Goal: Task Accomplishment & Management: Complete application form

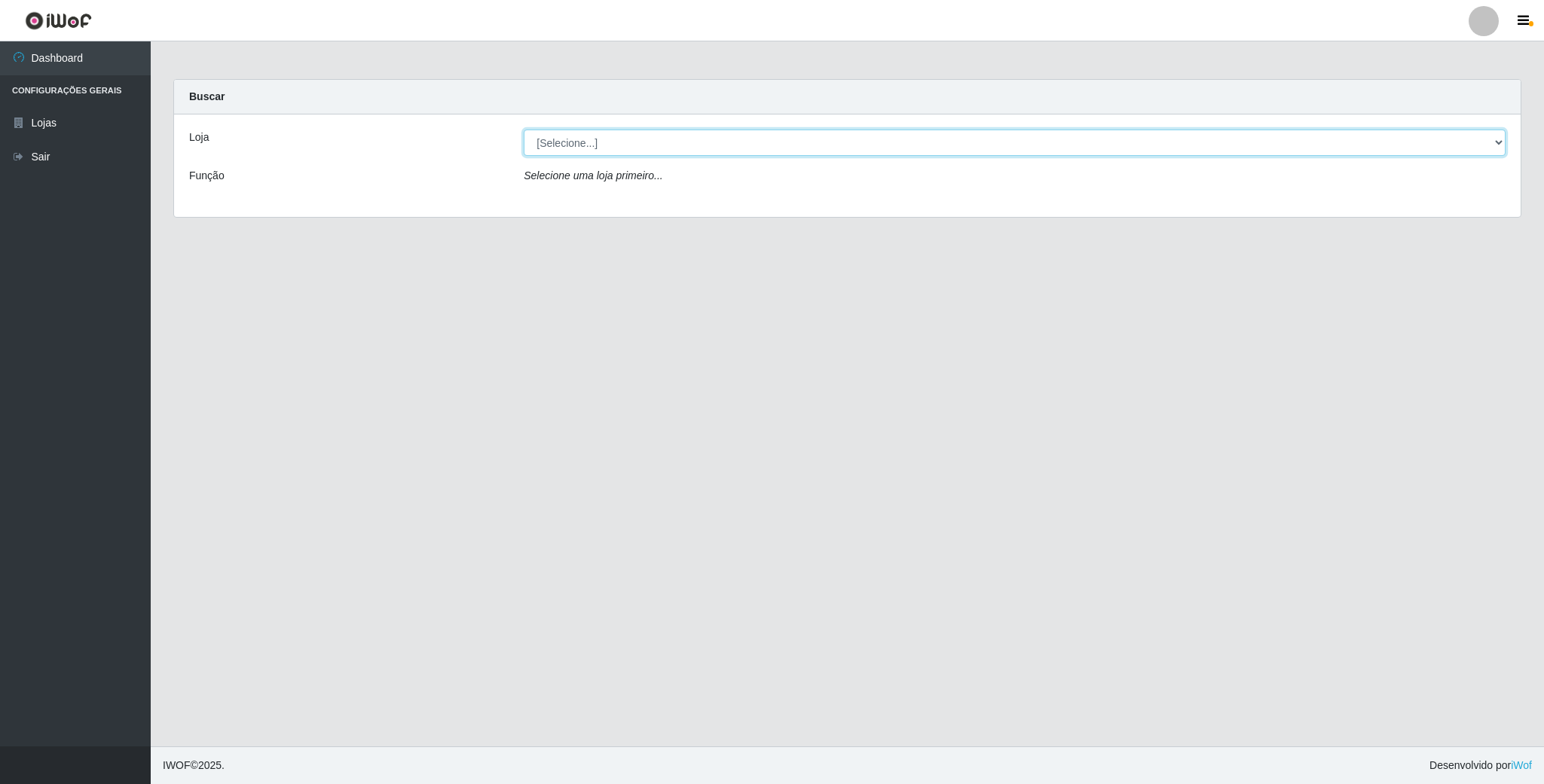
click at [589, 145] on select "[Selecione...] SuperFácil Atacado - Emaús" at bounding box center [1015, 142] width 982 height 26
select select "407"
click at [524, 129] on select "[Selecione...] SuperFácil Atacado - Emaús" at bounding box center [1015, 142] width 982 height 26
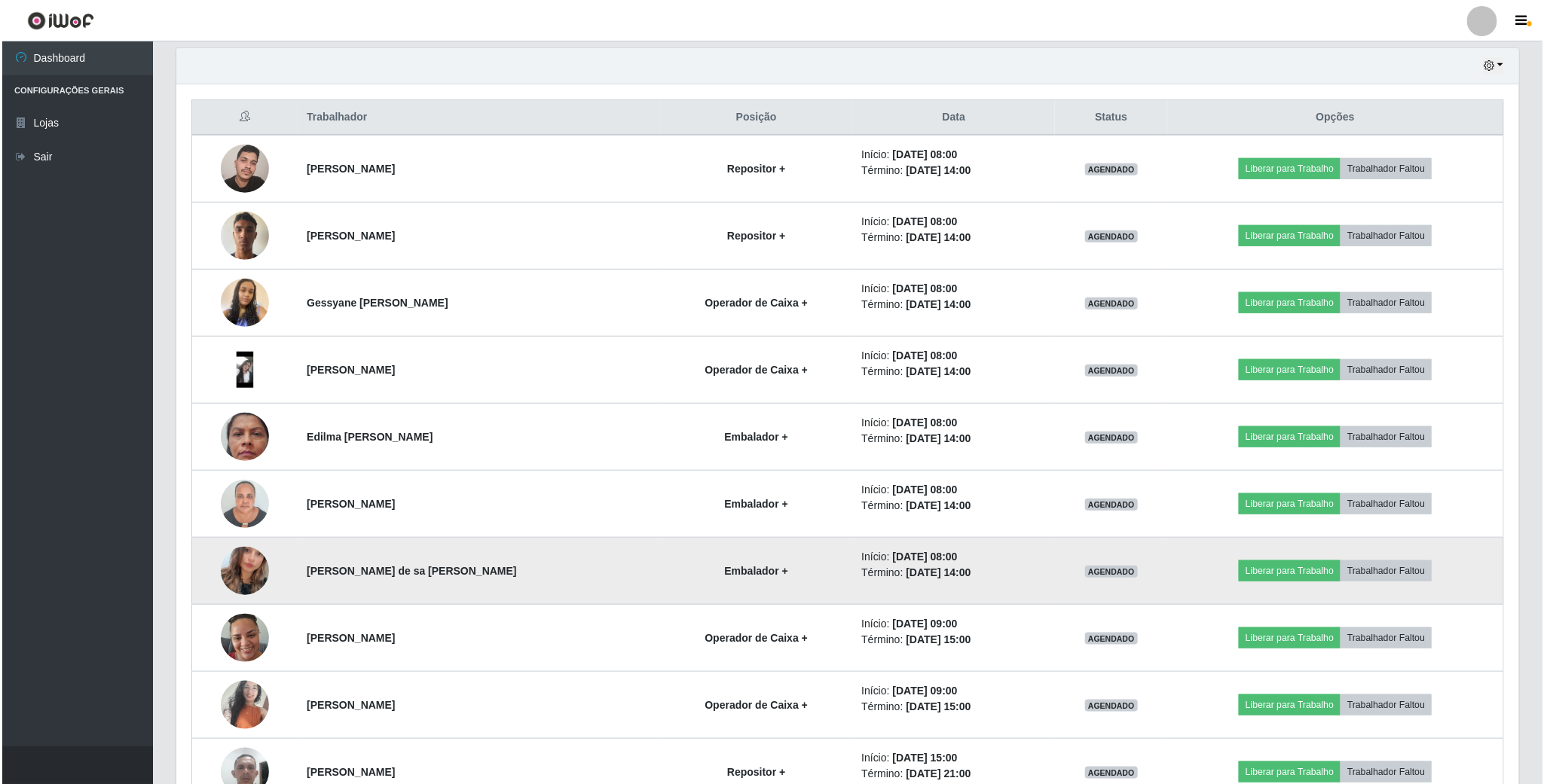
scroll to position [565, 0]
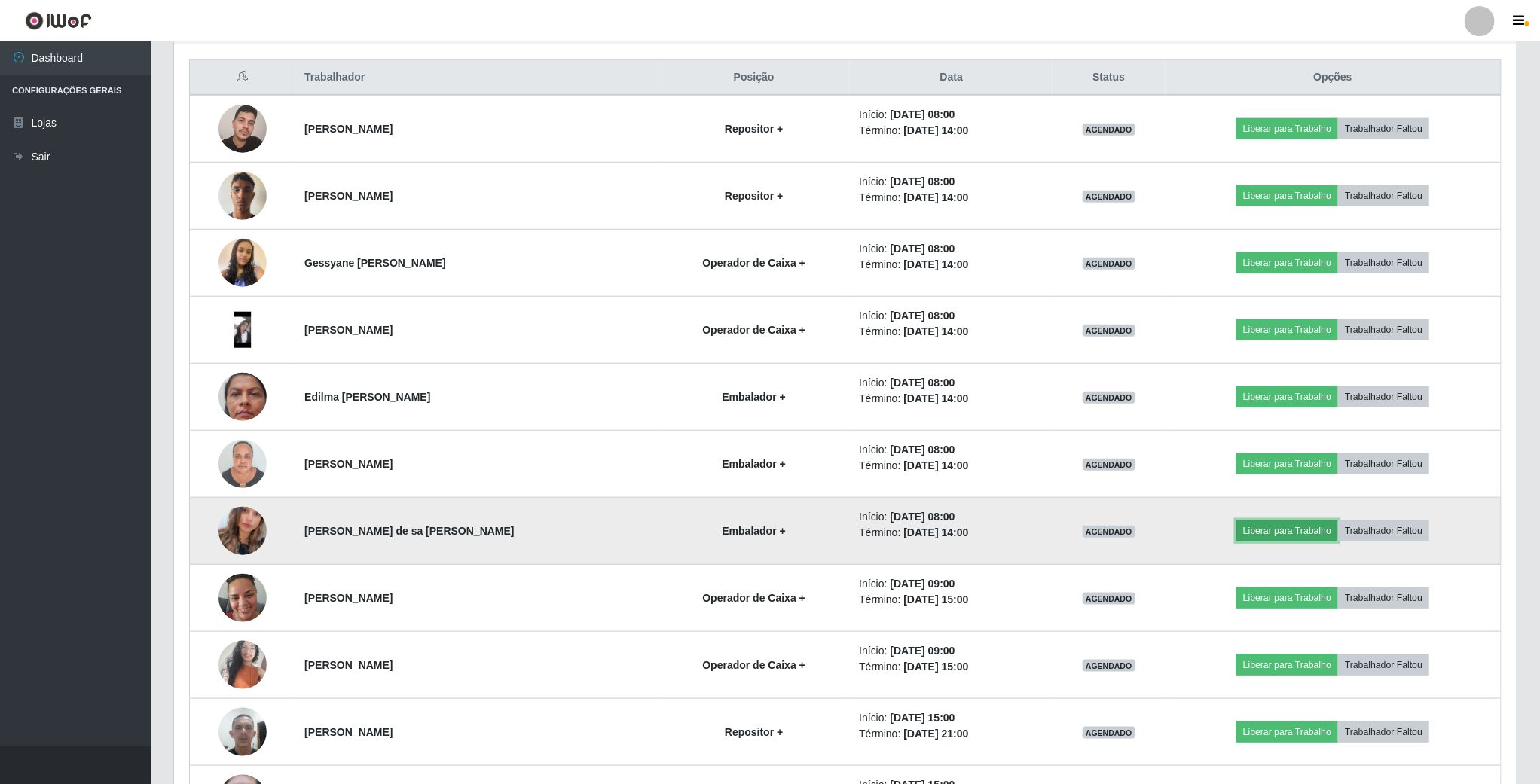
click at [1267, 538] on button "Liberar para Trabalho" at bounding box center [1287, 531] width 102 height 21
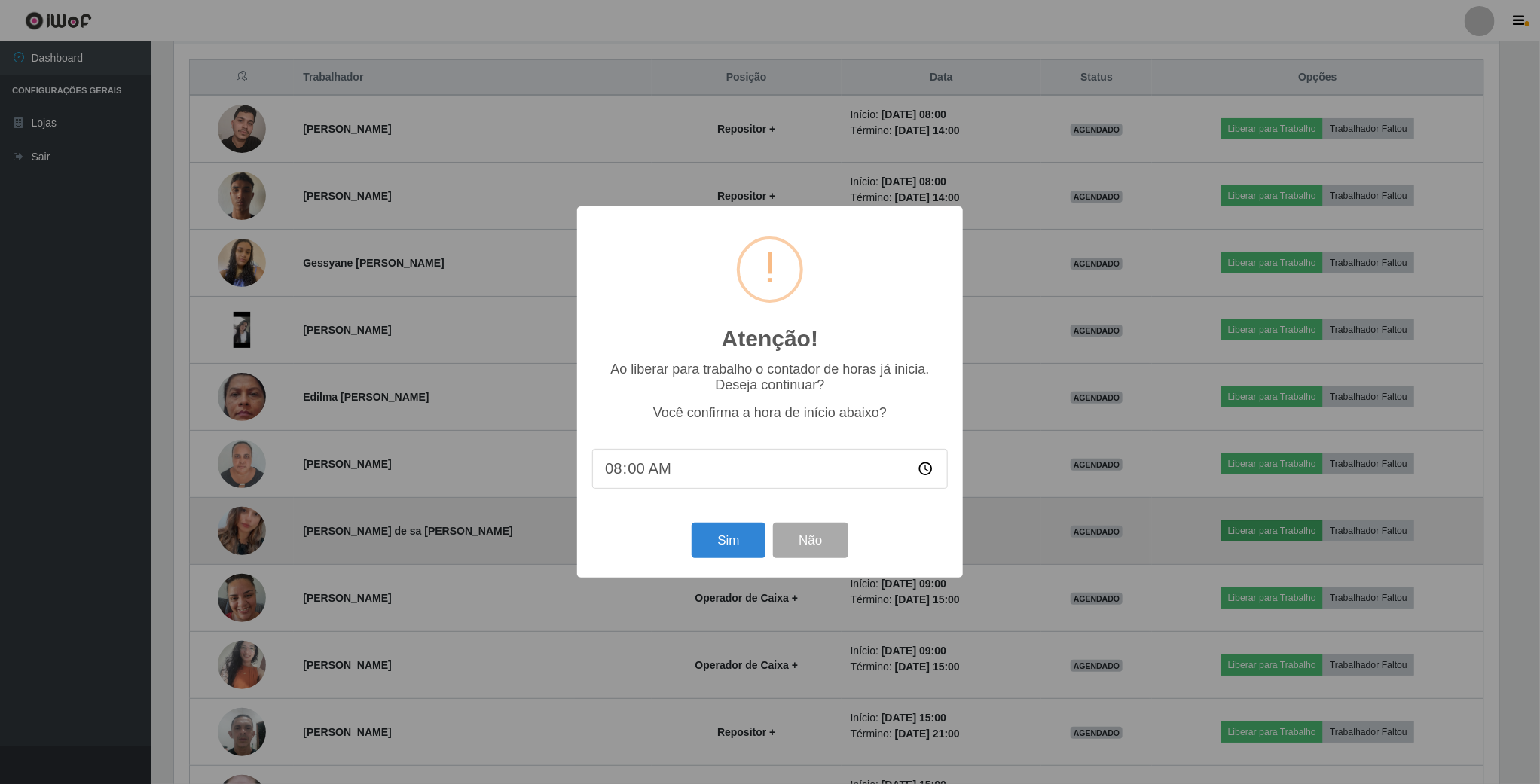
scroll to position [314, 1329]
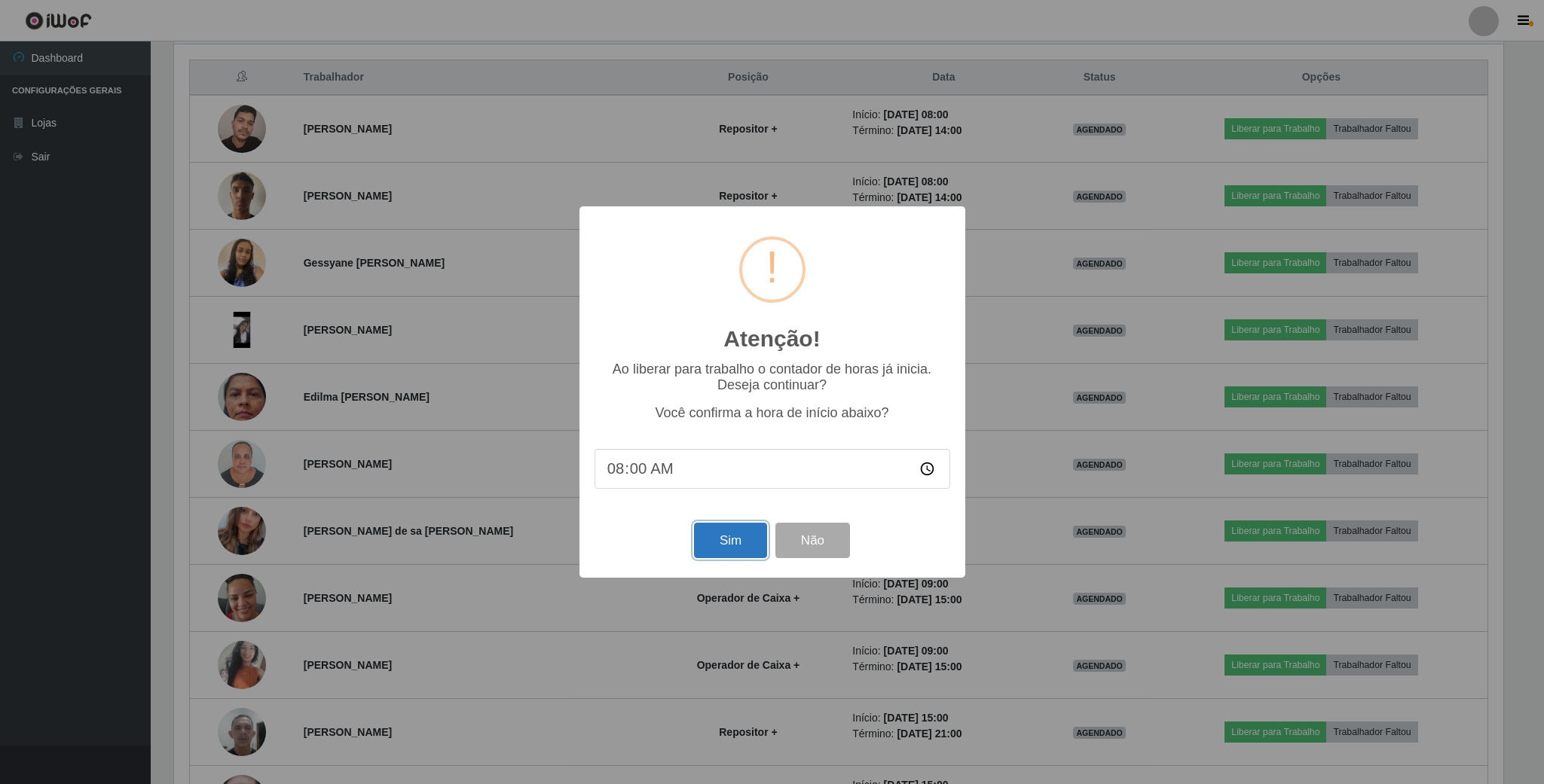
click at [722, 547] on button "Sim" at bounding box center [730, 541] width 73 height 35
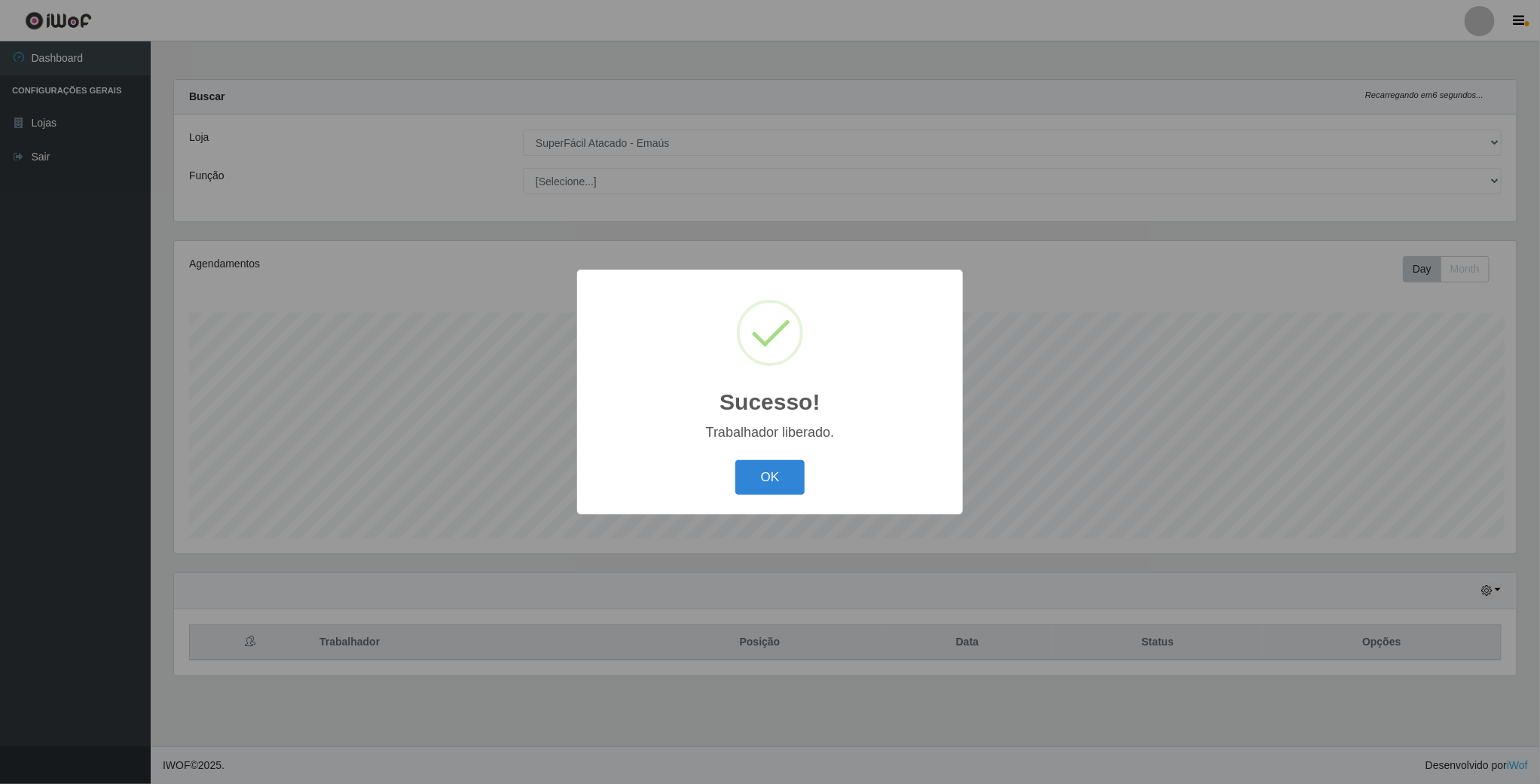
scroll to position [314, 1345]
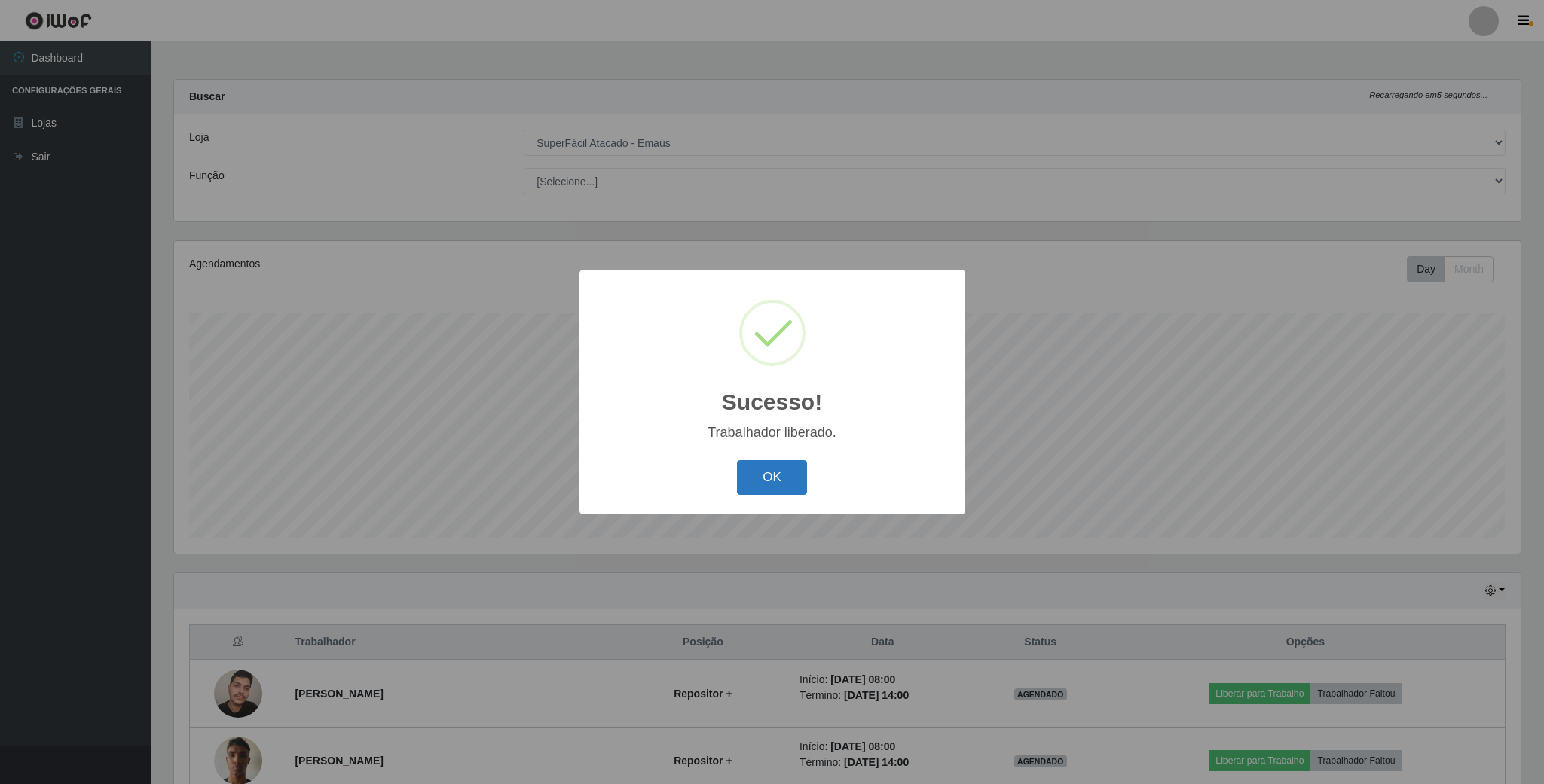
click at [778, 475] on button "OK" at bounding box center [772, 478] width 70 height 35
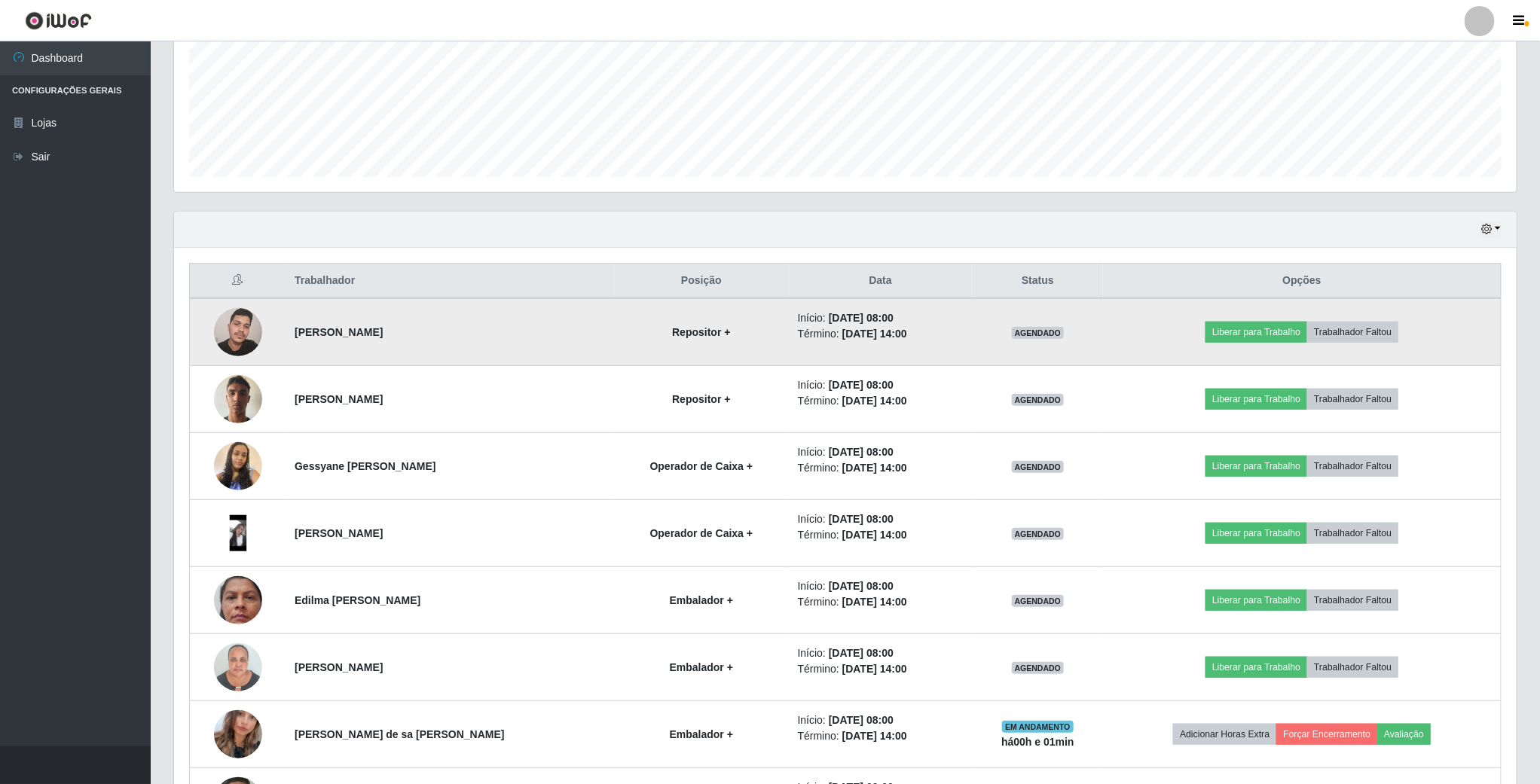
scroll to position [452, 0]
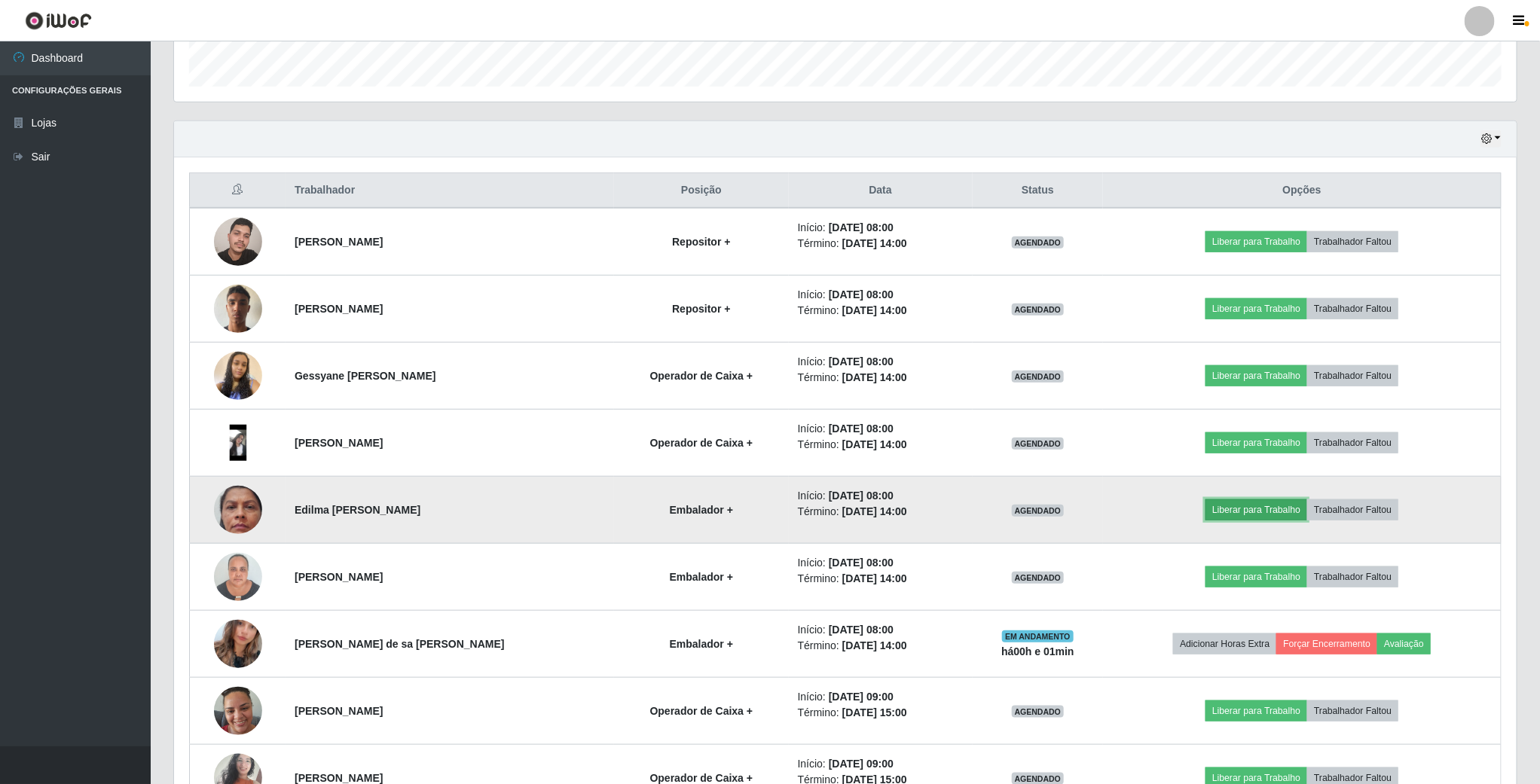
click at [1248, 520] on button "Liberar para Trabalho" at bounding box center [1256, 510] width 102 height 21
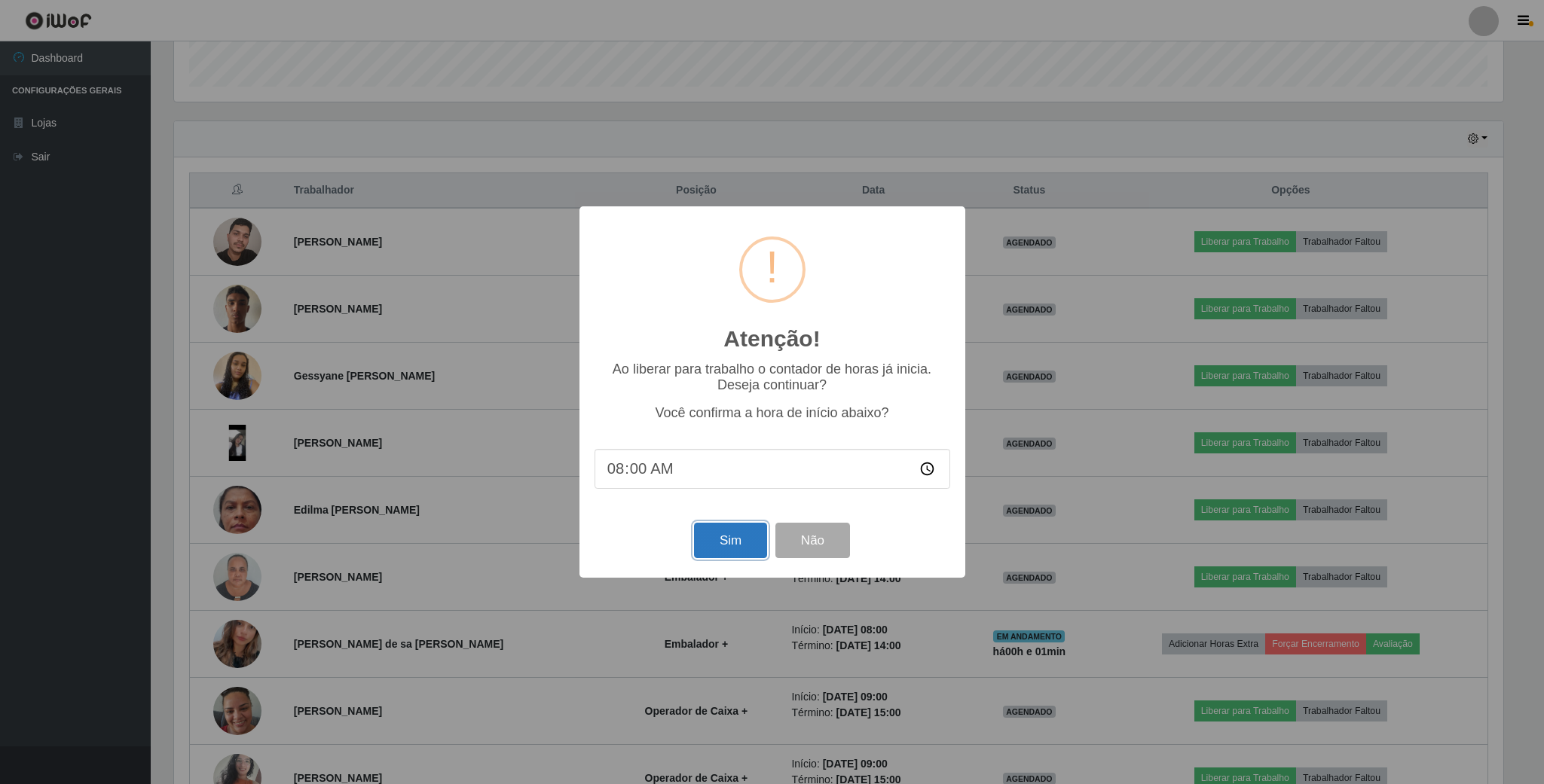
click at [722, 541] on button "Sim" at bounding box center [730, 541] width 73 height 35
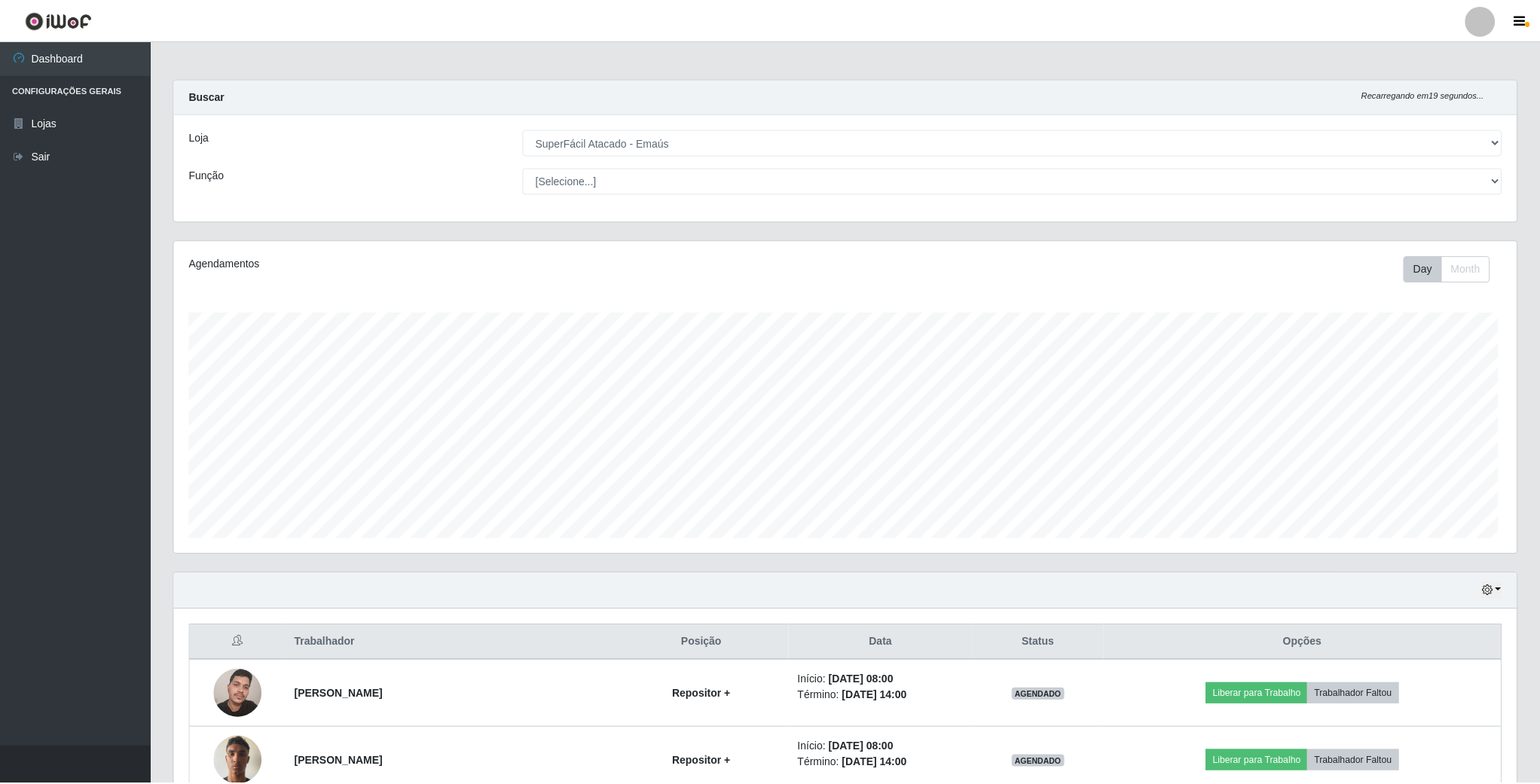
scroll to position [314, 1345]
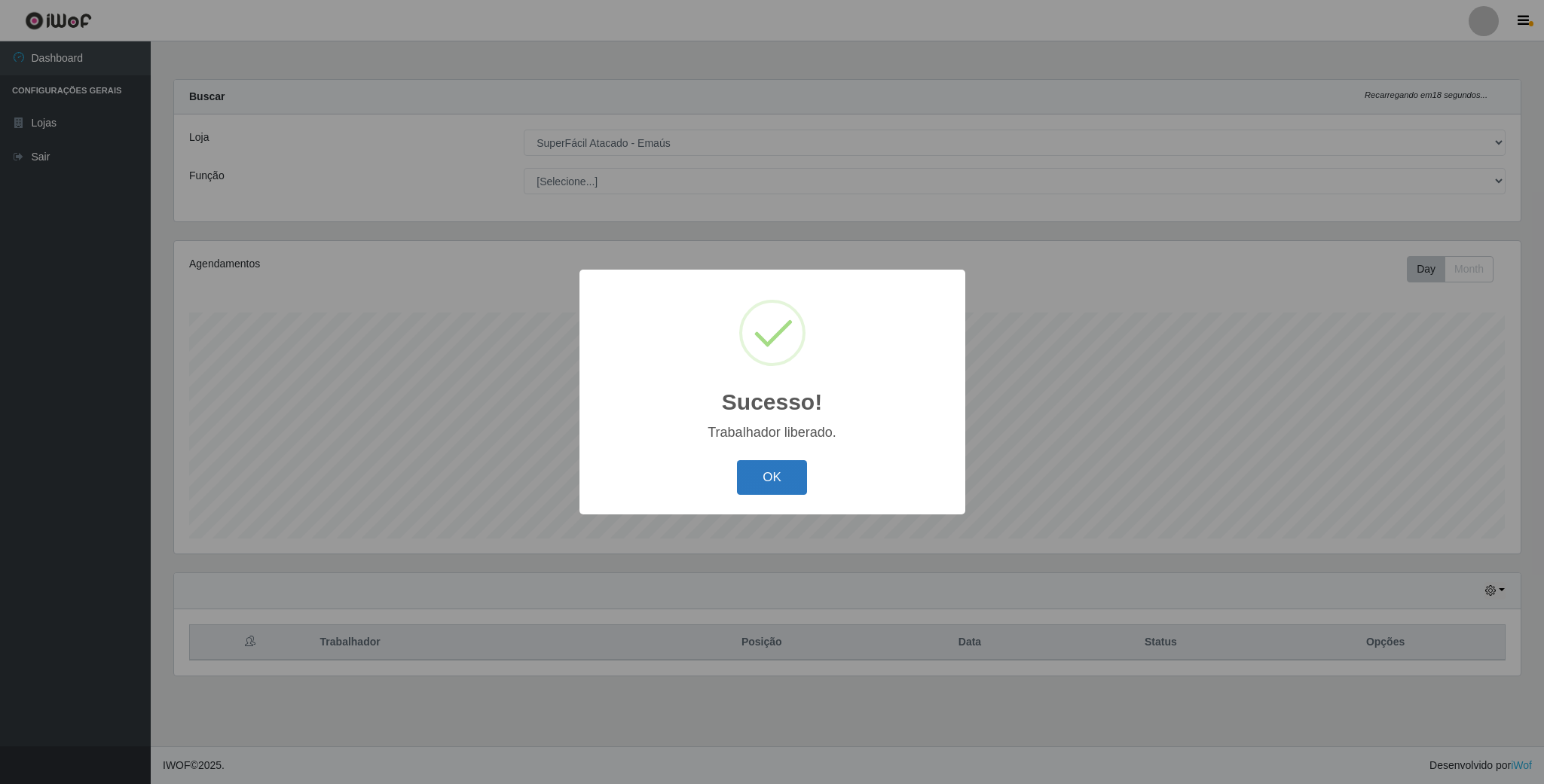
click at [764, 471] on button "OK" at bounding box center [772, 478] width 70 height 35
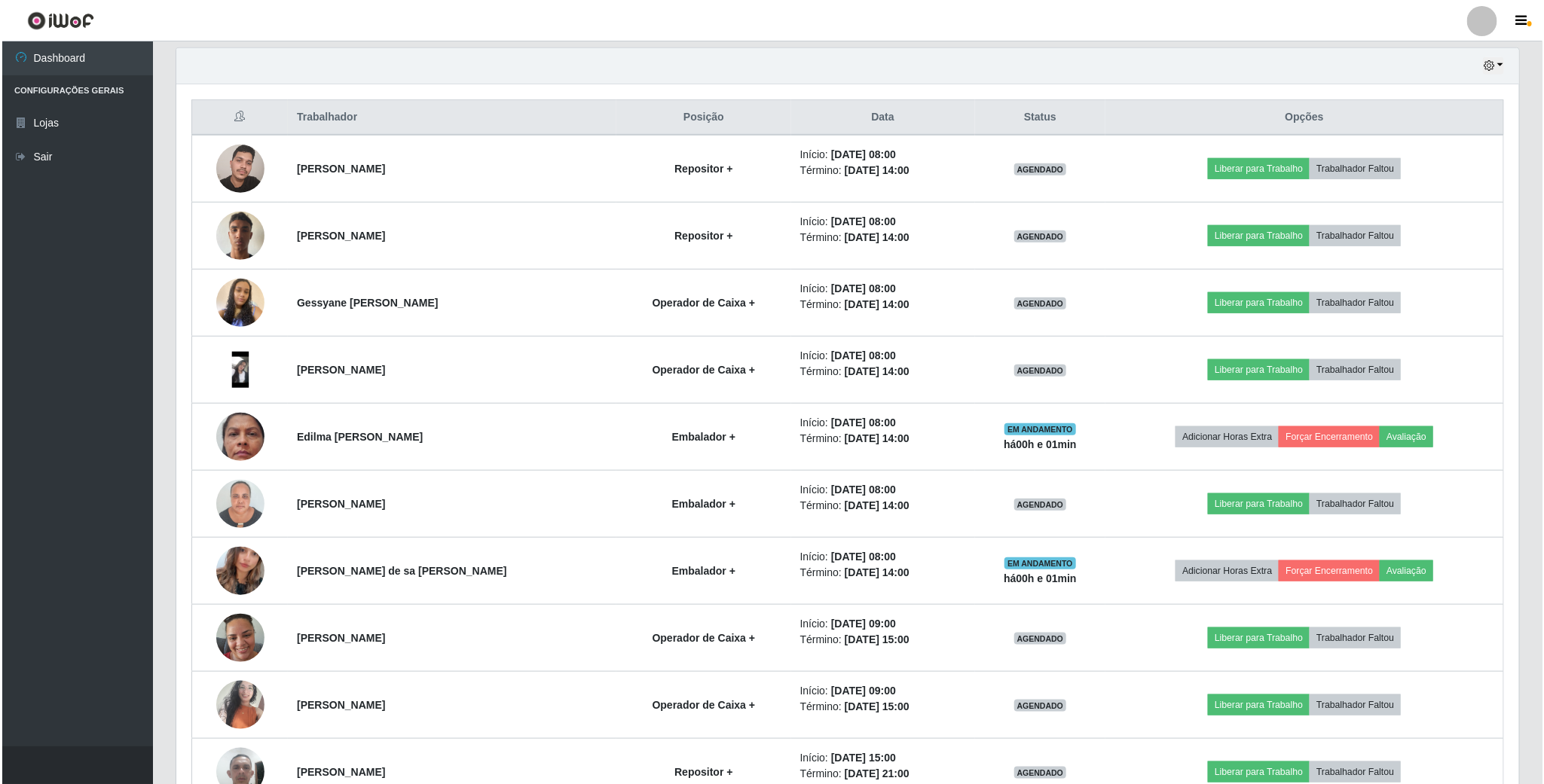
scroll to position [565, 0]
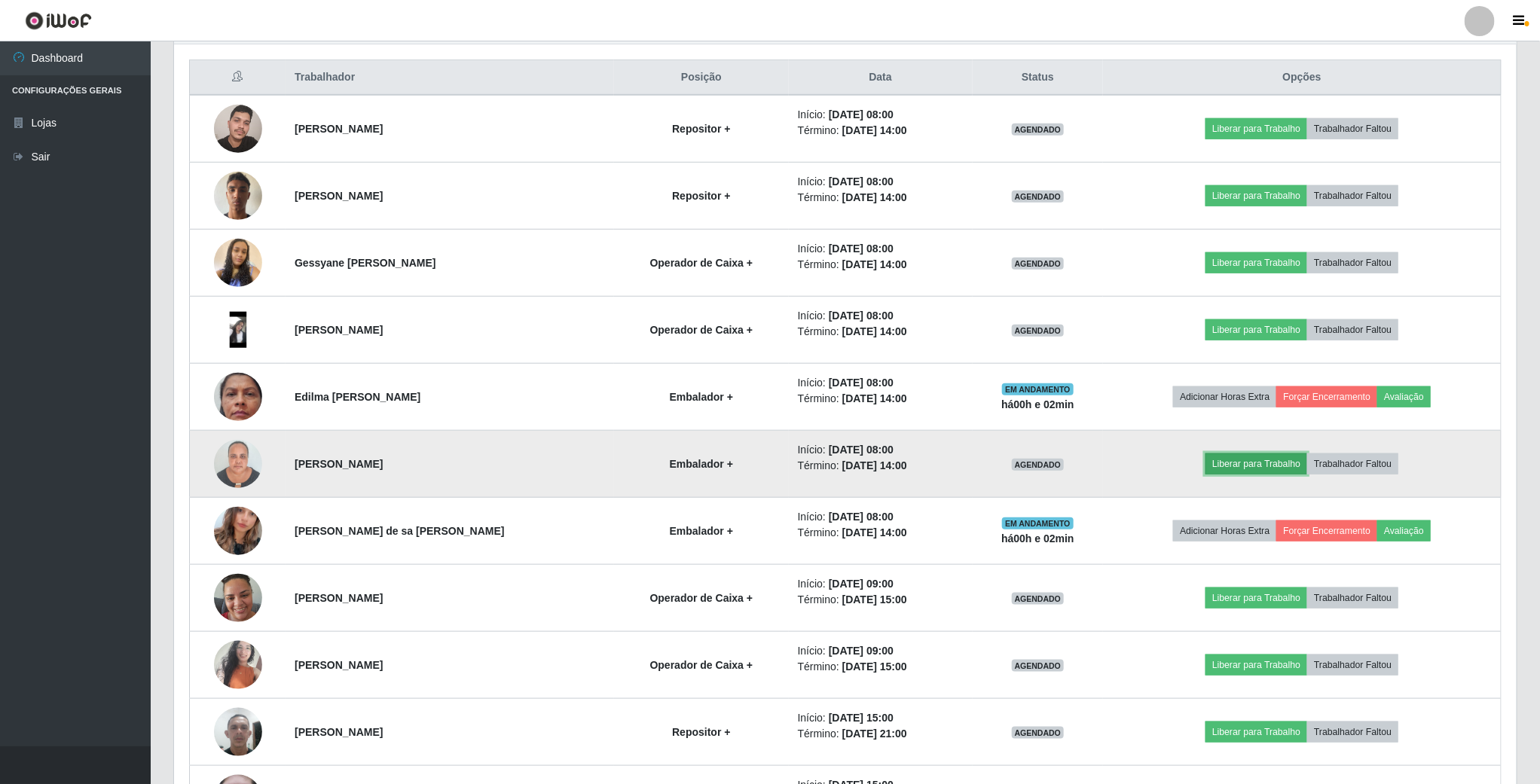
click at [1232, 474] on button "Liberar para Trabalho" at bounding box center [1256, 464] width 102 height 21
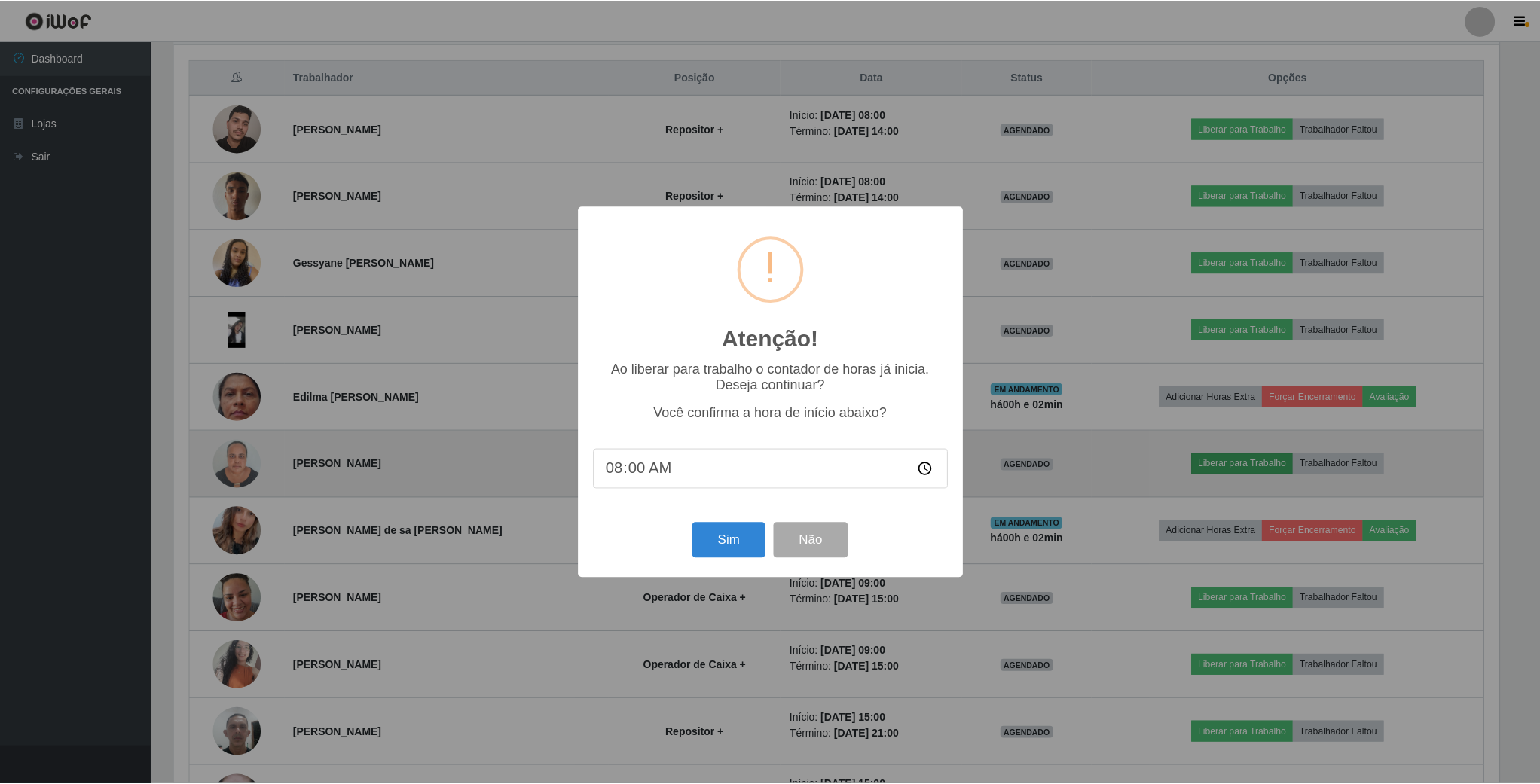
scroll to position [314, 1329]
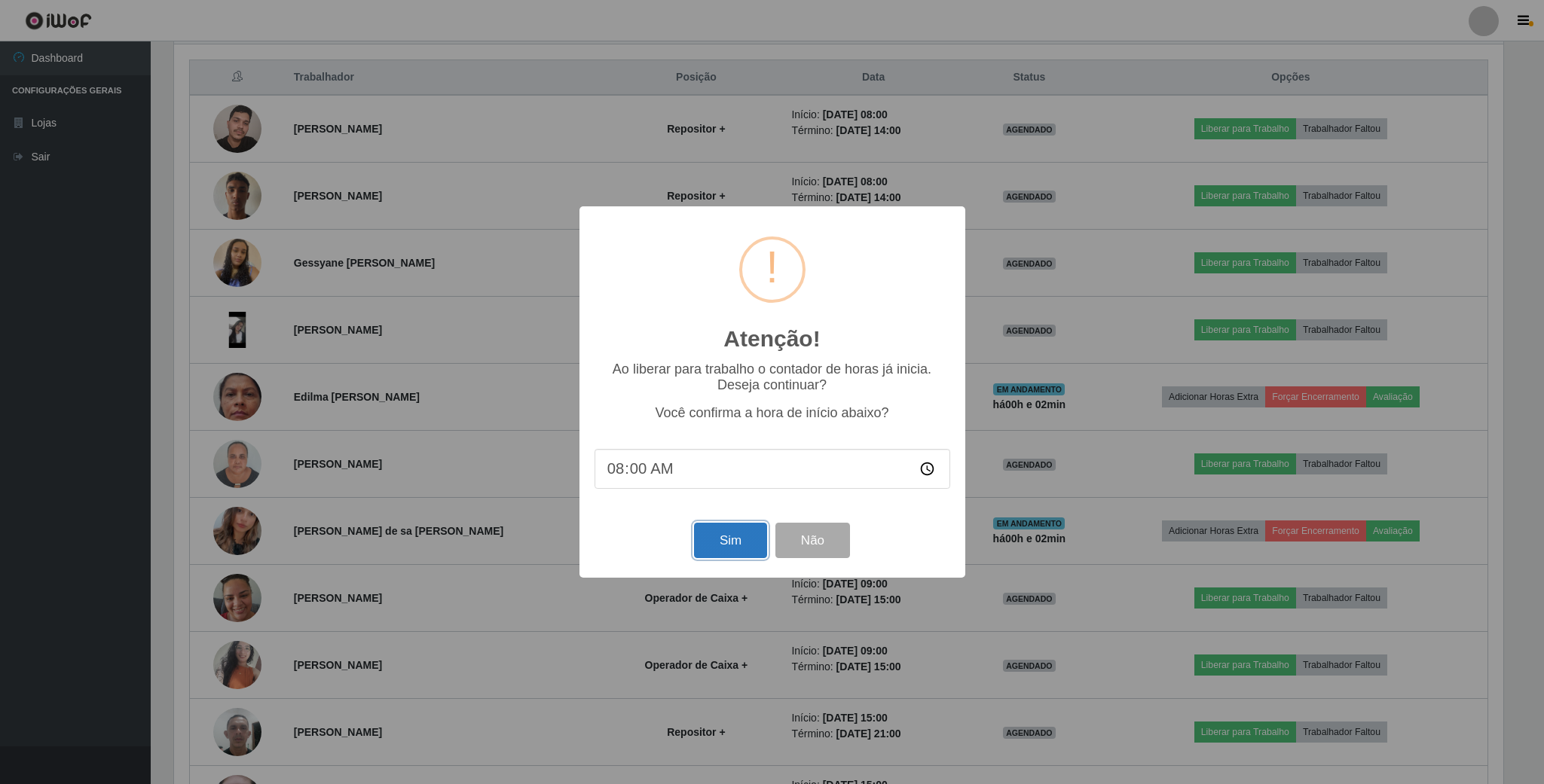
click at [719, 541] on button "Sim" at bounding box center [730, 541] width 73 height 35
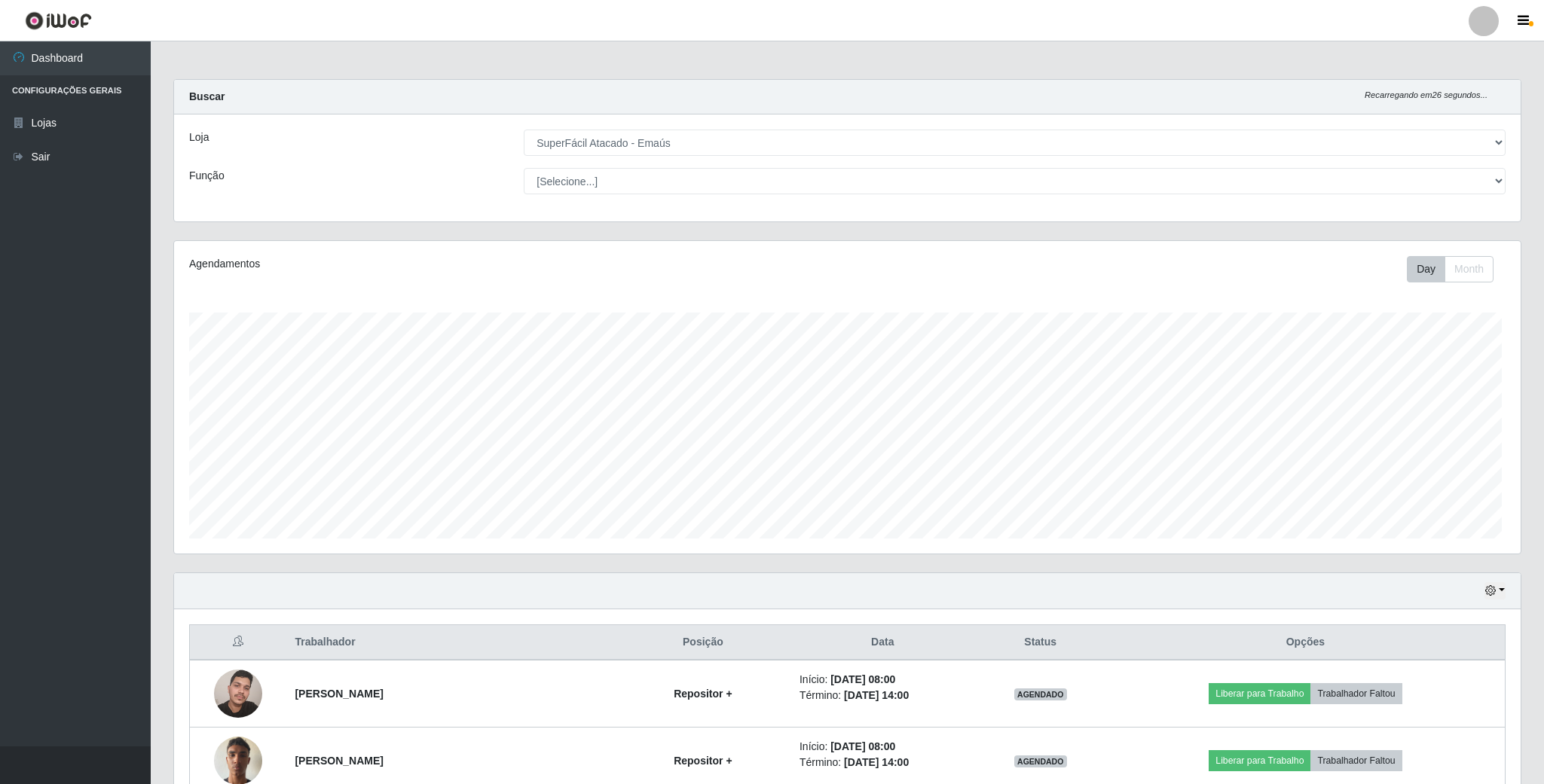
scroll to position [0, 0]
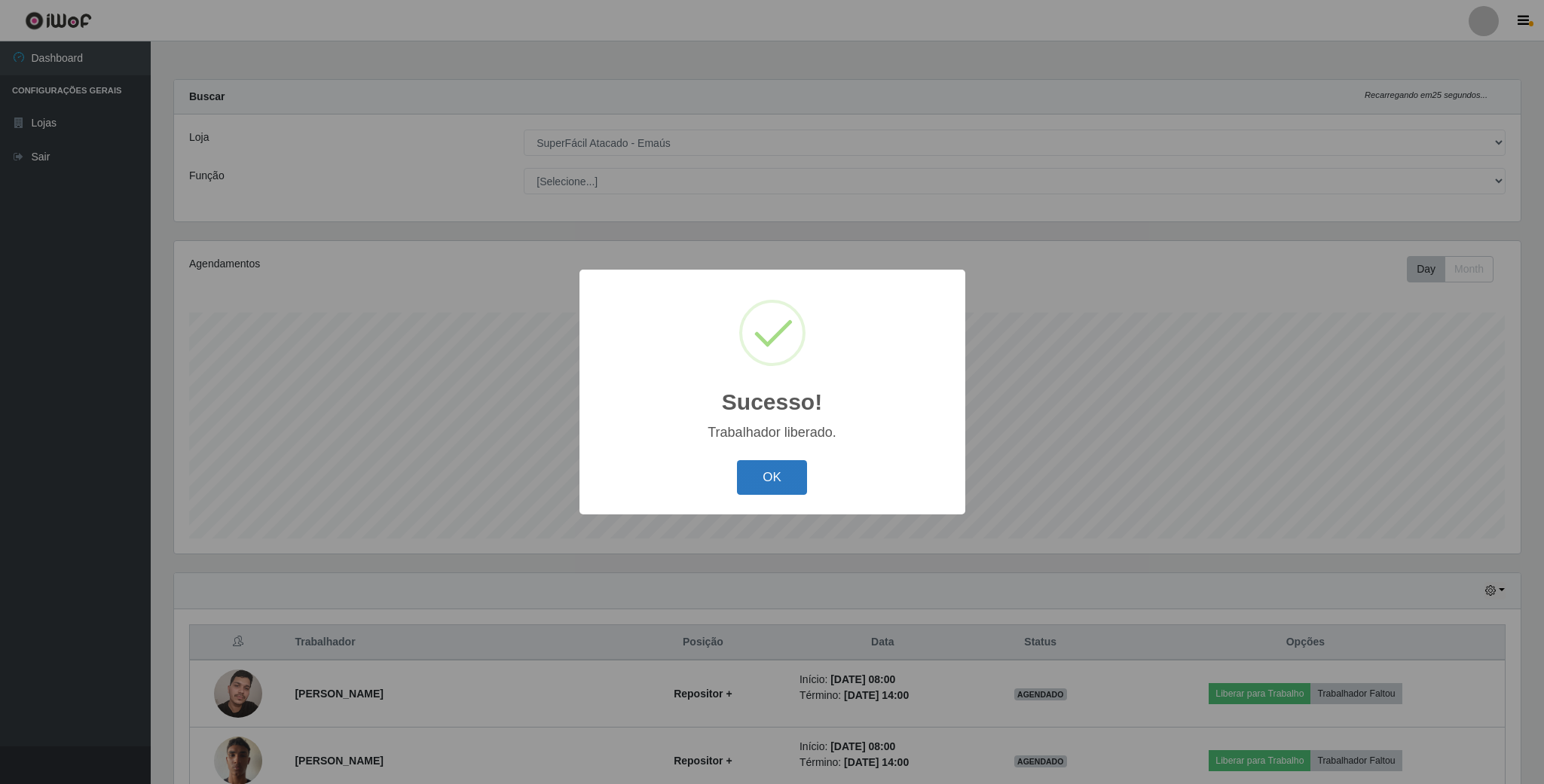
click at [751, 464] on button "OK" at bounding box center [772, 478] width 70 height 35
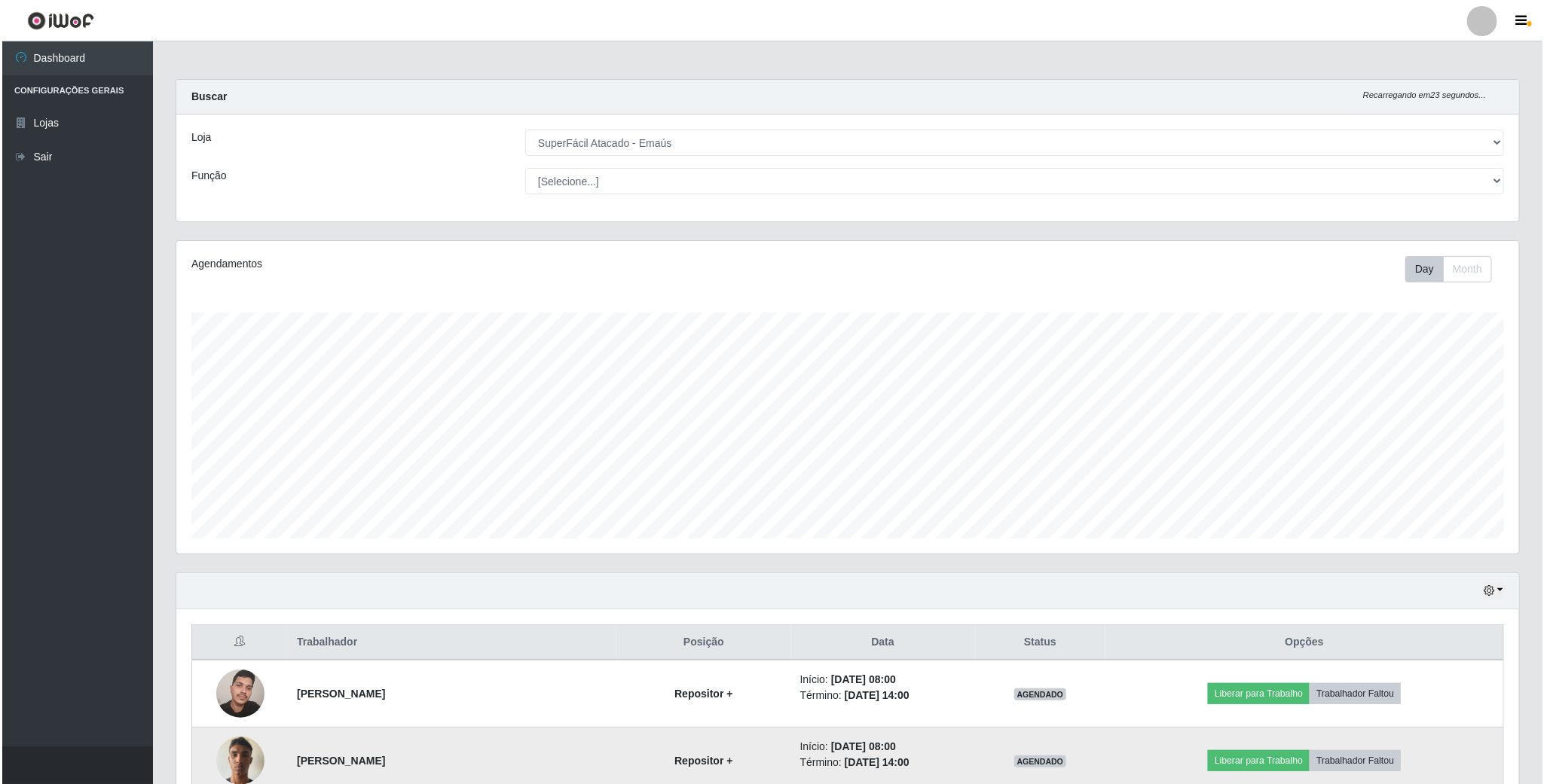
scroll to position [113, 0]
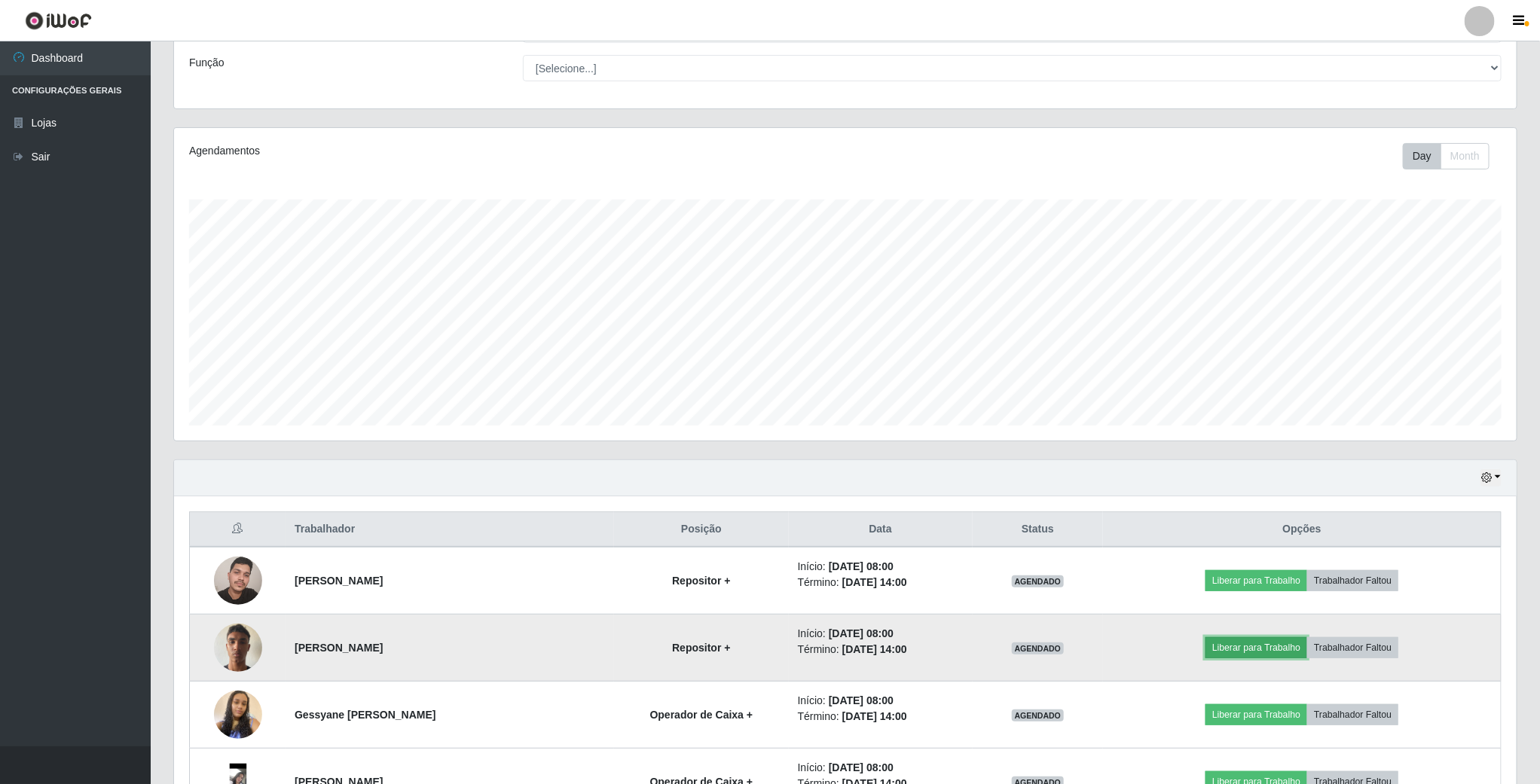
click at [1225, 655] on button "Liberar para Trabalho" at bounding box center [1256, 648] width 102 height 21
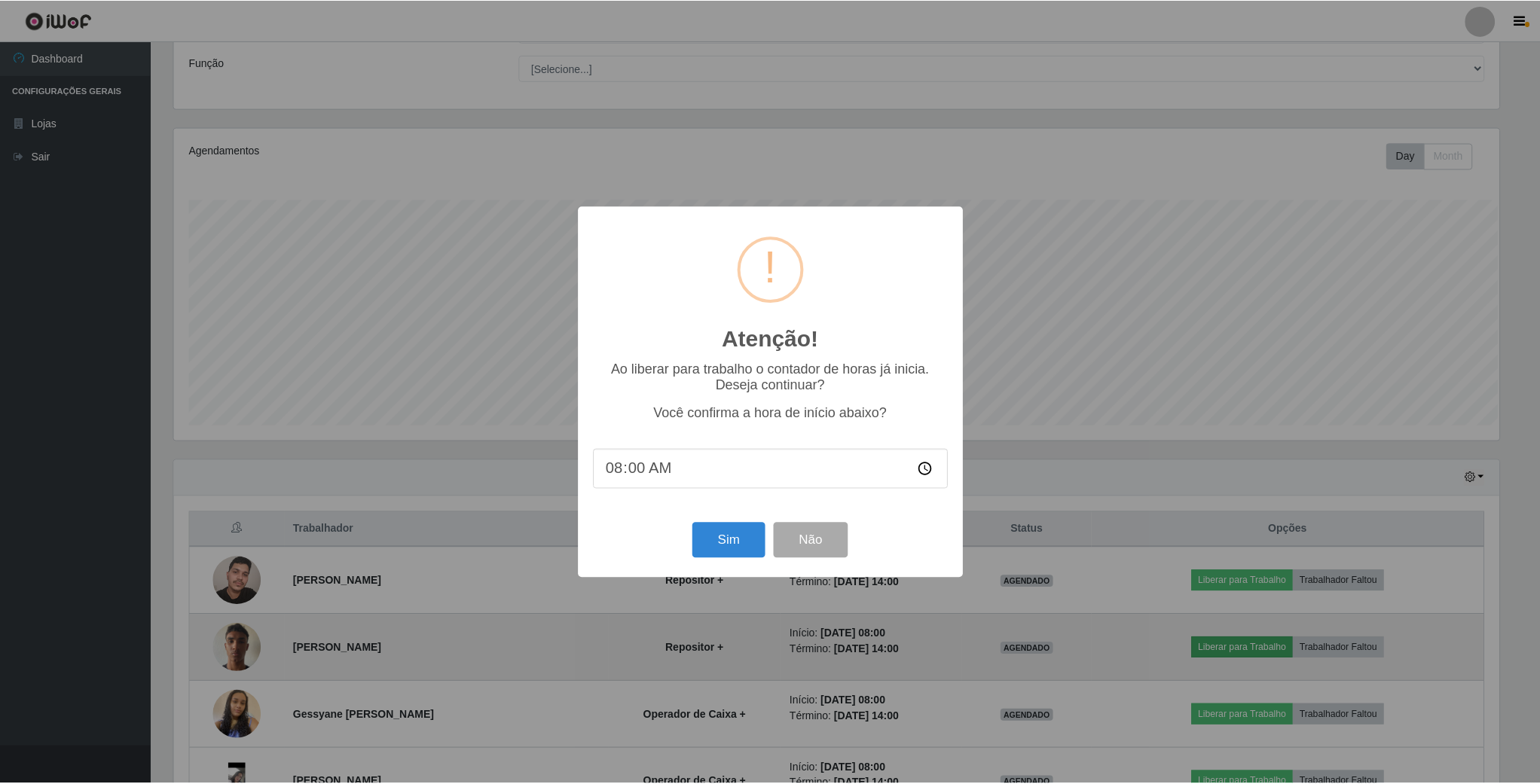
scroll to position [314, 1329]
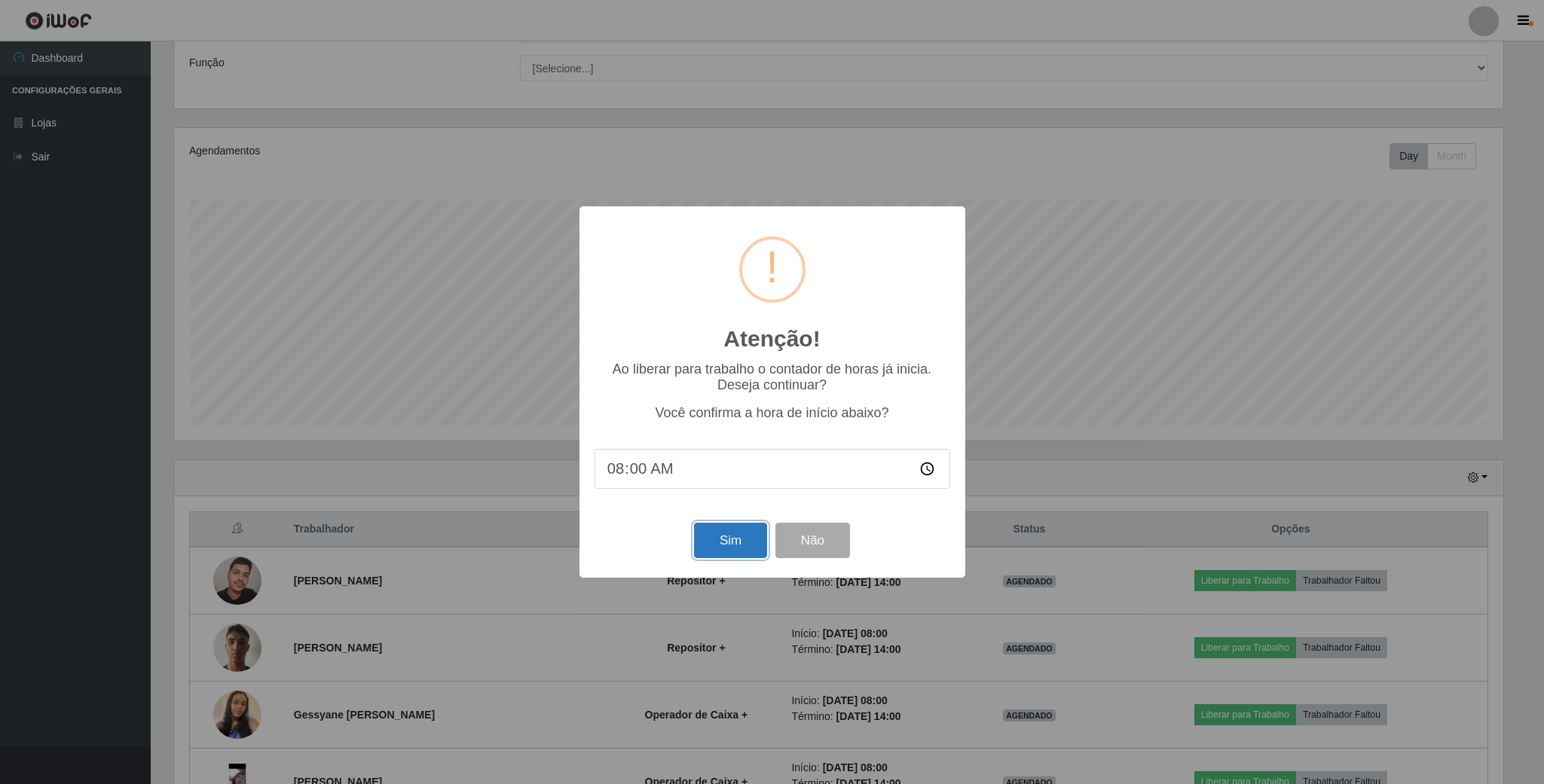
click at [737, 538] on button "Sim" at bounding box center [730, 541] width 73 height 35
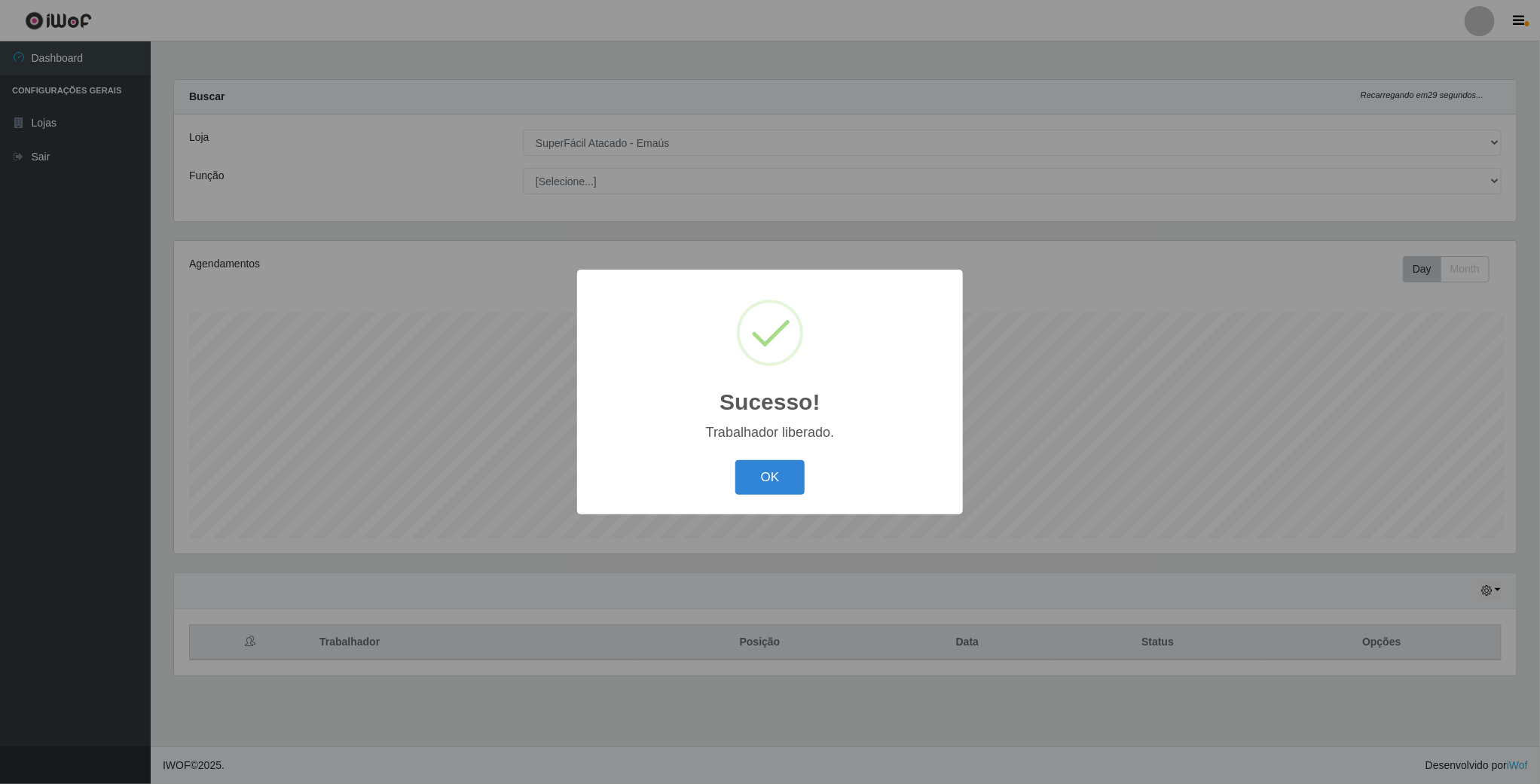
scroll to position [314, 1345]
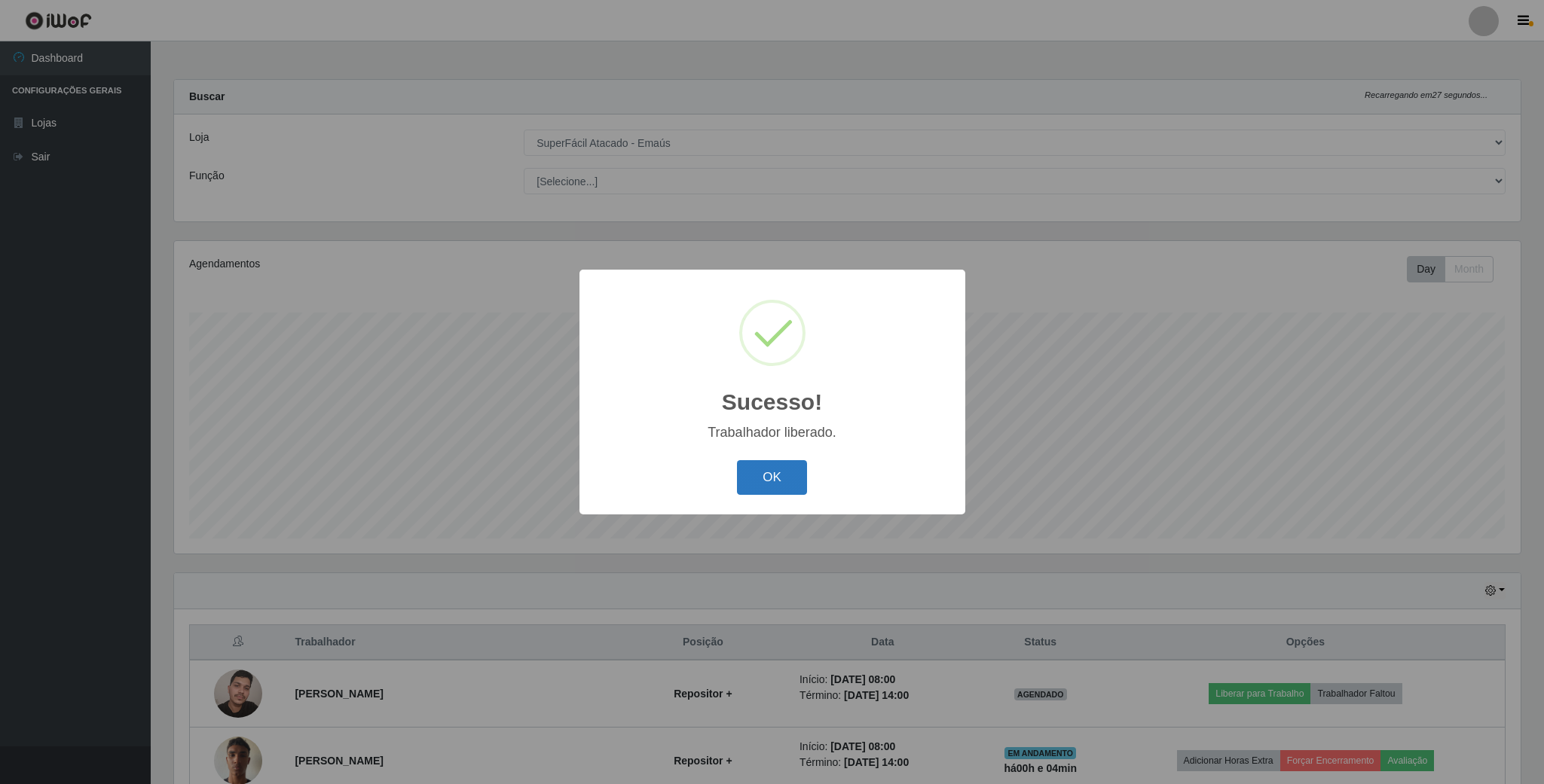
click at [777, 484] on button "OK" at bounding box center [772, 478] width 70 height 35
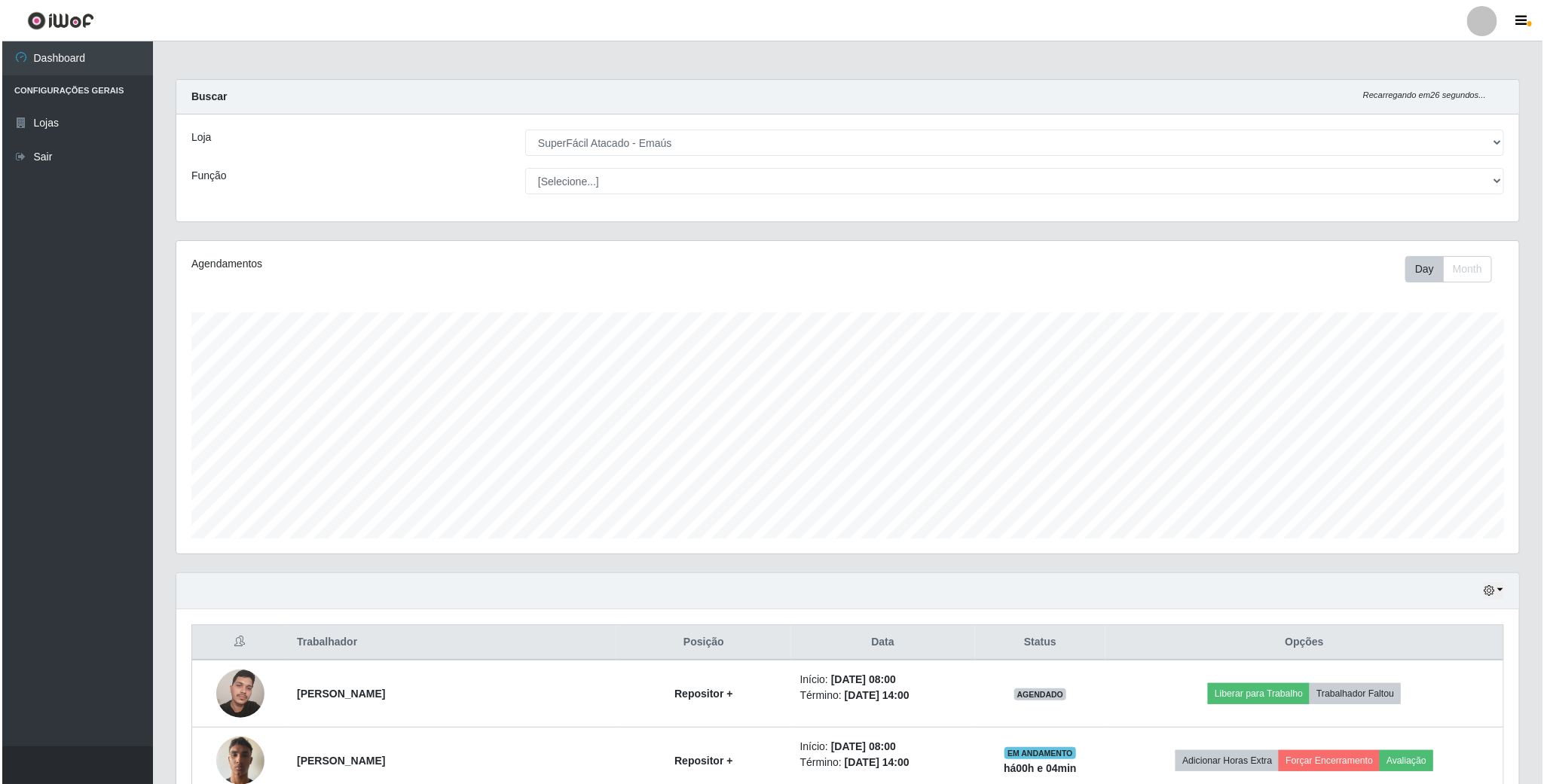
scroll to position [113, 0]
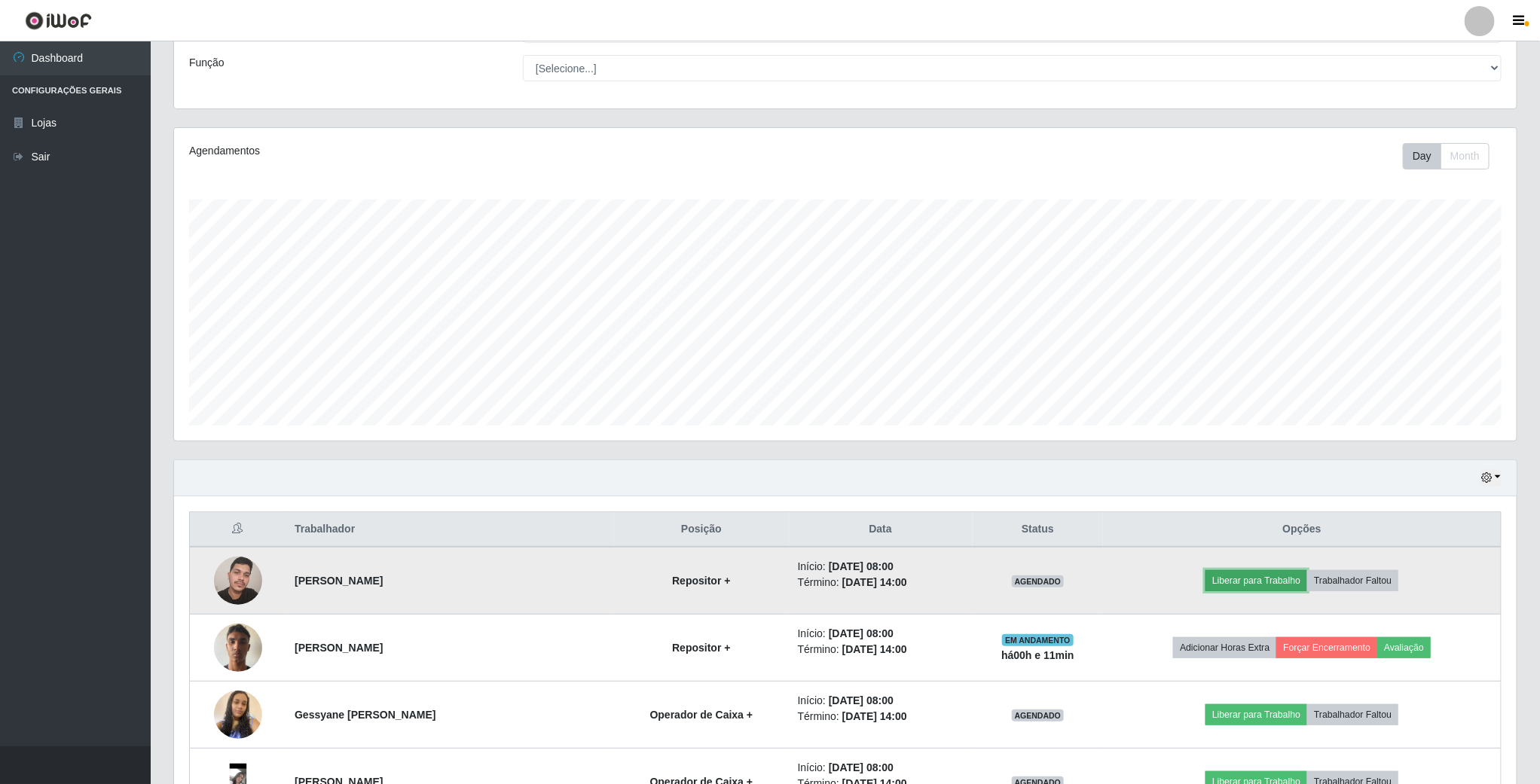
click at [1232, 586] on button "Liberar para Trabalho" at bounding box center [1256, 580] width 102 height 21
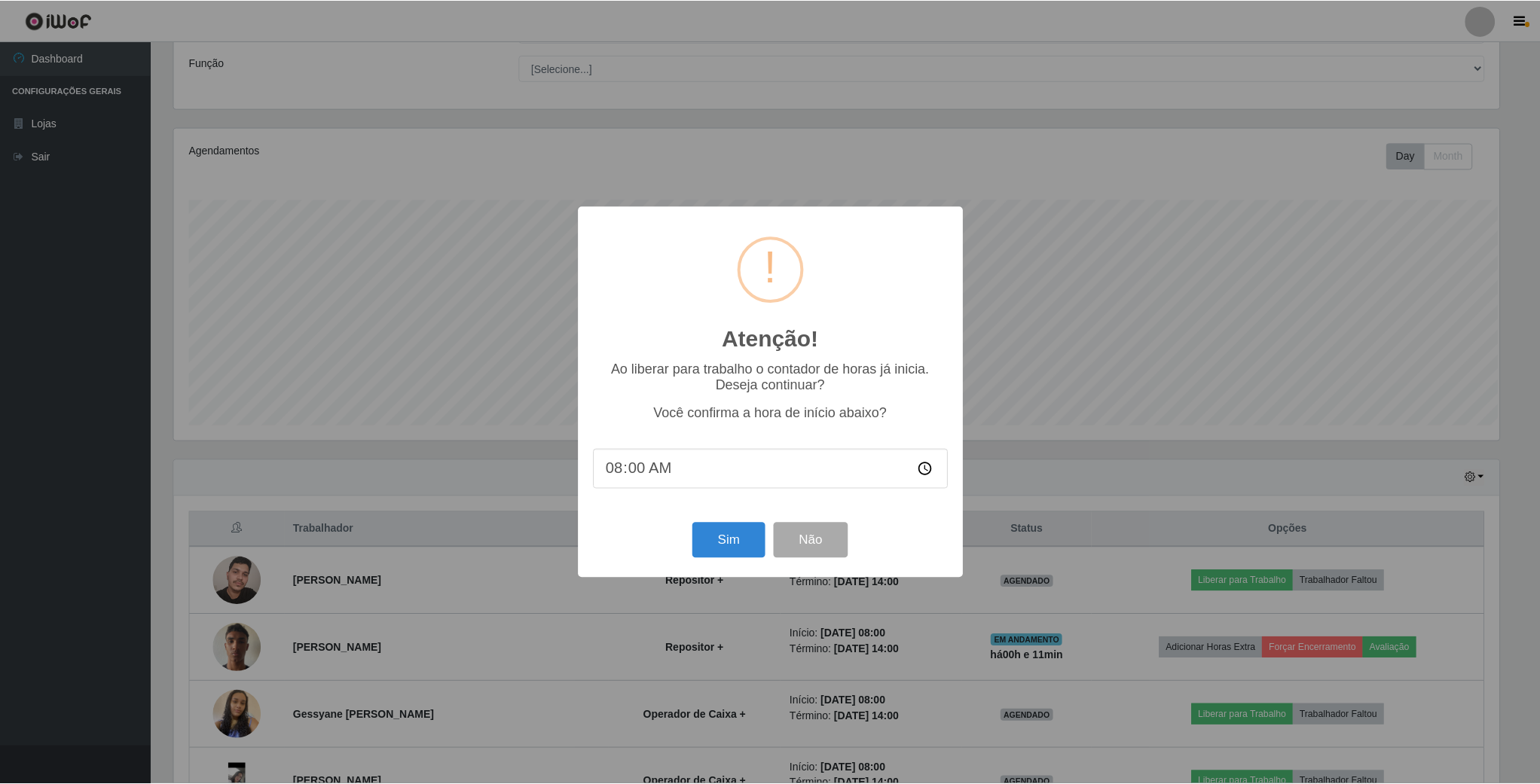
scroll to position [314, 1329]
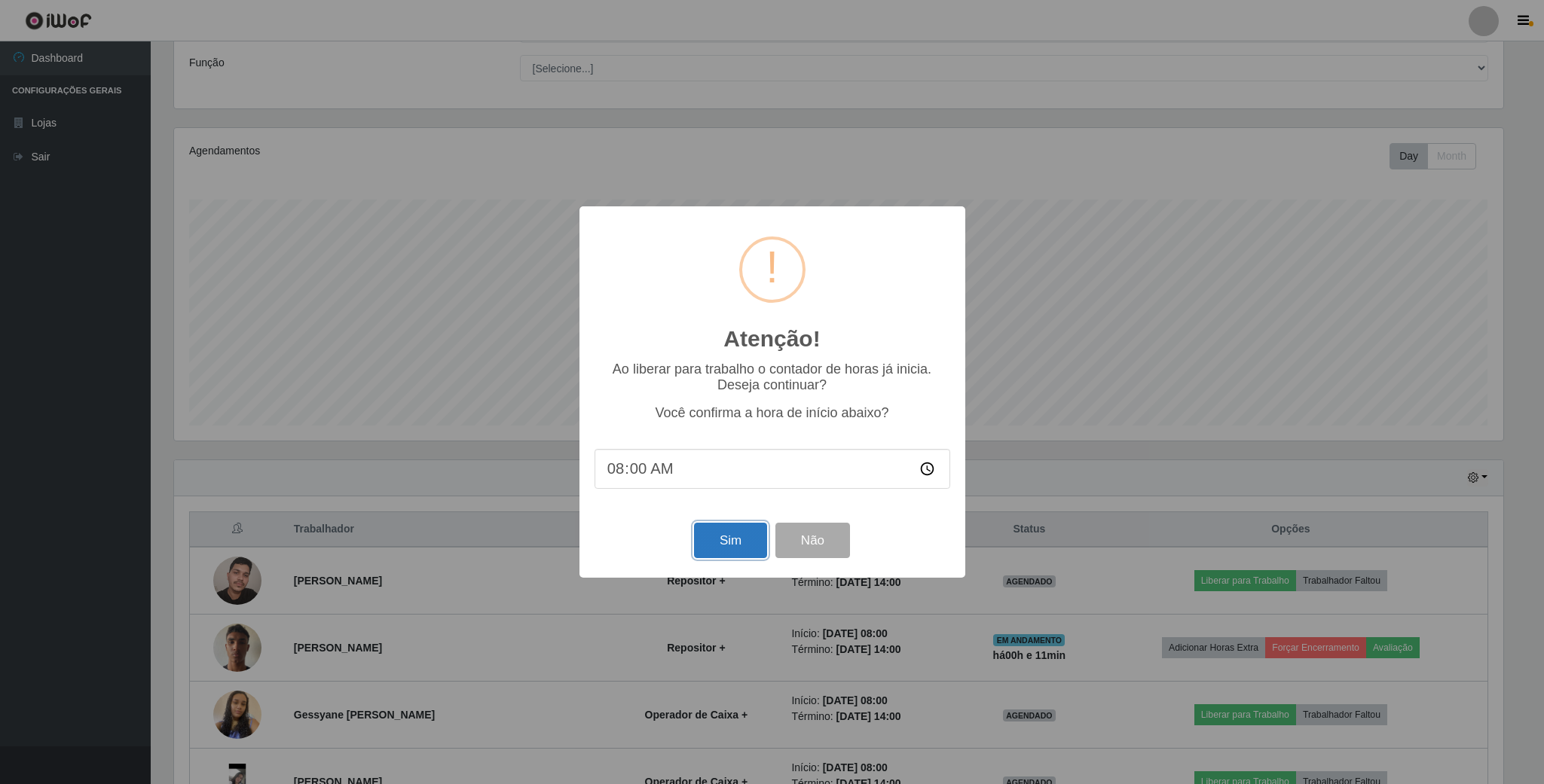
click at [729, 547] on button "Sim" at bounding box center [730, 541] width 73 height 35
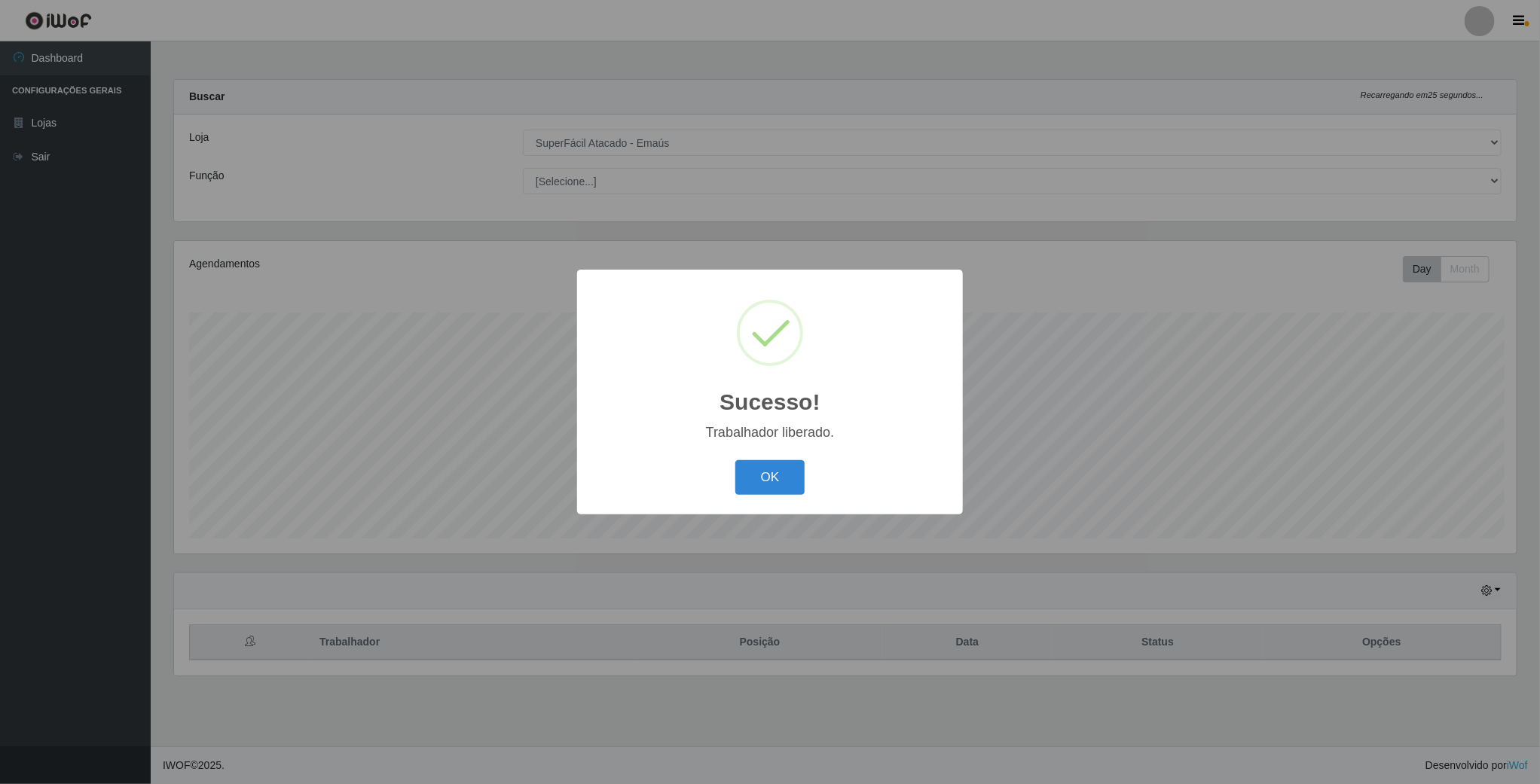
scroll to position [314, 1345]
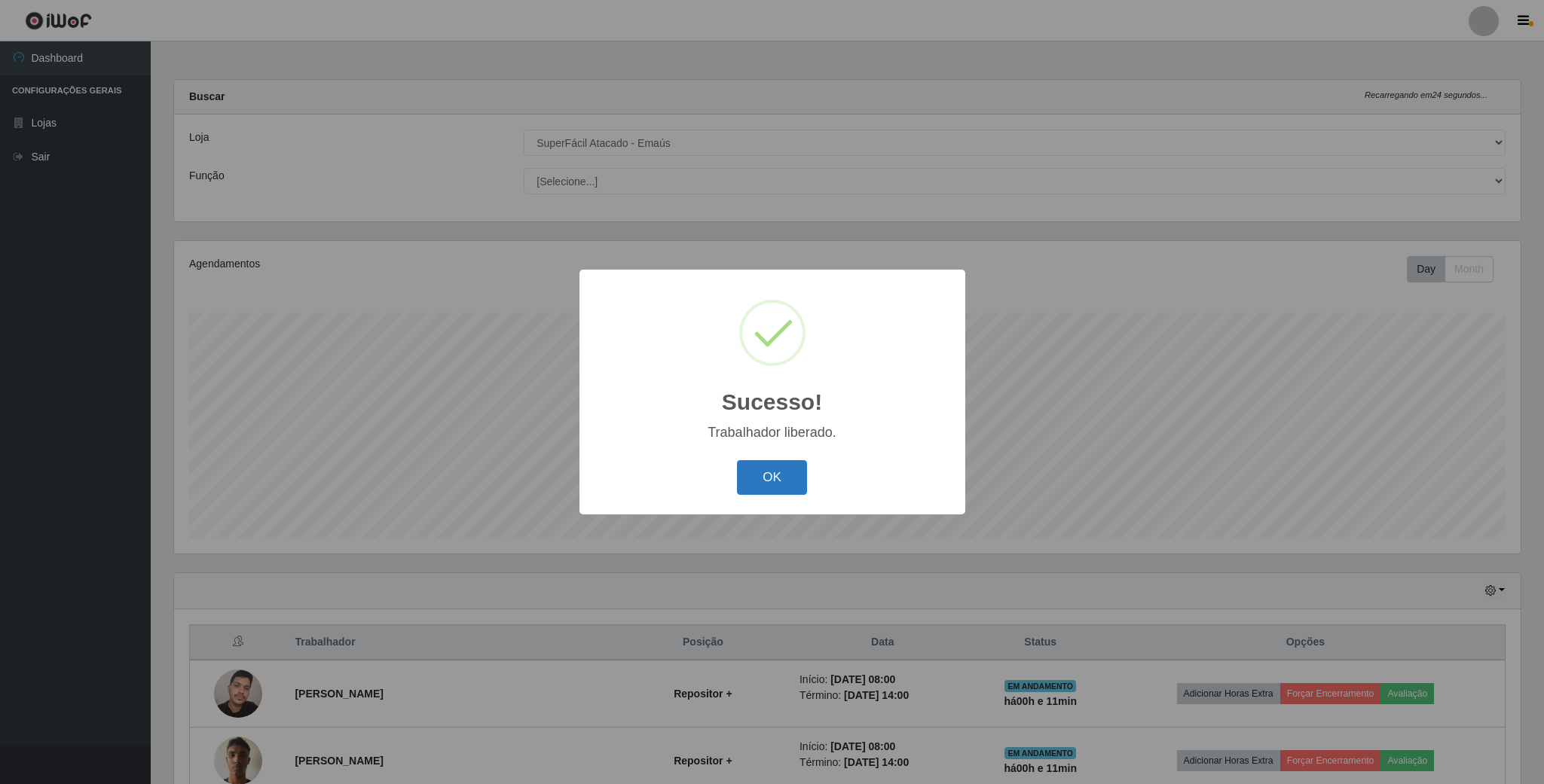
click at [764, 481] on button "OK" at bounding box center [772, 478] width 70 height 35
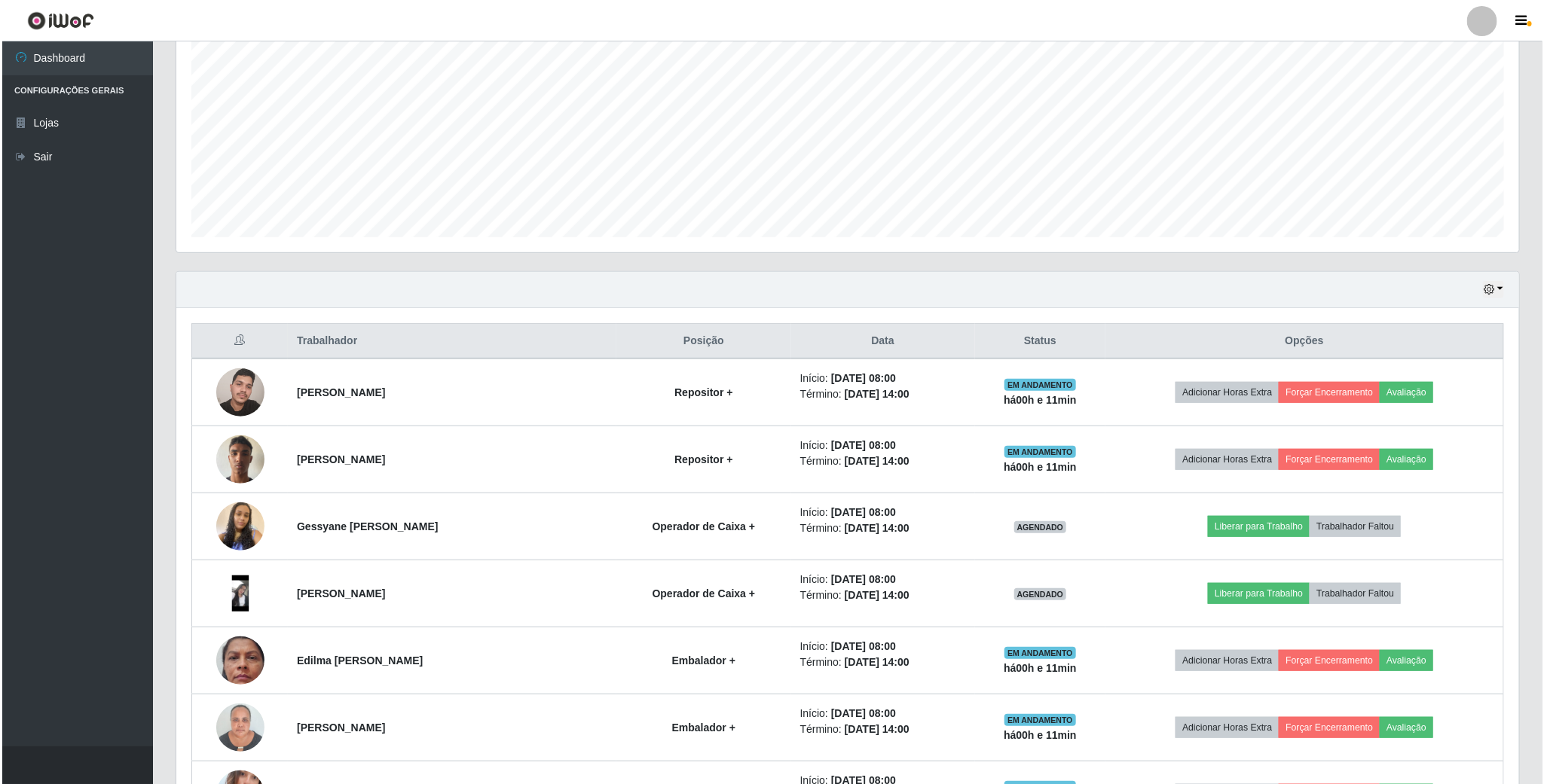
scroll to position [339, 0]
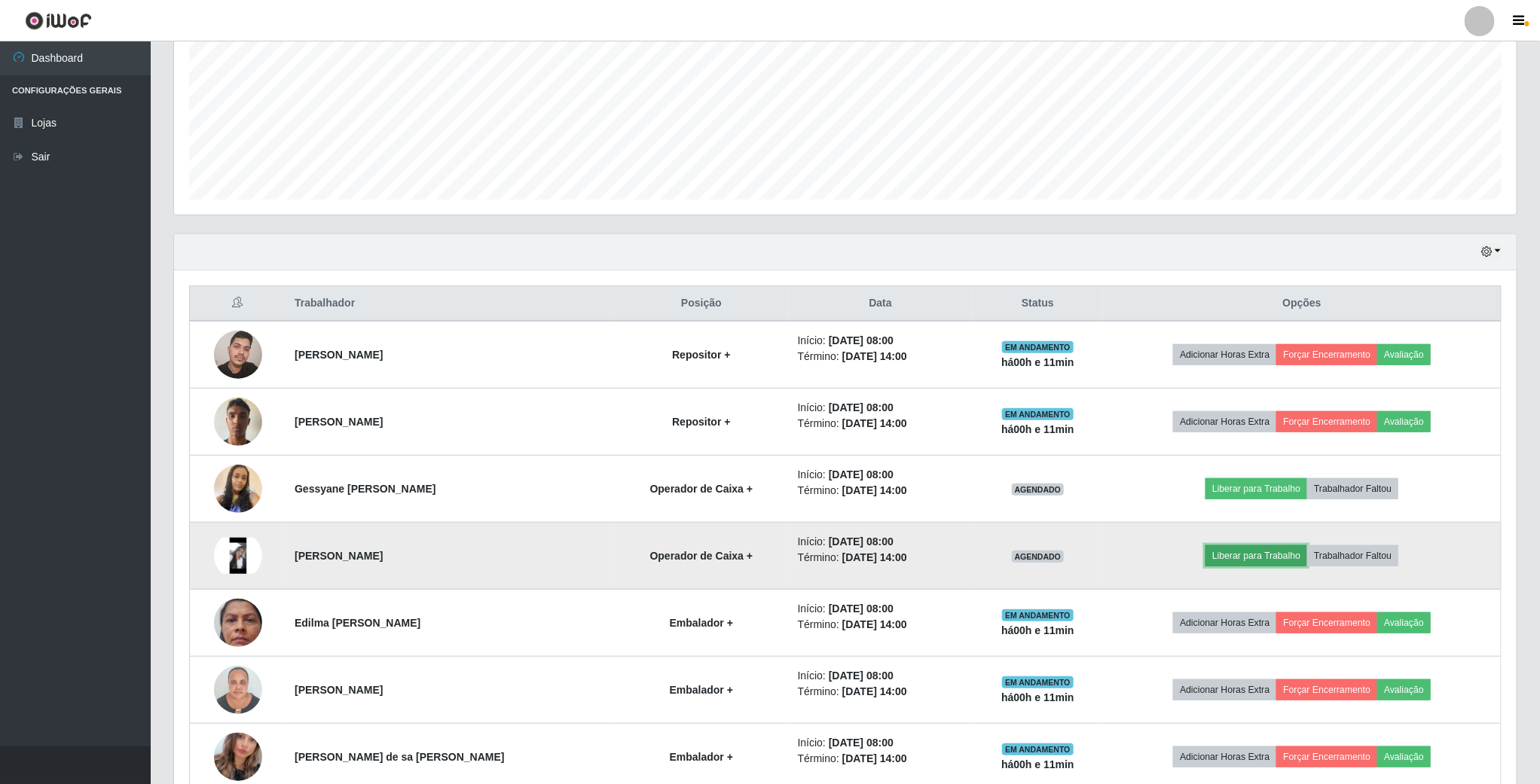
click at [1234, 559] on button "Liberar para Trabalho" at bounding box center [1256, 555] width 102 height 21
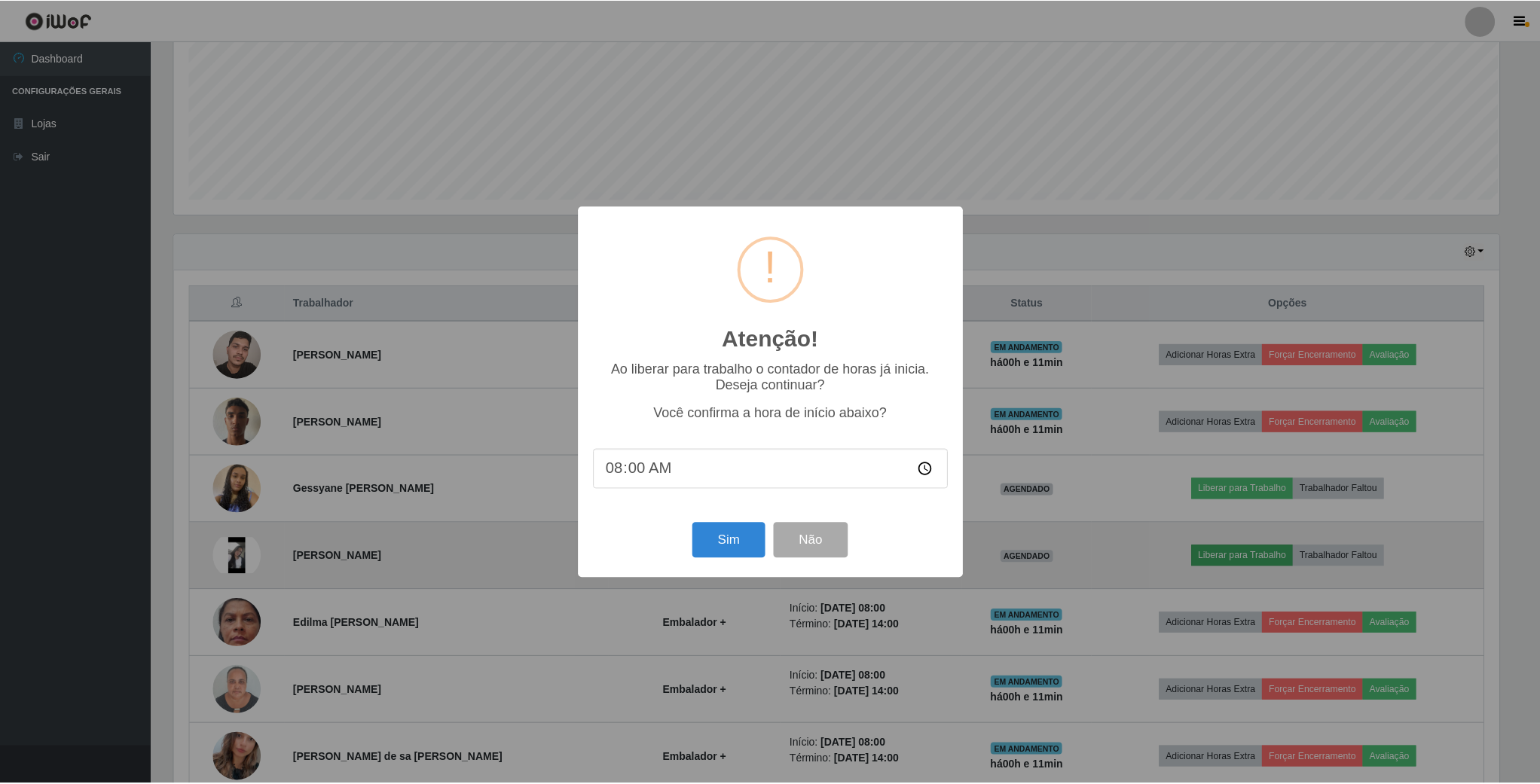
scroll to position [314, 1329]
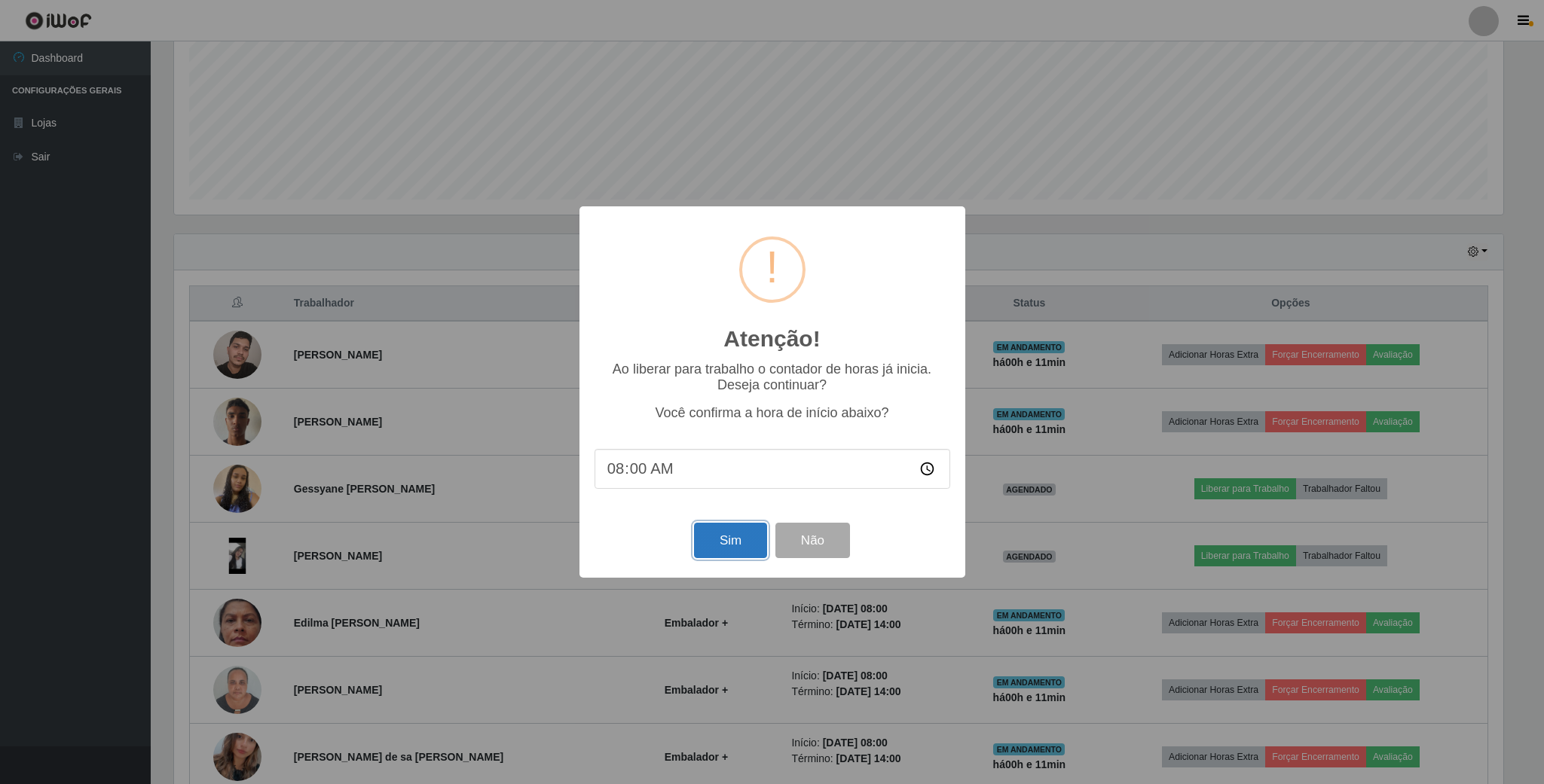
click at [722, 547] on button "Sim" at bounding box center [730, 541] width 73 height 35
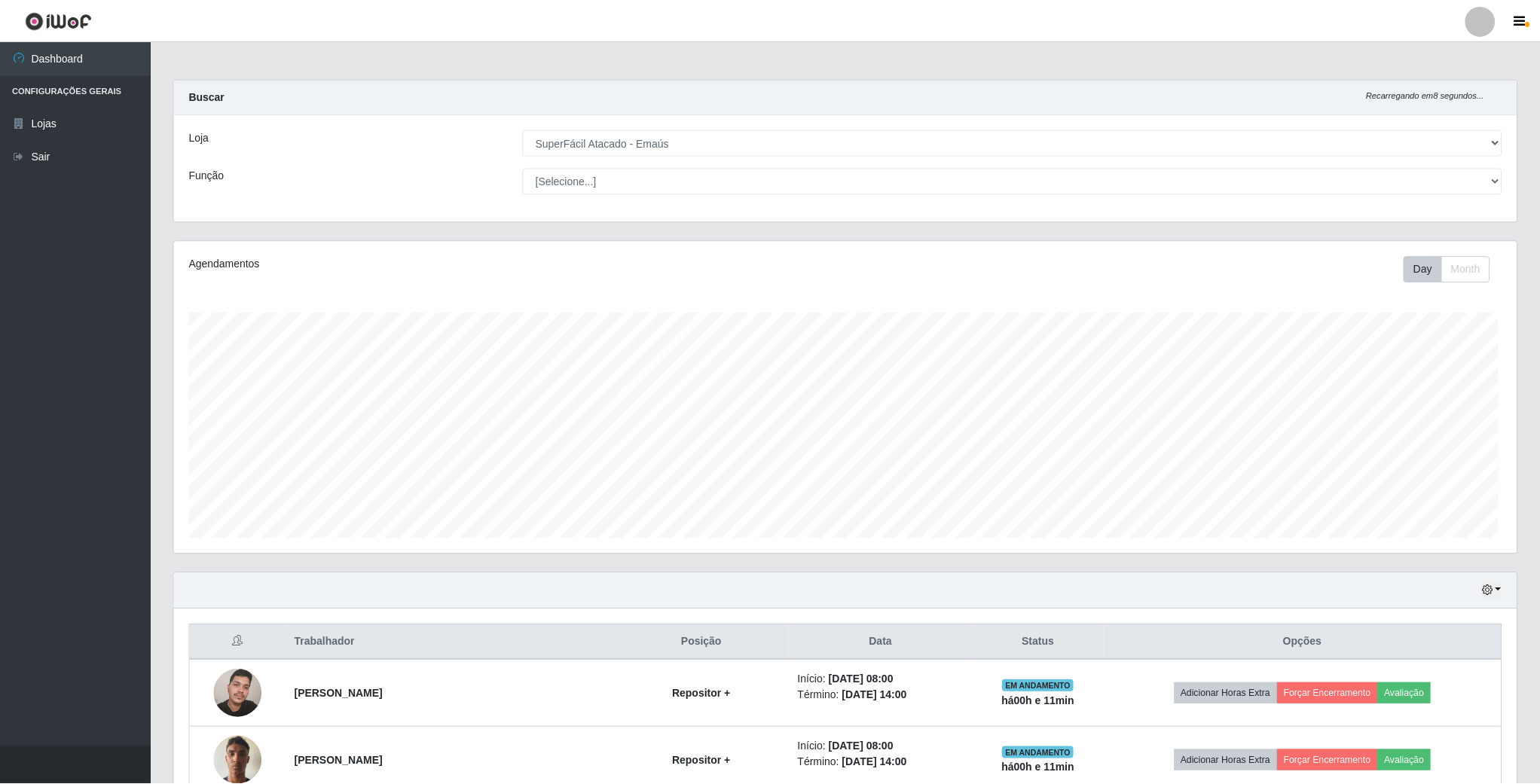
scroll to position [314, 1345]
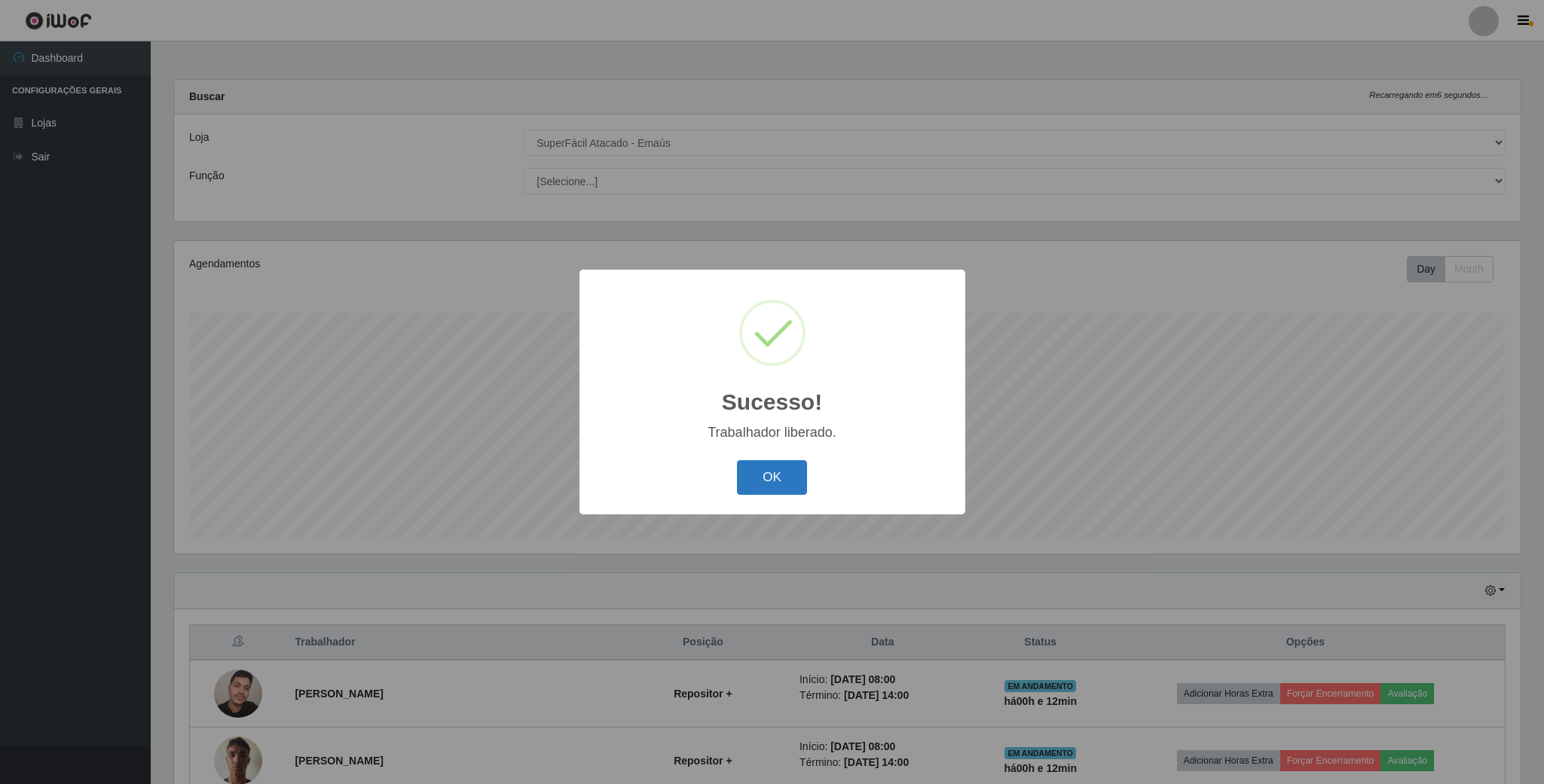
click at [765, 481] on button "OK" at bounding box center [772, 478] width 70 height 35
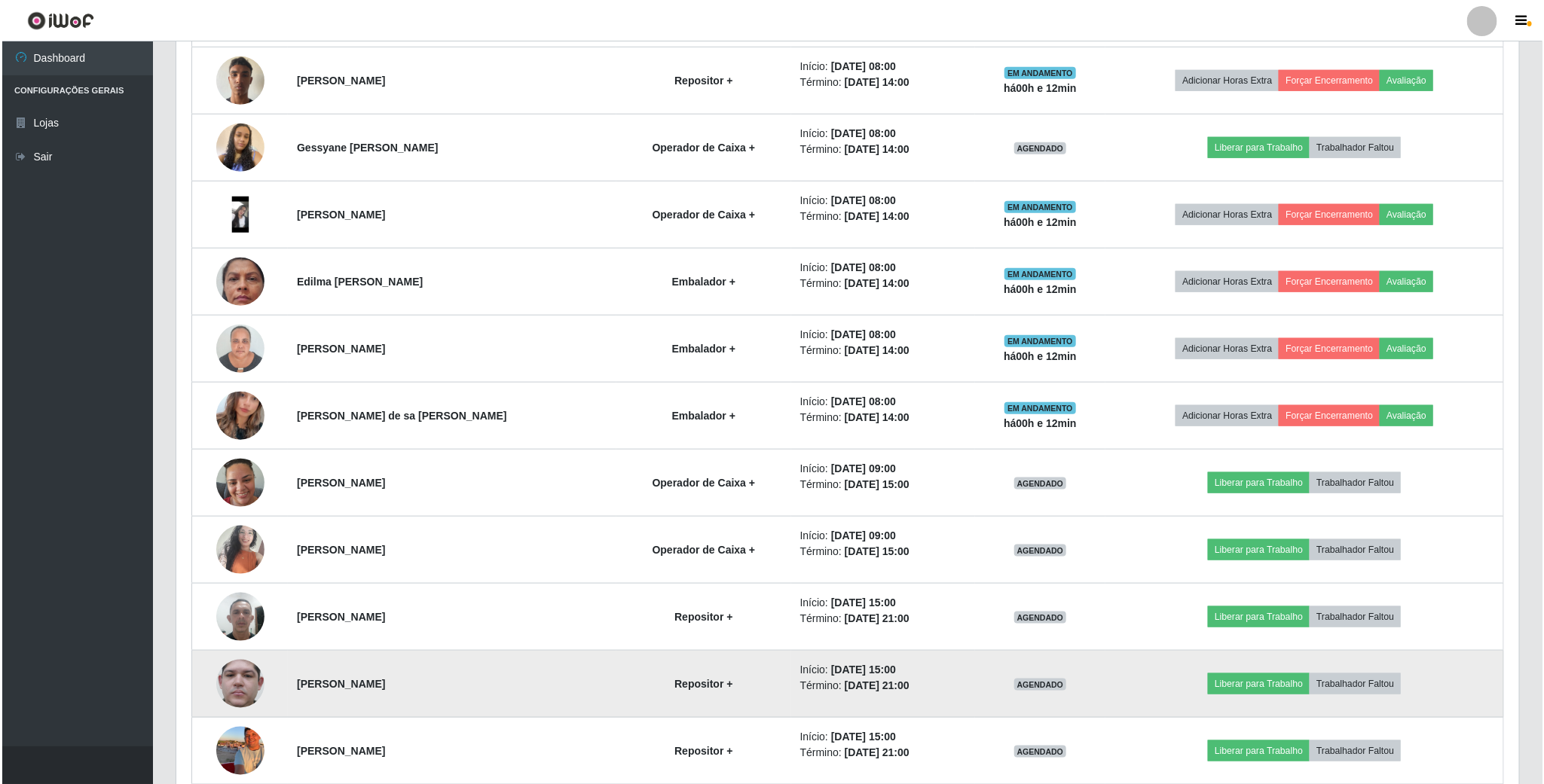
scroll to position [339, 0]
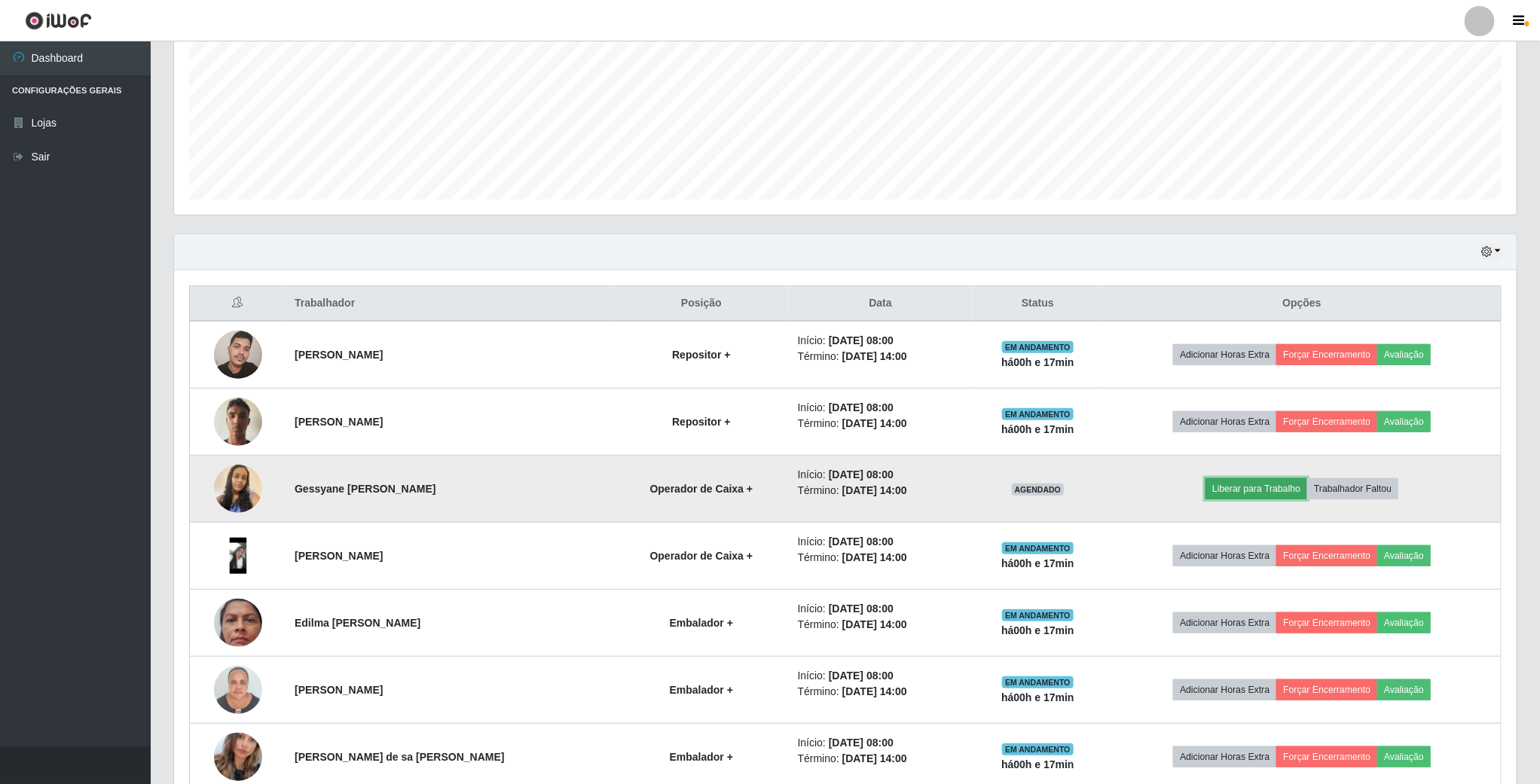
click at [1253, 495] on button "Liberar para Trabalho" at bounding box center [1256, 488] width 102 height 21
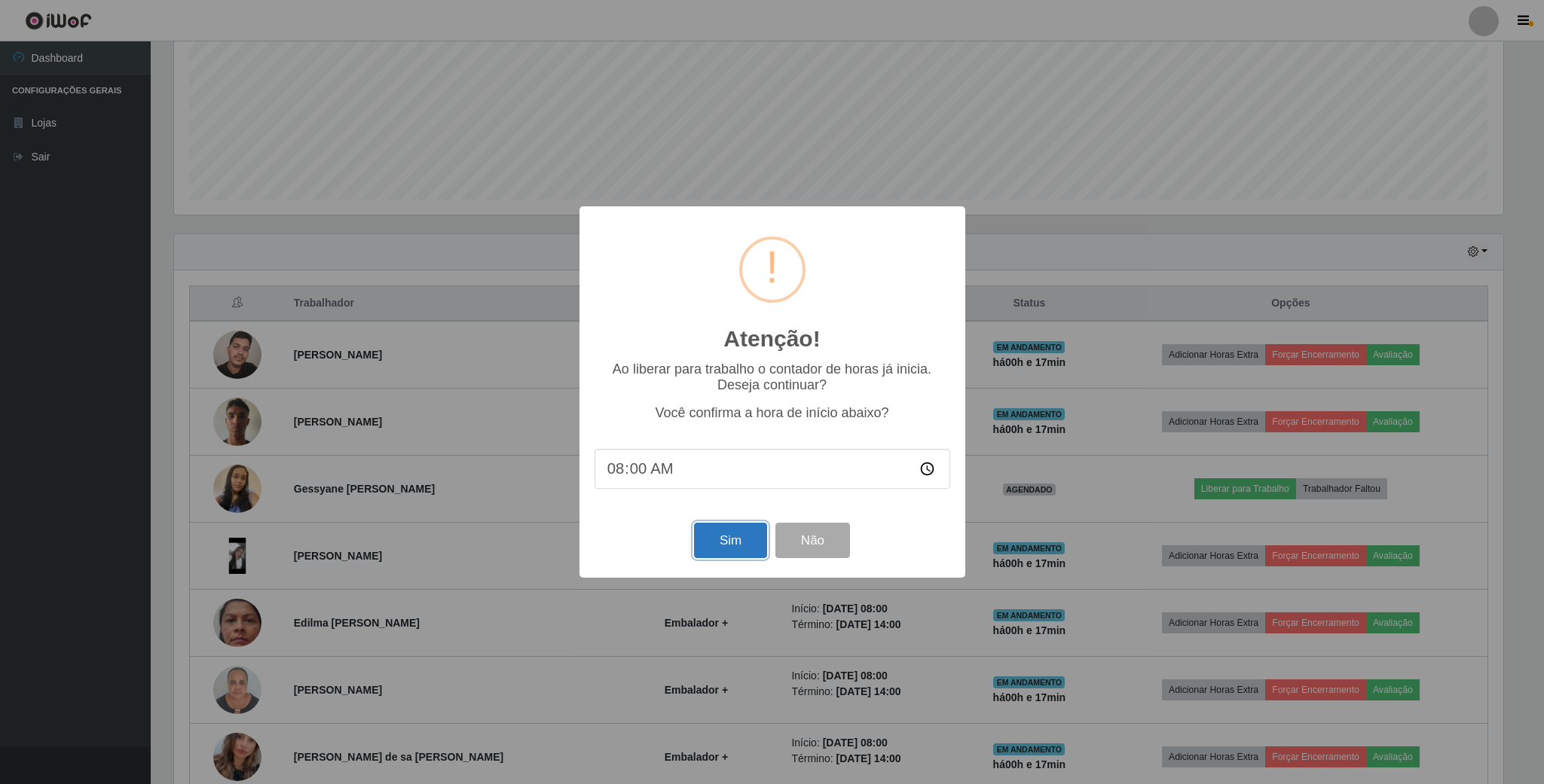
click at [749, 557] on button "Sim" at bounding box center [730, 541] width 73 height 35
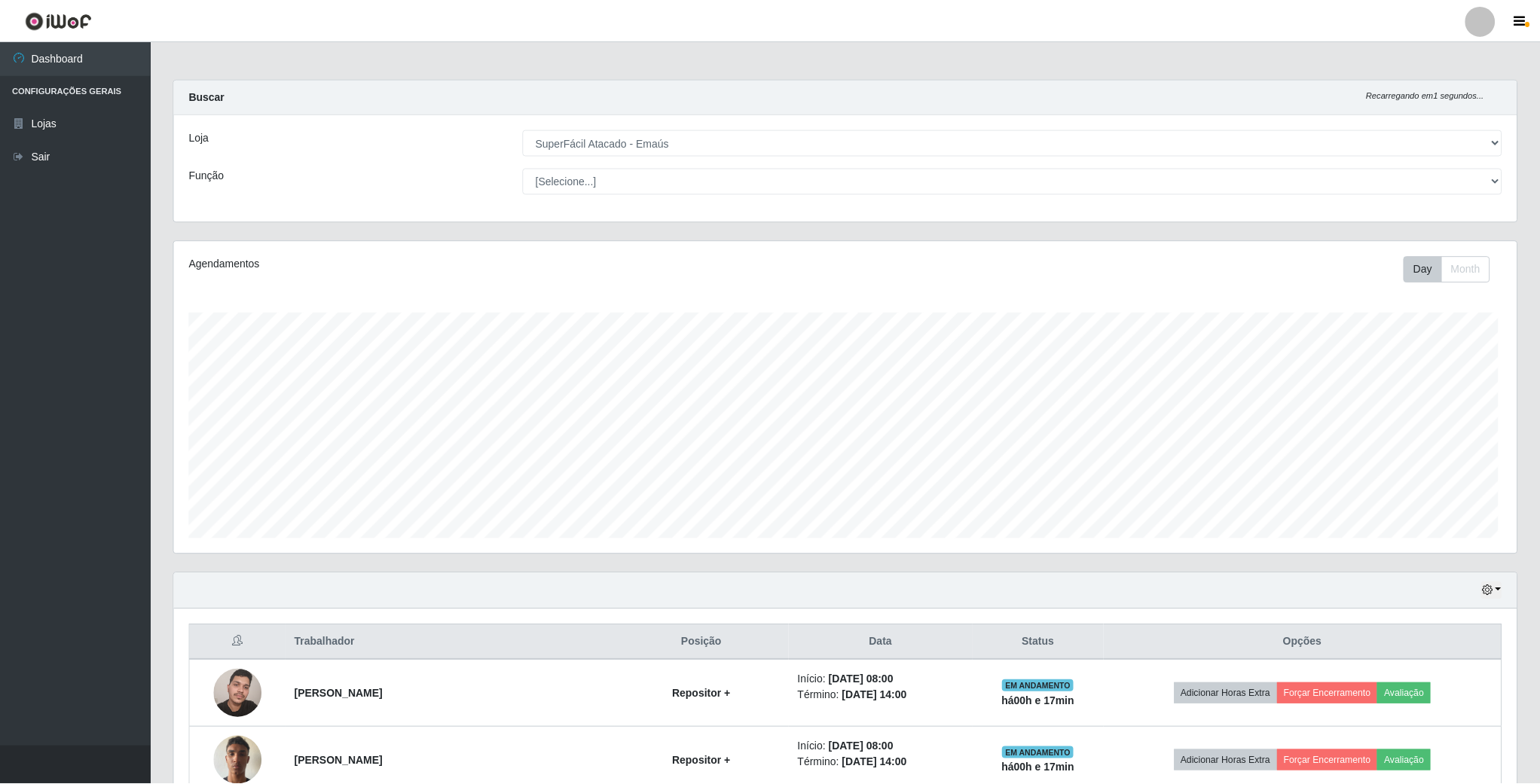
scroll to position [314, 1345]
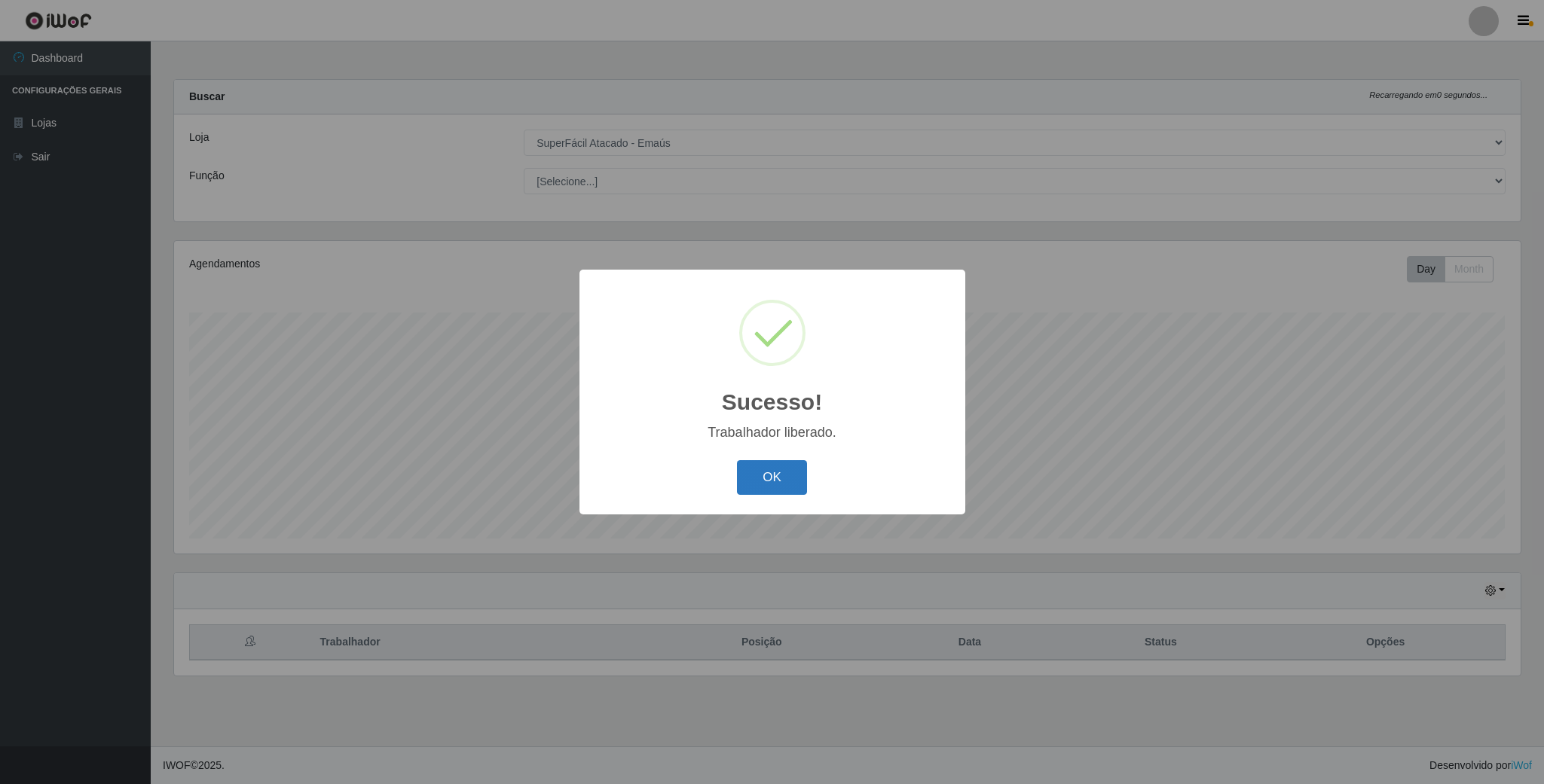
click at [774, 475] on button "OK" at bounding box center [772, 478] width 70 height 35
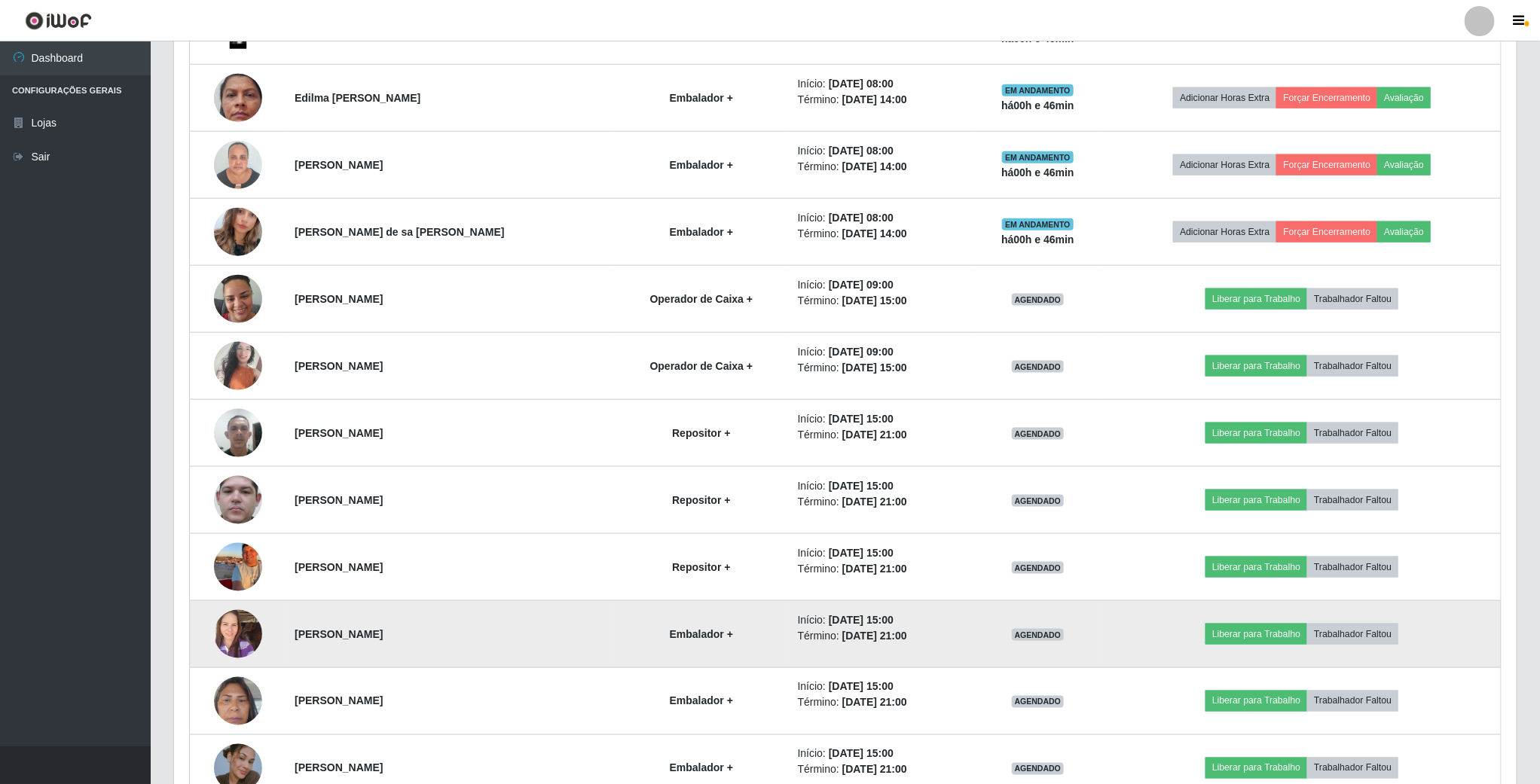
scroll to position [904, 0]
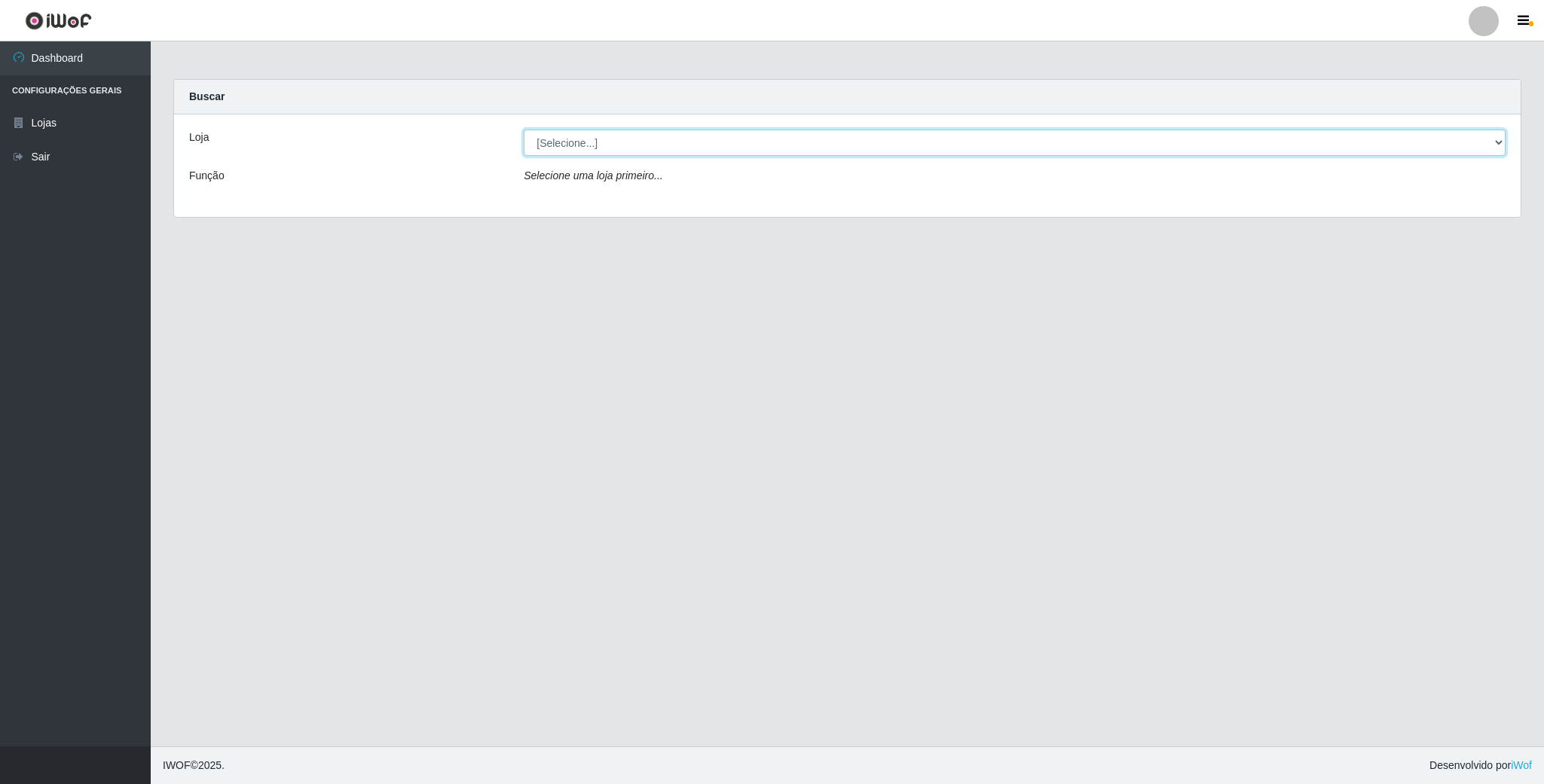
click at [720, 139] on select "[Selecione...] SuperFácil Atacado - Emaús" at bounding box center [1015, 142] width 982 height 26
select select "407"
click at [524, 129] on select "[Selecione...] SuperFácil Atacado - Emaús" at bounding box center [1015, 142] width 982 height 26
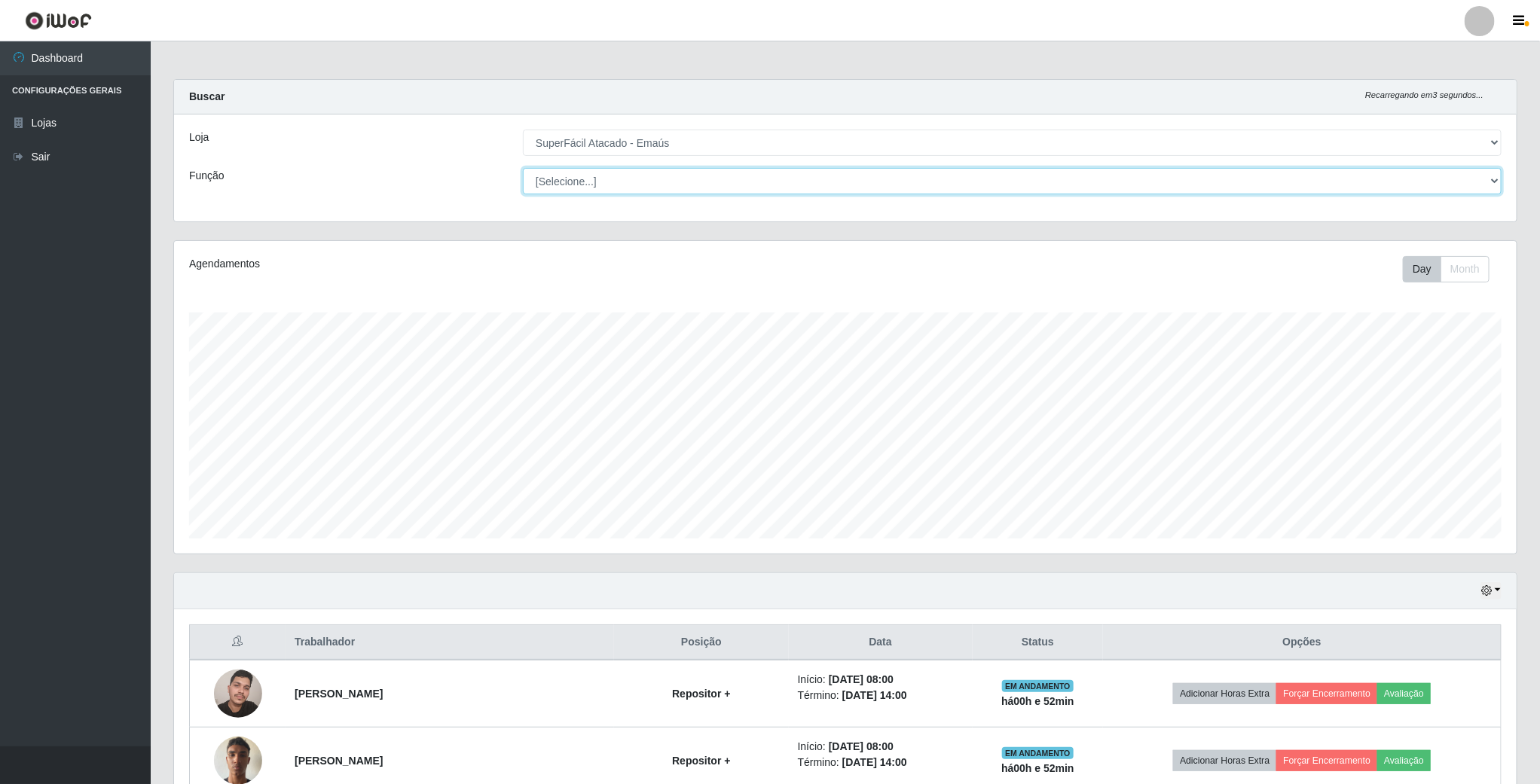
click at [1486, 189] on select "[Selecione...] Auxiliar de Estacionamento Auxiliar de Estacionamento + Auxiliar…" at bounding box center [1012, 181] width 979 height 26
click at [524, 168] on select "[Selecione...] Auxiliar de Estacionamento Auxiliar de Estacionamento + Auxiliar…" at bounding box center [1012, 181] width 979 height 26
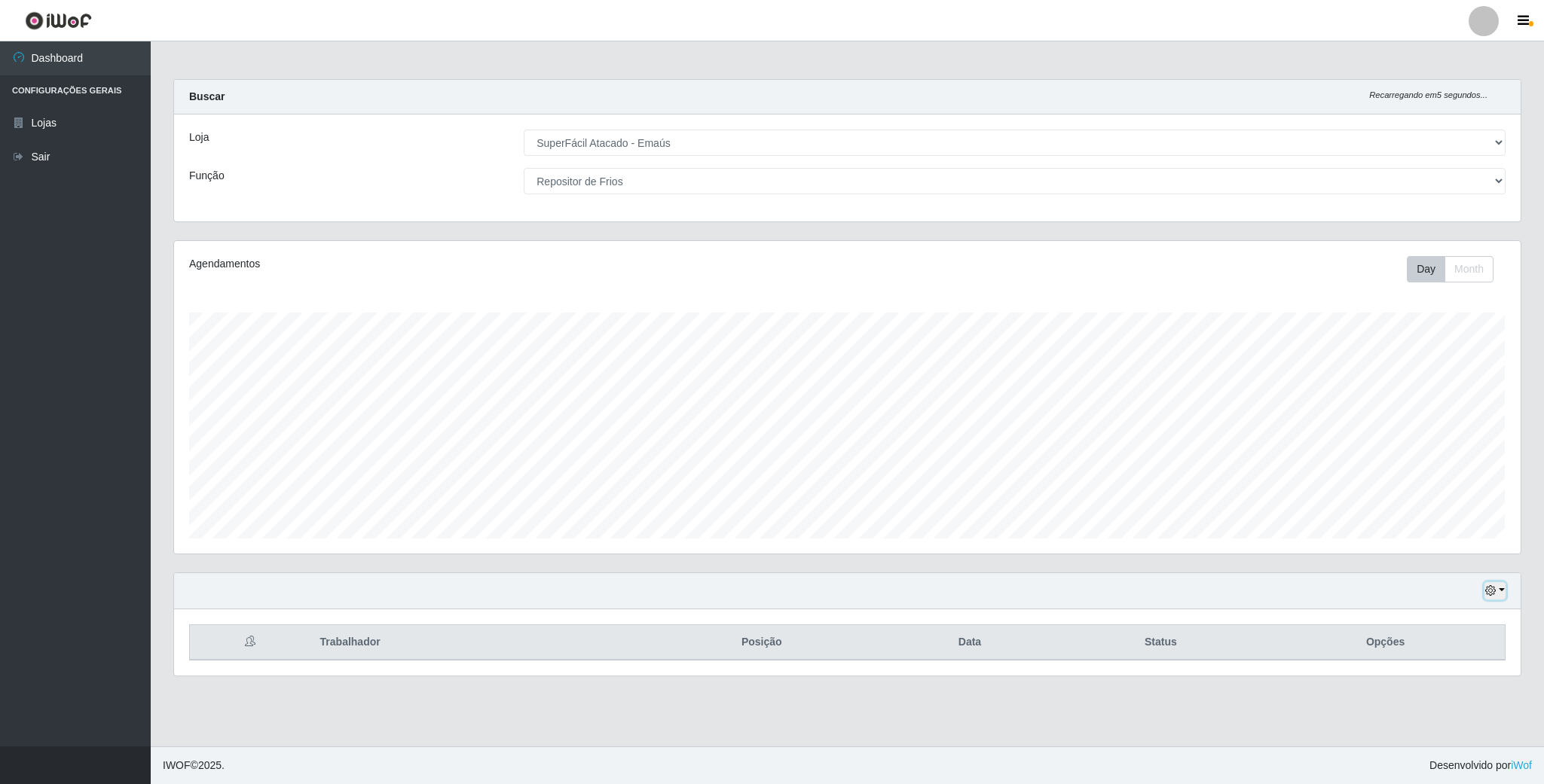
click at [1502, 586] on button "button" at bounding box center [1495, 591] width 21 height 17
click at [1465, 493] on button "3 dias" at bounding box center [1445, 501] width 119 height 32
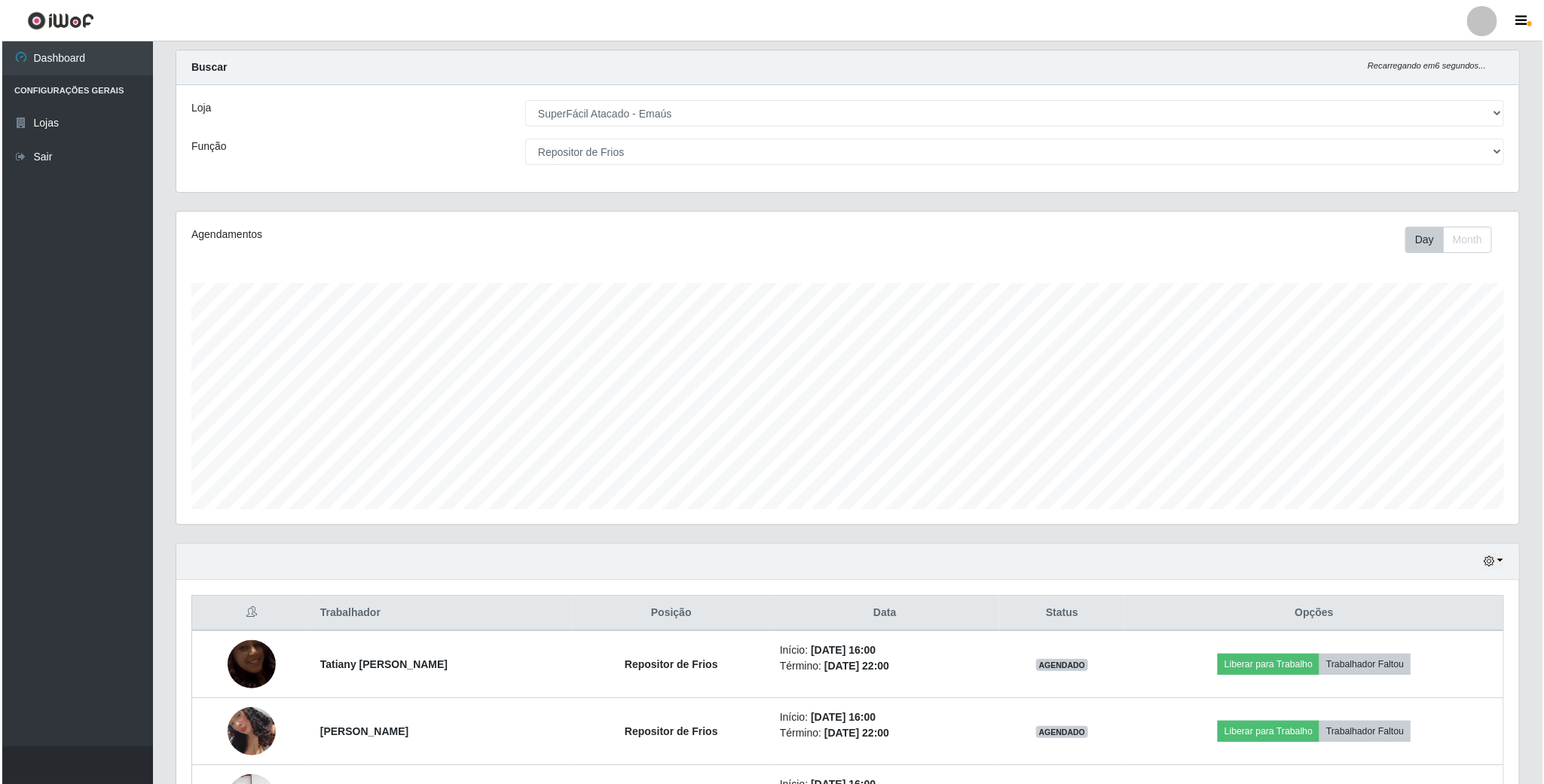
scroll to position [0, 0]
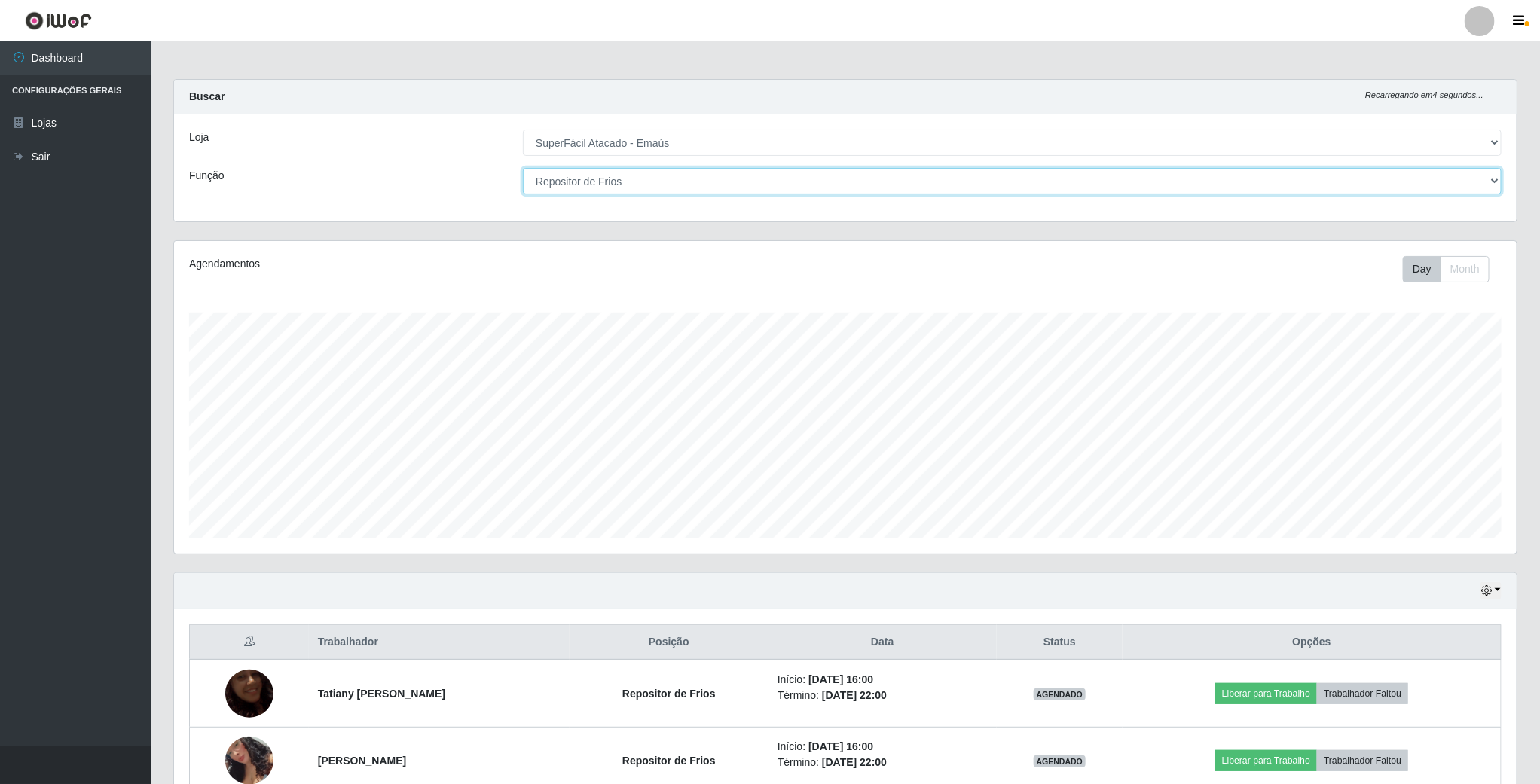
click at [1484, 183] on select "[Selecione...] Auxiliar de Estacionamento Auxiliar de Estacionamento + Auxiliar…" at bounding box center [1012, 181] width 979 height 26
click at [524, 168] on select "[Selecione...] Auxiliar de Estacionamento Auxiliar de Estacionamento + Auxiliar…" at bounding box center [1012, 181] width 979 height 26
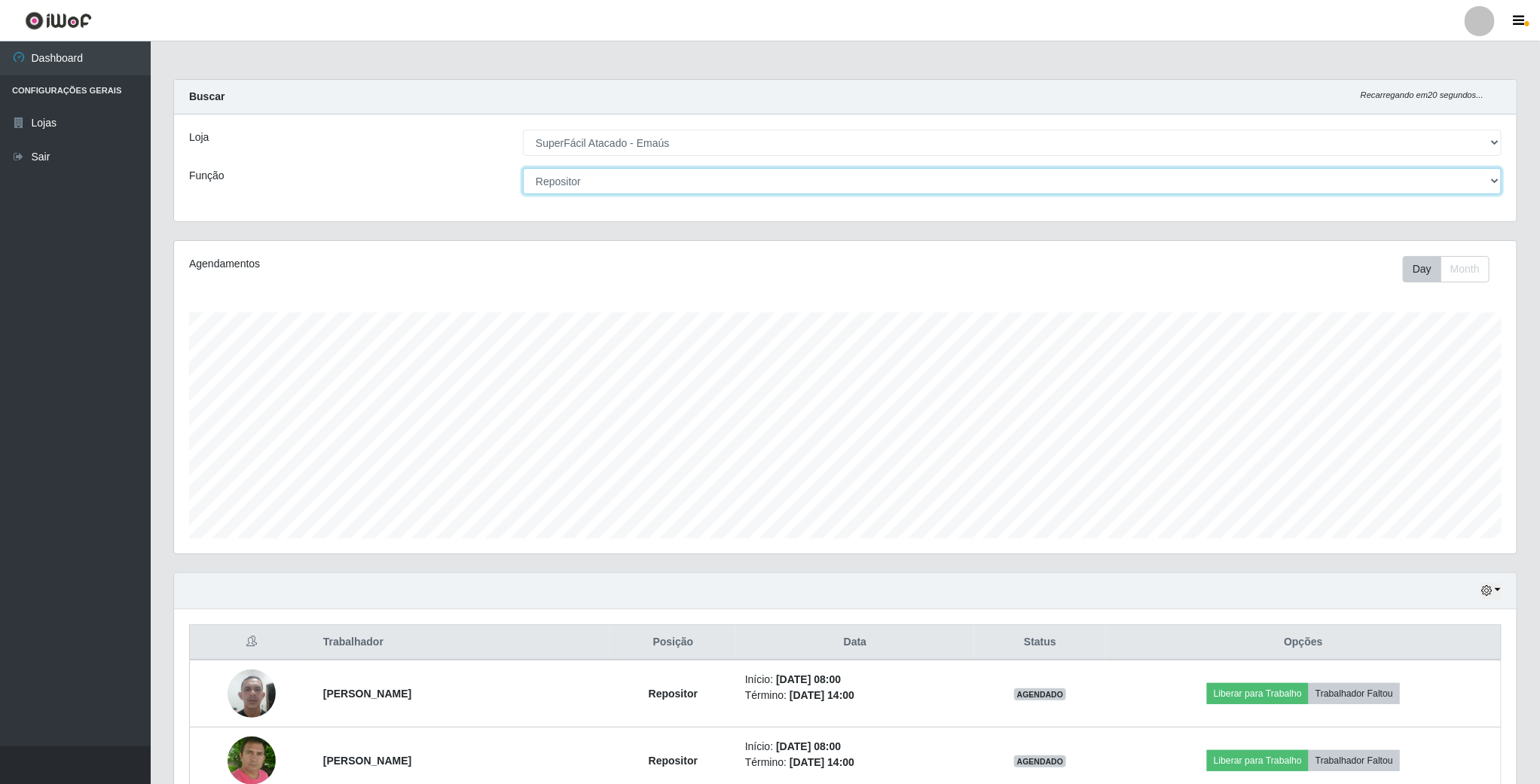
click at [1495, 179] on select "[Selecione...] Auxiliar de Estacionamento Auxiliar de Estacionamento + Auxiliar…" at bounding box center [1012, 181] width 979 height 26
click at [524, 168] on select "[Selecione...] Auxiliar de Estacionamento Auxiliar de Estacionamento + Auxiliar…" at bounding box center [1012, 181] width 979 height 26
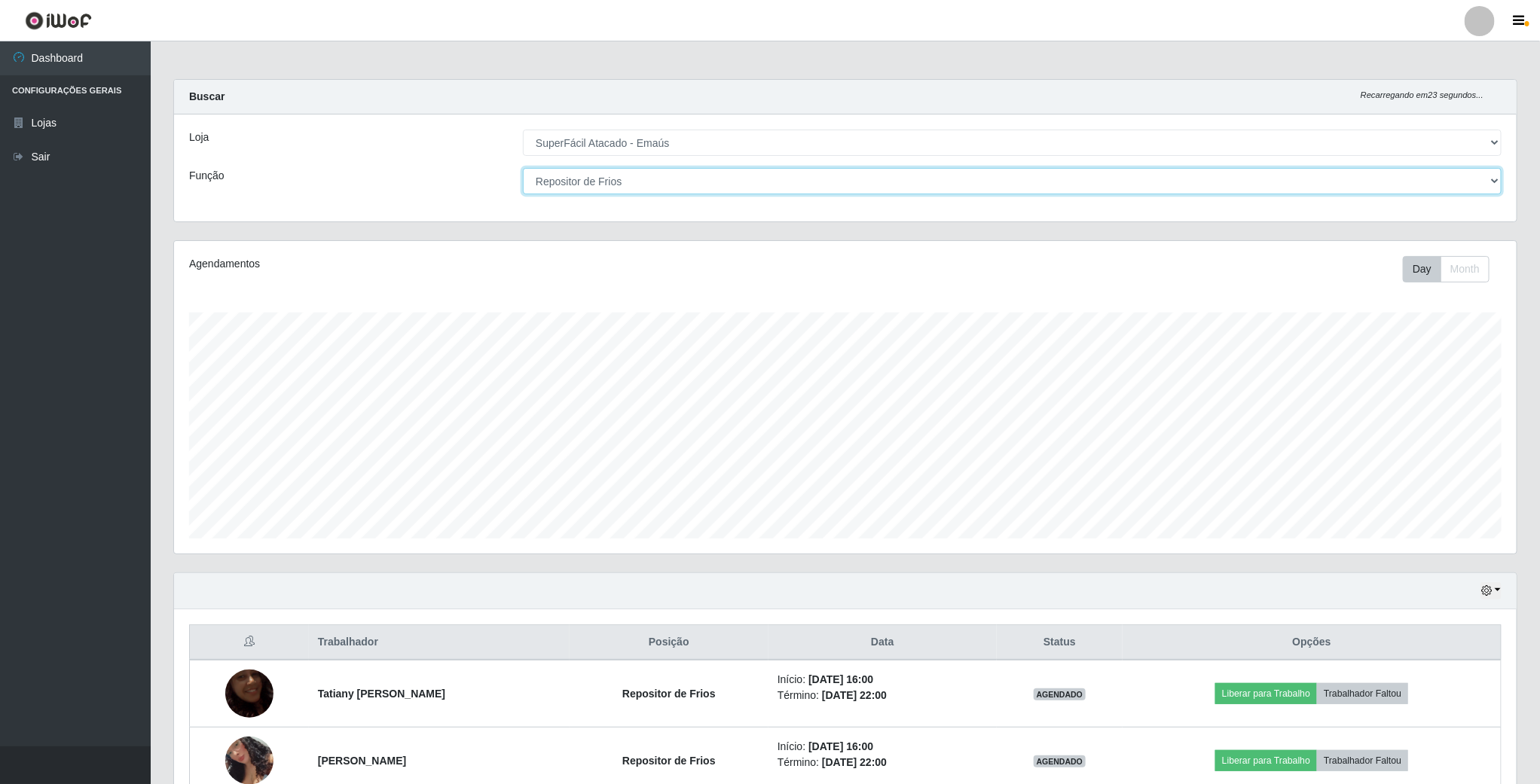
click at [1495, 181] on select "[Selecione...] Auxiliar de Estacionamento Auxiliar de Estacionamento + Auxiliar…" at bounding box center [1012, 181] width 979 height 26
click at [524, 168] on select "[Selecione...] Auxiliar de Estacionamento Auxiliar de Estacionamento + Auxiliar…" at bounding box center [1012, 181] width 979 height 26
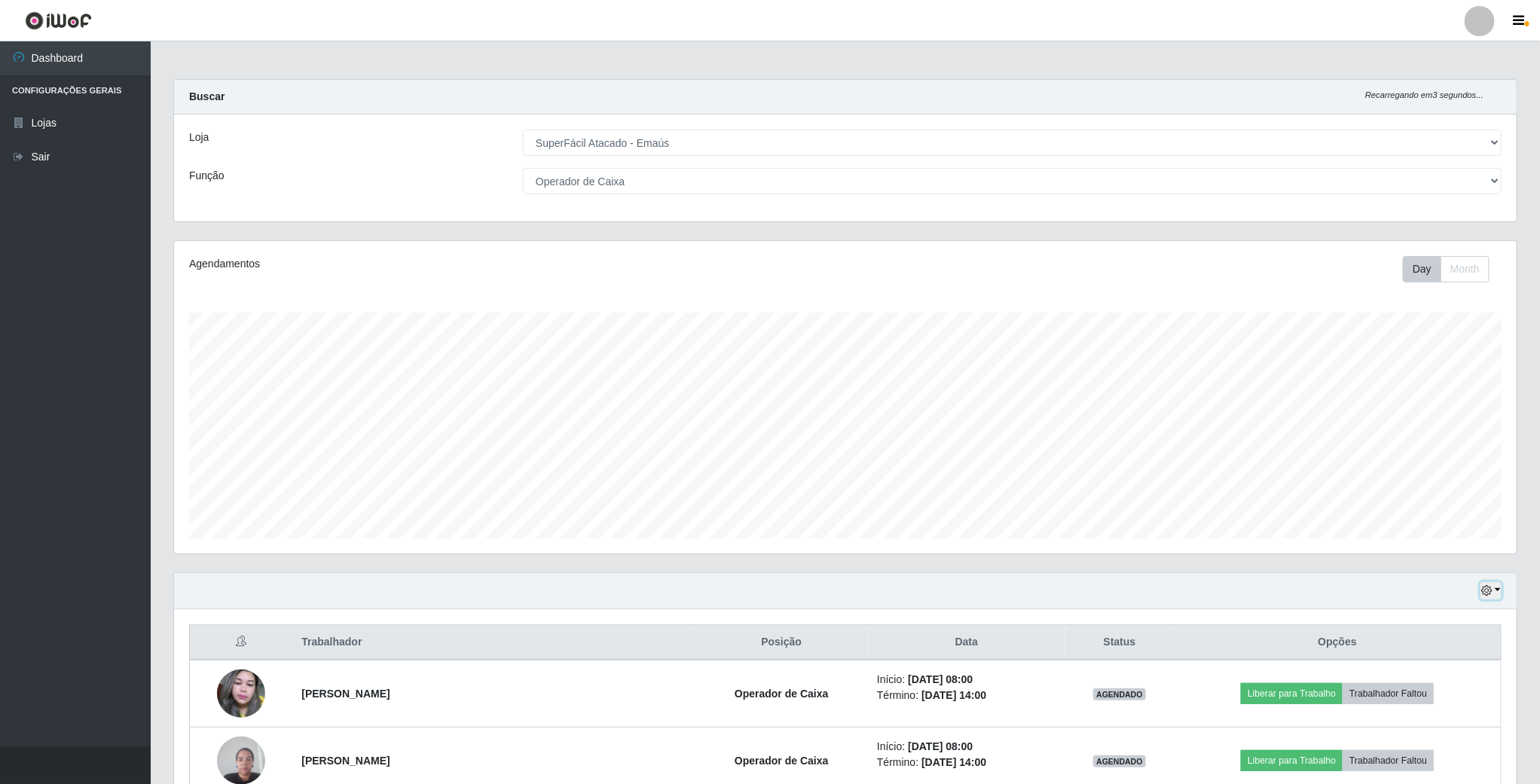
click at [1497, 597] on button "button" at bounding box center [1491, 591] width 21 height 17
click at [1423, 613] on button "Hoje" at bounding box center [1441, 618] width 119 height 32
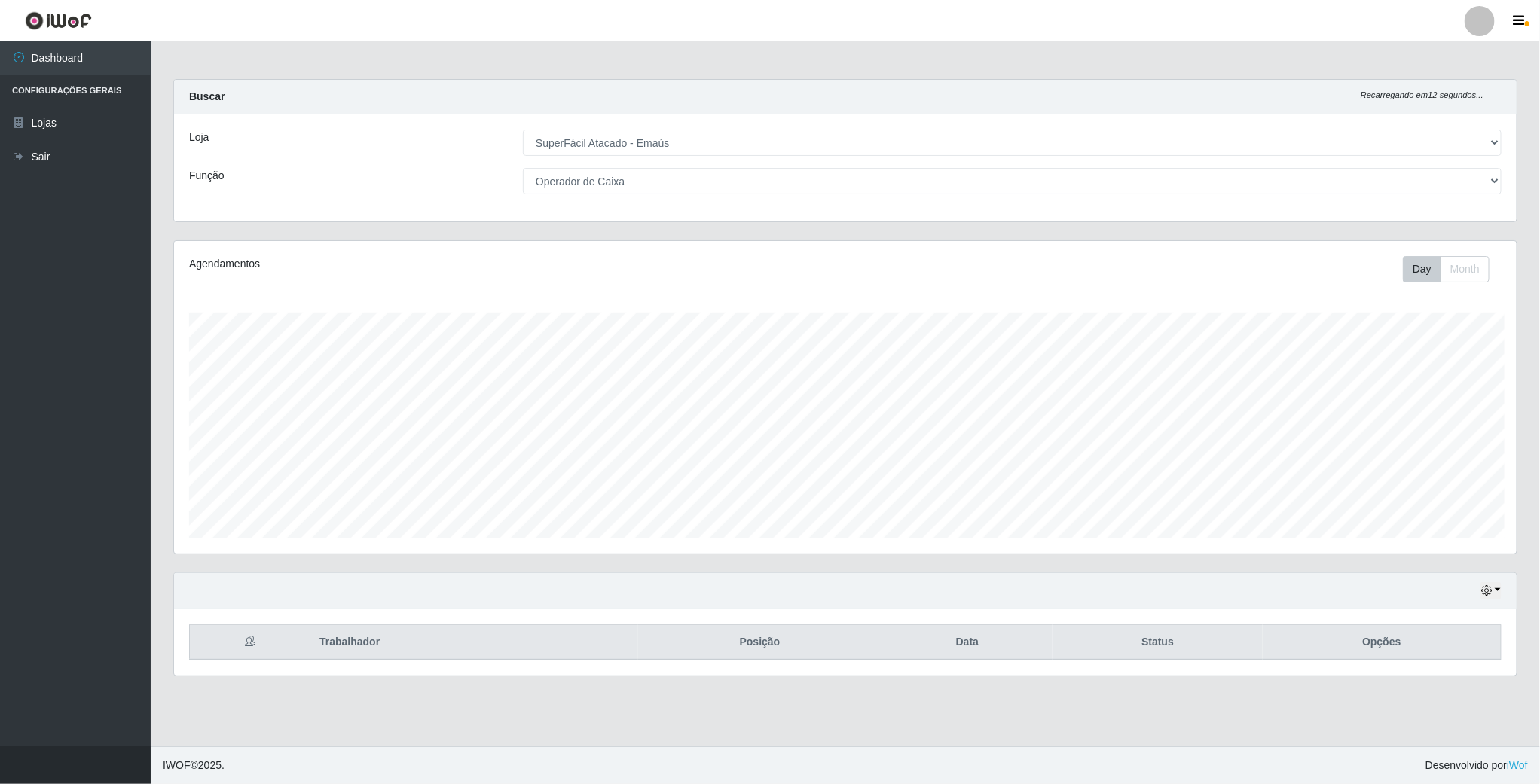
scroll to position [314, 1345]
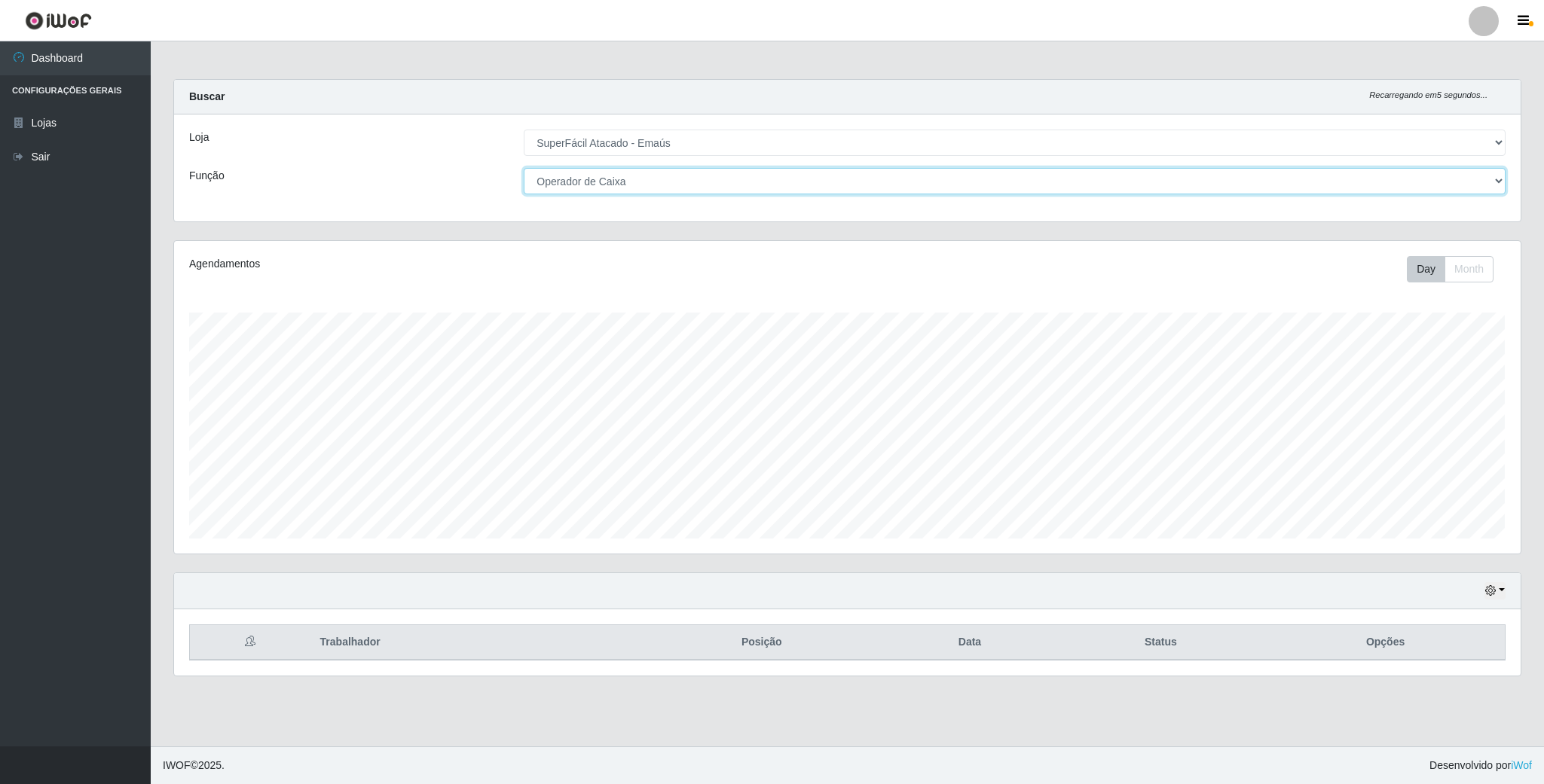
click at [1497, 179] on select "[Selecione...] Auxiliar de Estacionamento Auxiliar de Estacionamento + Auxiliar…" at bounding box center [1015, 181] width 982 height 26
select select "72"
click at [524, 168] on select "[Selecione...] Auxiliar de Estacionamento Auxiliar de Estacionamento + Auxiliar…" at bounding box center [1015, 181] width 982 height 26
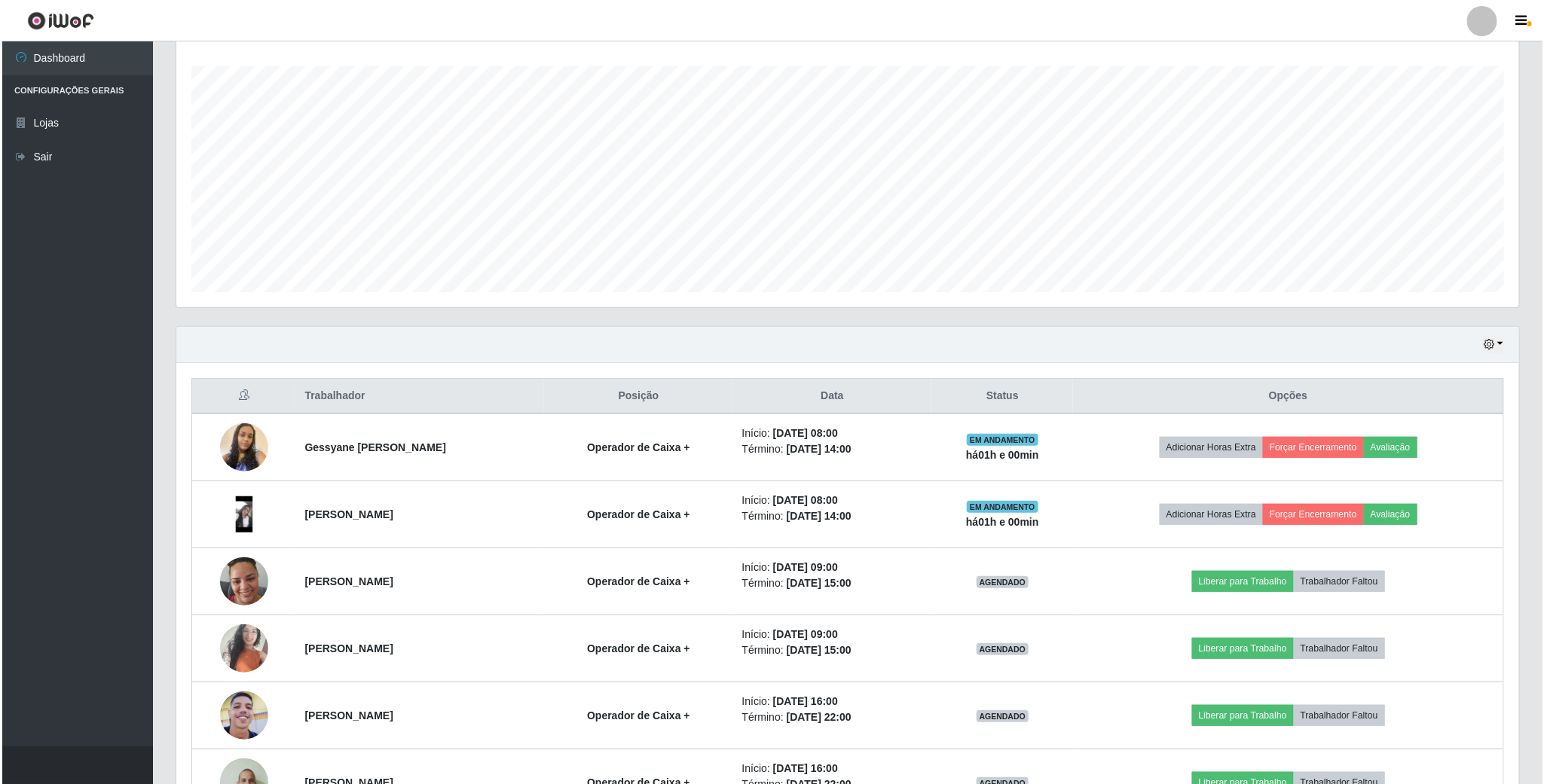
scroll to position [452, 0]
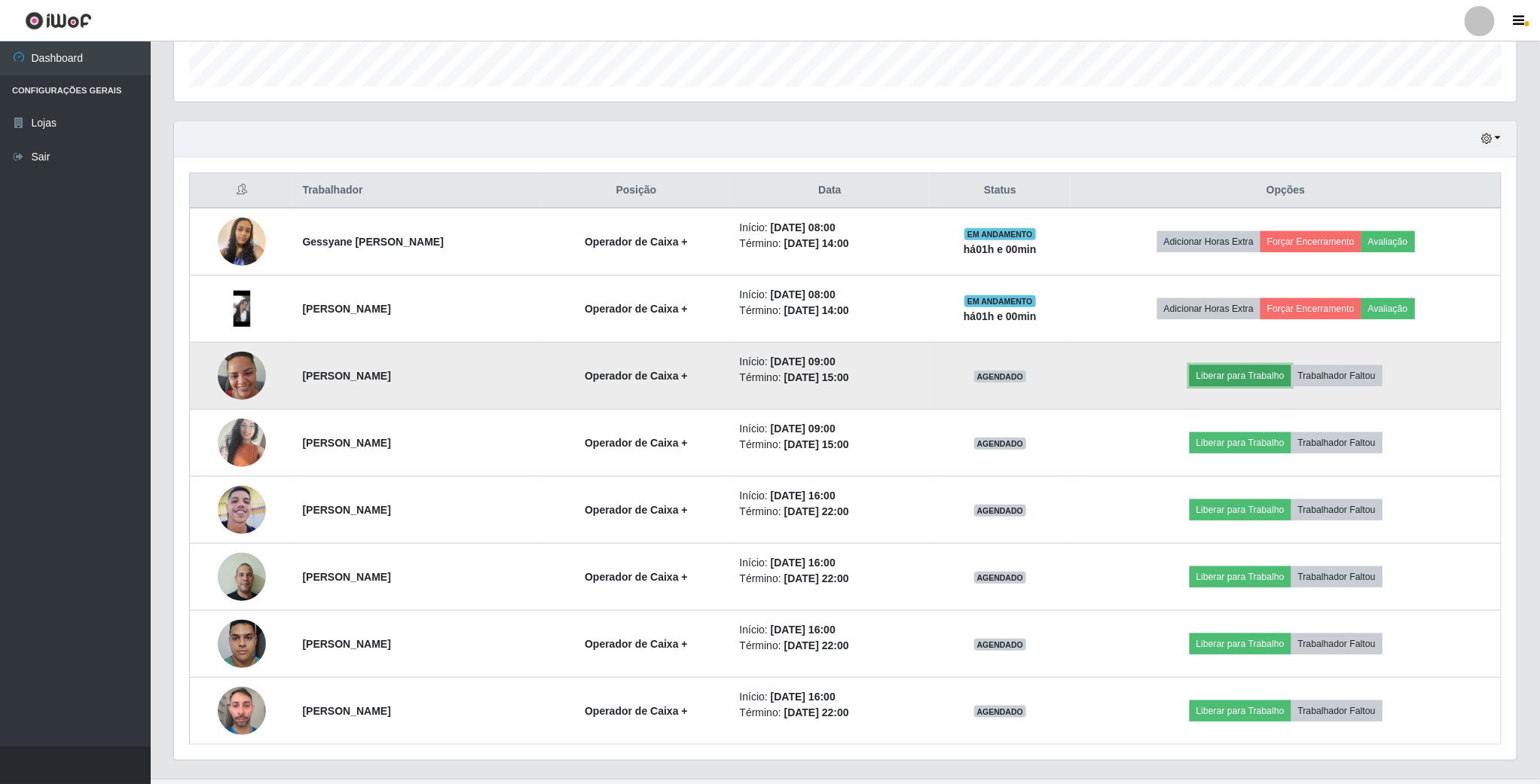
click at [1240, 383] on button "Liberar para Trabalho" at bounding box center [1241, 375] width 102 height 21
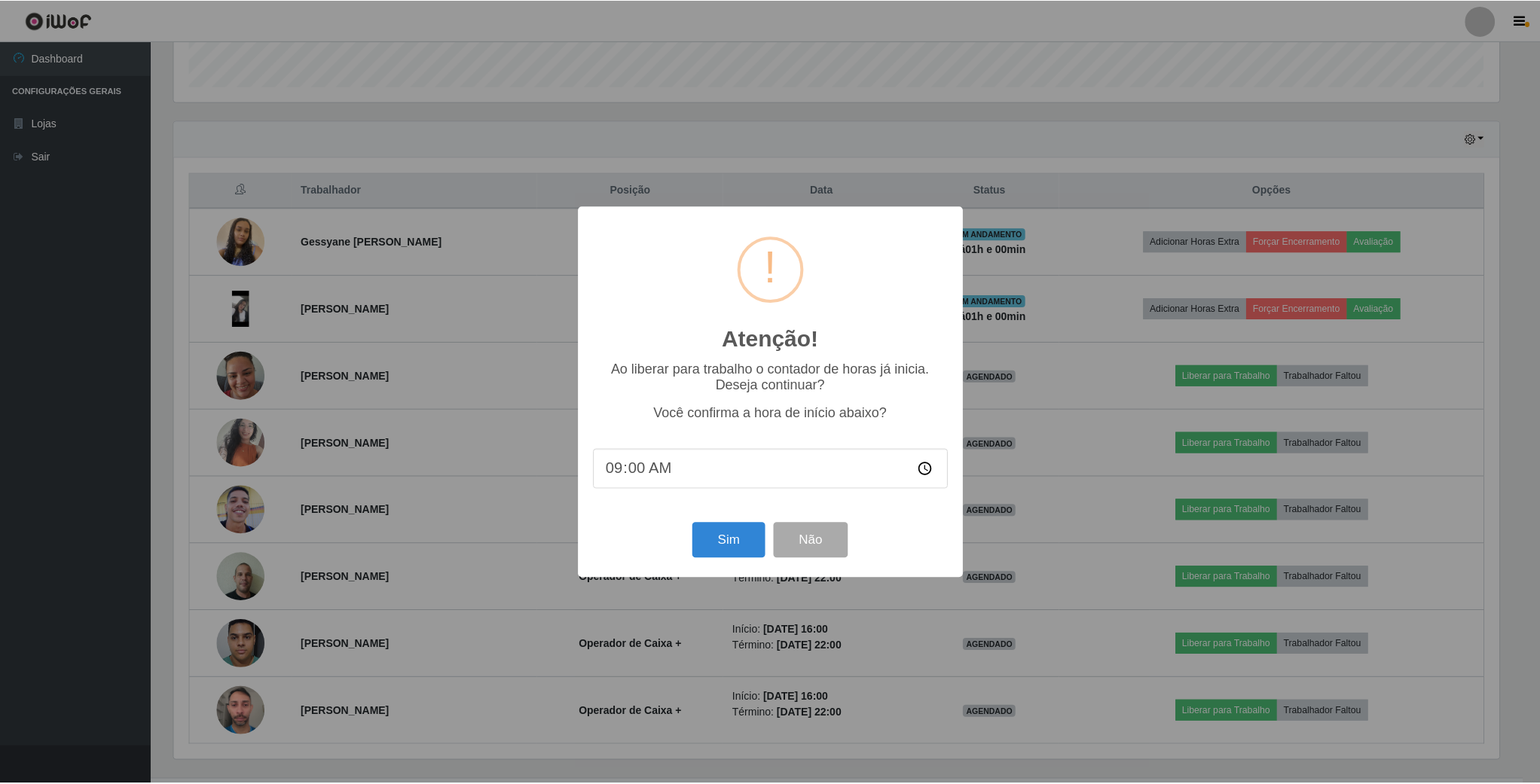
scroll to position [314, 1329]
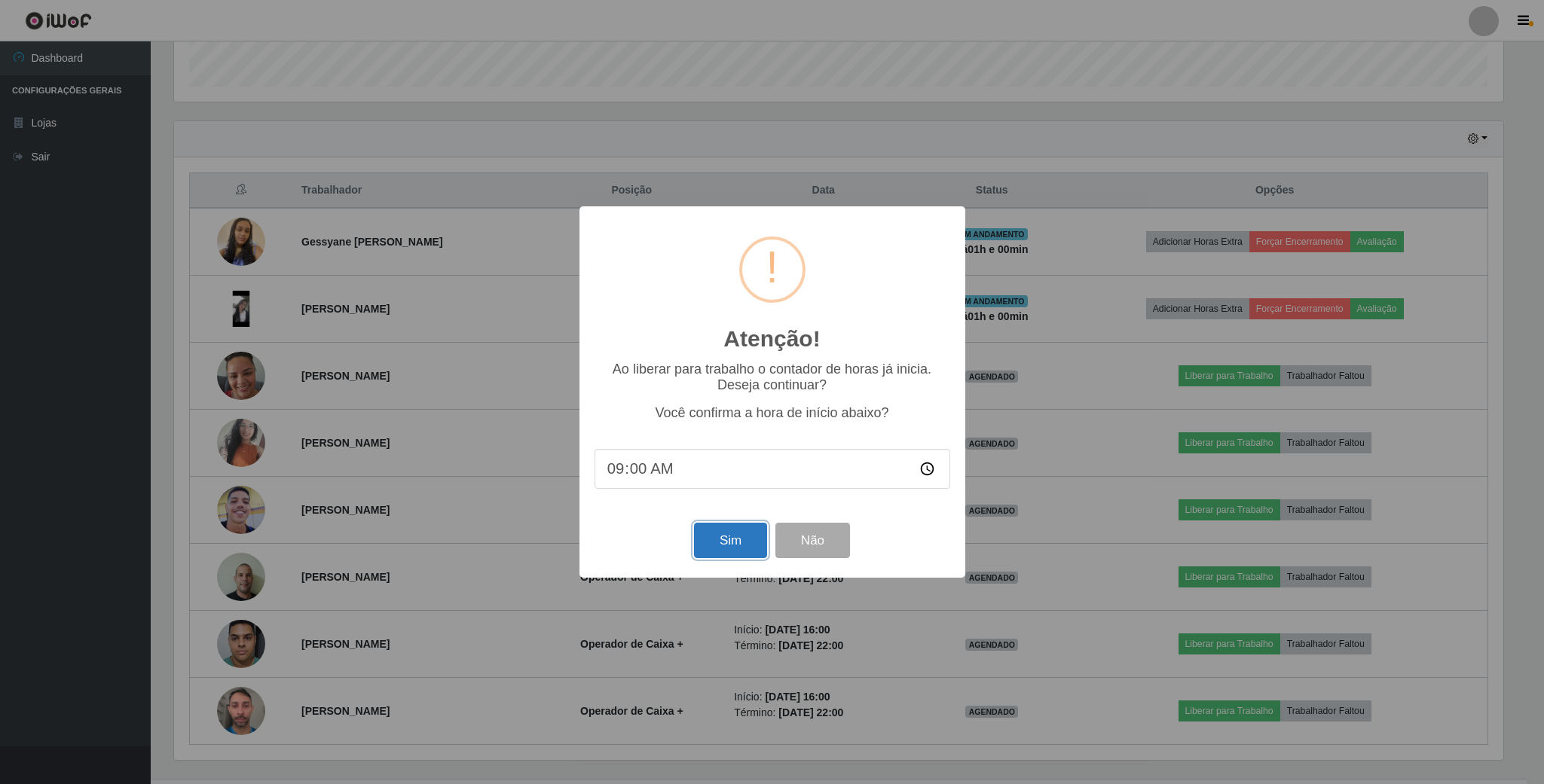
click at [717, 538] on button "Sim" at bounding box center [730, 541] width 73 height 35
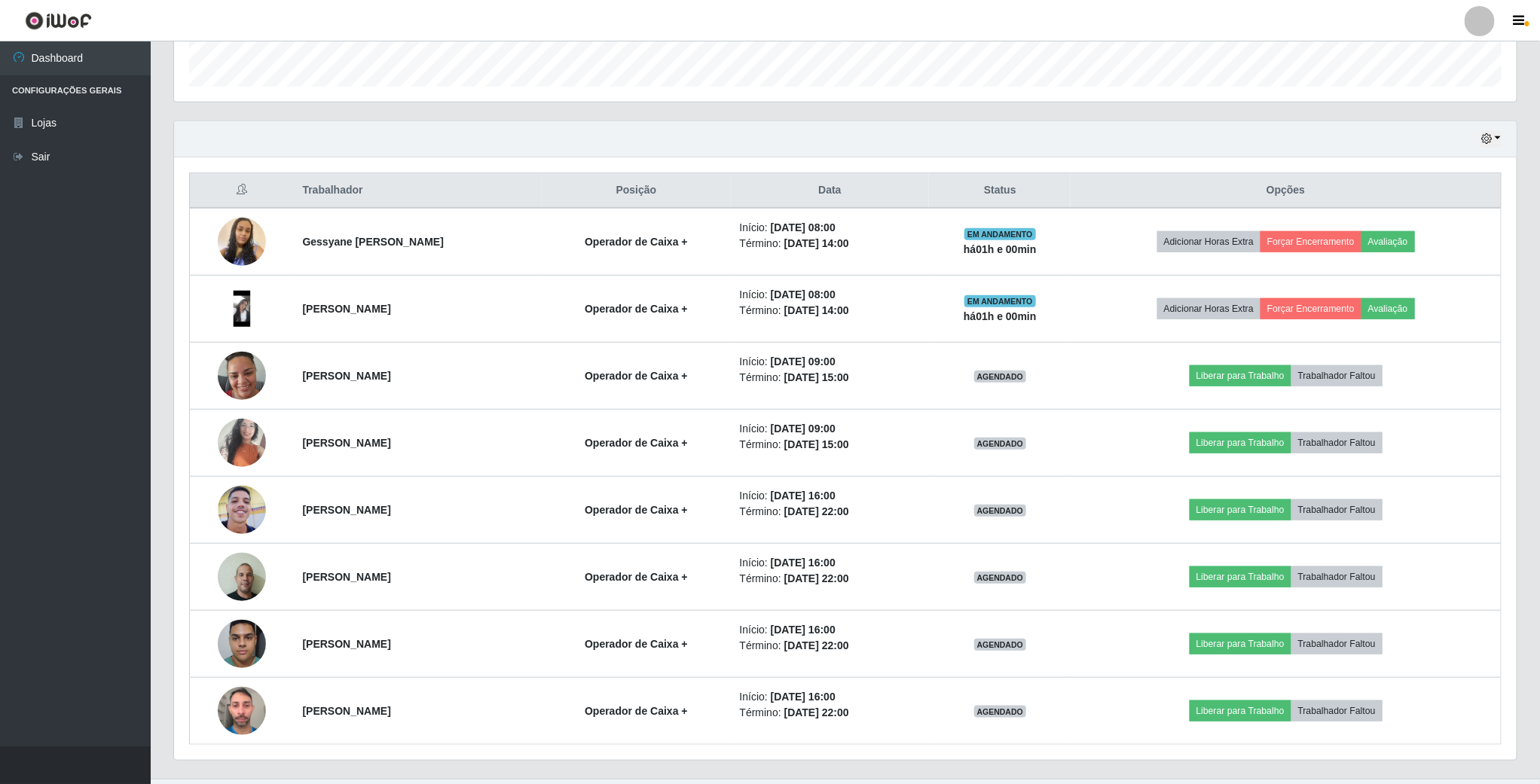
scroll to position [314, 1345]
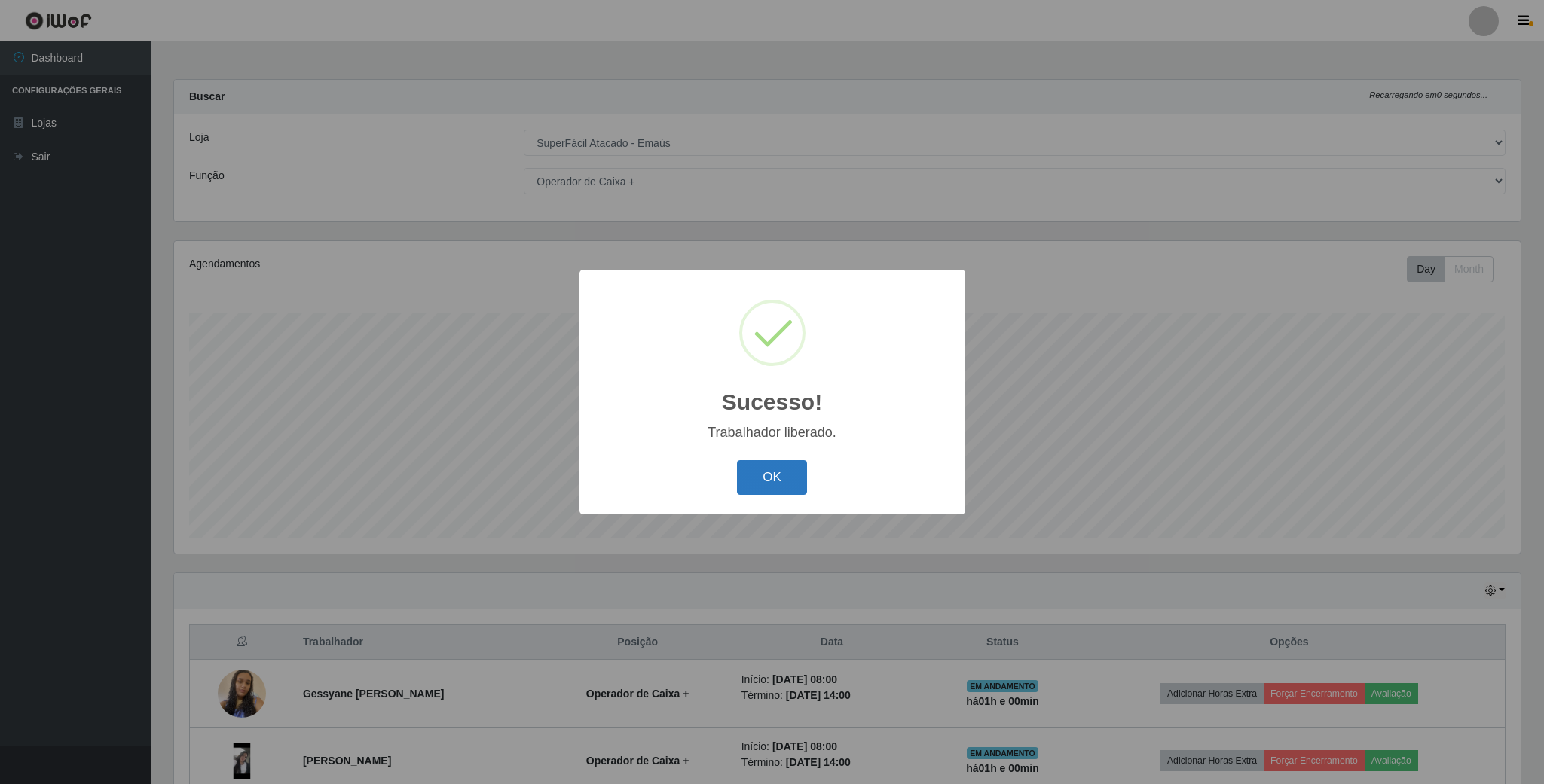
click at [767, 480] on button "OK" at bounding box center [772, 478] width 70 height 35
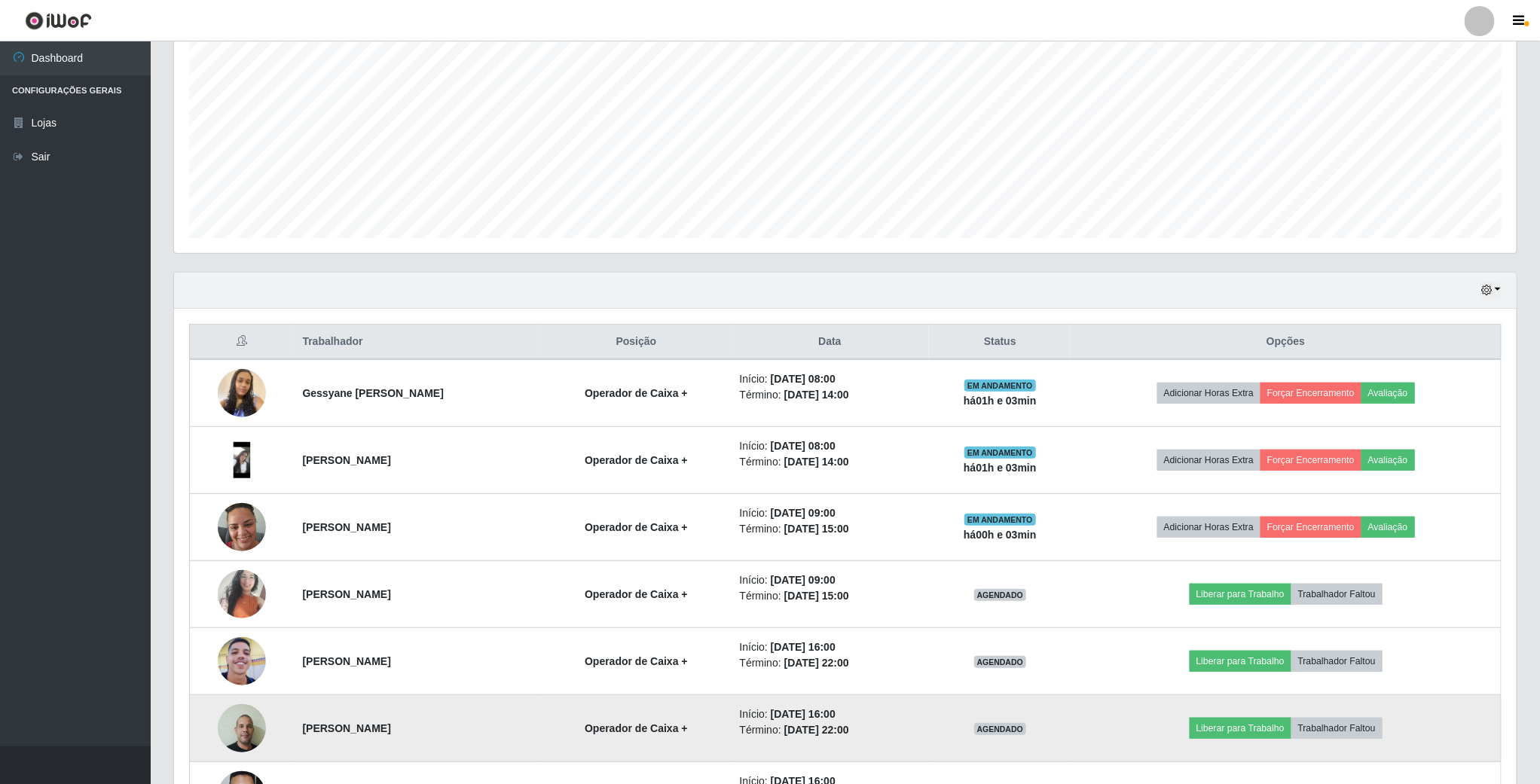
scroll to position [265, 0]
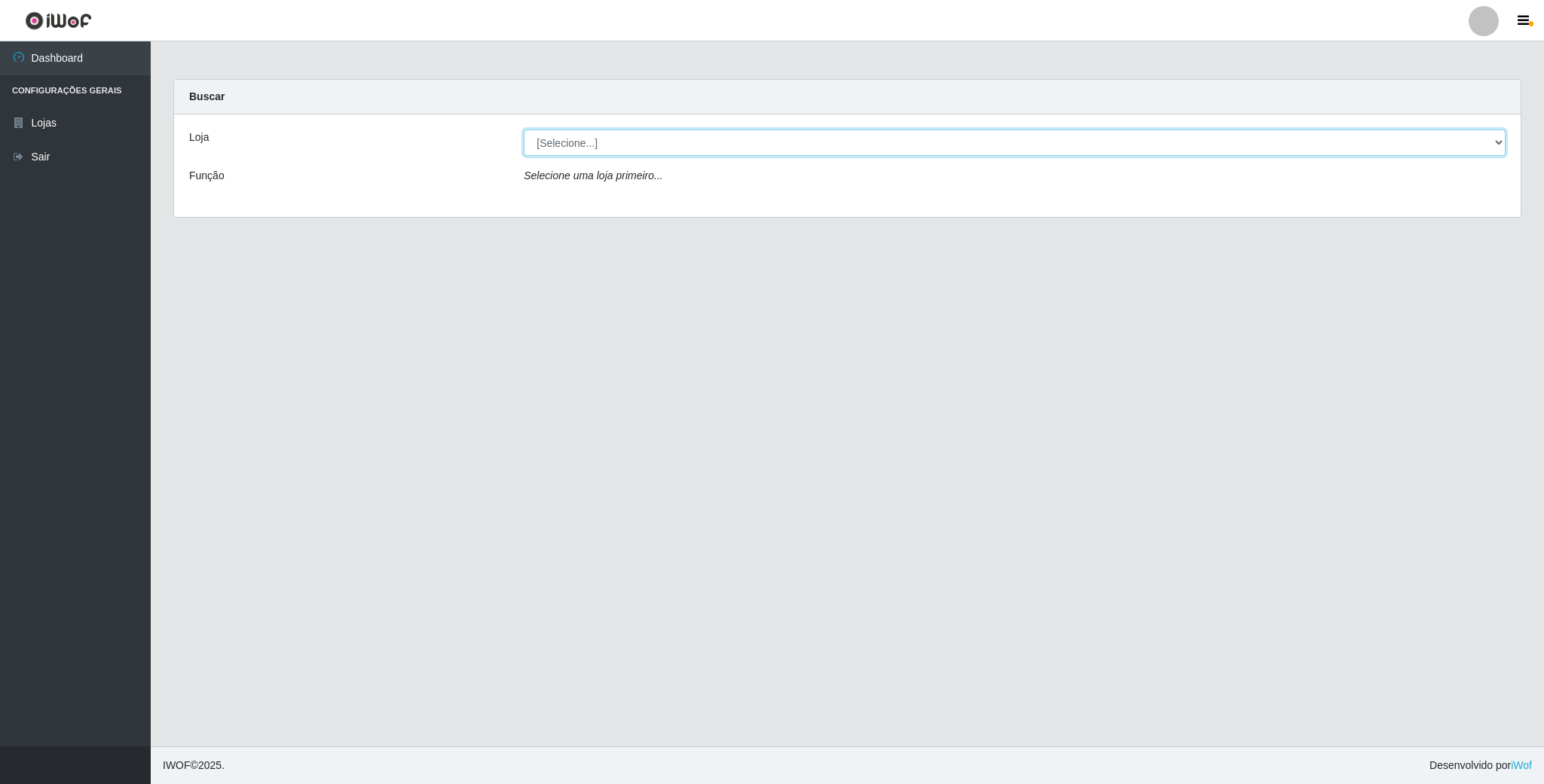
click at [643, 150] on select "[Selecione...] SuperFácil Atacado - Emaús" at bounding box center [1015, 142] width 982 height 26
select select "407"
click at [524, 129] on select "[Selecione...] SuperFácil Atacado - Emaús" at bounding box center [1015, 142] width 982 height 26
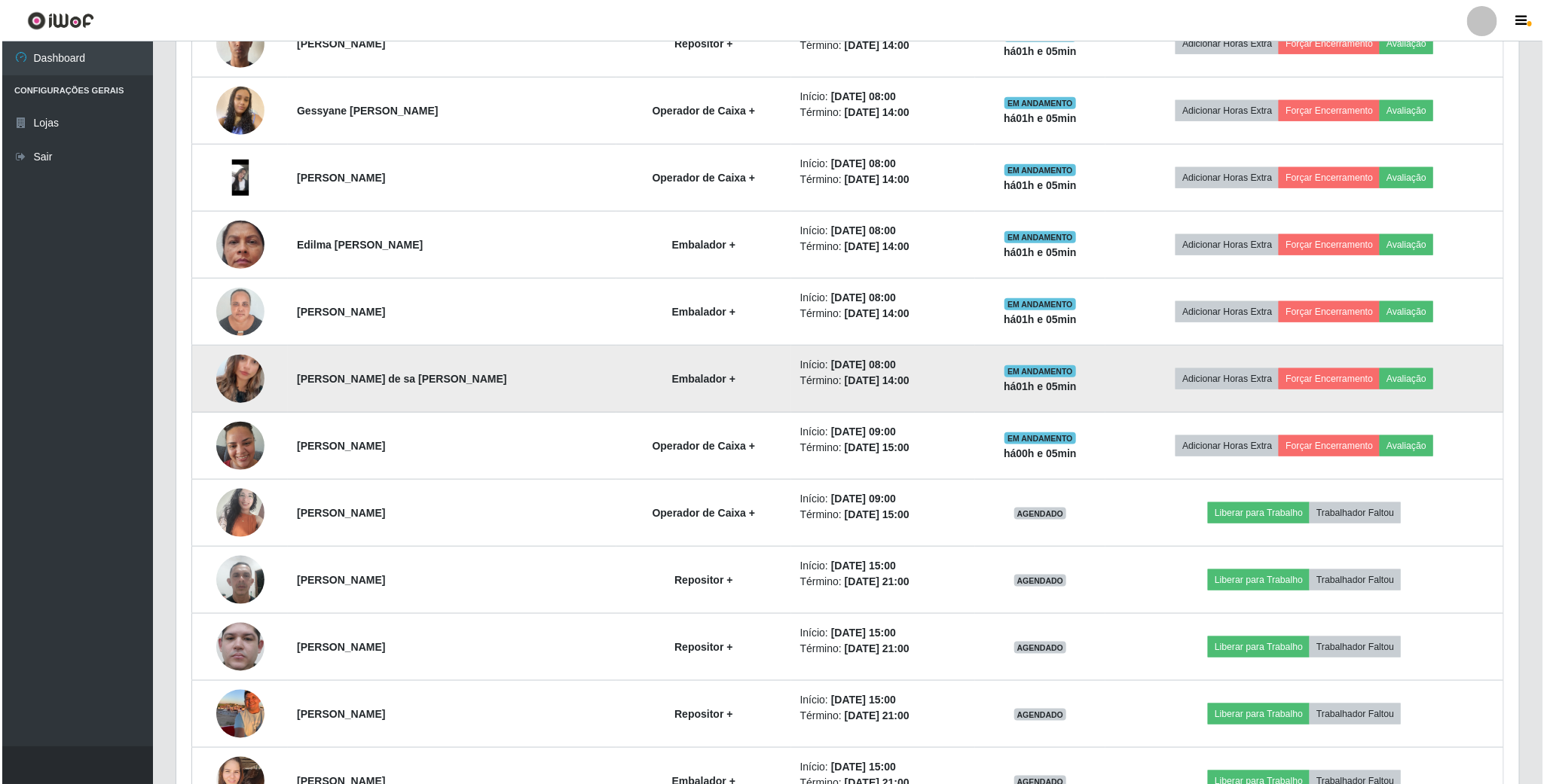
scroll to position [678, 0]
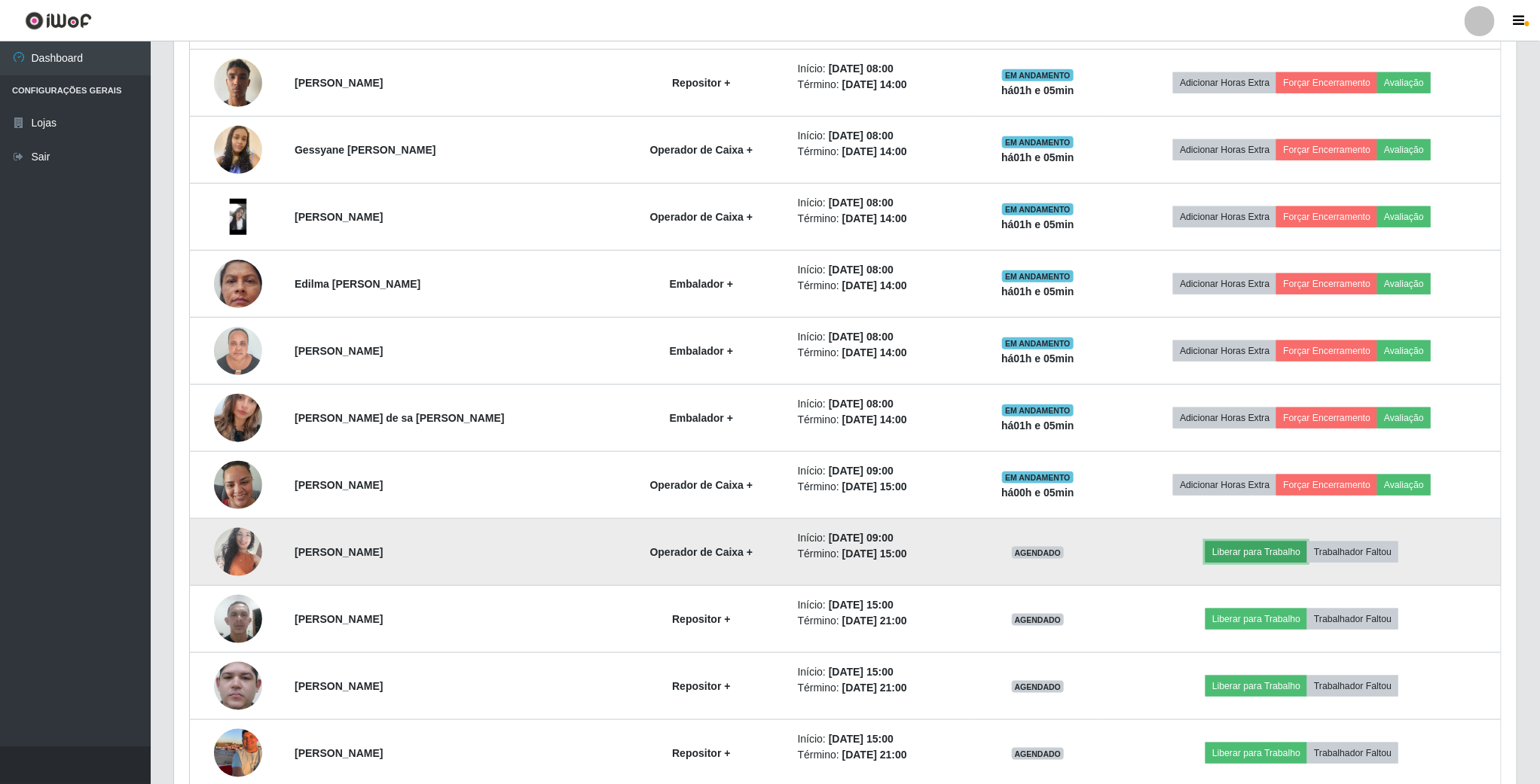
click at [1227, 561] on button "Liberar para Trabalho" at bounding box center [1256, 551] width 102 height 21
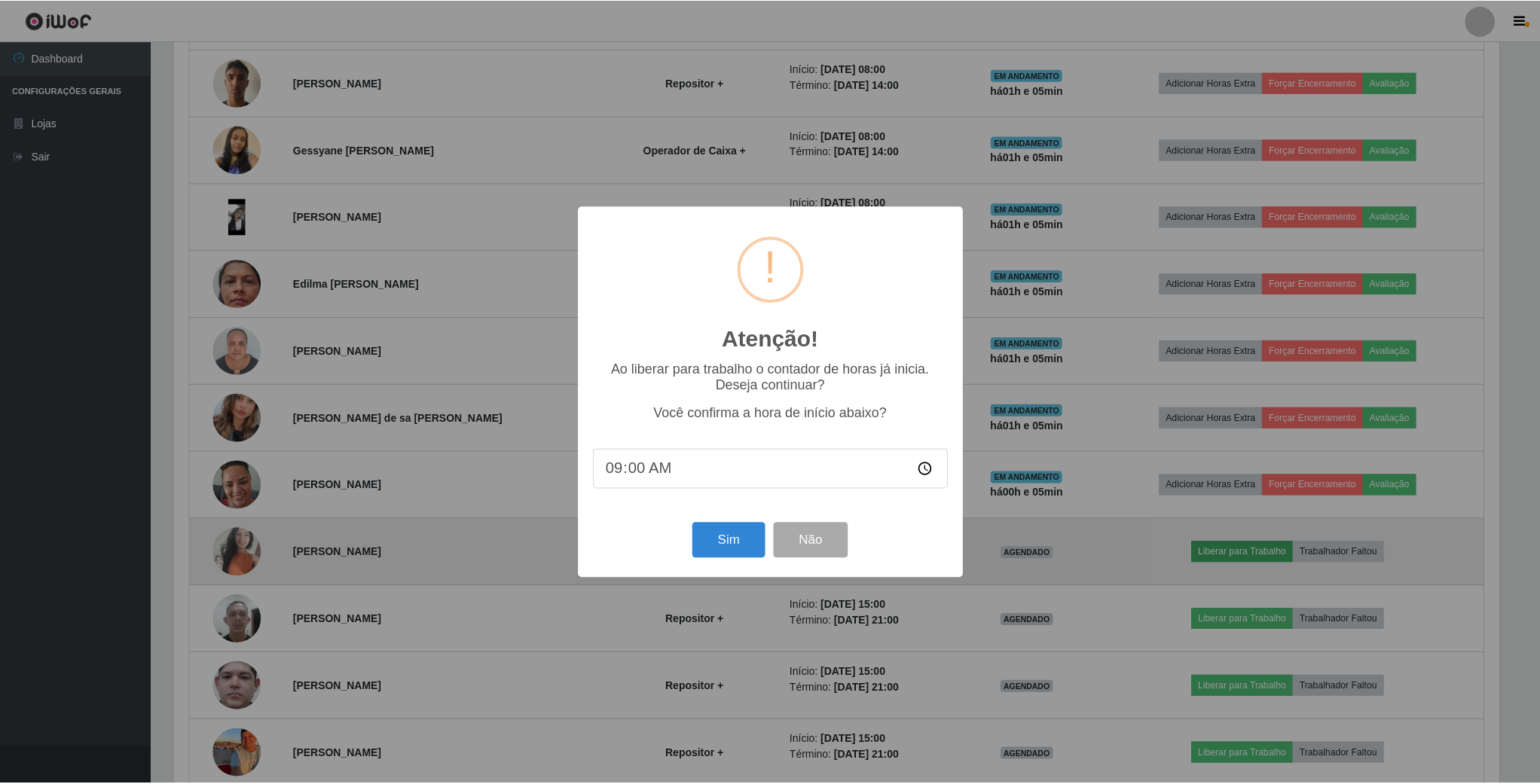
scroll to position [314, 1329]
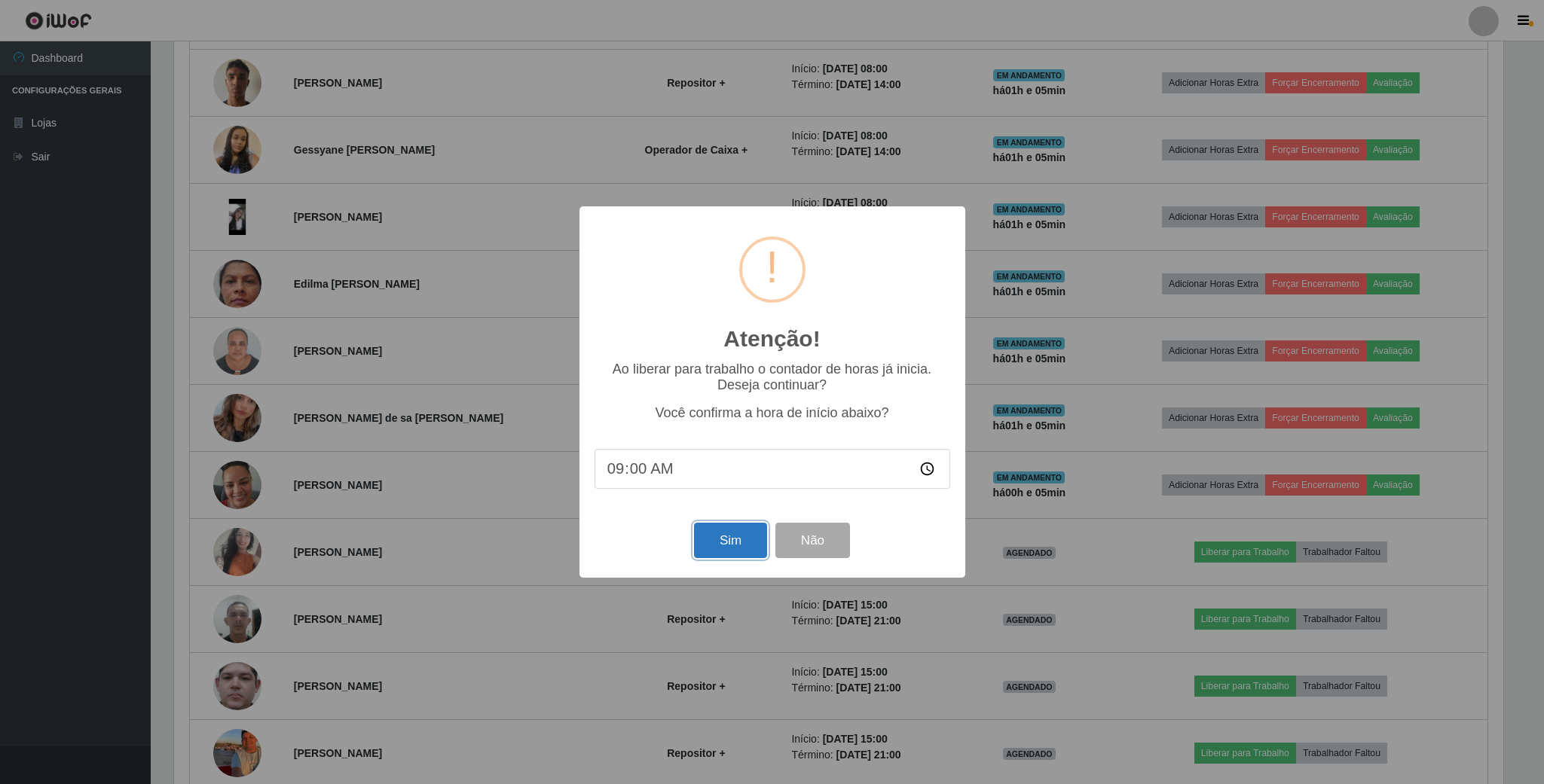
click at [742, 543] on button "Sim" at bounding box center [730, 541] width 73 height 35
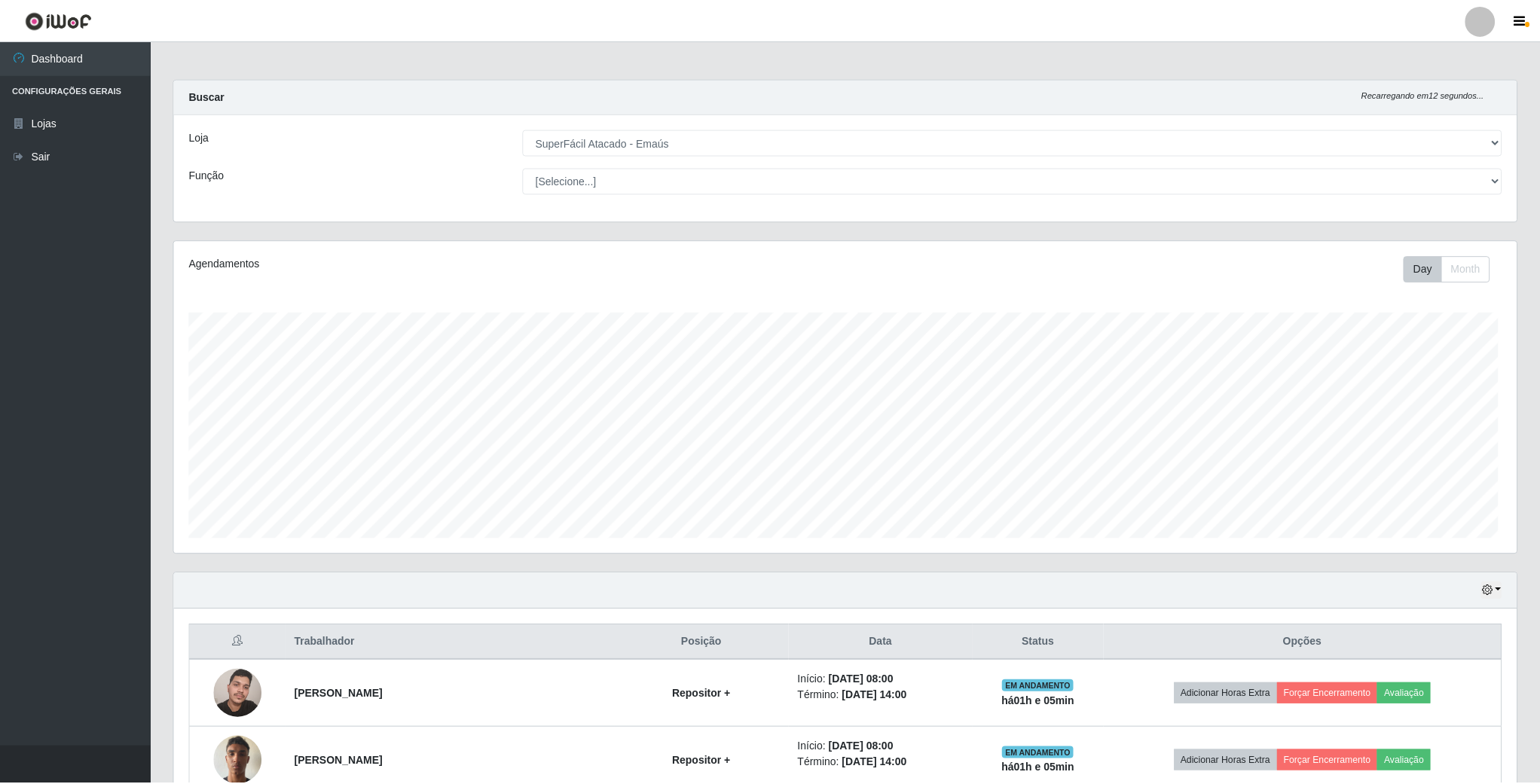
scroll to position [314, 1345]
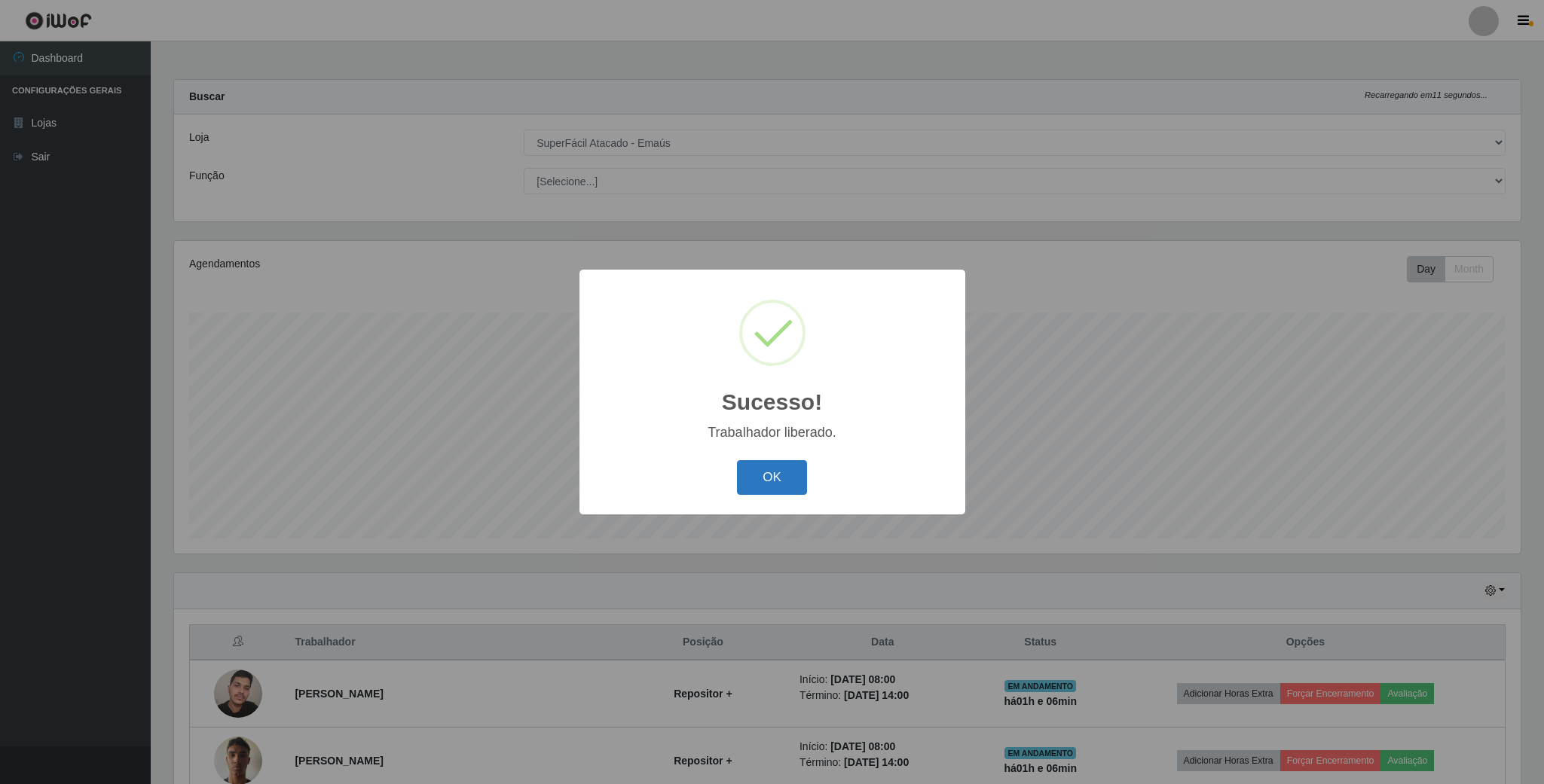
click at [754, 473] on button "OK" at bounding box center [772, 478] width 70 height 35
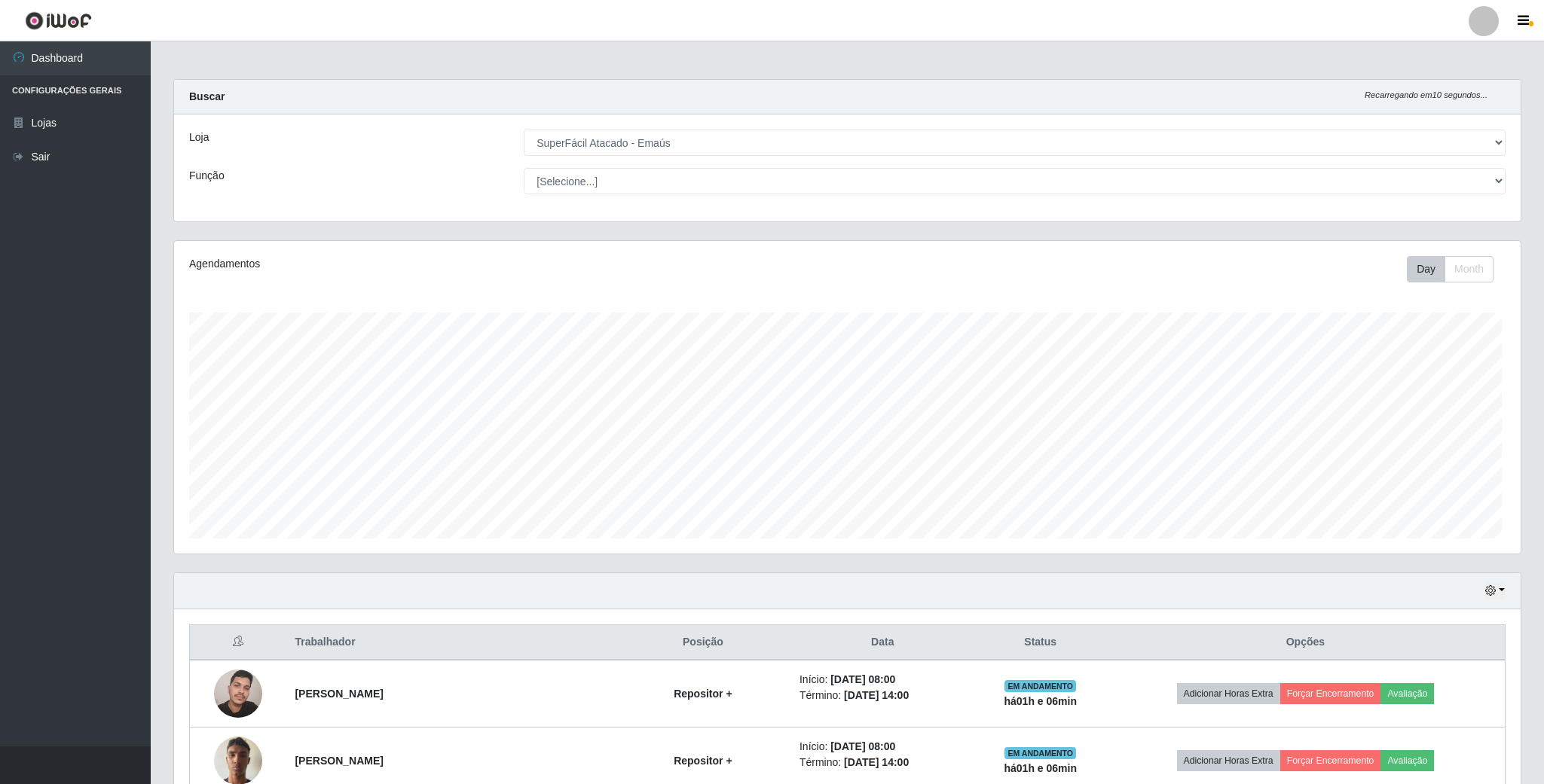
scroll to position [753007, 752292]
click at [66, 159] on link "Sair" at bounding box center [76, 157] width 151 height 34
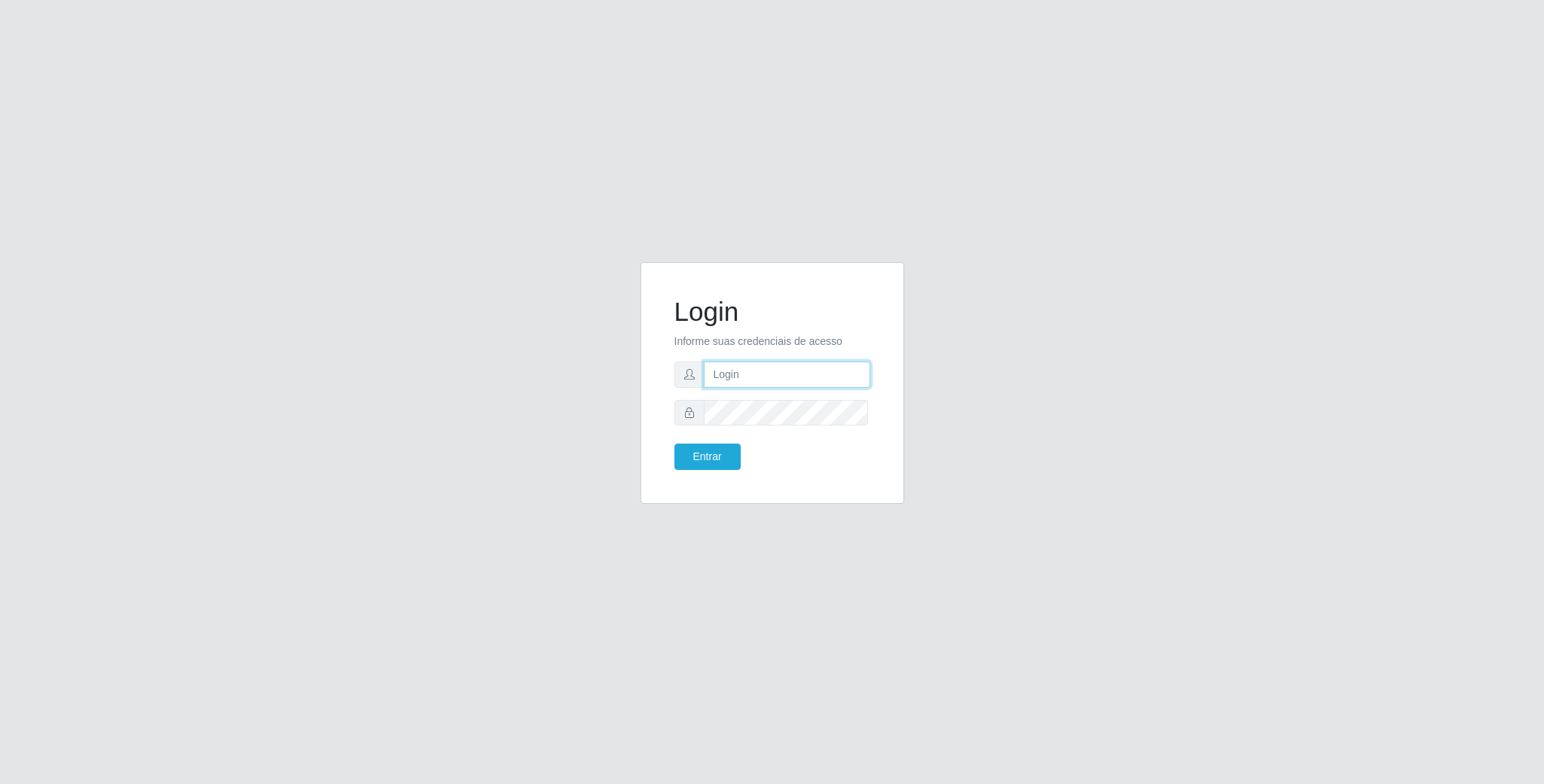
type input "geovanamatias2015@gmail.com"
click at [525, 412] on div "Login Informe suas credenciais de acesso geovanamatias2015@gmail.com Entrar" at bounding box center [772, 392] width 859 height 260
drag, startPoint x: 864, startPoint y: 380, endPoint x: 475, endPoint y: 387, distance: 389.1
click at [475, 387] on div "Login Informe suas credenciais de acesso geovanamatias2015@gmail.com Entrar" at bounding box center [772, 392] width 859 height 260
type input "F"
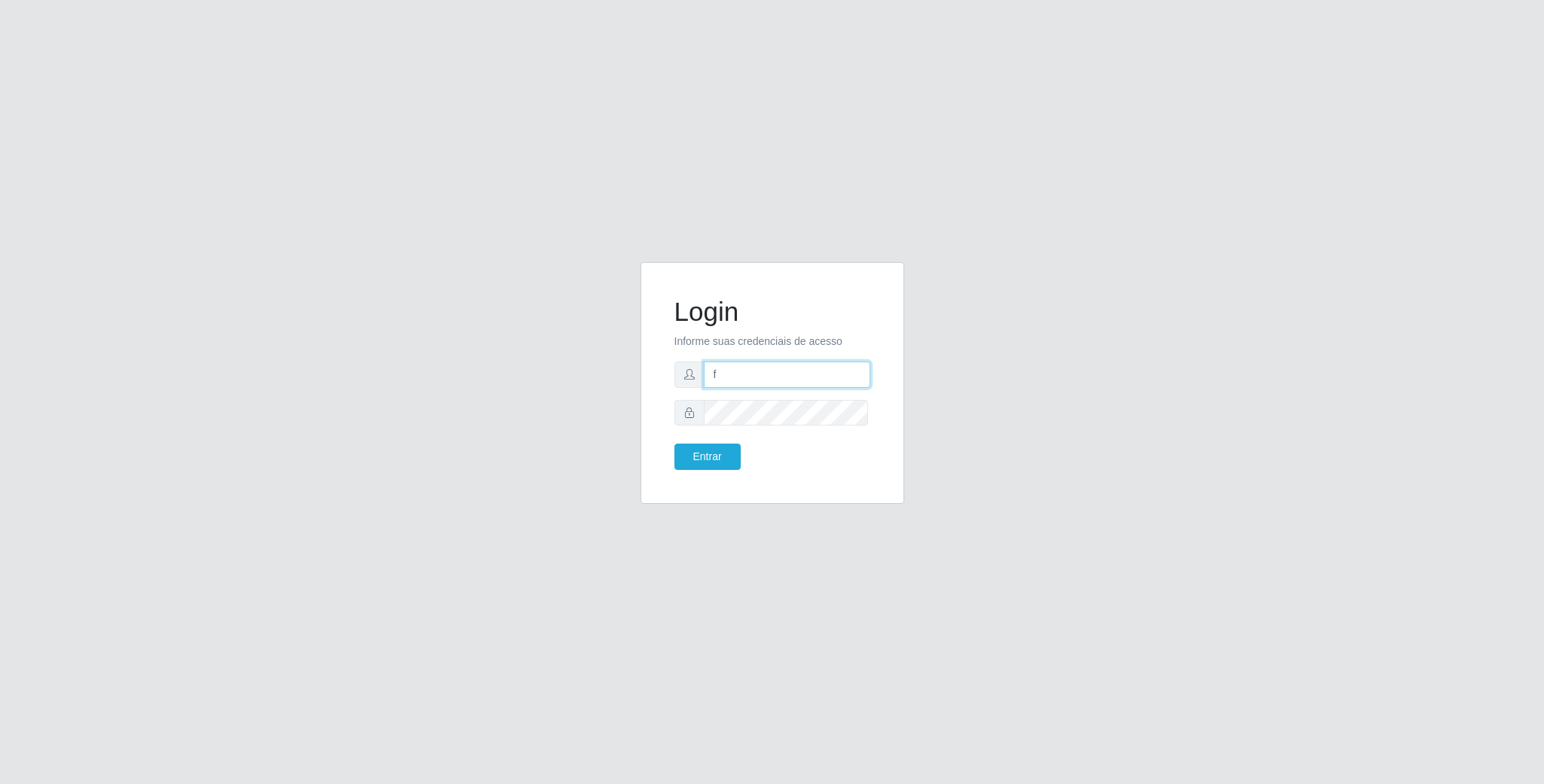
type input "franciscodias66@yahoo.com.br"
click at [674, 444] on button "Entrar" at bounding box center [707, 457] width 66 height 26
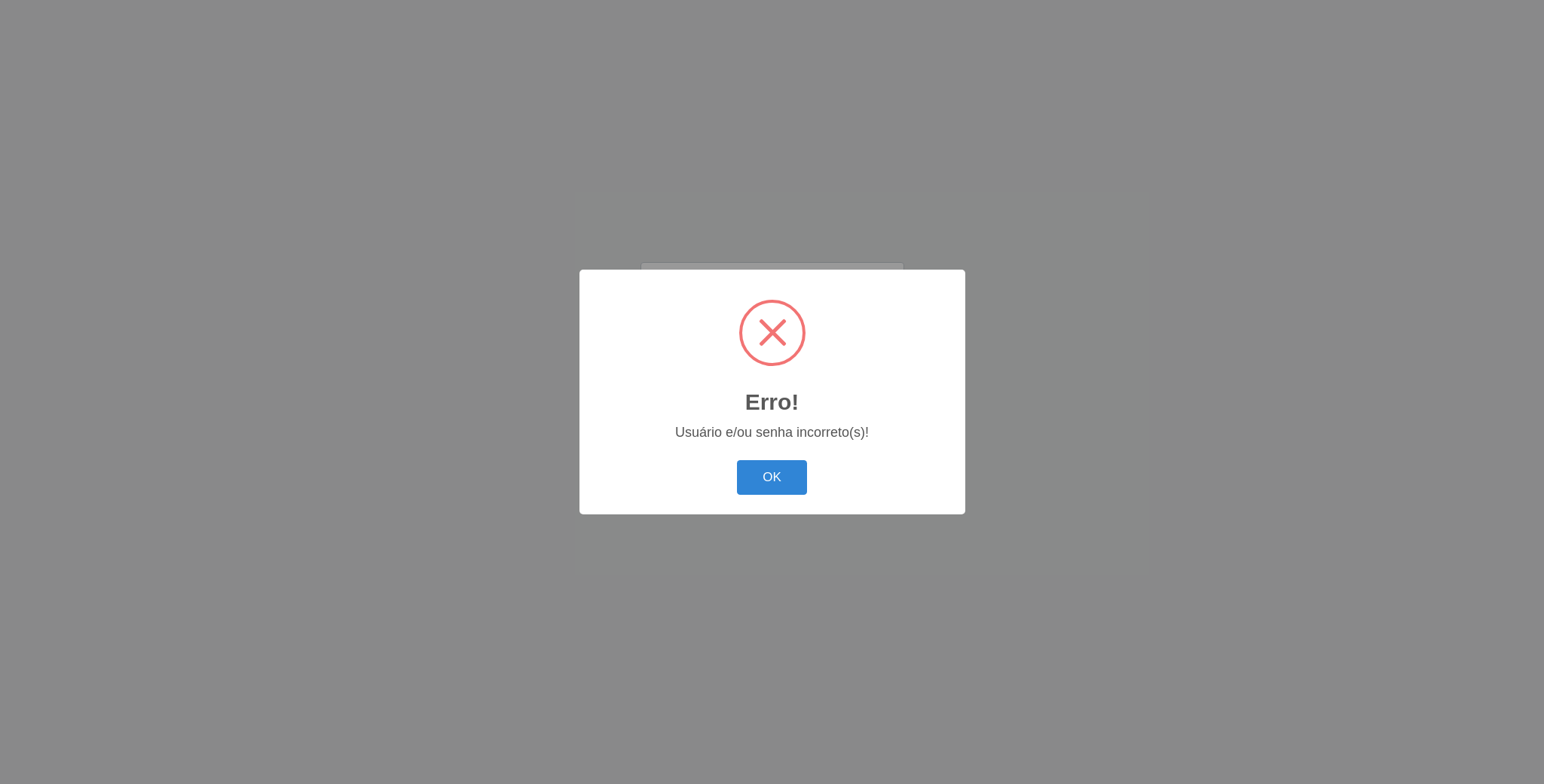
click at [763, 452] on div "Erro! × Usuário e/ou senha incorreto(s)! OK Cancel" at bounding box center [772, 391] width 386 height 244
click at [769, 460] on div "OK Cancel" at bounding box center [773, 477] width 356 height 43
click at [769, 466] on button "OK" at bounding box center [772, 478] width 70 height 35
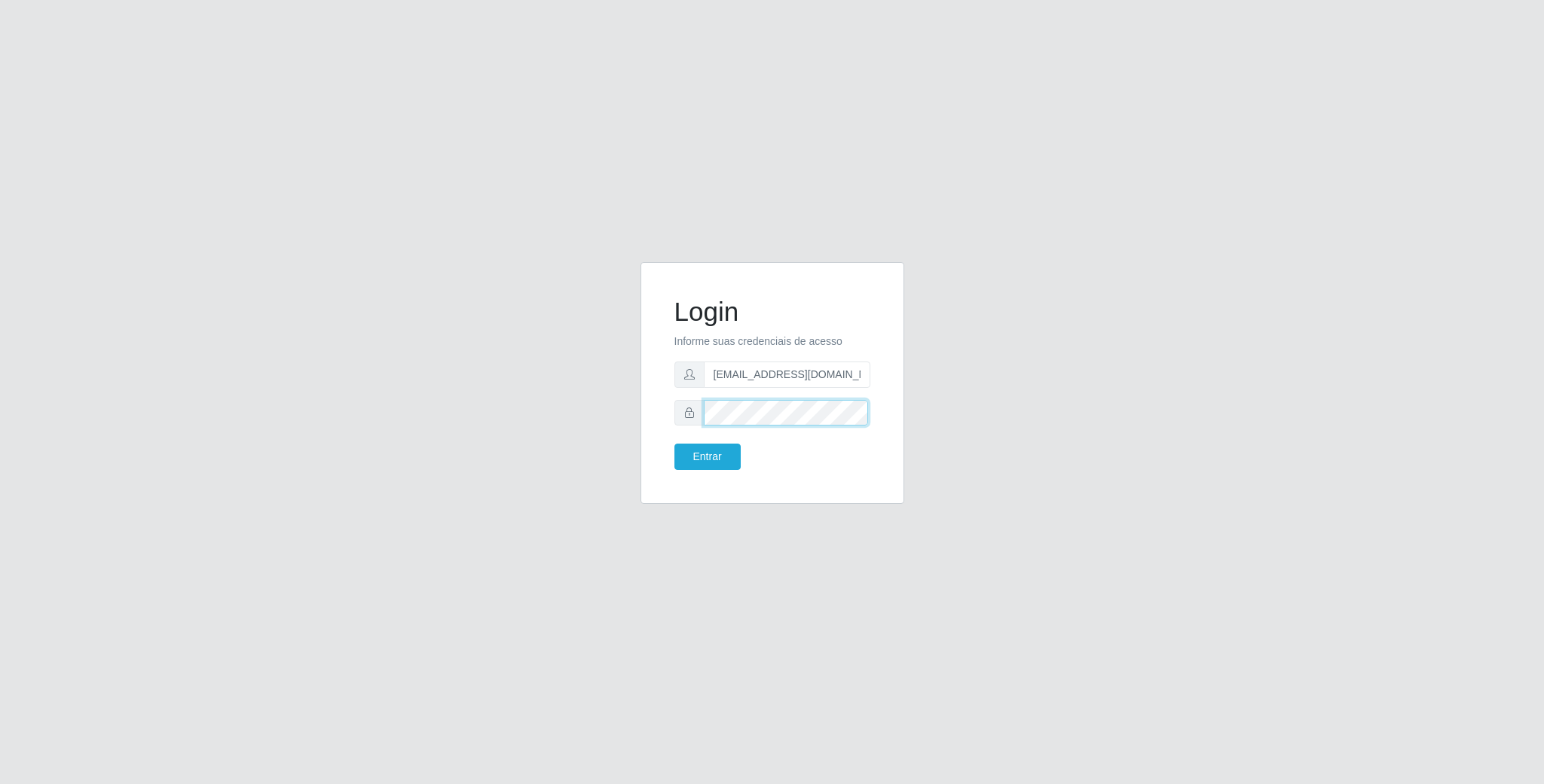
click at [409, 400] on div "Login Informe suas credenciais de acesso franciscodias66@yahoo.com.br Entrar" at bounding box center [772, 392] width 859 height 260
click at [674, 444] on button "Entrar" at bounding box center [707, 457] width 66 height 26
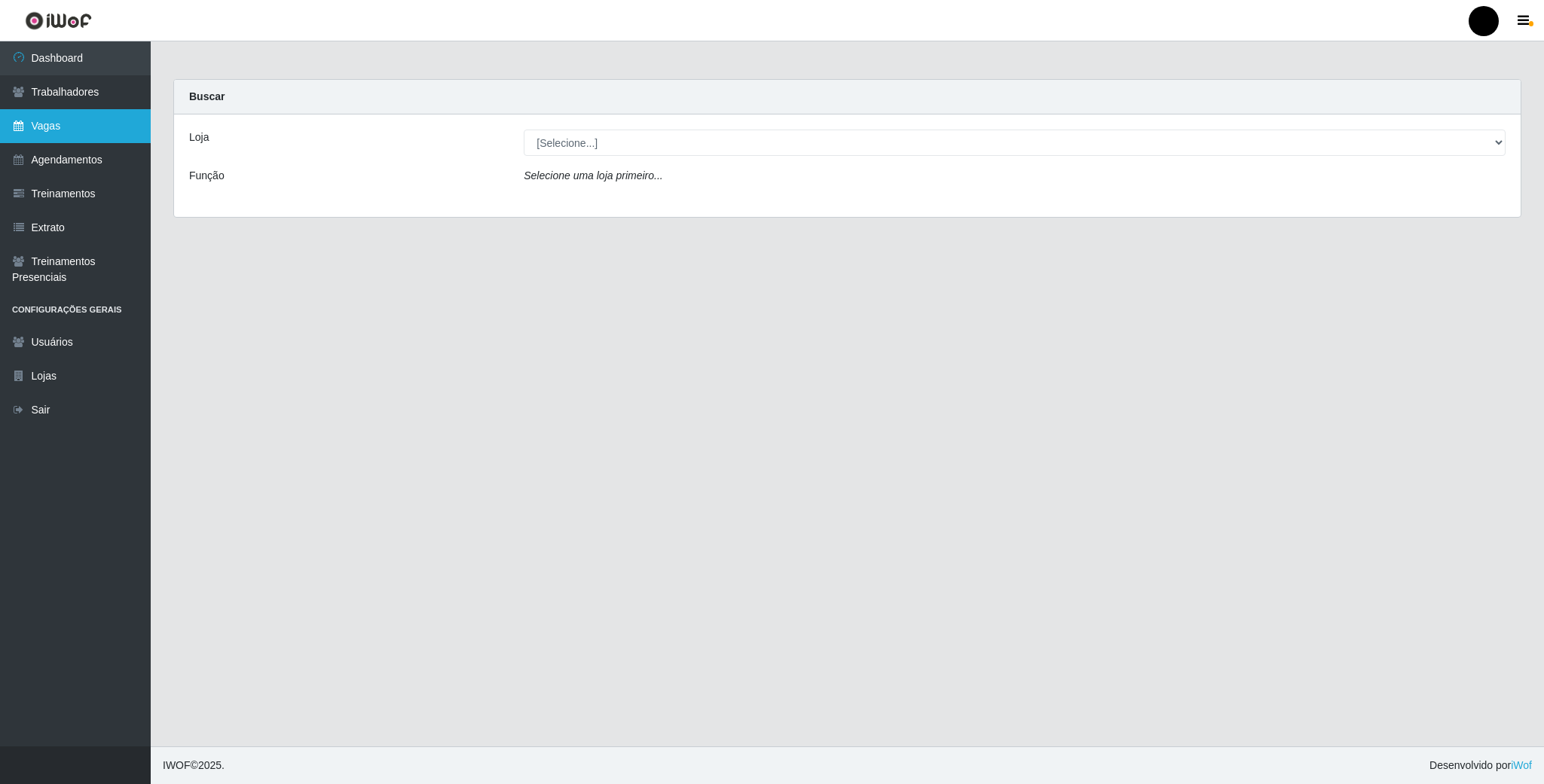
click at [82, 132] on link "Vagas" at bounding box center [76, 126] width 151 height 34
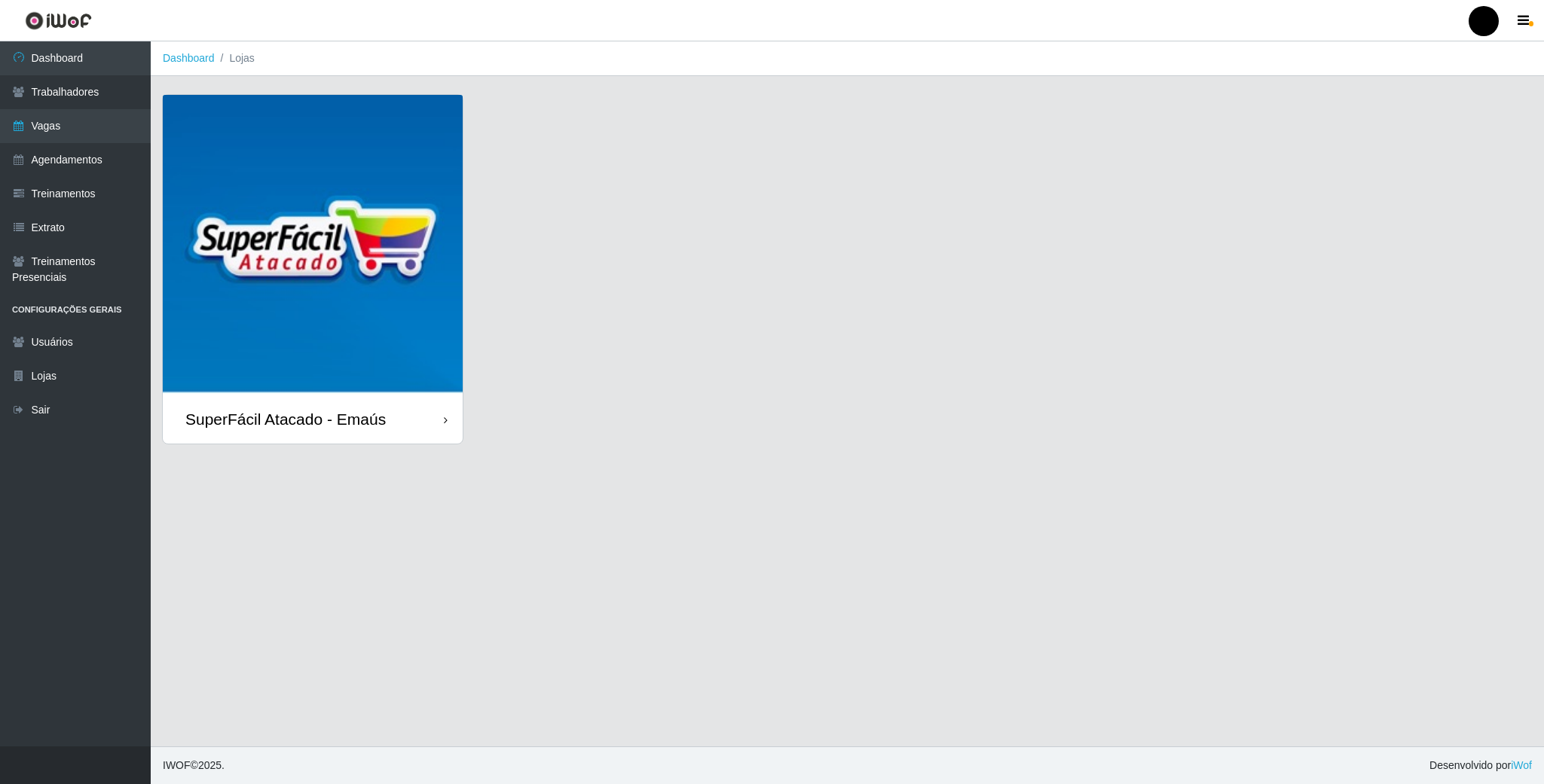
click at [378, 188] on img at bounding box center [312, 244] width 300 height 300
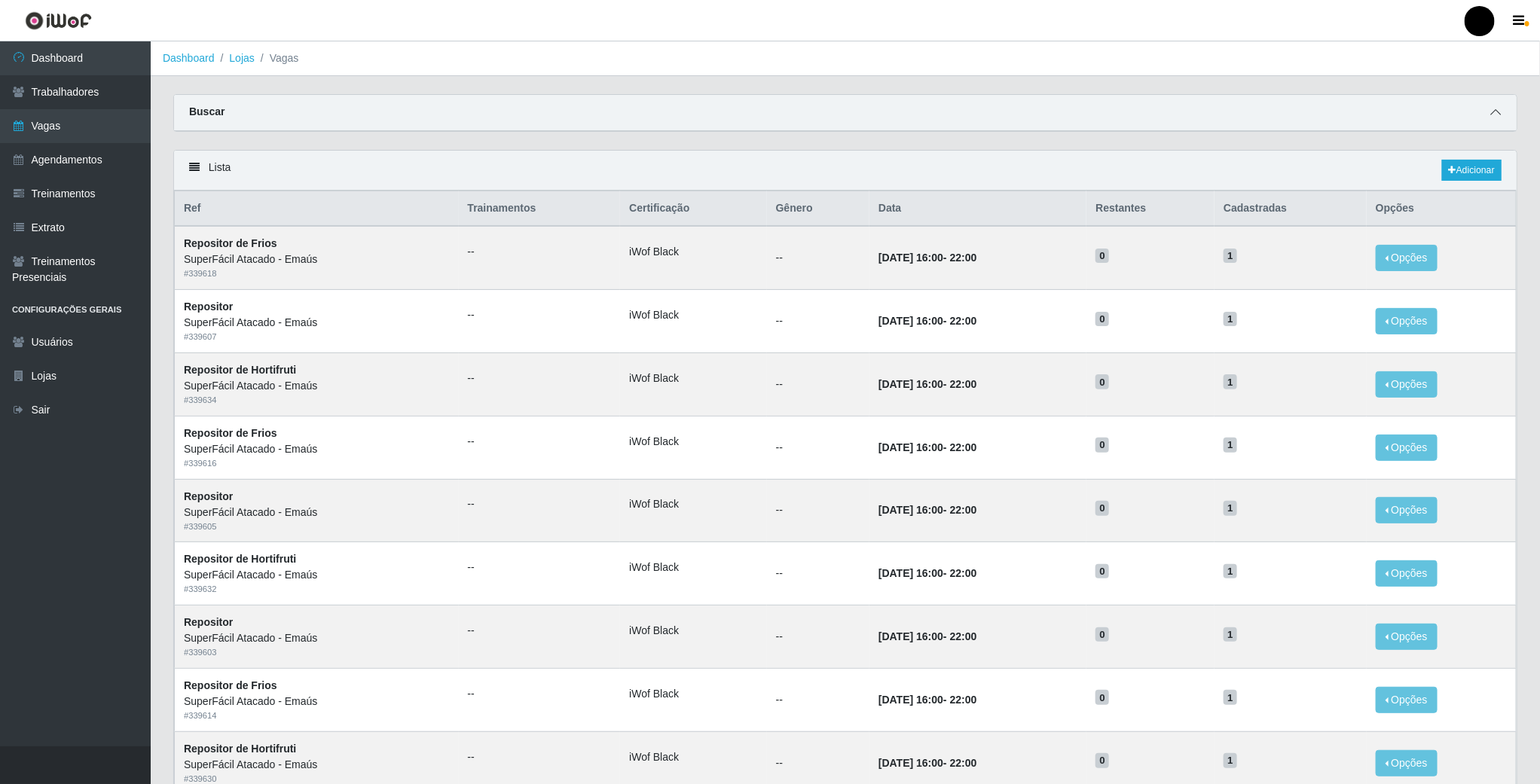
click at [1503, 114] on span at bounding box center [1495, 112] width 18 height 17
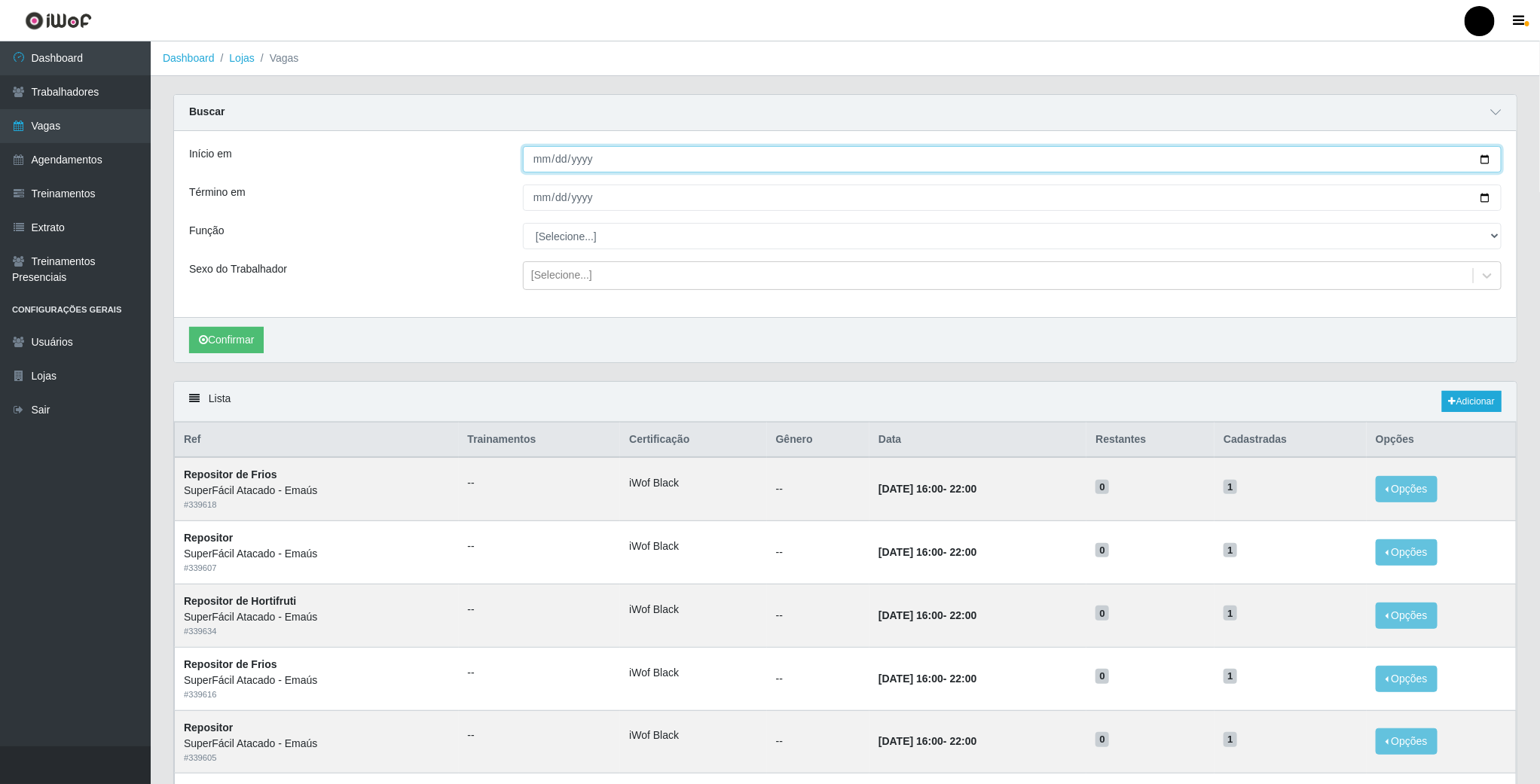
click at [1483, 161] on input "Início em" at bounding box center [1012, 159] width 979 height 26
type input "2025-09-01"
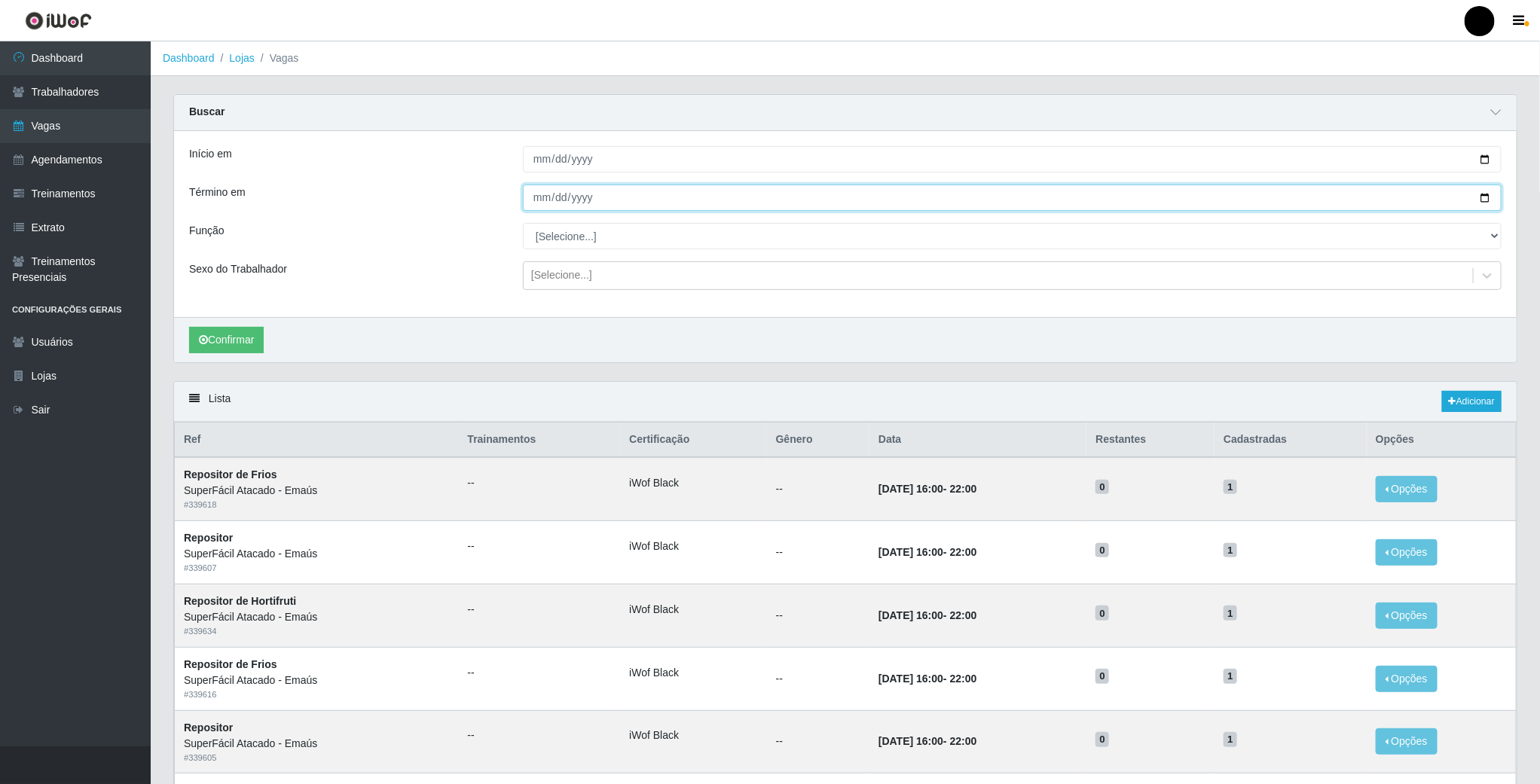
click at [1495, 199] on input "Término em" at bounding box center [1012, 198] width 979 height 26
click at [1491, 199] on input "Término em" at bounding box center [1012, 198] width 979 height 26
type input "2025-09-01"
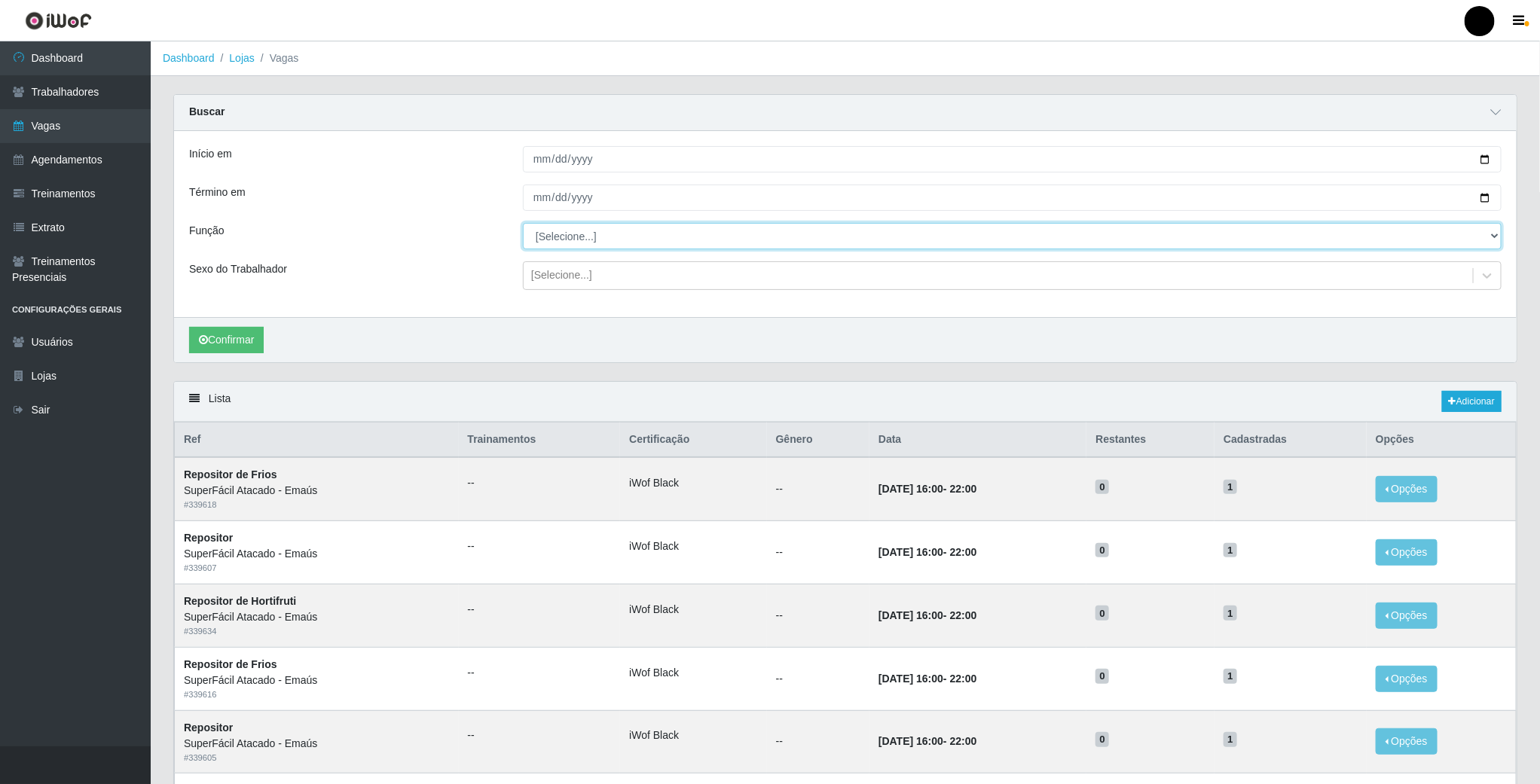
click at [564, 235] on select "[Selecione...] Auxiliar de Estacionamento Auxiliar de Estacionamento + Auxiliar…" at bounding box center [1012, 236] width 979 height 26
select select "112"
click at [523, 224] on select "[Selecione...] Auxiliar de Estacionamento Auxiliar de Estacionamento + Auxiliar…" at bounding box center [1012, 236] width 979 height 26
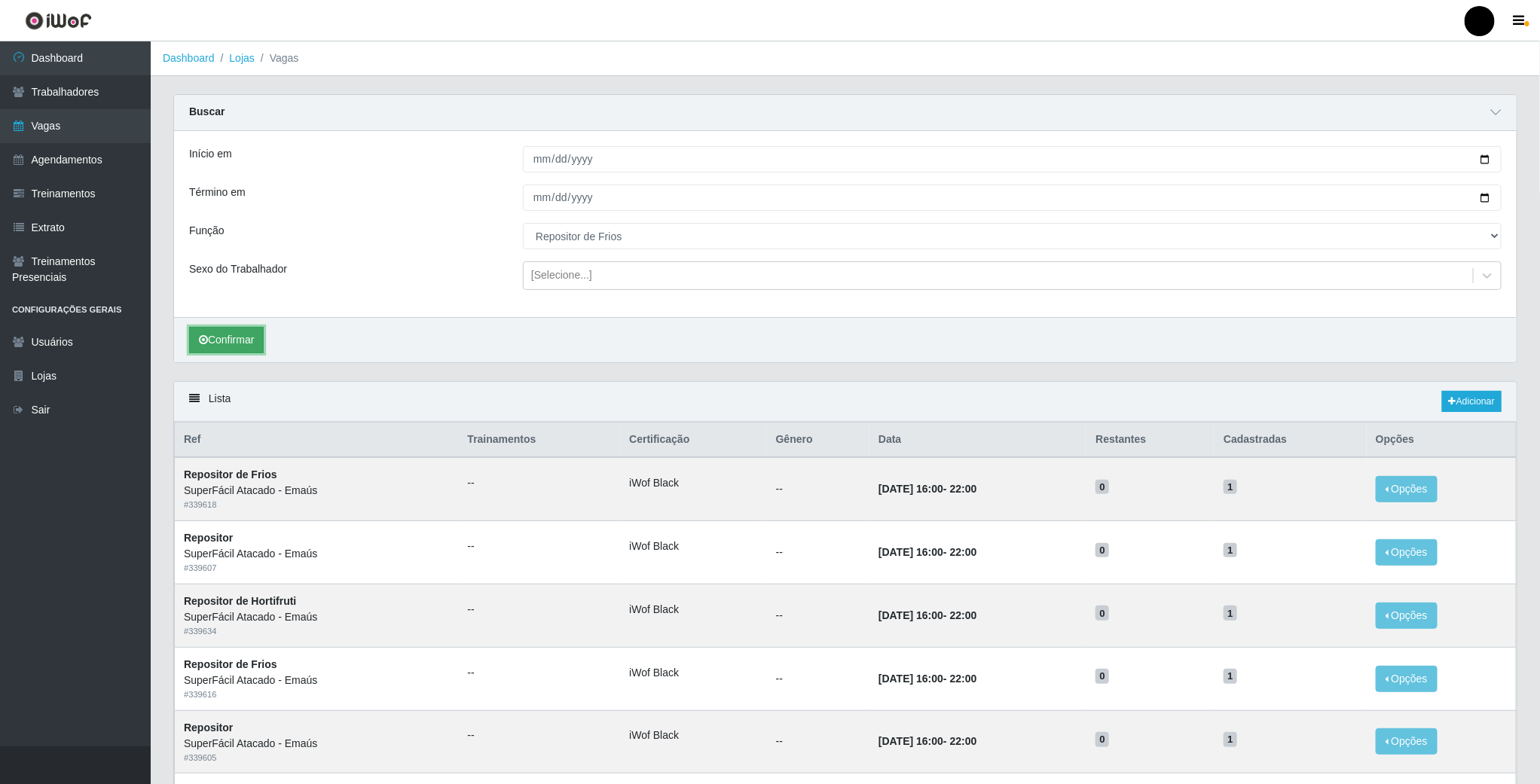
click at [240, 346] on button "Confirmar" at bounding box center [226, 340] width 75 height 26
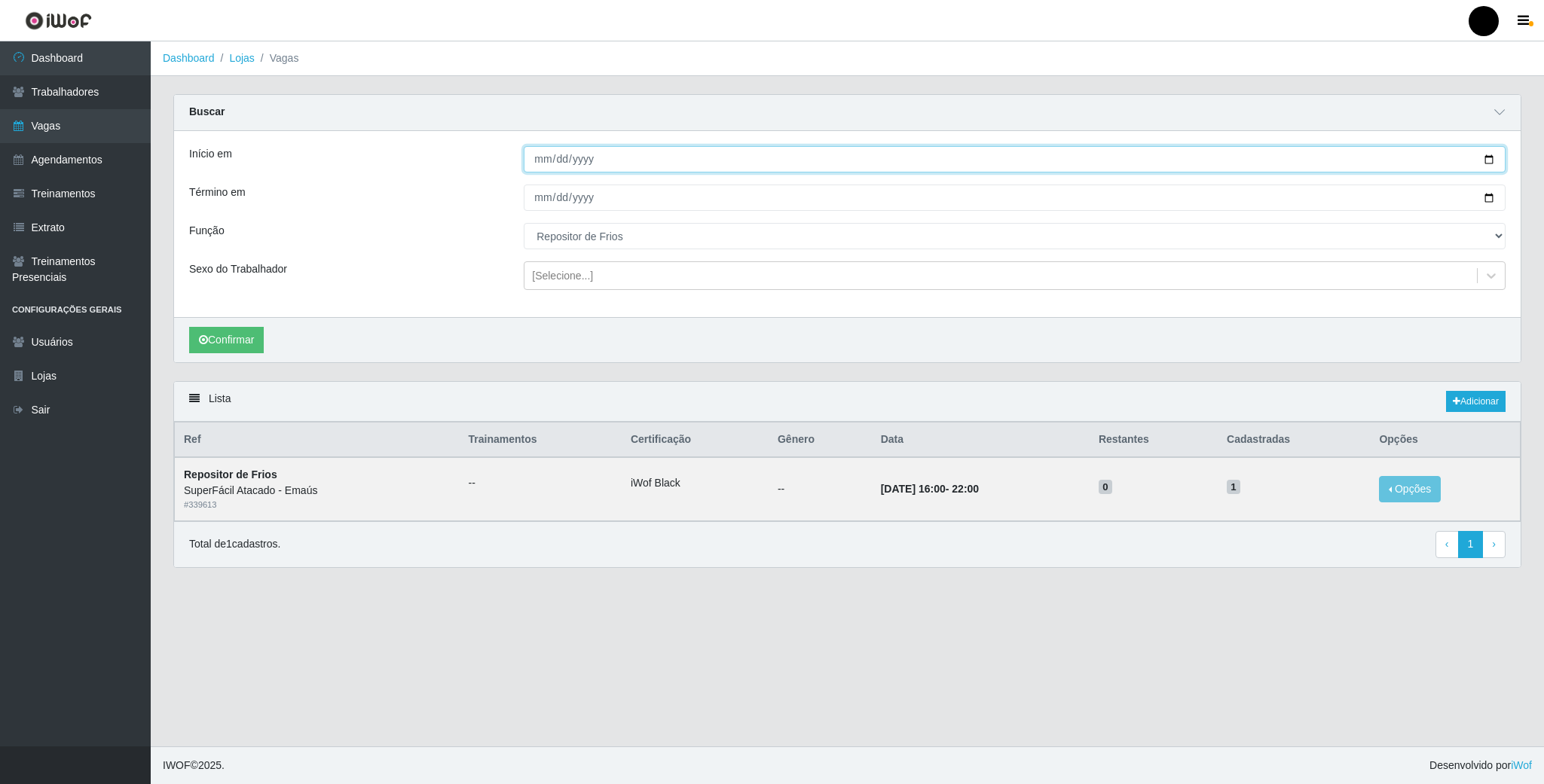
click at [1497, 162] on input "2025-09-01" at bounding box center [1015, 159] width 982 height 26
click at [1489, 162] on input "2025-09-01" at bounding box center [1015, 159] width 982 height 26
type input "2025-09-02"
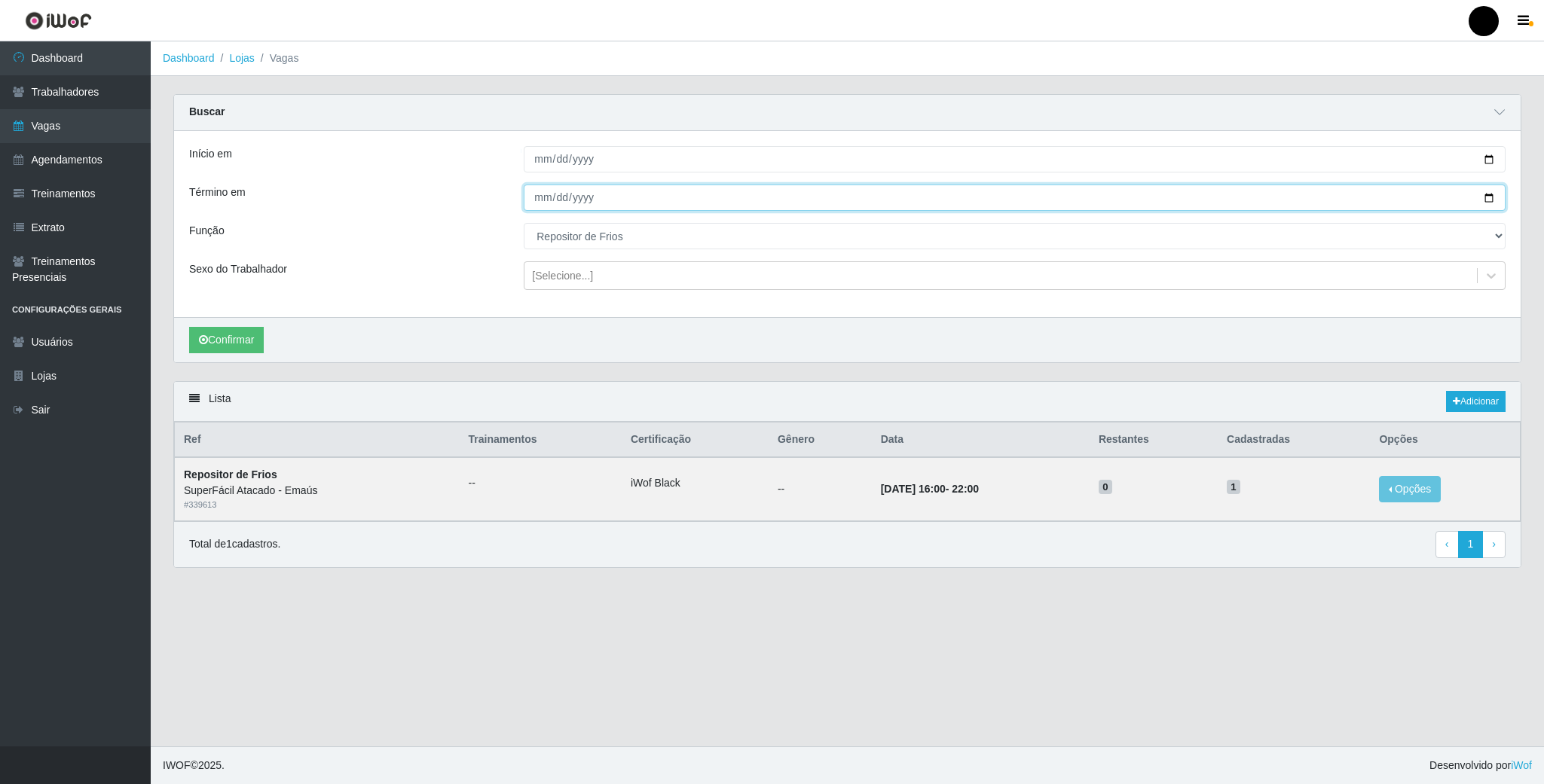
click at [1484, 197] on input "2025-09-01" at bounding box center [1015, 198] width 982 height 26
type input "2025-09-02"
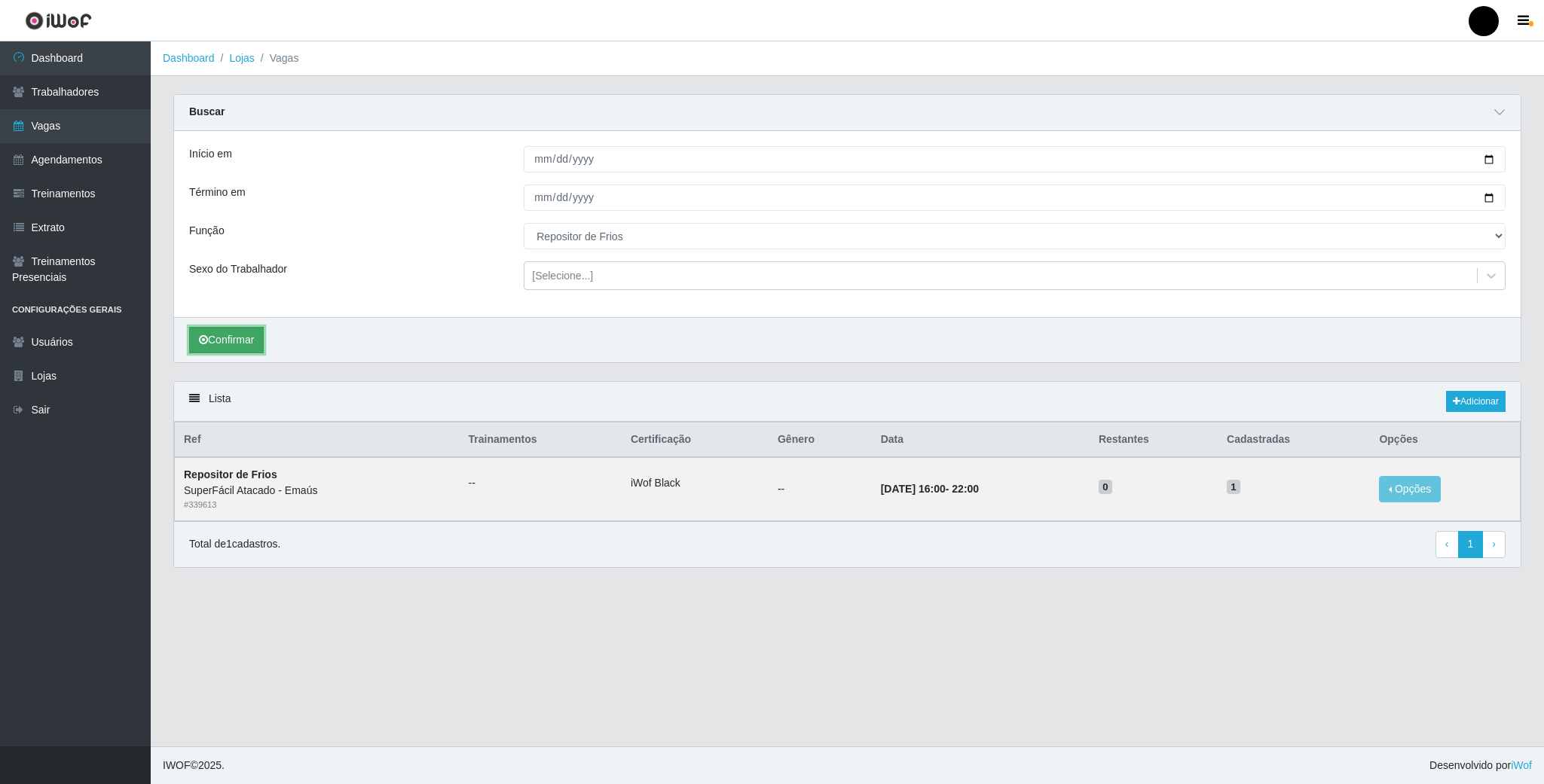
click at [231, 330] on button "Confirmar" at bounding box center [227, 340] width 75 height 26
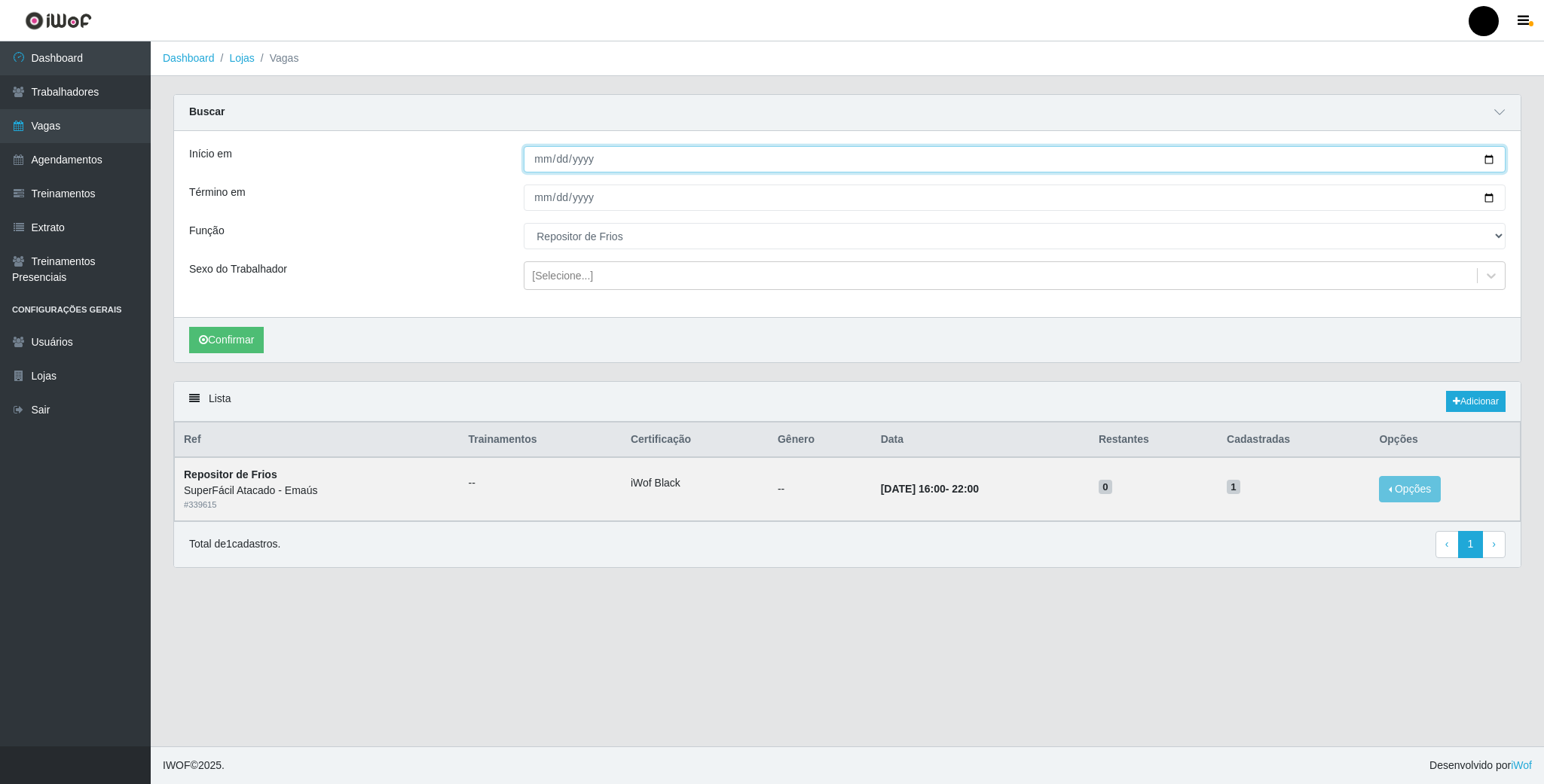
click at [1490, 156] on input "2025-09-02" at bounding box center [1015, 159] width 982 height 26
type input "2025-09-03"
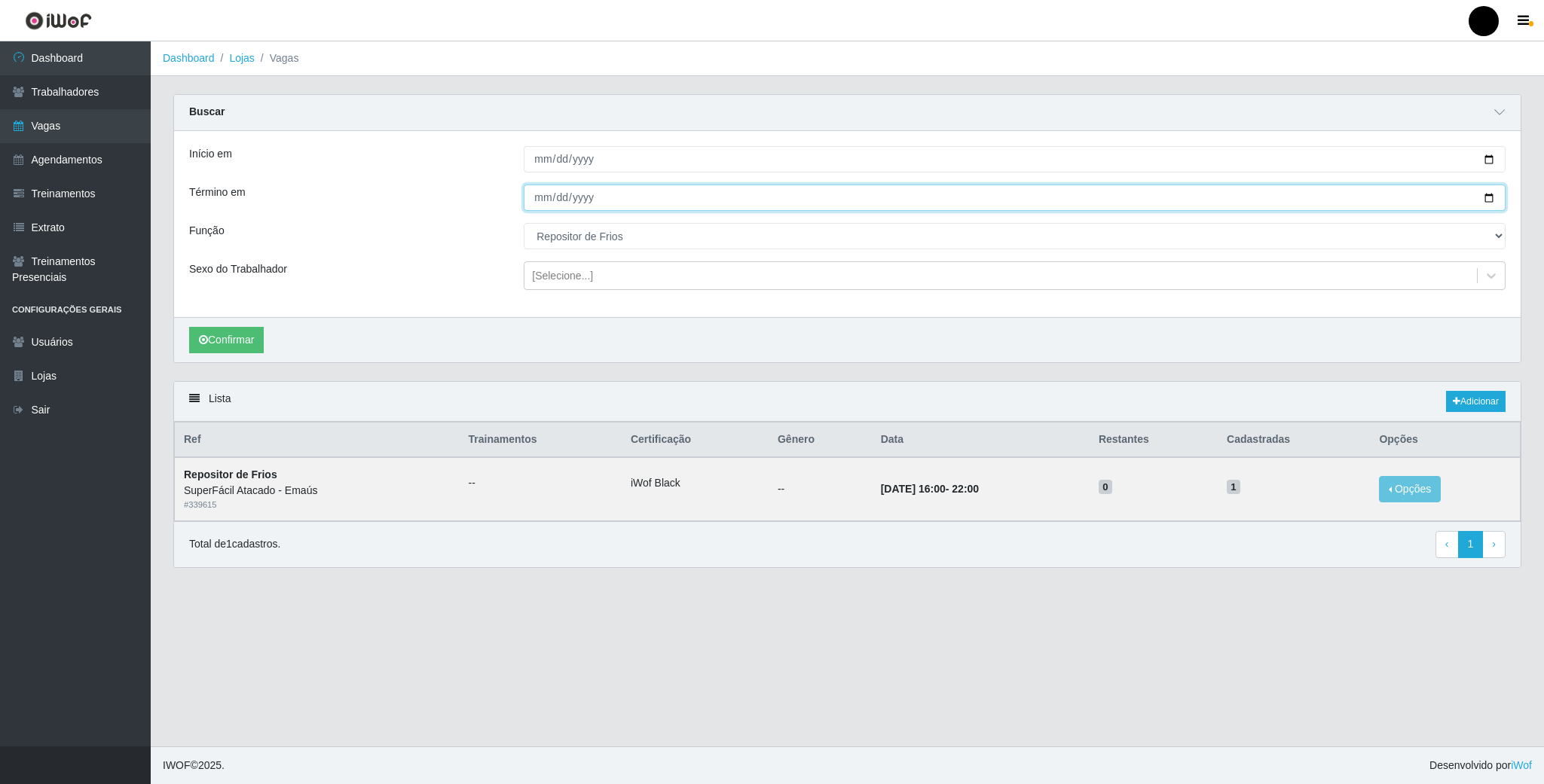
click at [1488, 201] on input "2025-09-02" at bounding box center [1015, 198] width 982 height 26
type input "2025-09-03"
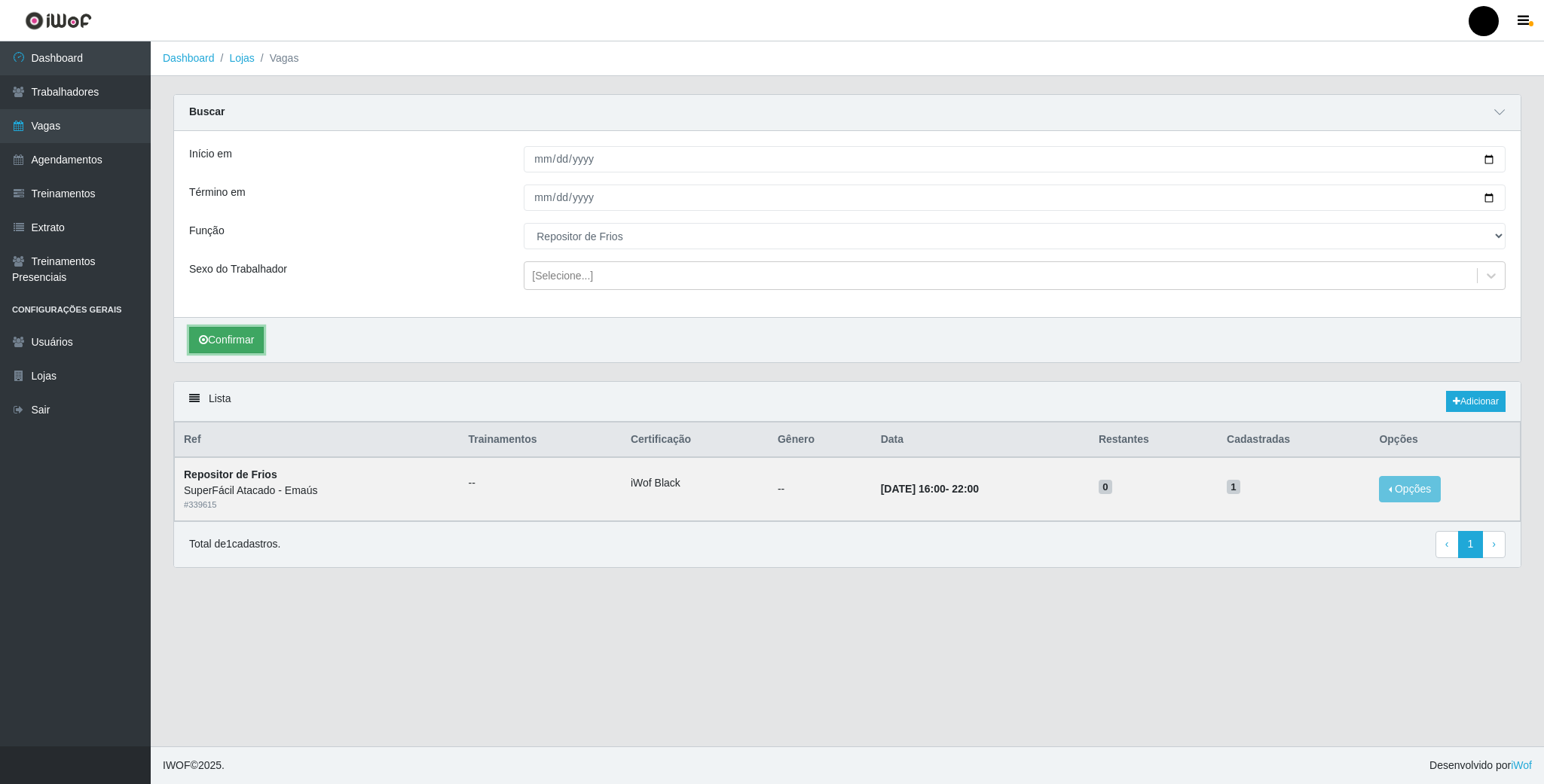
click at [233, 335] on button "Confirmar" at bounding box center [227, 340] width 75 height 26
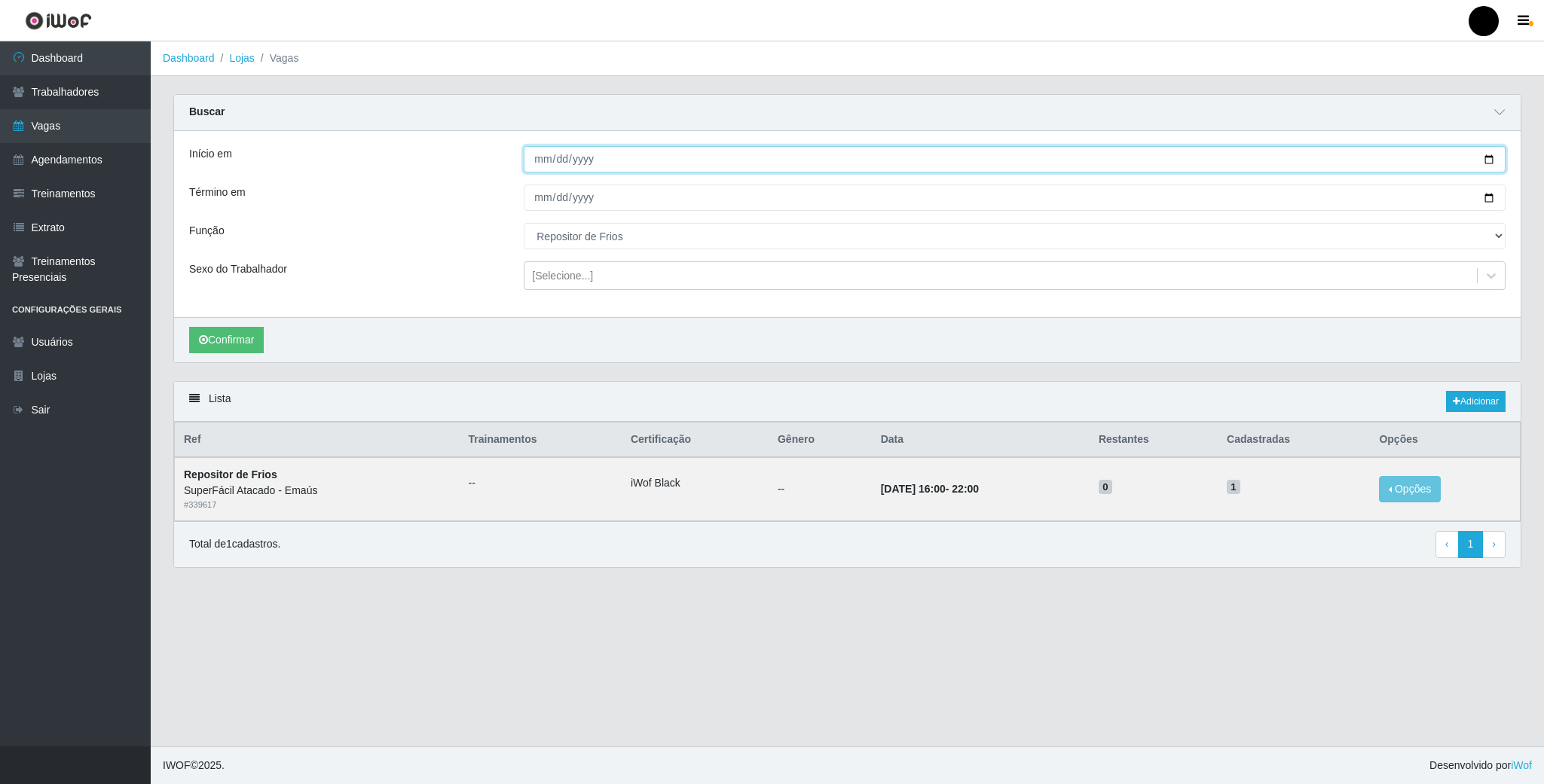
click at [1484, 162] on input "2025-09-03" at bounding box center [1015, 159] width 982 height 26
type input "2025-09-04"
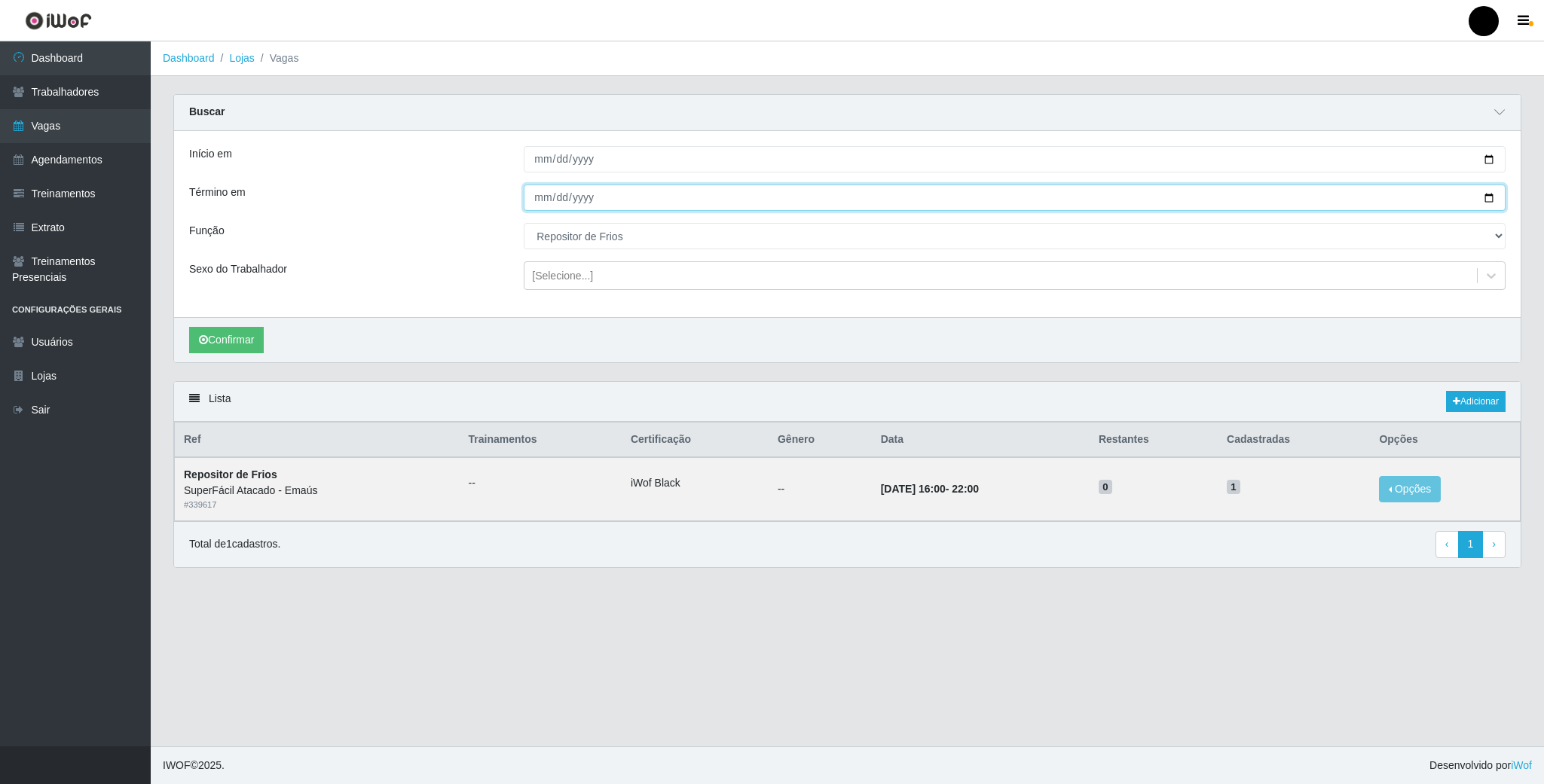
click at [1495, 199] on input "2025-09-03" at bounding box center [1015, 198] width 982 height 26
type input "2025-09-04"
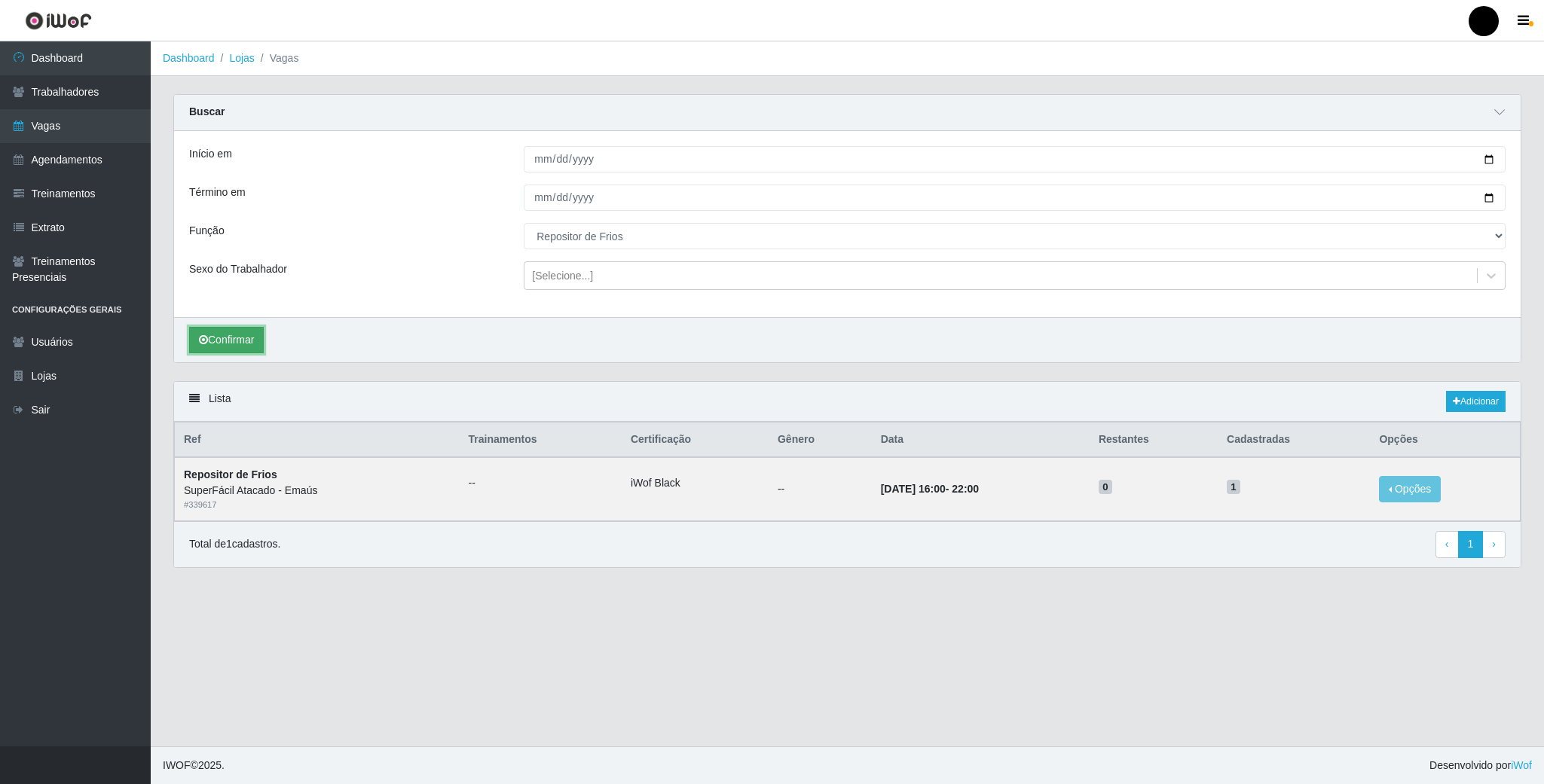
click at [209, 341] on button "Confirmar" at bounding box center [227, 340] width 75 height 26
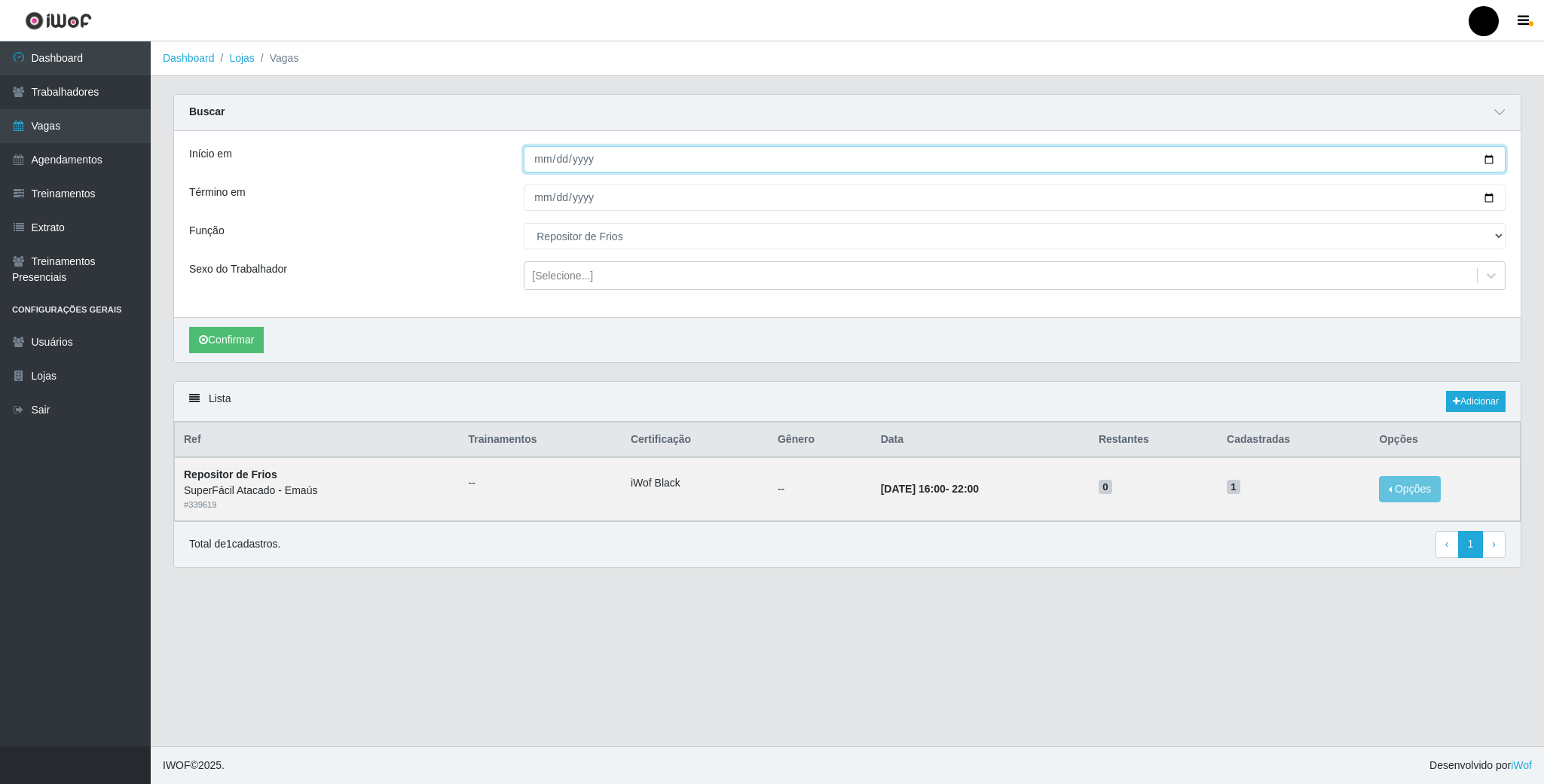
click at [1491, 158] on input "2025-09-04" at bounding box center [1015, 159] width 982 height 26
type input "2025-09-05"
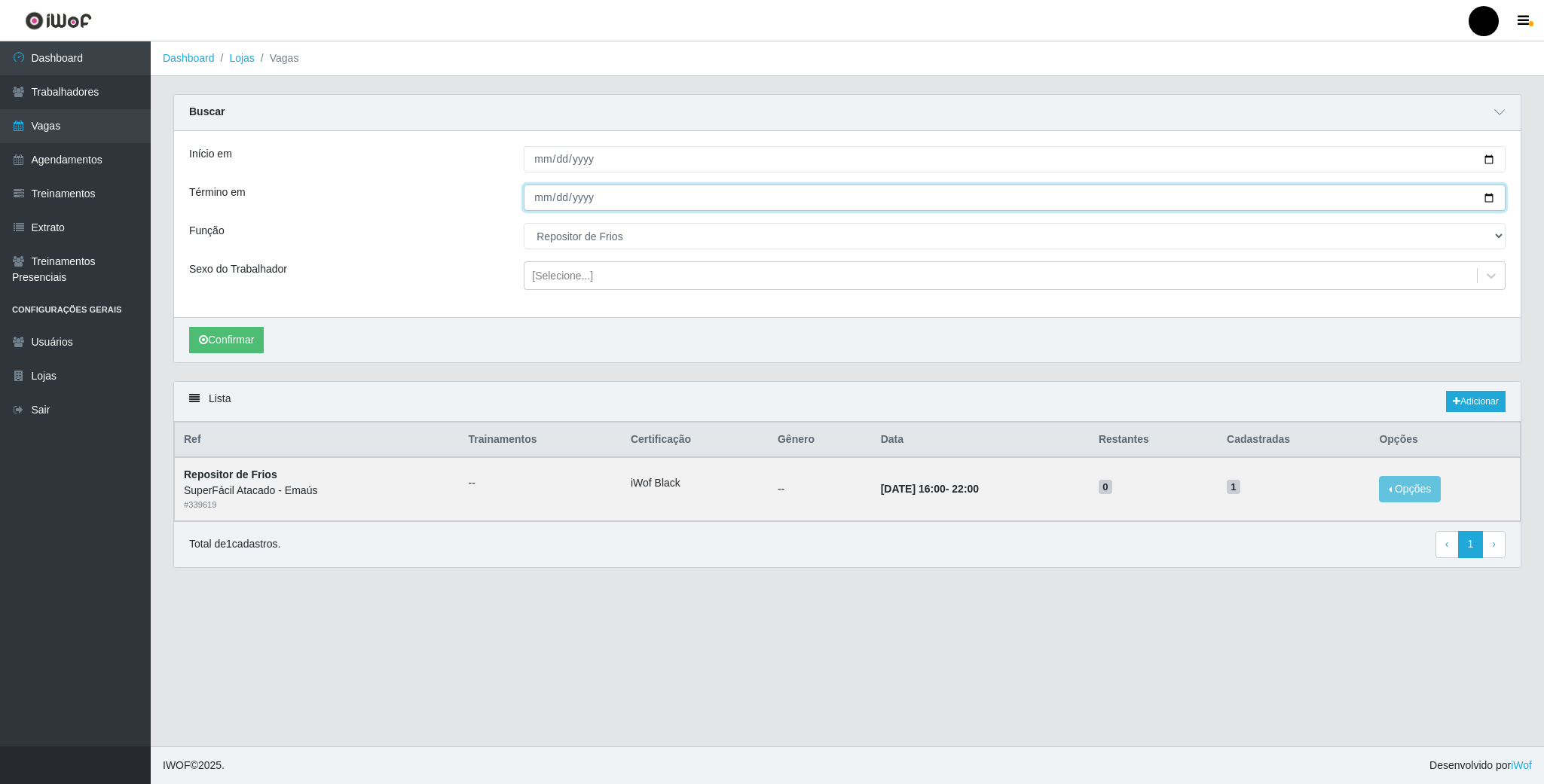
click at [1485, 188] on input "2025-09-04" at bounding box center [1015, 198] width 982 height 26
click at [1485, 195] on input "2025-09-04" at bounding box center [1015, 198] width 982 height 26
type input "2025-09-05"
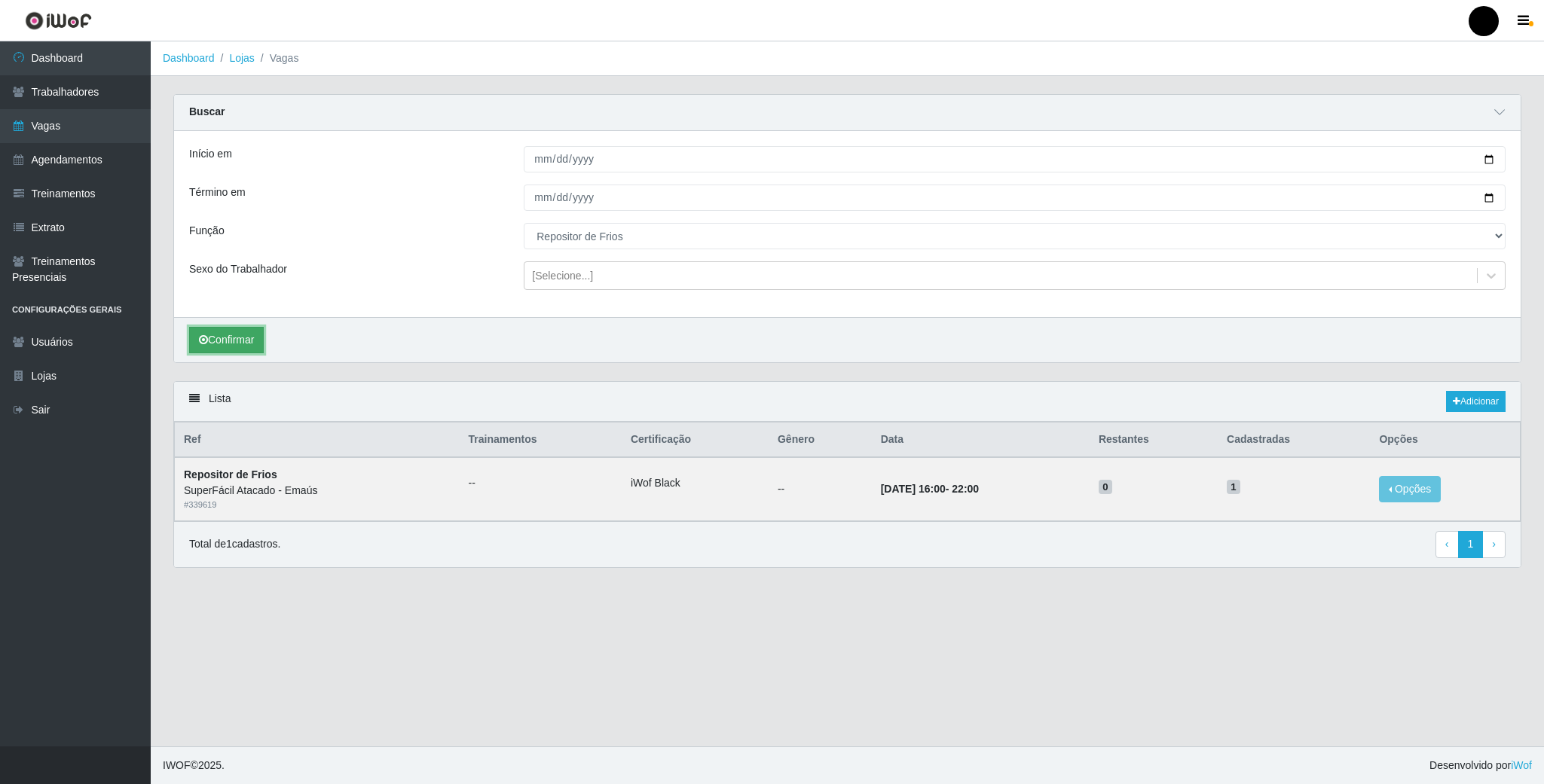
click at [206, 330] on button "Confirmar" at bounding box center [227, 340] width 75 height 26
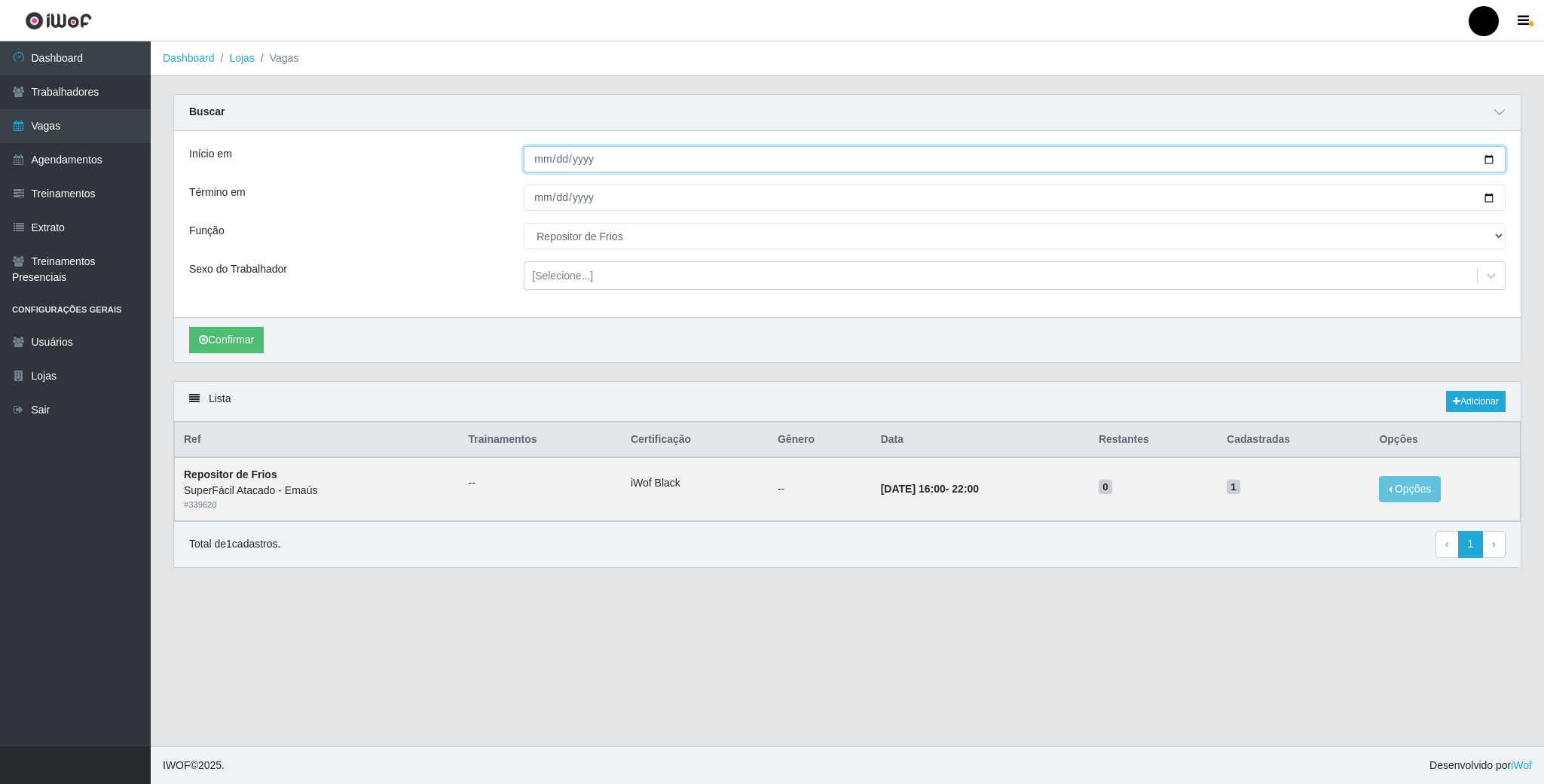
click at [1490, 161] on input "2025-09-05" at bounding box center [1015, 159] width 982 height 26
type input "2025-09-06"
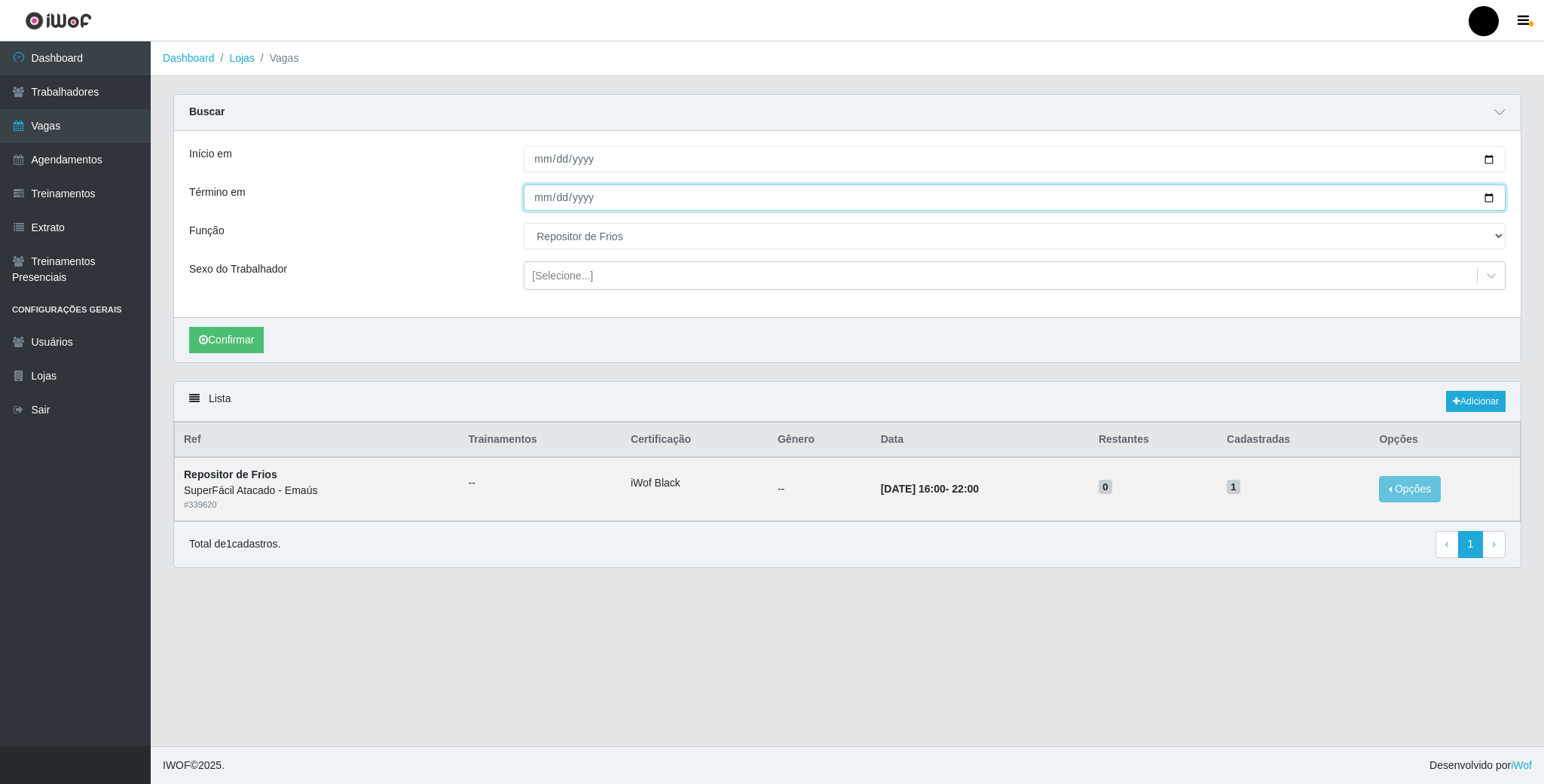
click at [1488, 199] on input "2025-09-05" at bounding box center [1015, 198] width 982 height 26
type input "2025-09-06"
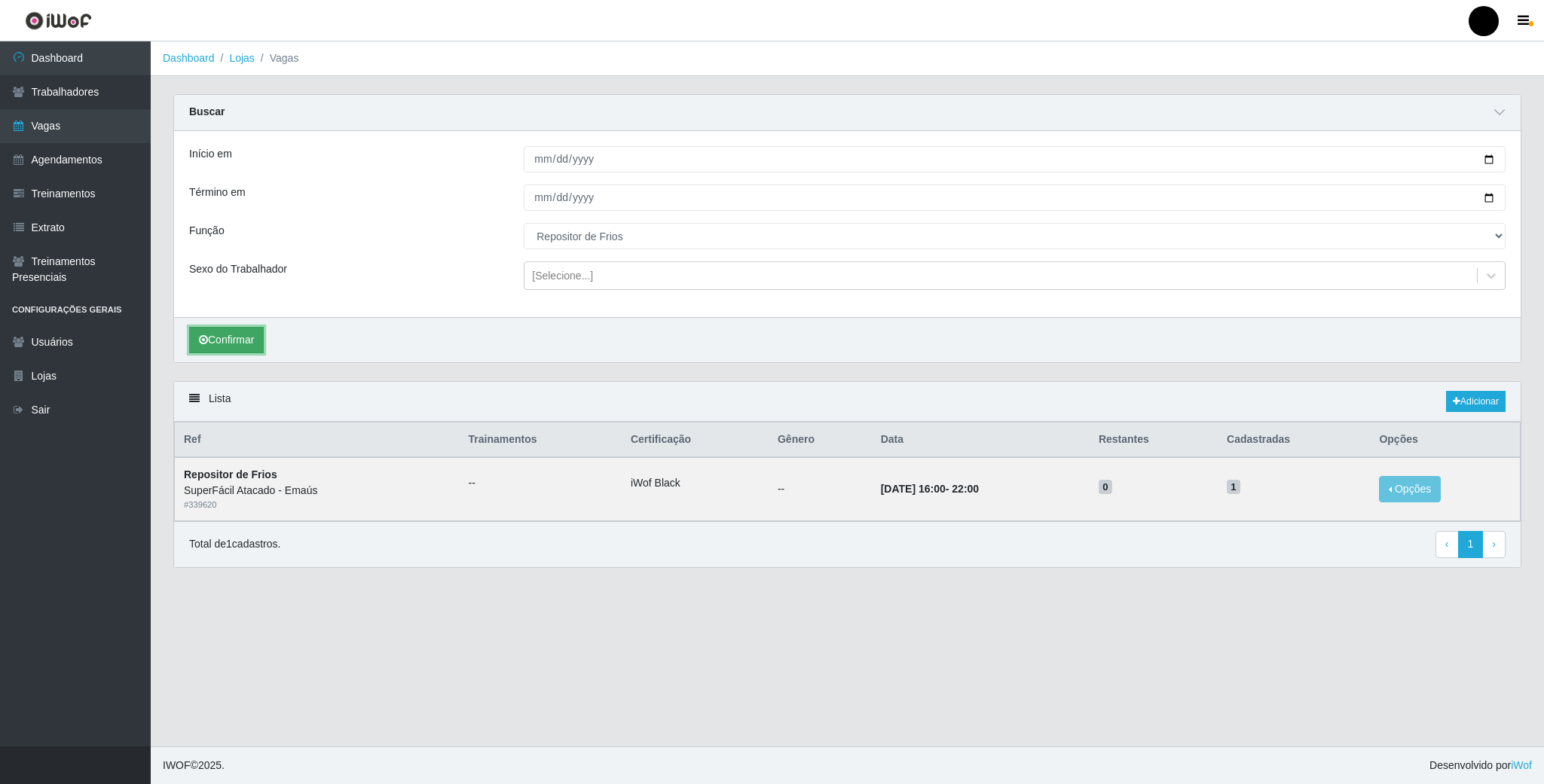
click at [228, 343] on button "Confirmar" at bounding box center [227, 340] width 75 height 26
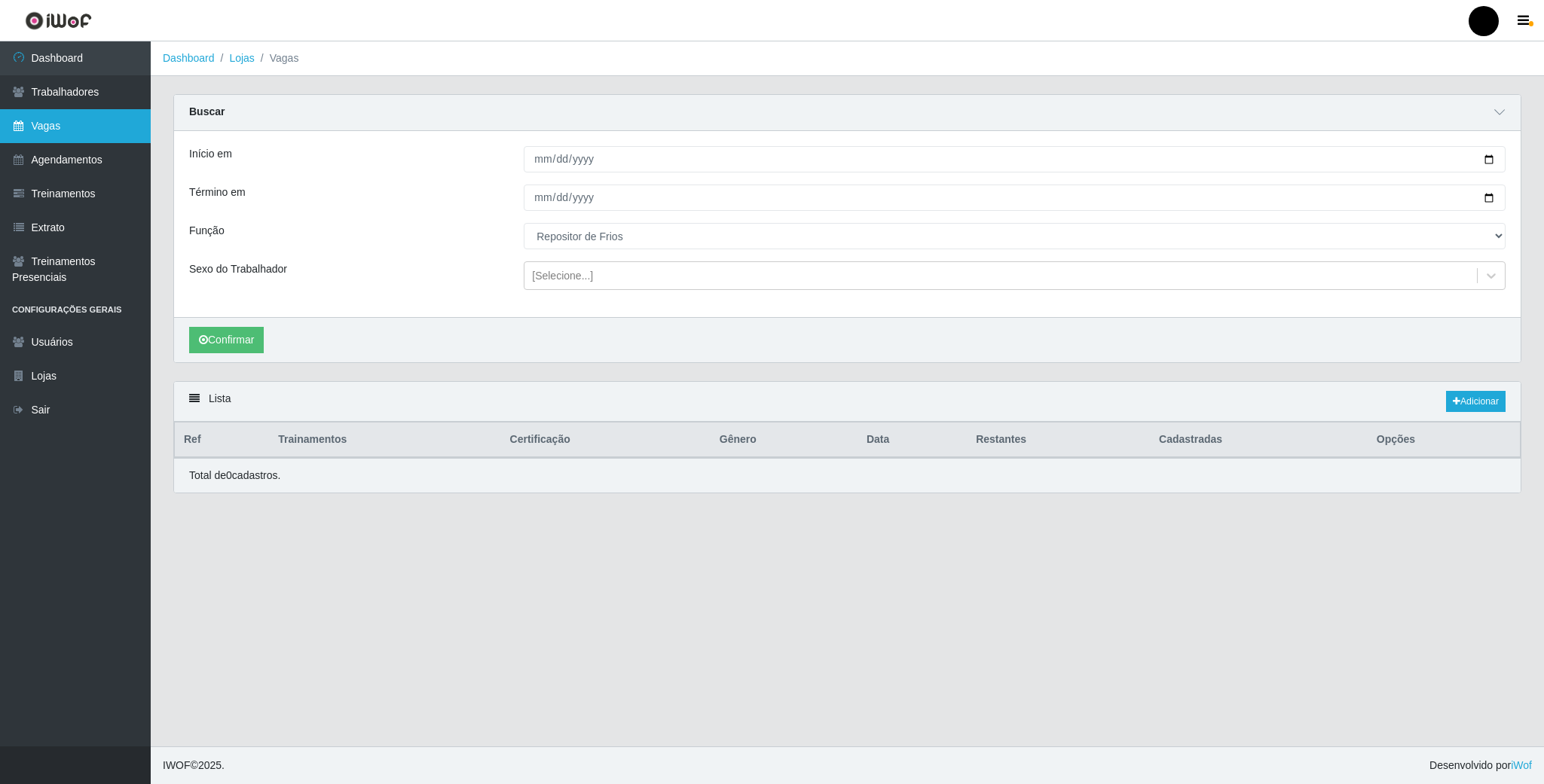
click at [45, 116] on link "Vagas" at bounding box center [76, 126] width 151 height 34
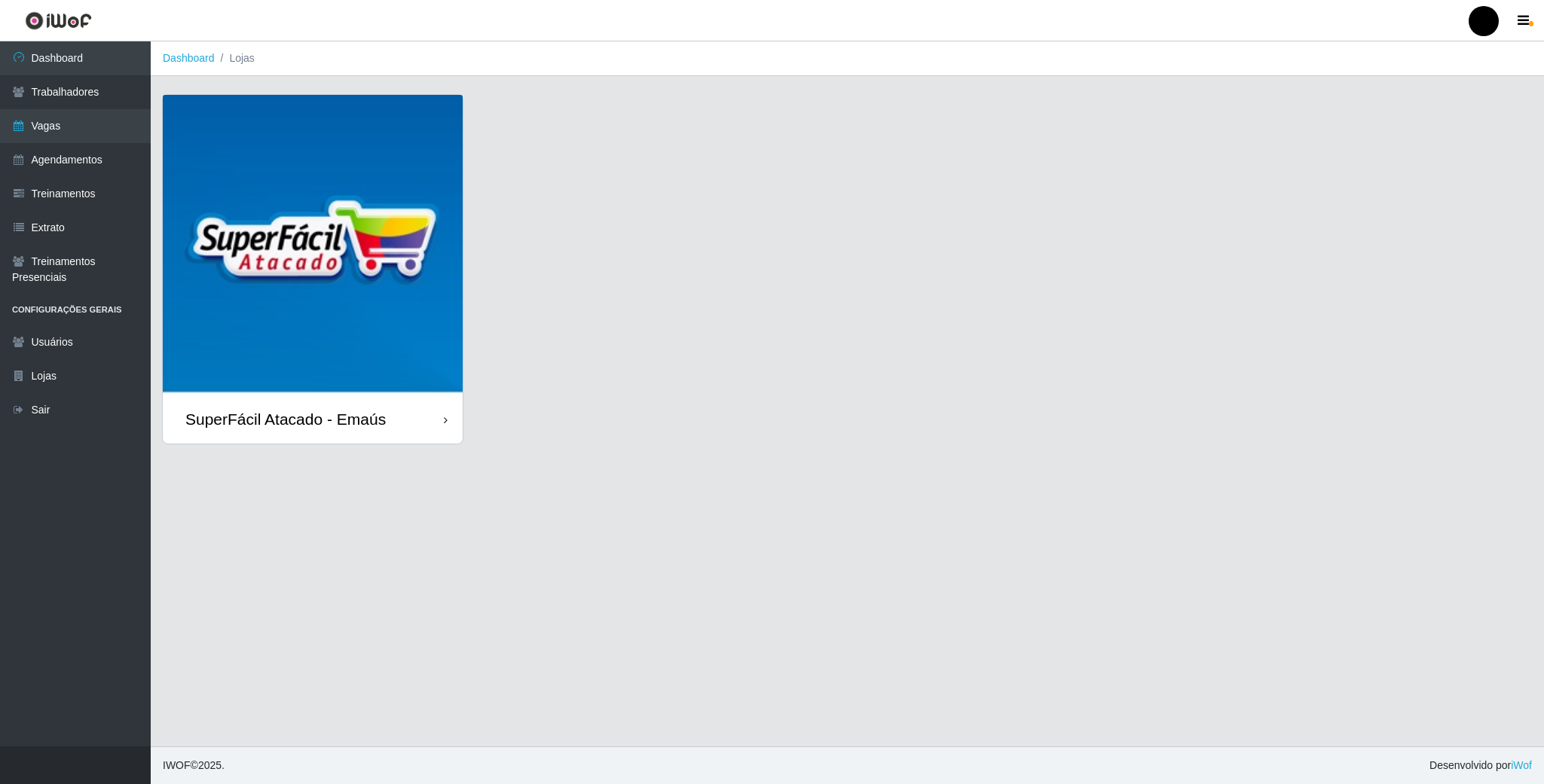
click at [240, 273] on img at bounding box center [312, 244] width 300 height 300
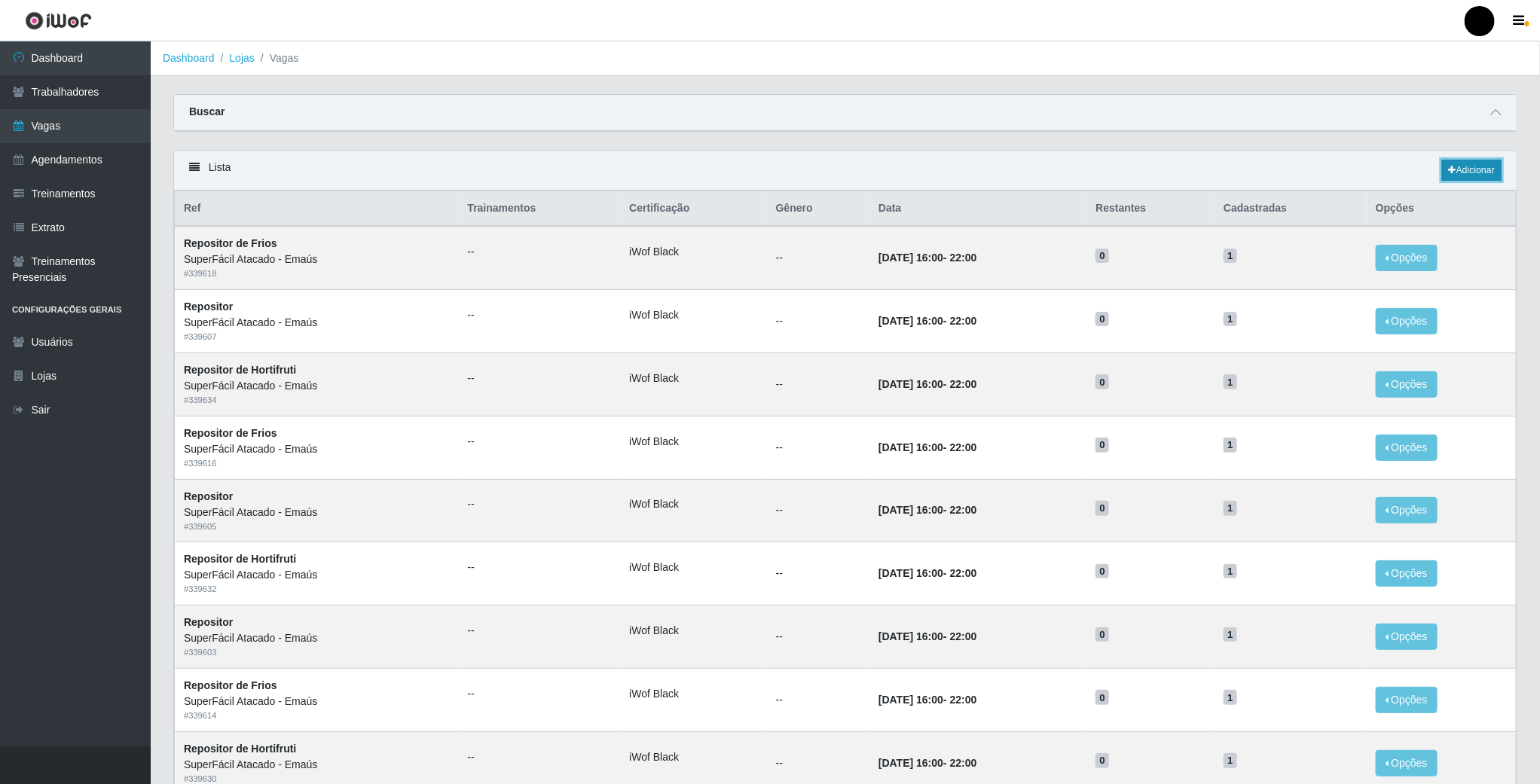
click at [1464, 181] on link "Adicionar" at bounding box center [1471, 169] width 59 height 21
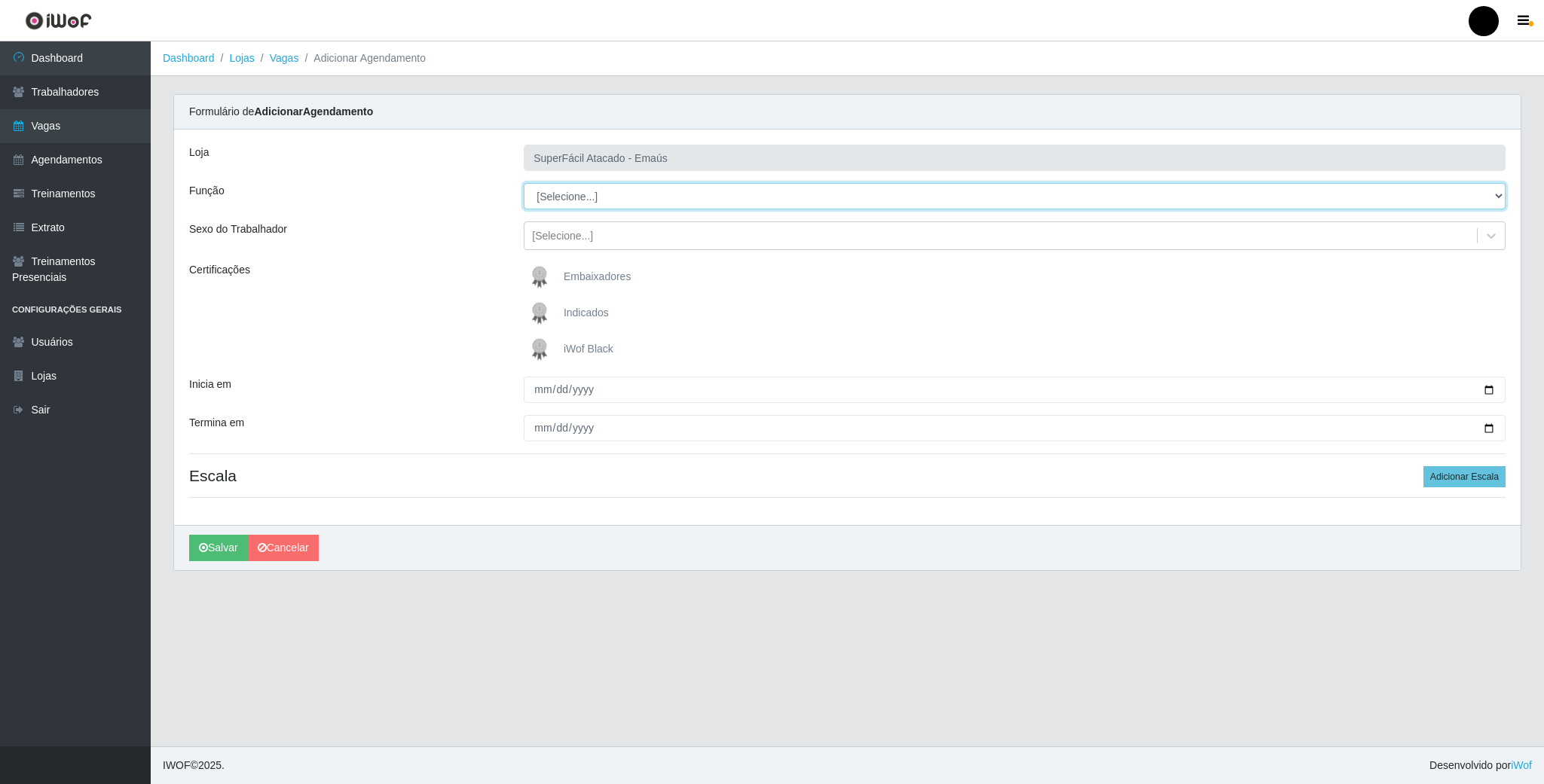
click at [1495, 199] on select "[Selecione...] Auxiliar de Estacionamento Auxiliar de Estacionamento + Auxiliar…" at bounding box center [1015, 196] width 982 height 26
select select "112"
click at [524, 184] on select "[Selecione...] Auxiliar de Estacionamento Auxiliar de Estacionamento + Auxiliar…" at bounding box center [1015, 196] width 982 height 26
click at [542, 353] on img at bounding box center [542, 349] width 36 height 30
click at [0, 0] on input "iWof Black" at bounding box center [0, 0] width 0 height 0
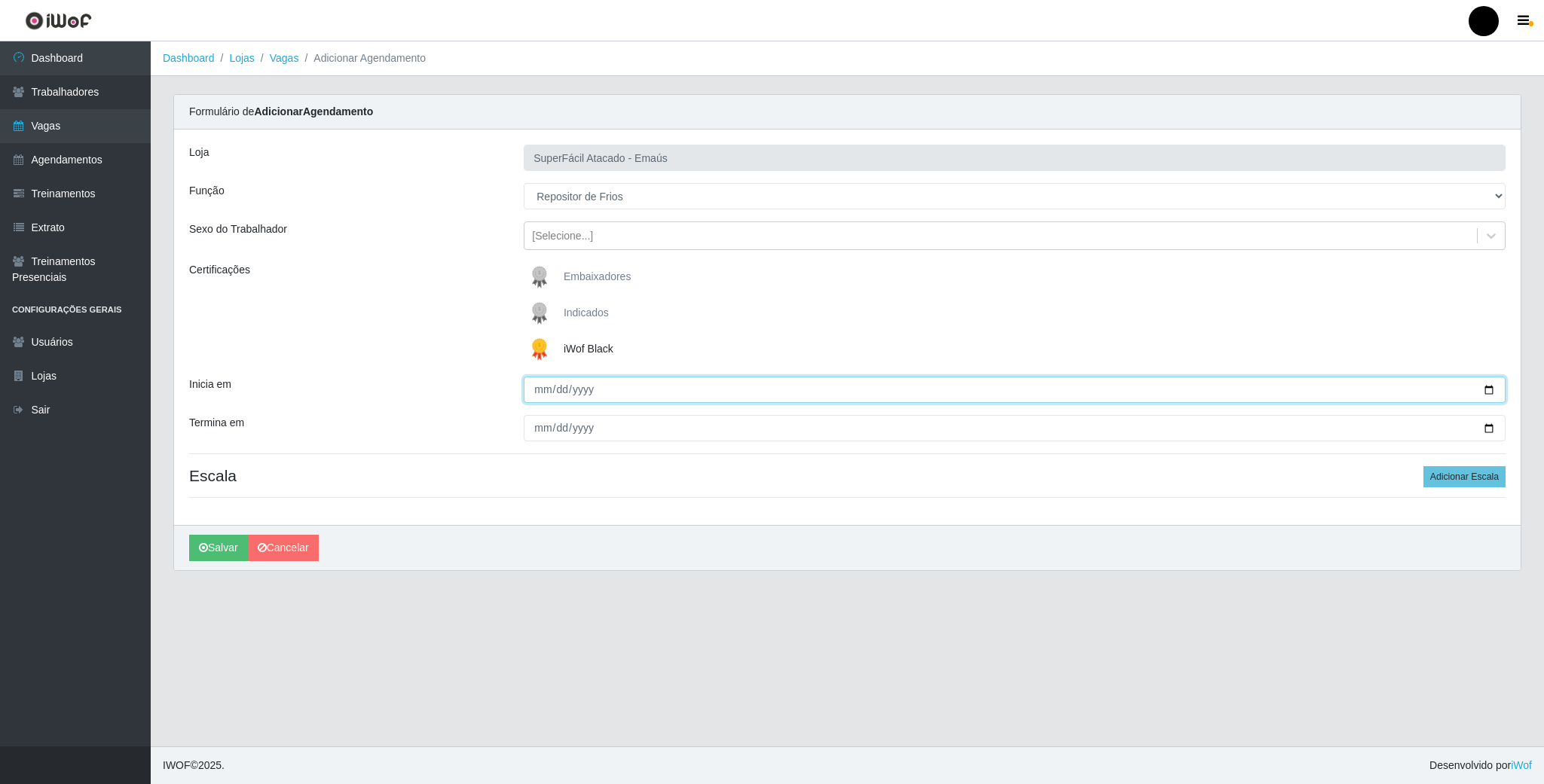
click at [1488, 387] on input "Inicia em" at bounding box center [1015, 390] width 982 height 26
type input "2025-09-01"
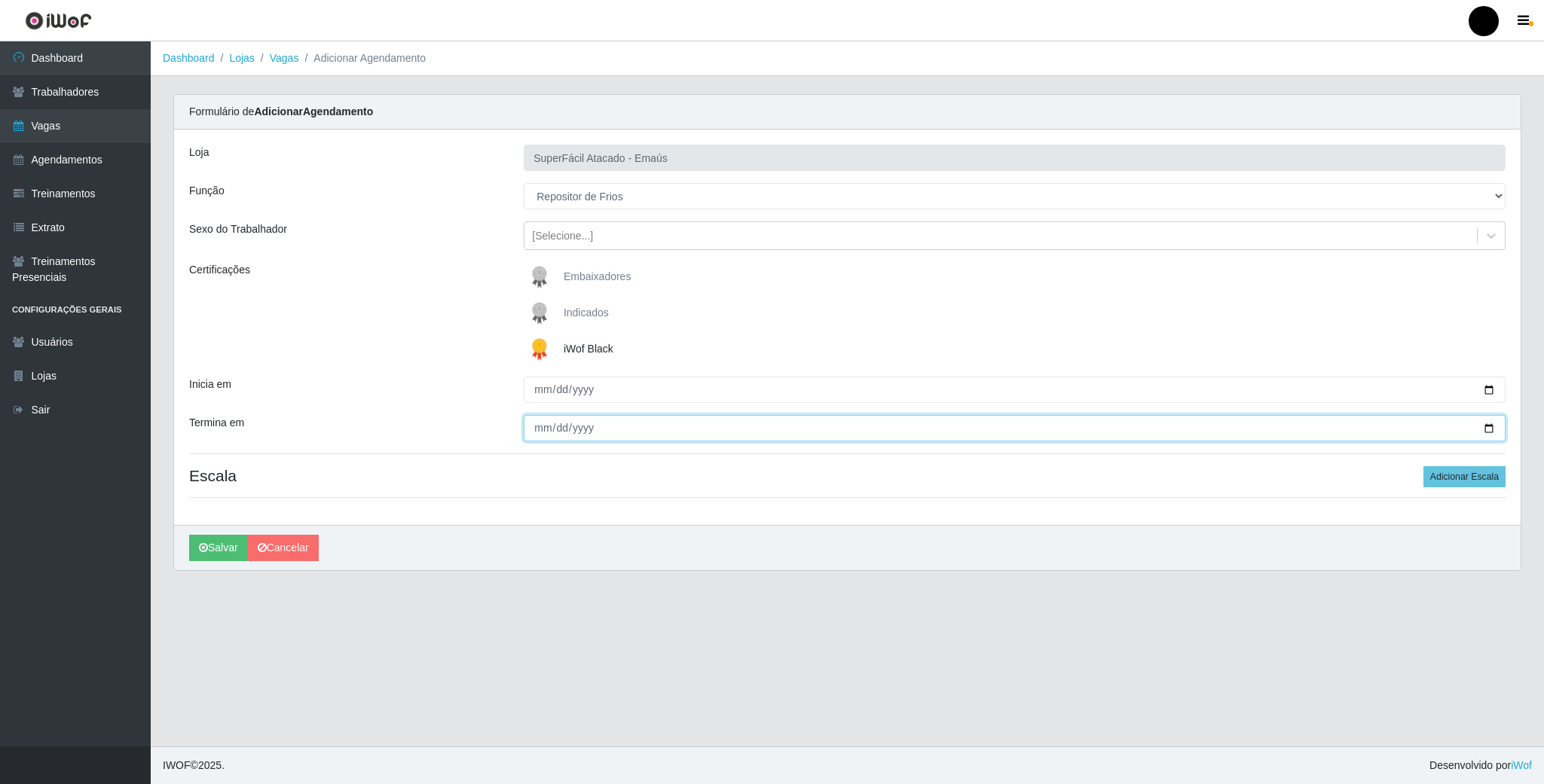
click at [1492, 431] on input "Termina em" at bounding box center [1015, 428] width 982 height 26
type input "2025-09-01"
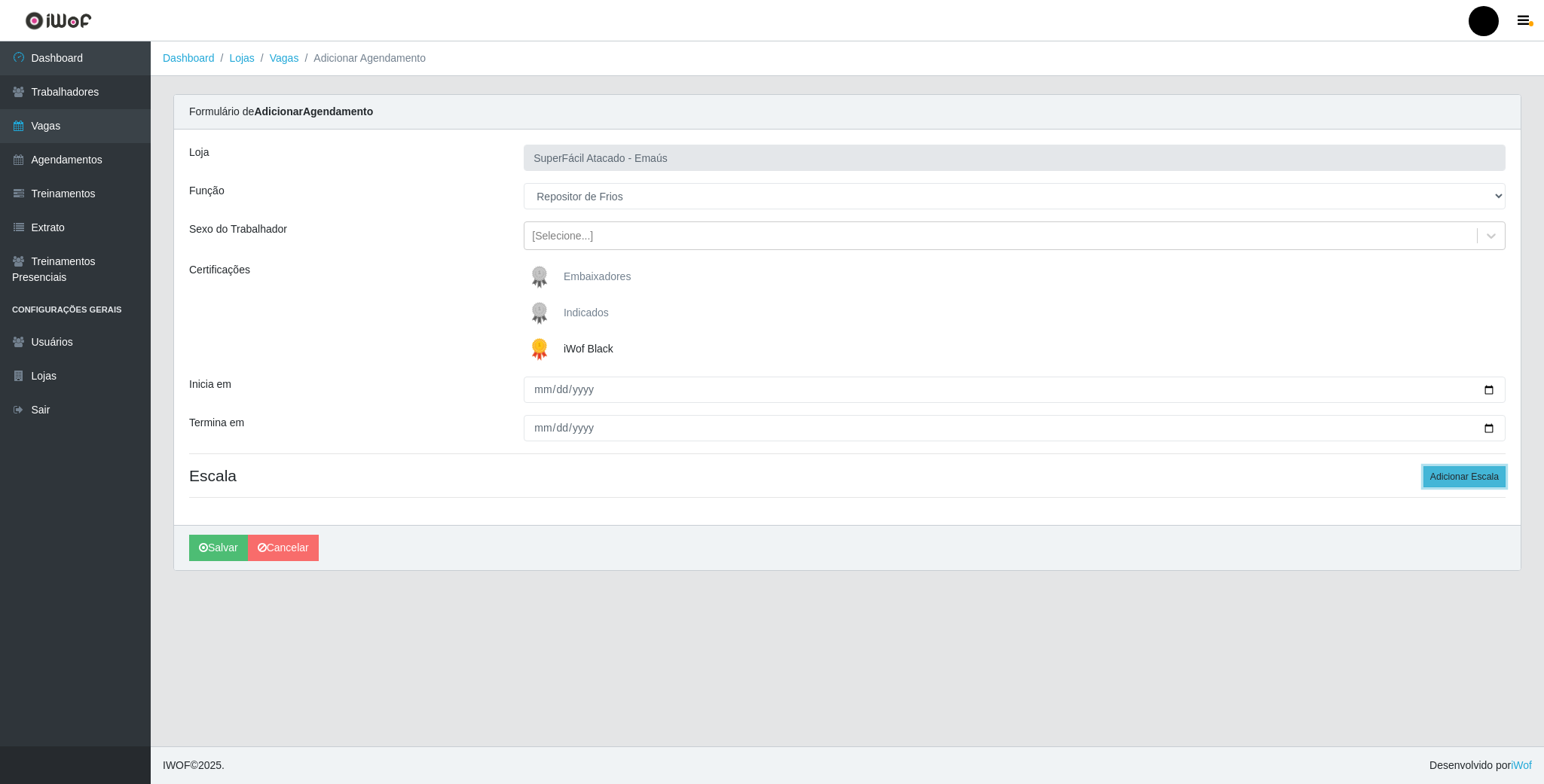
click at [1456, 482] on button "Adicionar Escala" at bounding box center [1465, 476] width 82 height 21
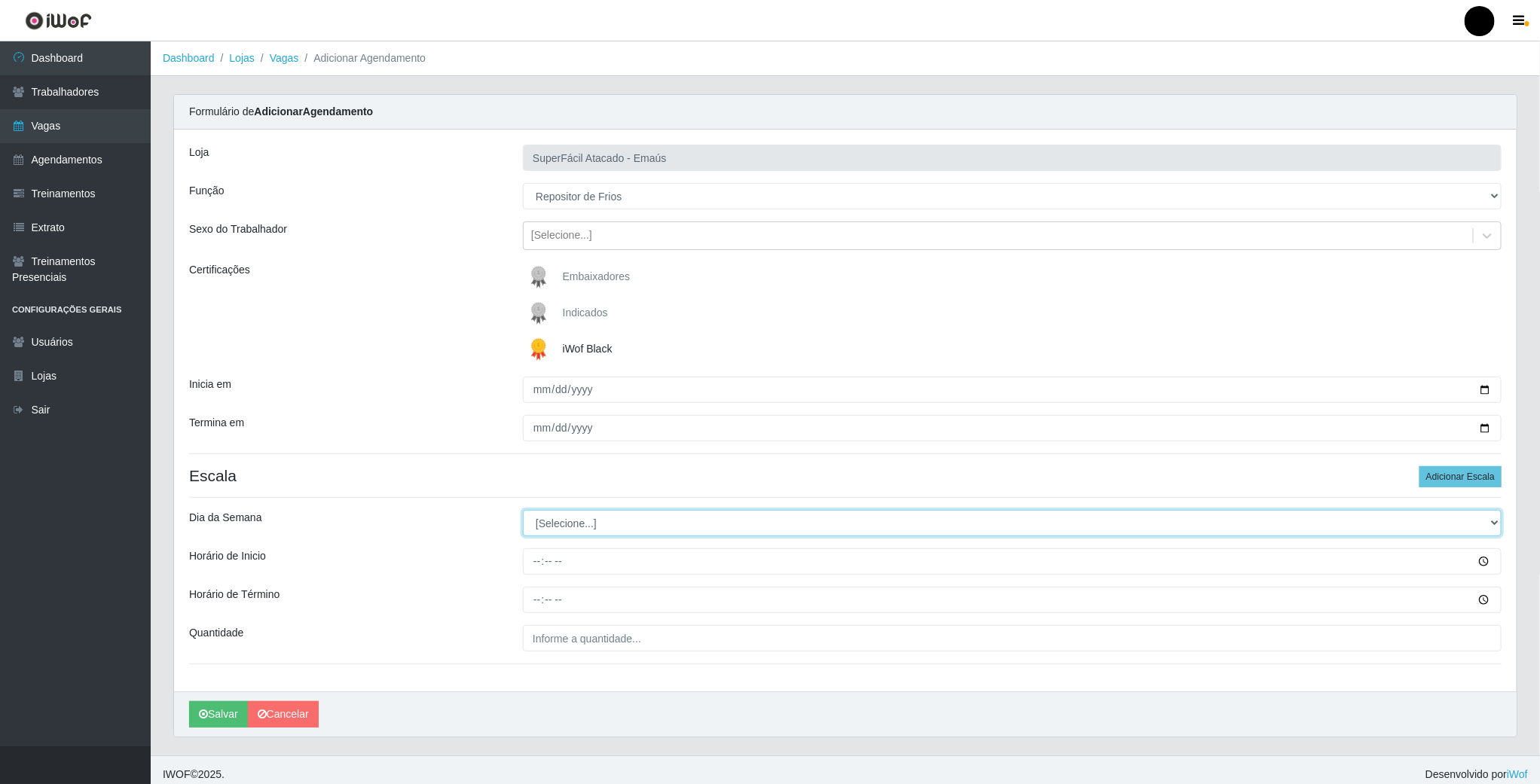
click at [583, 524] on select "[Selecione...] Segunda Terça Quarta Quinta Sexta Sábado Domingo" at bounding box center [1012, 523] width 979 height 26
select select "1"
click at [523, 512] on select "[Selecione...] Segunda Terça Quarta Quinta Sexta Sábado Domingo" at bounding box center [1012, 523] width 979 height 26
click at [540, 561] on input "Horário de Inicio" at bounding box center [1012, 561] width 979 height 26
type input "08:00"
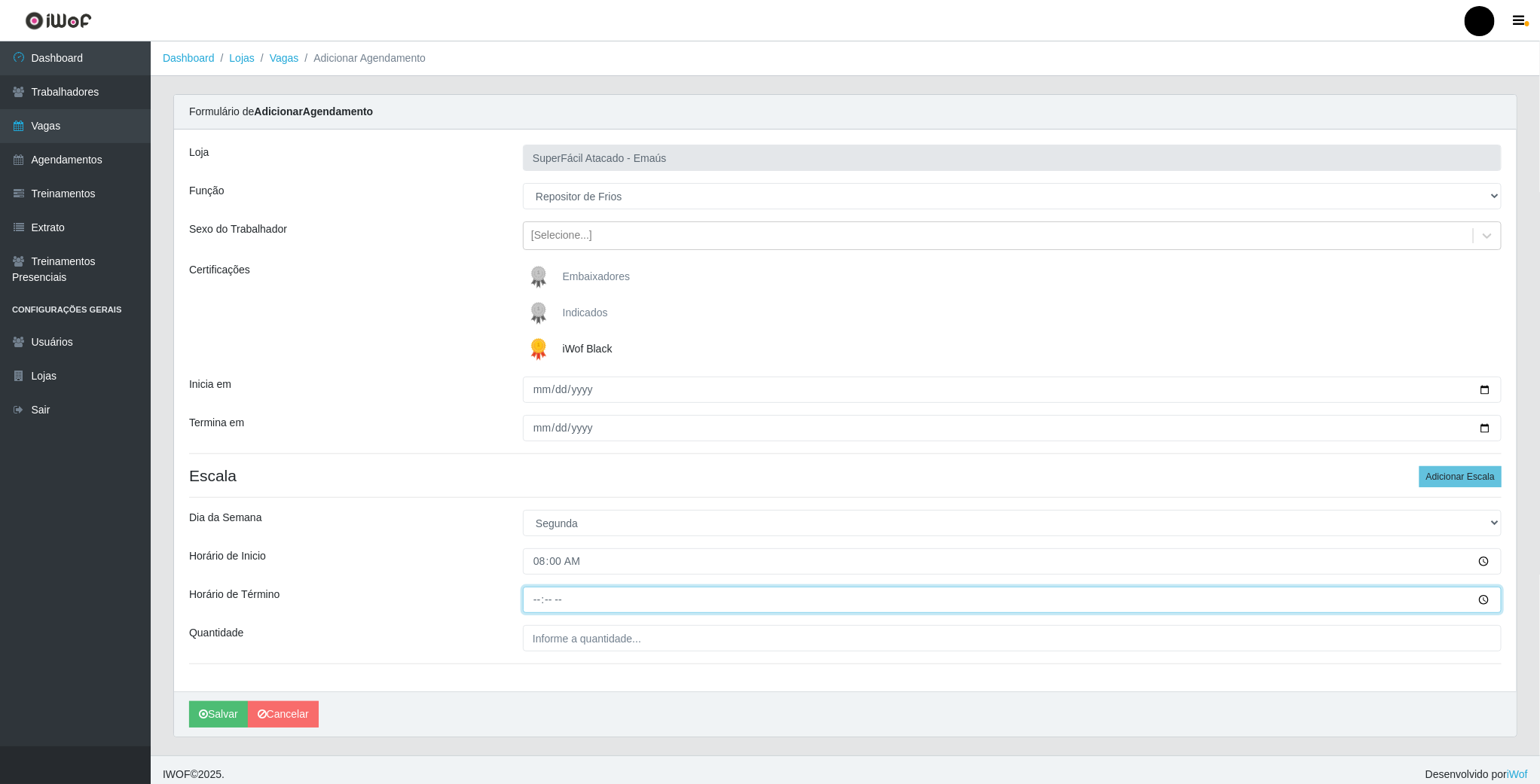
click at [536, 598] on input "Horário de Término" at bounding box center [1012, 600] width 979 height 26
type input "14:00"
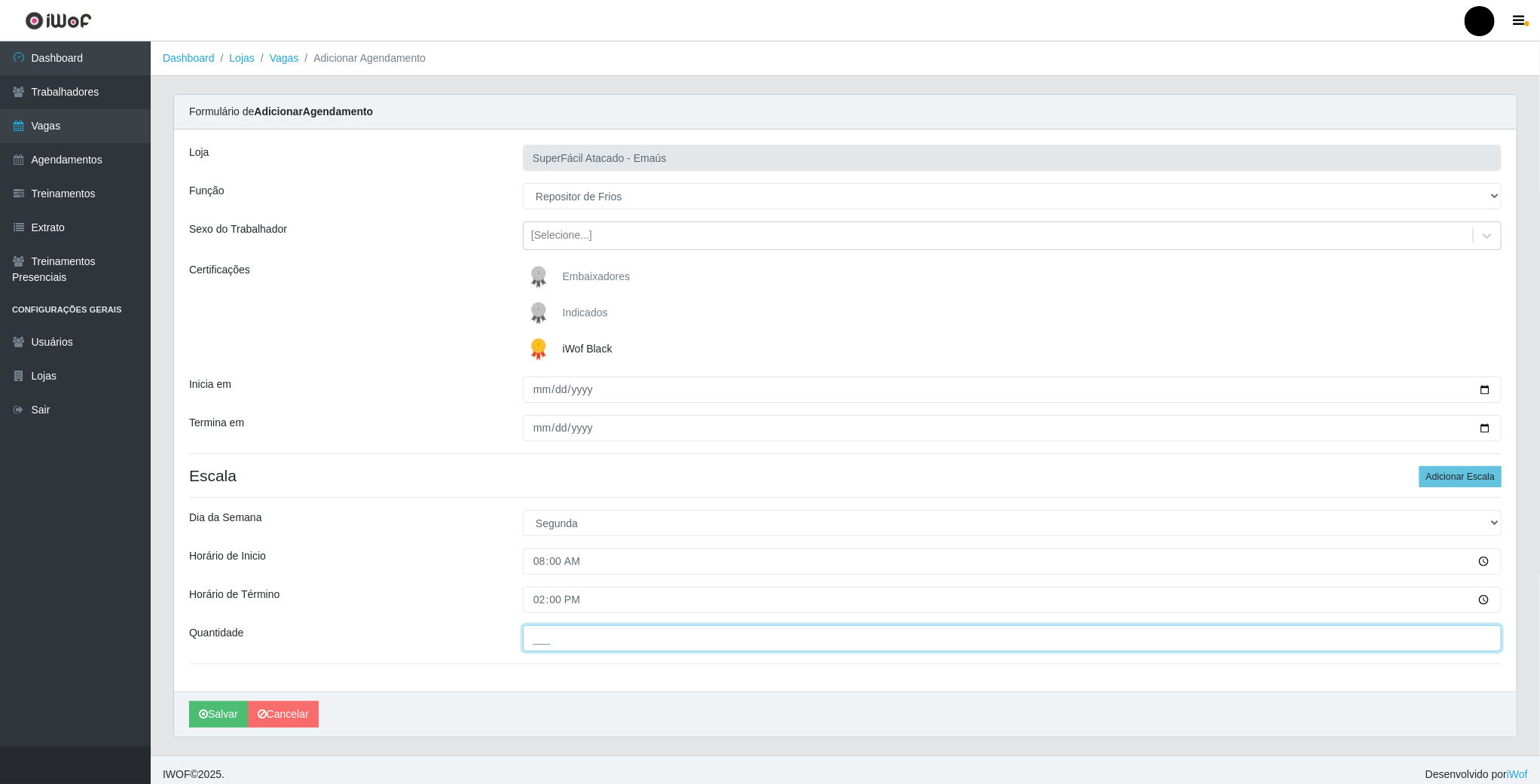
click at [563, 636] on input "___" at bounding box center [1012, 638] width 979 height 26
type input "01_"
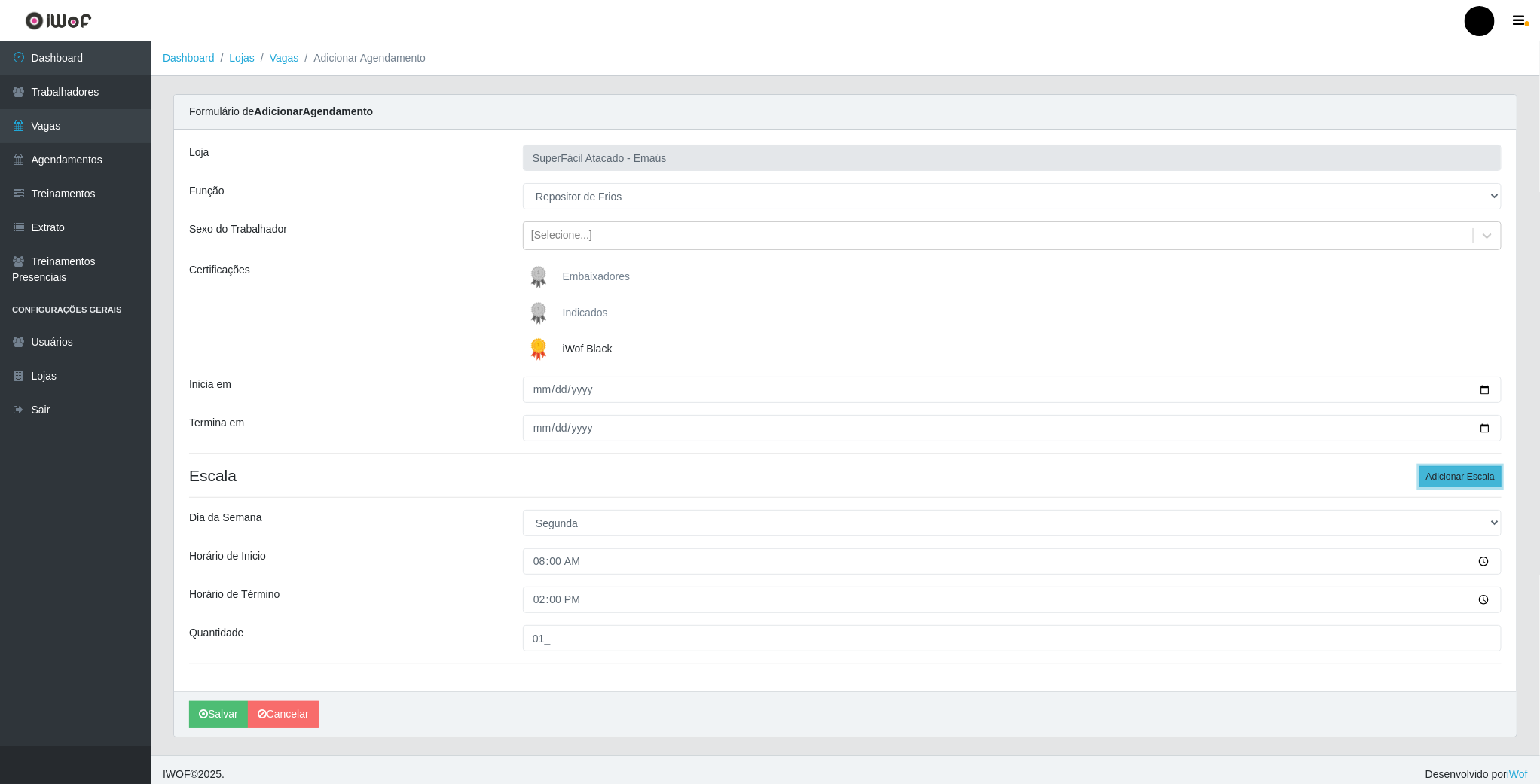
click at [1485, 486] on button "Adicionar Escala" at bounding box center [1461, 476] width 82 height 21
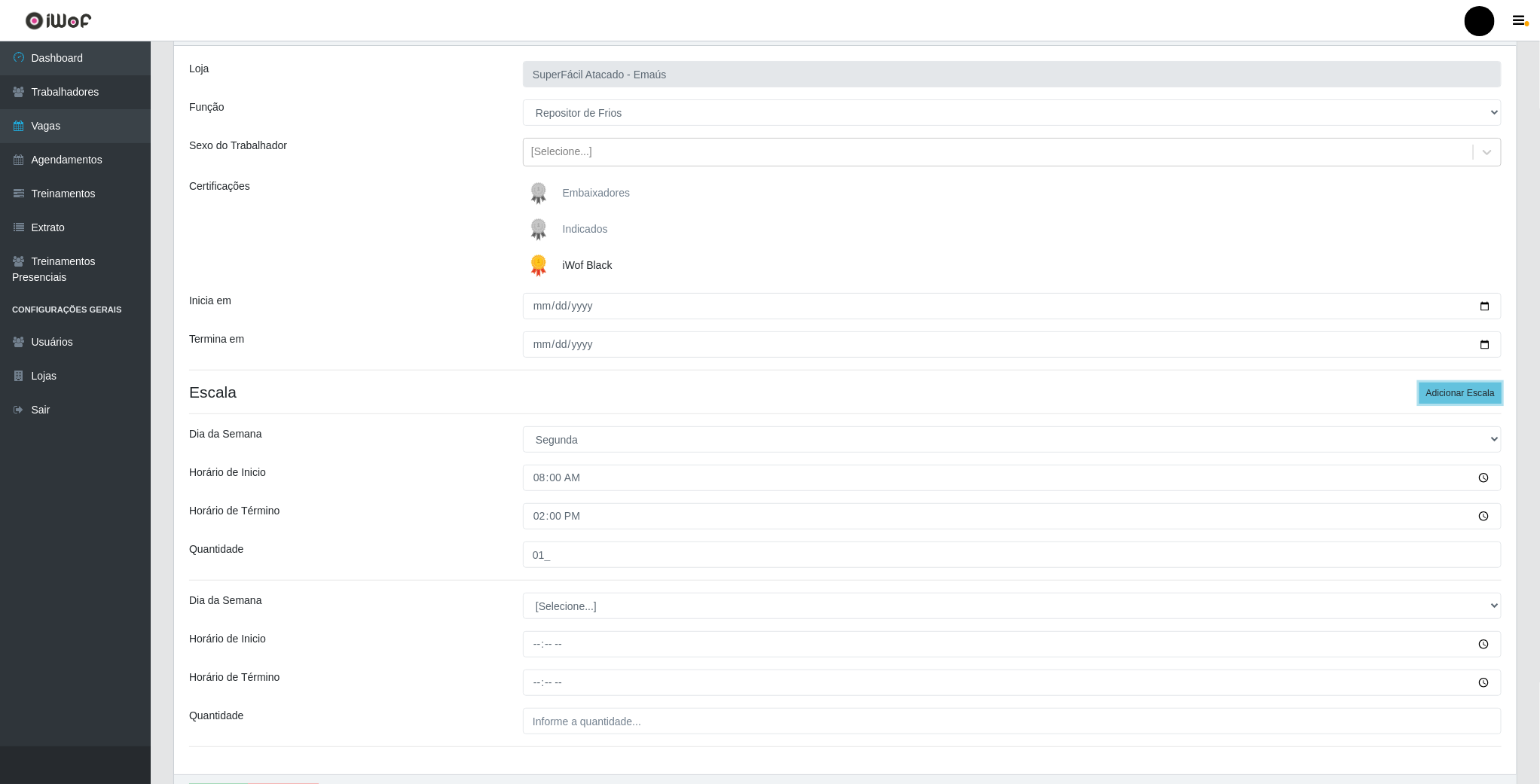
scroll to position [179, 0]
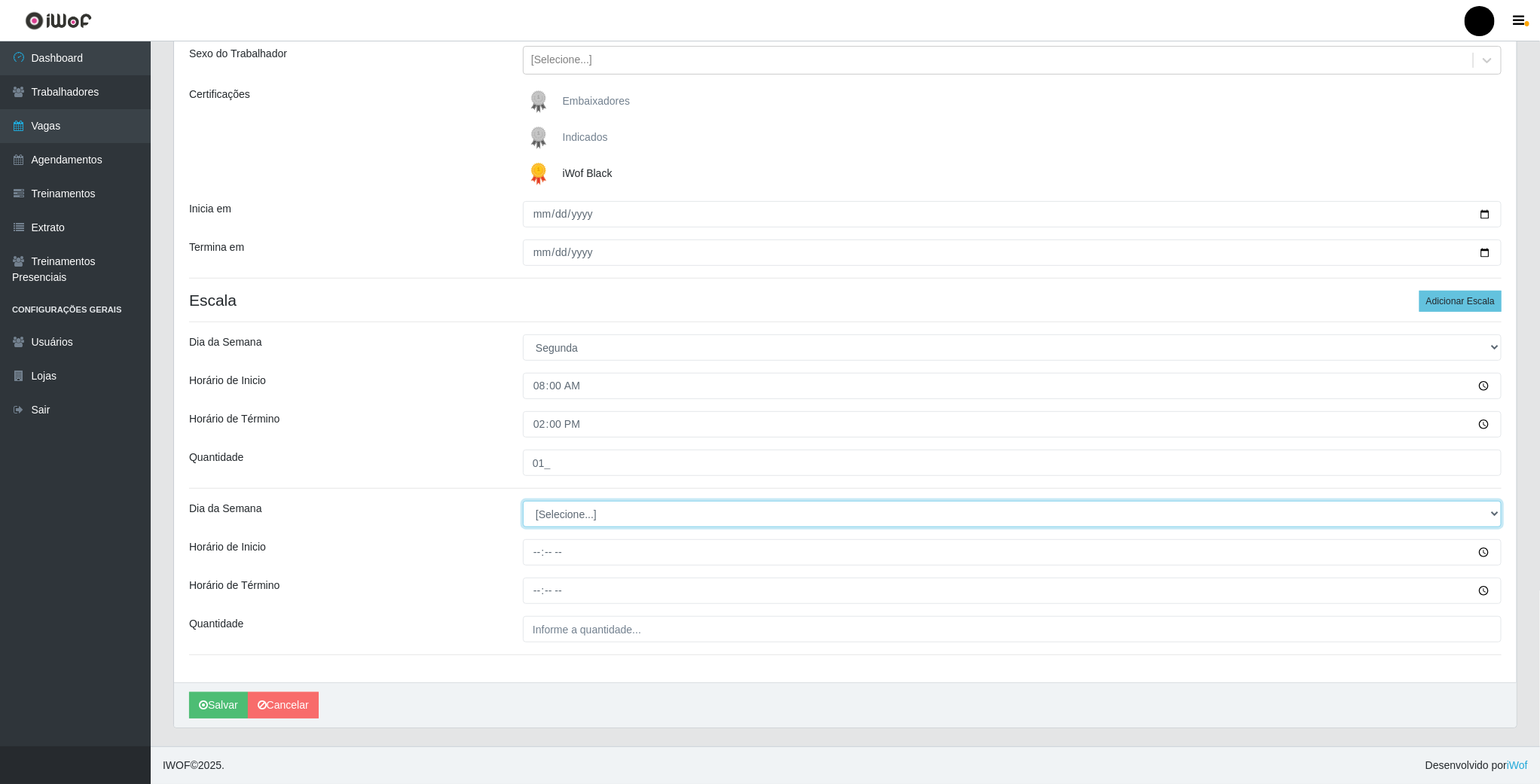
click at [575, 516] on select "[Selecione...] Segunda Terça Quarta Quinta Sexta Sábado Domingo" at bounding box center [1012, 514] width 979 height 26
select select "1"
click at [523, 501] on select "[Selecione...] Segunda Terça Quarta Quinta Sexta Sábado Domingo" at bounding box center [1012, 514] width 979 height 26
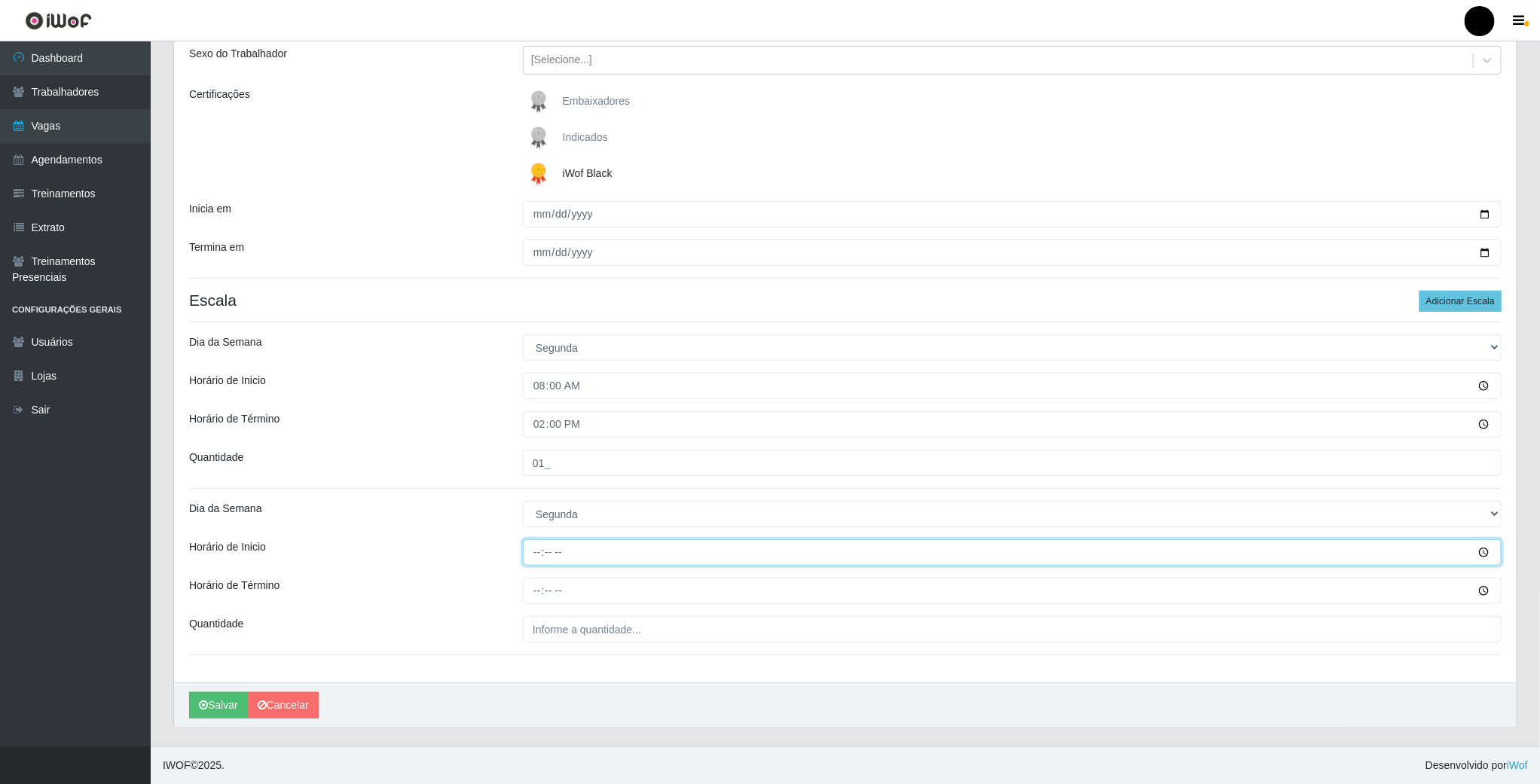
click at [549, 556] on input "Horário de Inicio" at bounding box center [1012, 552] width 979 height 26
type input "14:00"
click at [536, 599] on input "Horário de Término" at bounding box center [1012, 591] width 979 height 26
type input "20:00"
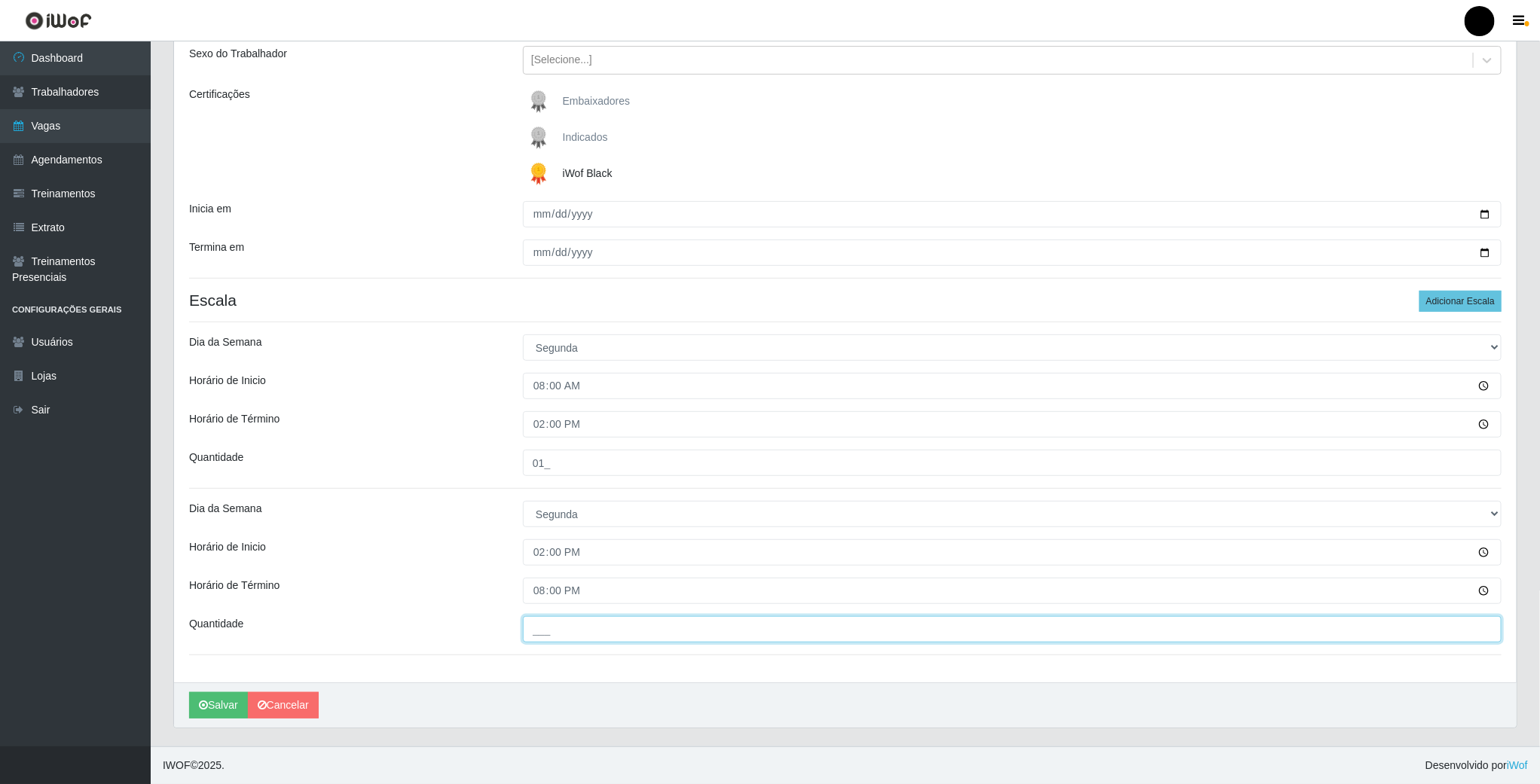
click at [554, 629] on input "___" at bounding box center [1012, 629] width 979 height 26
type input "1__"
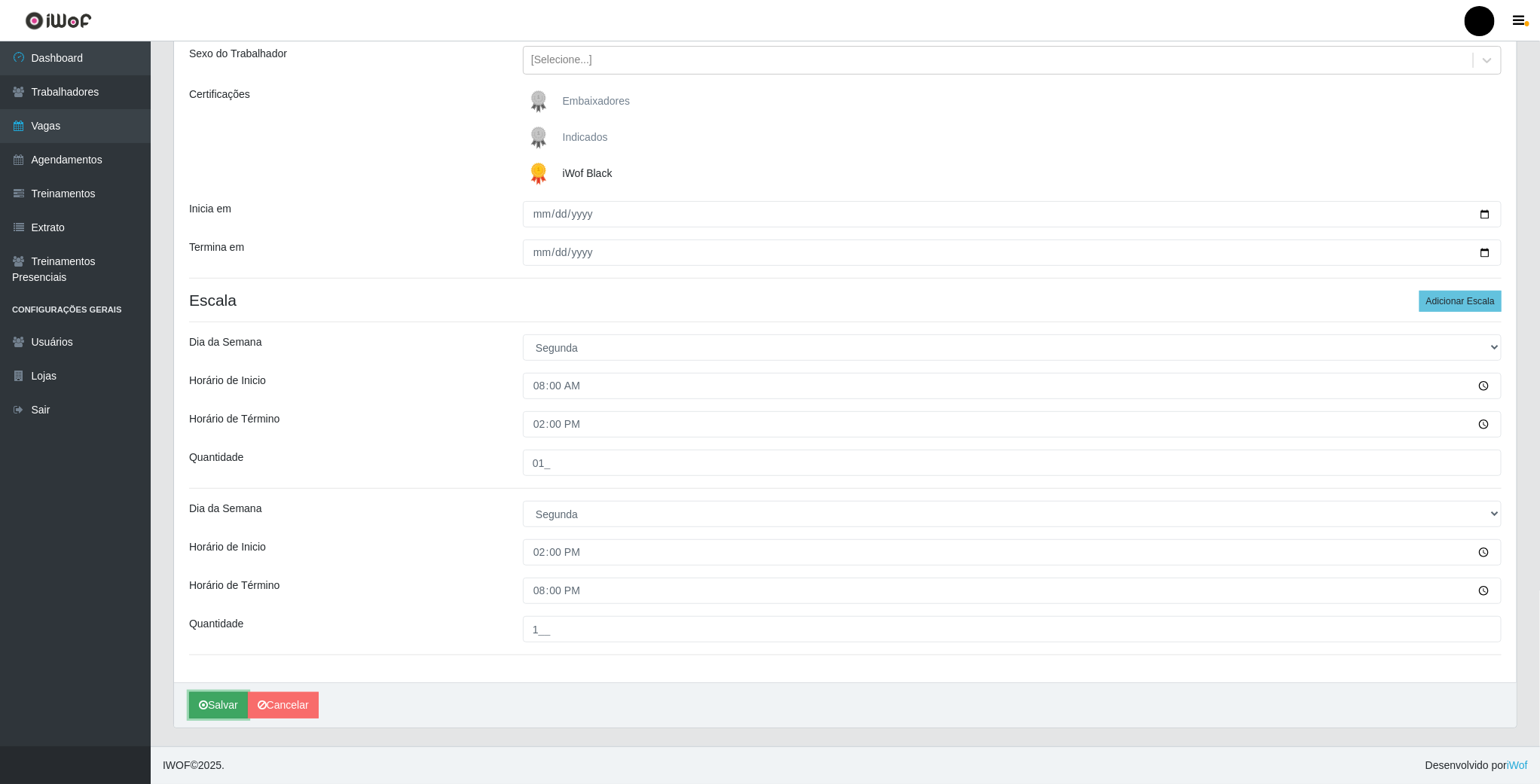
click at [211, 705] on button "Salvar" at bounding box center [219, 705] width 59 height 26
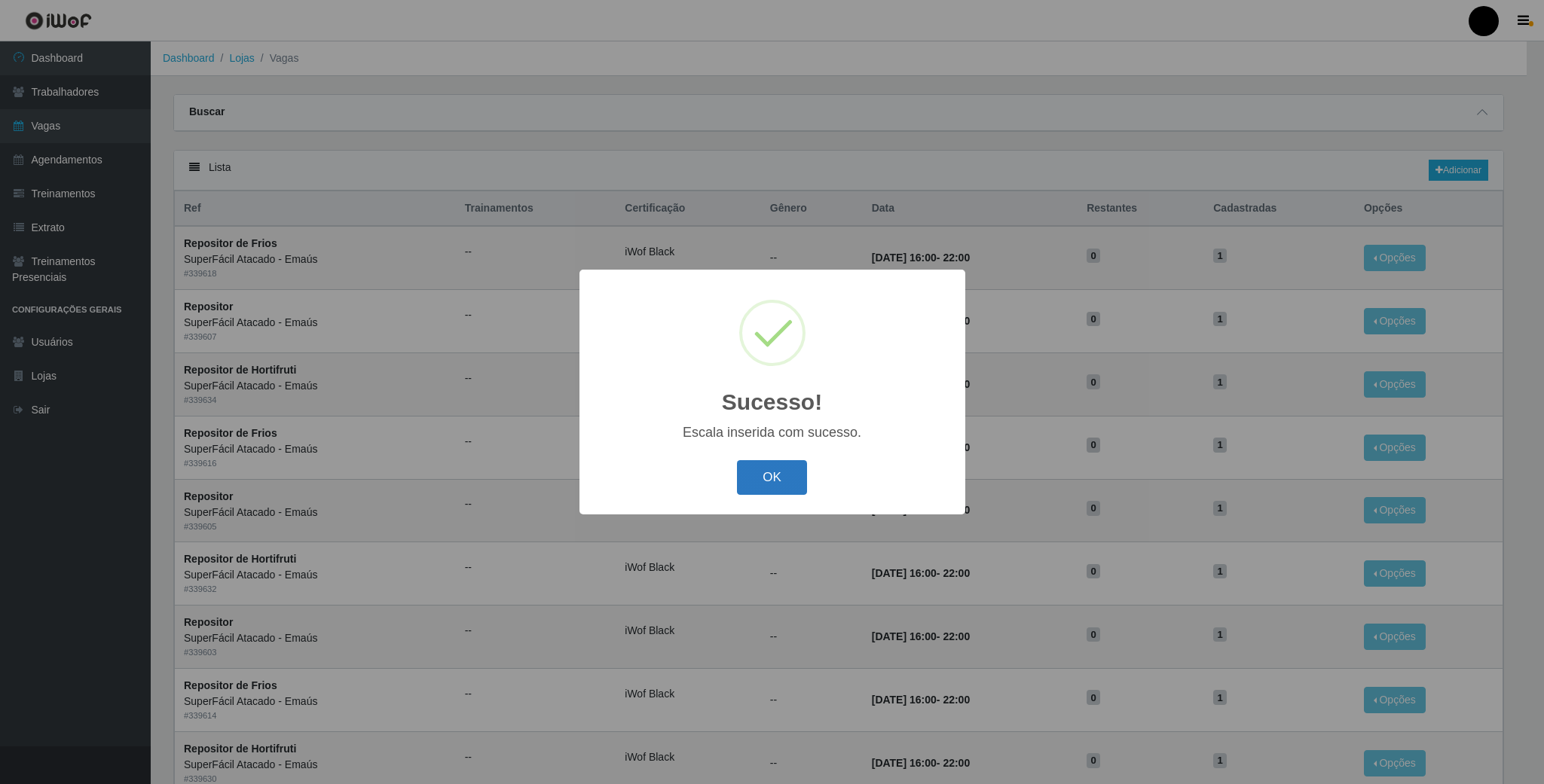
click at [803, 482] on button "OK" at bounding box center [772, 478] width 70 height 35
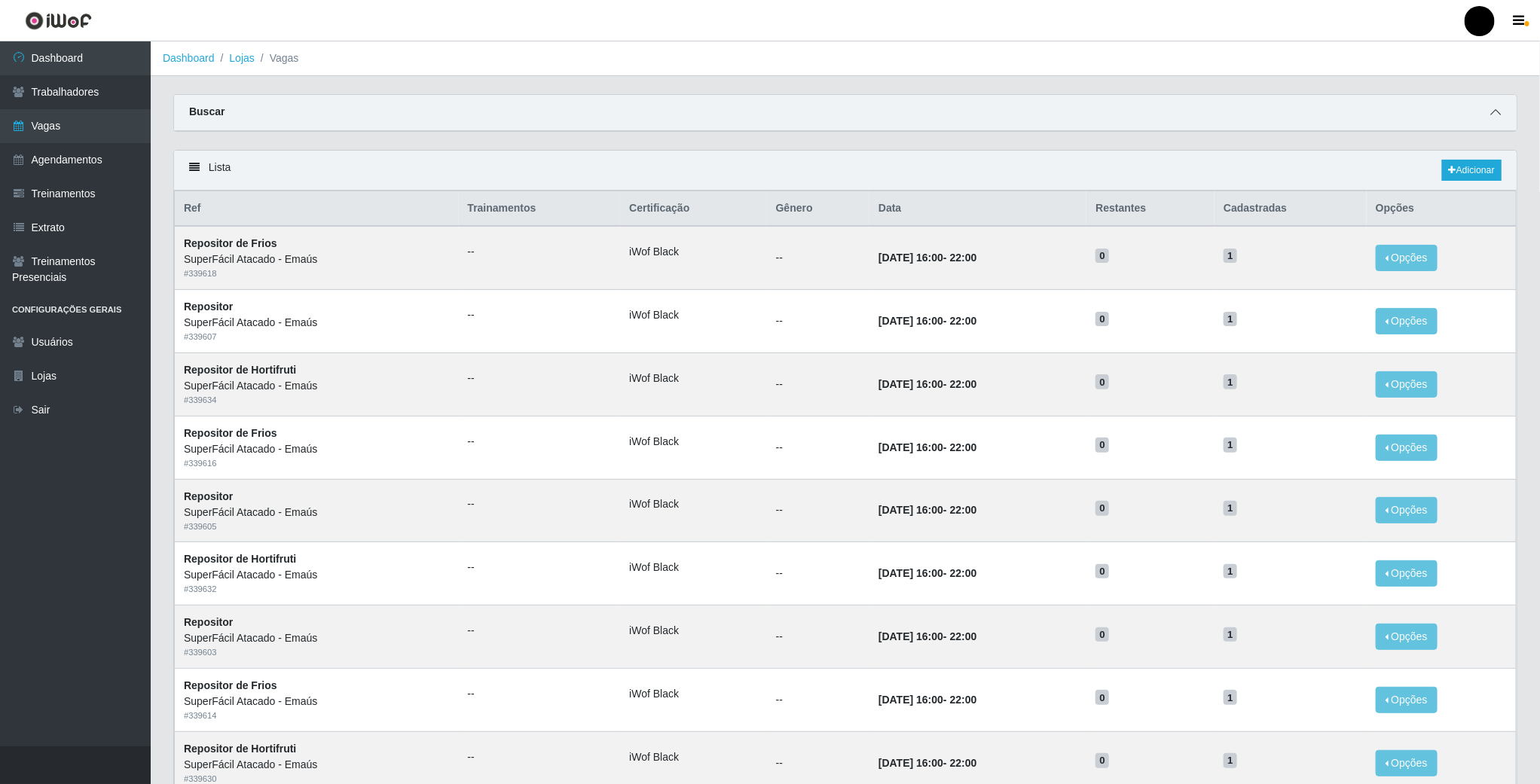
click at [1495, 114] on icon at bounding box center [1496, 112] width 11 height 11
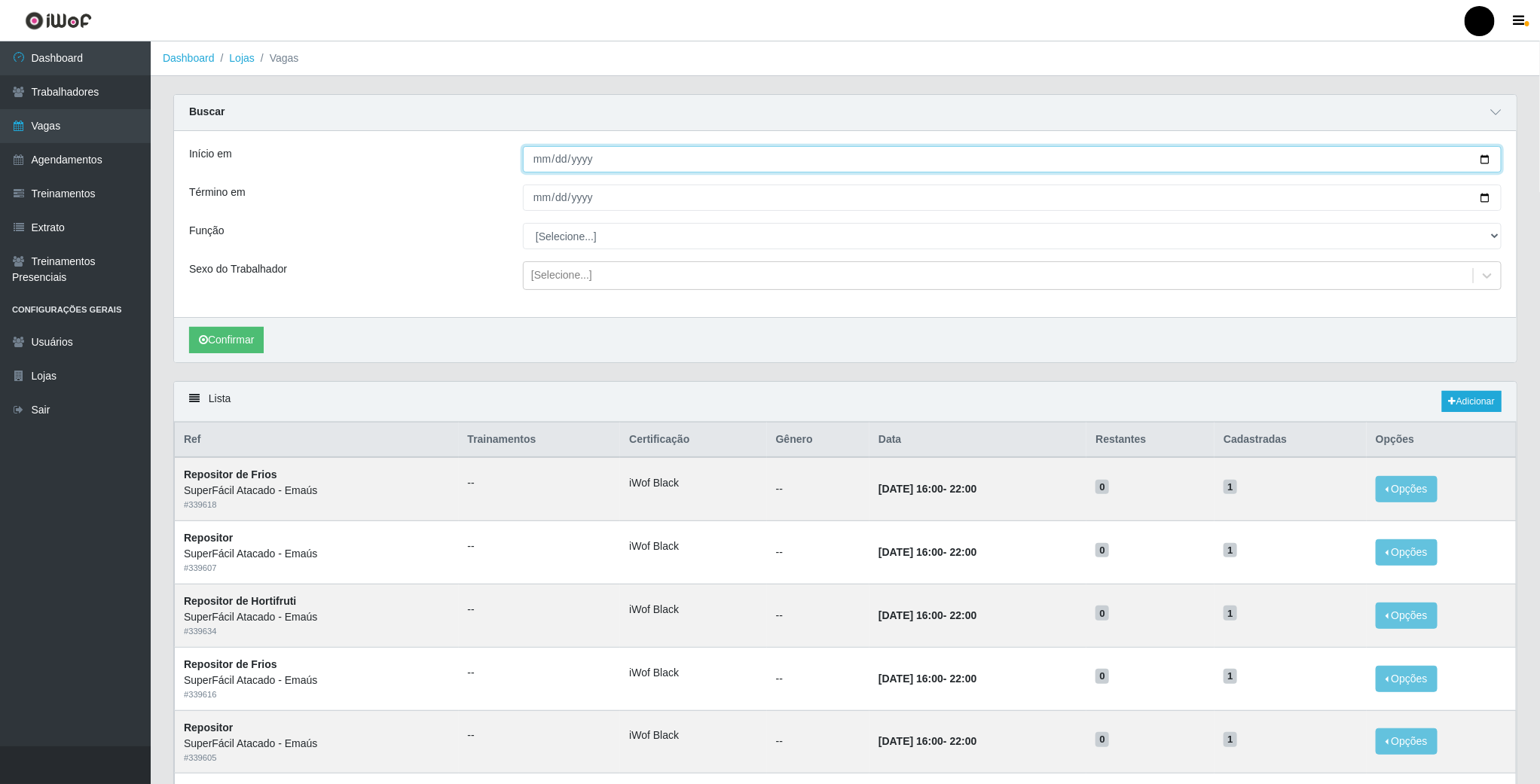
click at [701, 167] on input "Início em" at bounding box center [1012, 159] width 979 height 26
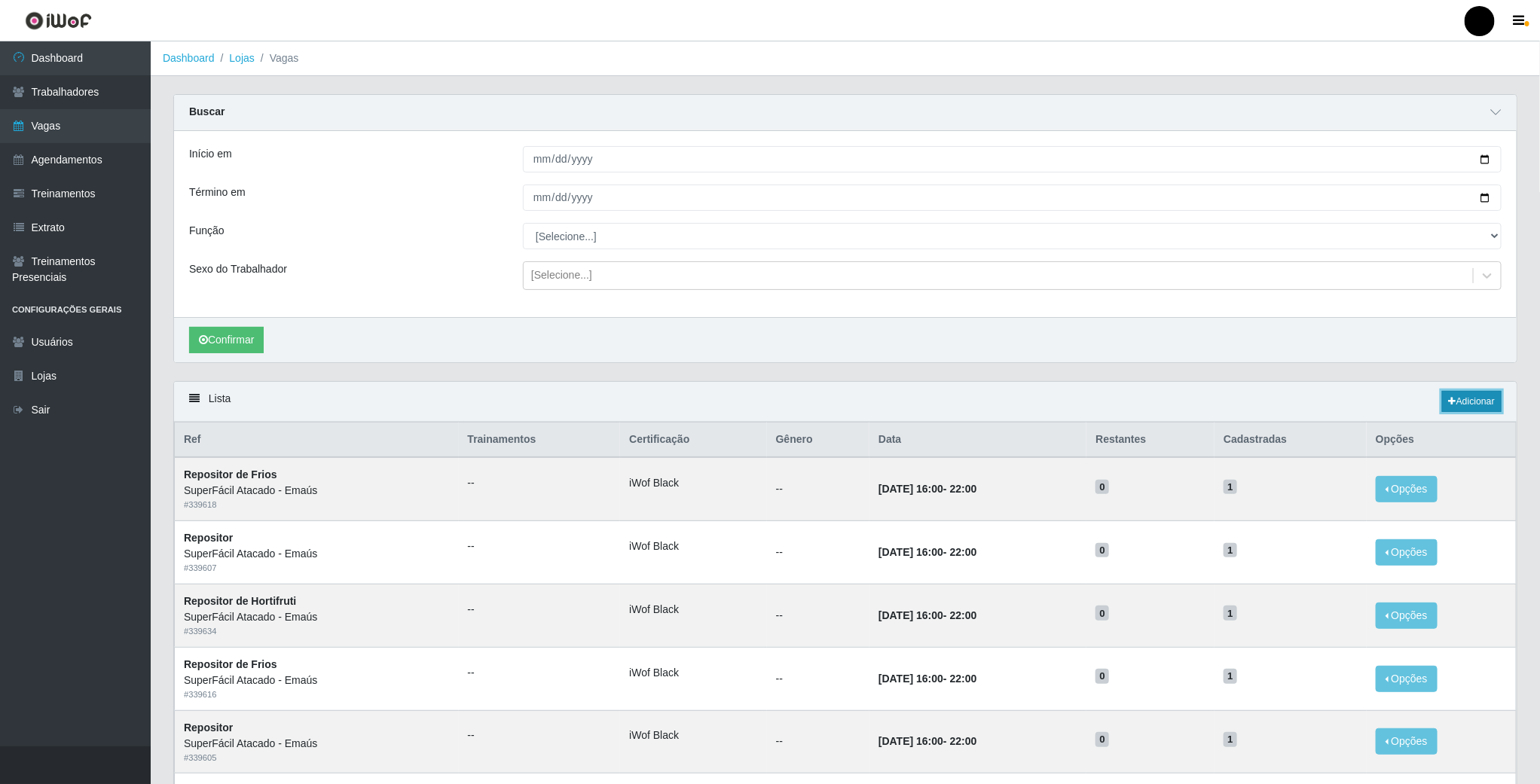
click at [1481, 403] on link "Adicionar" at bounding box center [1471, 401] width 59 height 21
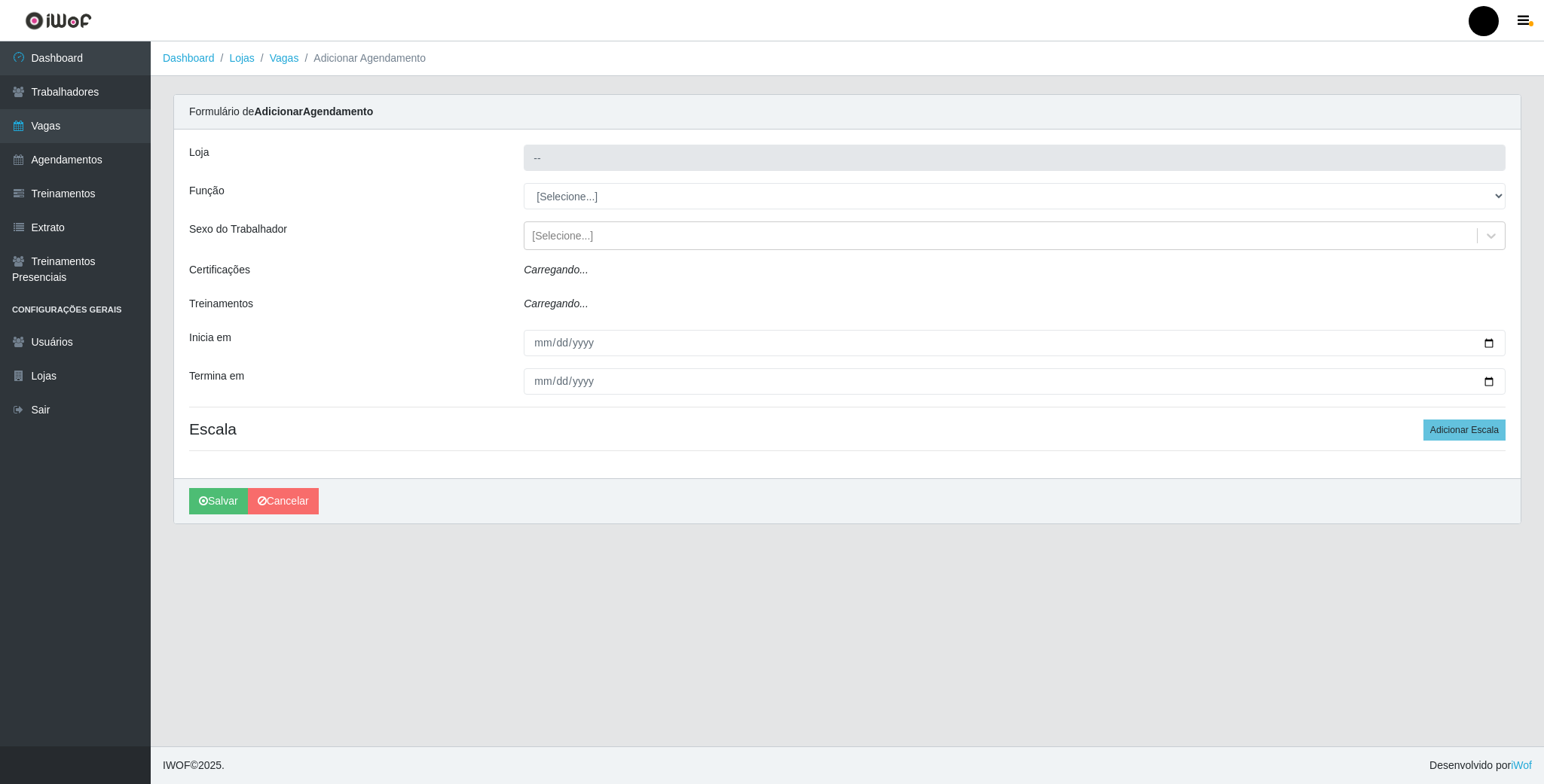
type input "SuperFácil Atacado - Emaús"
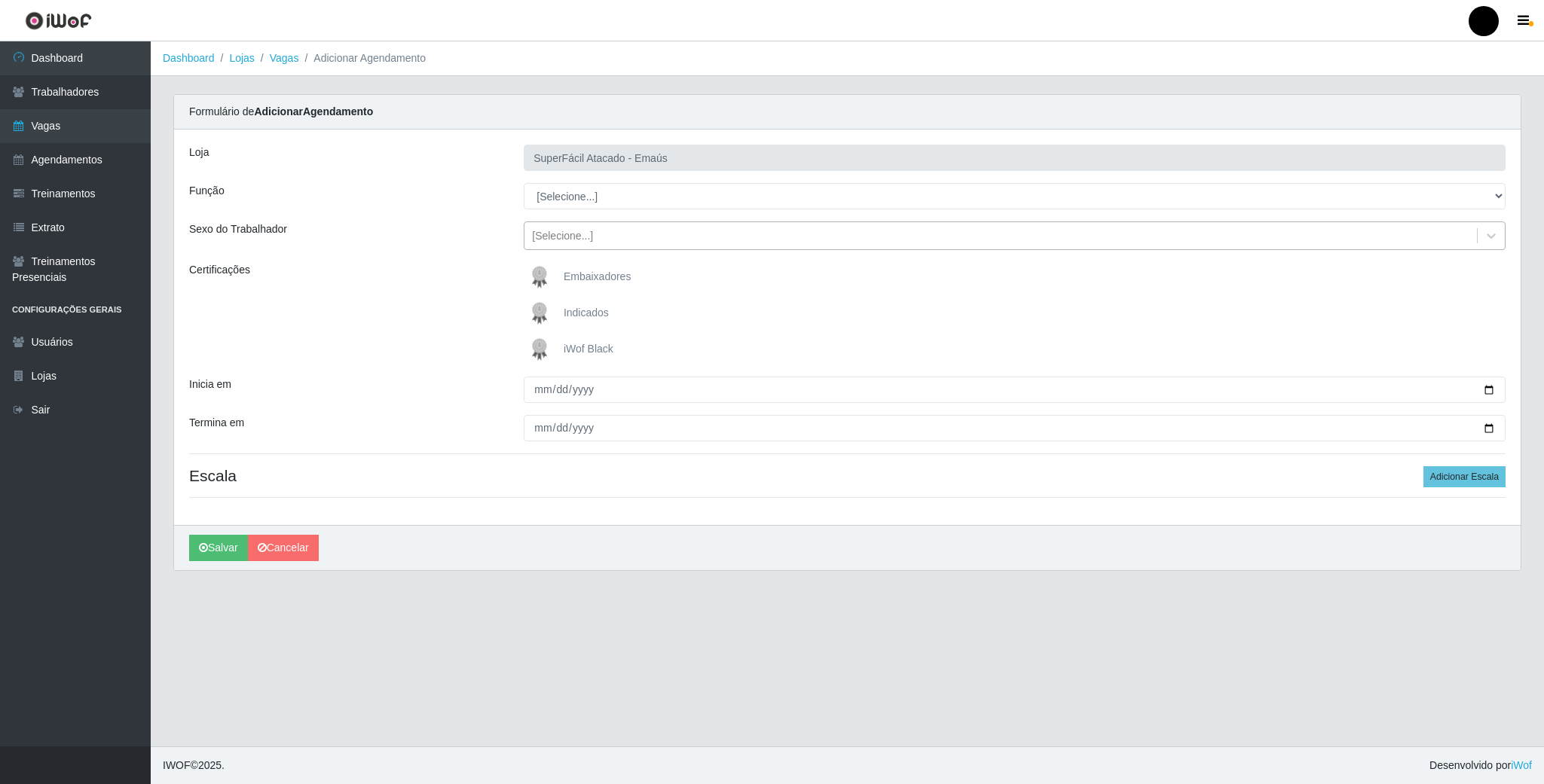
click at [563, 233] on div "[Selecione...]" at bounding box center [562, 236] width 61 height 16
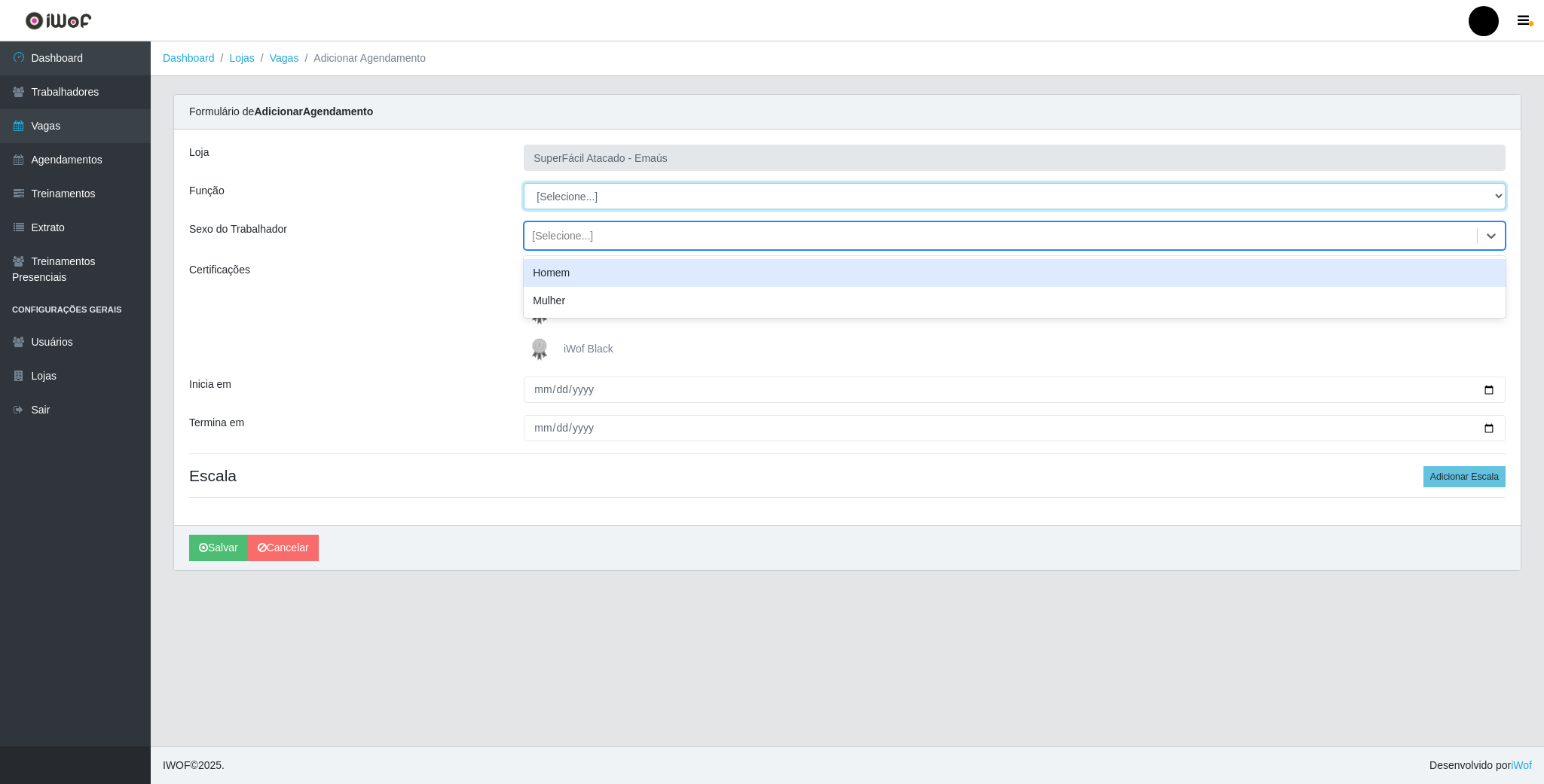
click at [574, 199] on select "[Selecione...] Auxiliar de Estacionamento Auxiliar de Estacionamento + Auxiliar…" at bounding box center [1015, 196] width 982 height 26
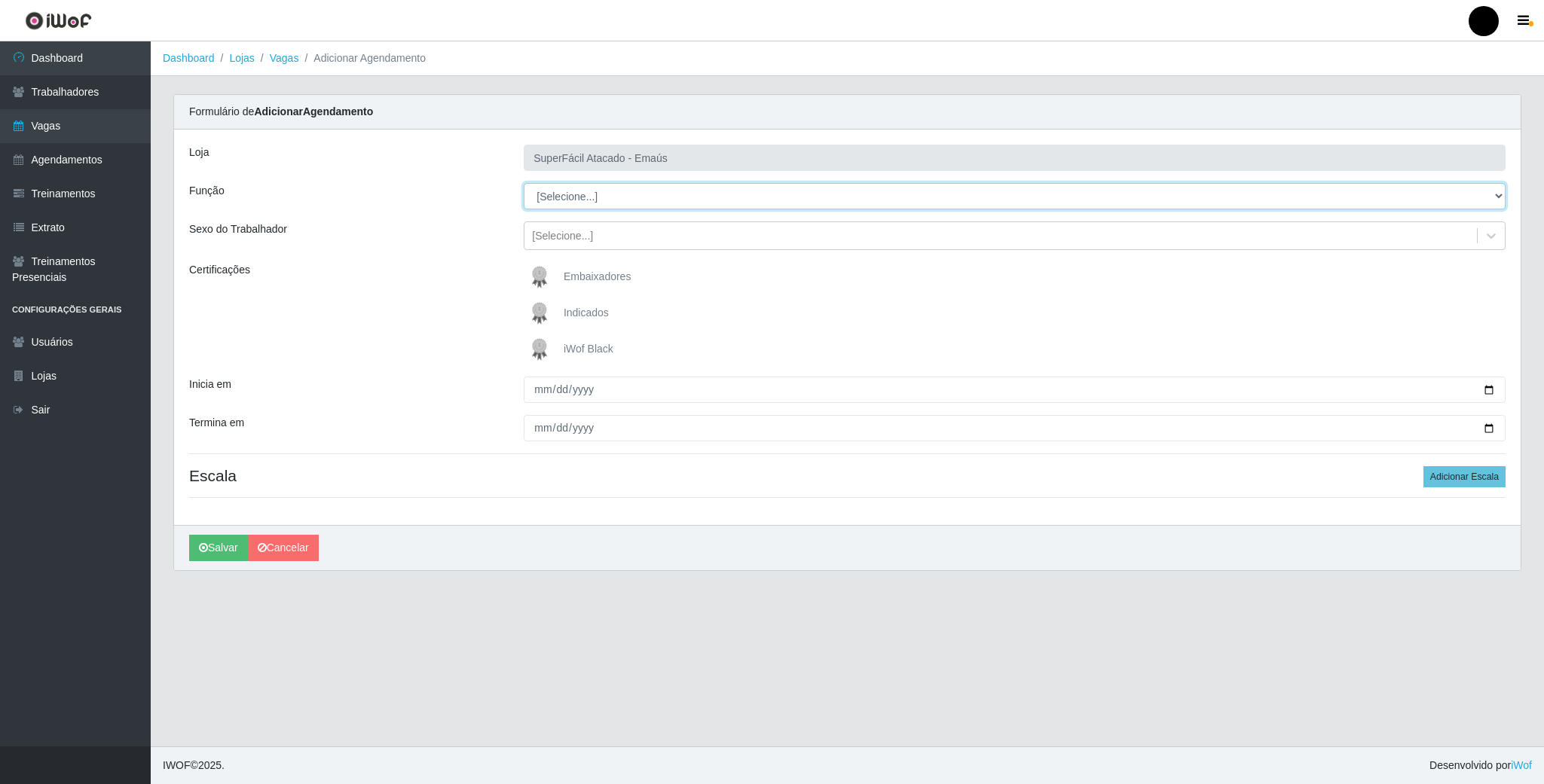
select select "112"
click at [524, 184] on select "[Selecione...] Auxiliar de Estacionamento Auxiliar de Estacionamento + Auxiliar…" at bounding box center [1015, 196] width 982 height 26
click at [539, 353] on img at bounding box center [542, 349] width 36 height 30
click at [0, 0] on input "iWof Black" at bounding box center [0, 0] width 0 height 0
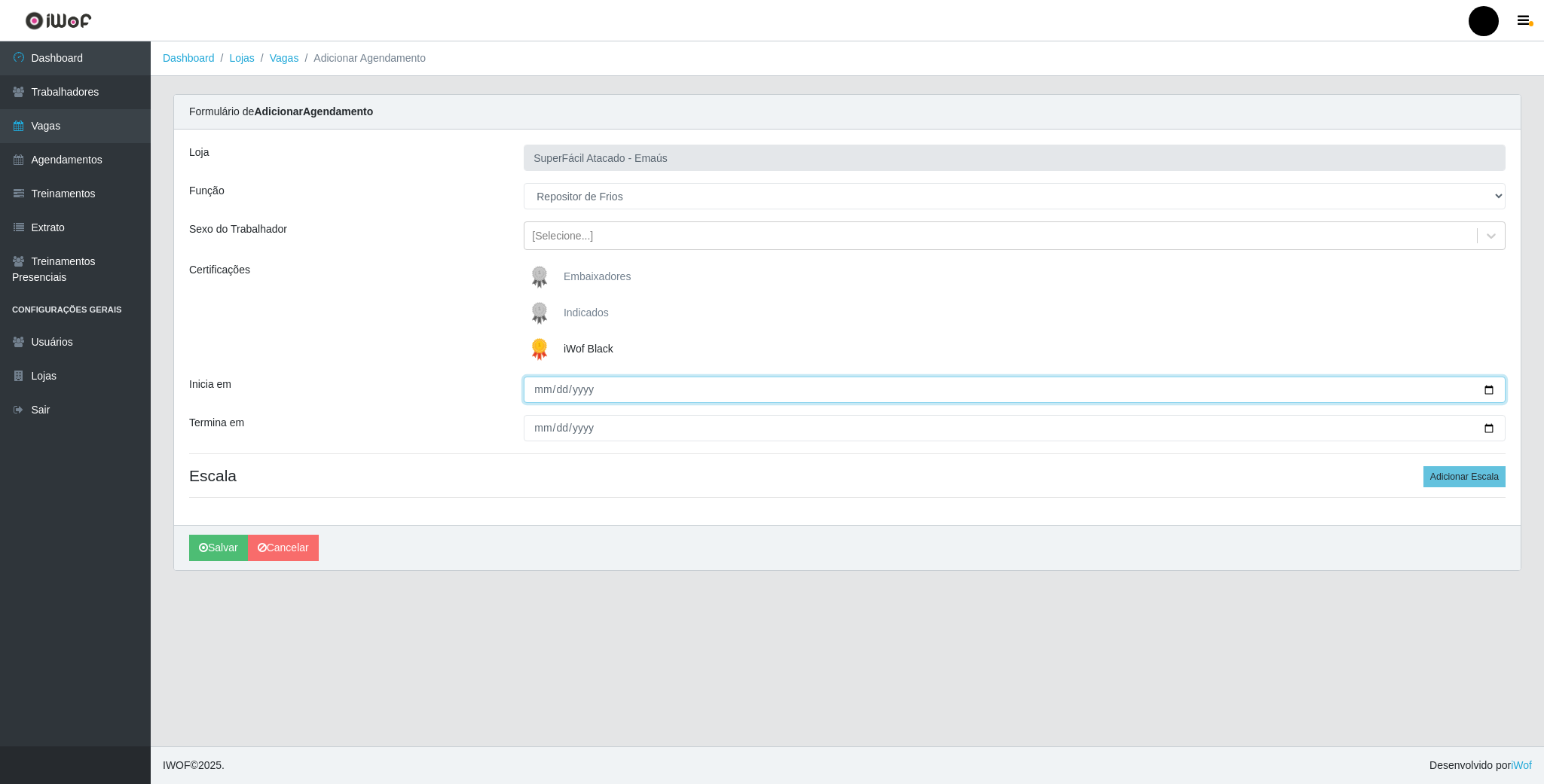
click at [1486, 394] on input "Inicia em" at bounding box center [1015, 390] width 982 height 26
type input "2025-09-02"
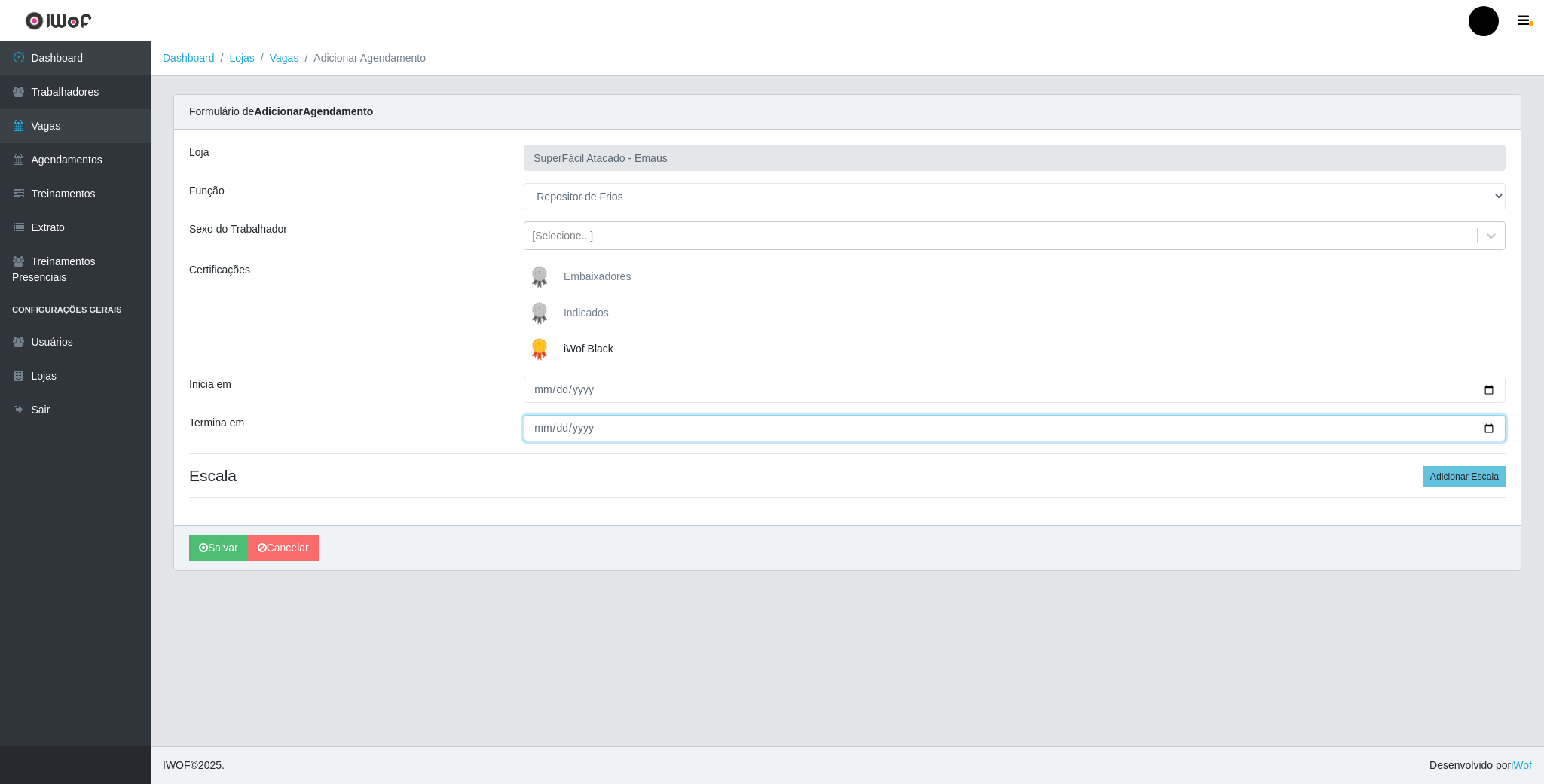
click at [1489, 437] on input "Termina em" at bounding box center [1015, 428] width 982 height 26
click at [1492, 424] on input "Termina em" at bounding box center [1015, 428] width 982 height 26
click at [1490, 434] on input "Termina em" at bounding box center [1015, 428] width 982 height 26
click at [1485, 434] on input "Termina em" at bounding box center [1015, 428] width 982 height 26
type input "2025-09-02"
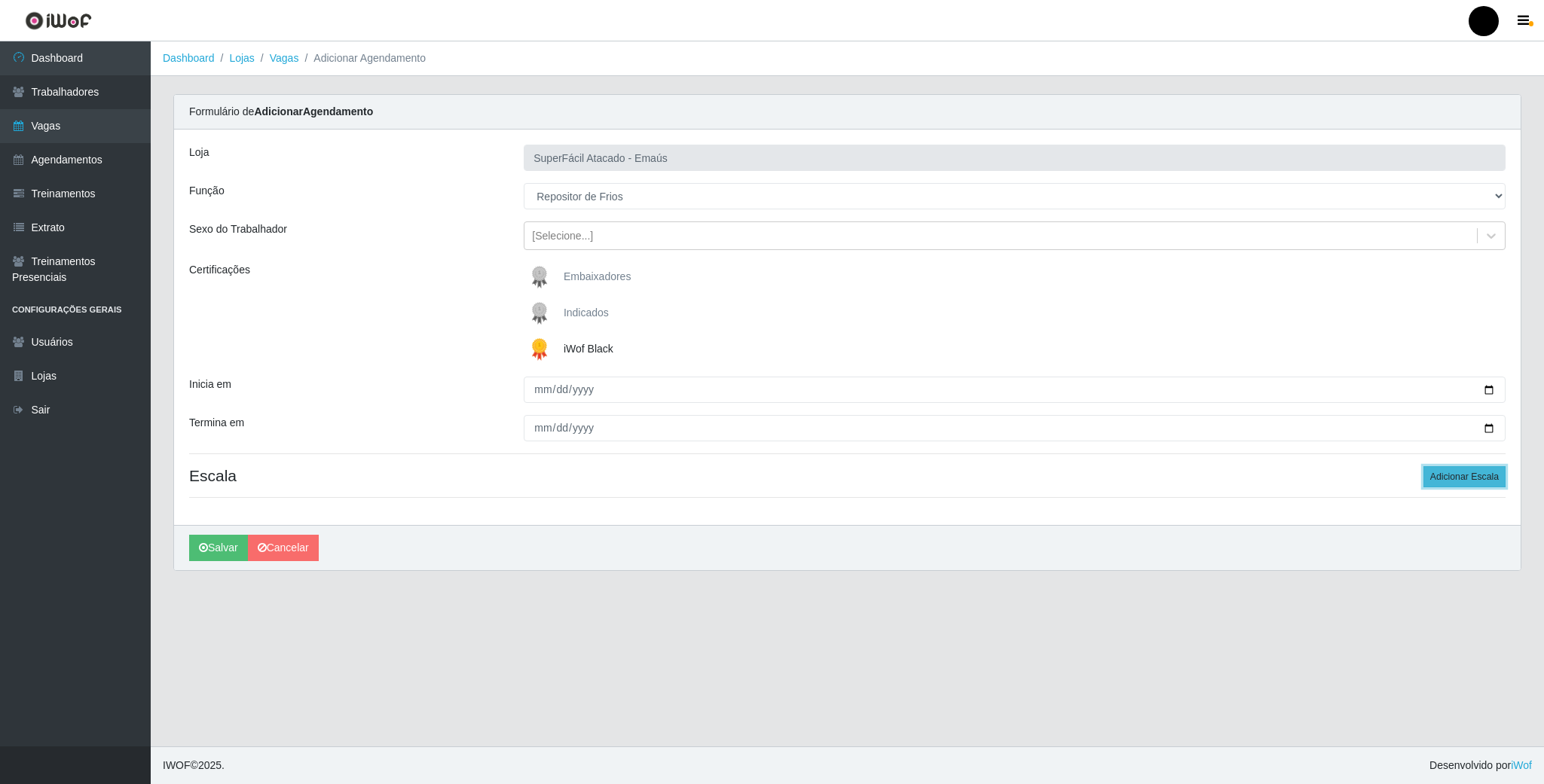
click at [1472, 484] on button "Adicionar Escala" at bounding box center [1465, 476] width 82 height 21
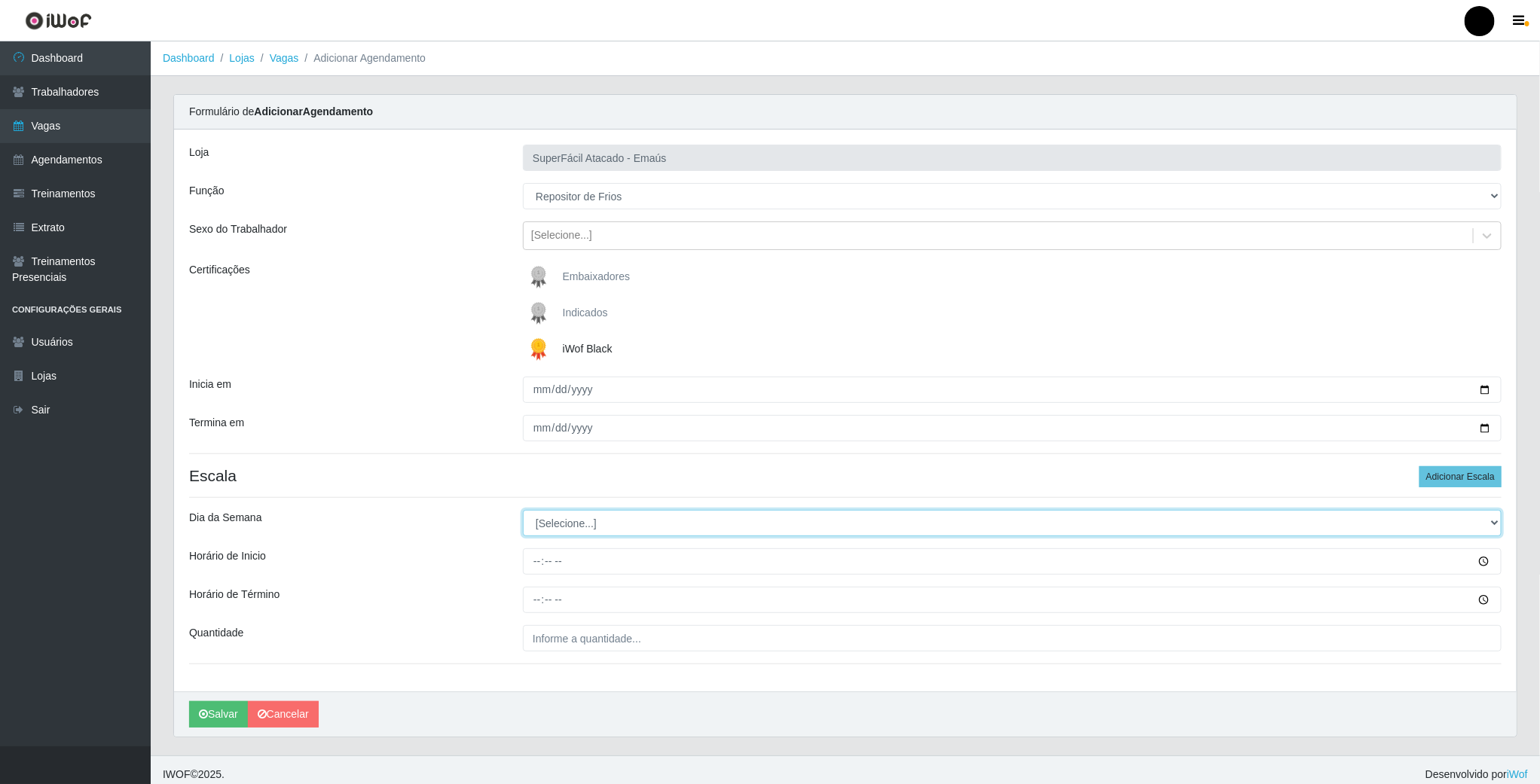
click at [547, 532] on select "[Selecione...] Segunda Terça Quarta Quinta Sexta Sábado Domingo" at bounding box center [1012, 523] width 979 height 26
select select "2"
click at [523, 512] on select "[Selecione...] Segunda Terça Quarta Quinta Sexta Sábado Domingo" at bounding box center [1012, 523] width 979 height 26
click at [535, 561] on input "Horário de Inicio" at bounding box center [1012, 561] width 979 height 26
type input "08:00"
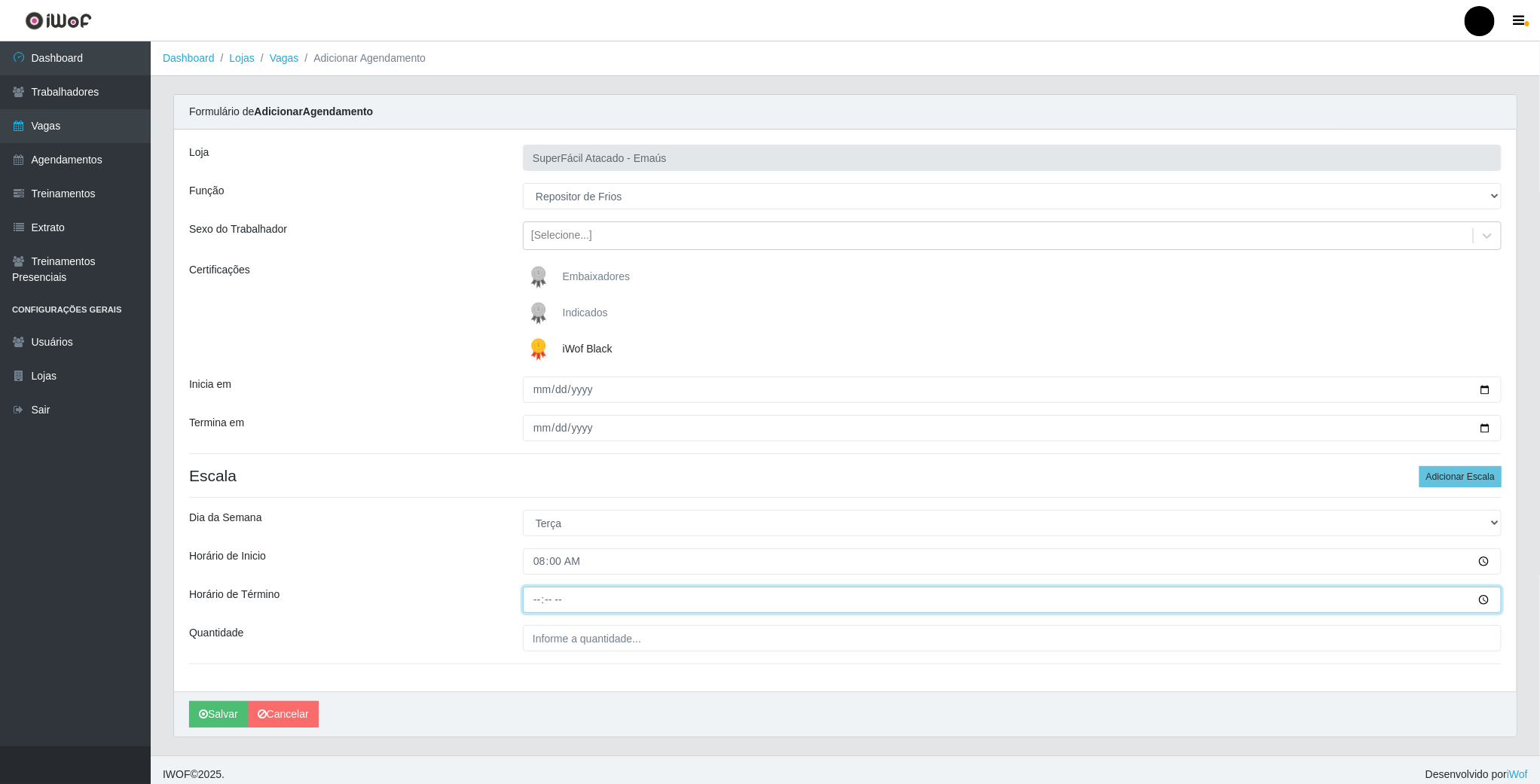
click at [538, 600] on input "Horário de Término" at bounding box center [1012, 600] width 979 height 26
type input "14:00"
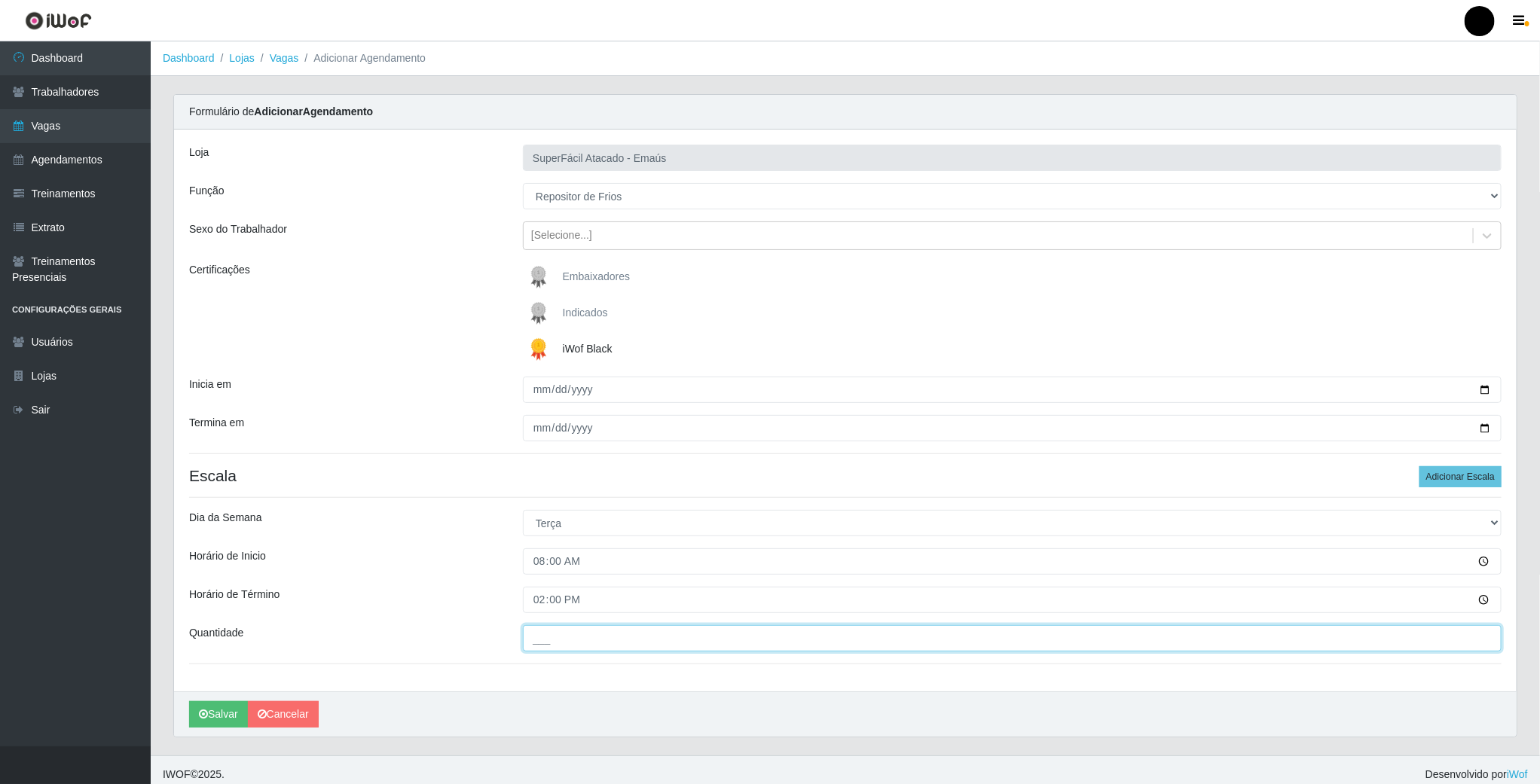
click at [549, 644] on input "___" at bounding box center [1012, 638] width 979 height 26
type input "01_"
click at [1467, 466] on div "Loja SuperFácil Atacado - Emaús Função [Selecione...] Auxiliar de Estacionament…" at bounding box center [845, 410] width 1343 height 562
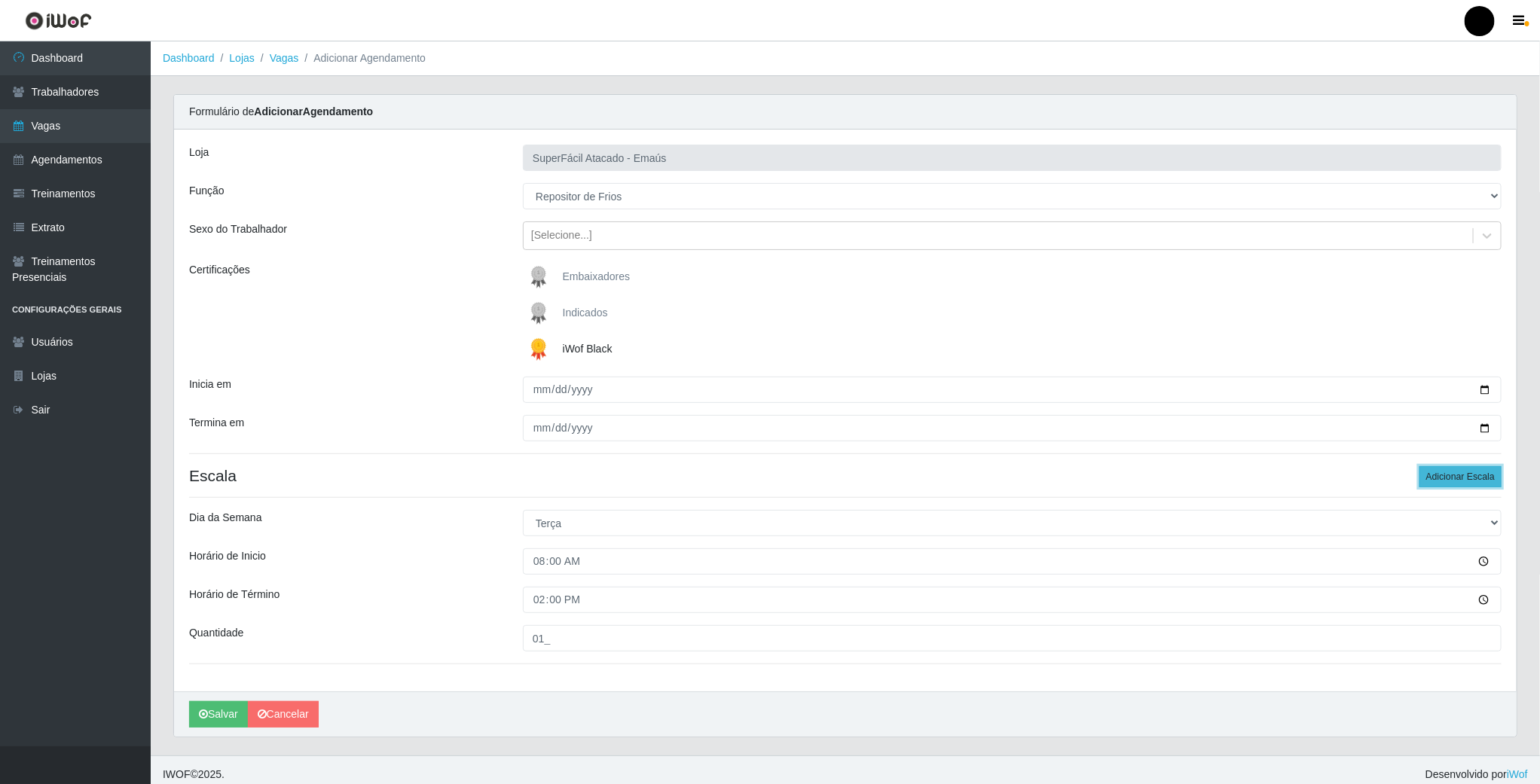
click at [1467, 475] on button "Adicionar Escala" at bounding box center [1461, 476] width 82 height 21
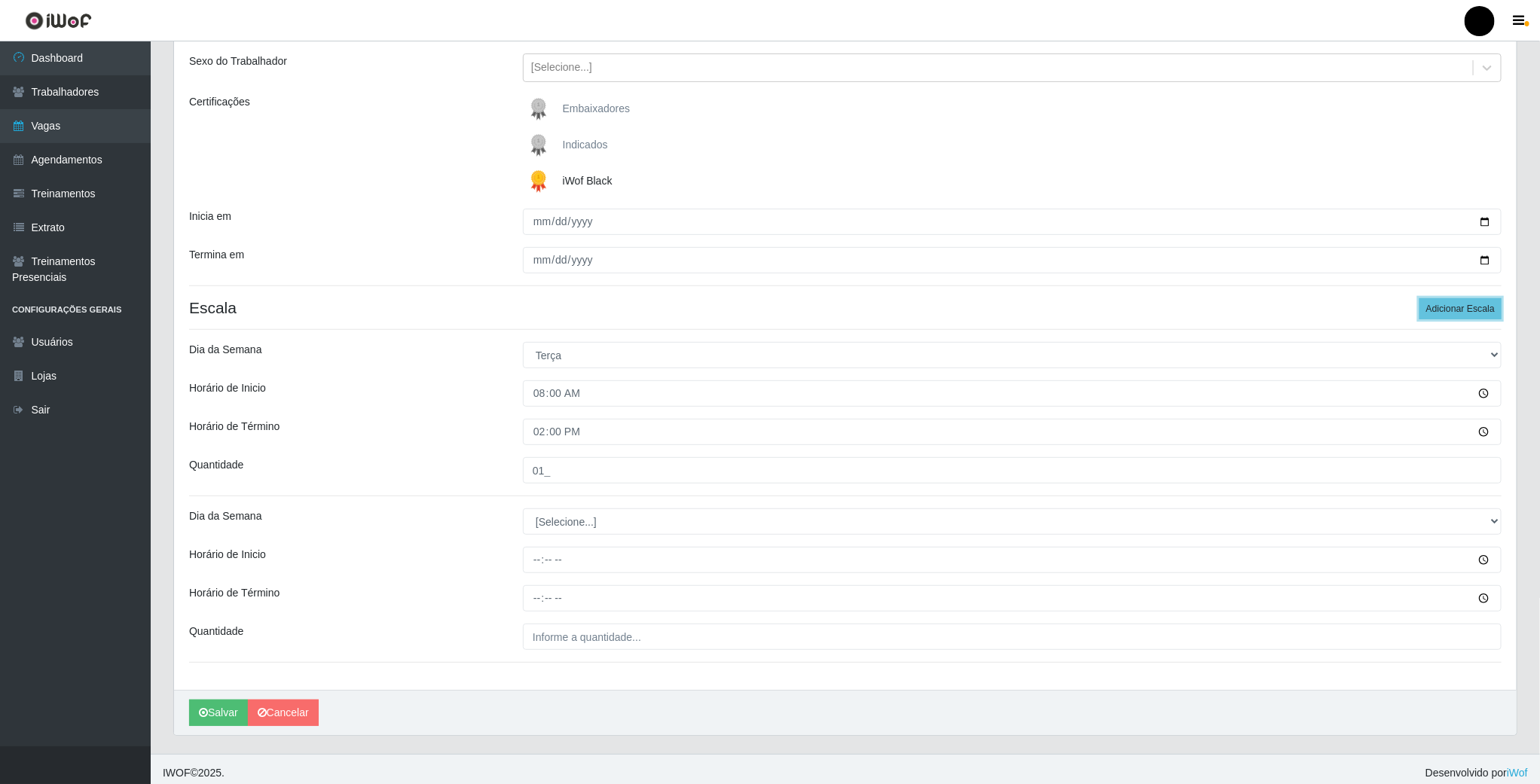
scroll to position [179, 0]
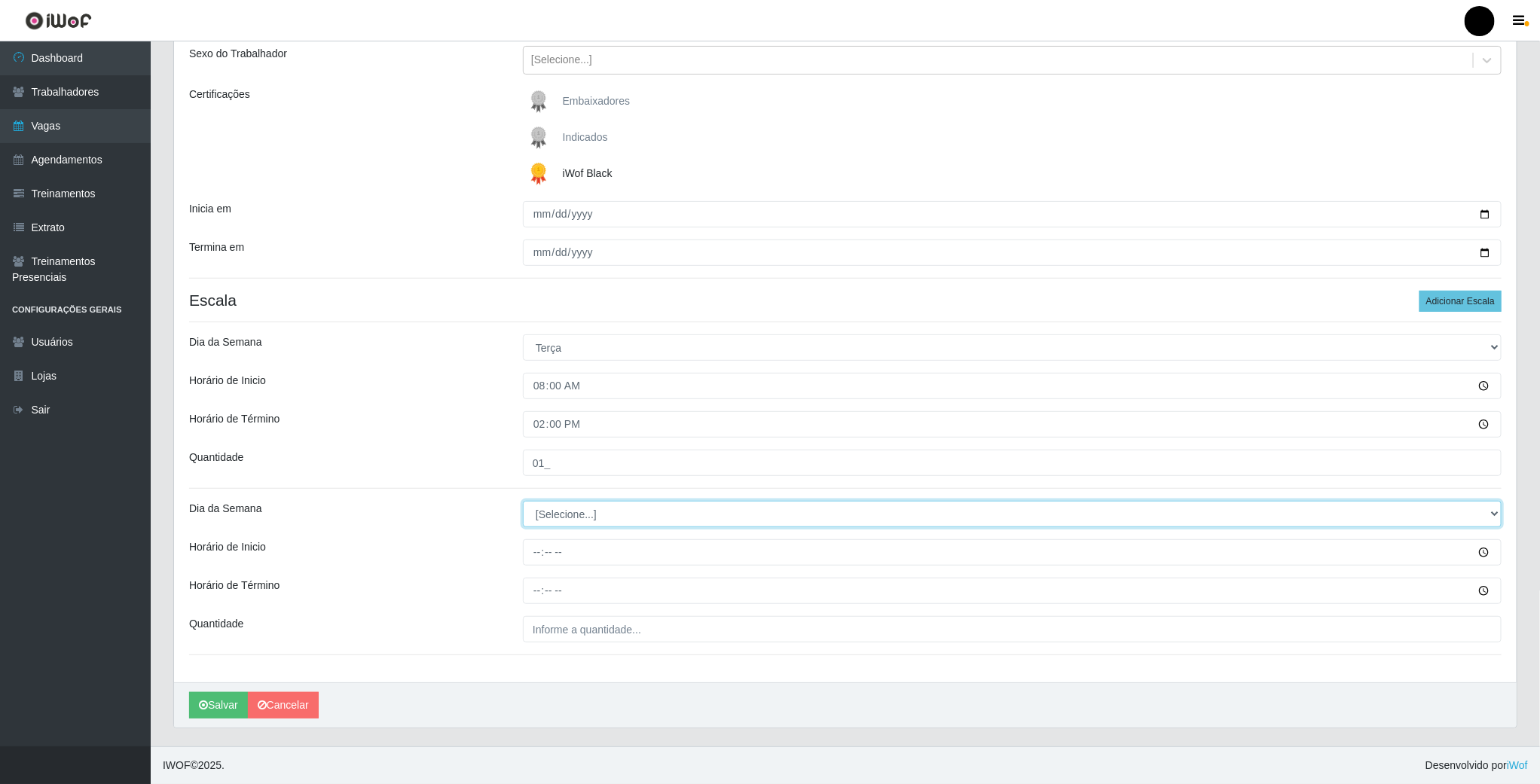
click at [588, 518] on select "[Selecione...] Segunda Terça Quarta Quinta Sexta Sábado Domingo" at bounding box center [1012, 514] width 979 height 26
select select "2"
click at [523, 501] on select "[Selecione...] Segunda Terça Quarta Quinta Sexta Sábado Domingo" at bounding box center [1012, 514] width 979 height 26
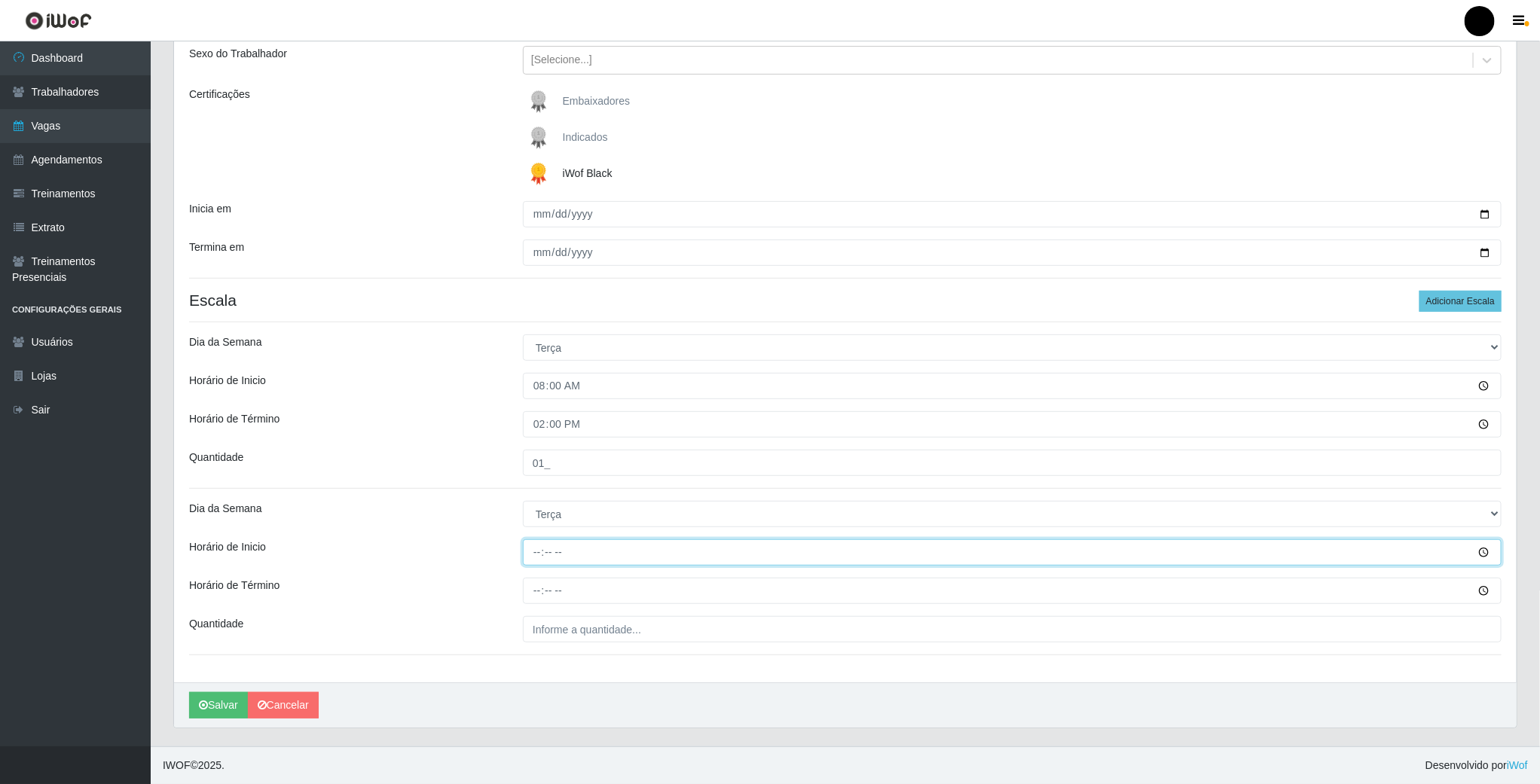
click at [540, 547] on input "Horário de Inicio" at bounding box center [1012, 552] width 979 height 26
type input "14:00"
click at [540, 588] on input "Horário de Término" at bounding box center [1012, 591] width 979 height 26
type input "20:00"
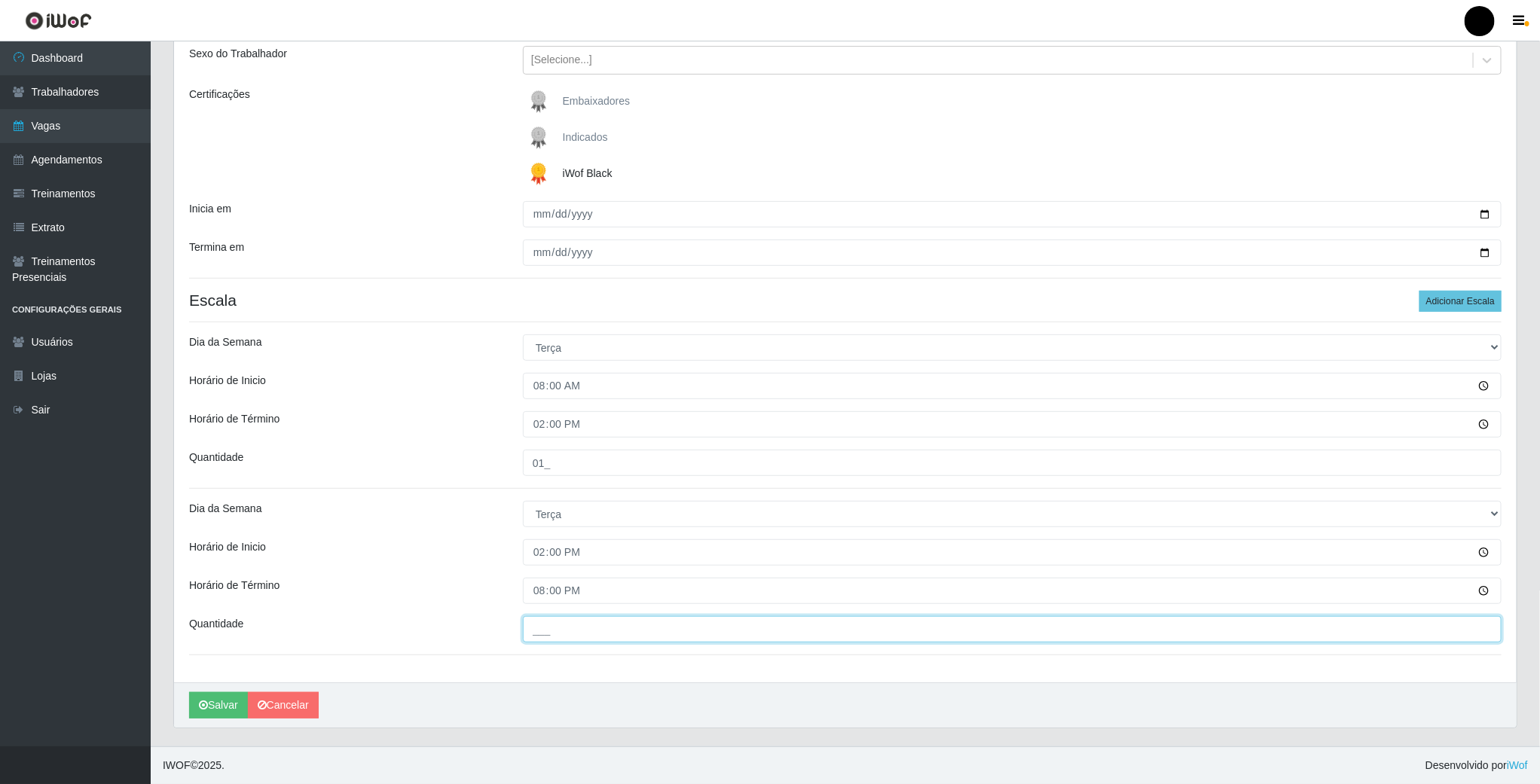
click at [548, 633] on input "___" at bounding box center [1012, 629] width 979 height 26
type input "01_"
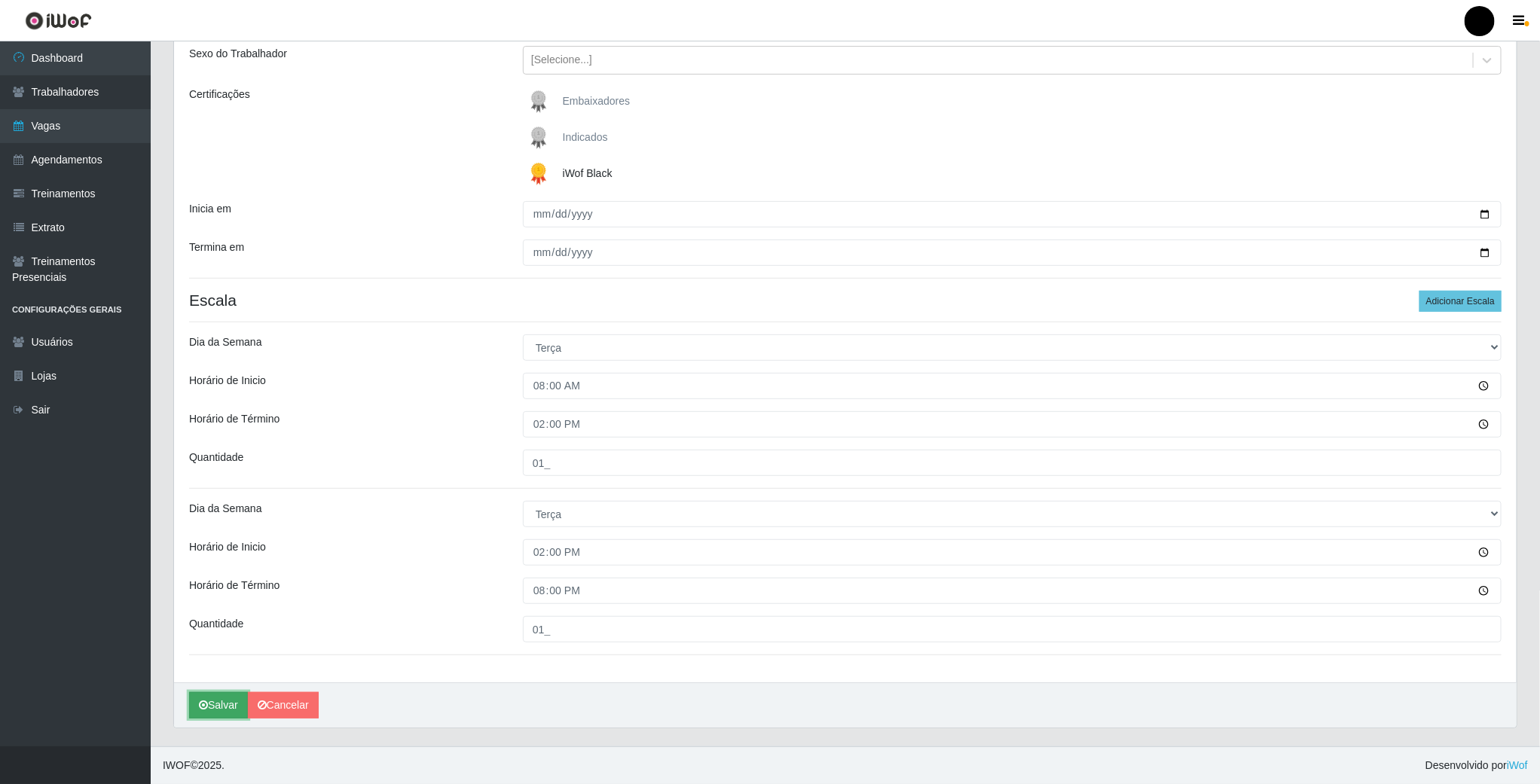
click at [206, 704] on icon "submit" at bounding box center [203, 705] width 9 height 11
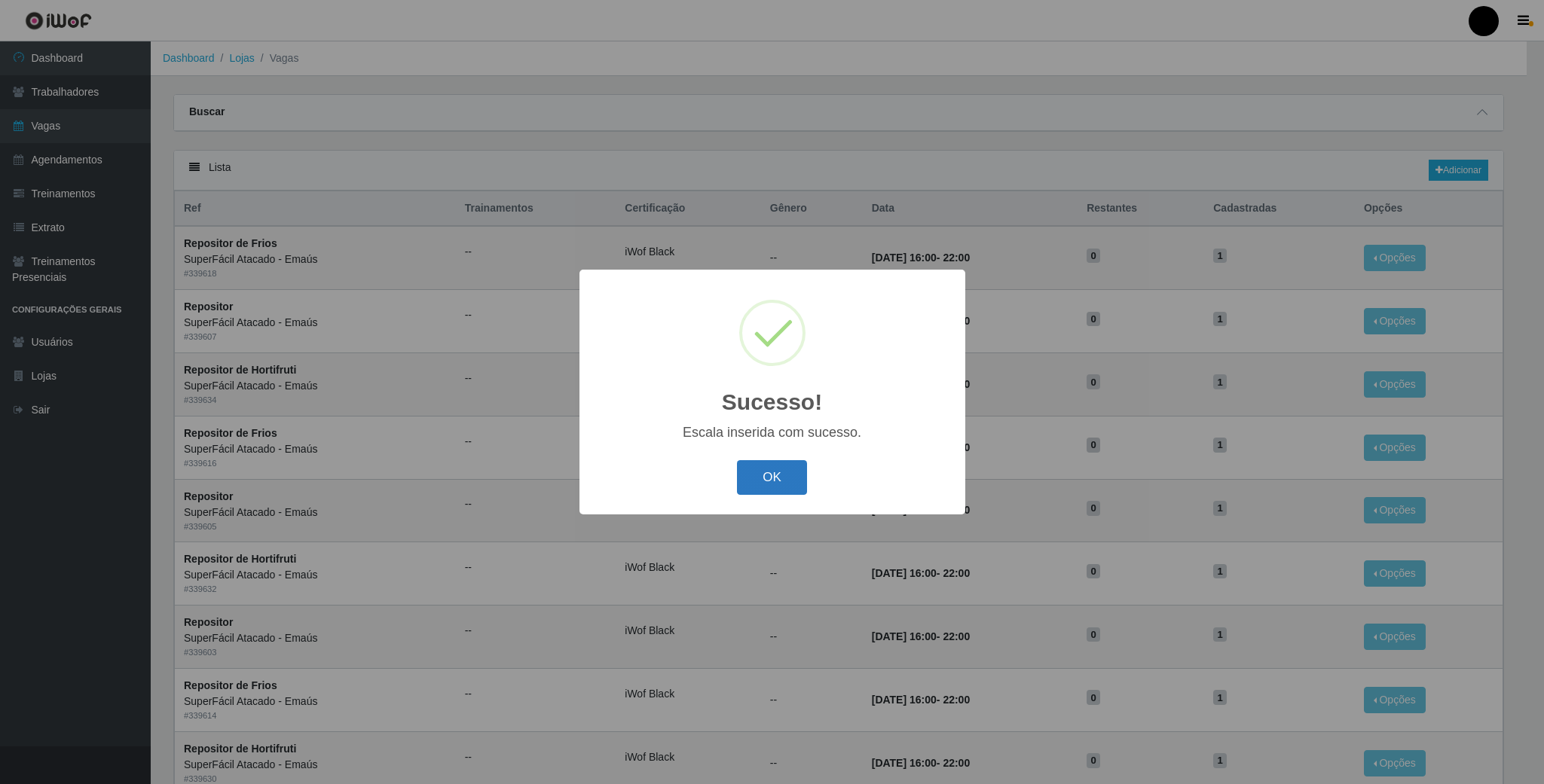
click at [763, 482] on button "OK" at bounding box center [772, 478] width 70 height 35
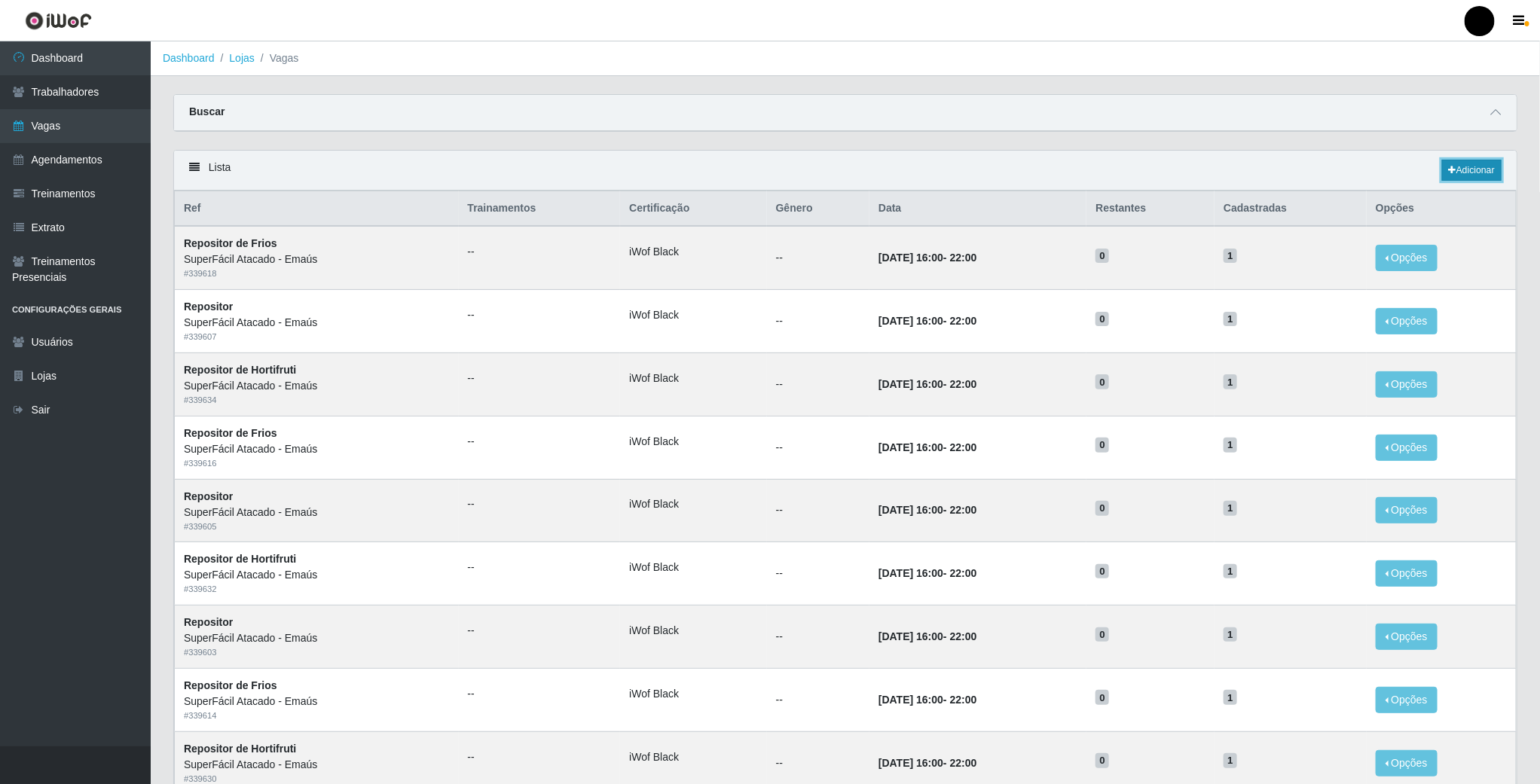
click at [1470, 167] on link "Adicionar" at bounding box center [1471, 169] width 59 height 21
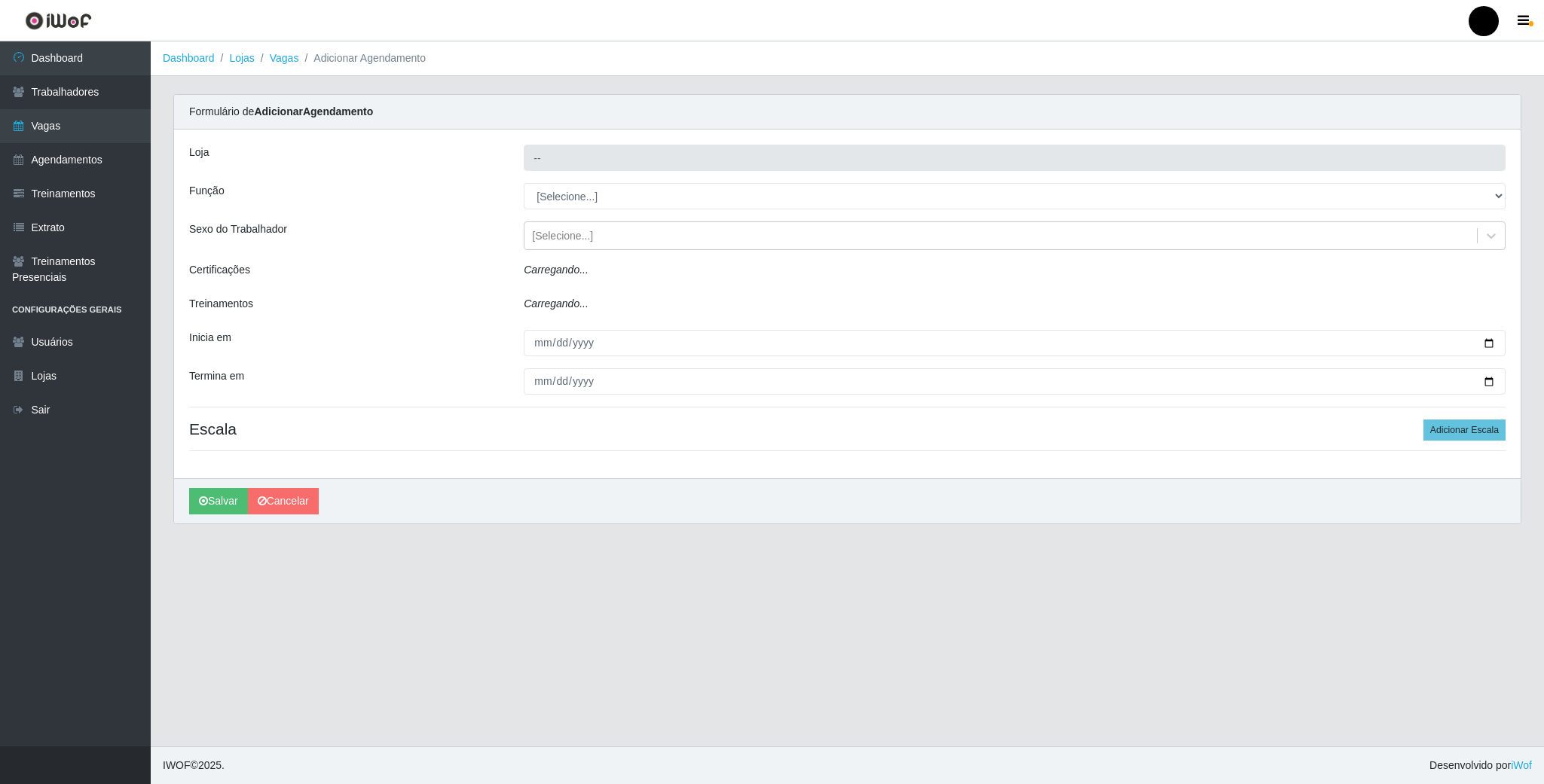
type input "SuperFácil Atacado - Emaús"
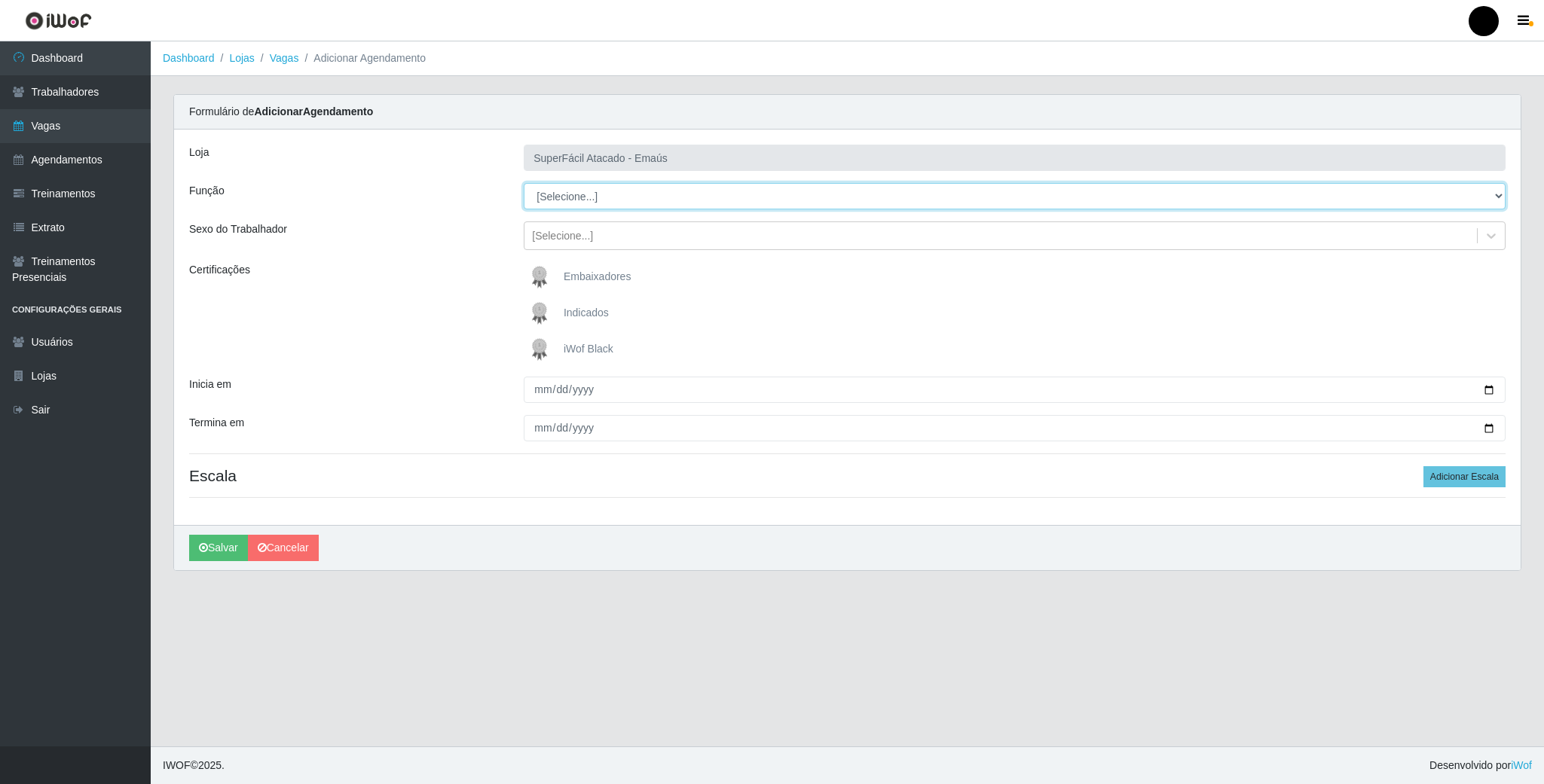
click at [645, 204] on select "[Selecione...] Auxiliar de Estacionamento Auxiliar de Estacionamento + Auxiliar…" at bounding box center [1015, 196] width 982 height 26
select select "112"
click at [524, 184] on select "[Selecione...] Auxiliar de Estacionamento Auxiliar de Estacionamento + Auxiliar…" at bounding box center [1015, 196] width 982 height 26
click at [538, 357] on img at bounding box center [542, 349] width 36 height 30
click at [0, 0] on input "iWof Black" at bounding box center [0, 0] width 0 height 0
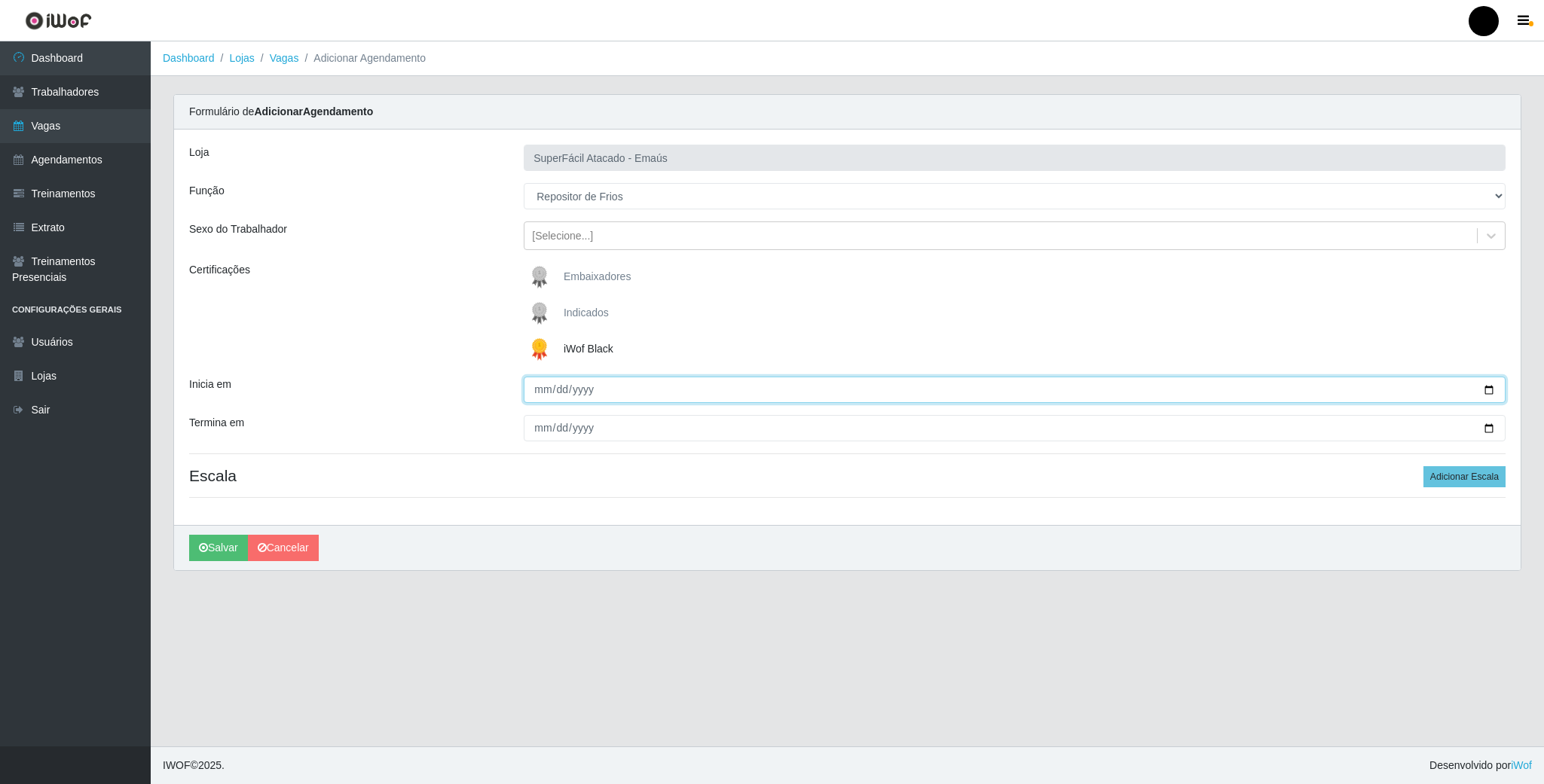
click at [1491, 387] on input "Inicia em" at bounding box center [1015, 390] width 982 height 26
type input "2025-09-03"
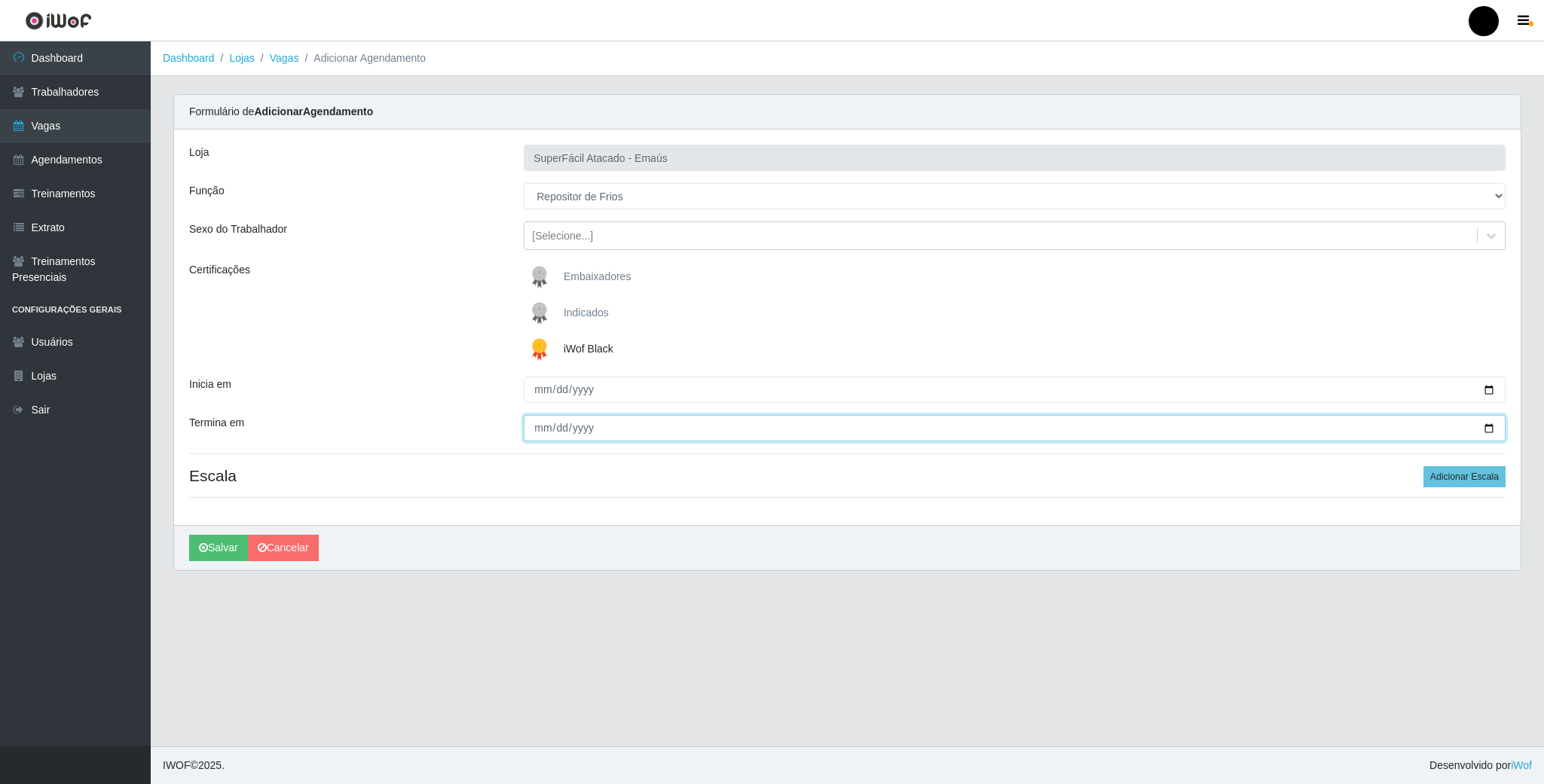
click at [1490, 434] on input "Termina em" at bounding box center [1015, 428] width 982 height 26
type input "2025-09-03"
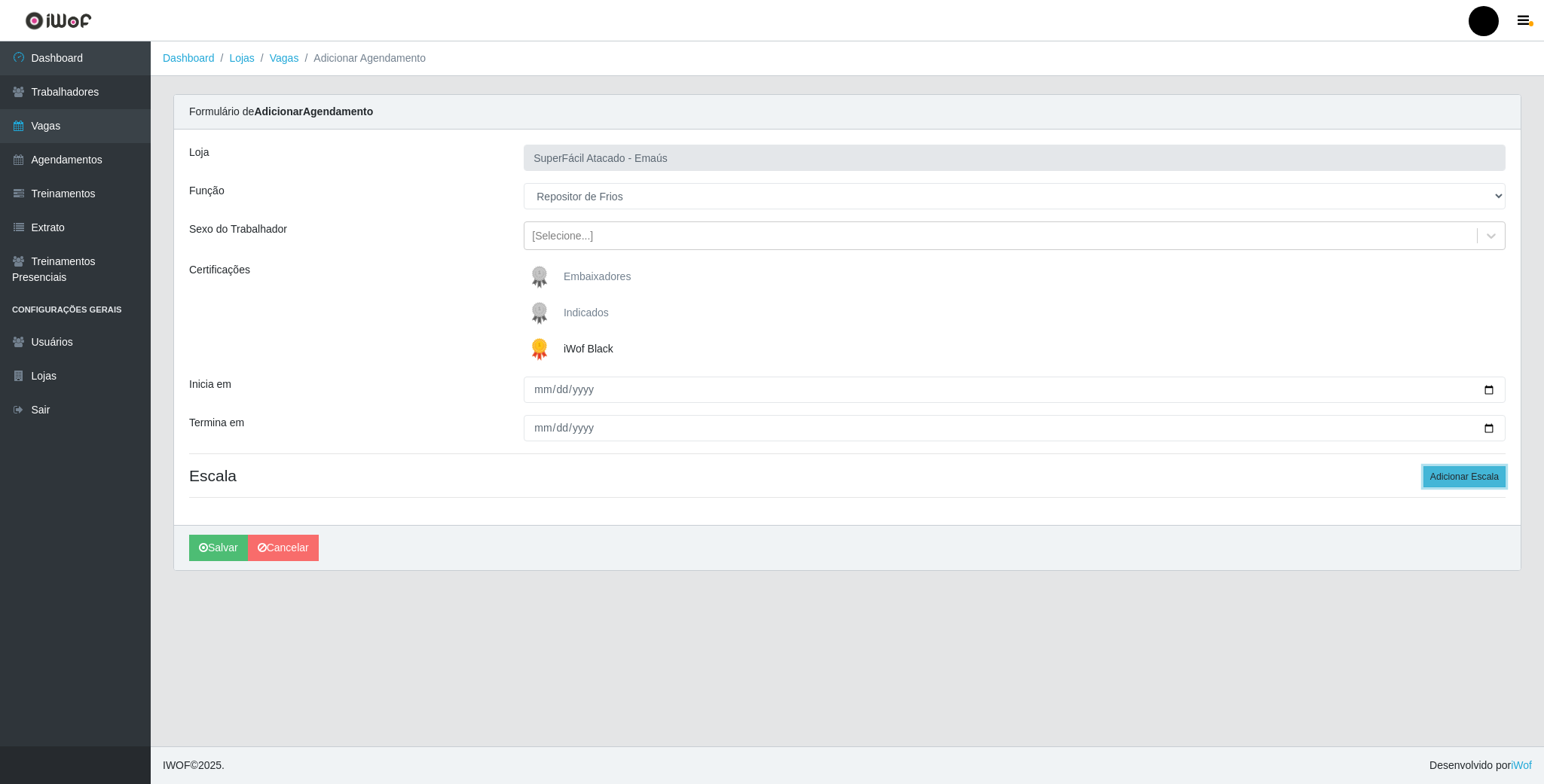
click at [1445, 487] on button "Adicionar Escala" at bounding box center [1465, 476] width 82 height 21
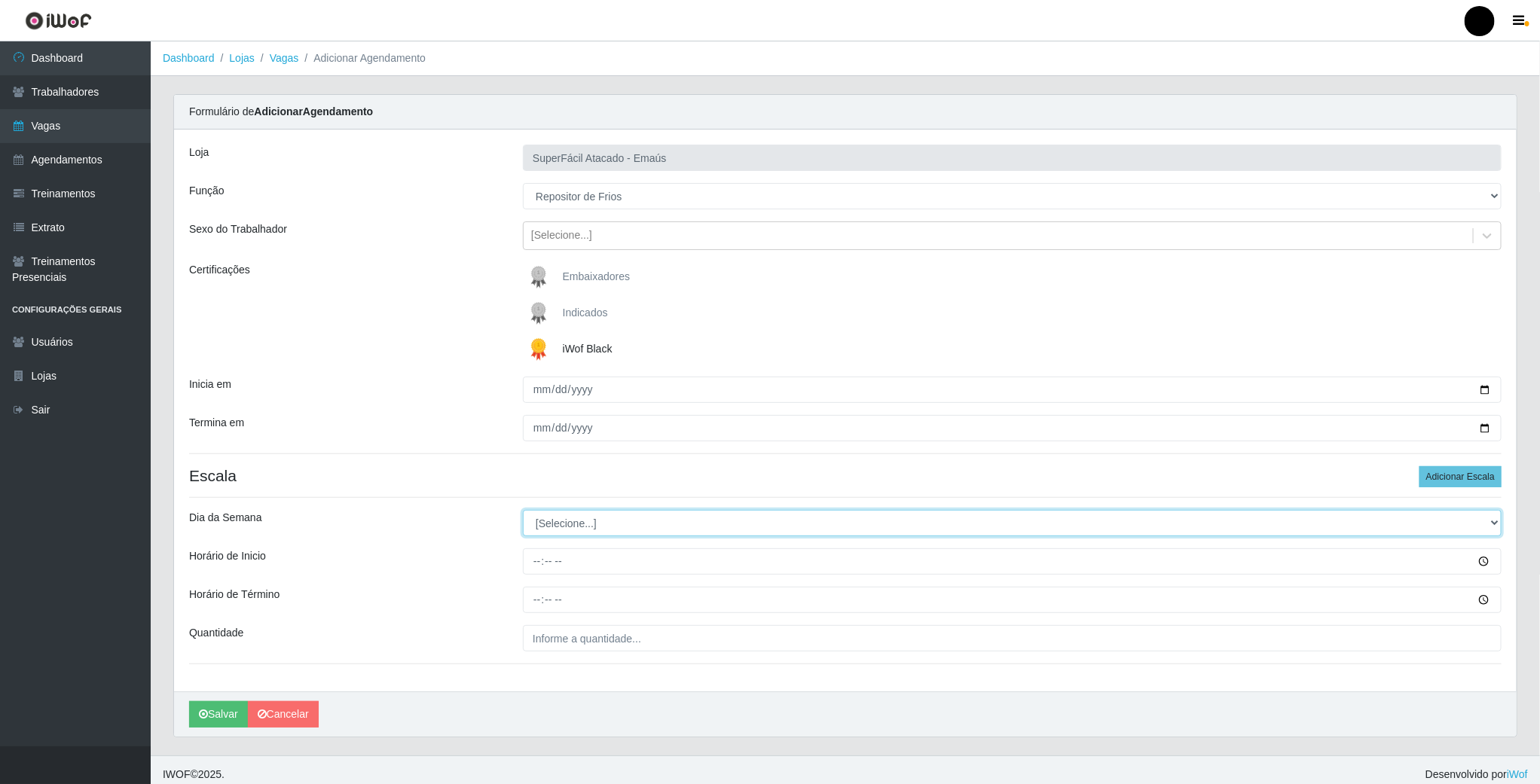
click at [538, 536] on select "[Selecione...] Segunda Terça Quarta Quinta Sexta Sábado Domingo" at bounding box center [1012, 523] width 979 height 26
select select "3"
click at [523, 512] on select "[Selecione...] Segunda Terça Quarta Quinta Sexta Sábado Domingo" at bounding box center [1012, 523] width 979 height 26
click at [538, 565] on input "Horário de Inicio" at bounding box center [1012, 561] width 979 height 26
type input "08:00"
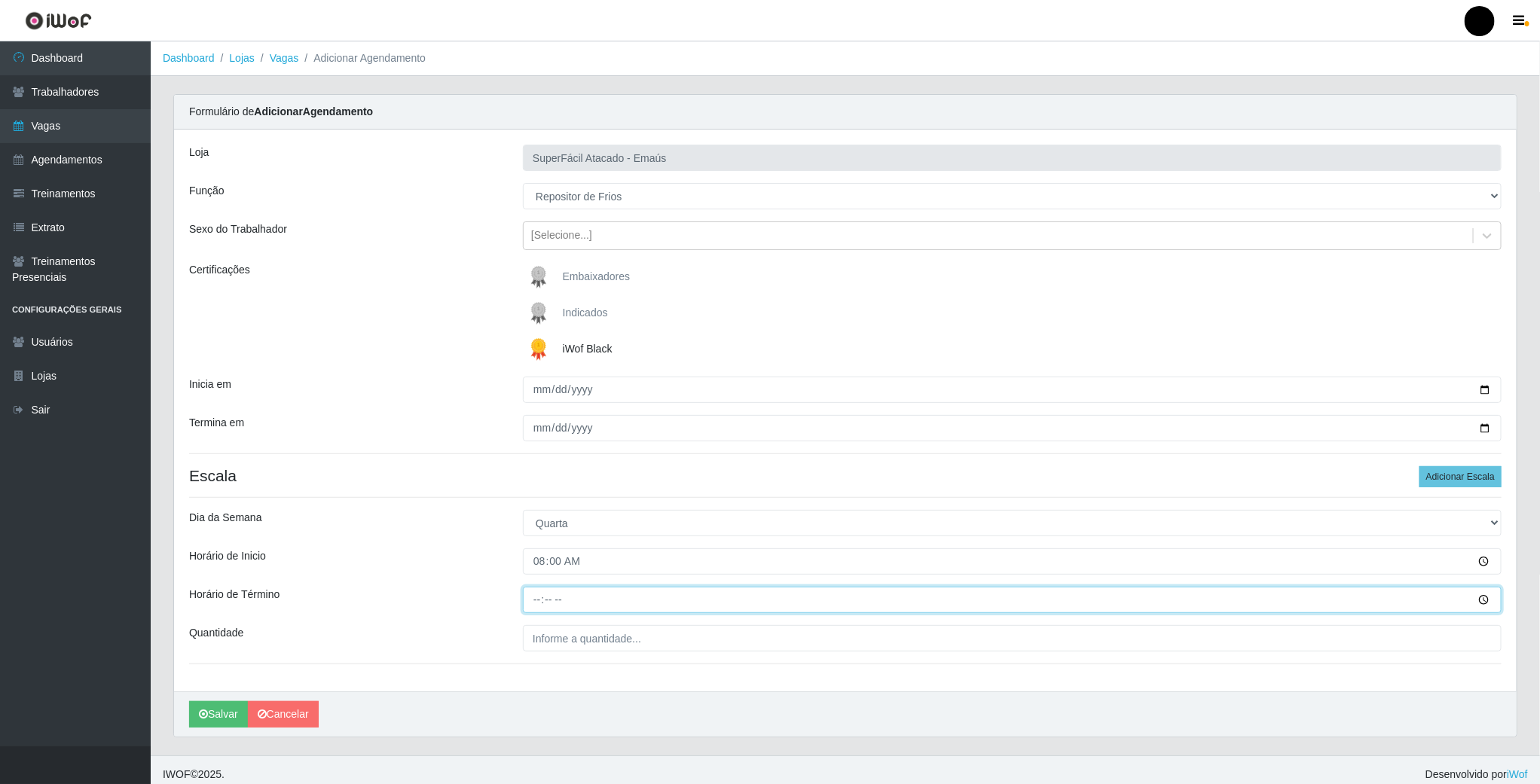
click at [535, 599] on input "Horário de Término" at bounding box center [1012, 600] width 979 height 26
type input "14:00"
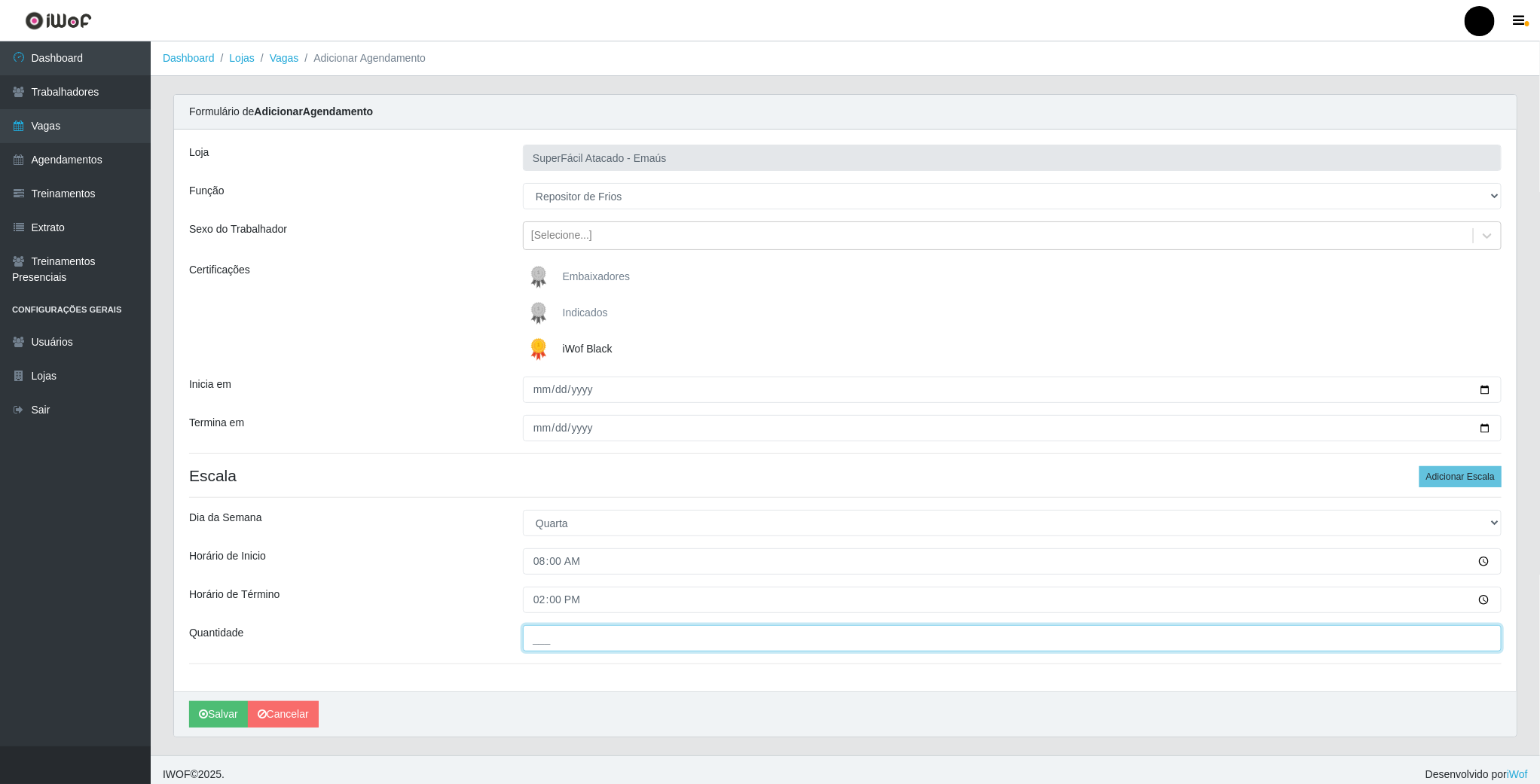
click at [550, 638] on input "___" at bounding box center [1012, 638] width 979 height 26
type input "01_"
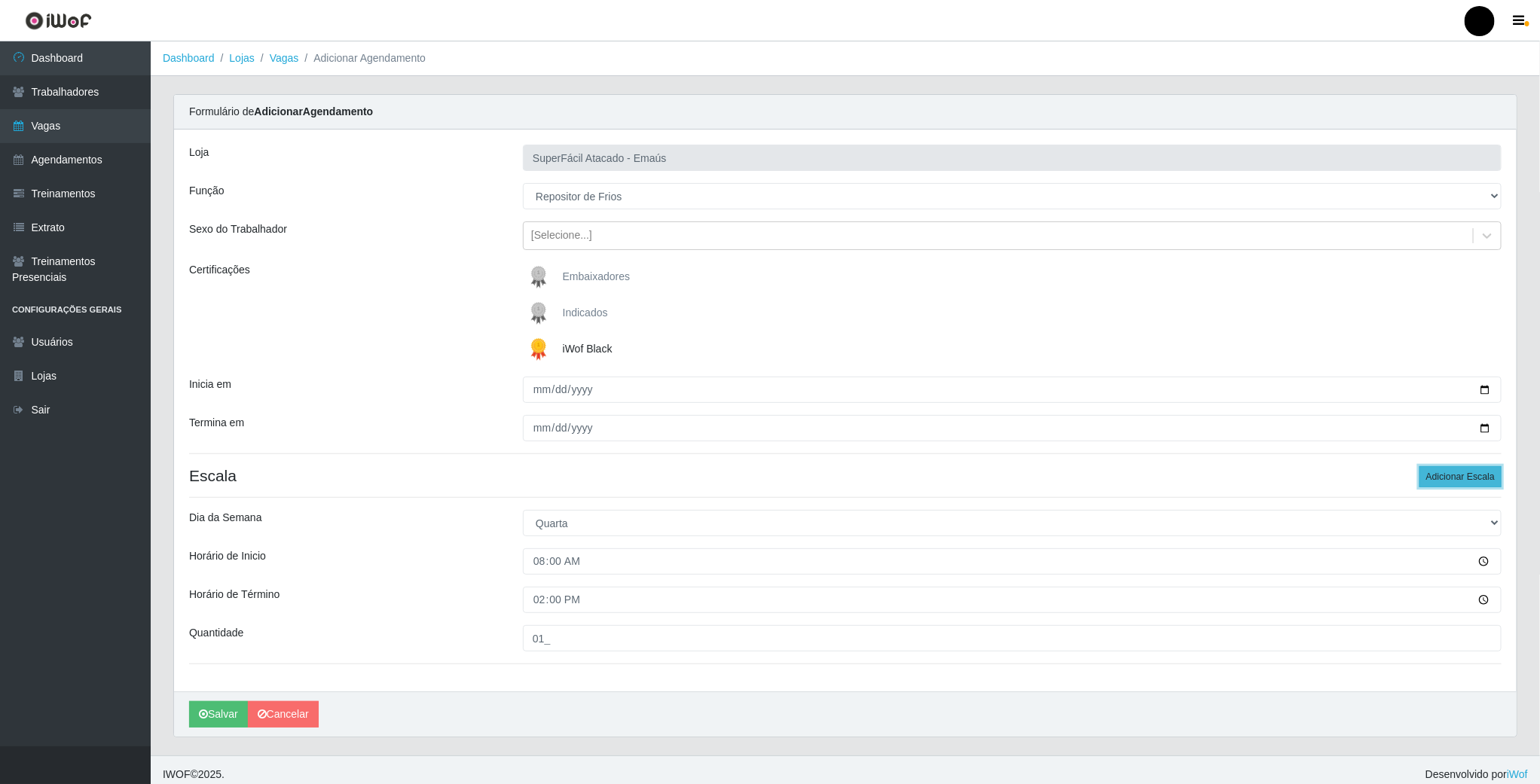
click at [1445, 482] on button "Adicionar Escala" at bounding box center [1461, 476] width 82 height 21
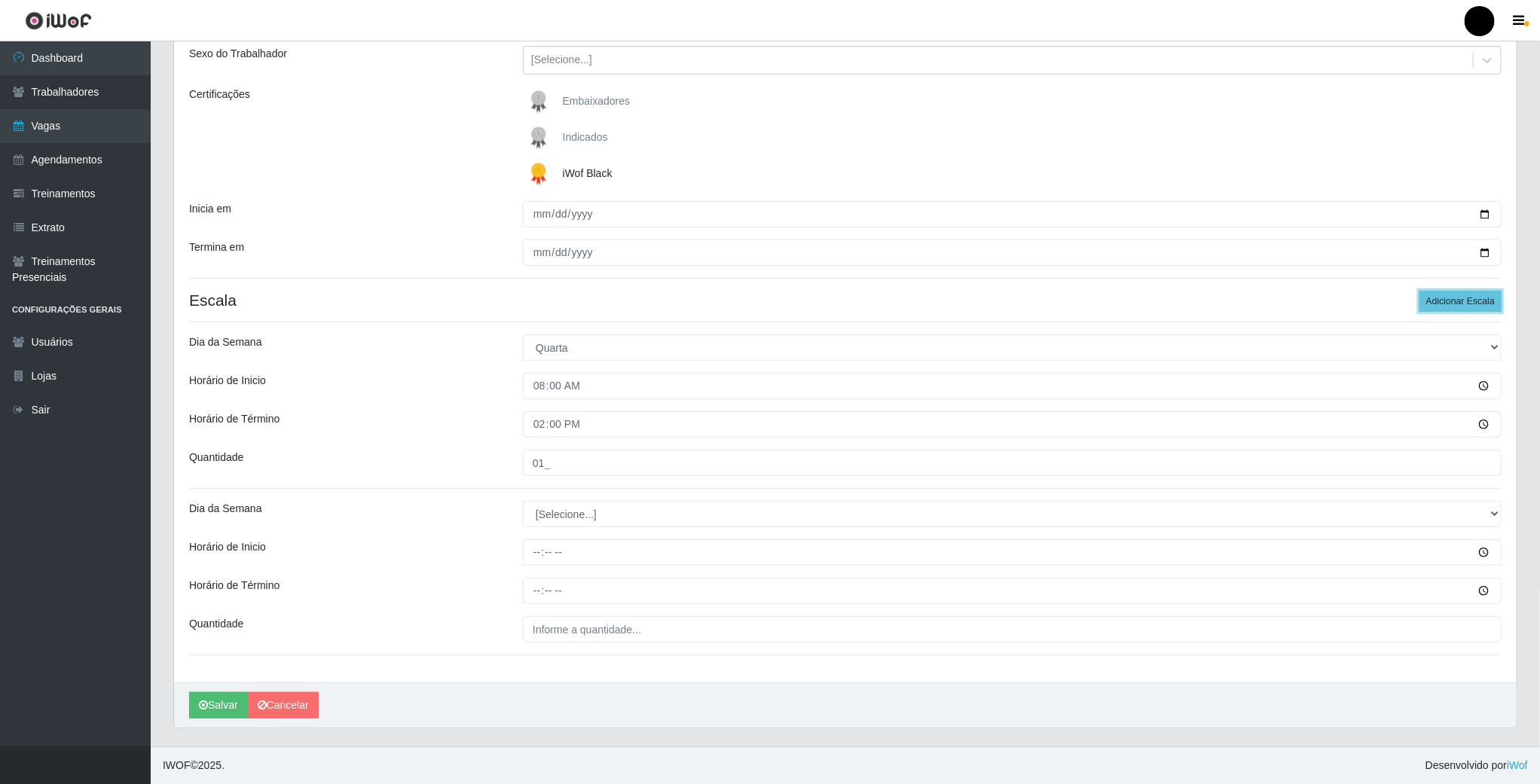
scroll to position [179, 0]
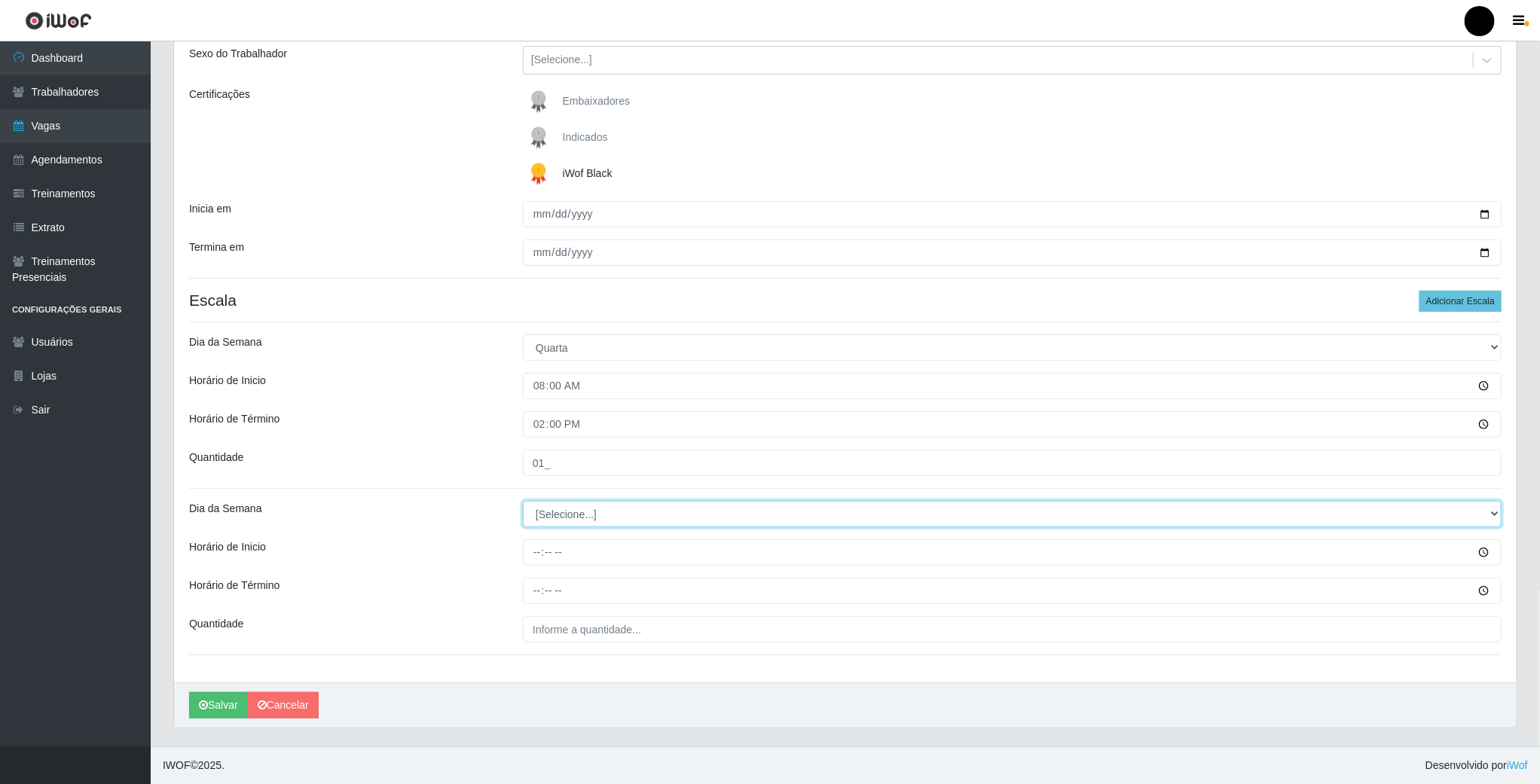
click at [565, 511] on select "[Selecione...] Segunda Terça Quarta Quinta Sexta Sábado Domingo" at bounding box center [1012, 514] width 979 height 26
select select "3"
click at [523, 501] on select "[Selecione...] Segunda Terça Quarta Quinta Sexta Sábado Domingo" at bounding box center [1012, 514] width 979 height 26
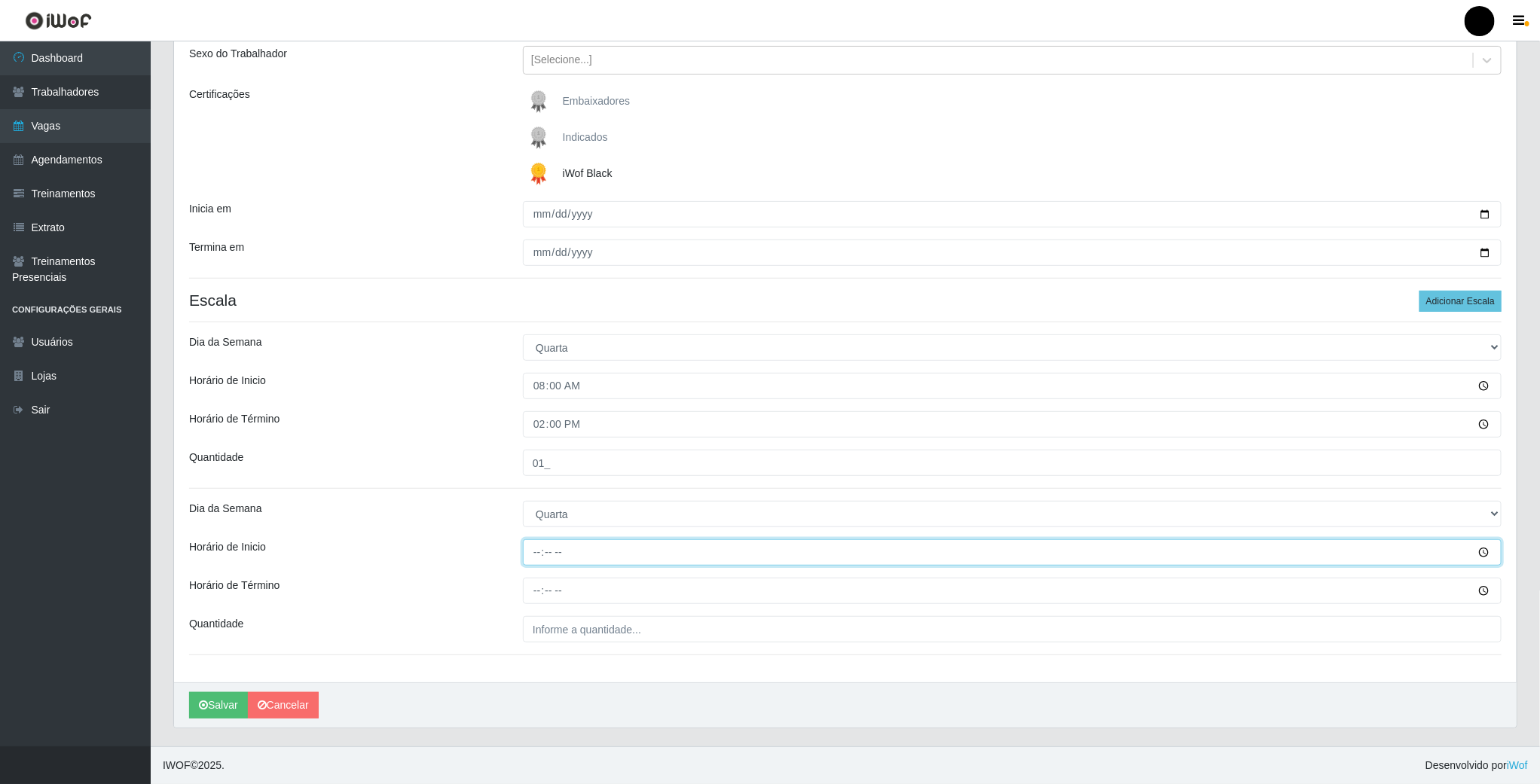
click at [536, 552] on input "Horário de Inicio" at bounding box center [1012, 552] width 979 height 26
type input "14:00"
click at [532, 595] on input "Horário de Término" at bounding box center [1012, 591] width 979 height 26
type input "20:00"
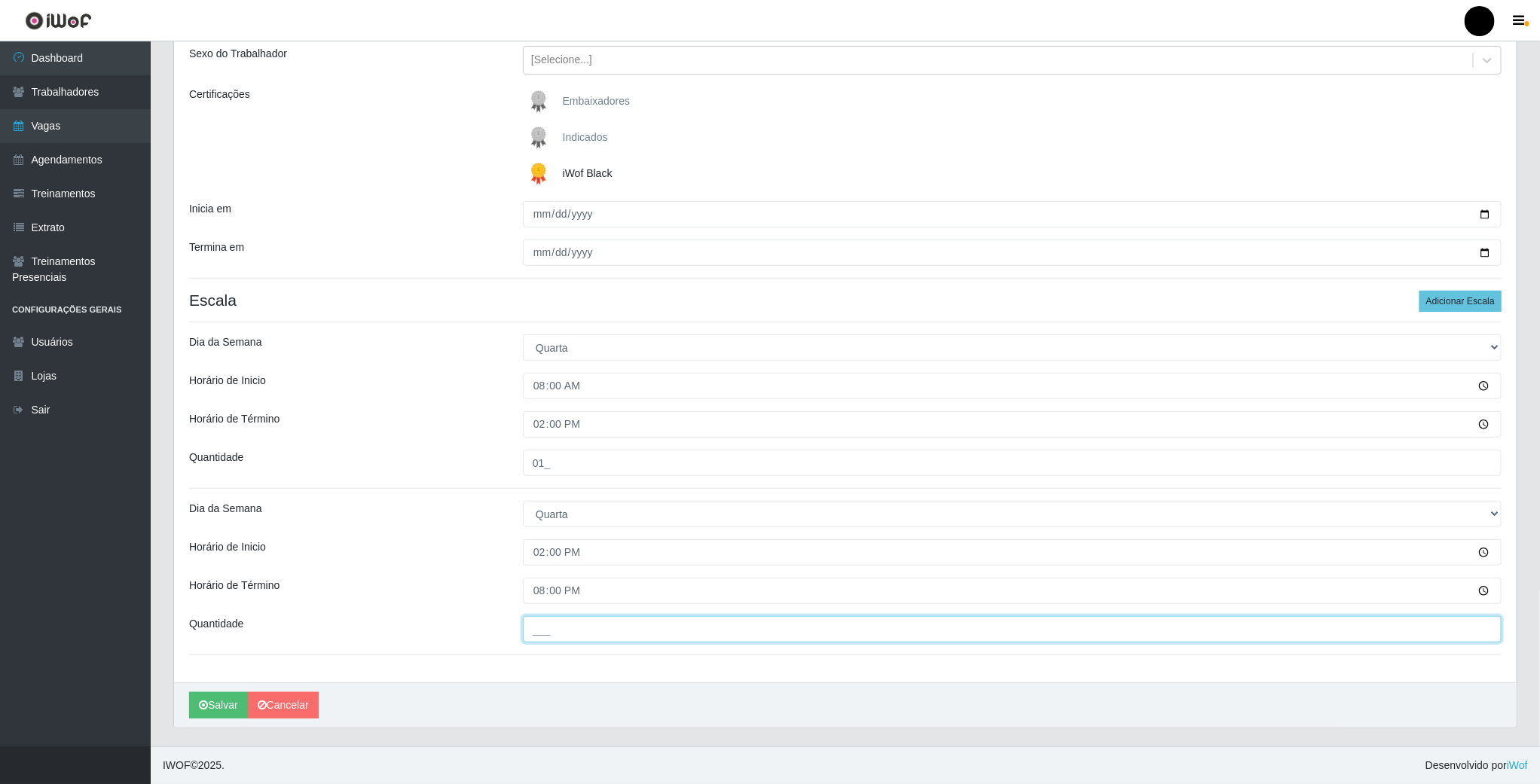
click at [543, 618] on input "___" at bounding box center [1012, 629] width 979 height 26
type input "1__"
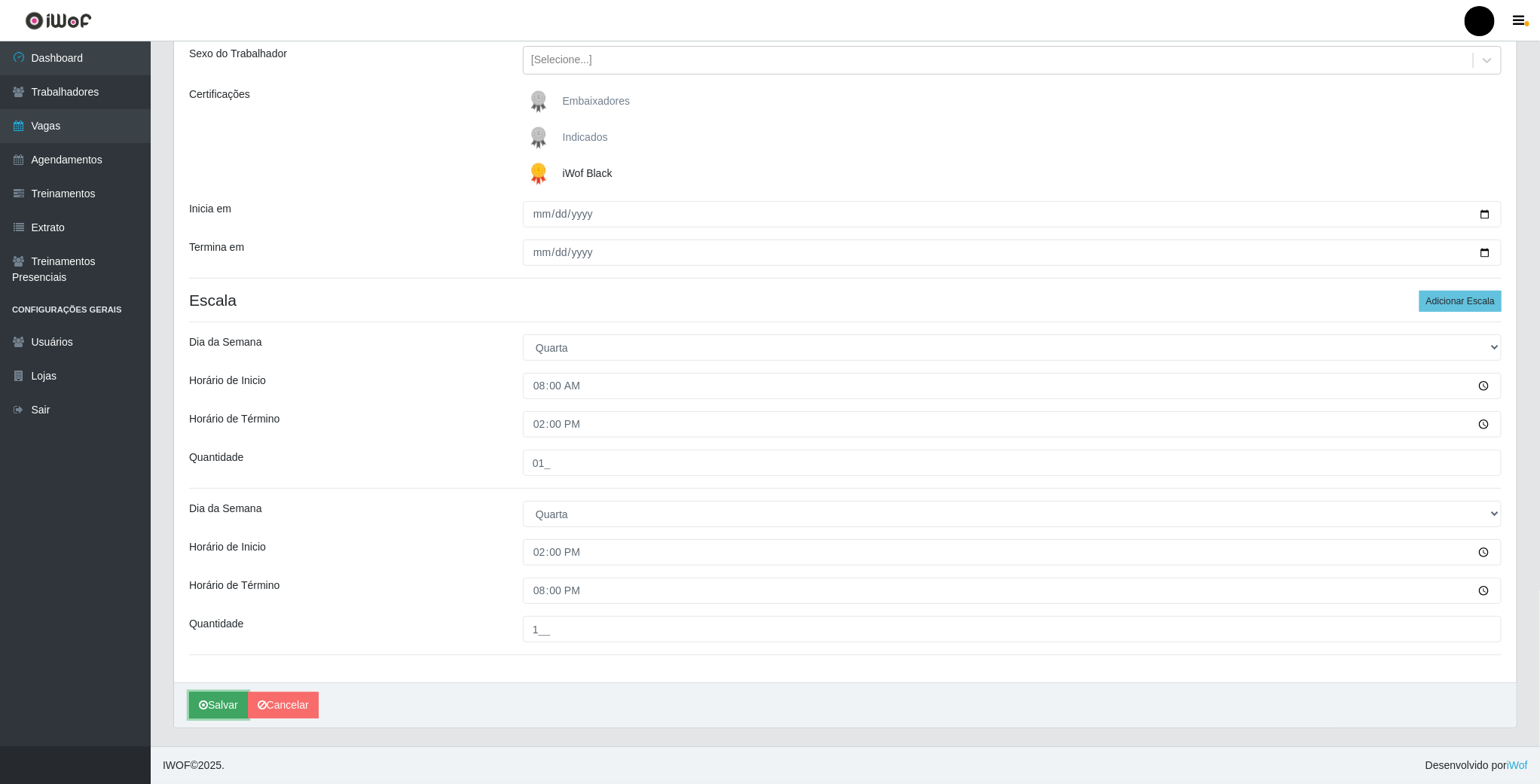
click at [218, 705] on button "Salvar" at bounding box center [219, 705] width 59 height 26
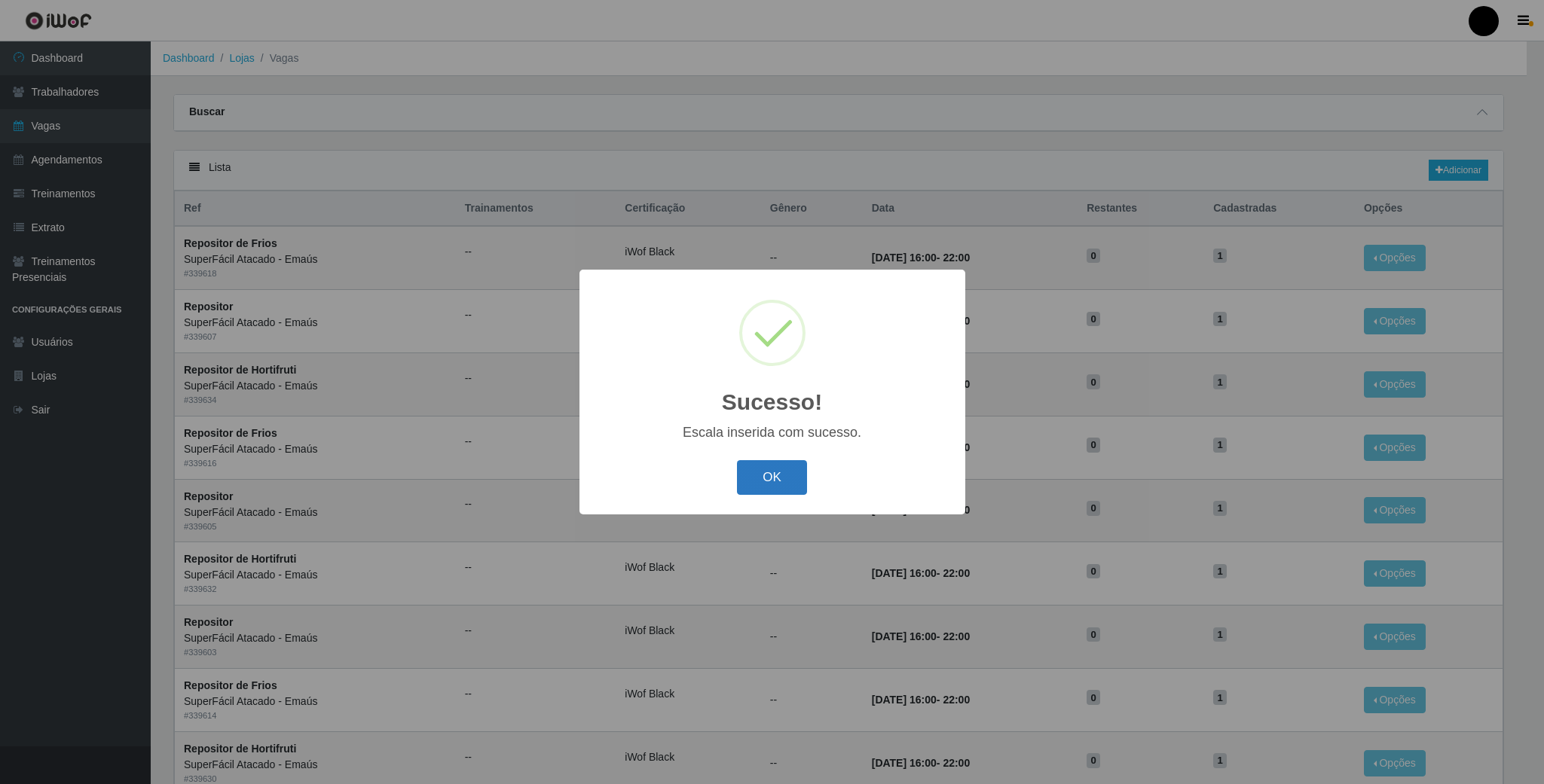
click at [769, 491] on button "OK" at bounding box center [772, 478] width 70 height 35
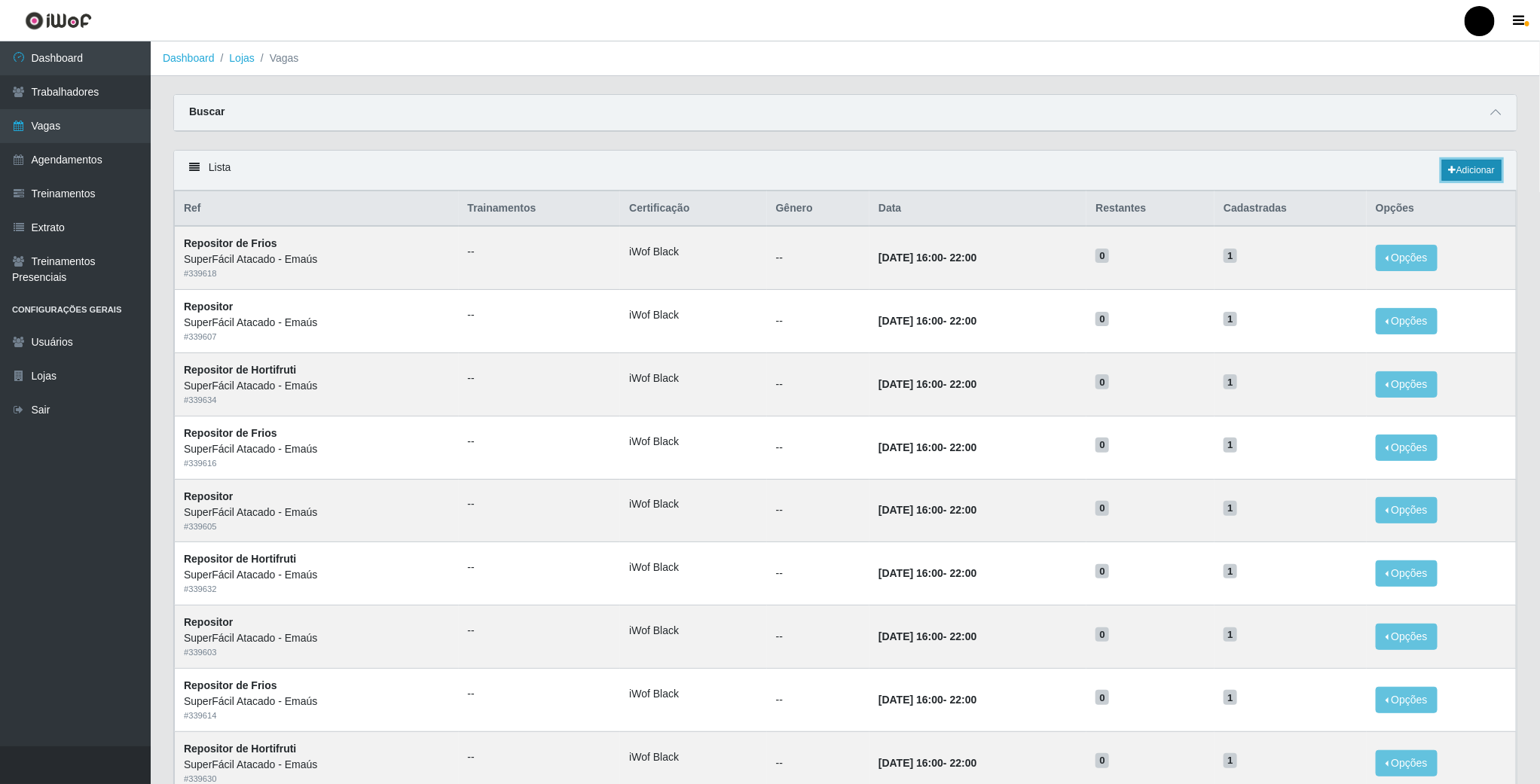
click at [1465, 174] on link "Adicionar" at bounding box center [1471, 169] width 59 height 21
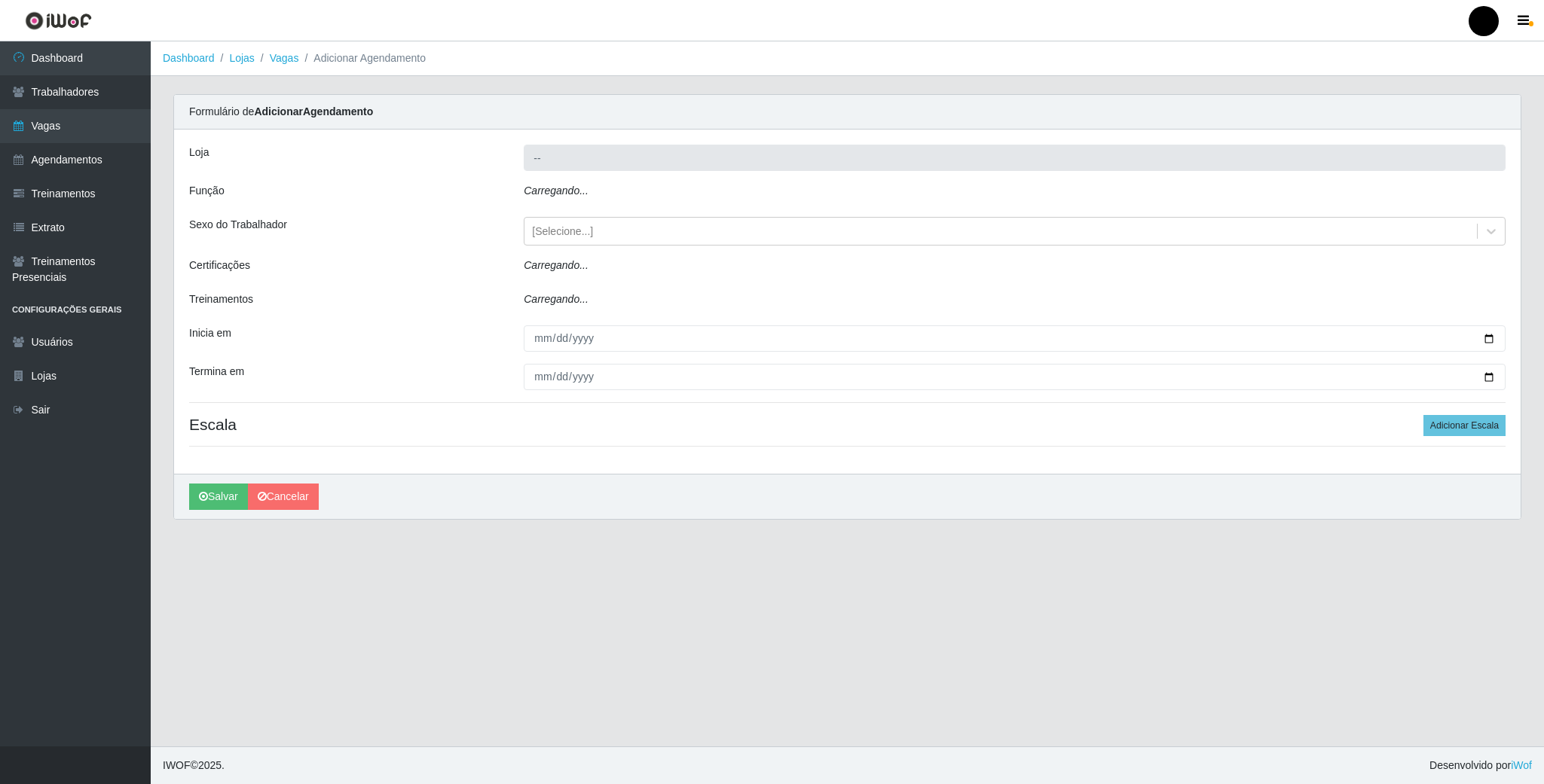
type input "SuperFácil Atacado - Emaús"
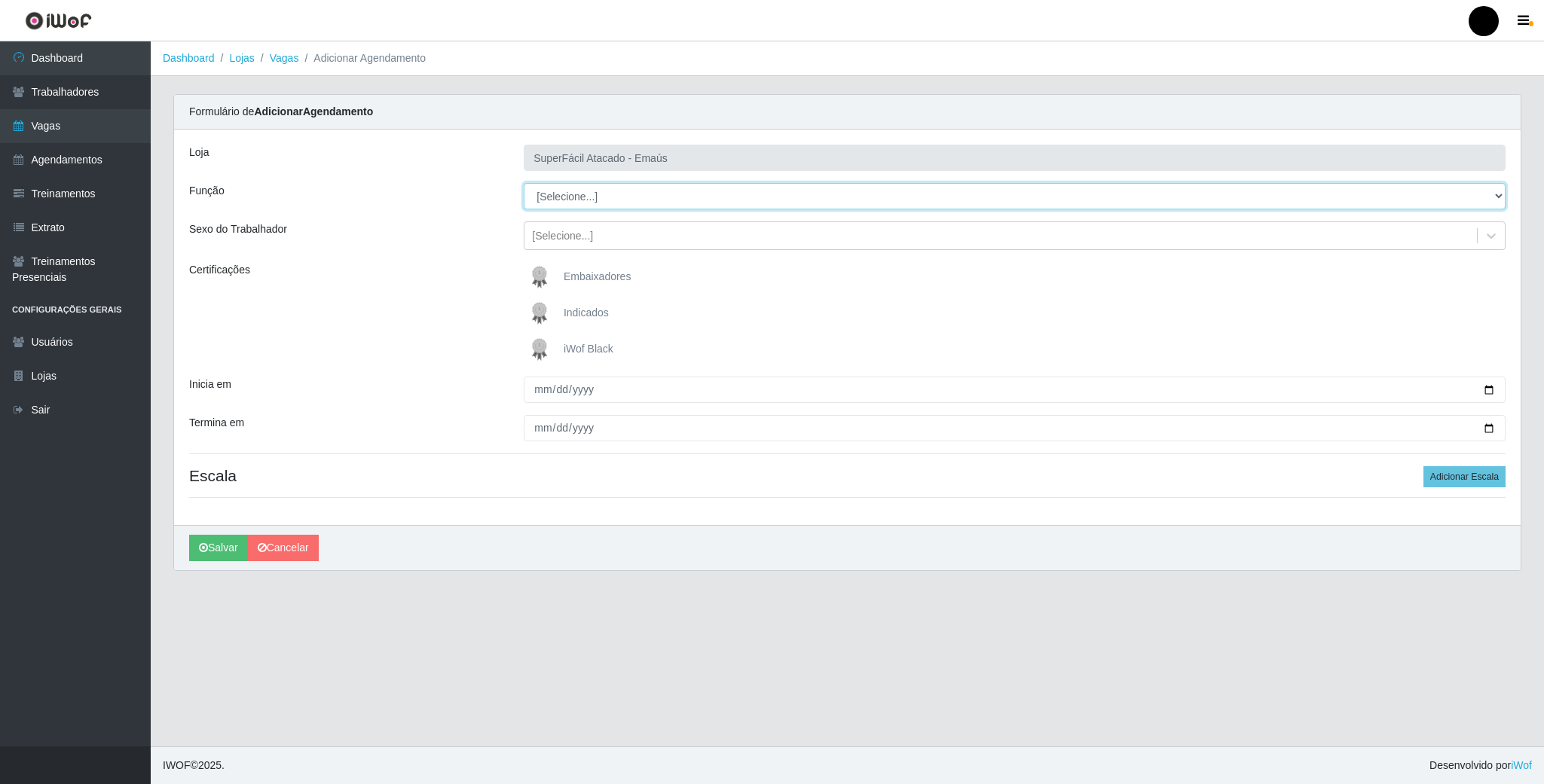
click at [586, 195] on select "[Selecione...] Auxiliar de Estacionamento Auxiliar de Estacionamento + Auxiliar…" at bounding box center [1015, 196] width 982 height 26
select select "112"
click at [524, 184] on select "[Selecione...] Auxiliar de Estacionamento Auxiliar de Estacionamento + Auxiliar…" at bounding box center [1015, 196] width 982 height 26
click at [545, 349] on img at bounding box center [542, 349] width 36 height 30
click at [0, 0] on input "iWof Black" at bounding box center [0, 0] width 0 height 0
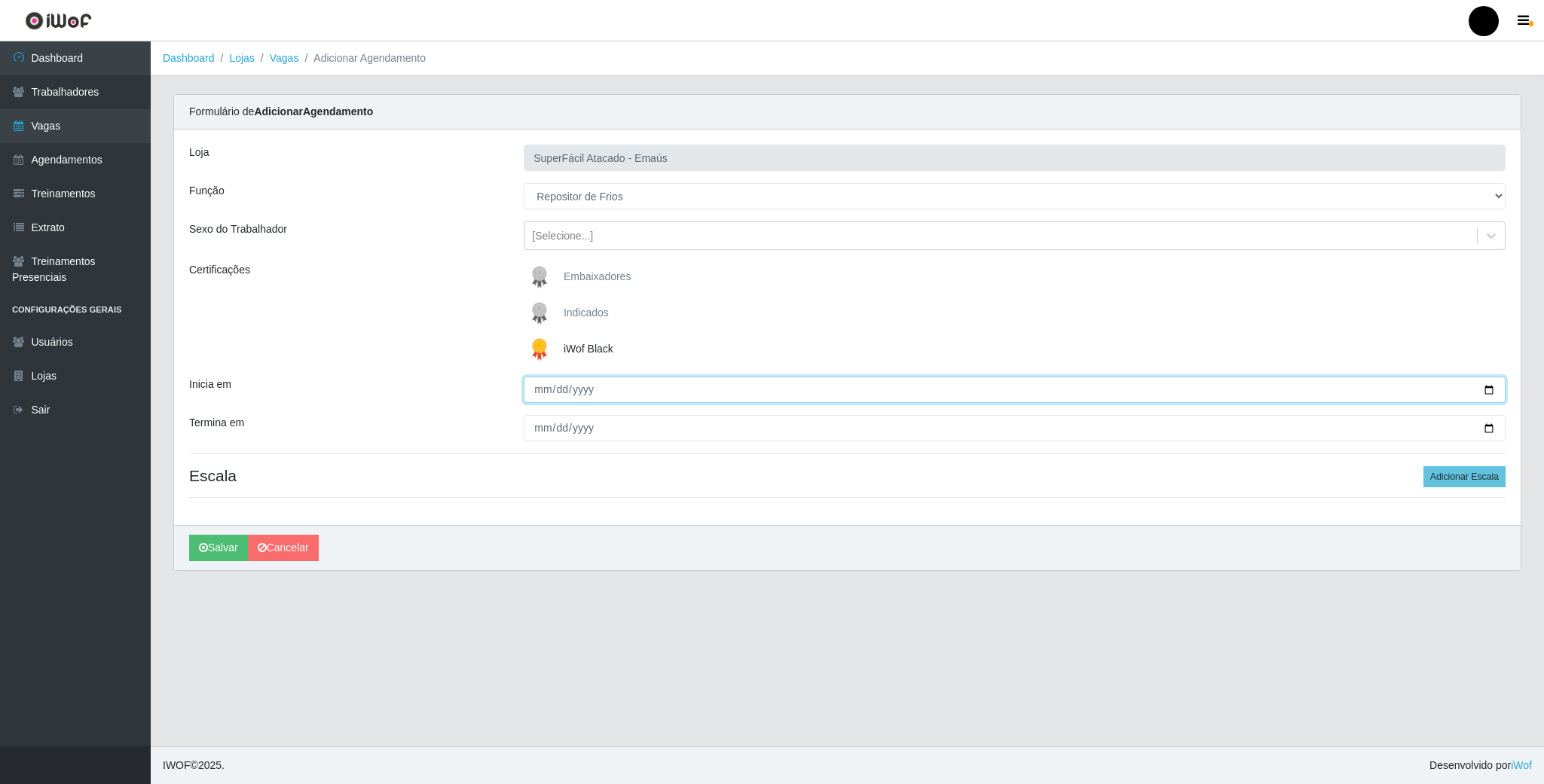
click at [1485, 394] on input "Inicia em" at bounding box center [1015, 390] width 982 height 26
type input "2025-09-04"
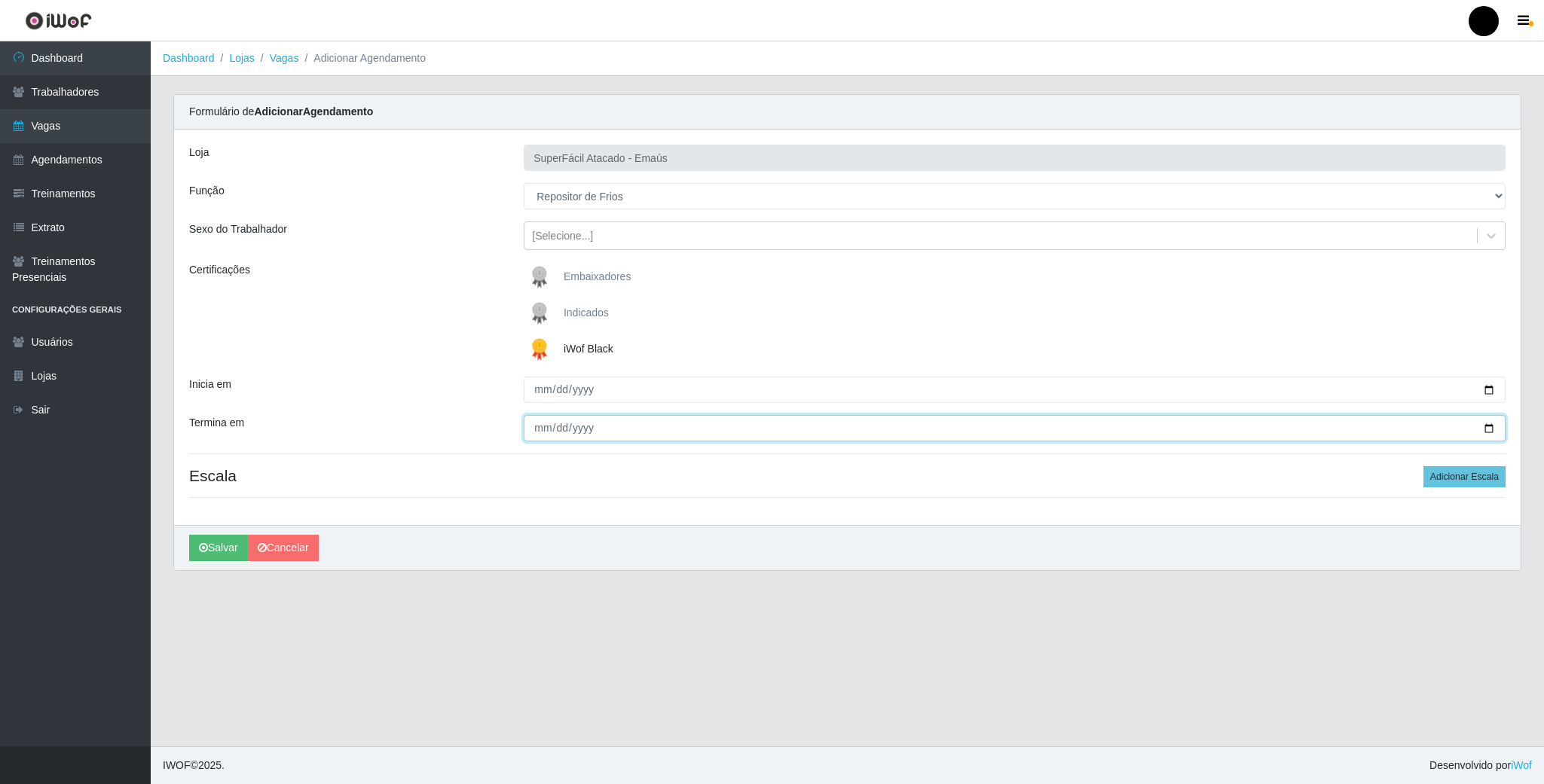
click at [1492, 428] on input "Termina em" at bounding box center [1015, 428] width 982 height 26
type input "2025-09-04"
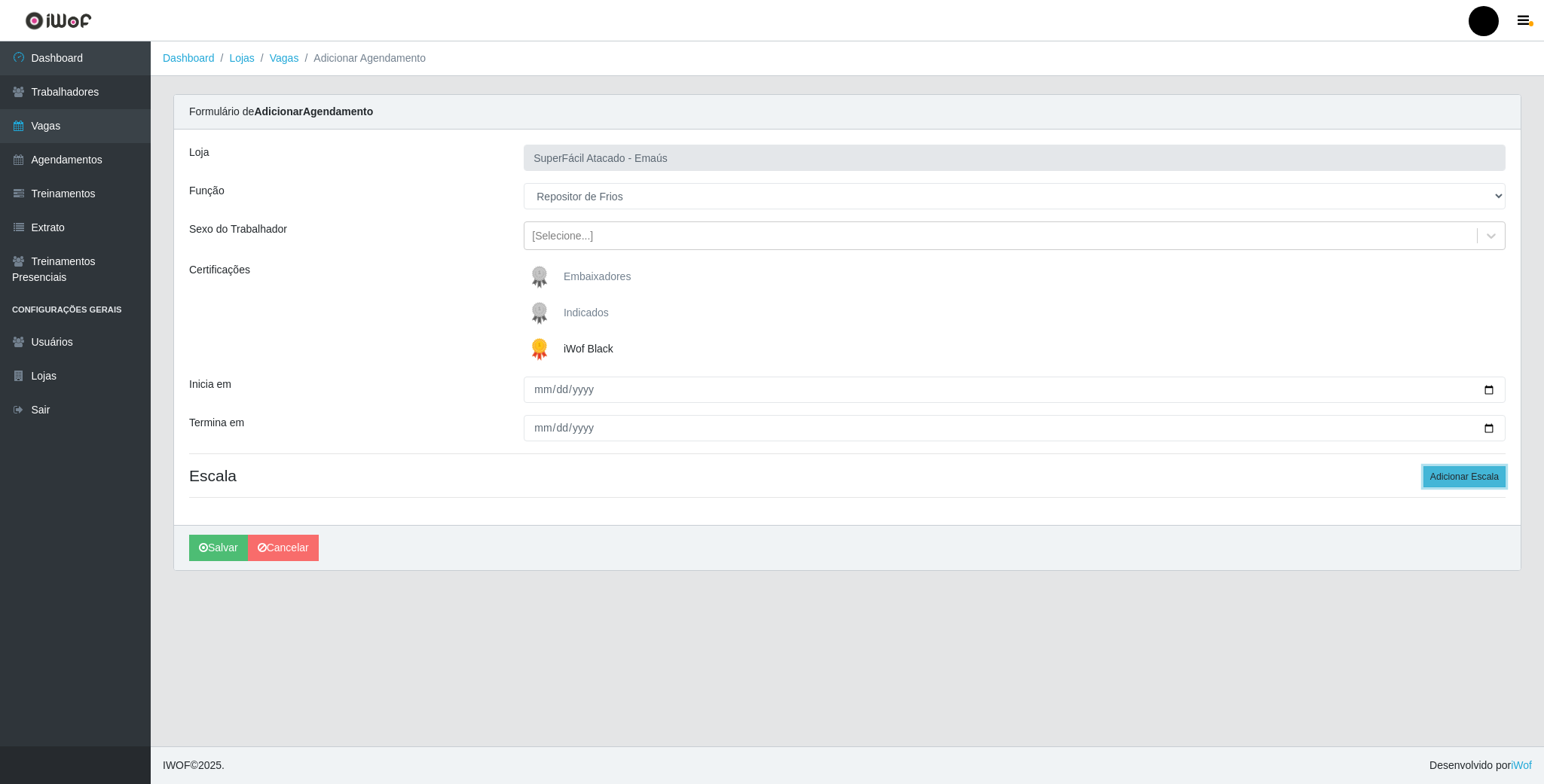
click at [1461, 474] on button "Adicionar Escala" at bounding box center [1465, 476] width 82 height 21
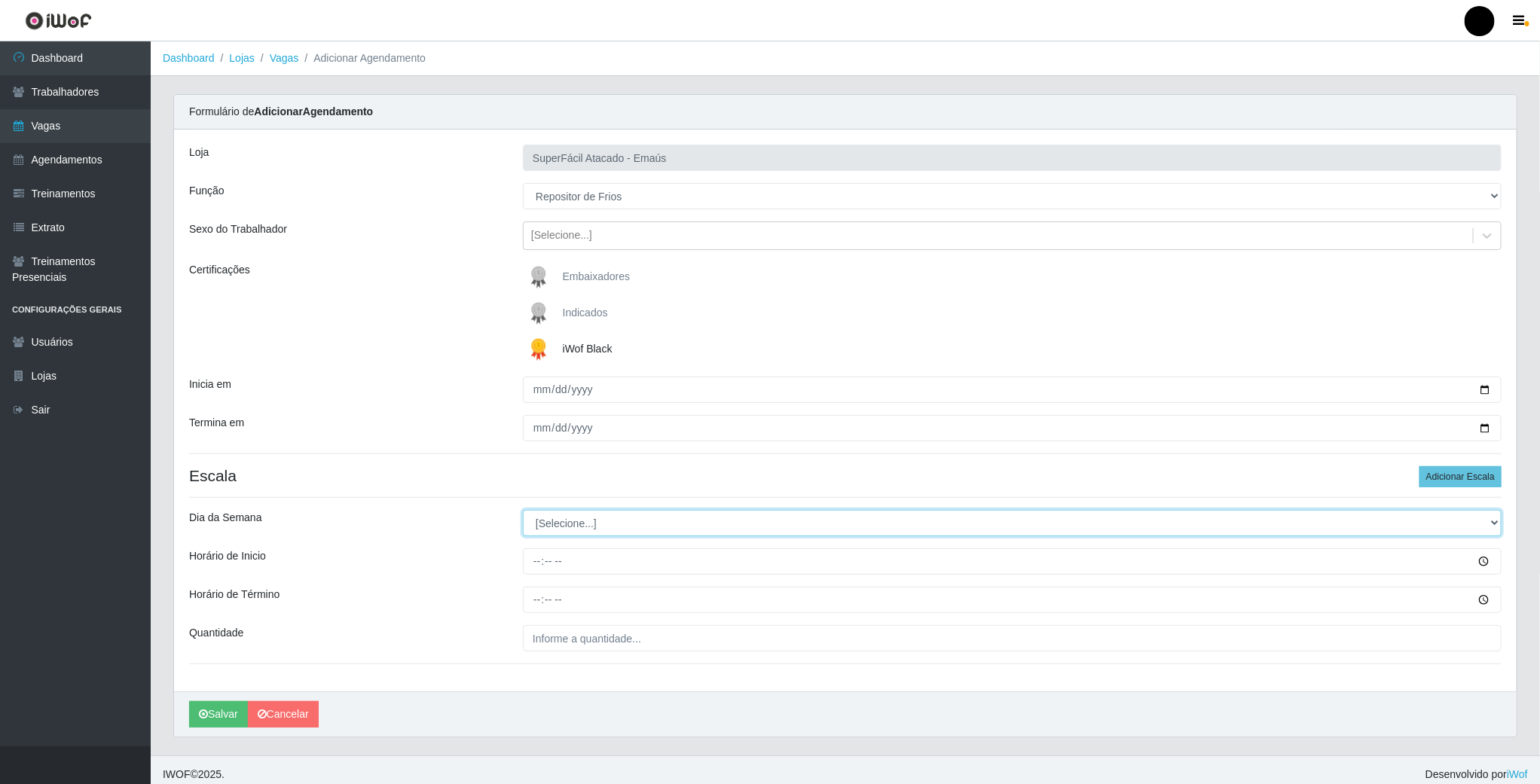
click at [576, 528] on select "[Selecione...] Segunda Terça Quarta Quinta Sexta Sábado Domingo" at bounding box center [1012, 523] width 979 height 26
select select "4"
click at [523, 512] on select "[Selecione...] Segunda Terça Quarta Quinta Sexta Sábado Domingo" at bounding box center [1012, 523] width 979 height 26
click at [535, 566] on input "Horário de Inicio" at bounding box center [1012, 561] width 979 height 26
type input "08:00"
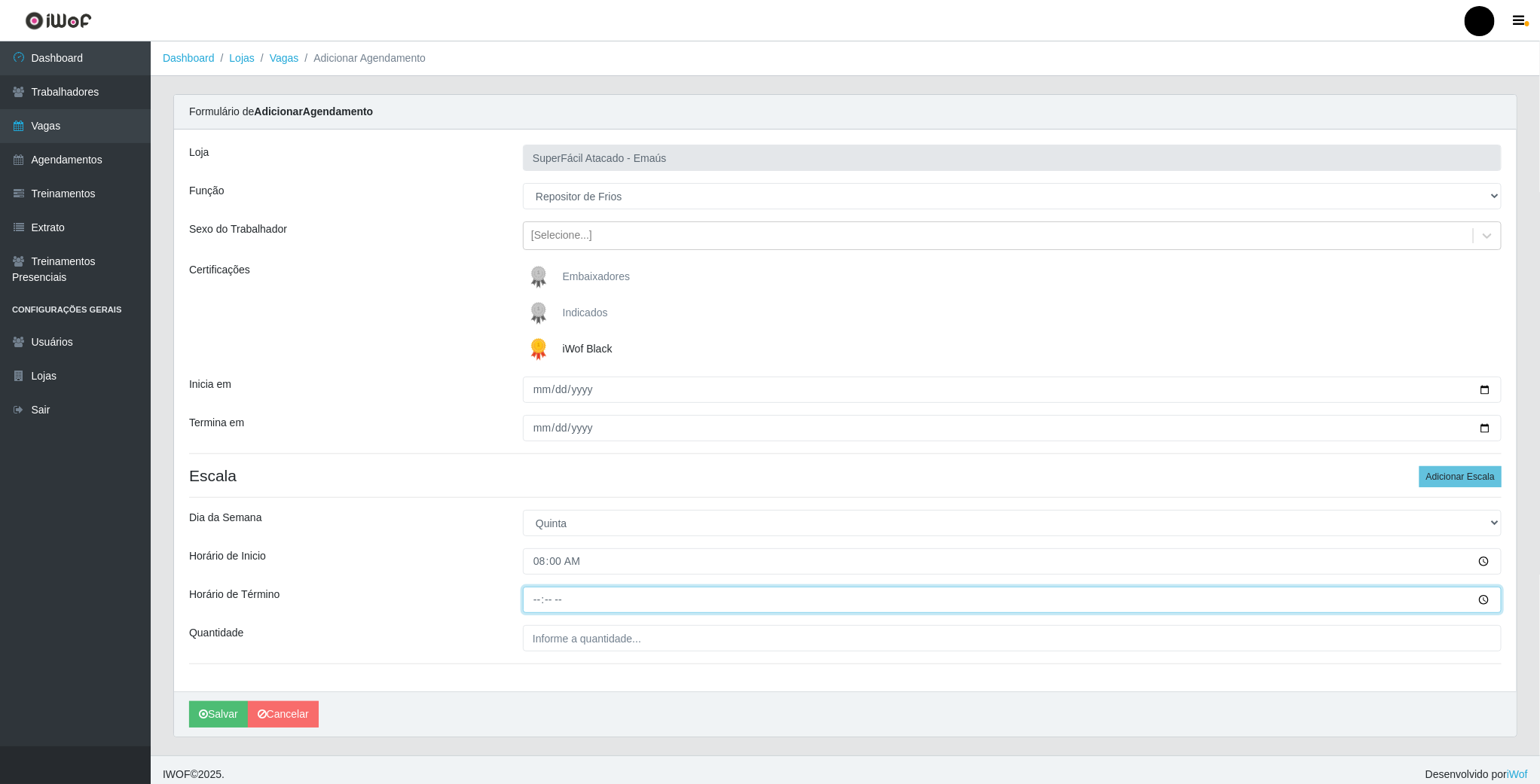
click at [536, 604] on input "Horário de Término" at bounding box center [1012, 600] width 979 height 26
type input "14:00"
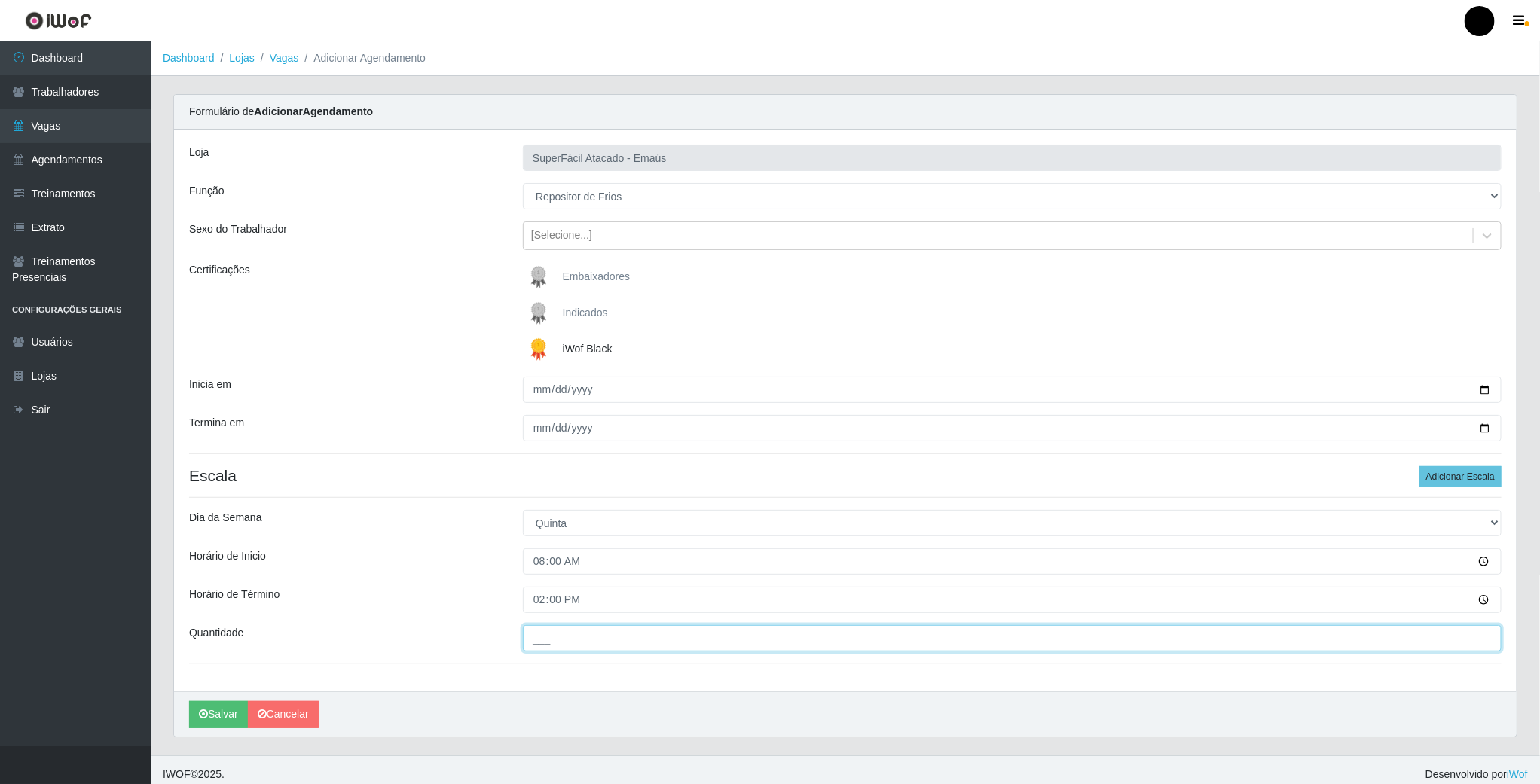
click at [545, 636] on input "___" at bounding box center [1012, 638] width 979 height 26
type input "01_"
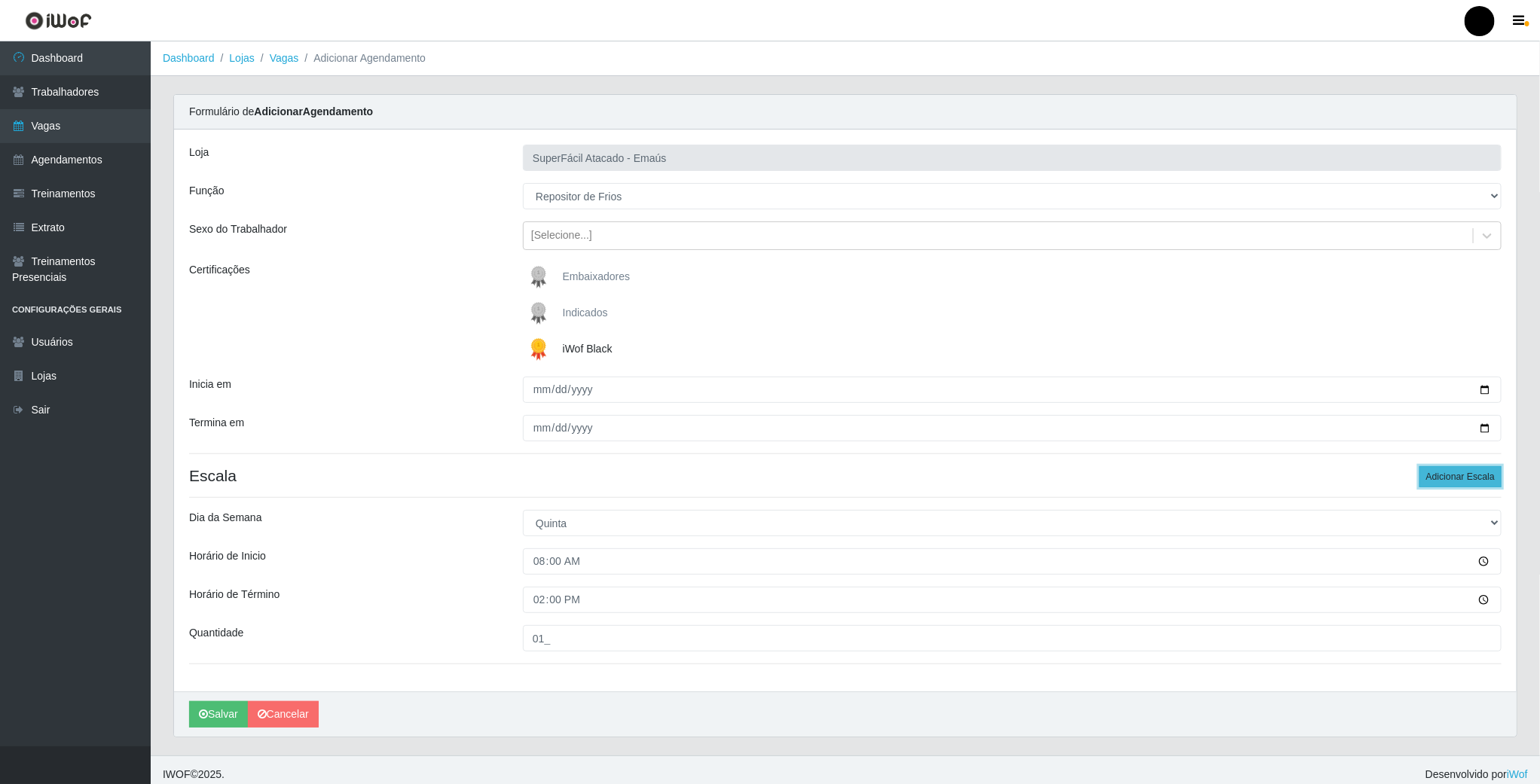
click at [1450, 484] on button "Adicionar Escala" at bounding box center [1461, 476] width 82 height 21
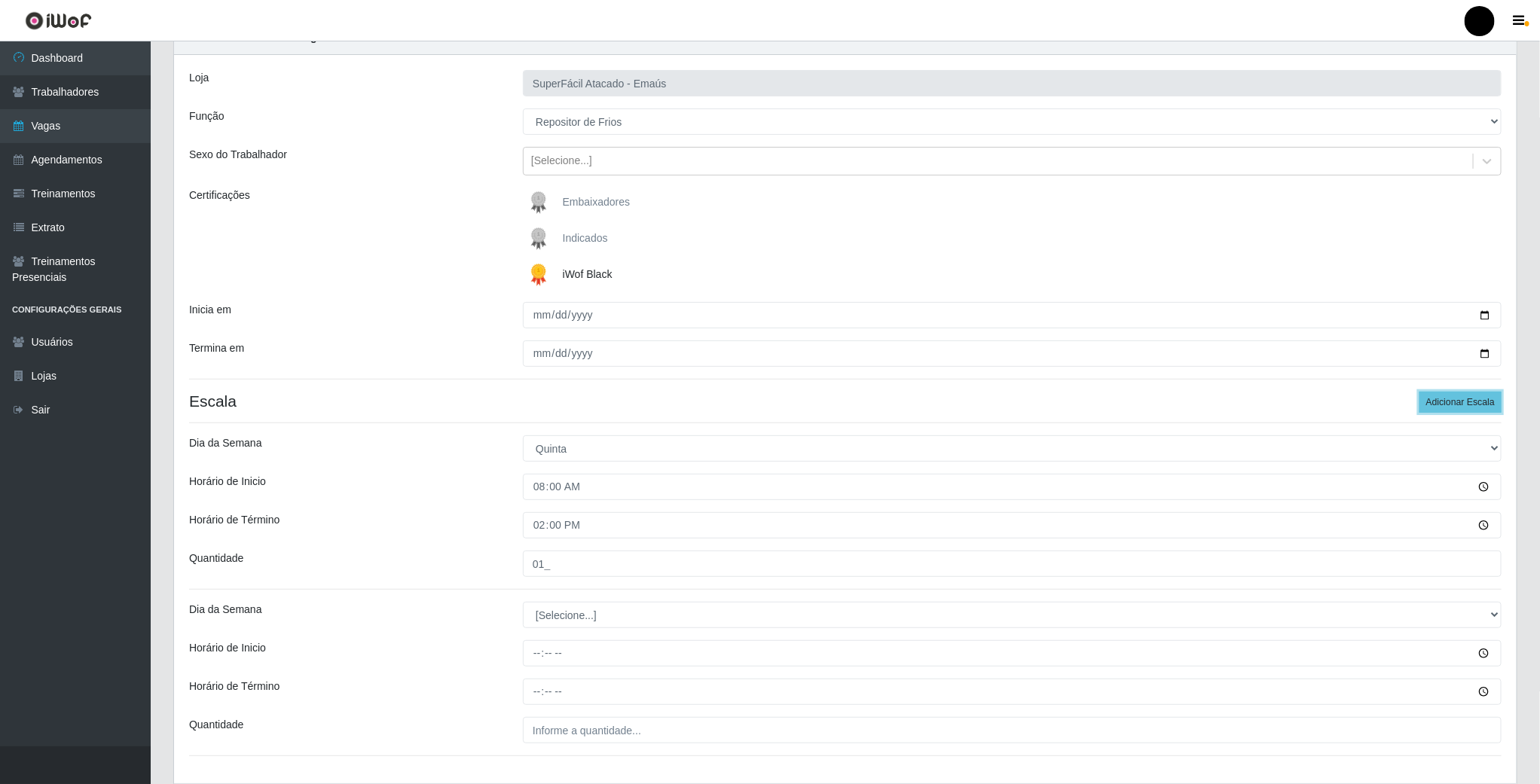
scroll to position [113, 0]
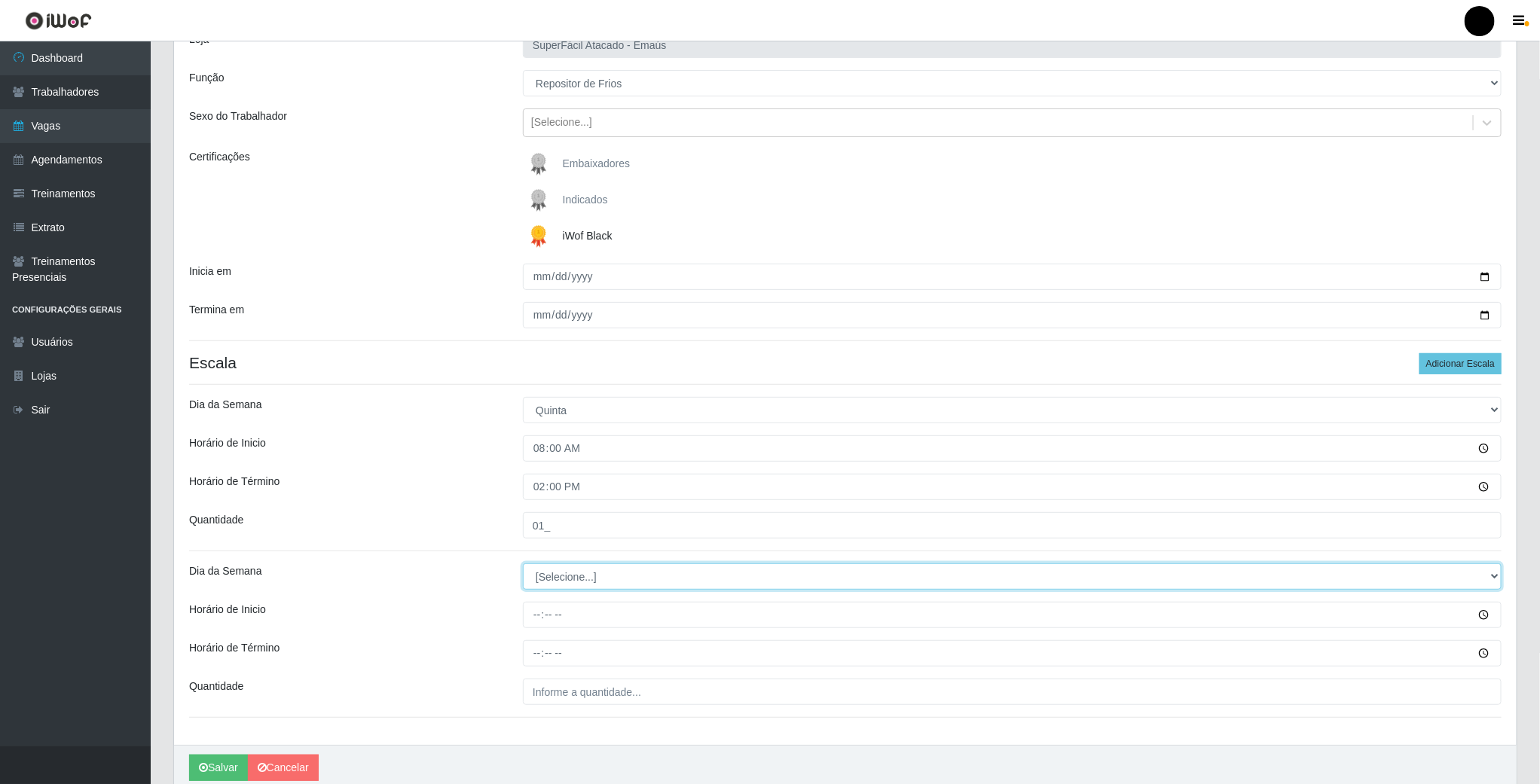
click at [538, 581] on select "[Selecione...] Segunda Terça Quarta Quinta Sexta Sábado Domingo" at bounding box center [1012, 577] width 979 height 26
select select "4"
click at [523, 566] on select "[Selecione...] Segunda Terça Quarta Quinta Sexta Sábado Domingo" at bounding box center [1012, 577] width 979 height 26
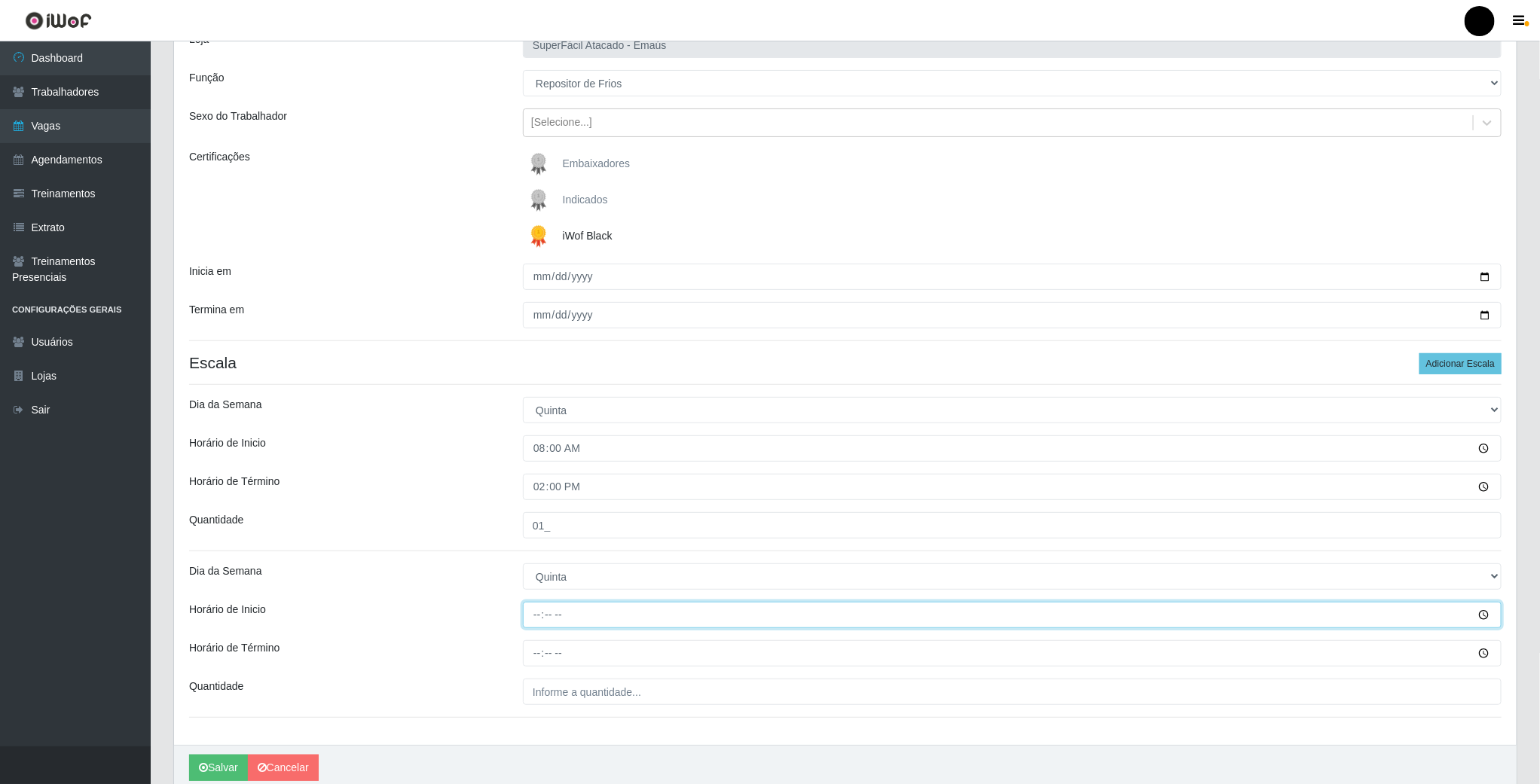
click at [536, 613] on input "Horário de Inicio" at bounding box center [1012, 615] width 979 height 26
type input "14:00"
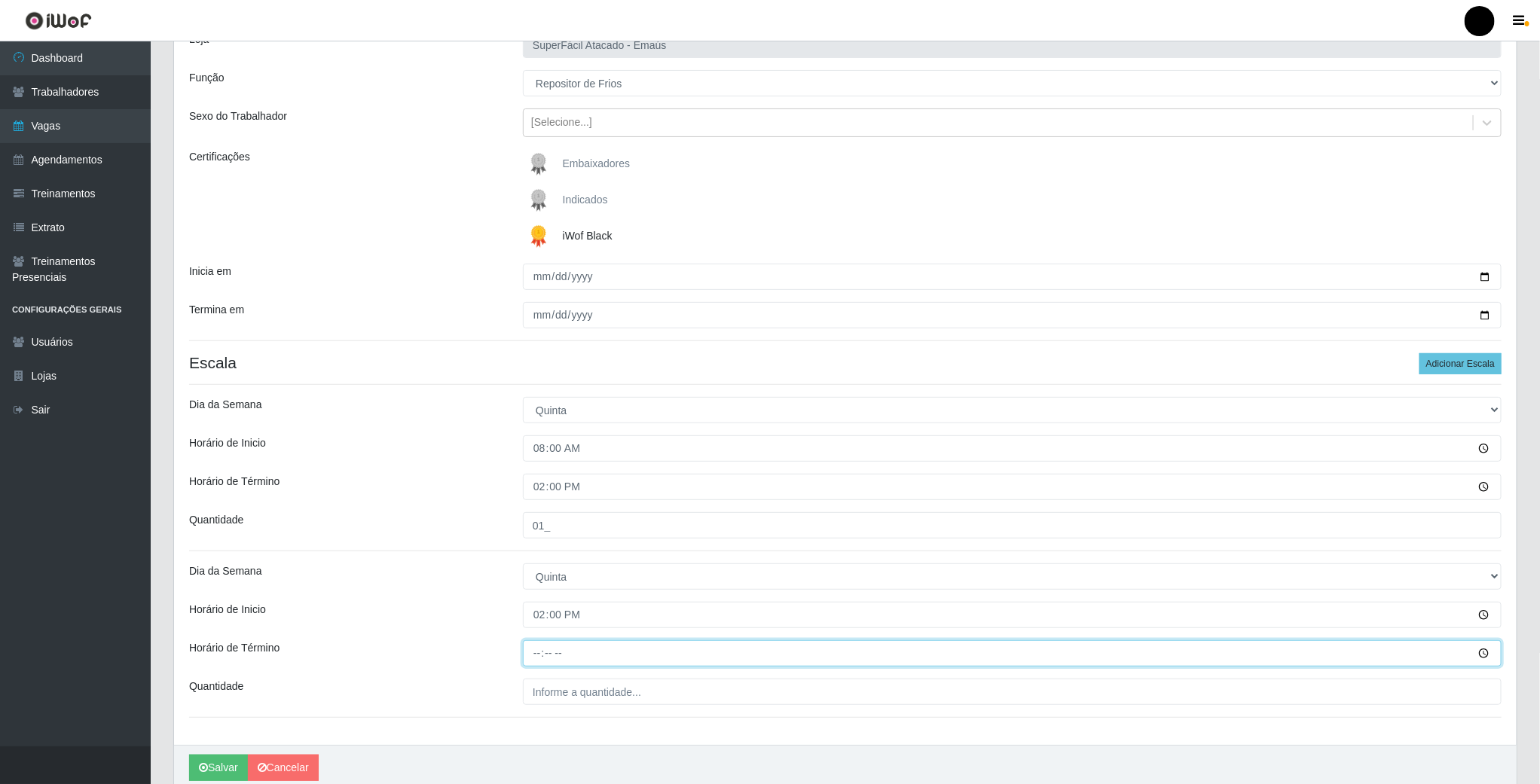
click at [538, 658] on input "Horário de Término" at bounding box center [1012, 653] width 979 height 26
type input "20:00"
click at [541, 695] on input "___" at bounding box center [1012, 692] width 979 height 26
type input "01_"
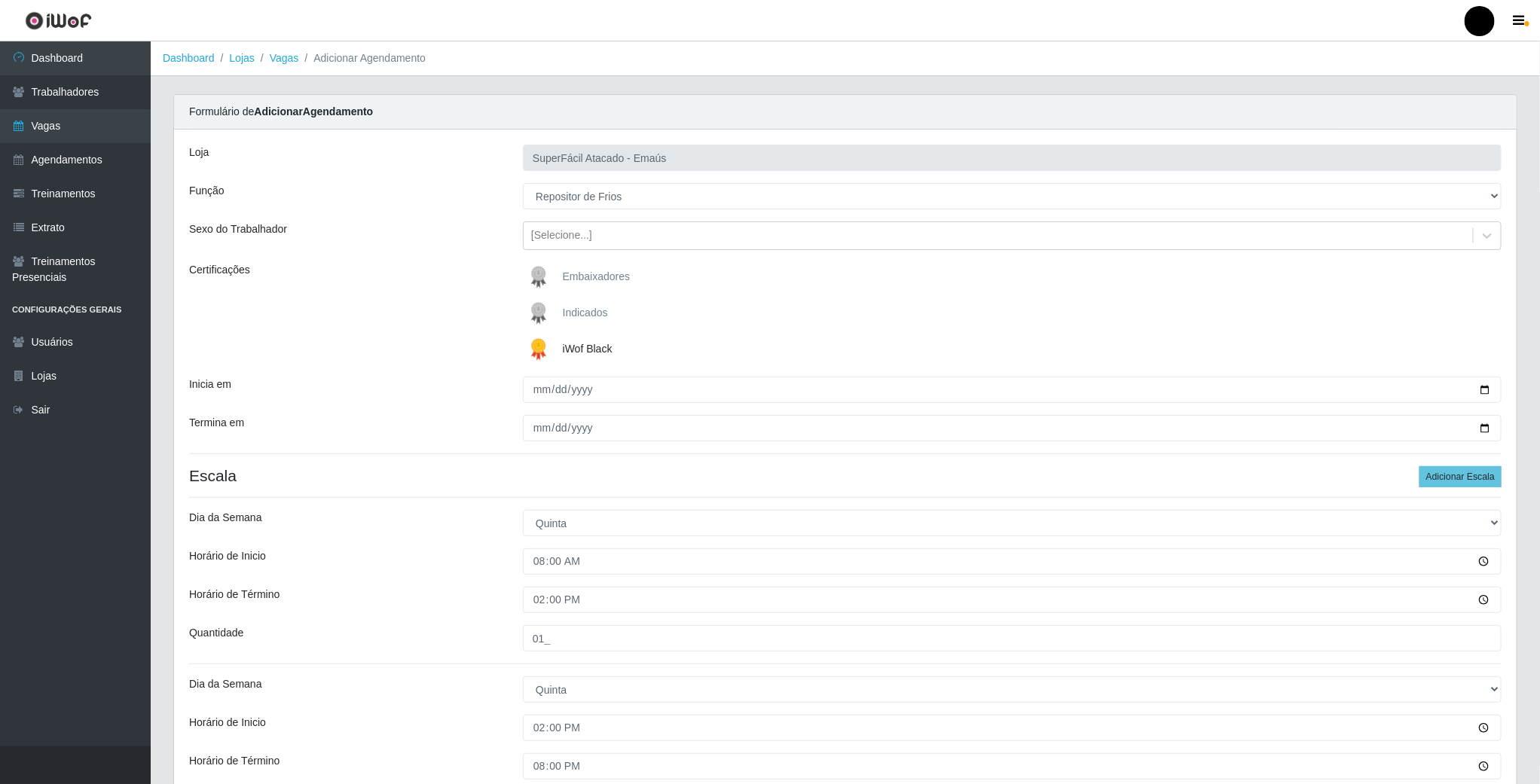
scroll to position [179, 0]
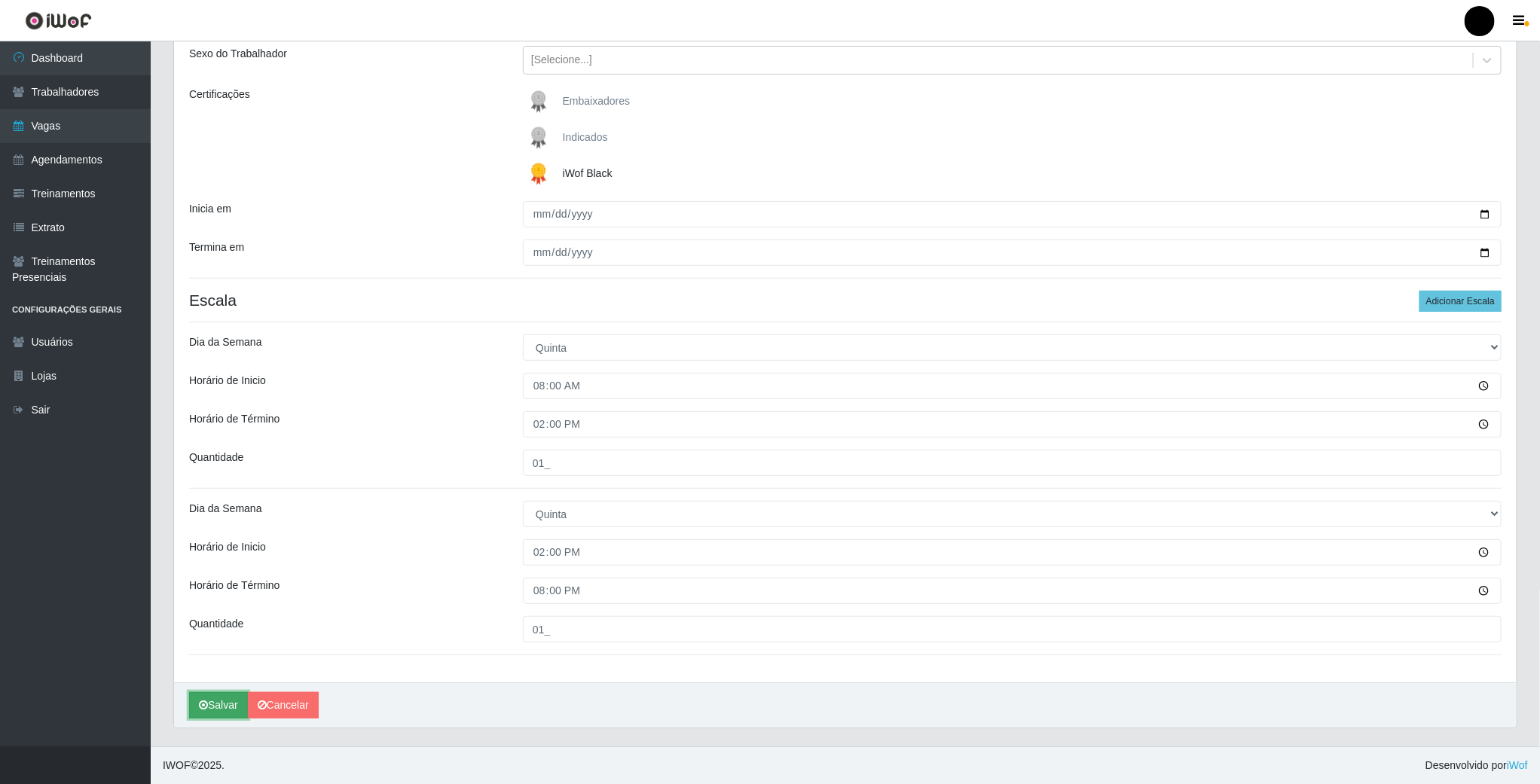
click at [224, 708] on button "Salvar" at bounding box center [219, 705] width 59 height 26
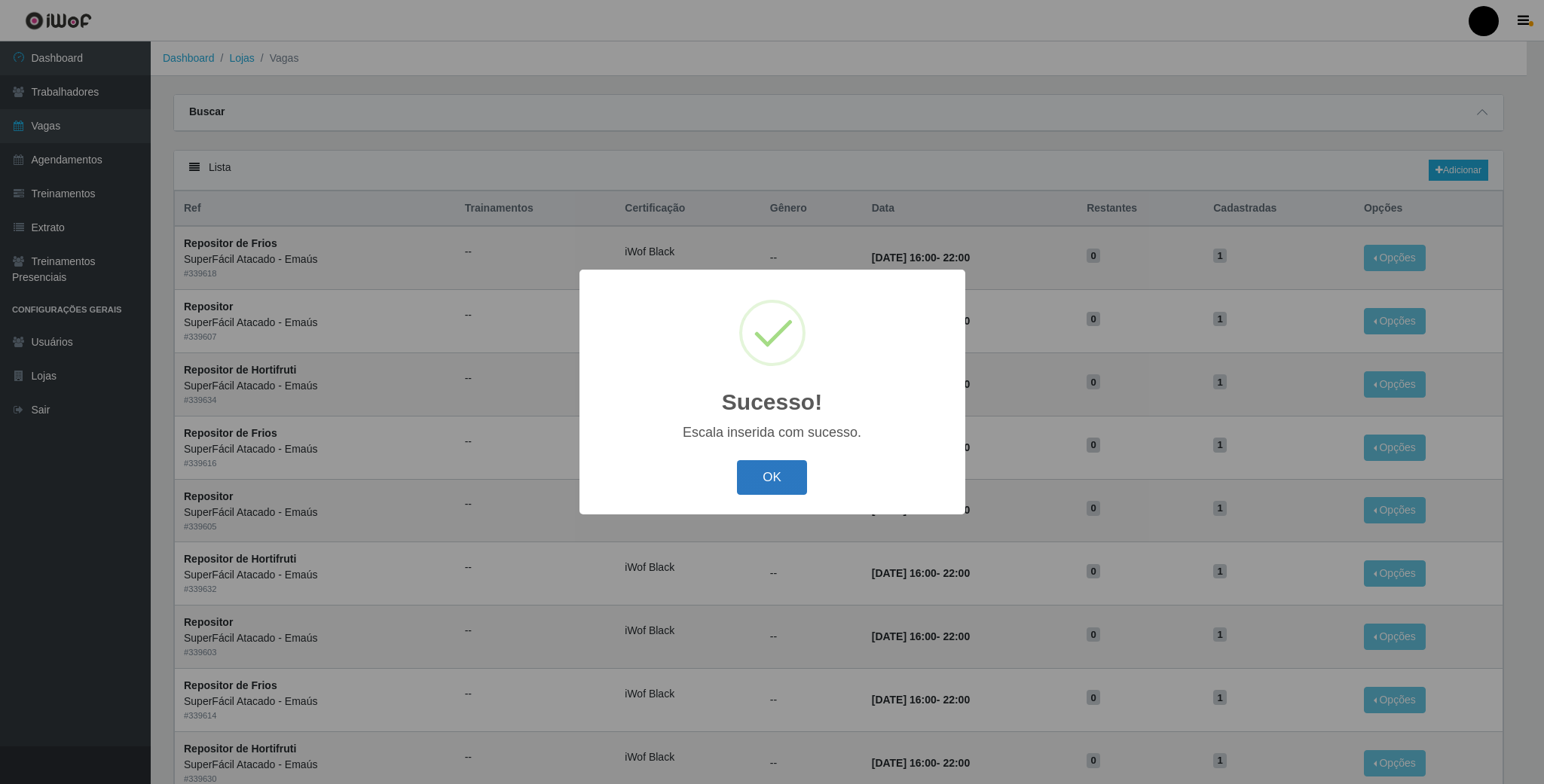
click at [789, 461] on button "OK" at bounding box center [772, 478] width 70 height 35
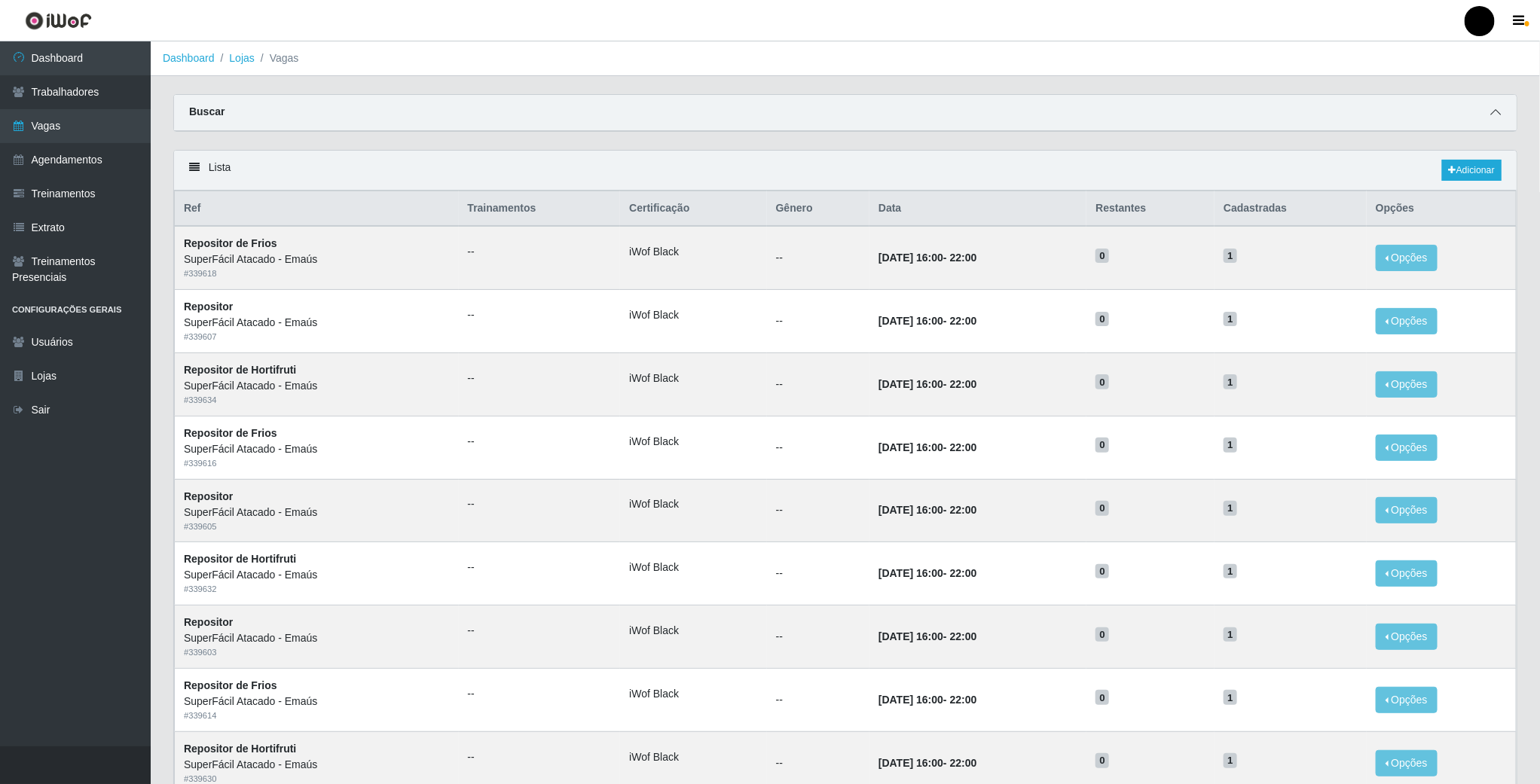
click at [1488, 114] on span at bounding box center [1495, 112] width 18 height 17
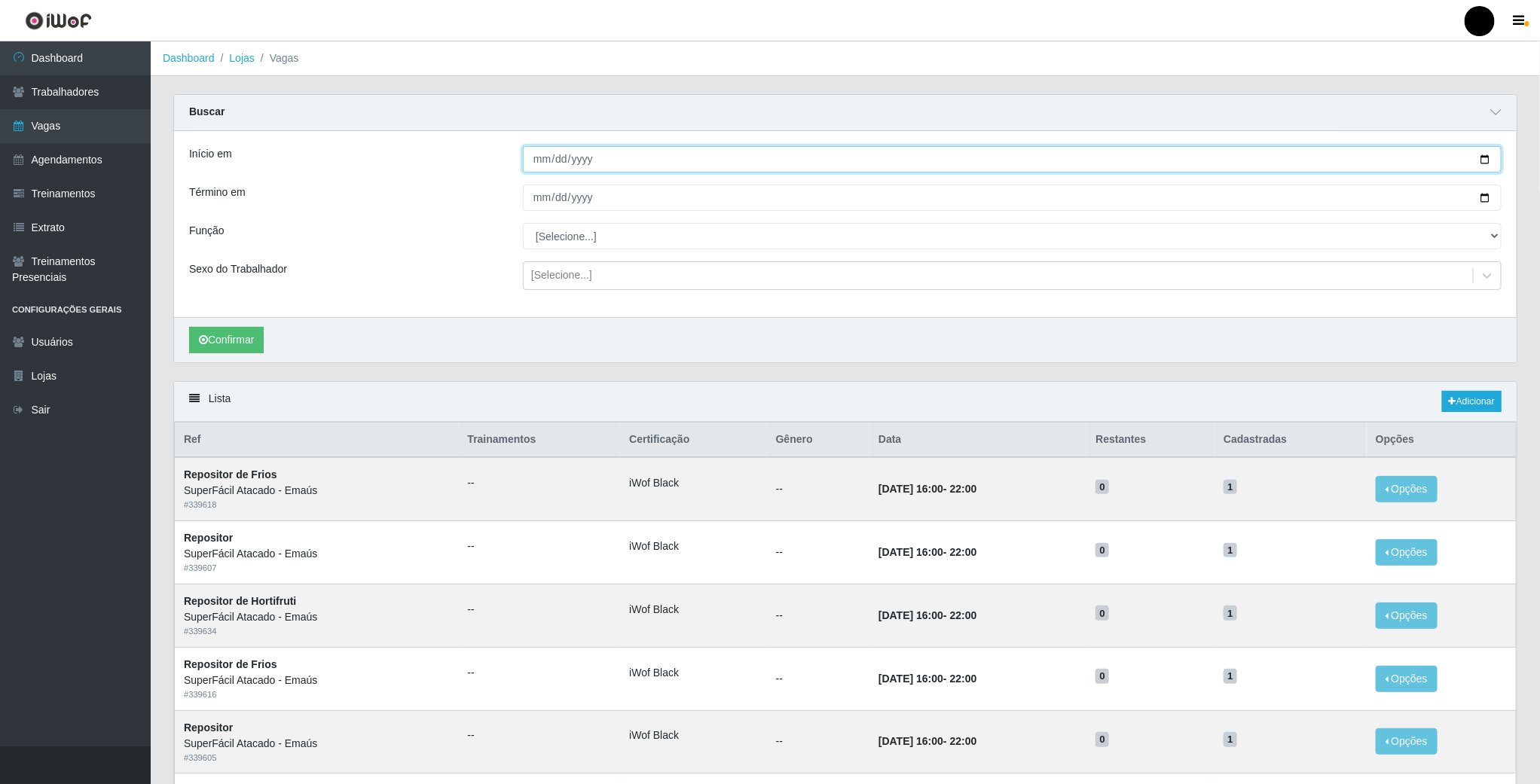
click at [649, 169] on input "Início em" at bounding box center [1012, 159] width 979 height 26
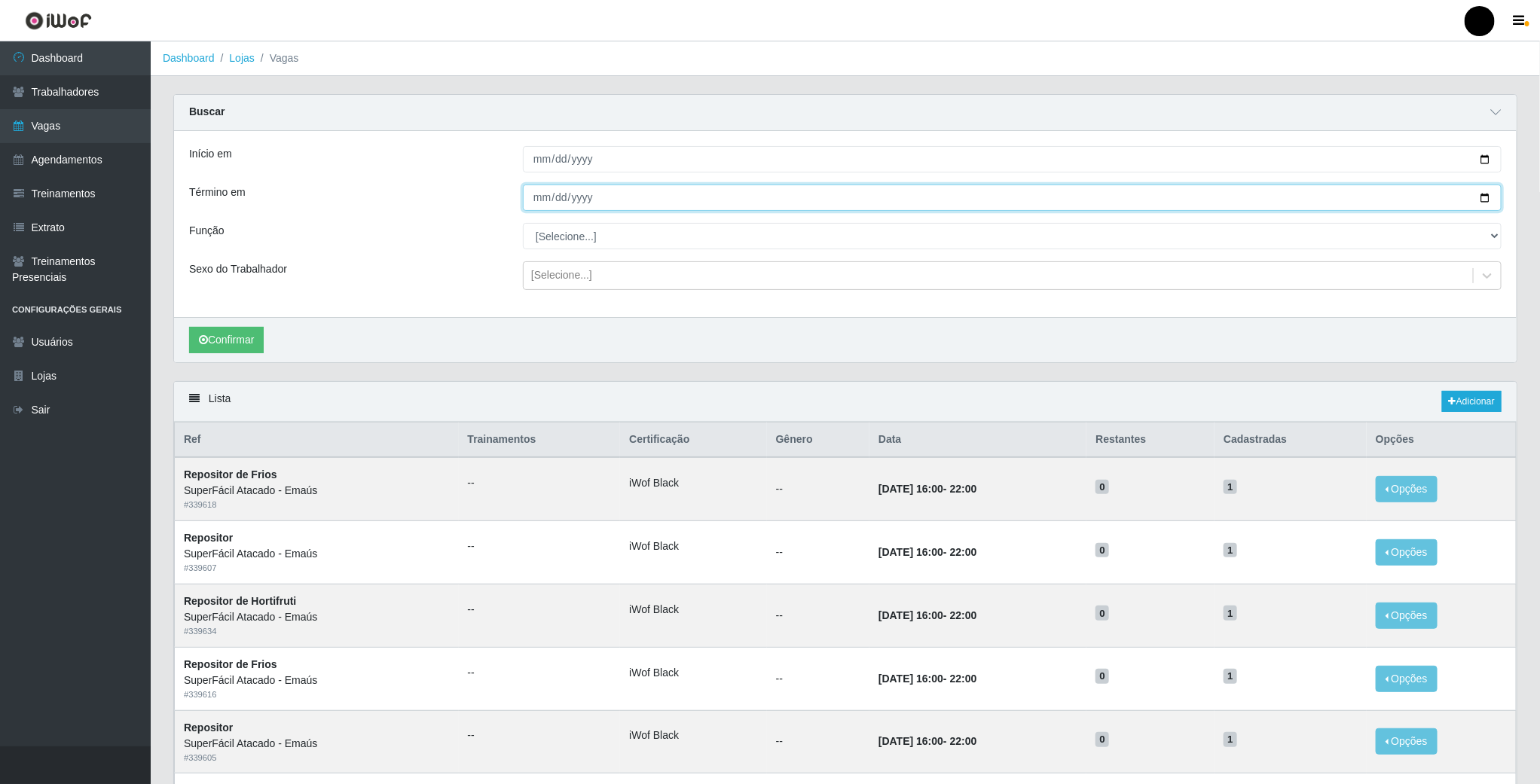
click at [1481, 193] on input "Término em" at bounding box center [1012, 198] width 979 height 26
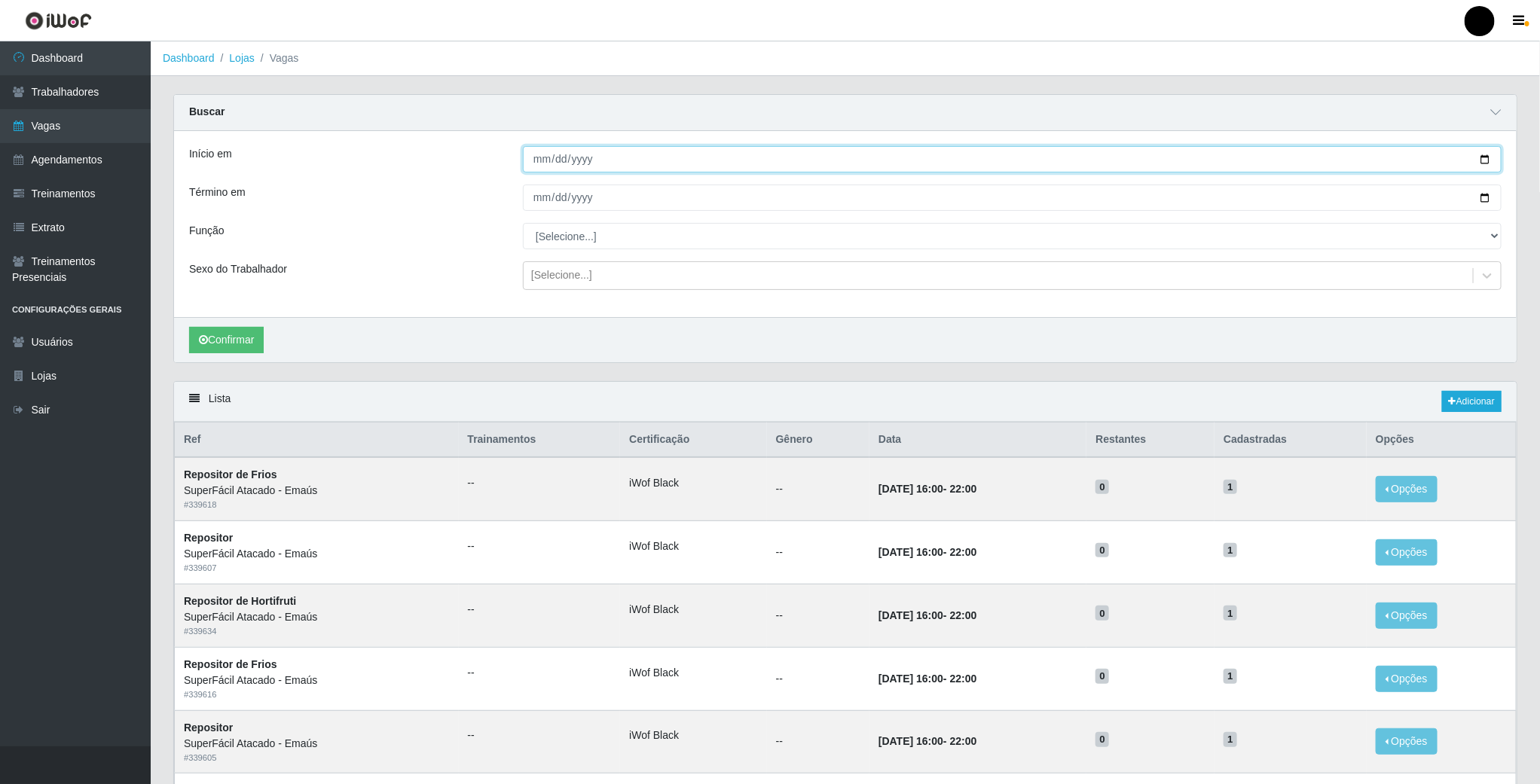
click at [1481, 159] on input "Início em" at bounding box center [1012, 159] width 979 height 26
type input "2025-09-04"
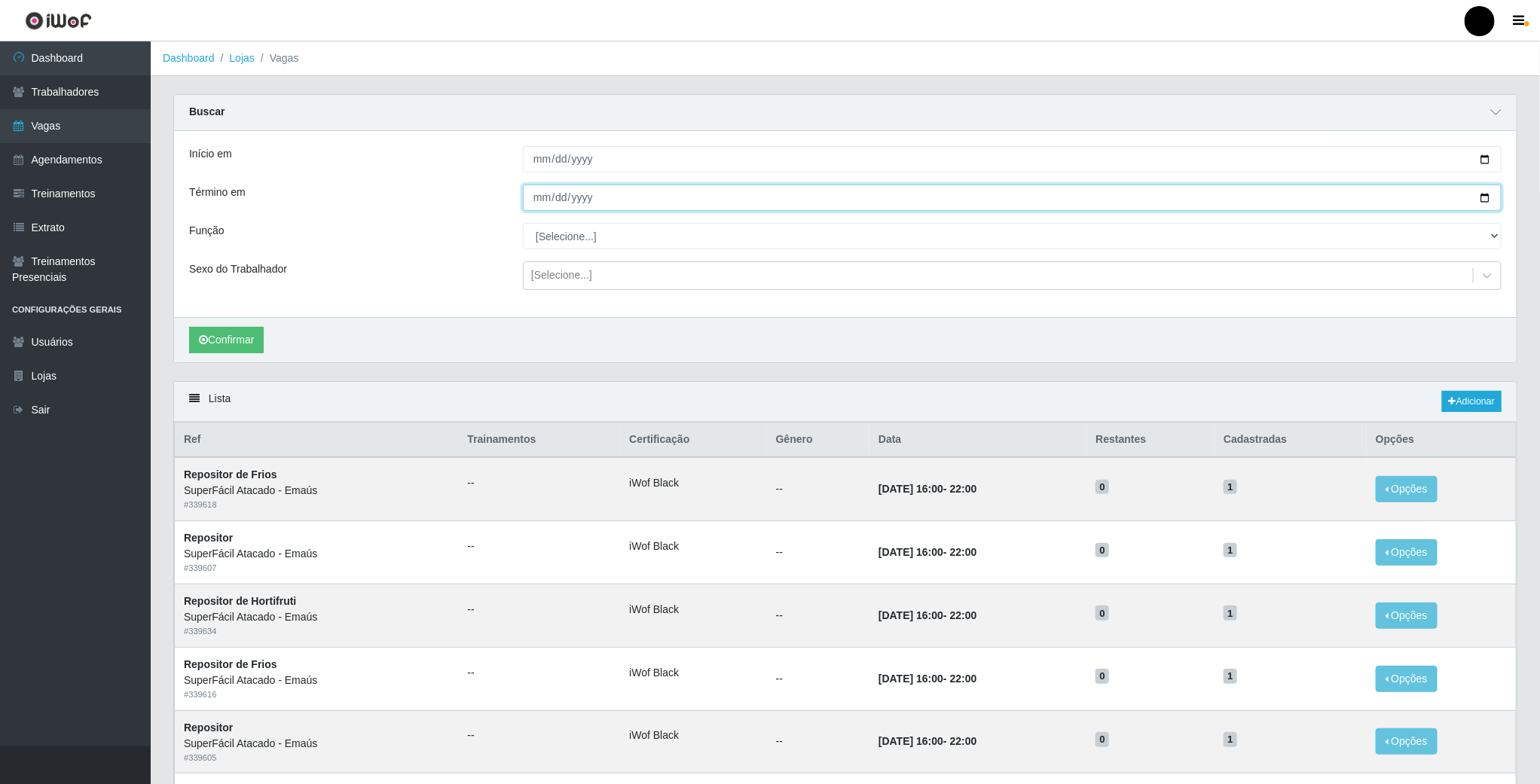
click at [1476, 197] on input "Término em" at bounding box center [1012, 198] width 979 height 26
click at [1483, 201] on input "Término em" at bounding box center [1012, 198] width 979 height 26
type input "2025-09-04"
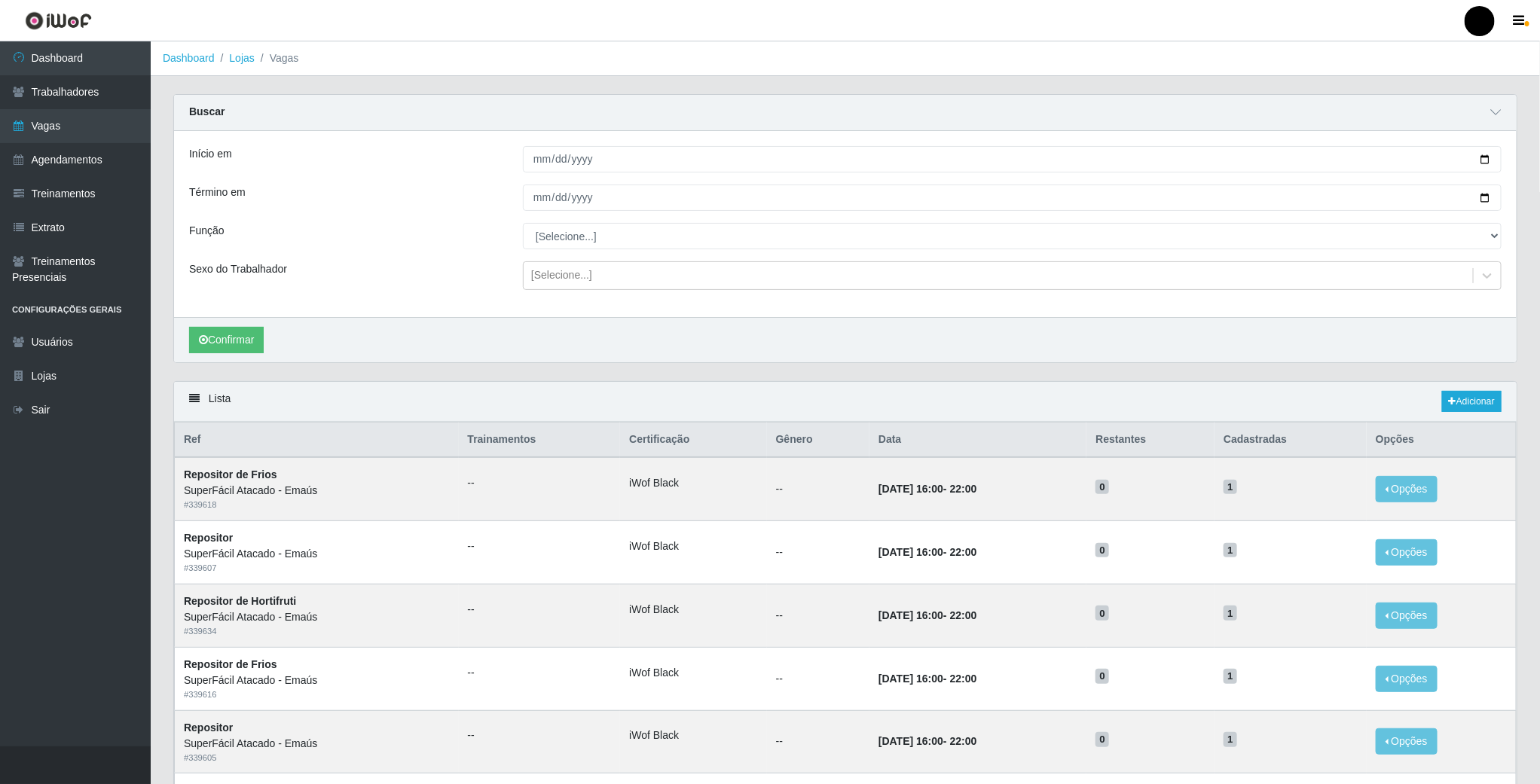
click at [572, 254] on div "Início em 2025-09-04 Término em 2025-09-04 Função [Selecione...] Auxiliar de Es…" at bounding box center [845, 224] width 1343 height 186
click at [574, 250] on select "[Selecione...] Auxiliar de Estacionamento Auxiliar de Estacionamento + Auxiliar…" at bounding box center [1012, 236] width 979 height 26
select select "112"
click at [523, 224] on select "[Selecione...] Auxiliar de Estacionamento Auxiliar de Estacionamento + Auxiliar…" at bounding box center [1012, 236] width 979 height 26
click at [251, 343] on button "Confirmar" at bounding box center [226, 340] width 75 height 26
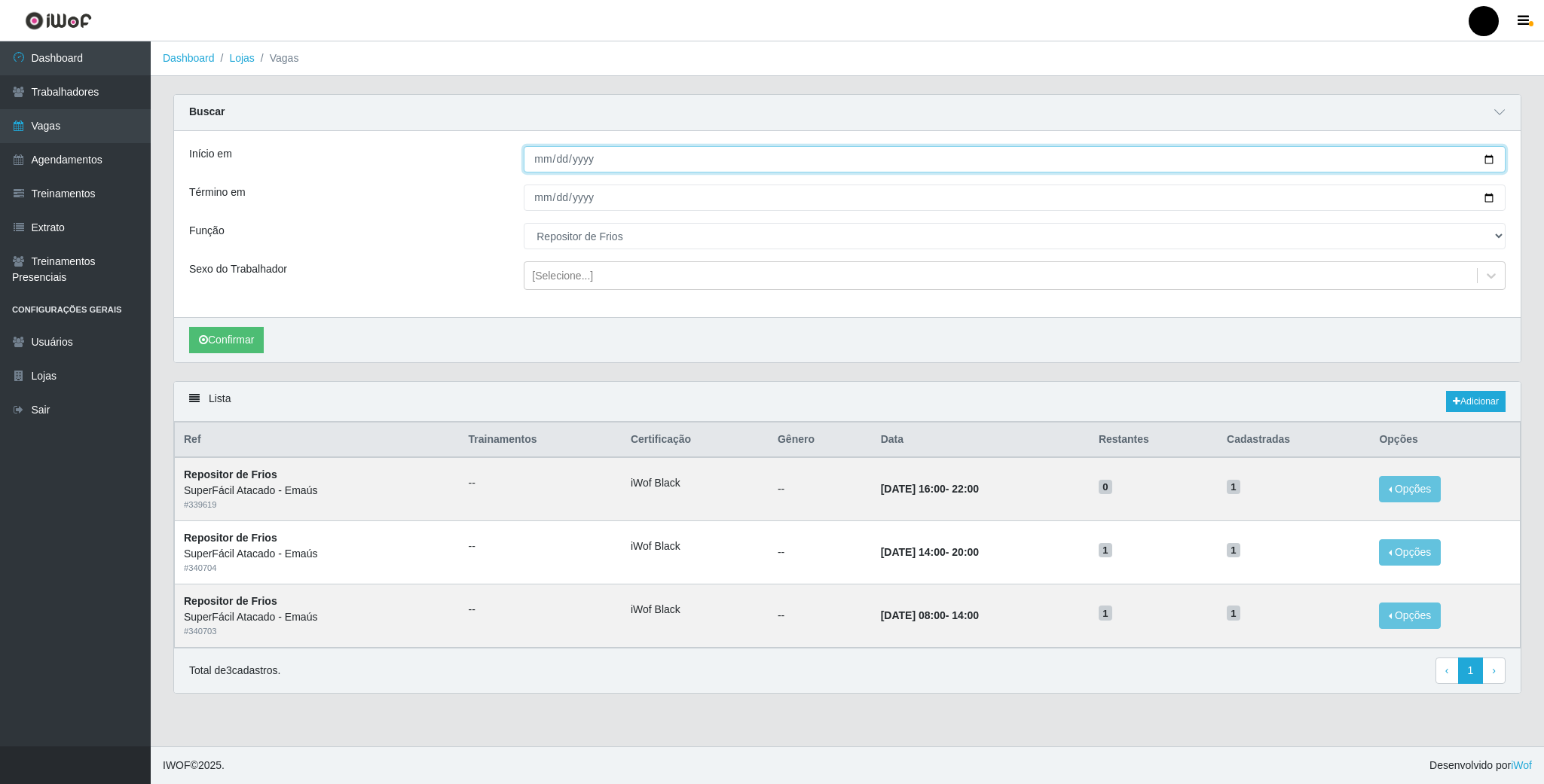
click at [1493, 158] on input "2025-09-04" at bounding box center [1015, 159] width 982 height 26
type input "2025-09-05"
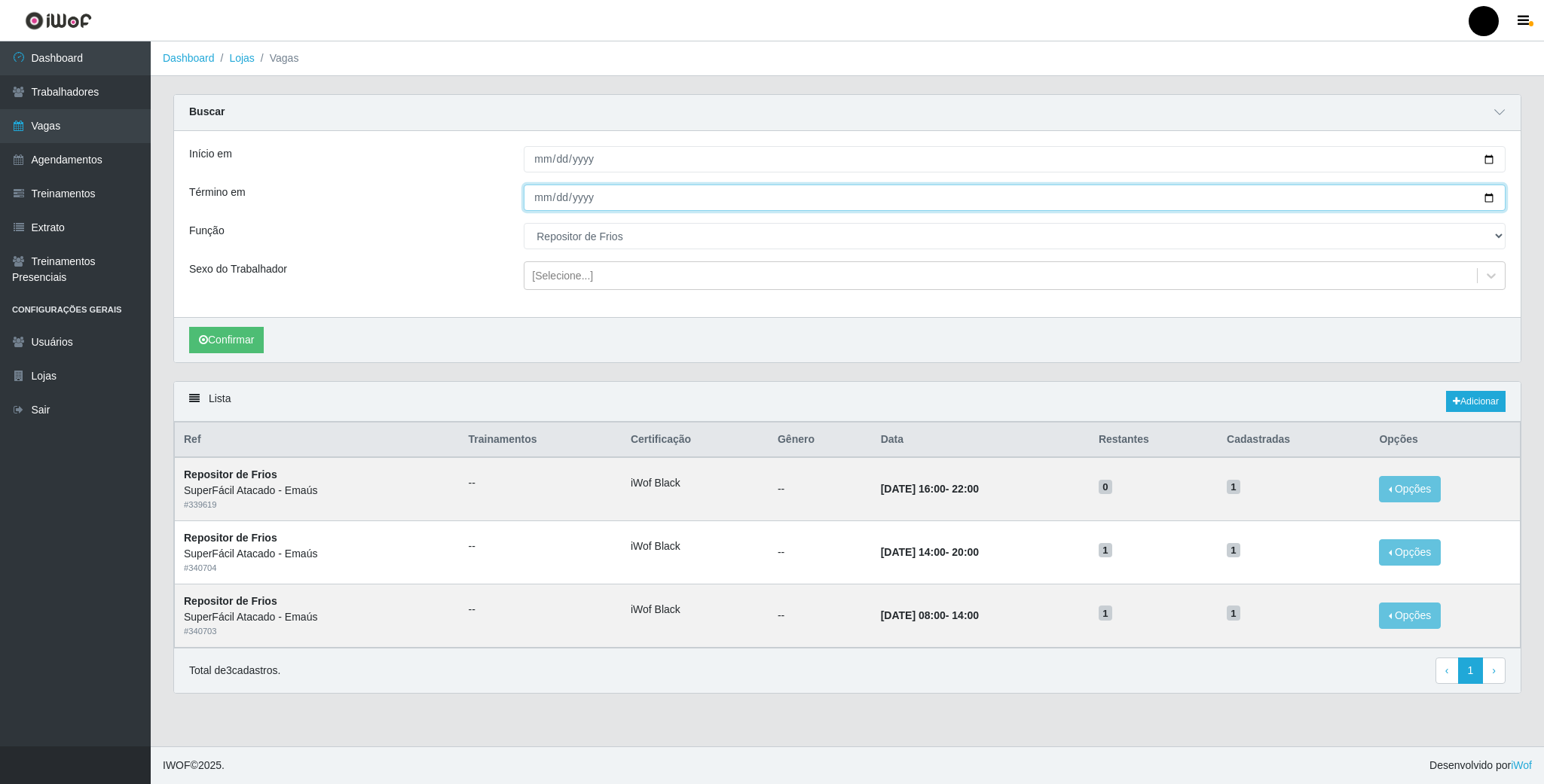
click at [1490, 193] on input "2025-09-04" at bounding box center [1015, 198] width 982 height 26
type input "2025-09-05"
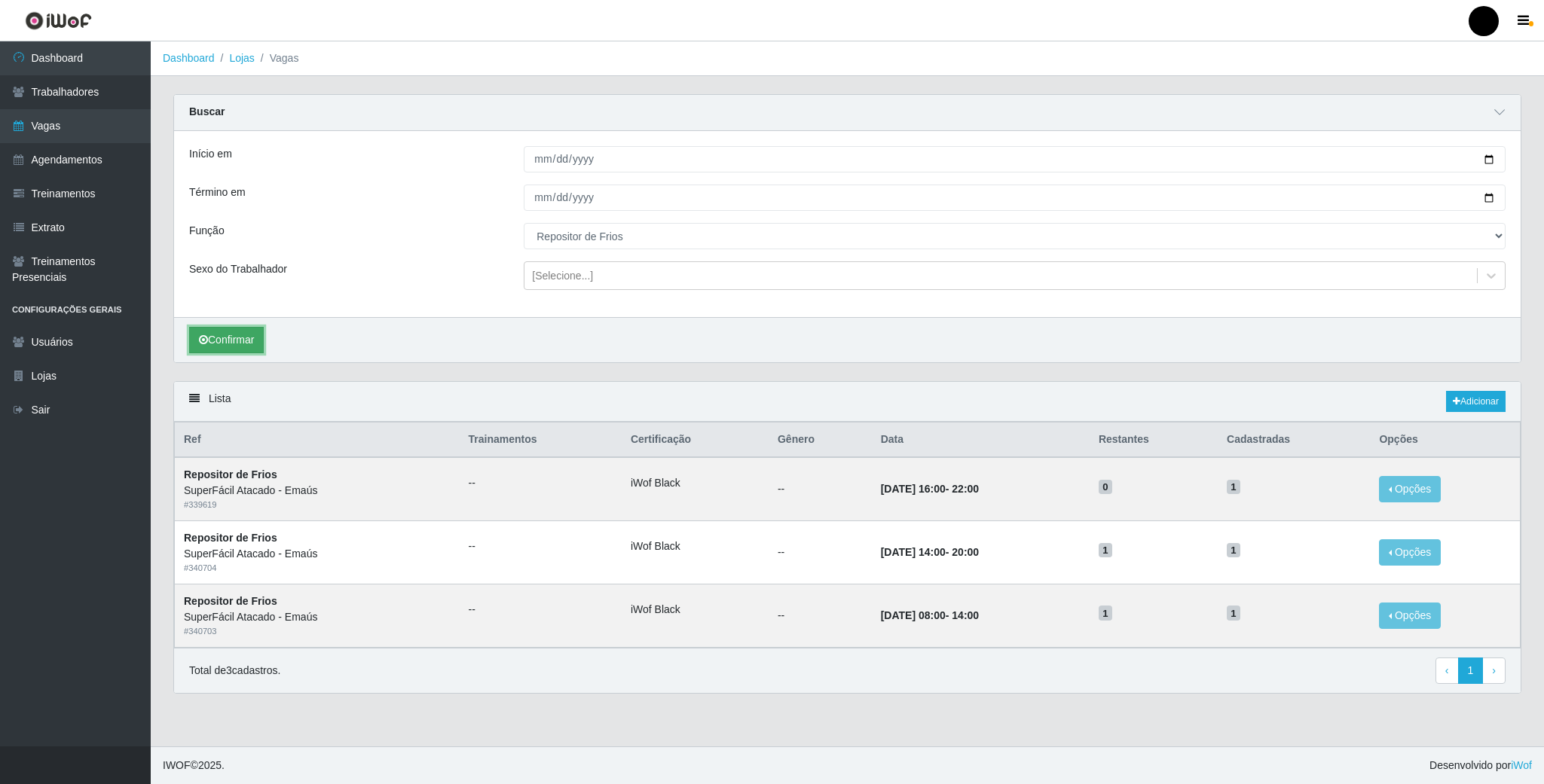
click at [197, 335] on button "Confirmar" at bounding box center [227, 340] width 75 height 26
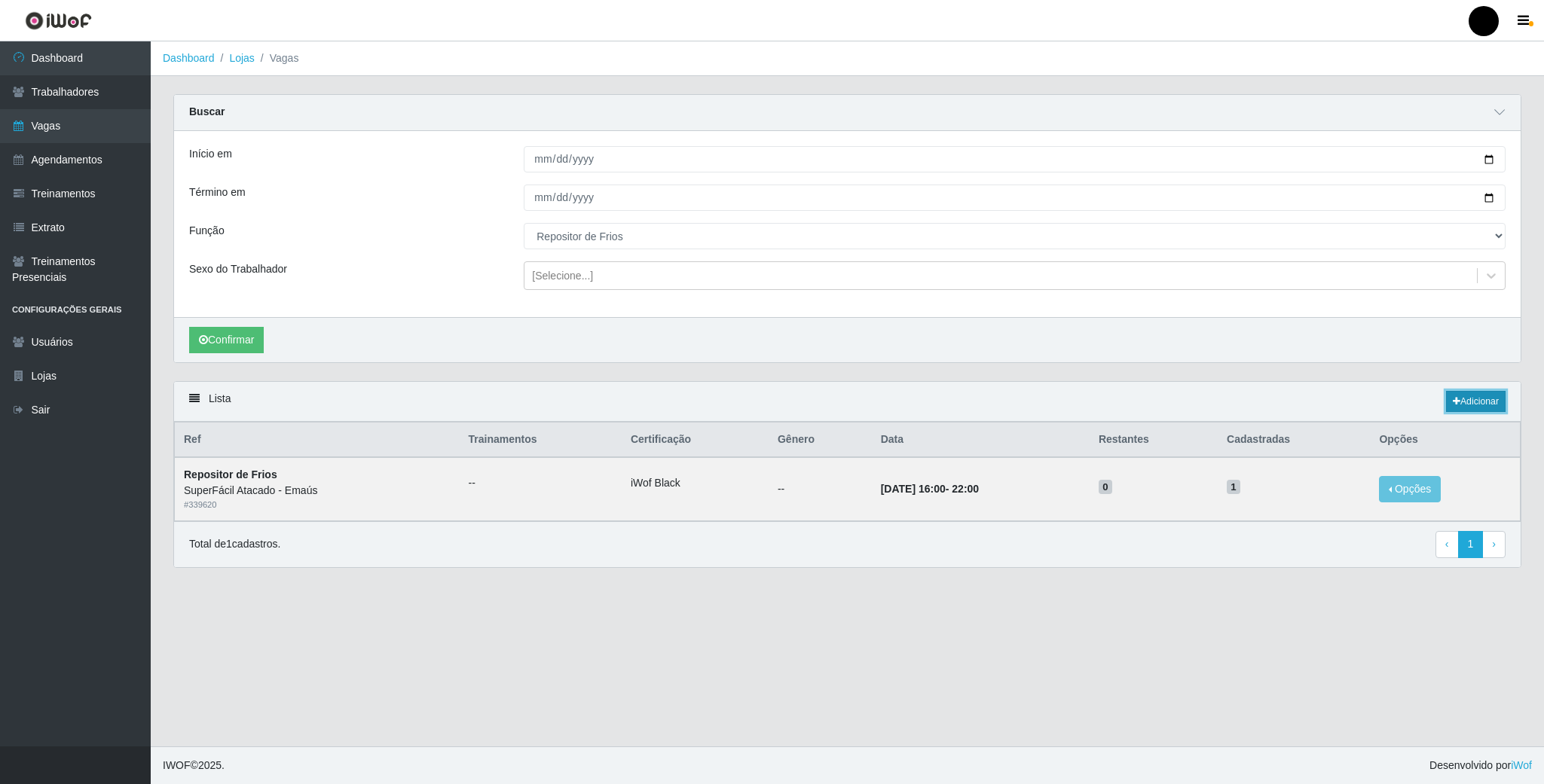
click at [1483, 411] on link "Adicionar" at bounding box center [1475, 401] width 59 height 21
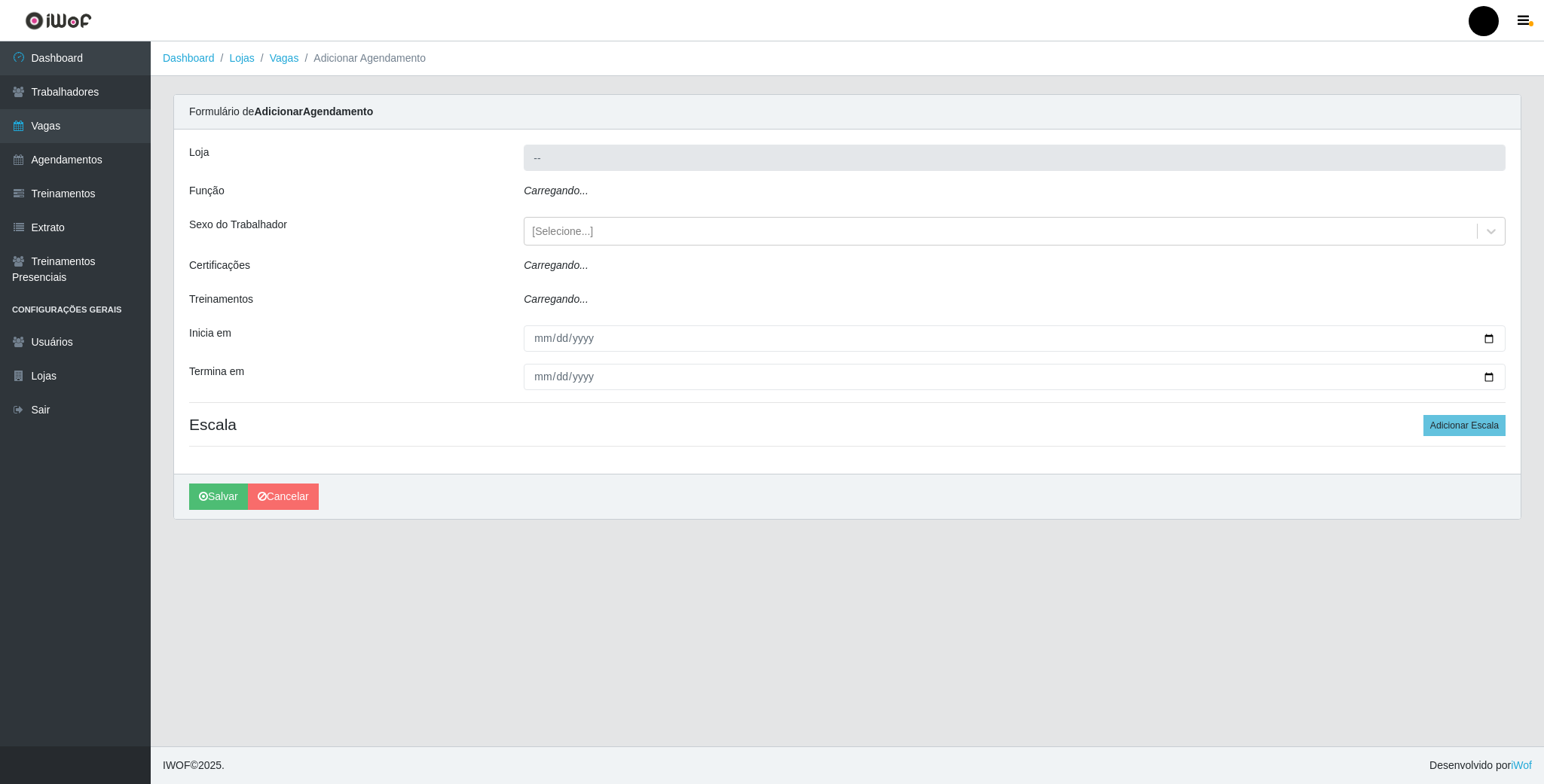
type input "SuperFácil Atacado - Emaús"
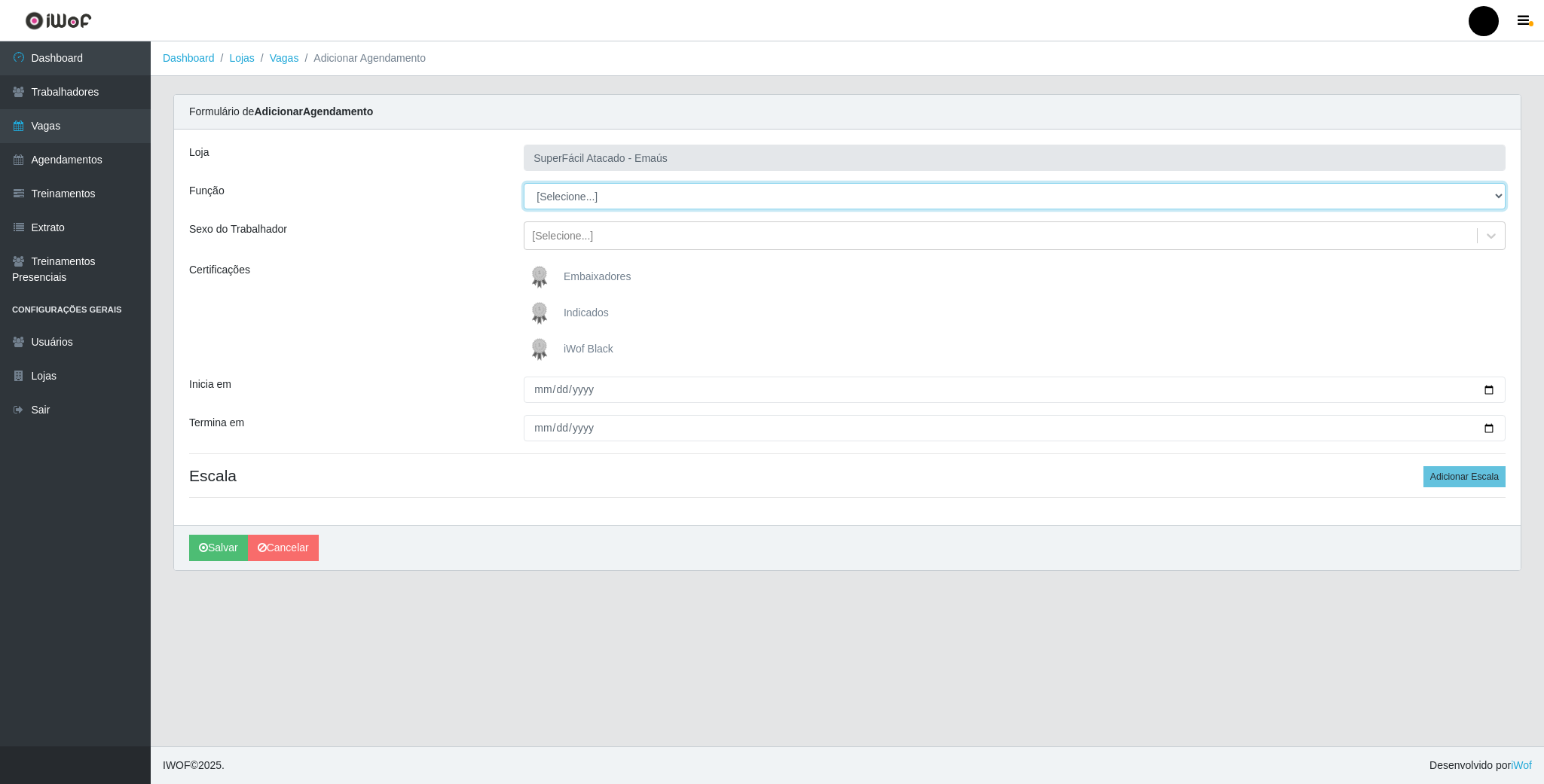
click at [805, 202] on select "[Selecione...] Auxiliar de Estacionamento Auxiliar de Estacionamento + Auxiliar…" at bounding box center [1015, 196] width 982 height 26
select select "112"
click at [524, 184] on select "[Selecione...] Auxiliar de Estacionamento Auxiliar de Estacionamento + Auxiliar…" at bounding box center [1015, 196] width 982 height 26
click at [547, 348] on img at bounding box center [542, 349] width 36 height 30
click at [0, 0] on input "iWof Black" at bounding box center [0, 0] width 0 height 0
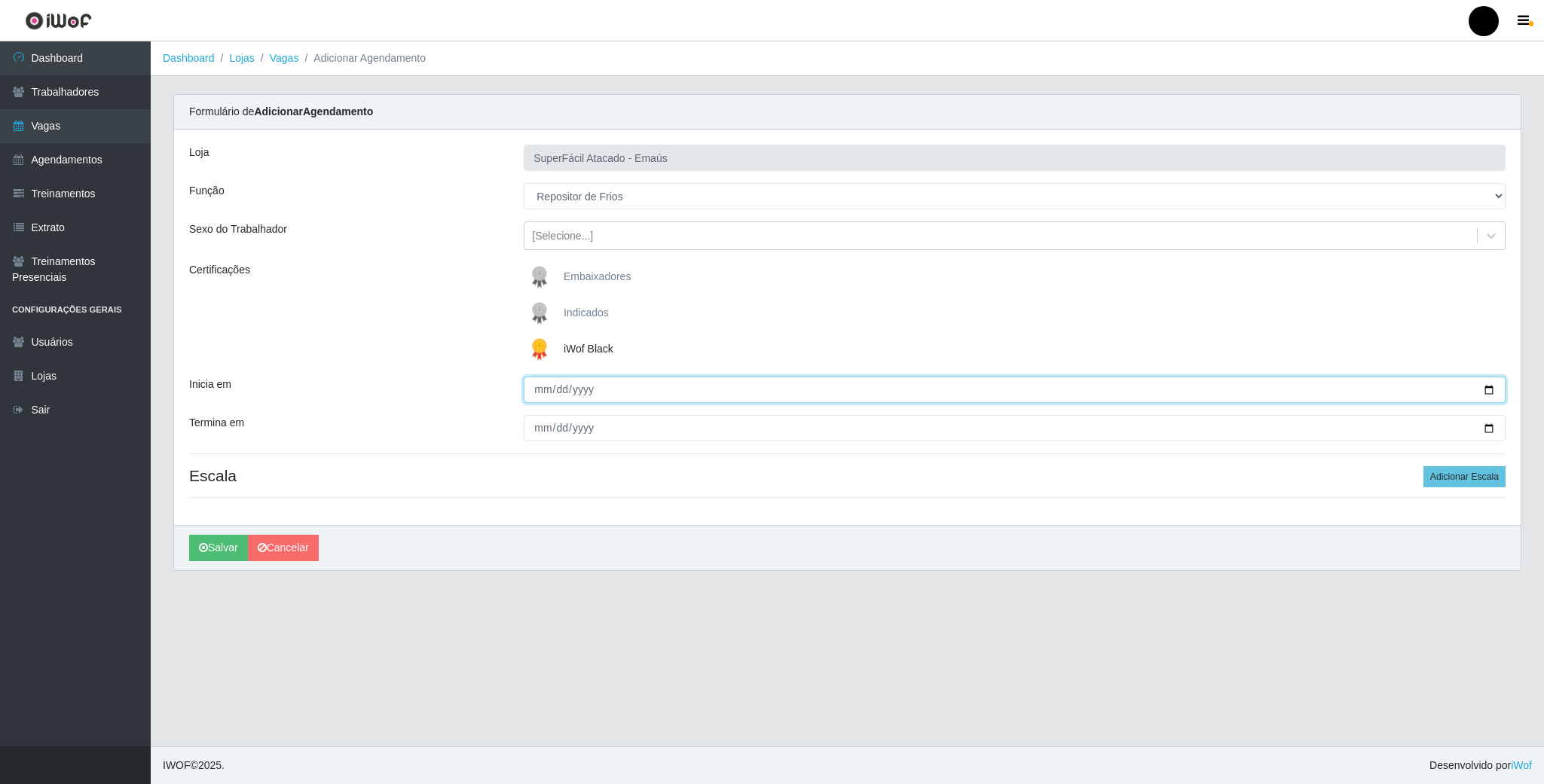
click at [1486, 389] on input "Inicia em" at bounding box center [1015, 390] width 982 height 26
type input "2025-09-05"
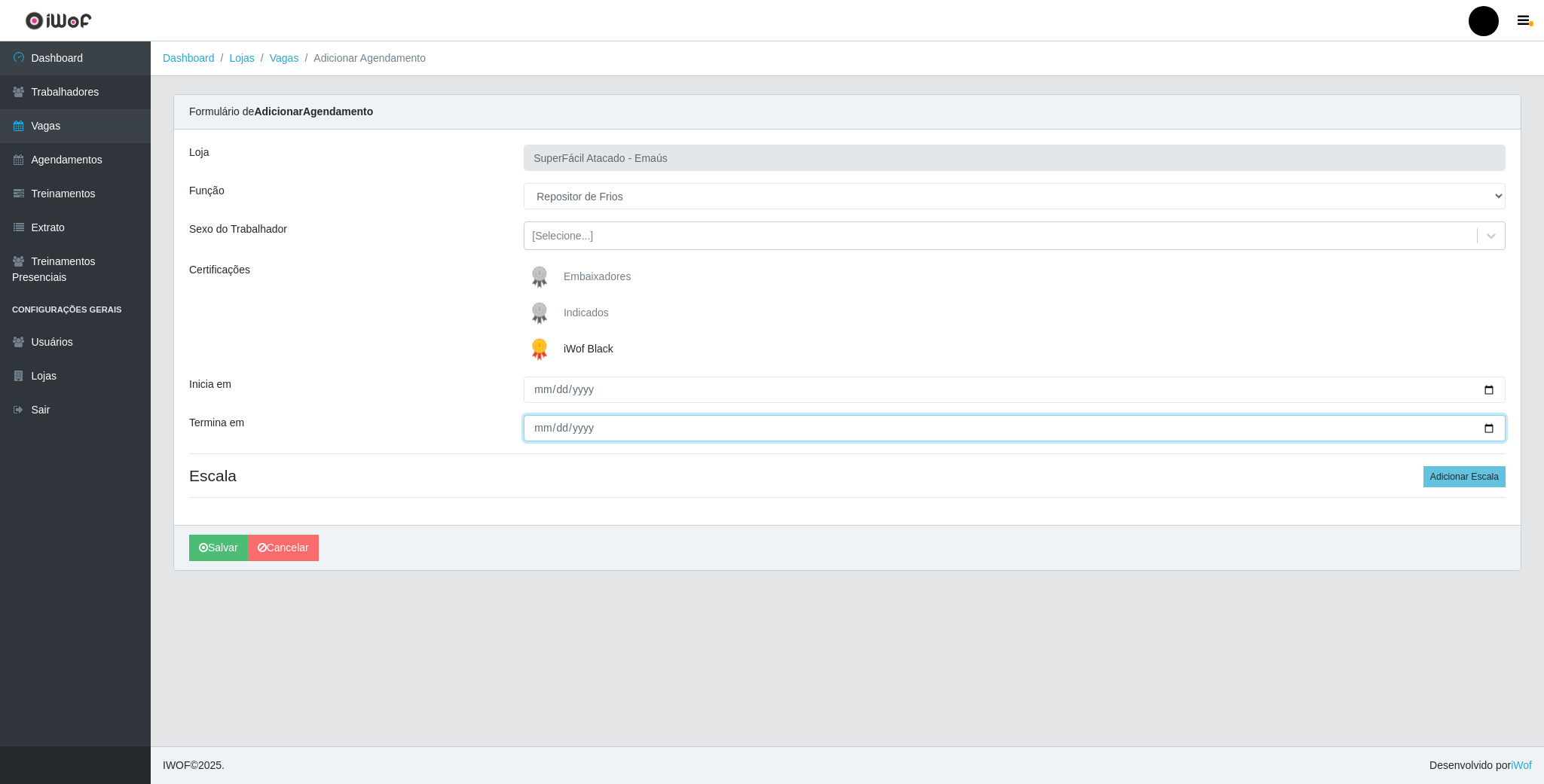
click at [1481, 434] on input "Termina em" at bounding box center [1015, 428] width 982 height 26
type input "2025-09-05"
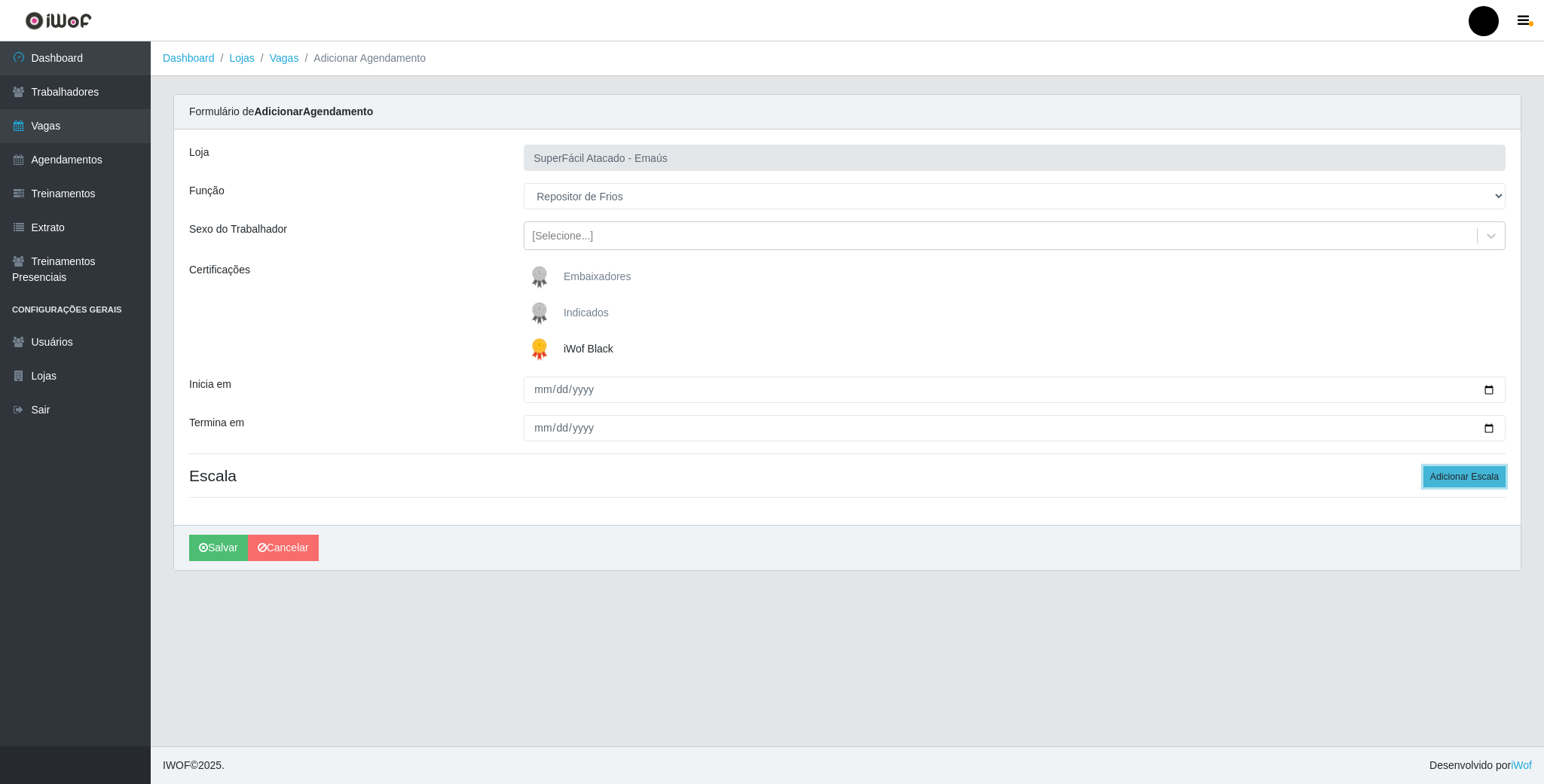
click at [1477, 487] on button "Adicionar Escala" at bounding box center [1465, 476] width 82 height 21
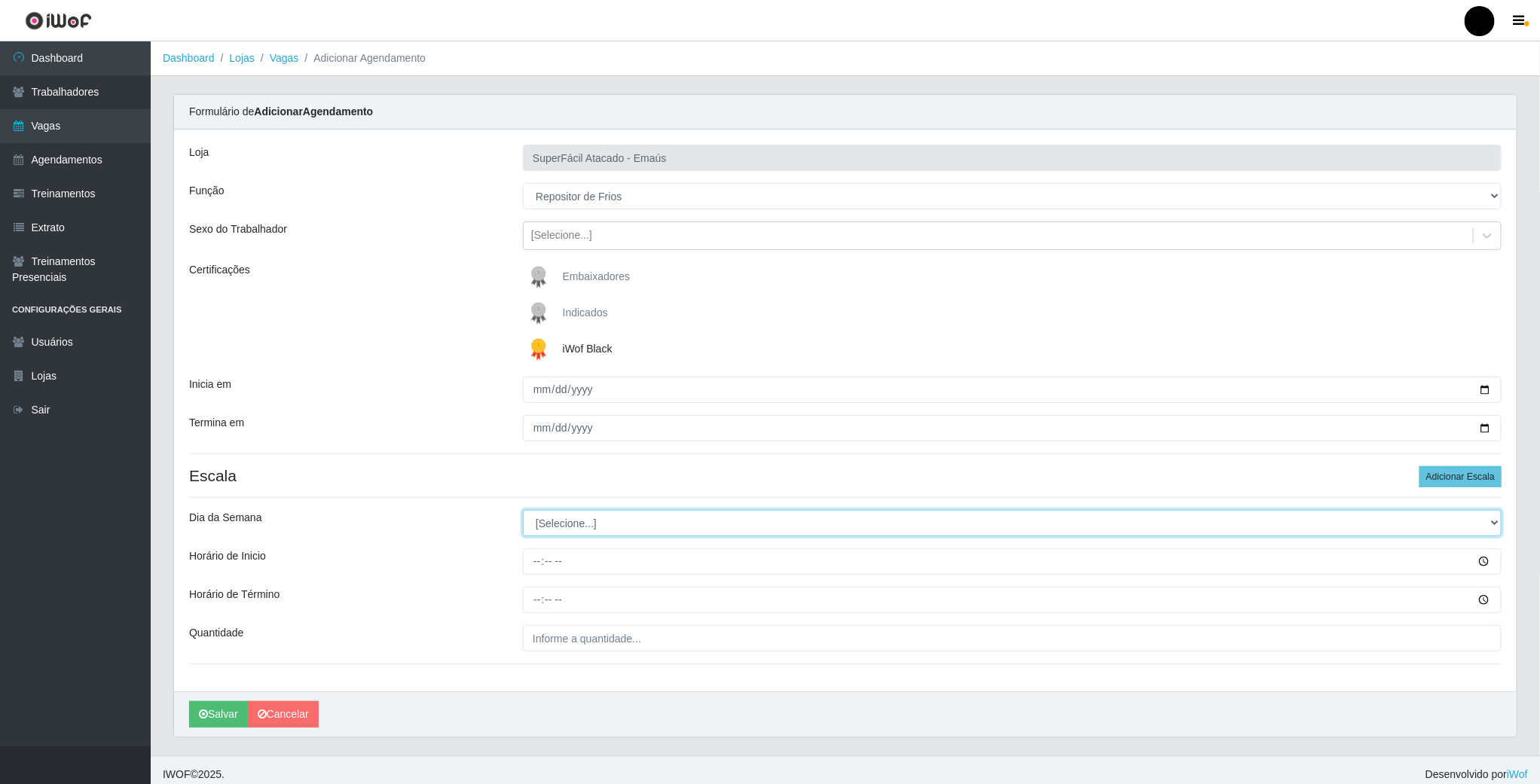
click at [549, 527] on select "[Selecione...] Segunda Terça Quarta Quinta Sexta Sábado Domingo" at bounding box center [1012, 523] width 979 height 26
select select "5"
click at [523, 512] on select "[Selecione...] Segunda Terça Quarta Quinta Sexta Sábado Domingo" at bounding box center [1012, 523] width 979 height 26
click at [536, 568] on input "Horário de Inicio" at bounding box center [1012, 561] width 979 height 26
type input "08:00"
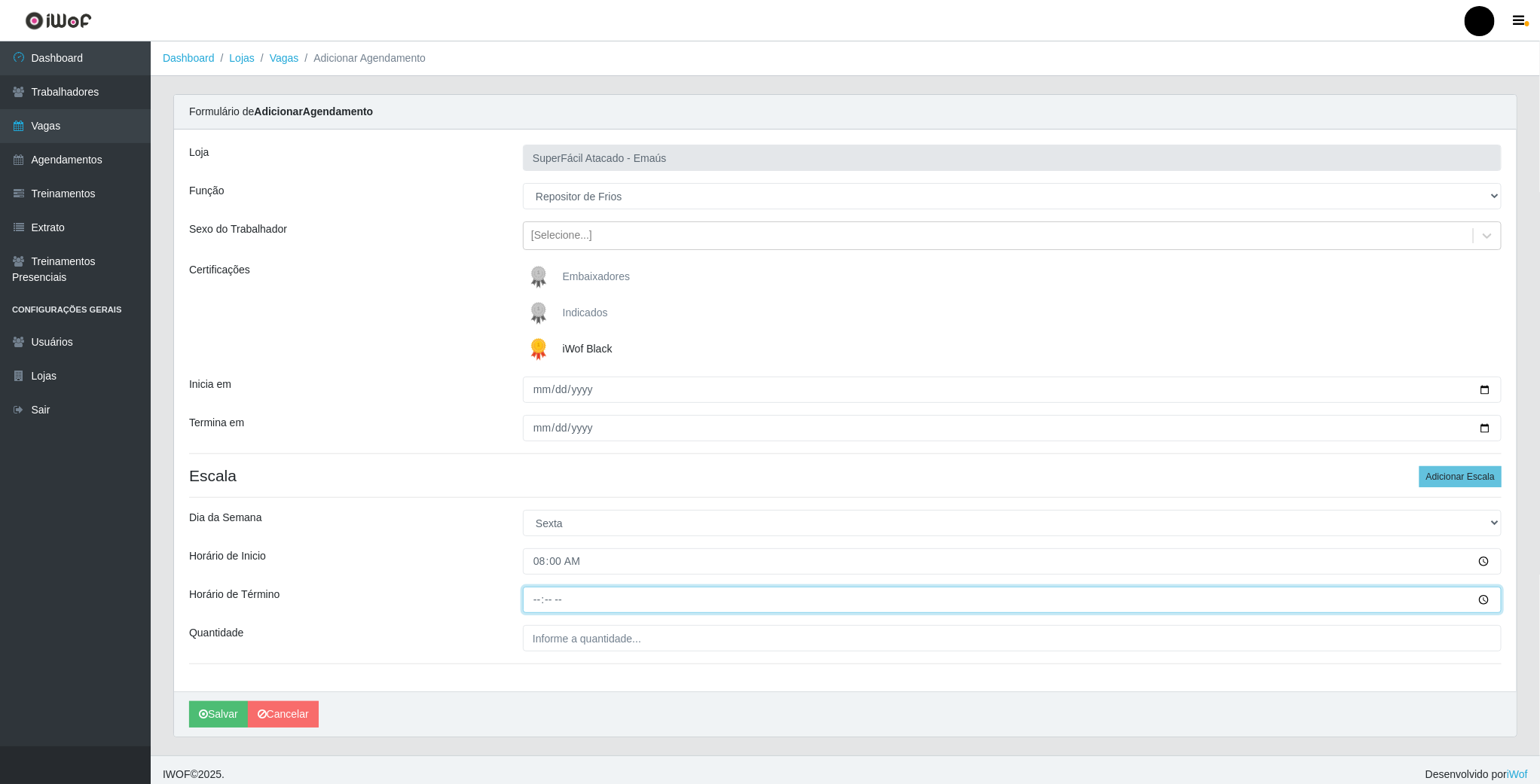
click at [534, 605] on input "Horário de Término" at bounding box center [1012, 600] width 979 height 26
type input "14:00"
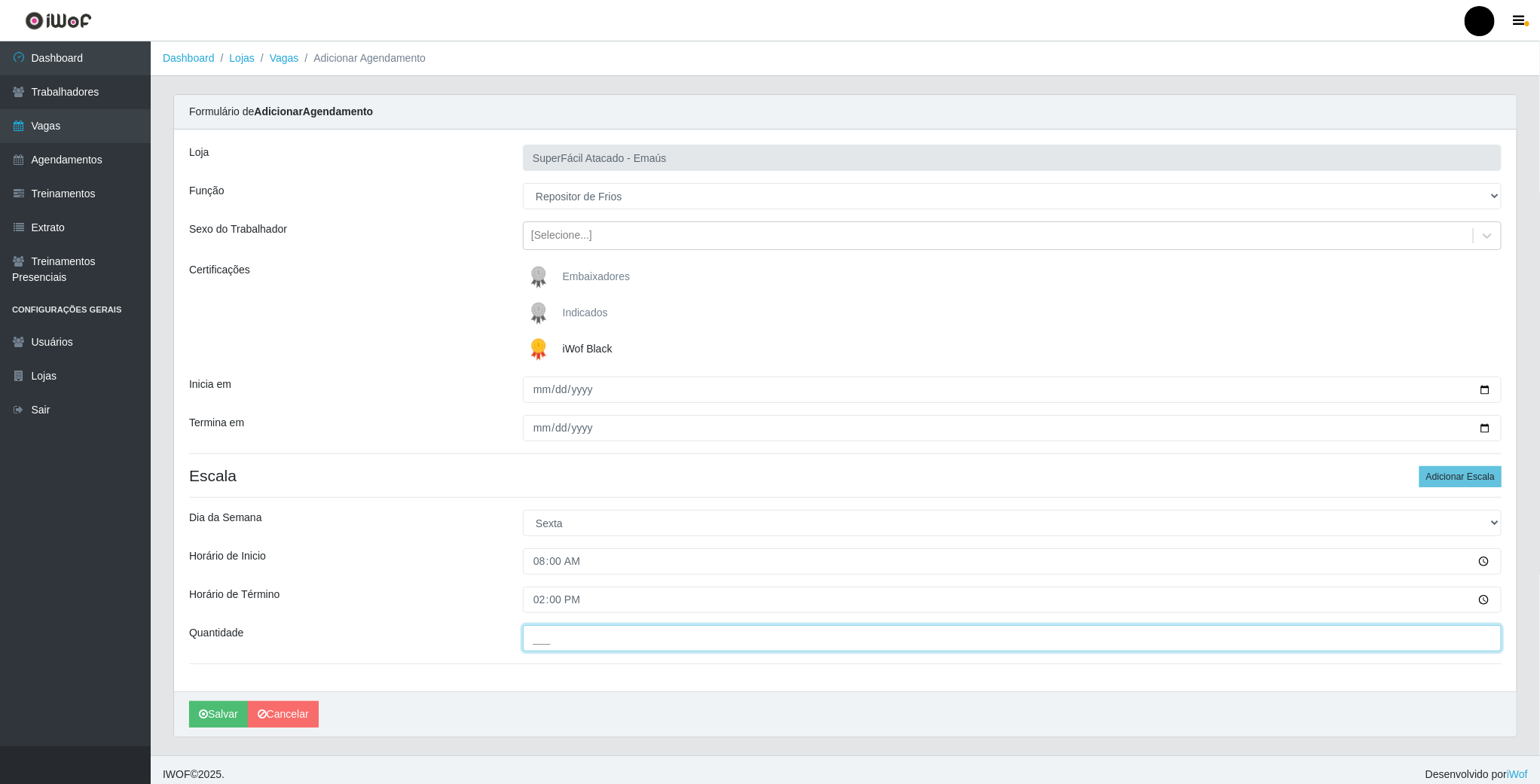
click at [534, 646] on input "___" at bounding box center [1012, 638] width 979 height 26
type input "01_"
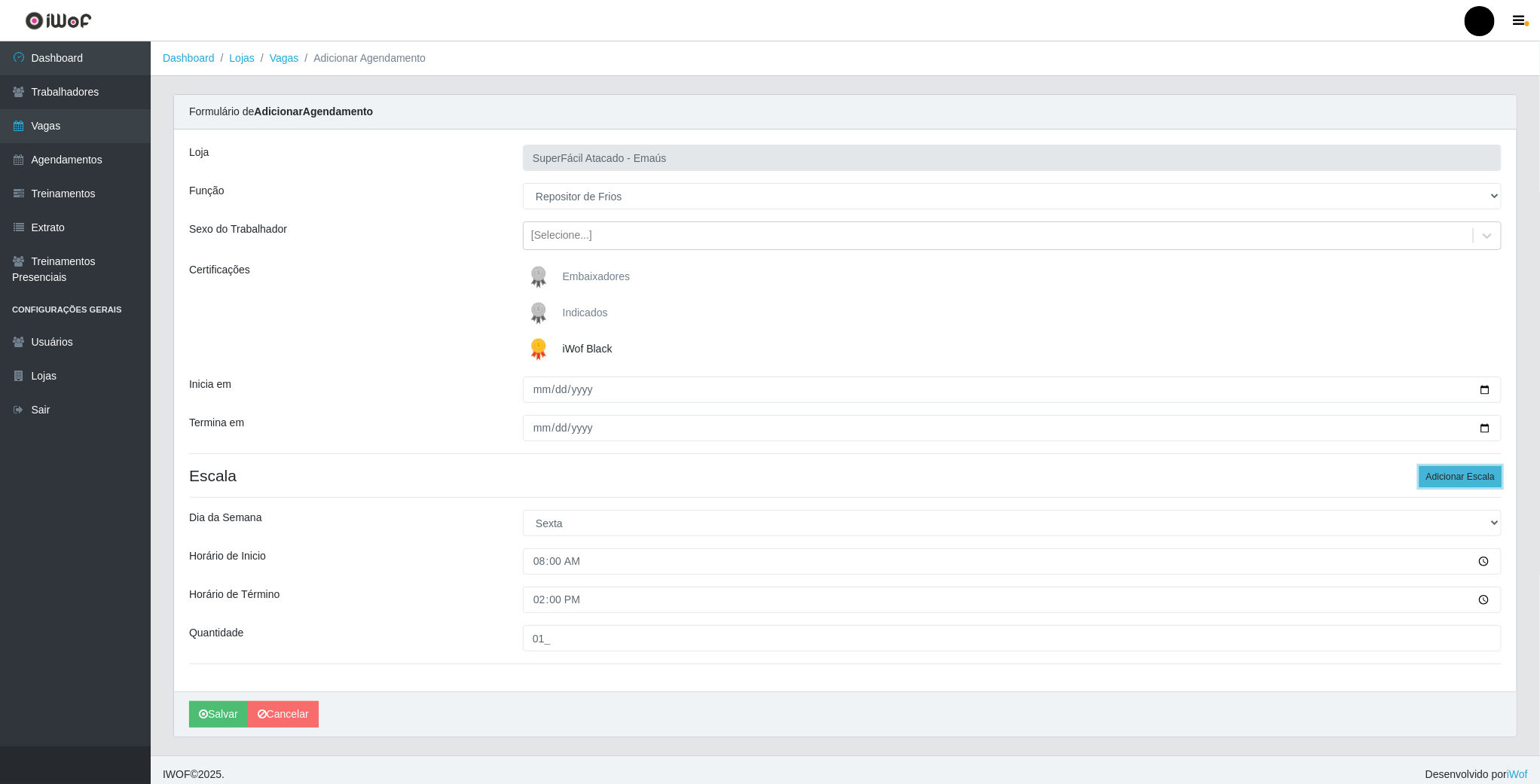
click at [1436, 471] on button "Adicionar Escala" at bounding box center [1461, 476] width 82 height 21
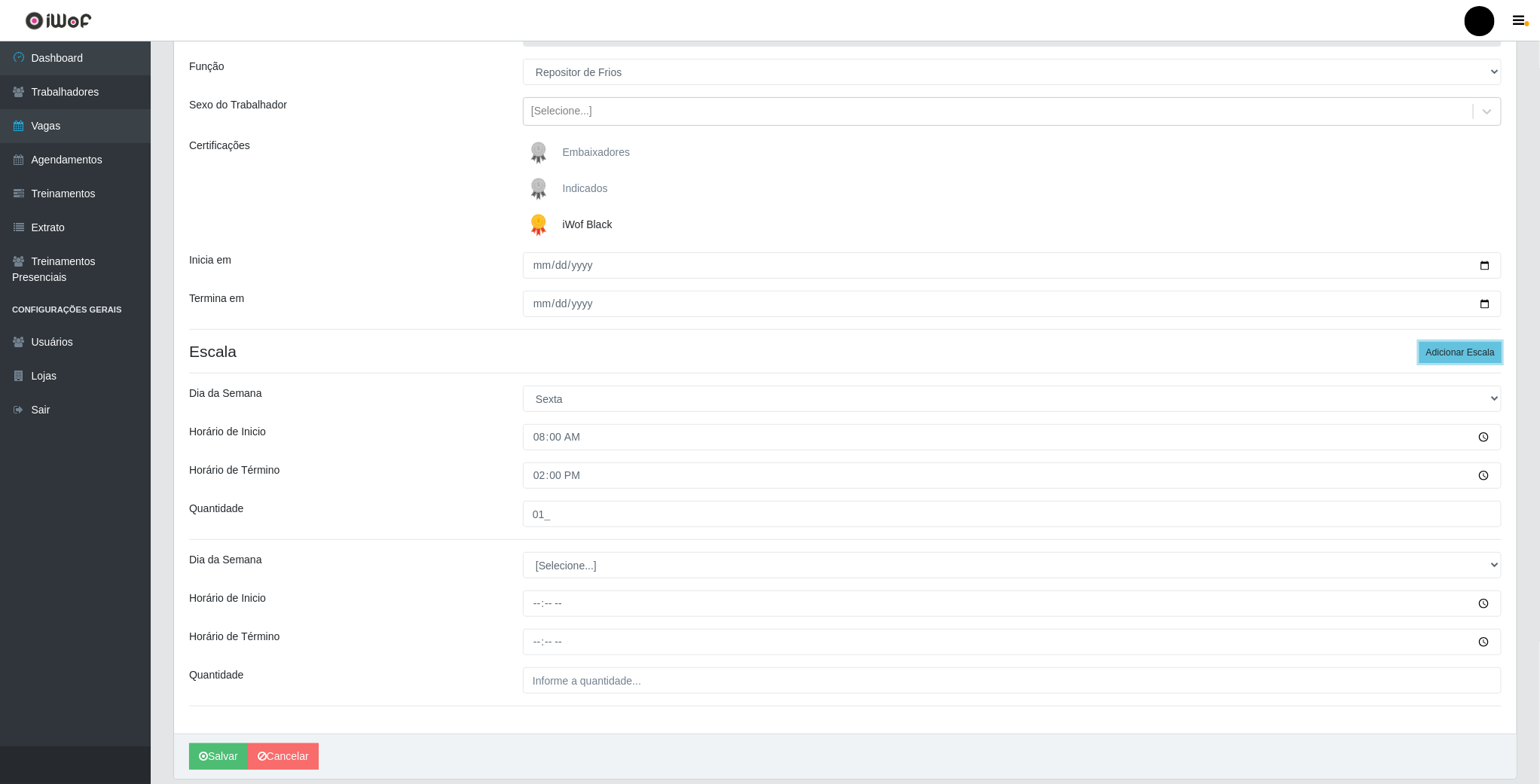
scroll to position [179, 0]
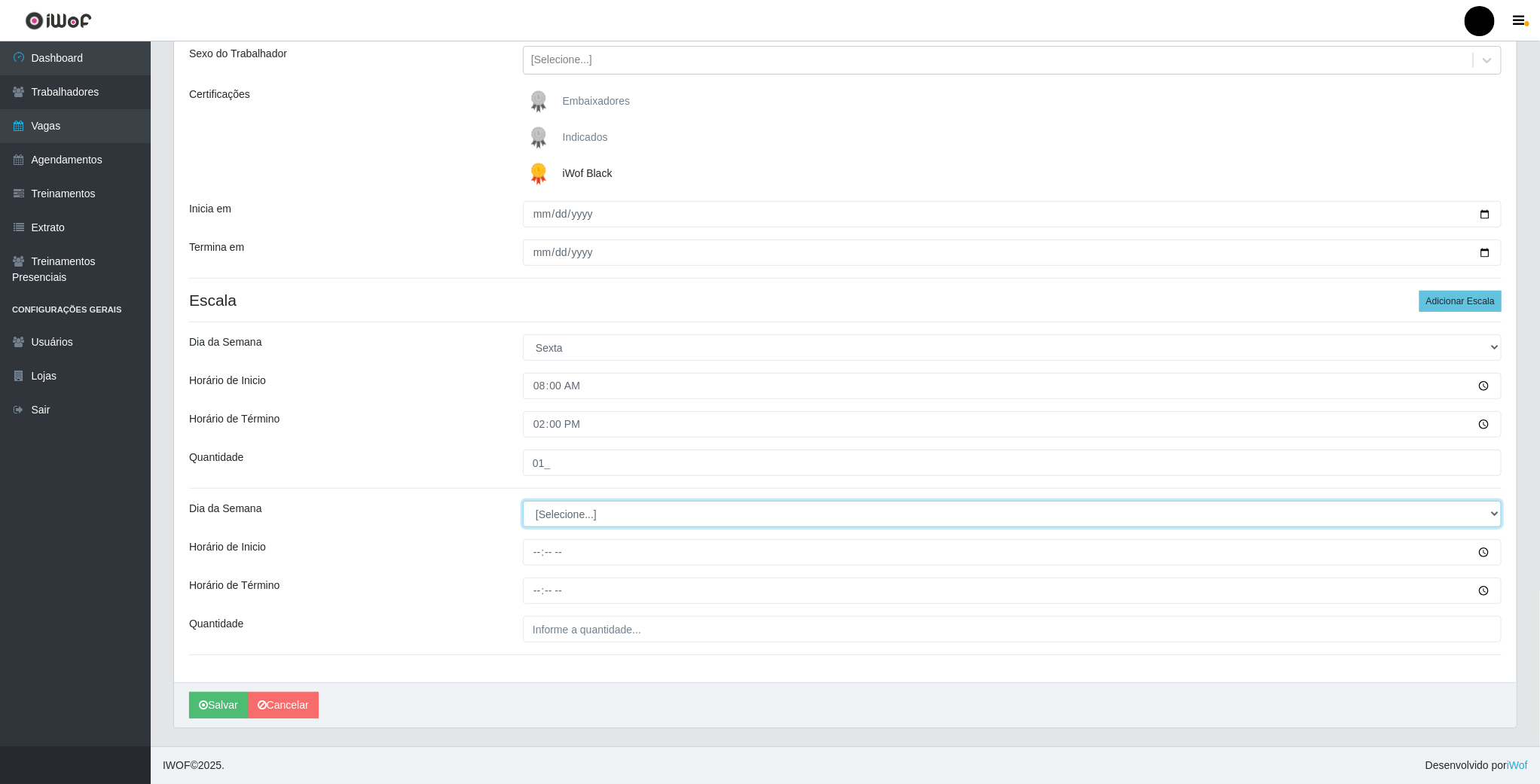
click at [570, 522] on select "[Selecione...] Segunda Terça Quarta Quinta Sexta Sábado Domingo" at bounding box center [1012, 514] width 979 height 26
select select "5"
click at [523, 501] on select "[Selecione...] Segunda Terça Quarta Quinta Sexta Sábado Domingo" at bounding box center [1012, 514] width 979 height 26
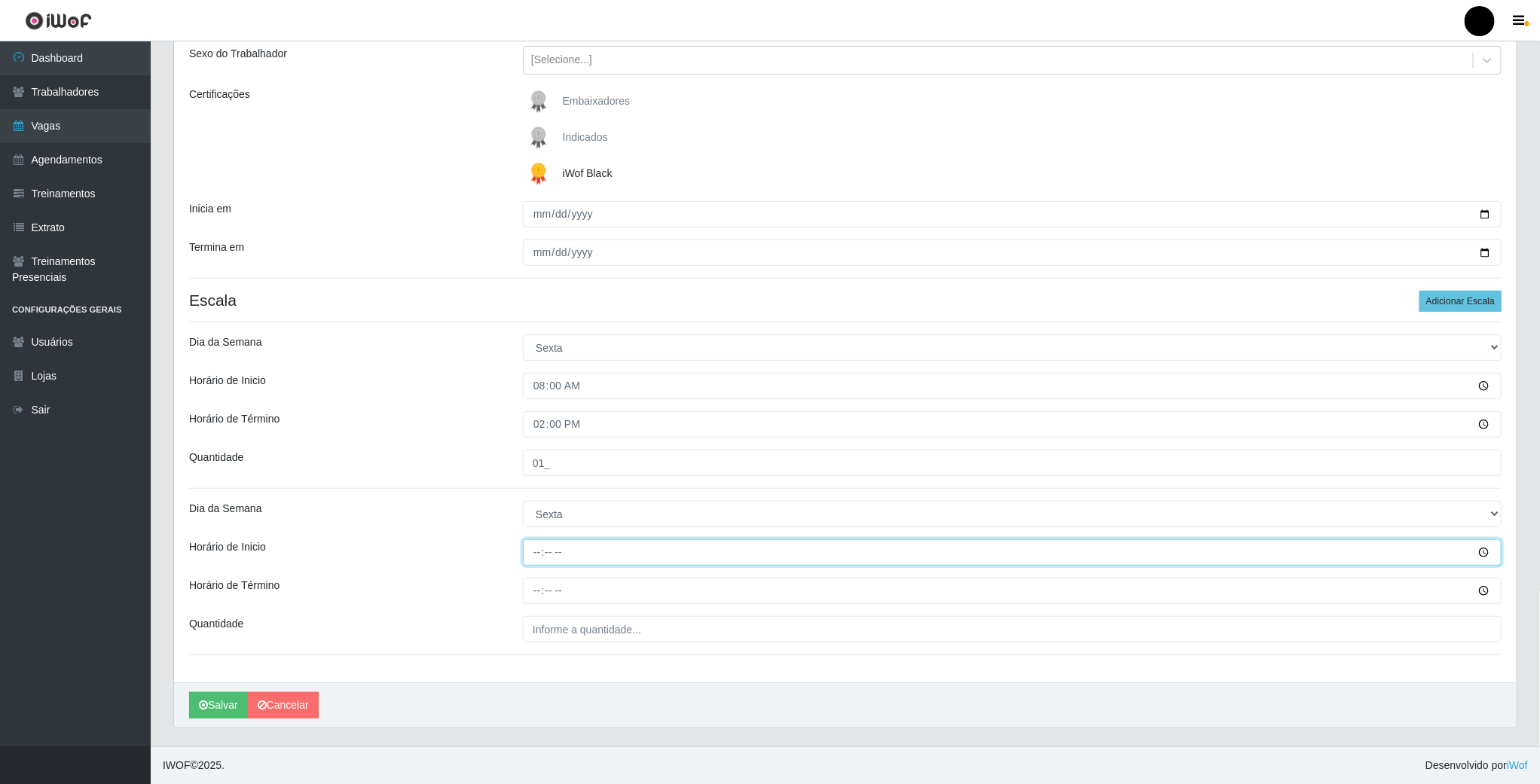
click at [534, 542] on input "Horário de Inicio" at bounding box center [1012, 552] width 979 height 26
type input "14:00"
click at [535, 595] on input "Horário de Término" at bounding box center [1012, 591] width 979 height 26
type input "20:00"
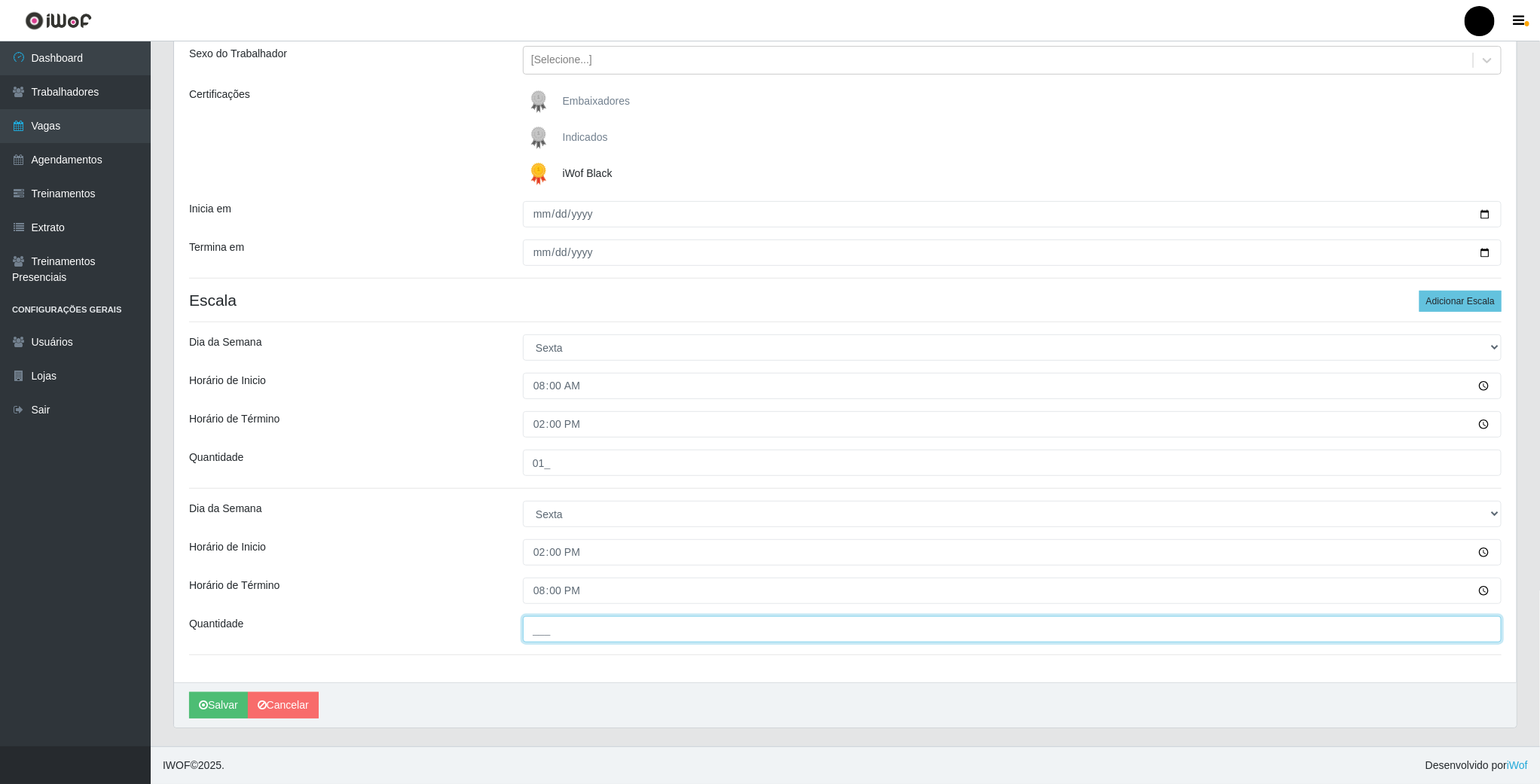
click at [554, 633] on input "___" at bounding box center [1012, 629] width 979 height 26
type input "01_"
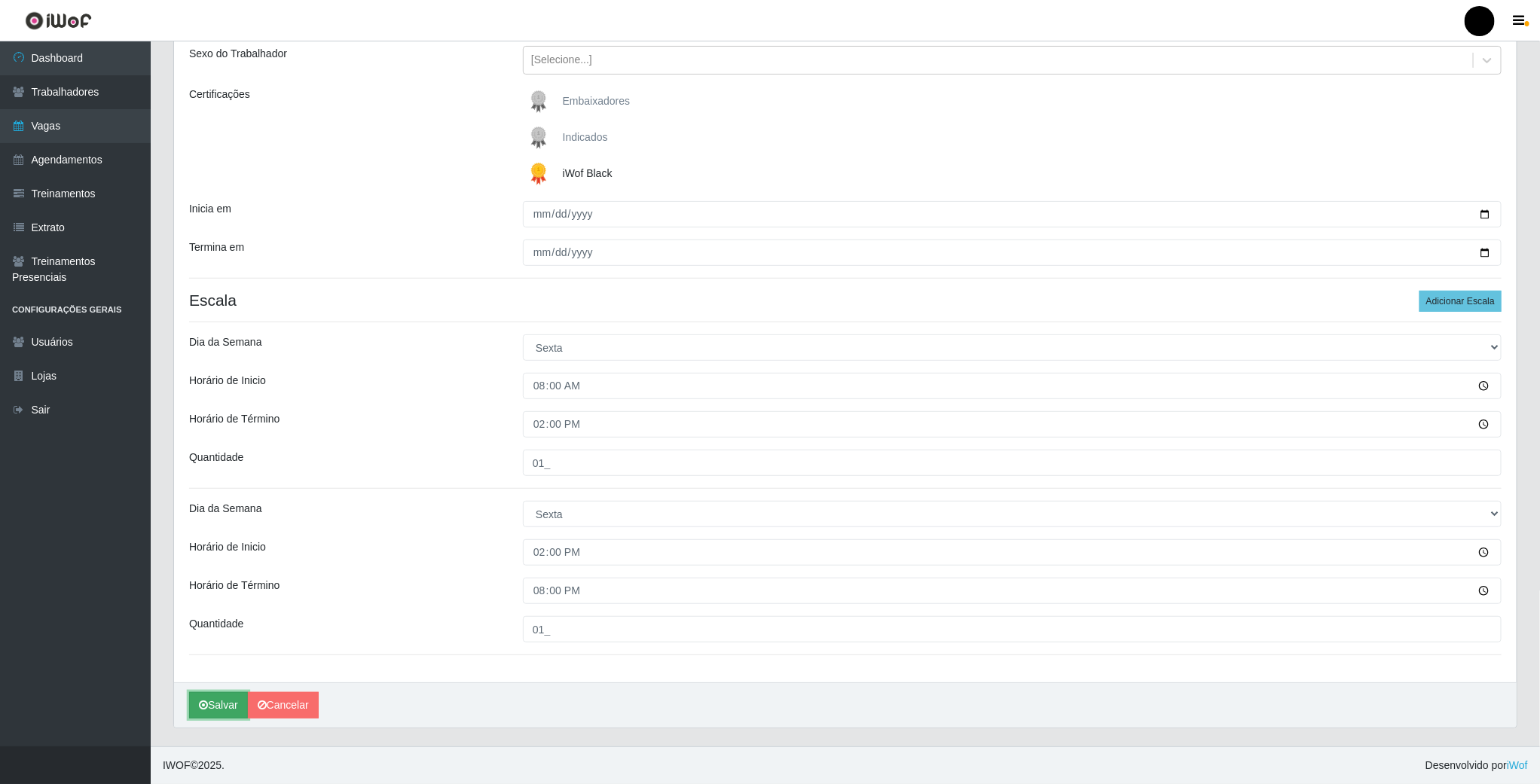
click at [208, 701] on icon "submit" at bounding box center [203, 705] width 9 height 11
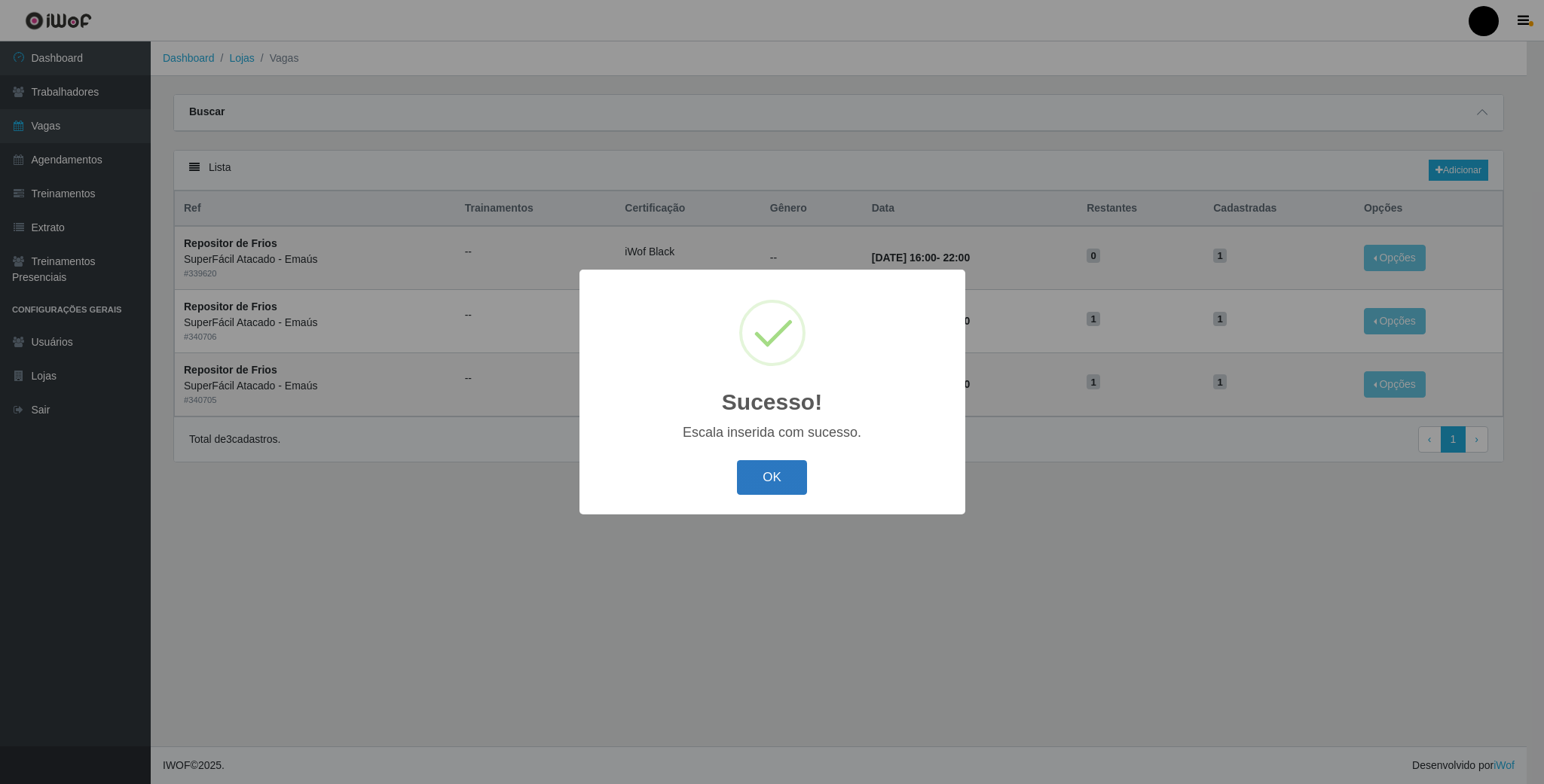
click at [787, 468] on button "OK" at bounding box center [772, 478] width 70 height 35
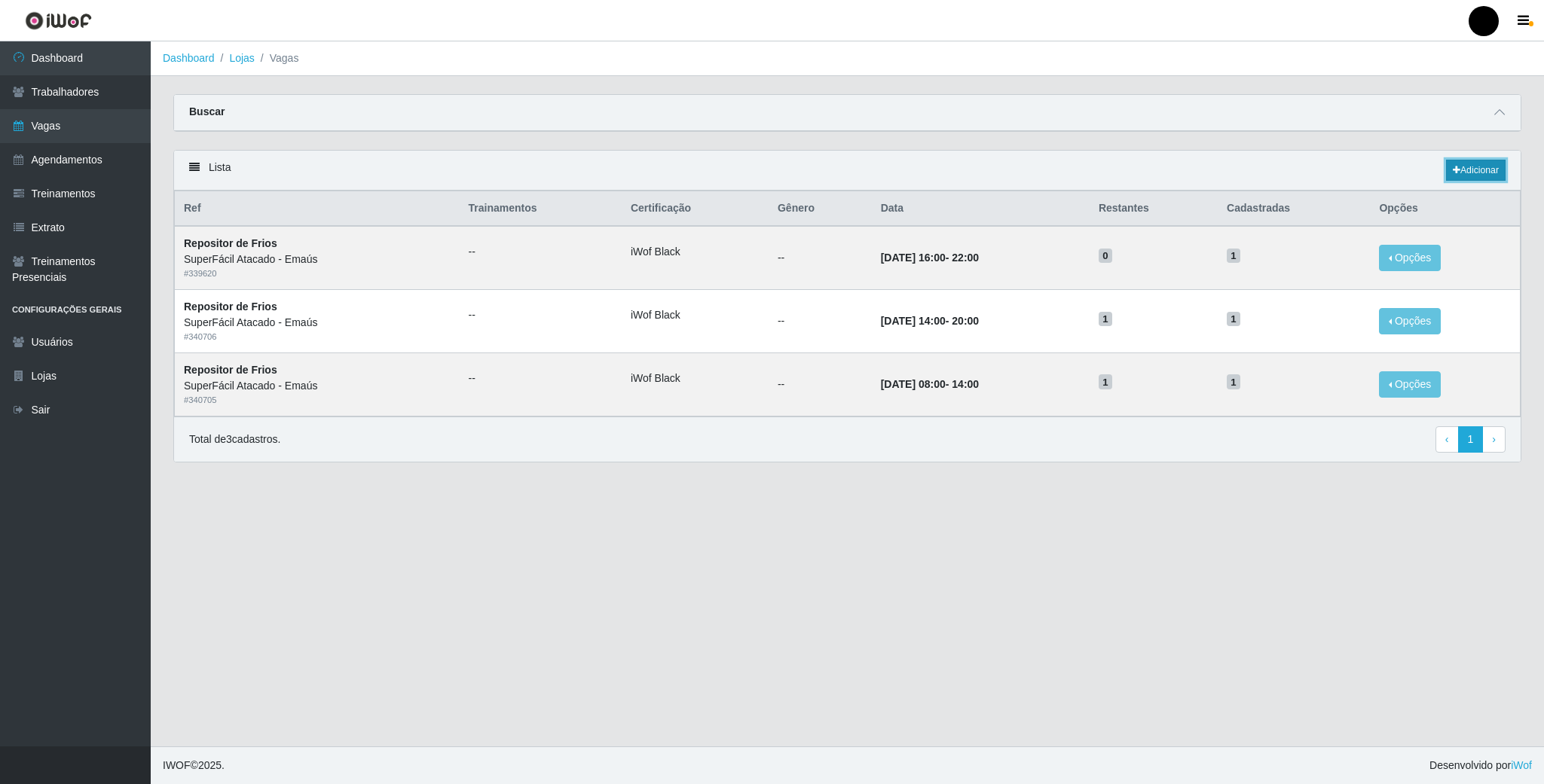
click at [1481, 165] on link "Adicionar" at bounding box center [1475, 169] width 59 height 21
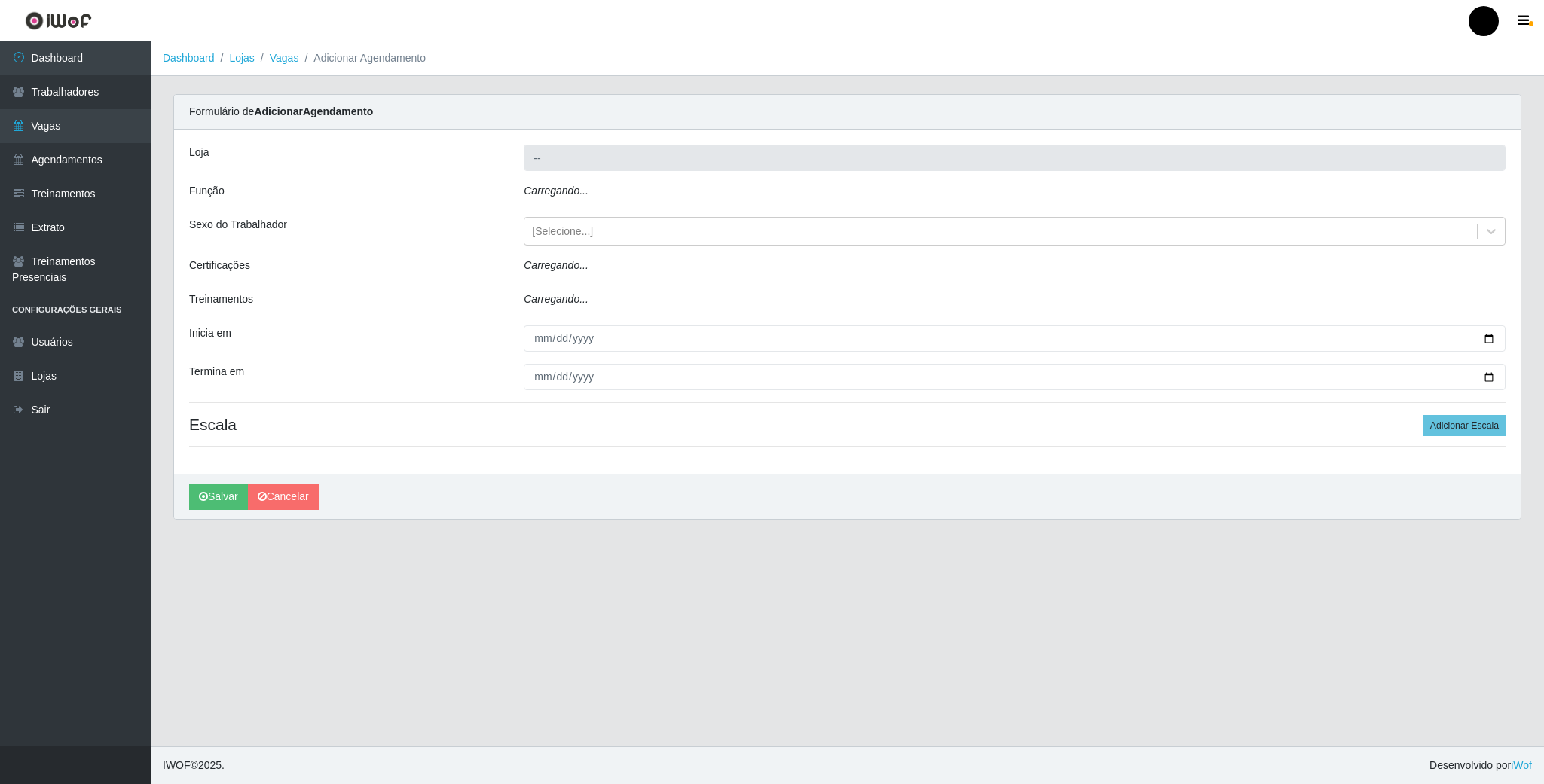
type input "SuperFácil Atacado - Emaús"
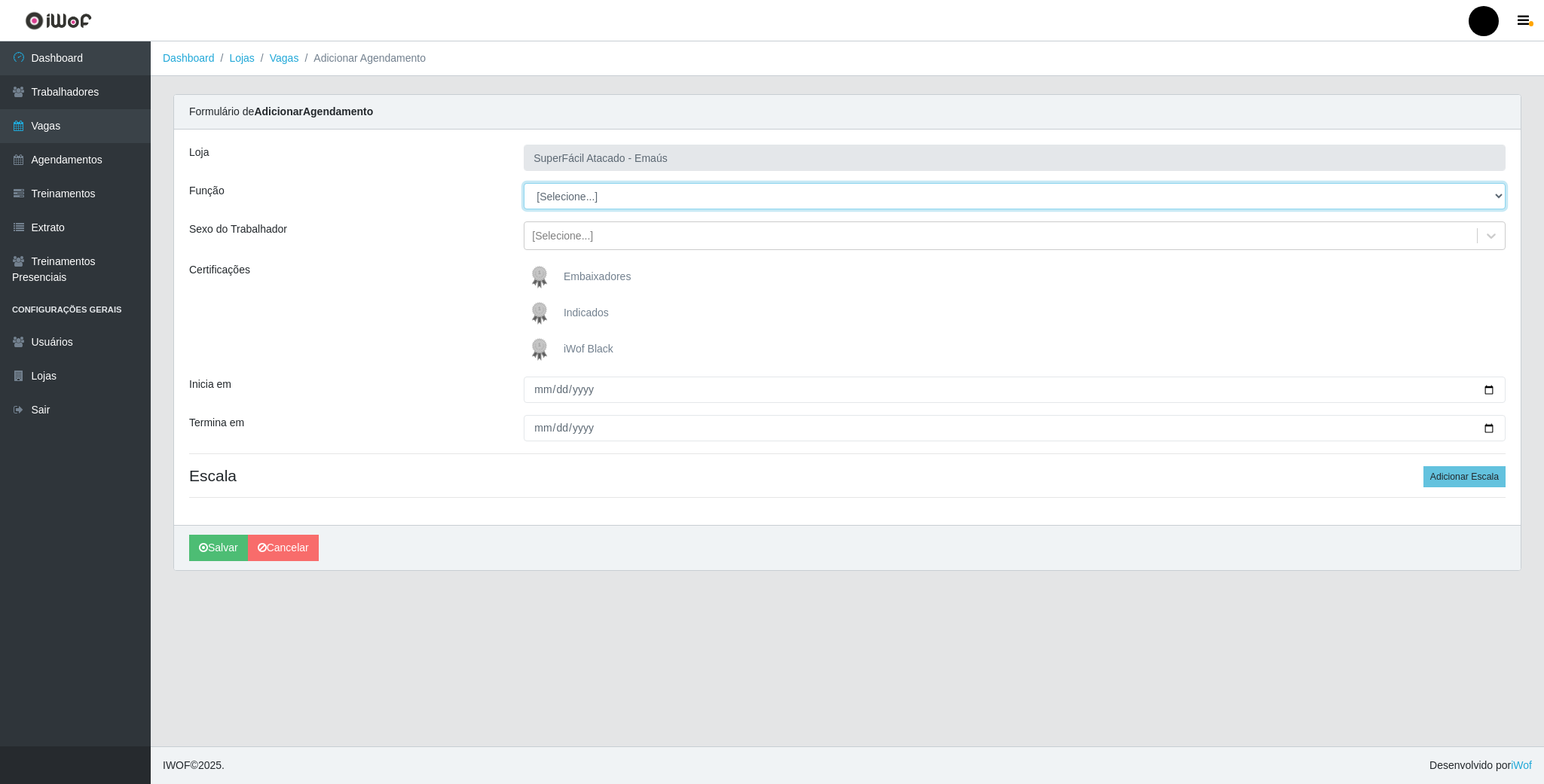
click at [1489, 204] on select "[Selecione...] Auxiliar de Estacionamento Auxiliar de Estacionamento + Auxiliar…" at bounding box center [1015, 196] width 982 height 26
select select "113"
click at [524, 184] on select "[Selecione...] Auxiliar de Estacionamento Auxiliar de Estacionamento + Auxiliar…" at bounding box center [1015, 196] width 982 height 26
click at [536, 353] on img at bounding box center [542, 349] width 36 height 30
click at [0, 0] on input "iWof Black" at bounding box center [0, 0] width 0 height 0
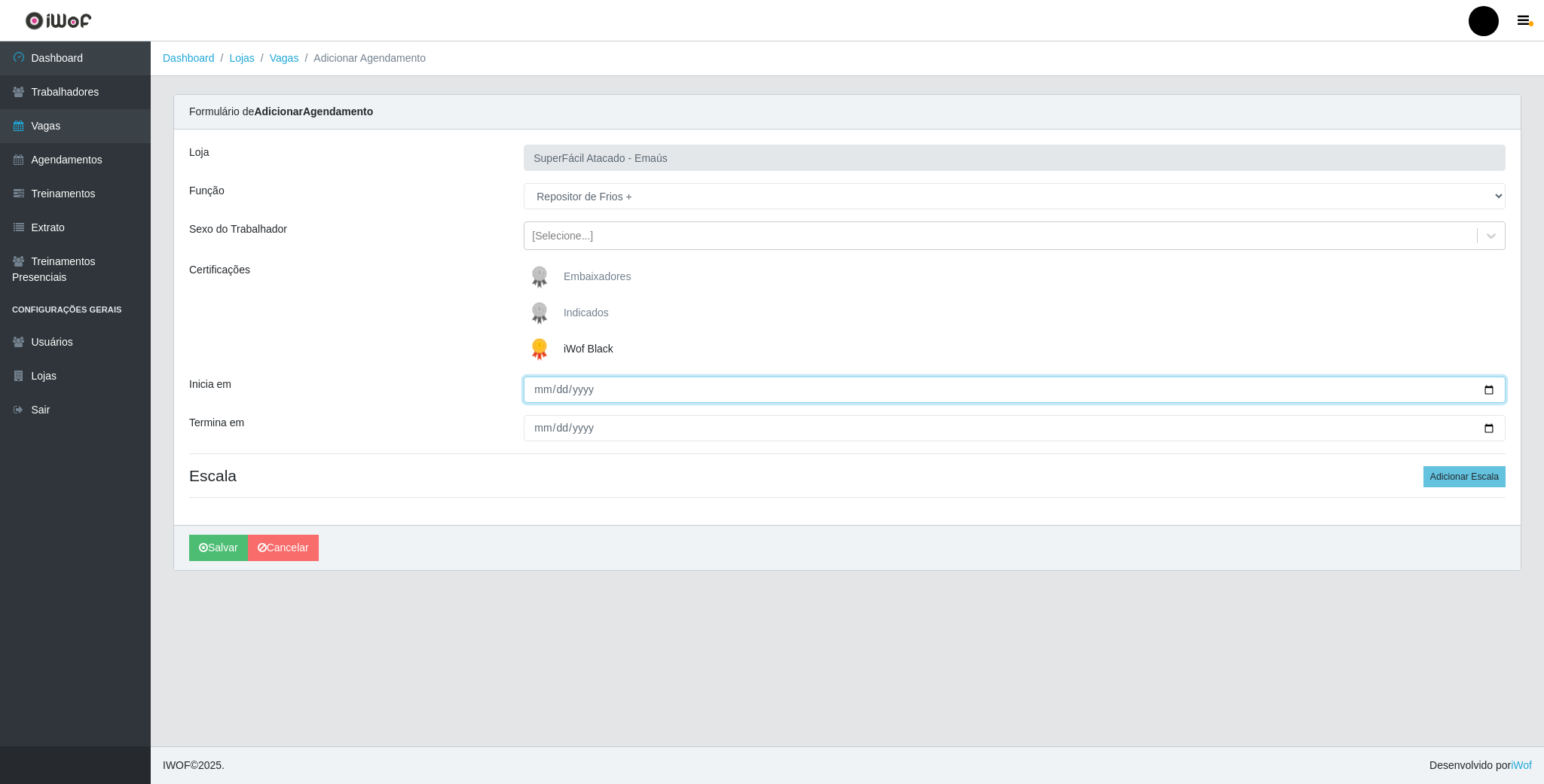
click at [1495, 390] on input "Inicia em" at bounding box center [1015, 390] width 982 height 26
click at [1482, 394] on input "Inicia em" at bounding box center [1015, 390] width 982 height 26
type input "2025-09-06"
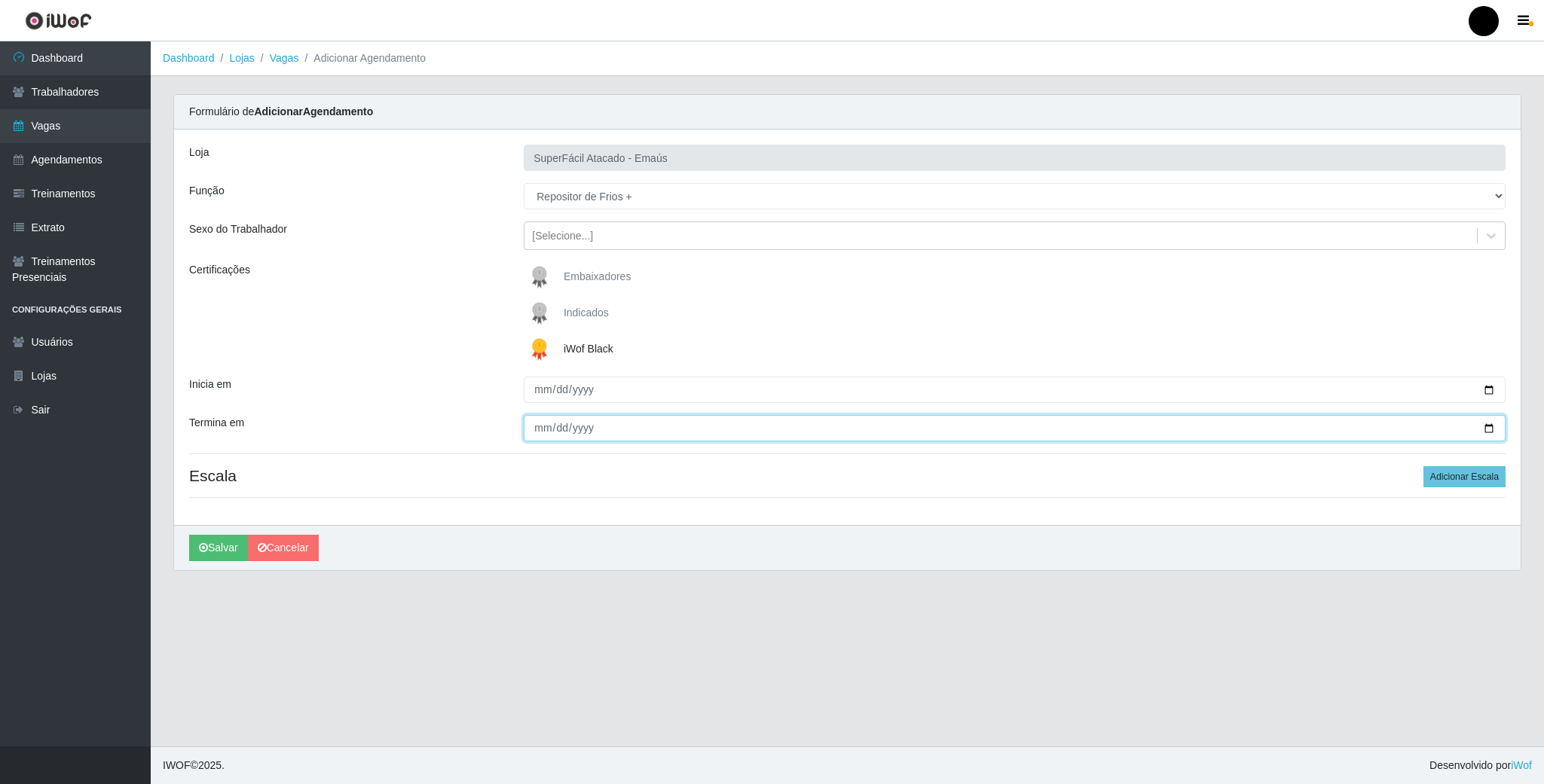
click at [1492, 430] on input "Termina em" at bounding box center [1015, 428] width 982 height 26
type input "2025-09-06"
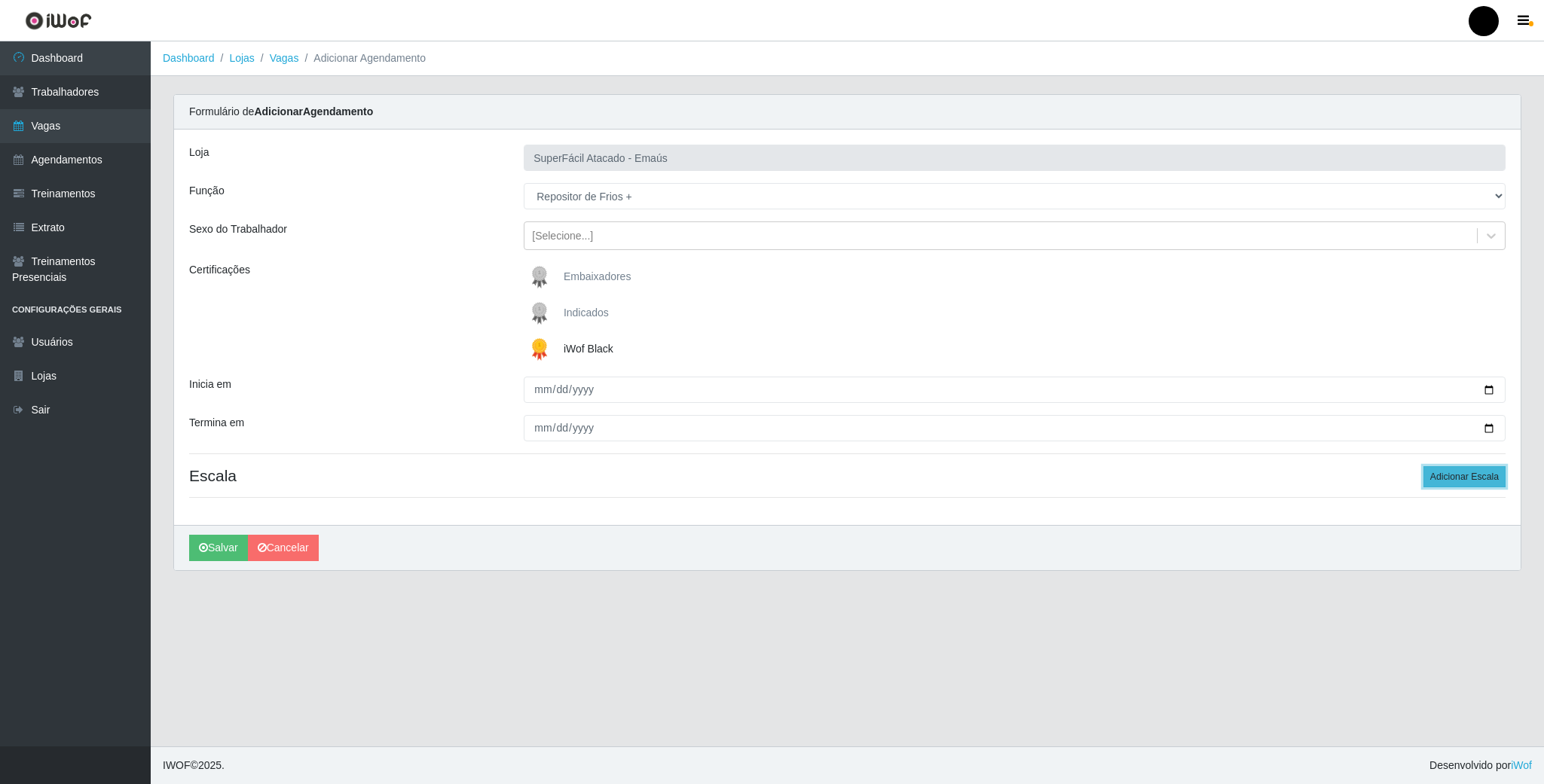
click at [1498, 486] on button "Adicionar Escala" at bounding box center [1465, 476] width 82 height 21
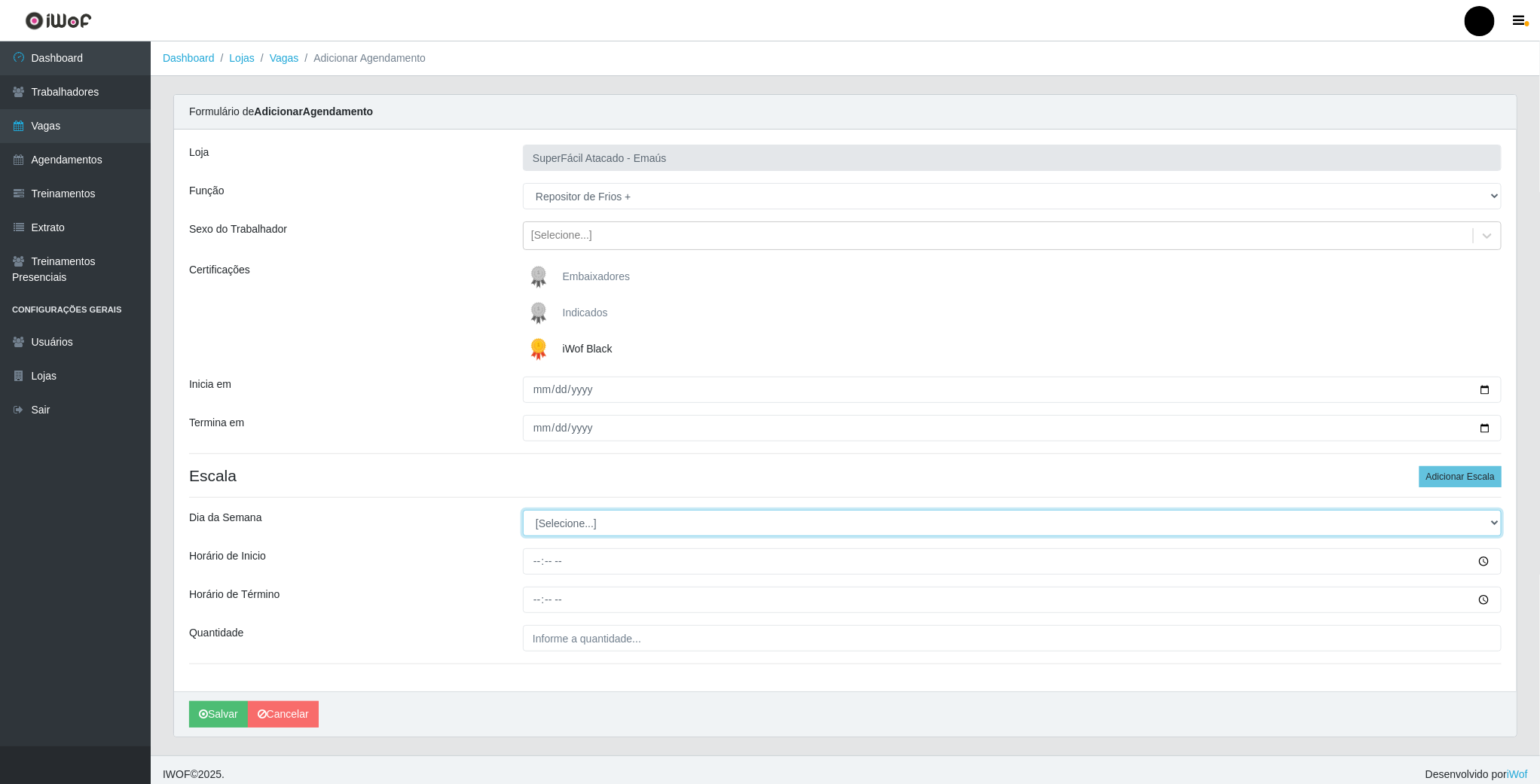
click at [597, 525] on select "[Selecione...] Segunda Terça Quarta Quinta Sexta Sábado Domingo" at bounding box center [1012, 523] width 979 height 26
select select "6"
click at [523, 512] on select "[Selecione...] Segunda Terça Quarta Quinta Sexta Sábado Domingo" at bounding box center [1012, 523] width 979 height 26
click at [534, 563] on input "Horário de Inicio" at bounding box center [1012, 561] width 979 height 26
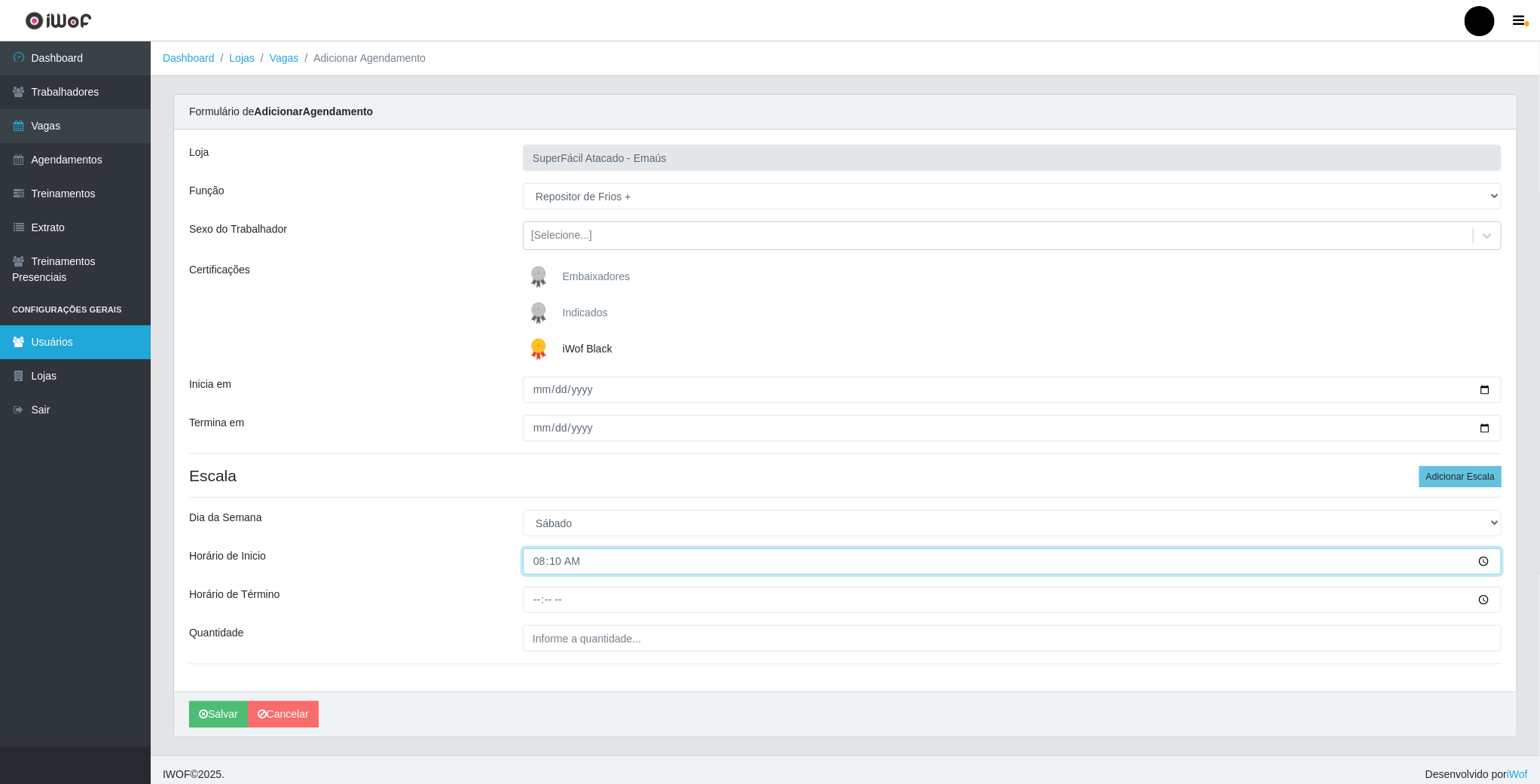
type input "08:00"
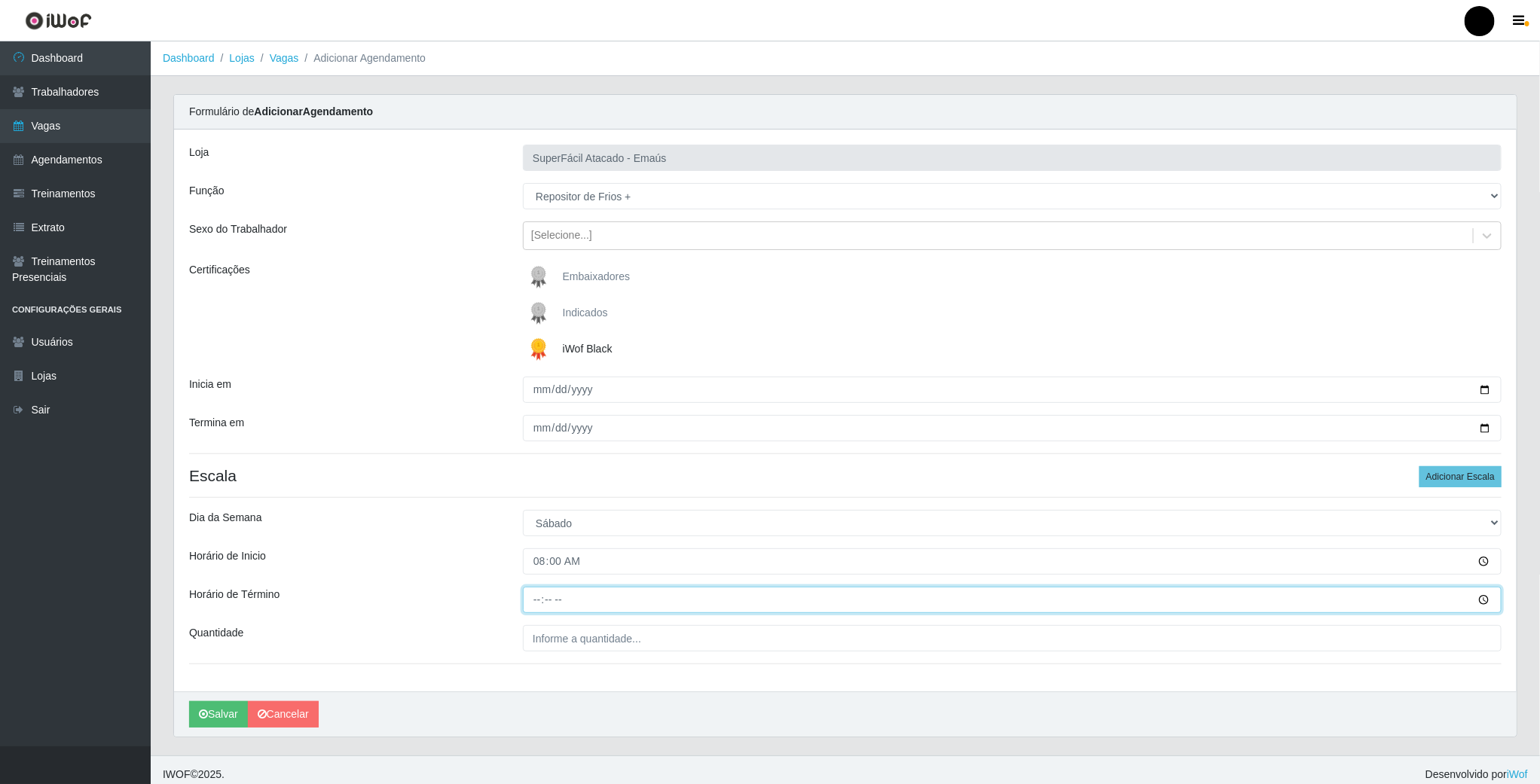
click at [525, 599] on input "Horário de Término" at bounding box center [1012, 600] width 979 height 26
type input "14:00"
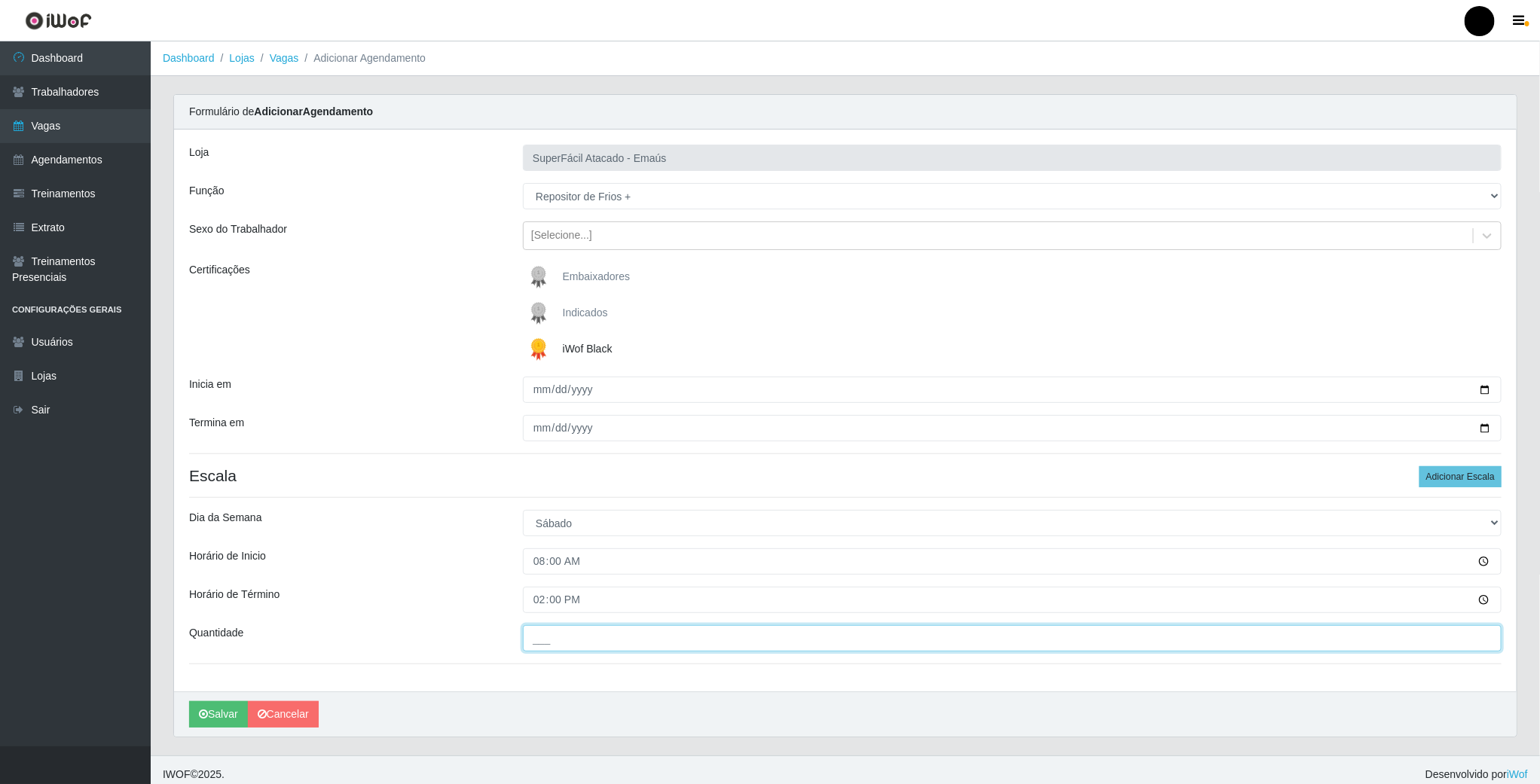
click at [559, 635] on input "___" at bounding box center [1012, 638] width 979 height 26
type input "01_"
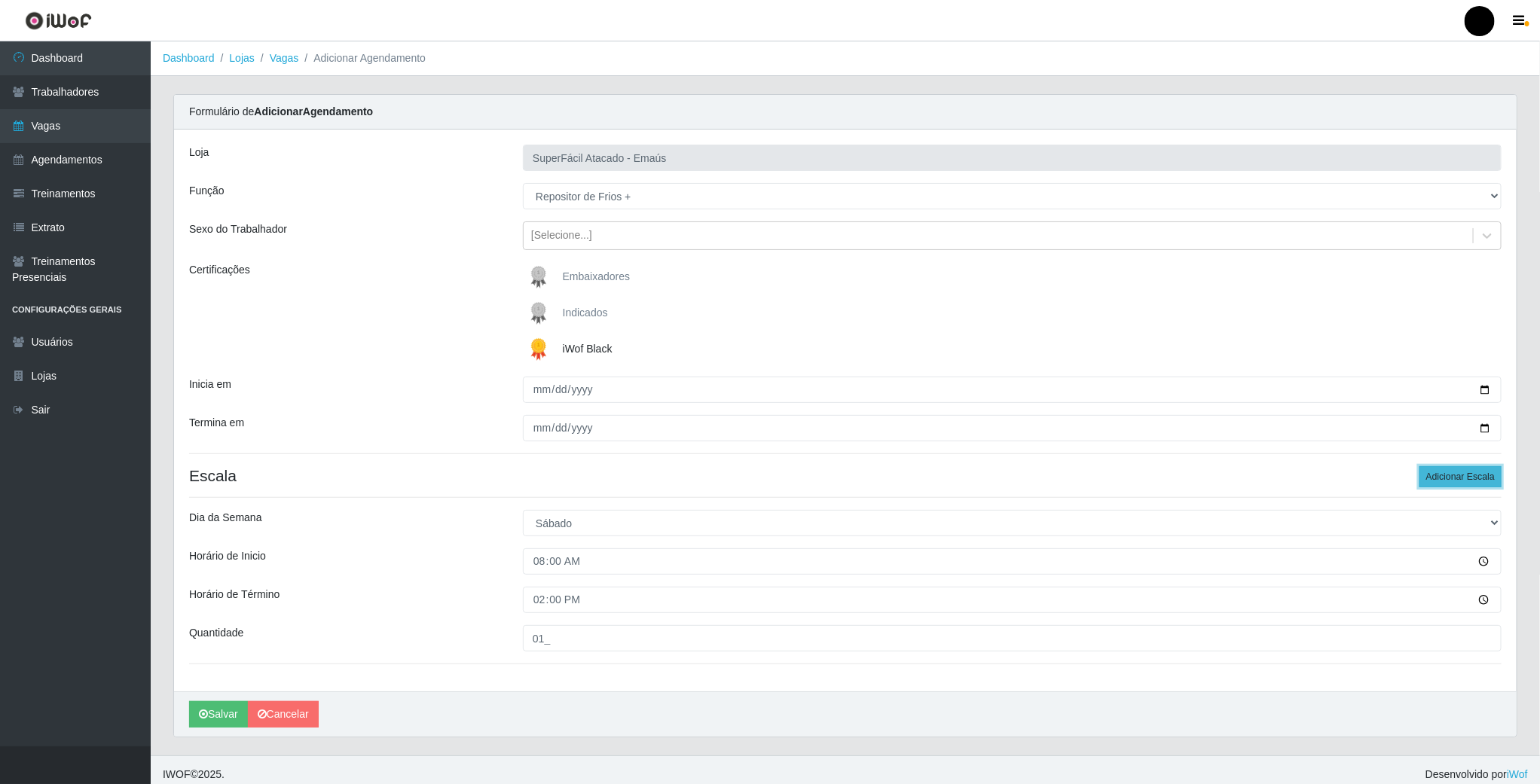
click at [1424, 480] on button "Adicionar Escala" at bounding box center [1461, 476] width 82 height 21
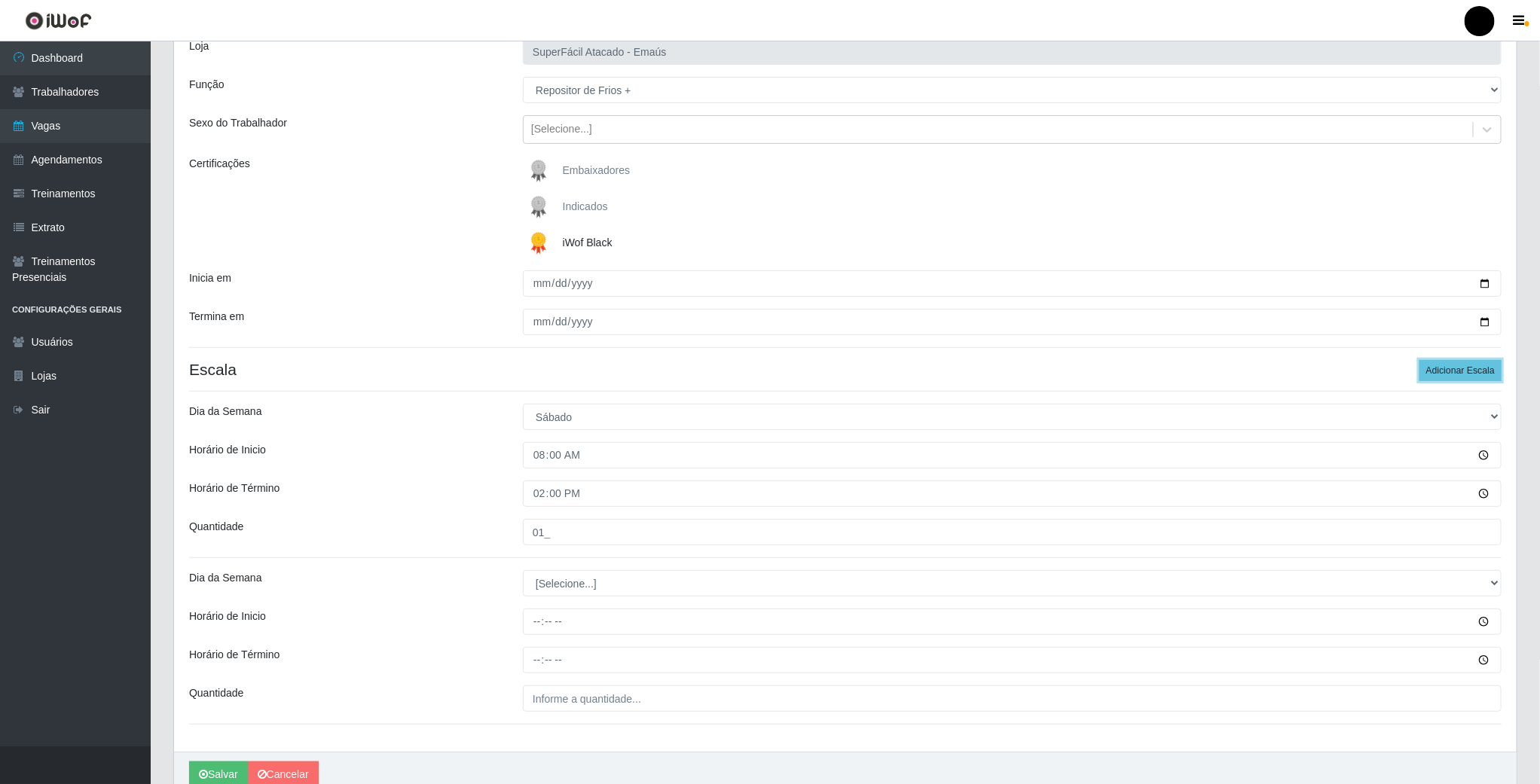
scroll to position [113, 0]
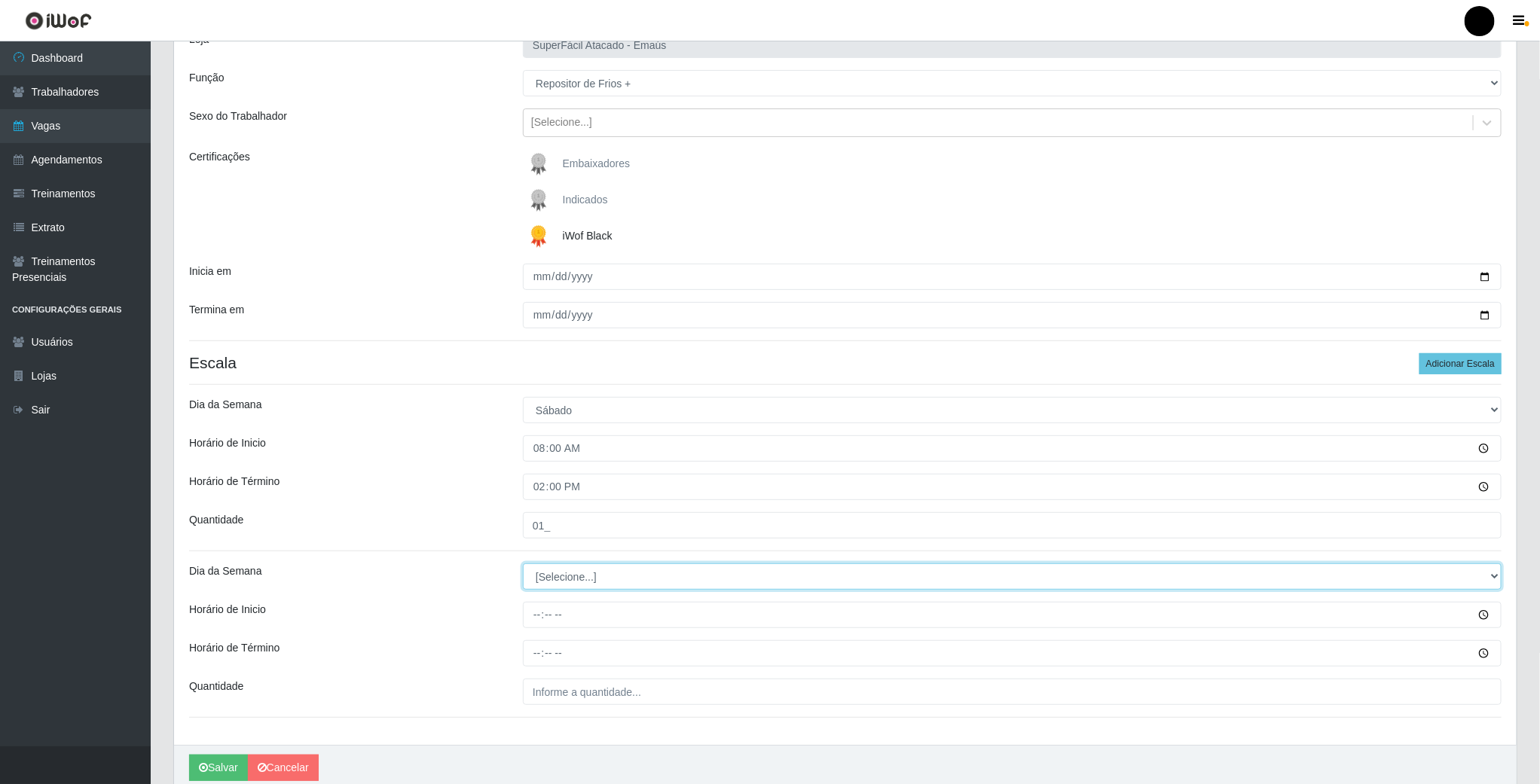
click at [569, 576] on select "[Selecione...] Segunda Terça Quarta Quinta Sexta Sábado Domingo" at bounding box center [1012, 577] width 979 height 26
select select "6"
click at [523, 566] on select "[Selecione...] Segunda Terça Quarta Quinta Sexta Sábado Domingo" at bounding box center [1012, 577] width 979 height 26
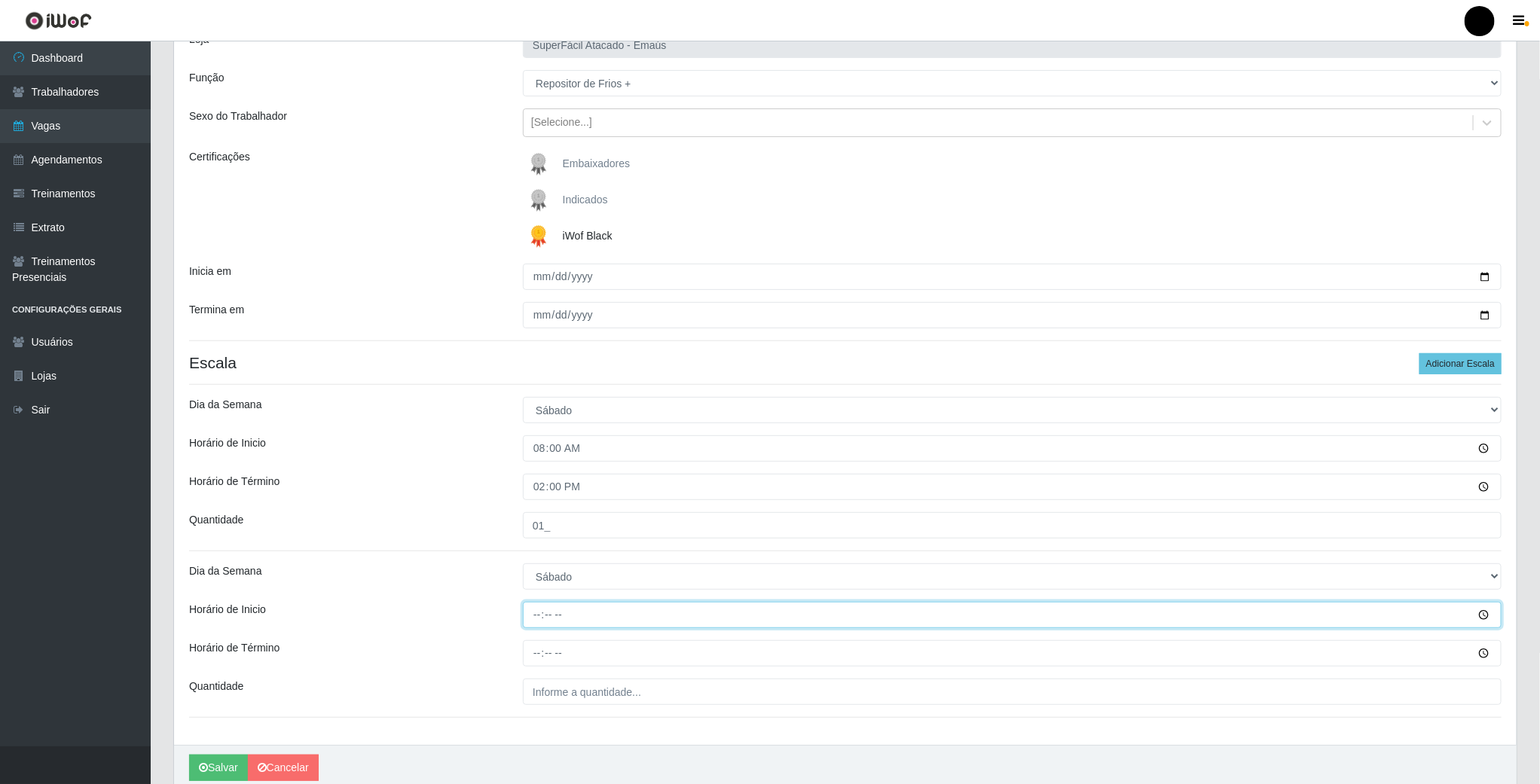
click at [540, 612] on input "Horário de Inicio" at bounding box center [1012, 615] width 979 height 26
type input "14:00"
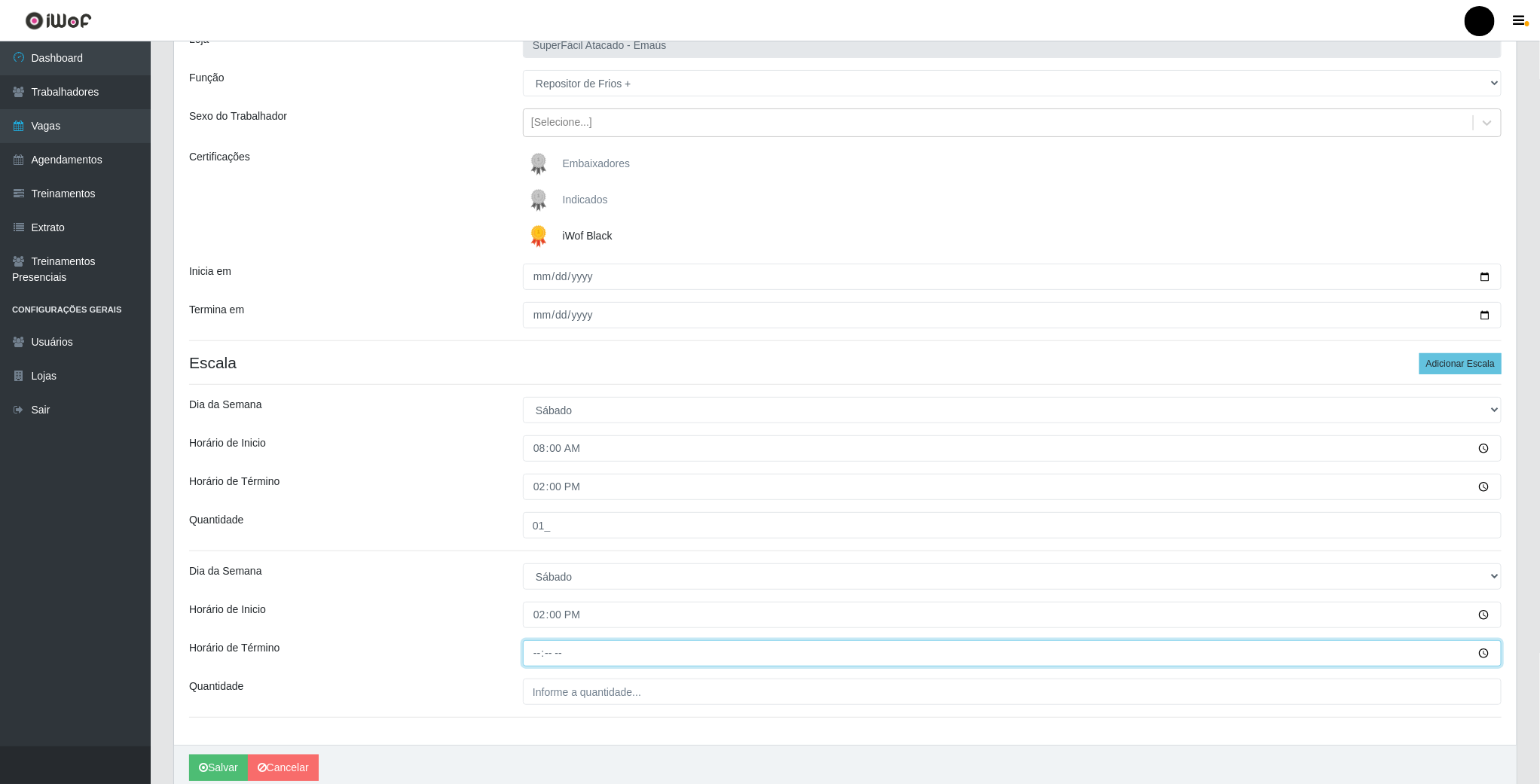
click at [540, 645] on input "Horário de Término" at bounding box center [1012, 653] width 979 height 26
type input "20:00"
click at [554, 705] on input "___" at bounding box center [1012, 692] width 979 height 26
type input "01_"
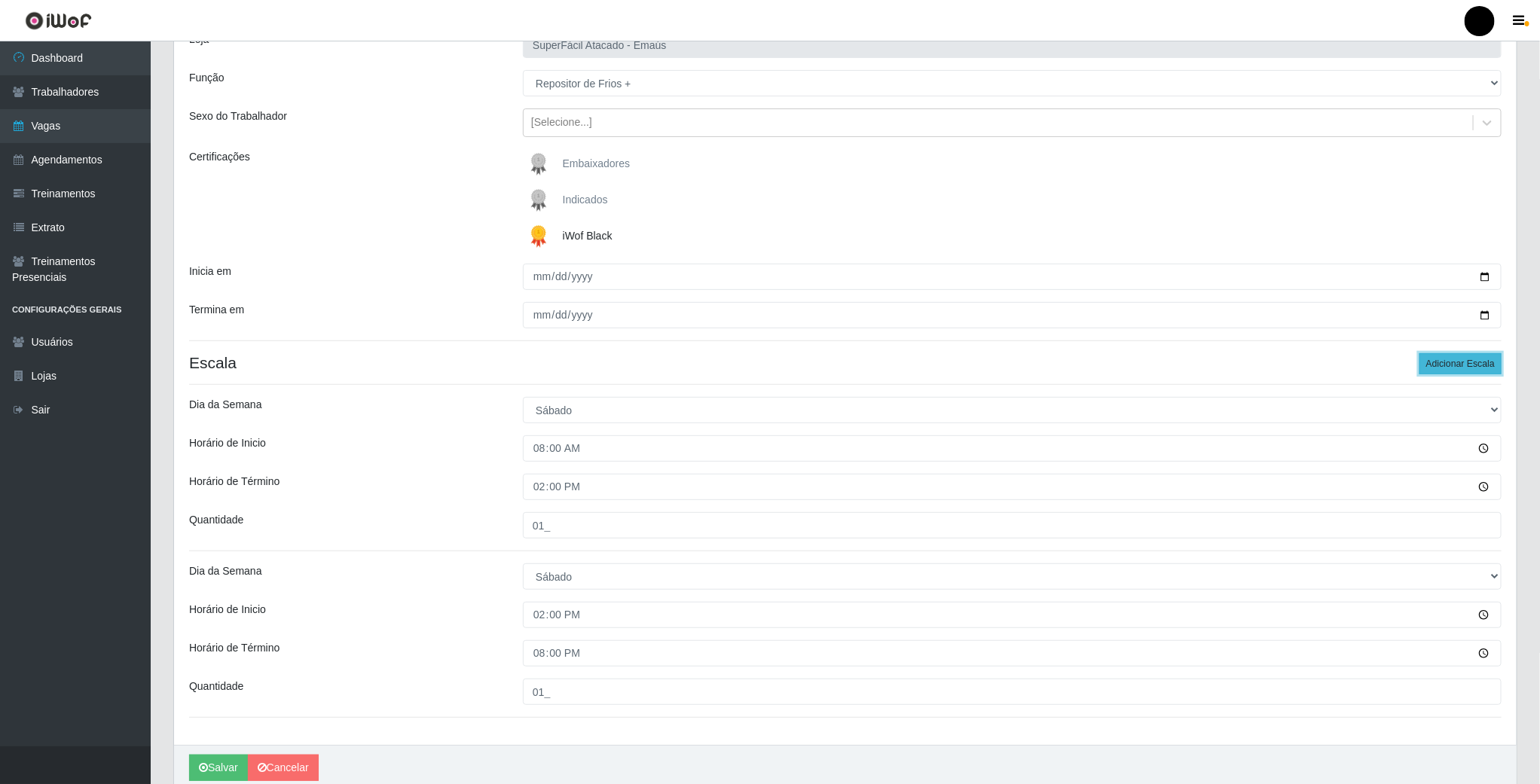
click at [1442, 360] on button "Adicionar Escala" at bounding box center [1461, 364] width 82 height 21
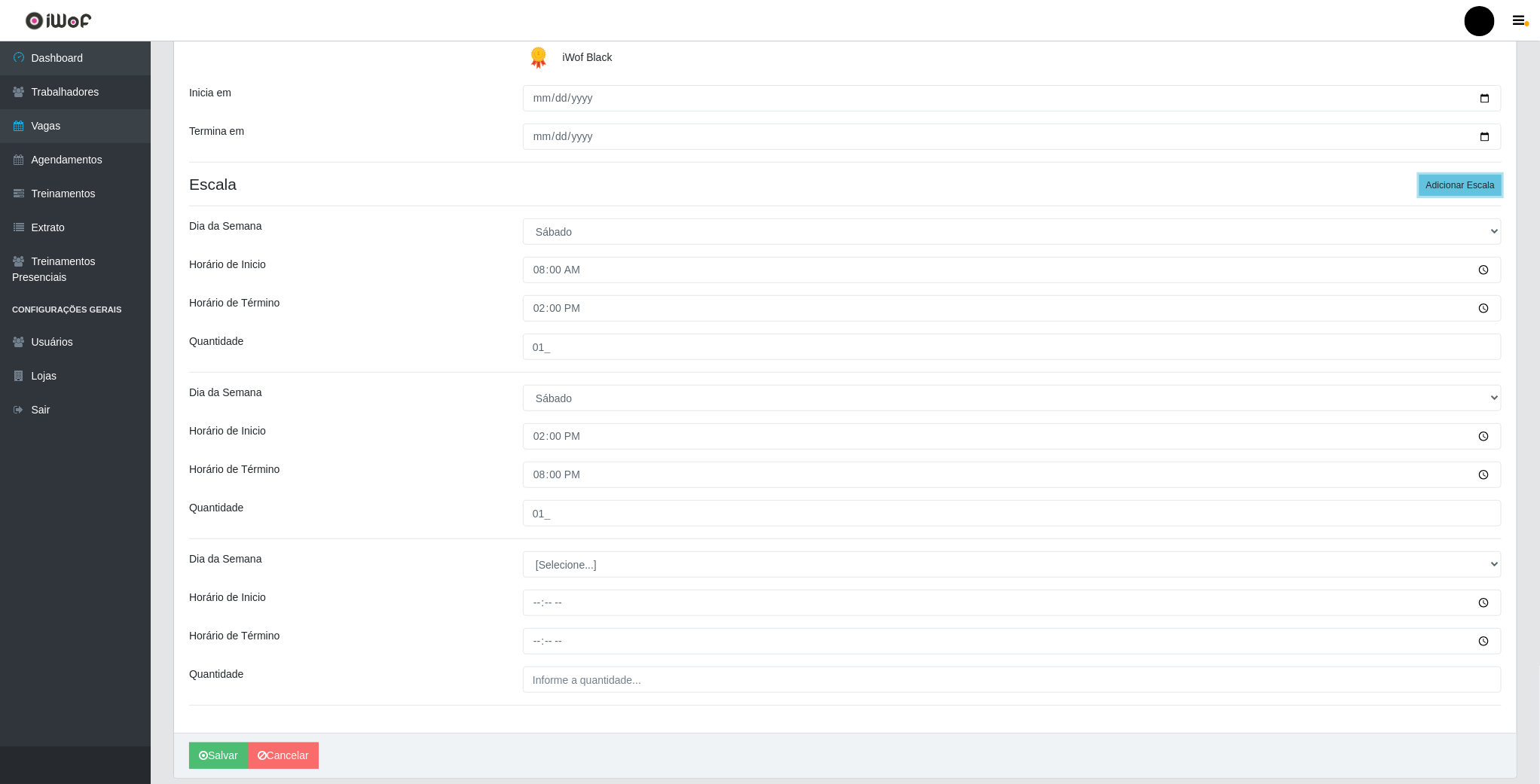
scroll to position [339, 0]
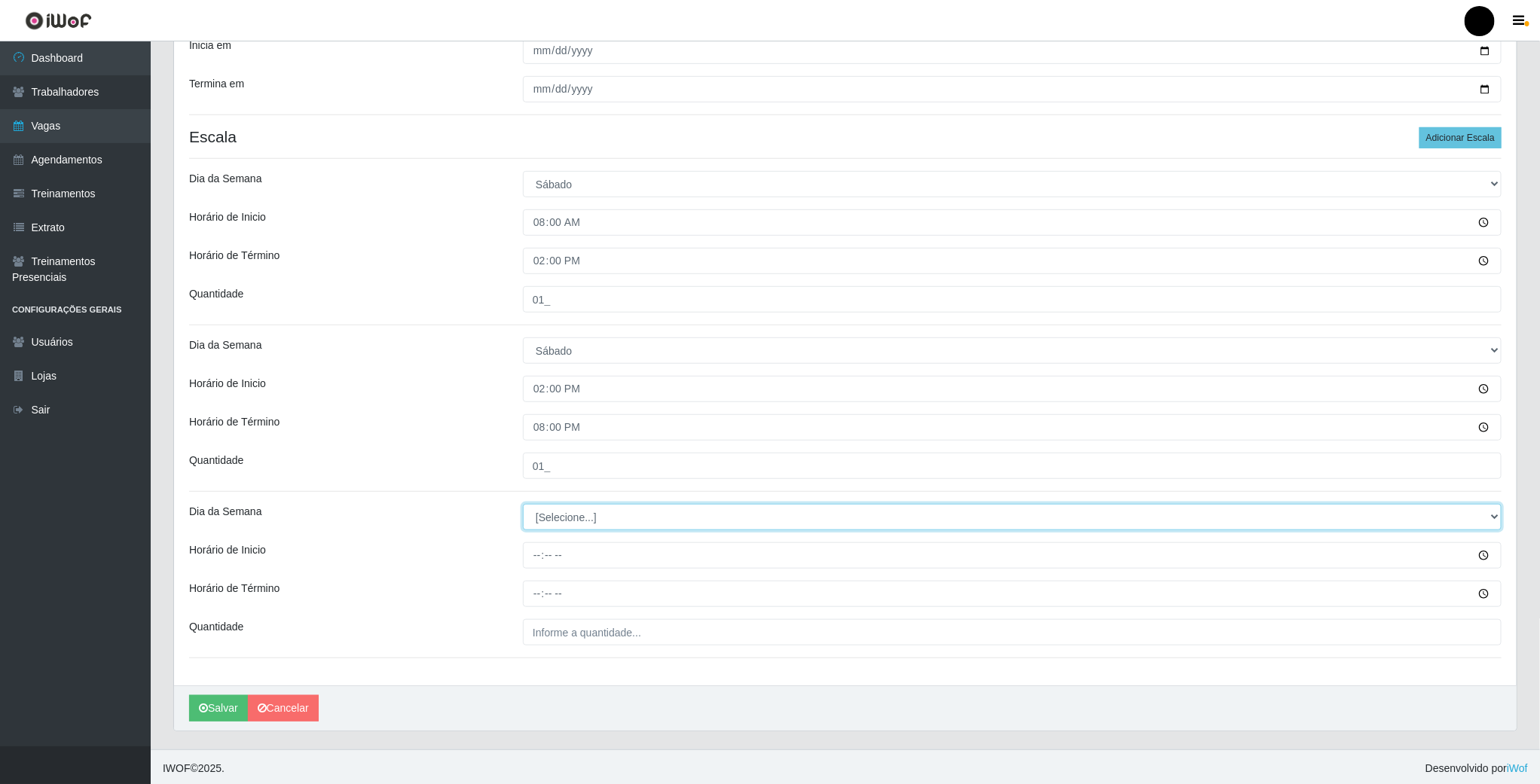
click at [564, 516] on select "[Selecione...] Segunda Terça Quarta Quinta Sexta Sábado Domingo" at bounding box center [1012, 517] width 979 height 26
select select "6"
click at [523, 507] on select "[Selecione...] Segunda Terça Quarta Quinta Sexta Sábado Domingo" at bounding box center [1012, 517] width 979 height 26
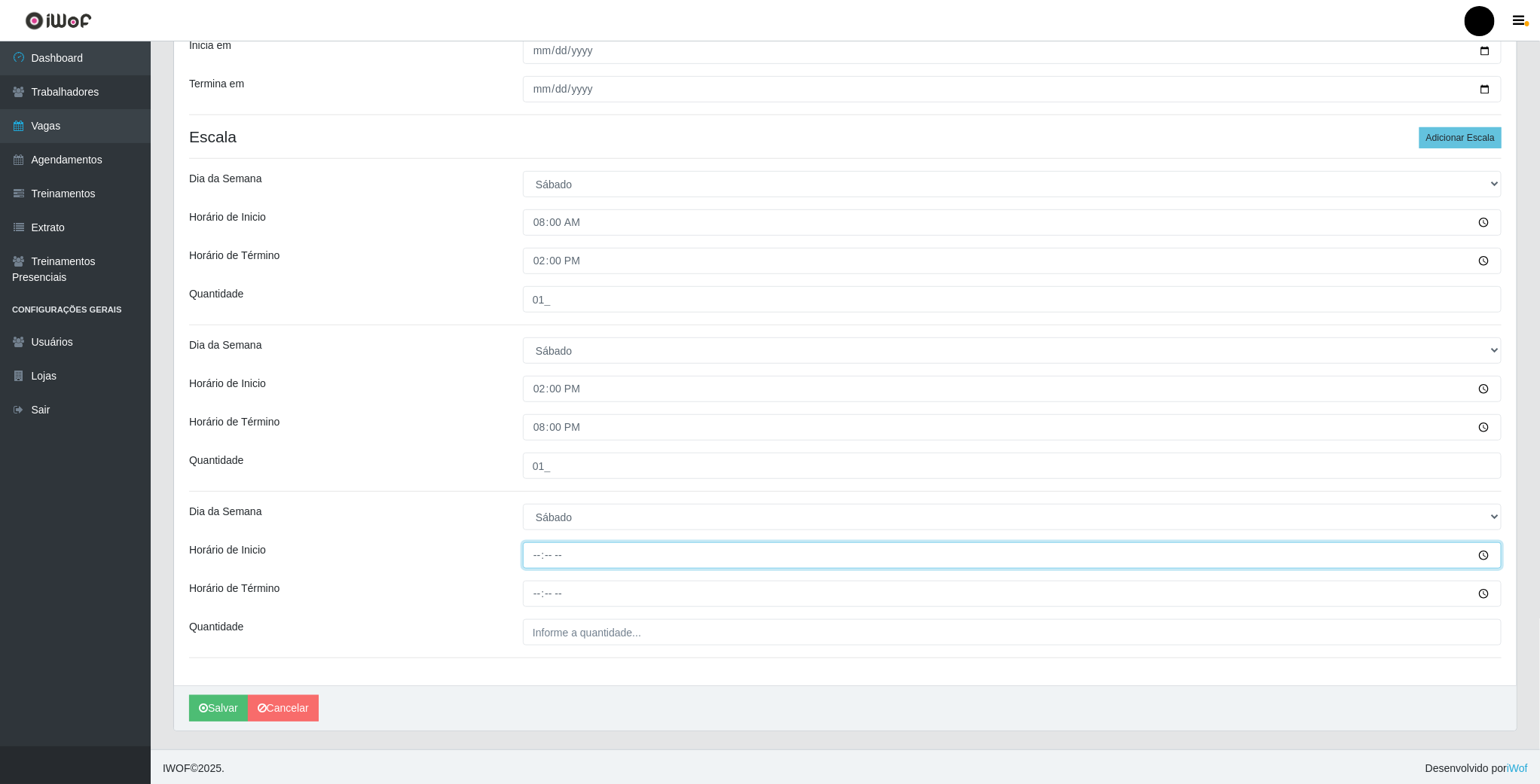
click at [543, 558] on input "Horário de Inicio" at bounding box center [1012, 555] width 979 height 26
type input "16:00"
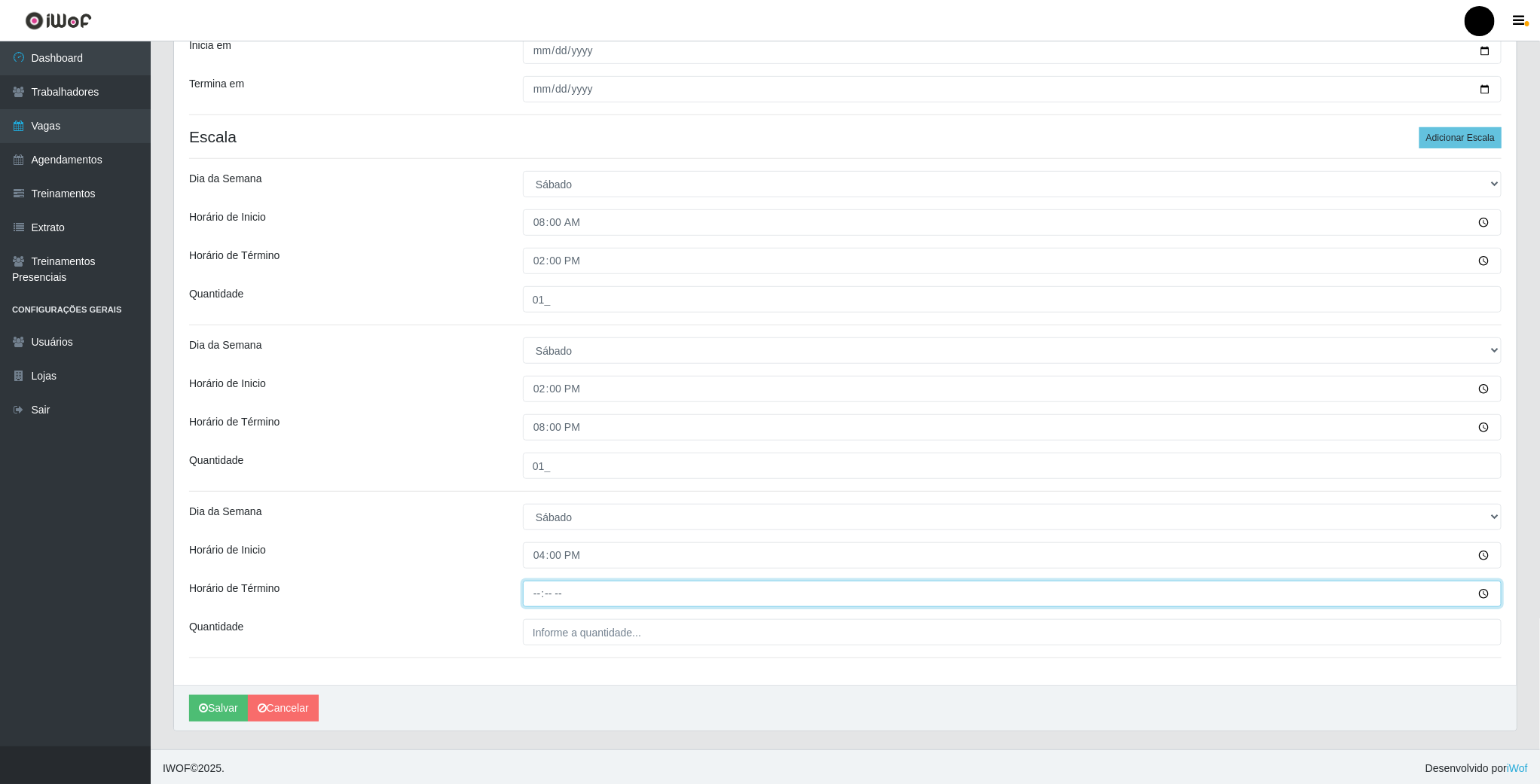
click at [535, 583] on input "Horário de Término" at bounding box center [1012, 594] width 979 height 26
type input "22:00"
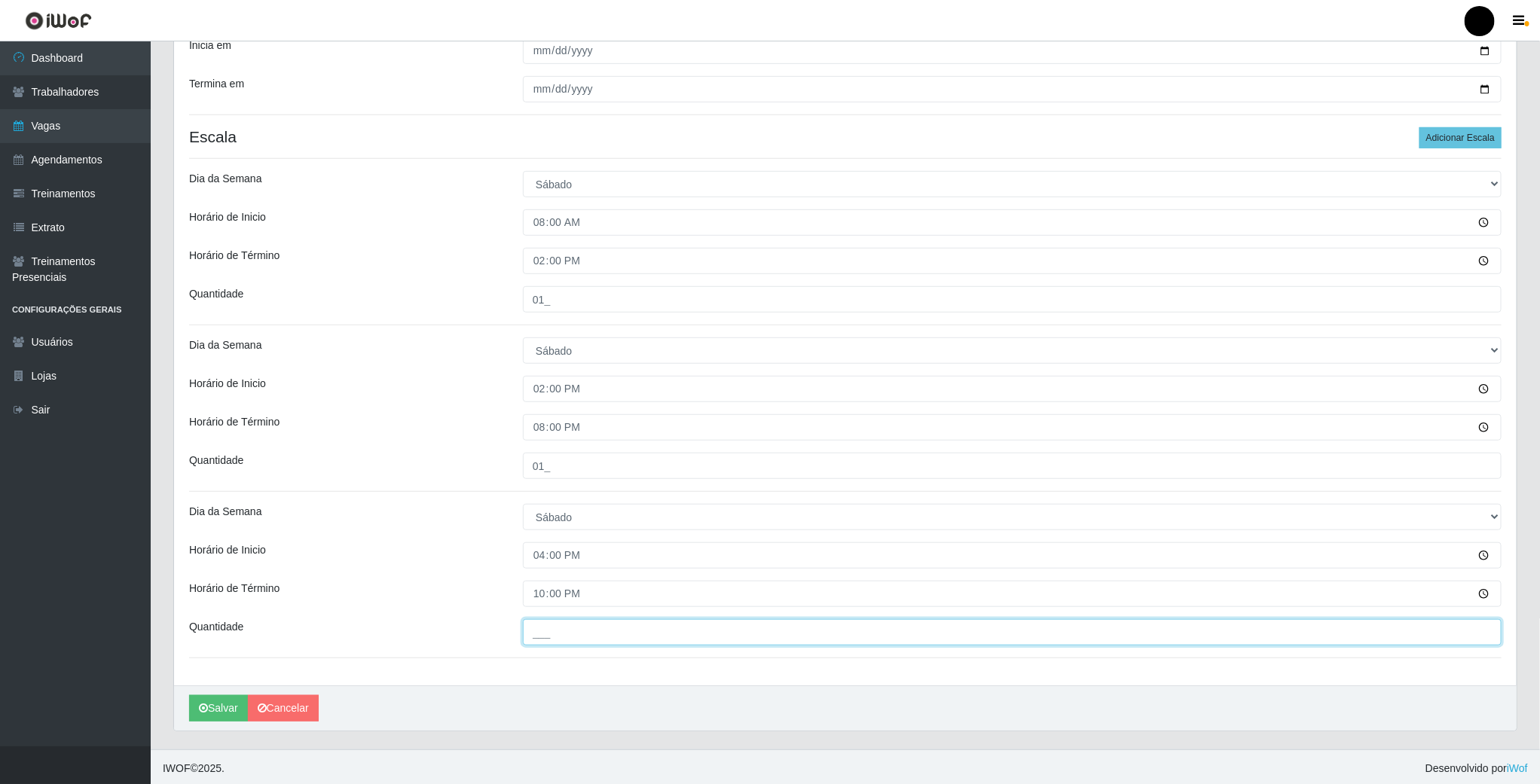
click at [581, 645] on input "___" at bounding box center [1012, 632] width 979 height 26
type input "01_"
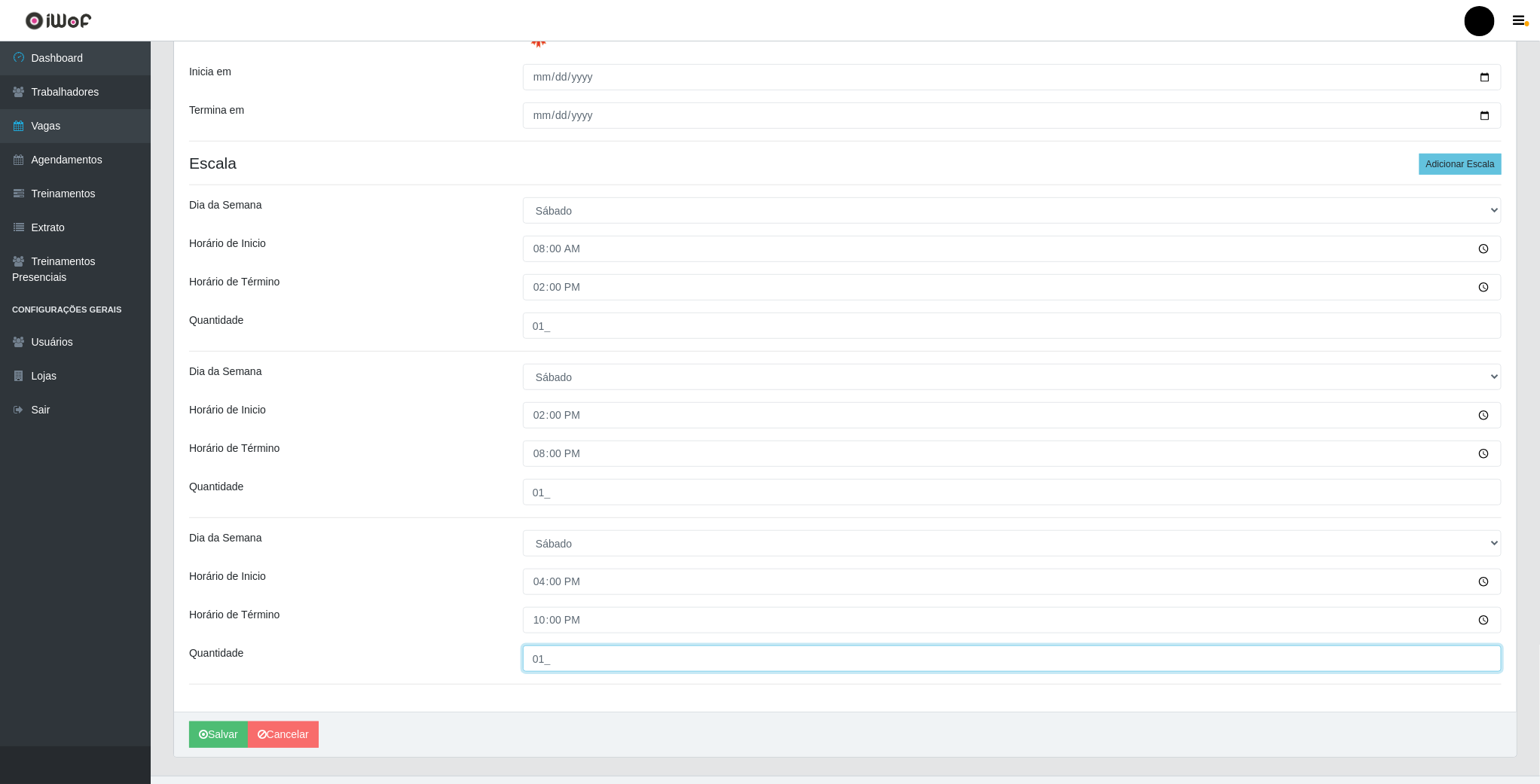
scroll to position [347, 0]
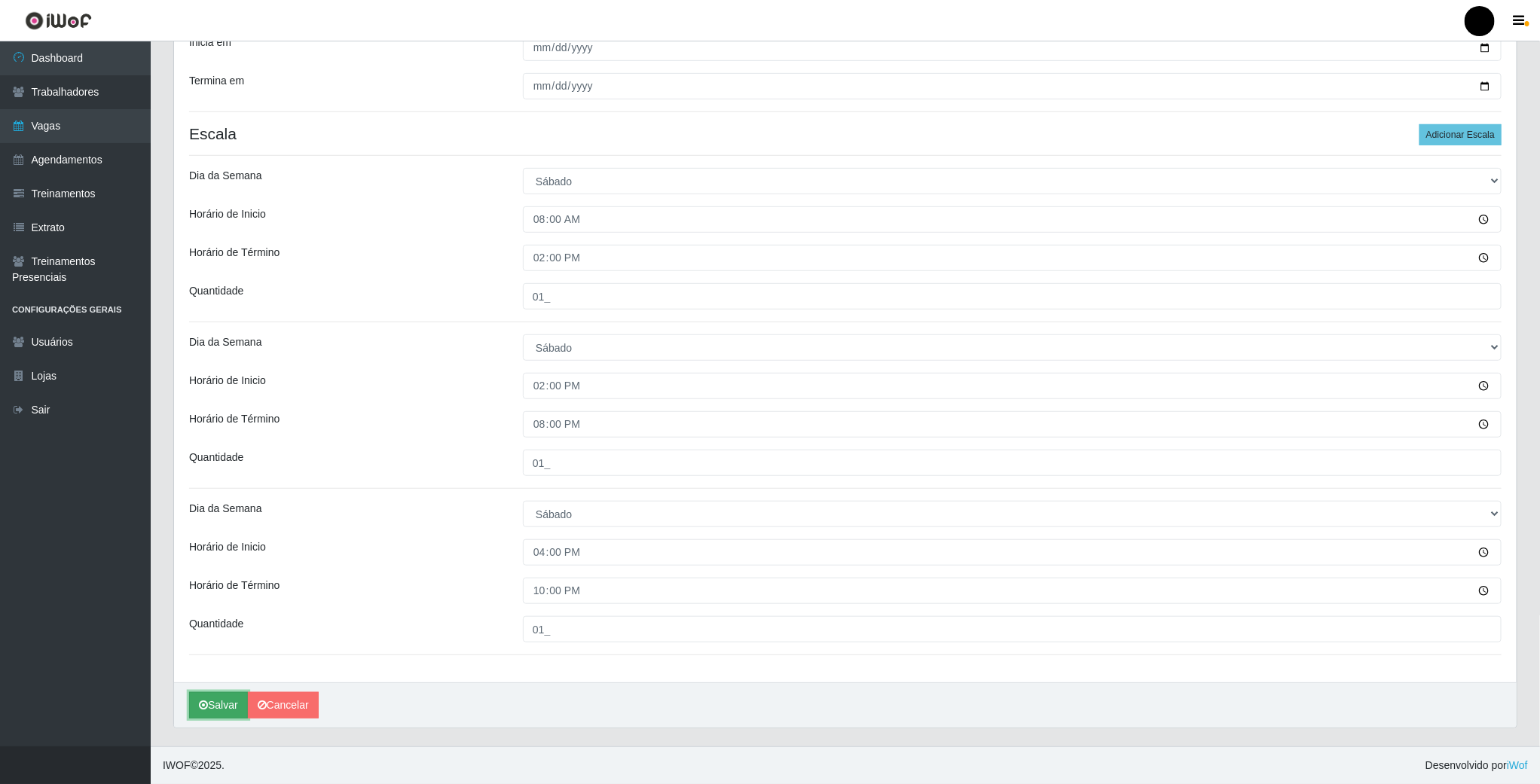
click at [218, 716] on button "Salvar" at bounding box center [219, 705] width 59 height 26
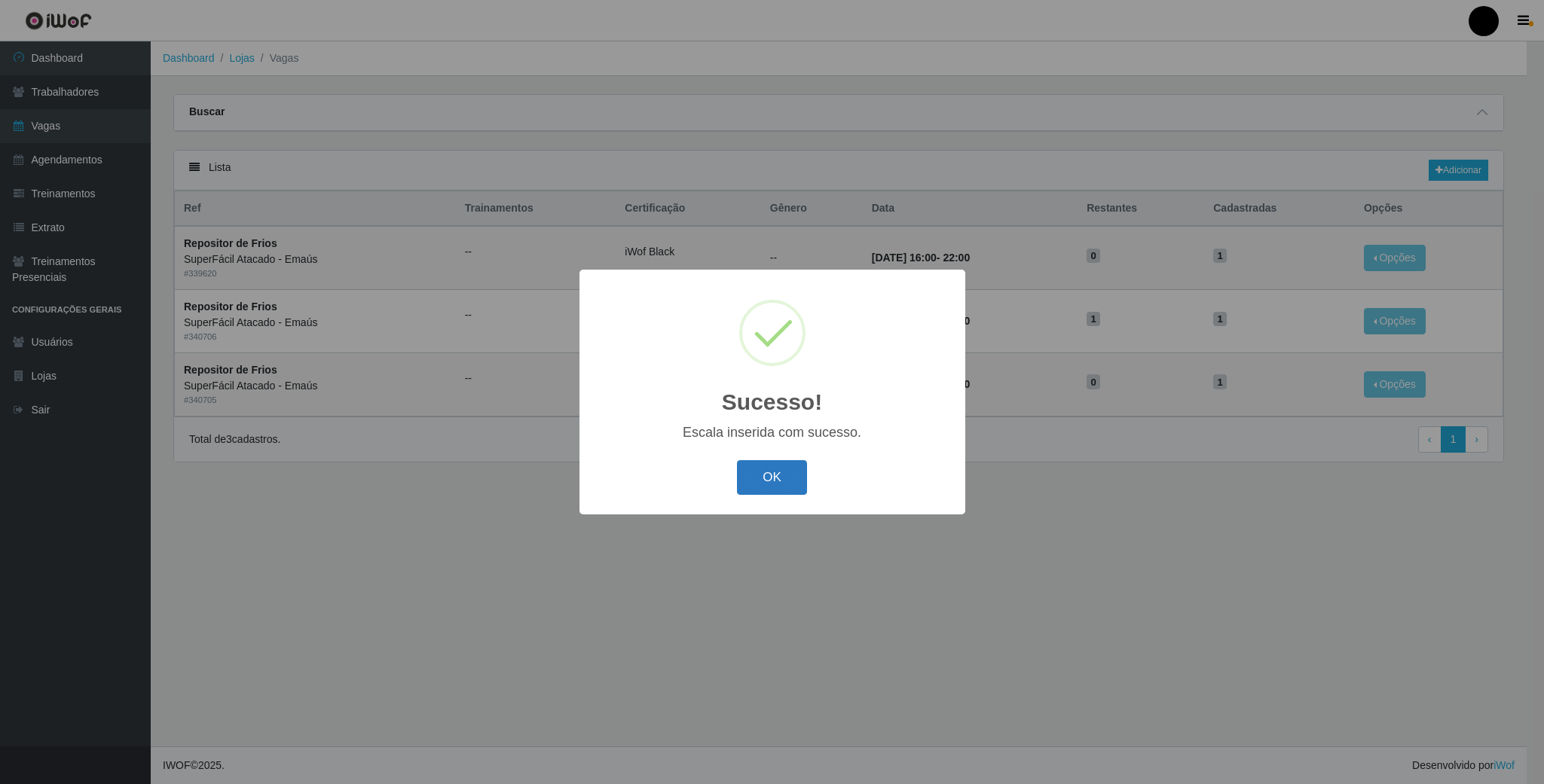
click at [762, 489] on button "OK" at bounding box center [772, 478] width 70 height 35
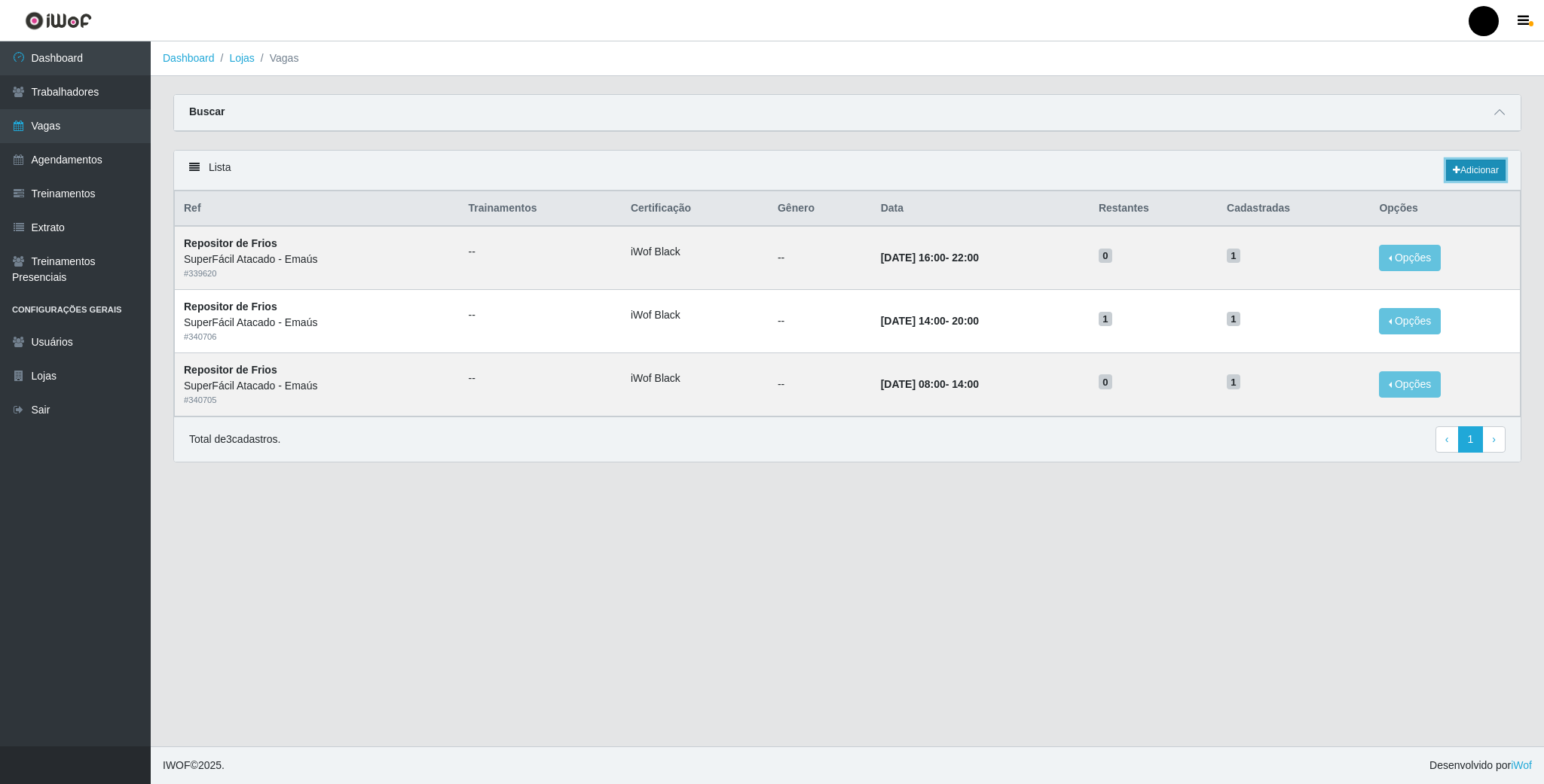
click at [1476, 161] on link "Adicionar" at bounding box center [1475, 169] width 59 height 21
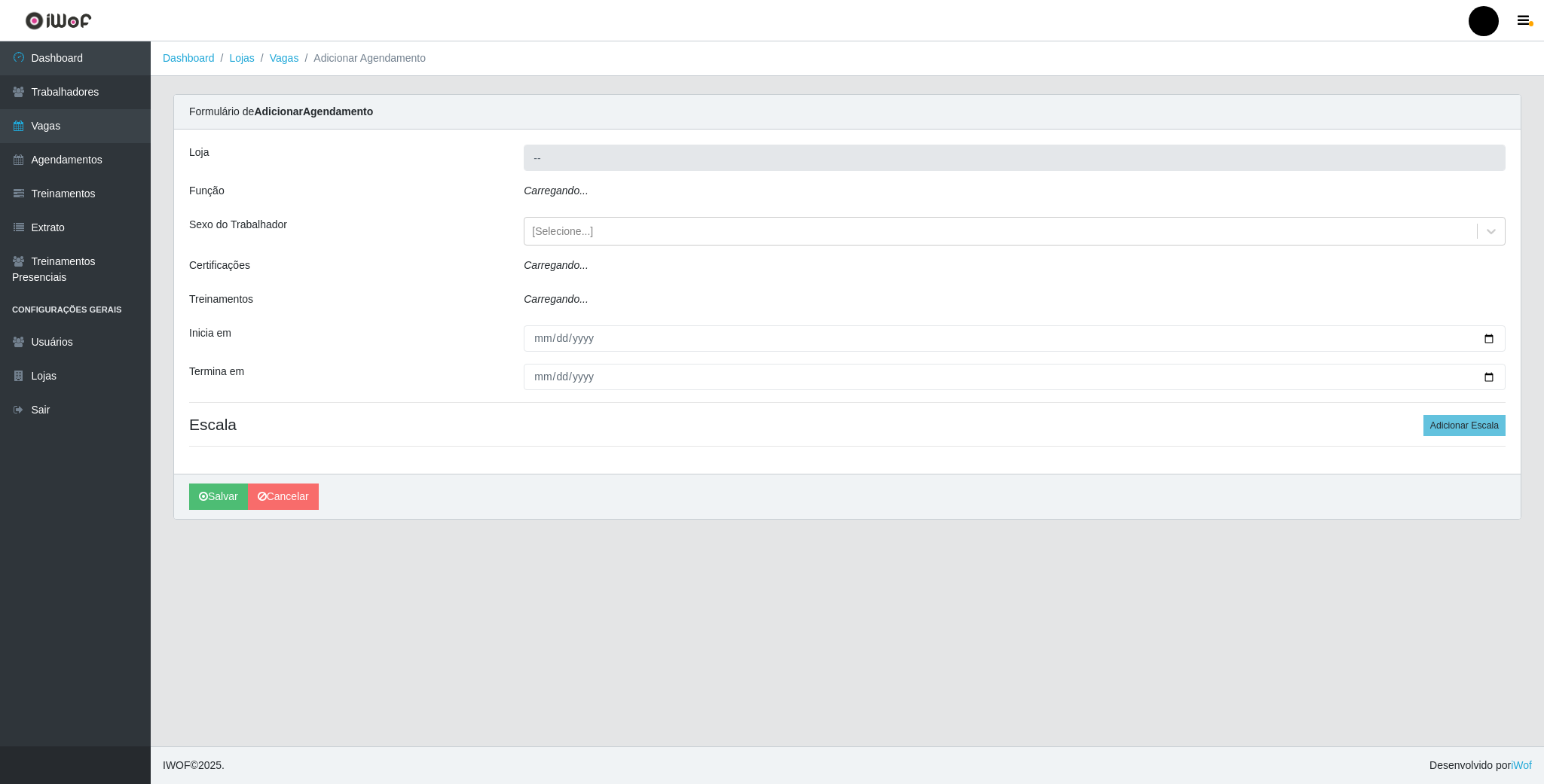
type input "SuperFácil Atacado - Emaús"
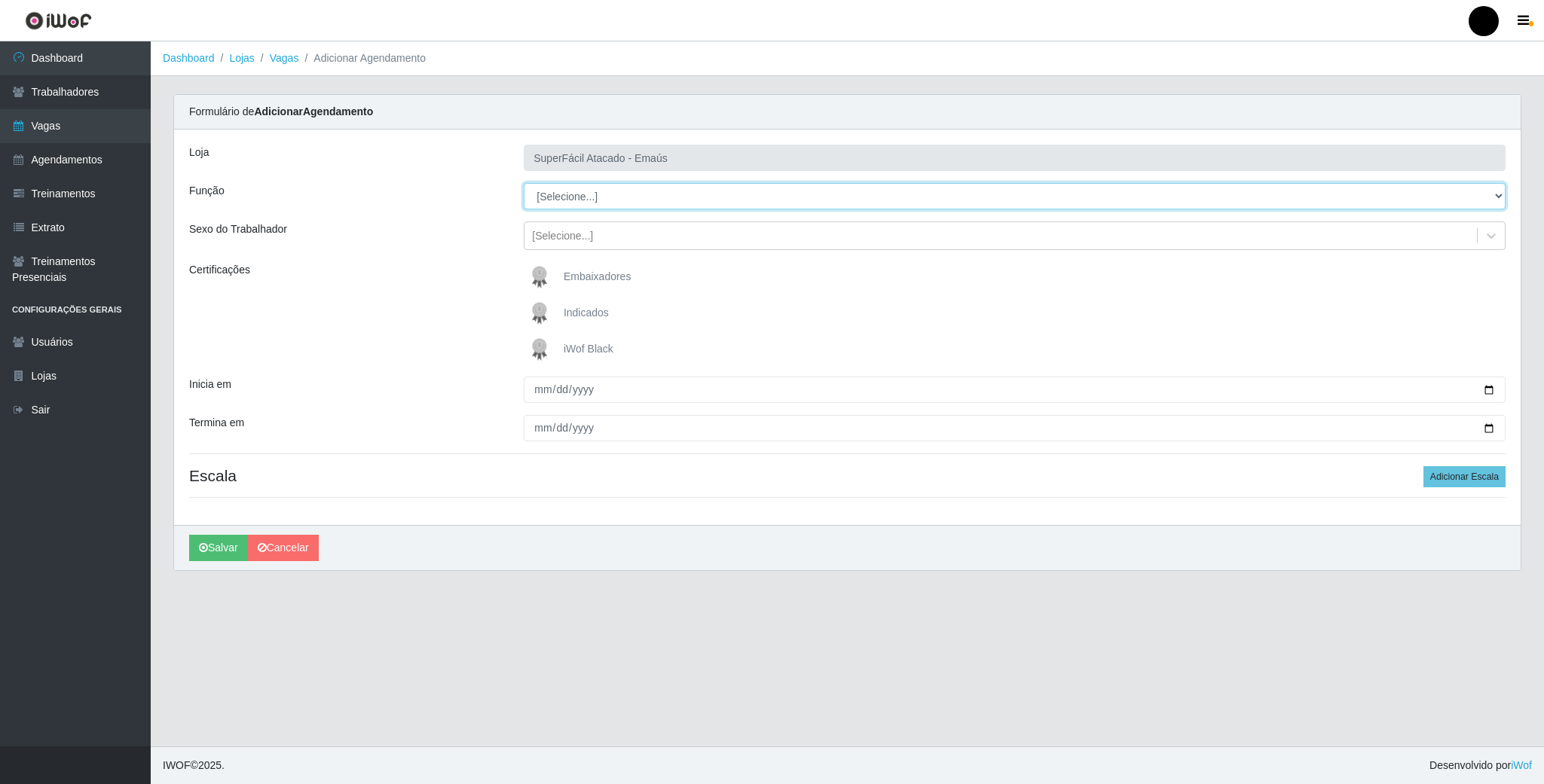
click at [1491, 190] on select "[Selecione...] Auxiliar de Estacionamento Auxiliar de Estacionamento + Auxiliar…" at bounding box center [1015, 196] width 982 height 26
select select "114"
click at [524, 184] on select "[Selecione...] Auxiliar de Estacionamento Auxiliar de Estacionamento + Auxiliar…" at bounding box center [1015, 196] width 982 height 26
click at [539, 350] on img at bounding box center [542, 349] width 36 height 30
click at [0, 0] on input "iWof Black" at bounding box center [0, 0] width 0 height 0
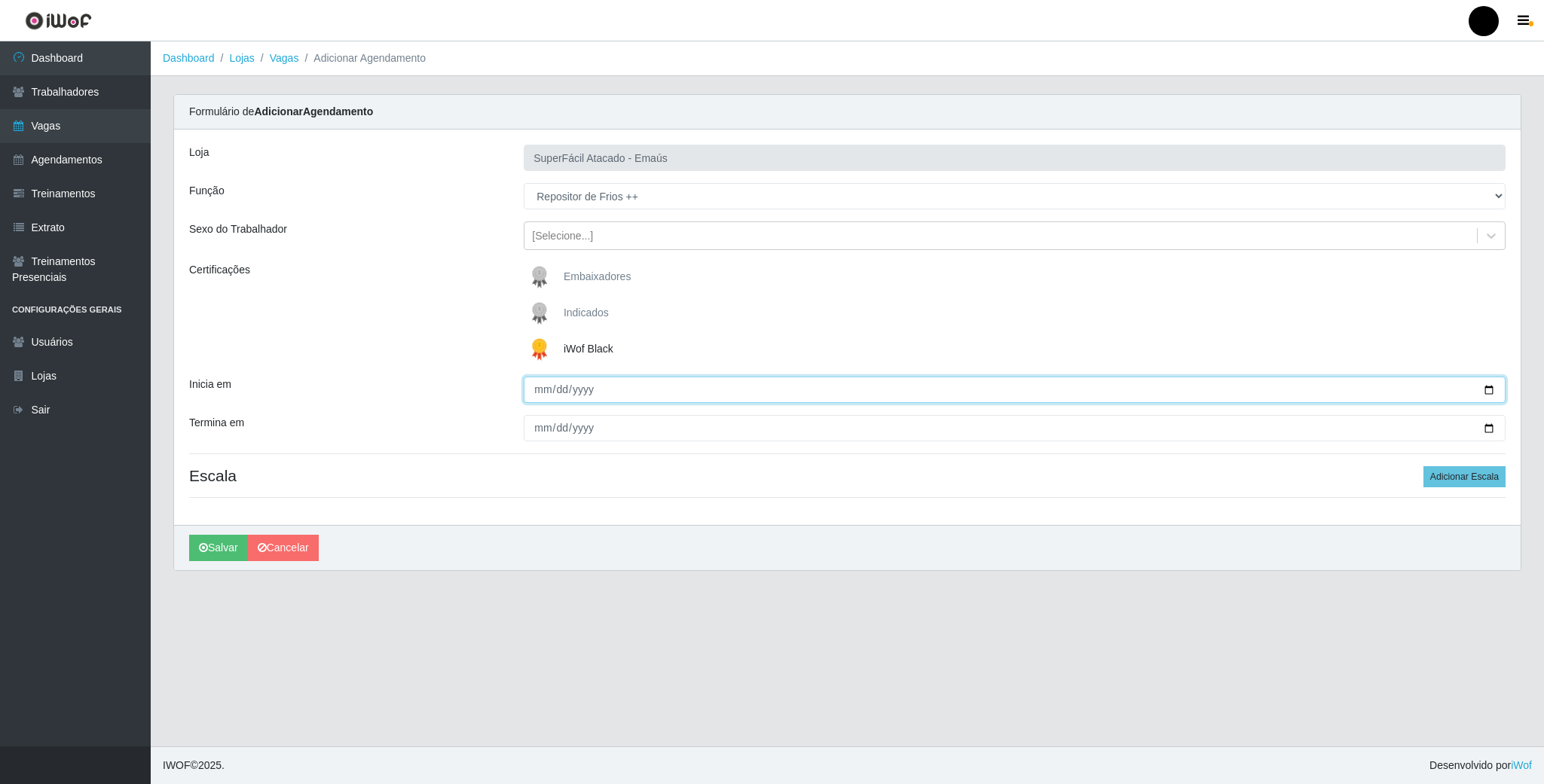
click at [1479, 380] on input "Inicia em" at bounding box center [1015, 390] width 982 height 26
click at [1483, 396] on input "Inicia em" at bounding box center [1015, 390] width 982 height 26
type input "2025-09-07"
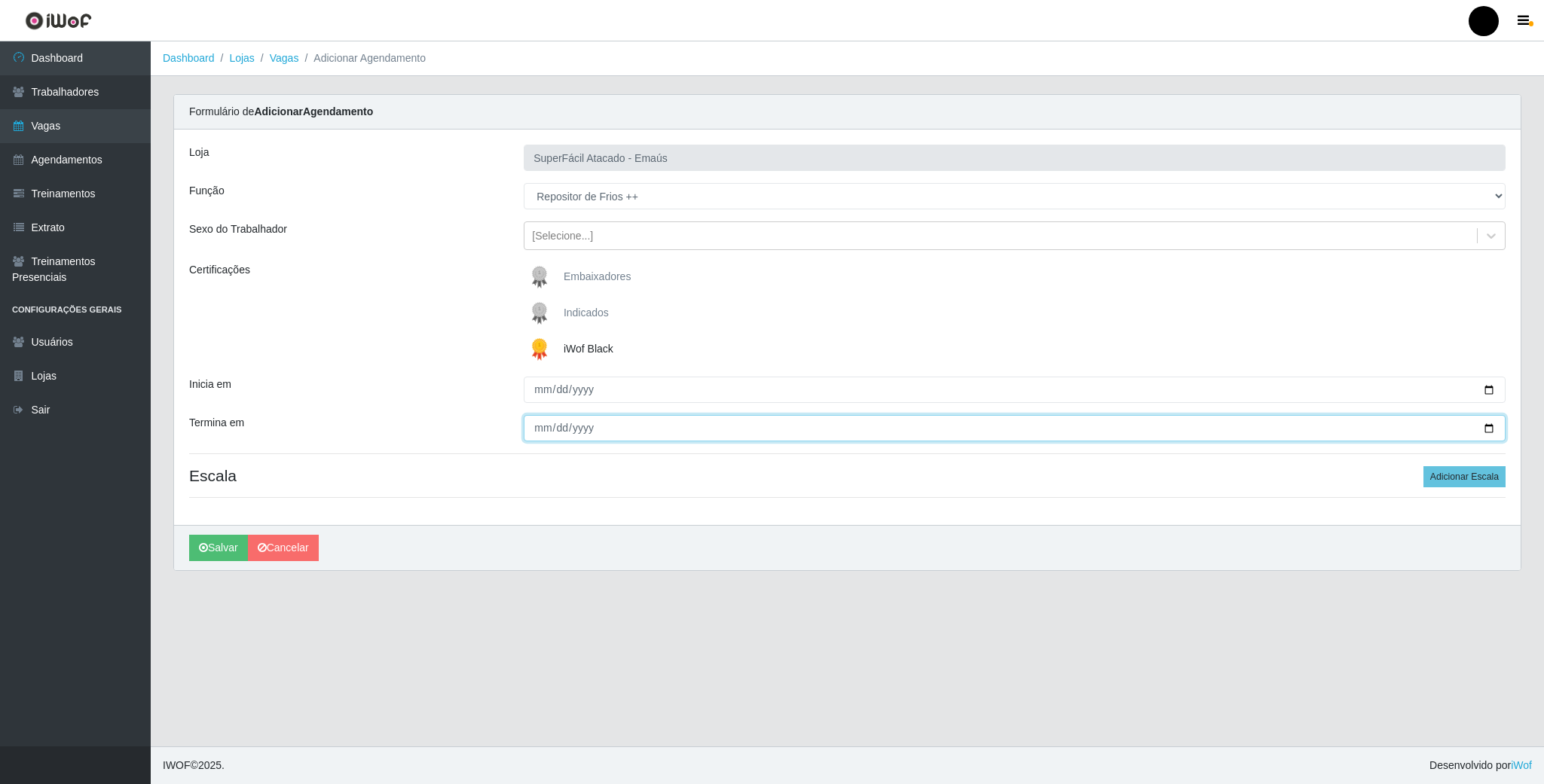
click at [1278, 428] on input "Termina em" at bounding box center [1015, 428] width 982 height 26
click at [1484, 426] on input "Termina em" at bounding box center [1015, 428] width 982 height 26
type input "2025-09-07"
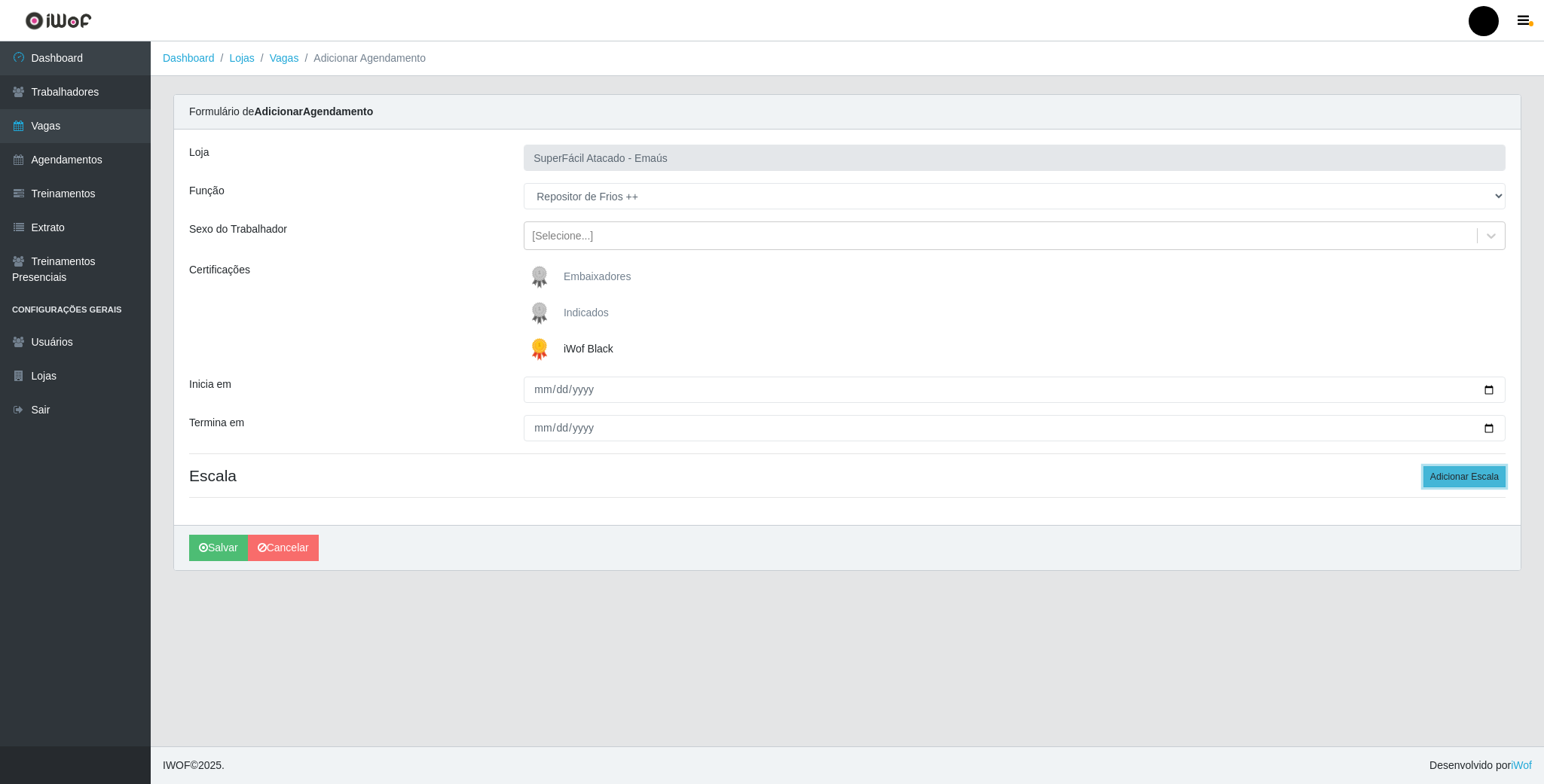
click at [1479, 470] on button "Adicionar Escala" at bounding box center [1465, 476] width 82 height 21
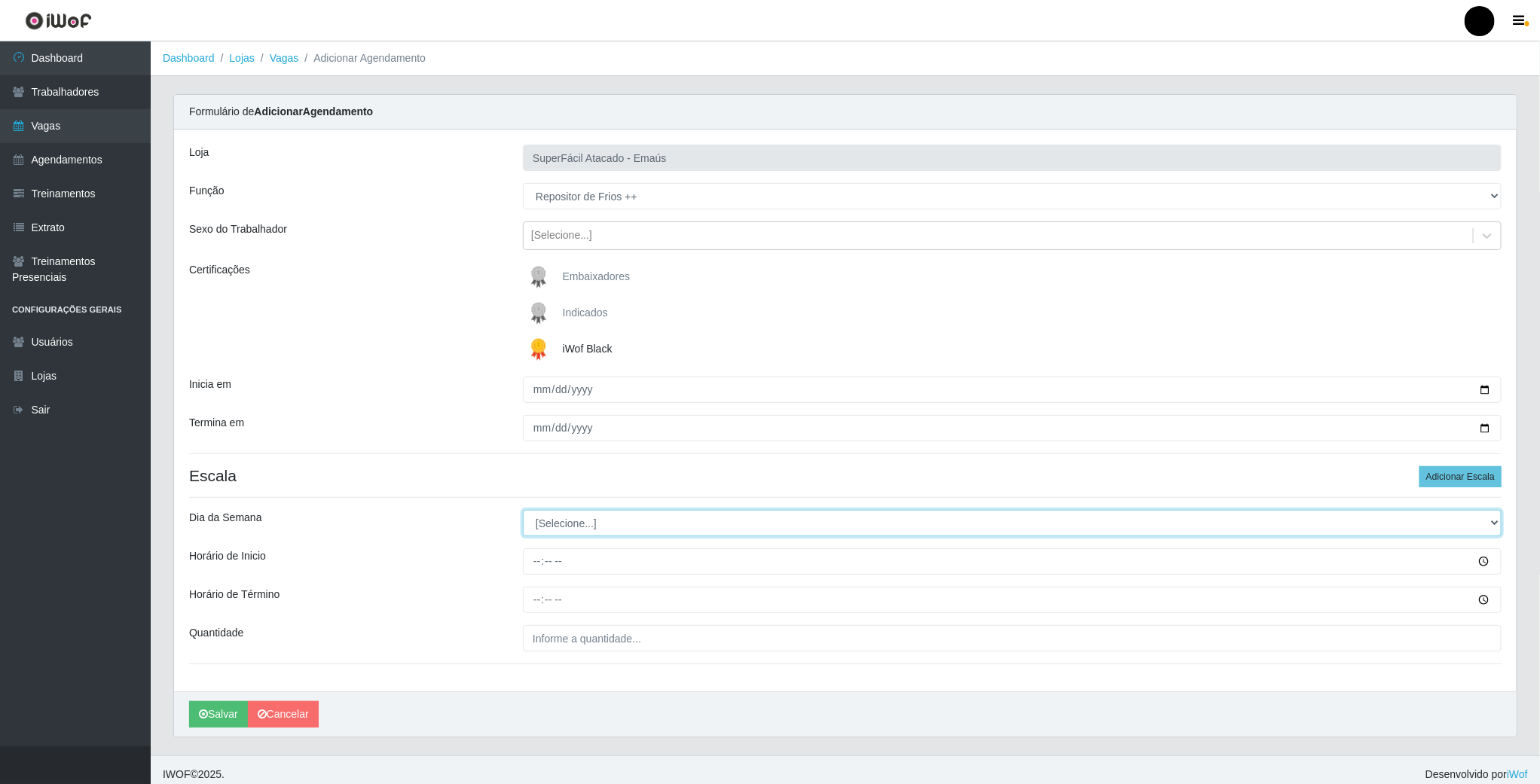
click at [595, 523] on select "[Selecione...] Segunda Terça Quarta Quinta Sexta Sábado Domingo" at bounding box center [1012, 523] width 979 height 26
select select "0"
click at [523, 512] on select "[Selecione...] Segunda Terça Quarta Quinta Sexta Sábado Domingo" at bounding box center [1012, 523] width 979 height 26
click at [541, 559] on input "Horário de Inicio" at bounding box center [1012, 561] width 979 height 26
type input "08:00"
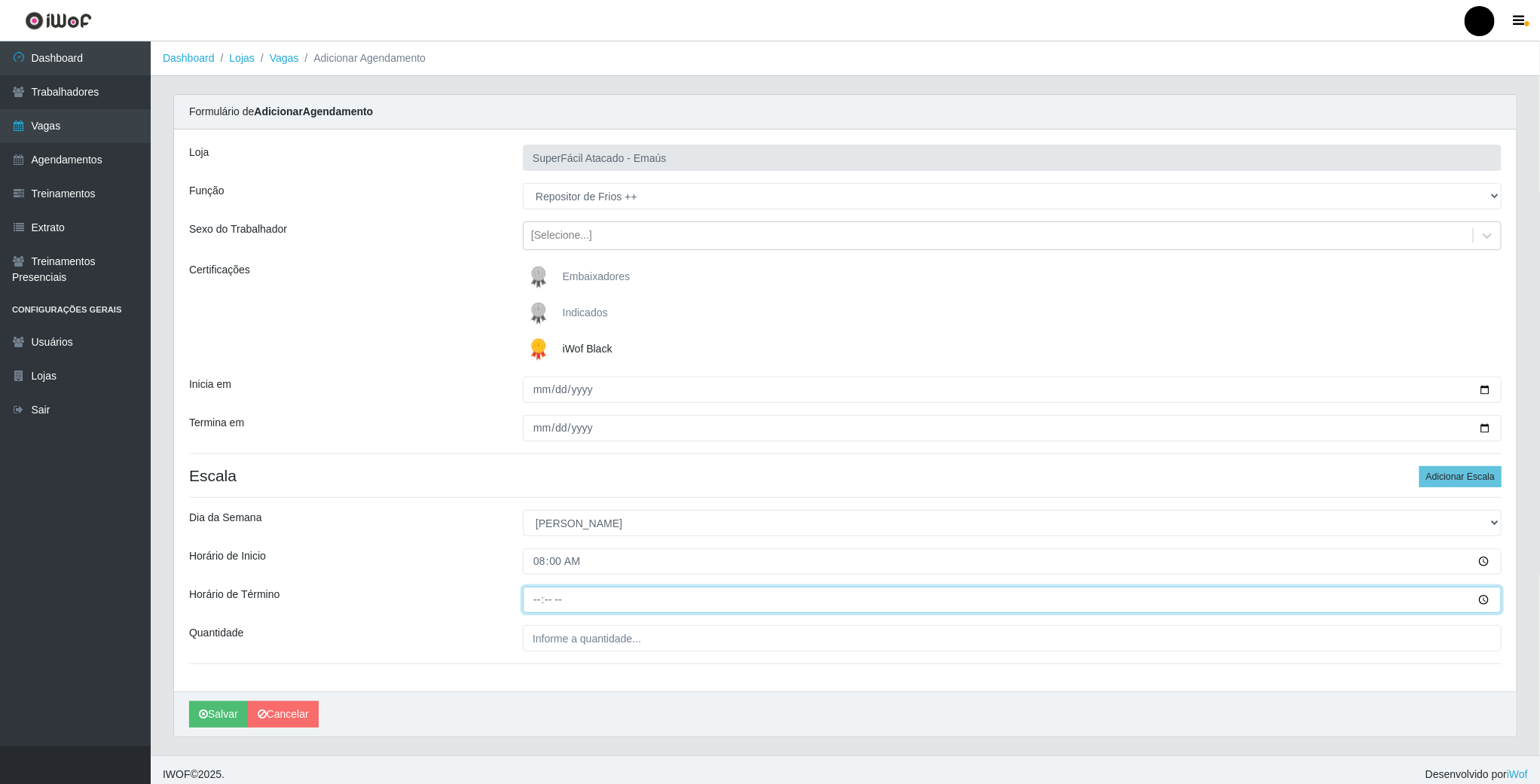
click at [541, 613] on input "Horário de Término" at bounding box center [1012, 600] width 979 height 26
type input "14:00"
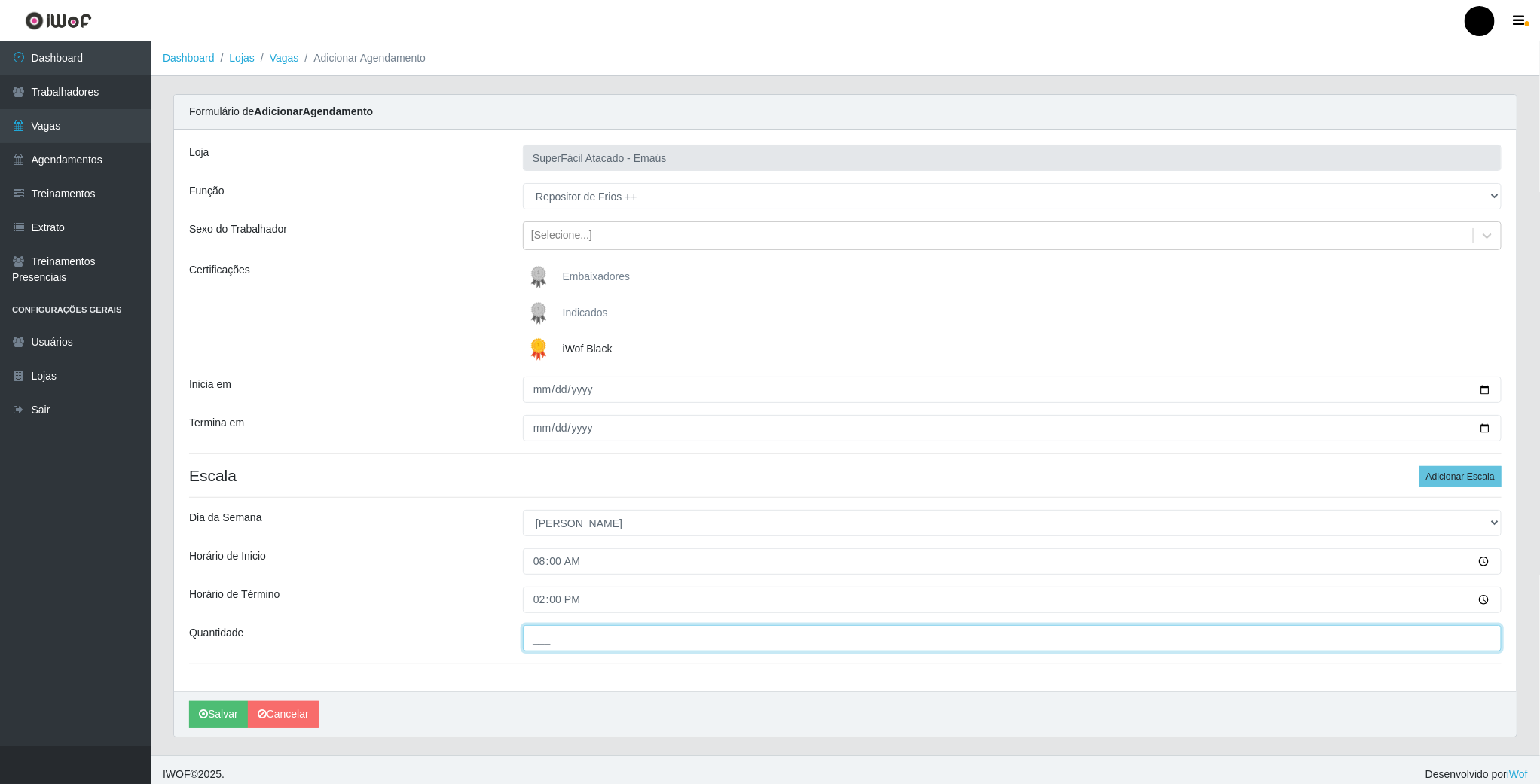
click at [552, 642] on input "___" at bounding box center [1012, 638] width 979 height 26
type input "01_"
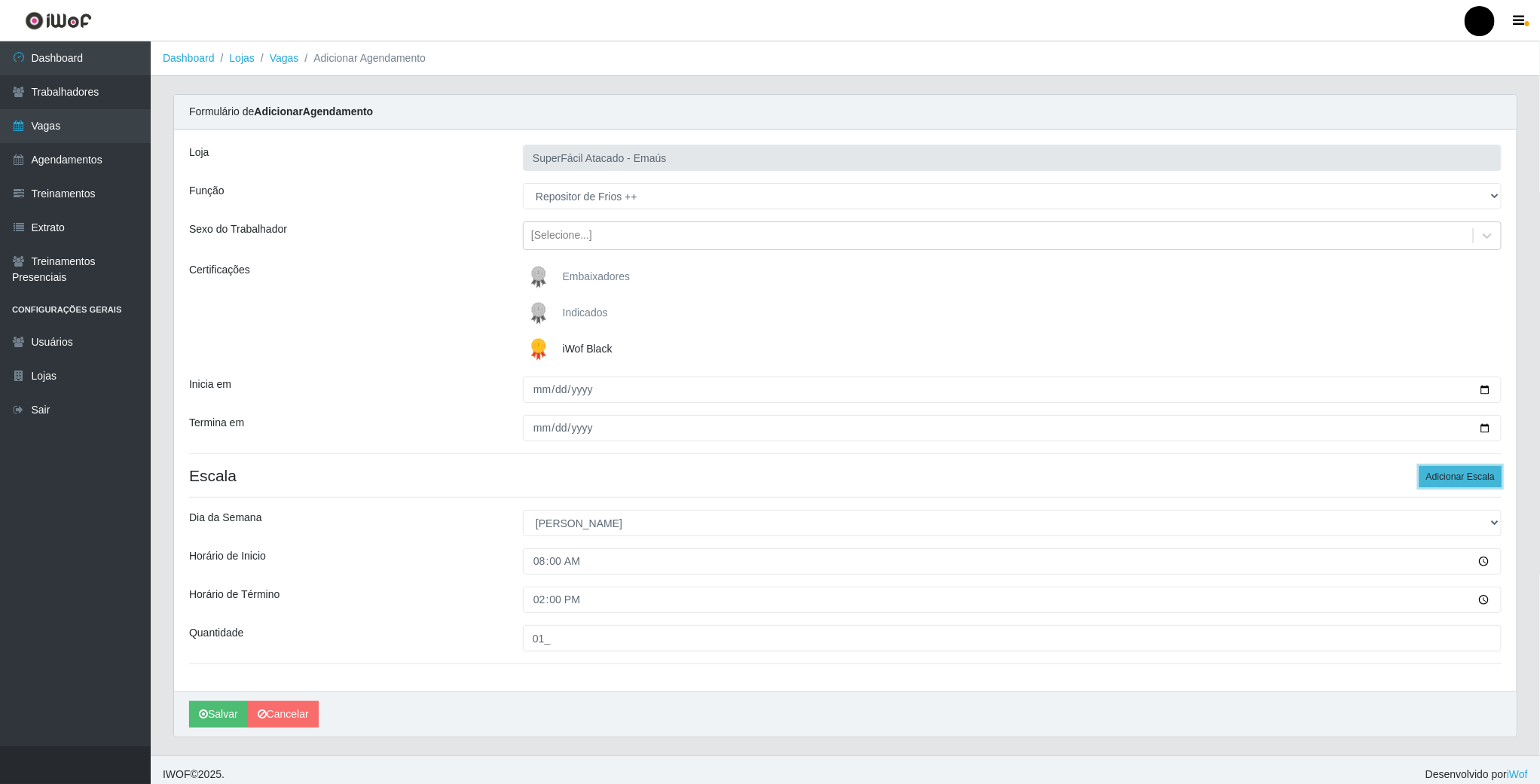
click at [1481, 477] on button "Adicionar Escala" at bounding box center [1461, 476] width 82 height 21
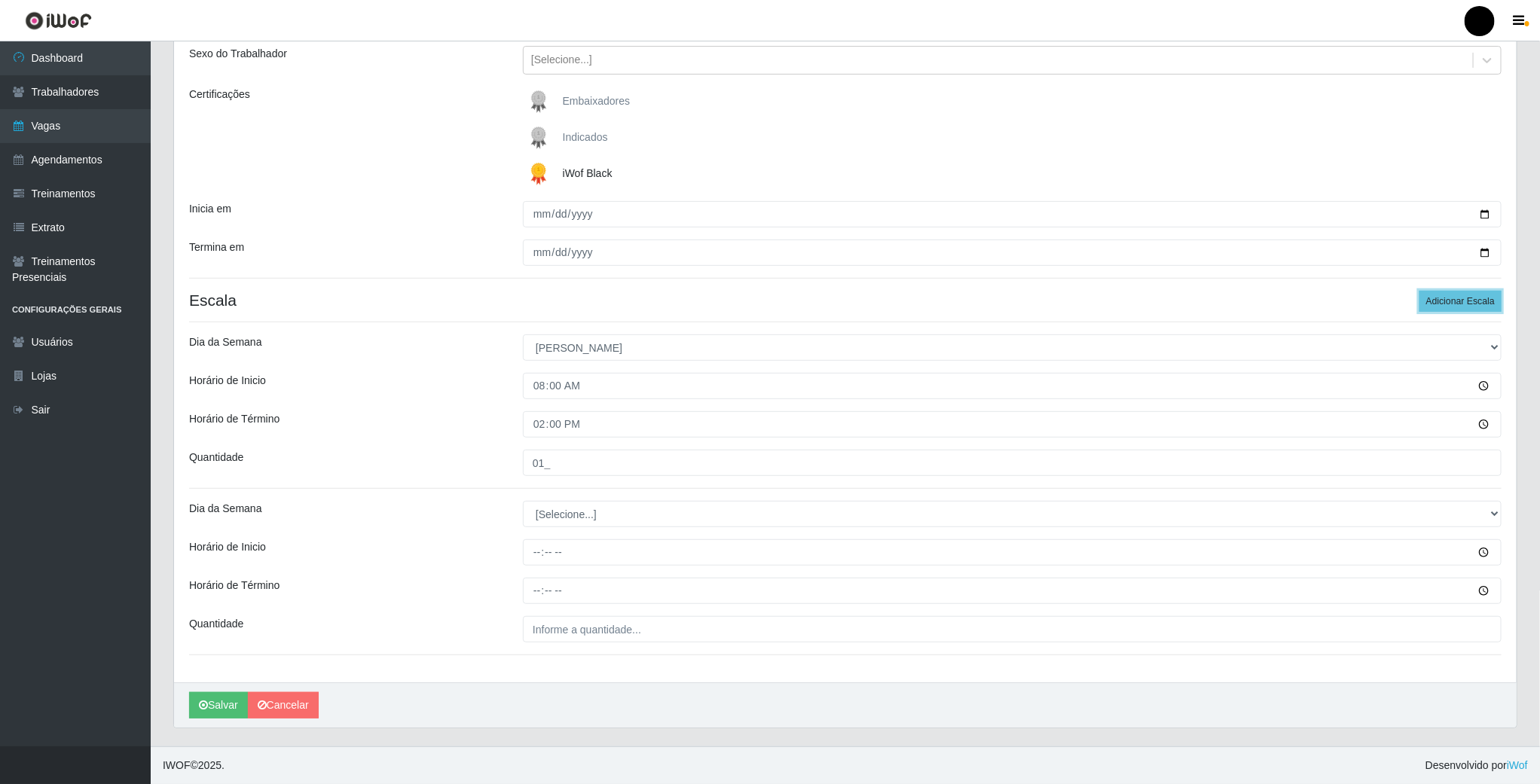
scroll to position [179, 0]
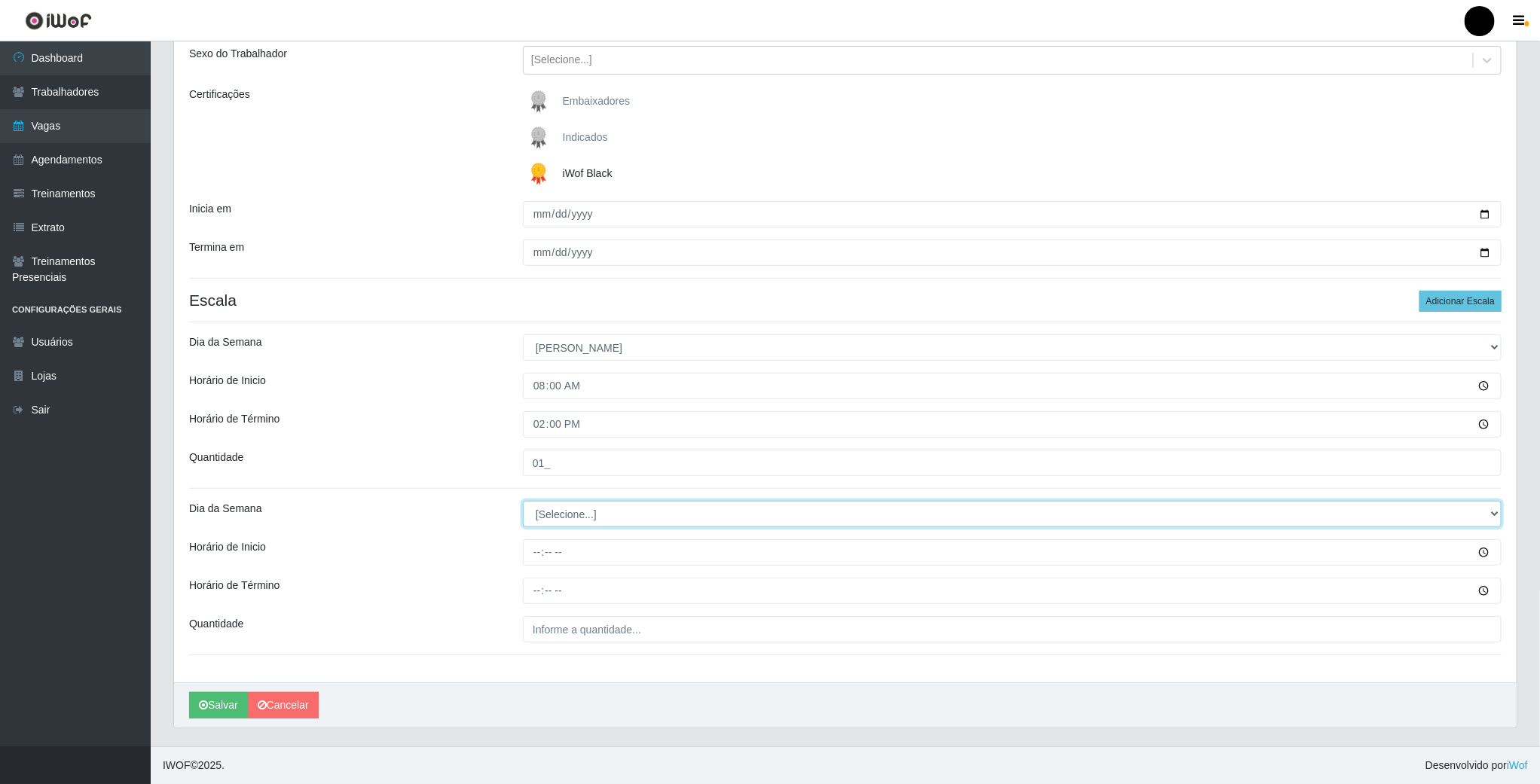
click at [557, 507] on select "[Selecione...] Segunda Terça Quarta Quinta Sexta Sábado Domingo" at bounding box center [1012, 514] width 979 height 26
select select "0"
click at [523, 501] on select "[Selecione...] Segunda Terça Quarta Quinta Sexta Sábado Domingo" at bounding box center [1012, 514] width 979 height 26
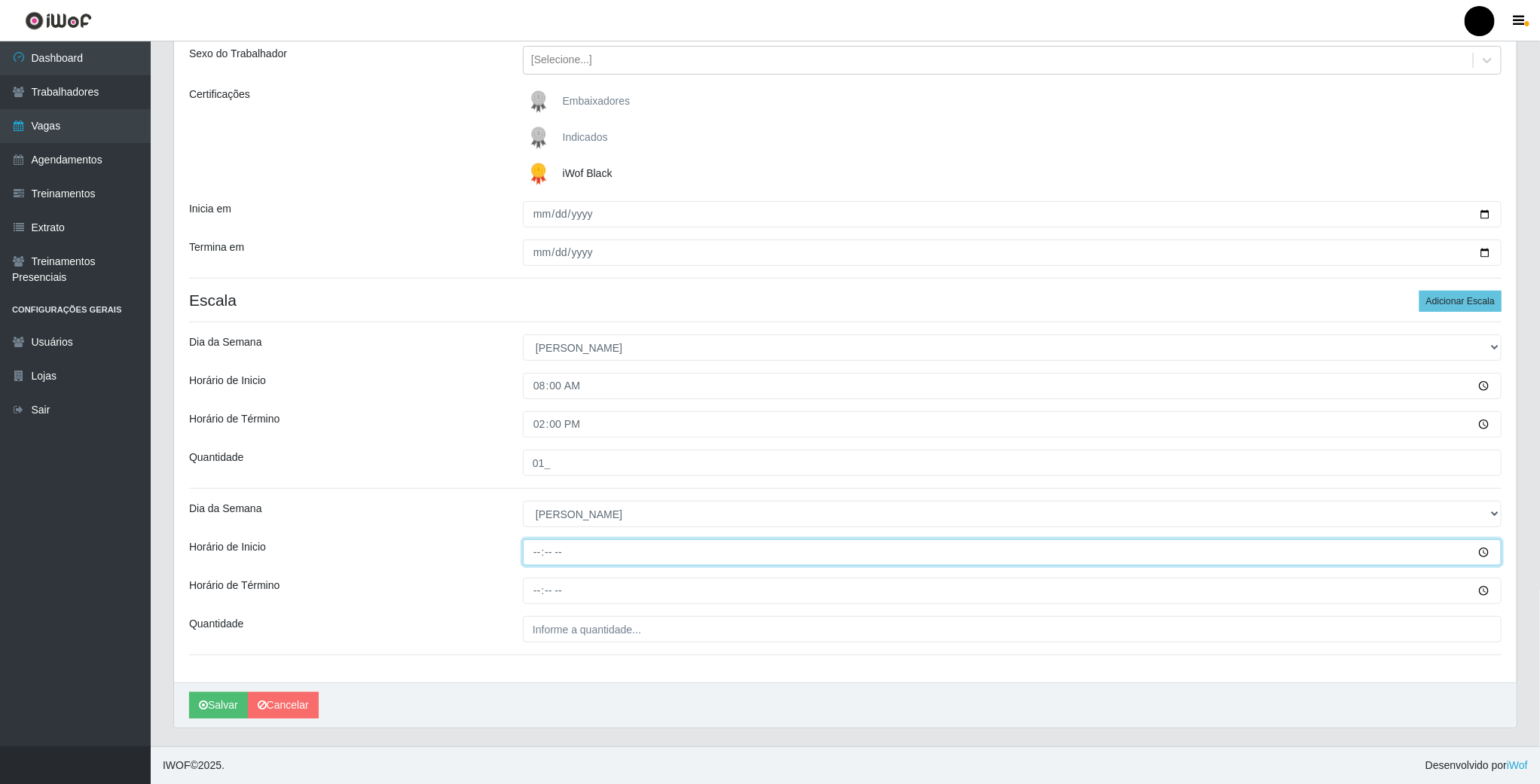
click at [1319, 557] on input "Horário de Inicio" at bounding box center [1012, 552] width 979 height 26
type input "14:00"
click at [532, 588] on input "Horário de Término" at bounding box center [1012, 591] width 979 height 26
type input "20:00"
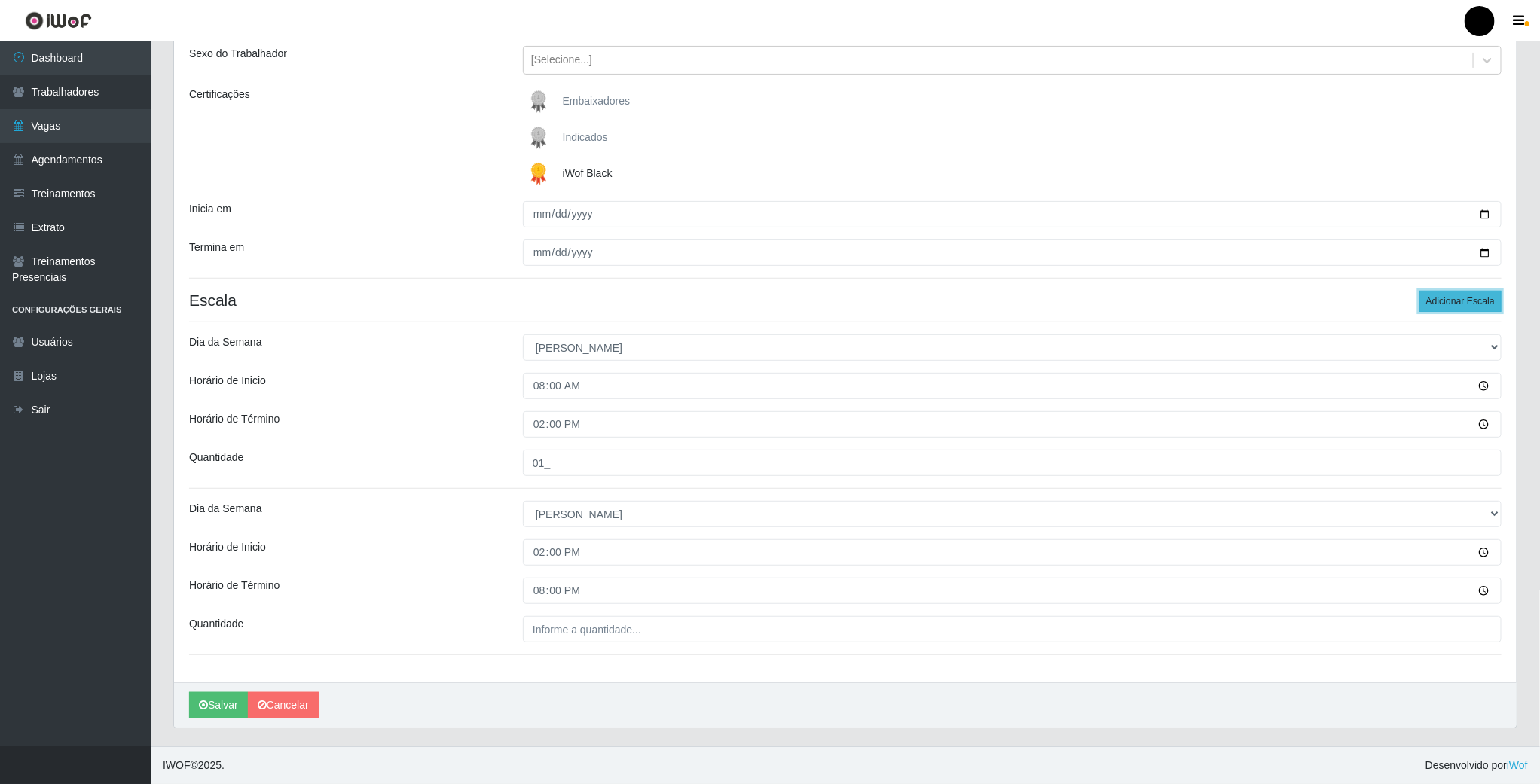
click at [1478, 296] on button "Adicionar Escala" at bounding box center [1461, 301] width 82 height 21
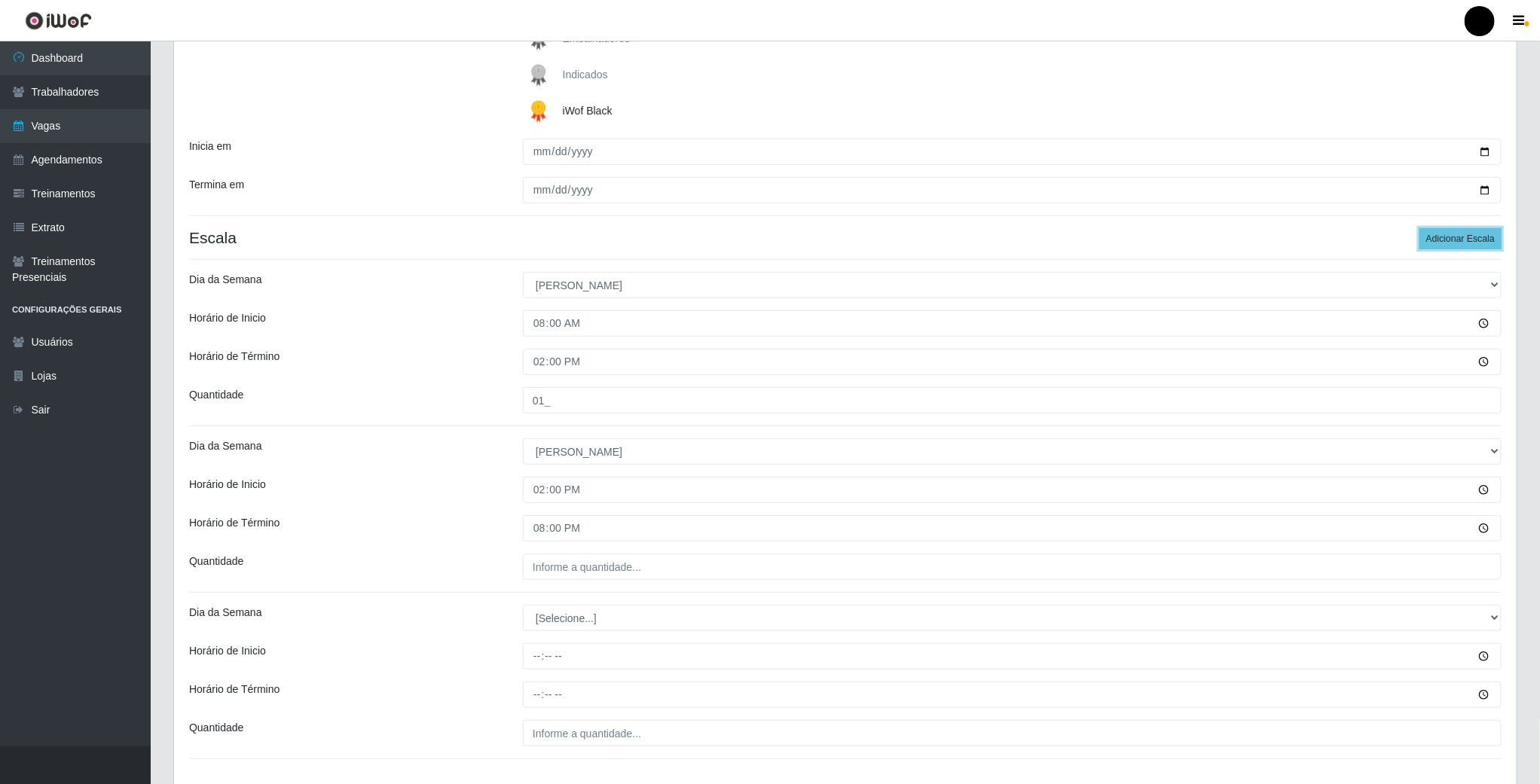
scroll to position [293, 0]
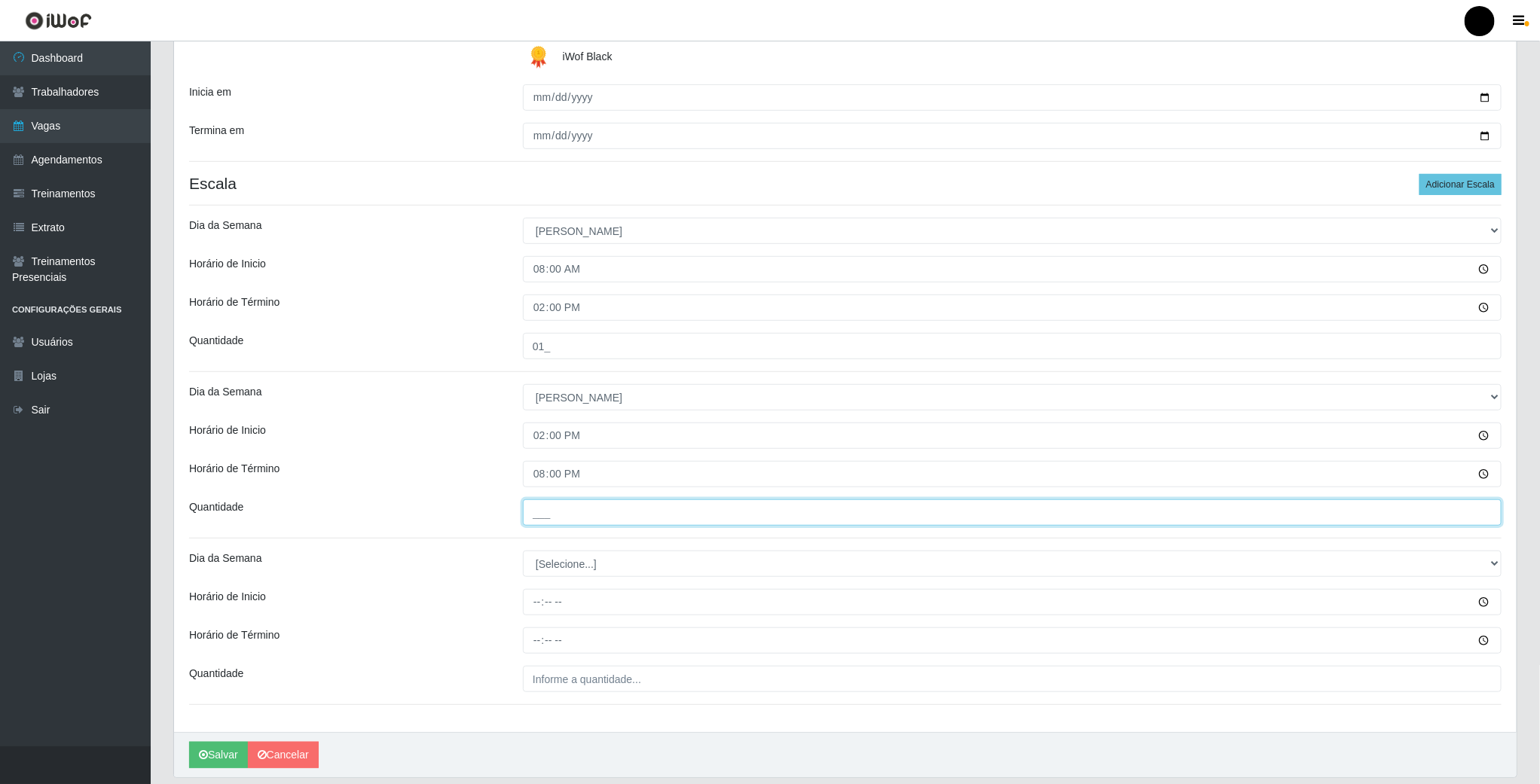
click at [563, 511] on input "___" at bounding box center [1012, 513] width 979 height 26
type input "01_"
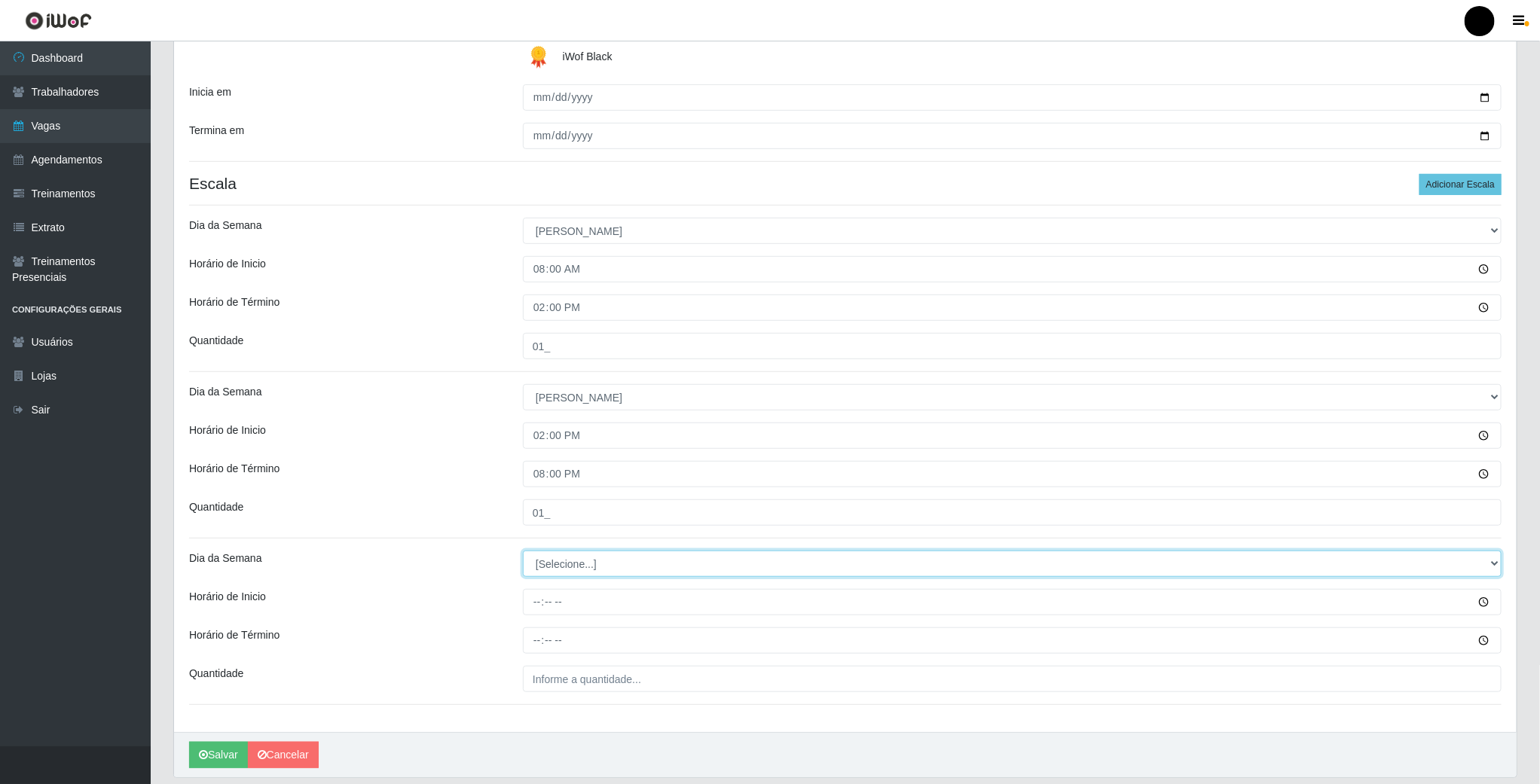
click at [595, 561] on select "[Selecione...] Segunda Terça Quarta Quinta Sexta Sábado Domingo" at bounding box center [1012, 564] width 979 height 26
select select "0"
click at [523, 553] on select "[Selecione...] Segunda Terça Quarta Quinta Sexta Sábado Domingo" at bounding box center [1012, 564] width 979 height 26
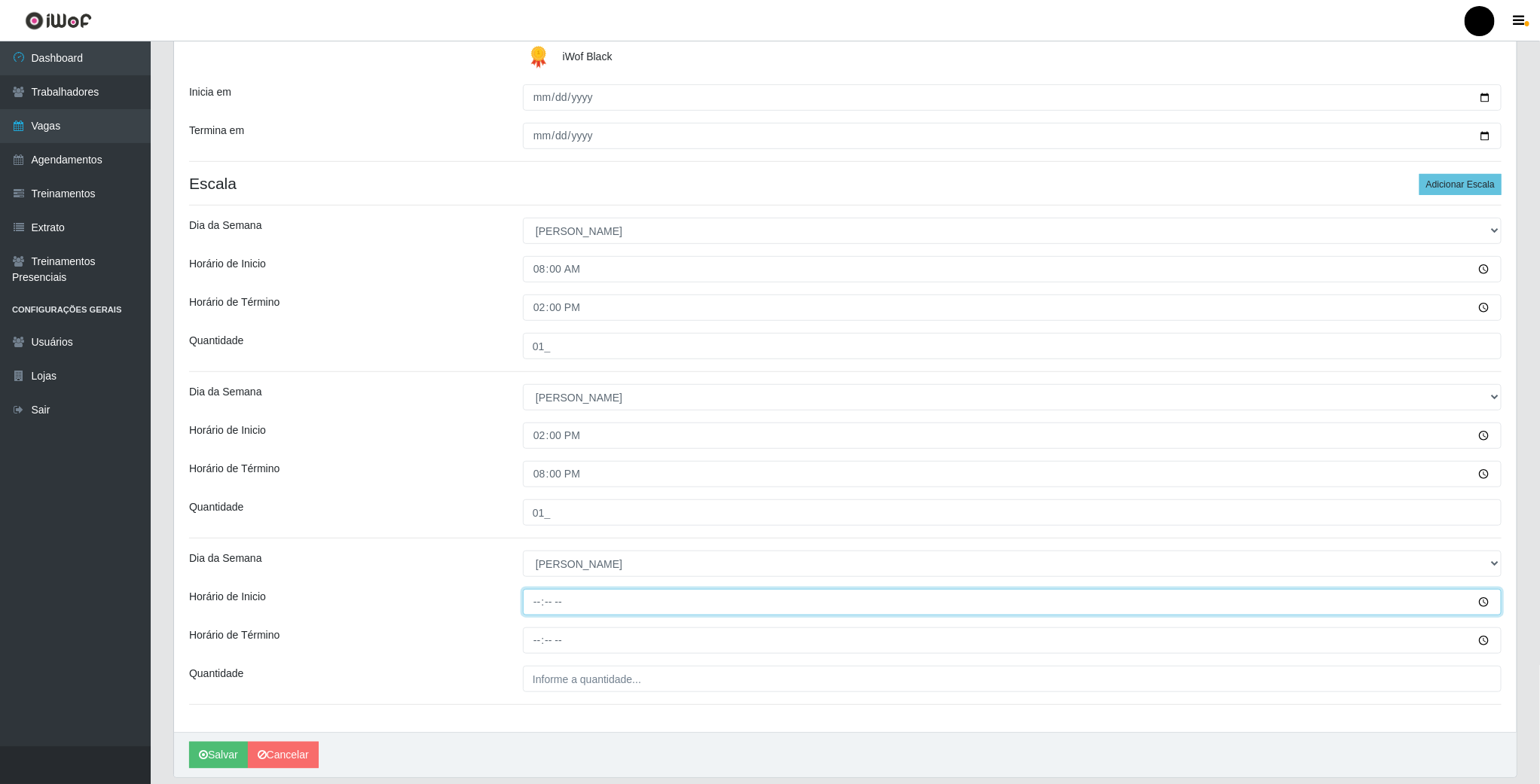
click at [532, 604] on input "Horário de Inicio" at bounding box center [1012, 602] width 979 height 26
type input "16:00"
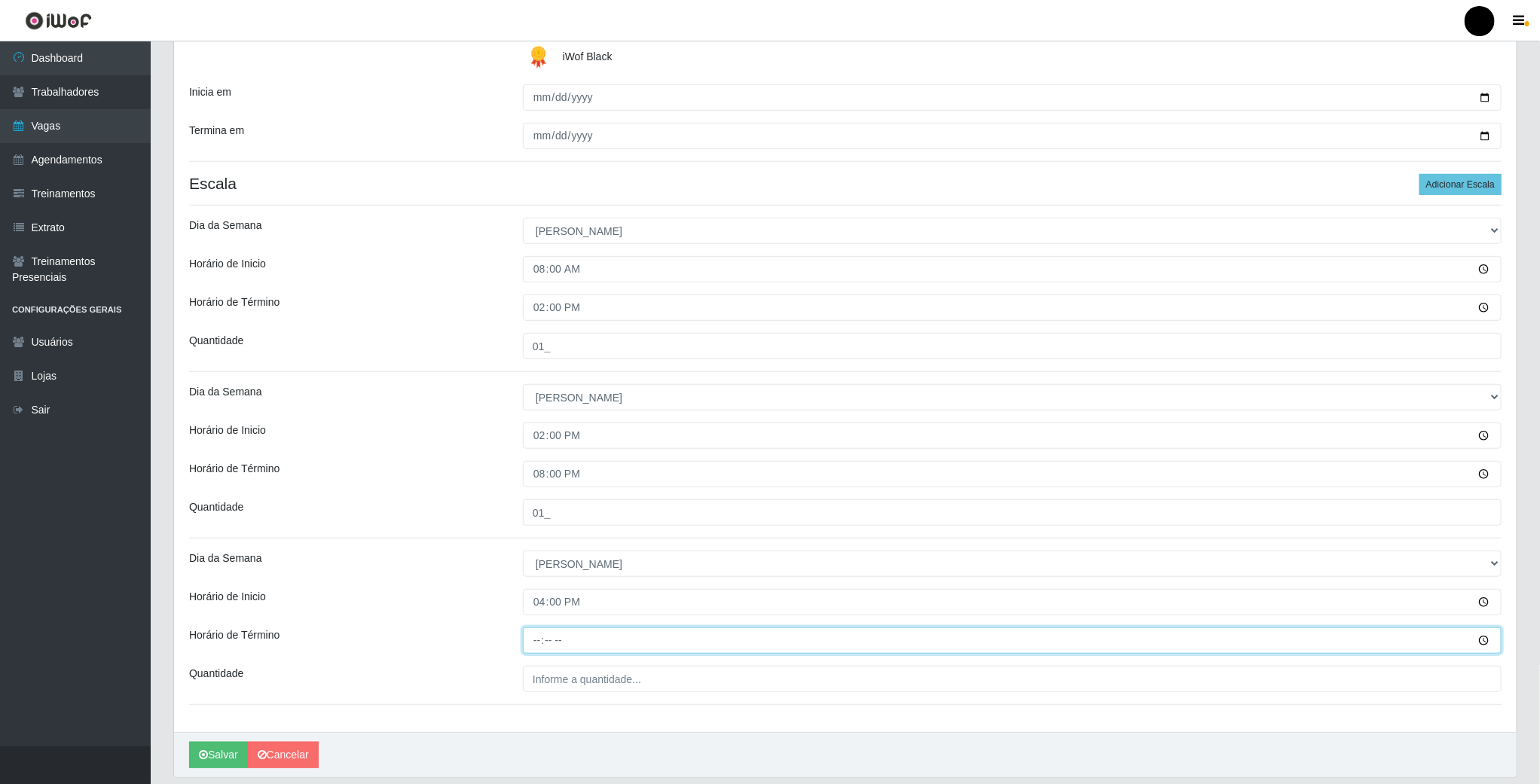
click at [532, 634] on input "Horário de Término" at bounding box center [1012, 641] width 979 height 26
type input "22:00"
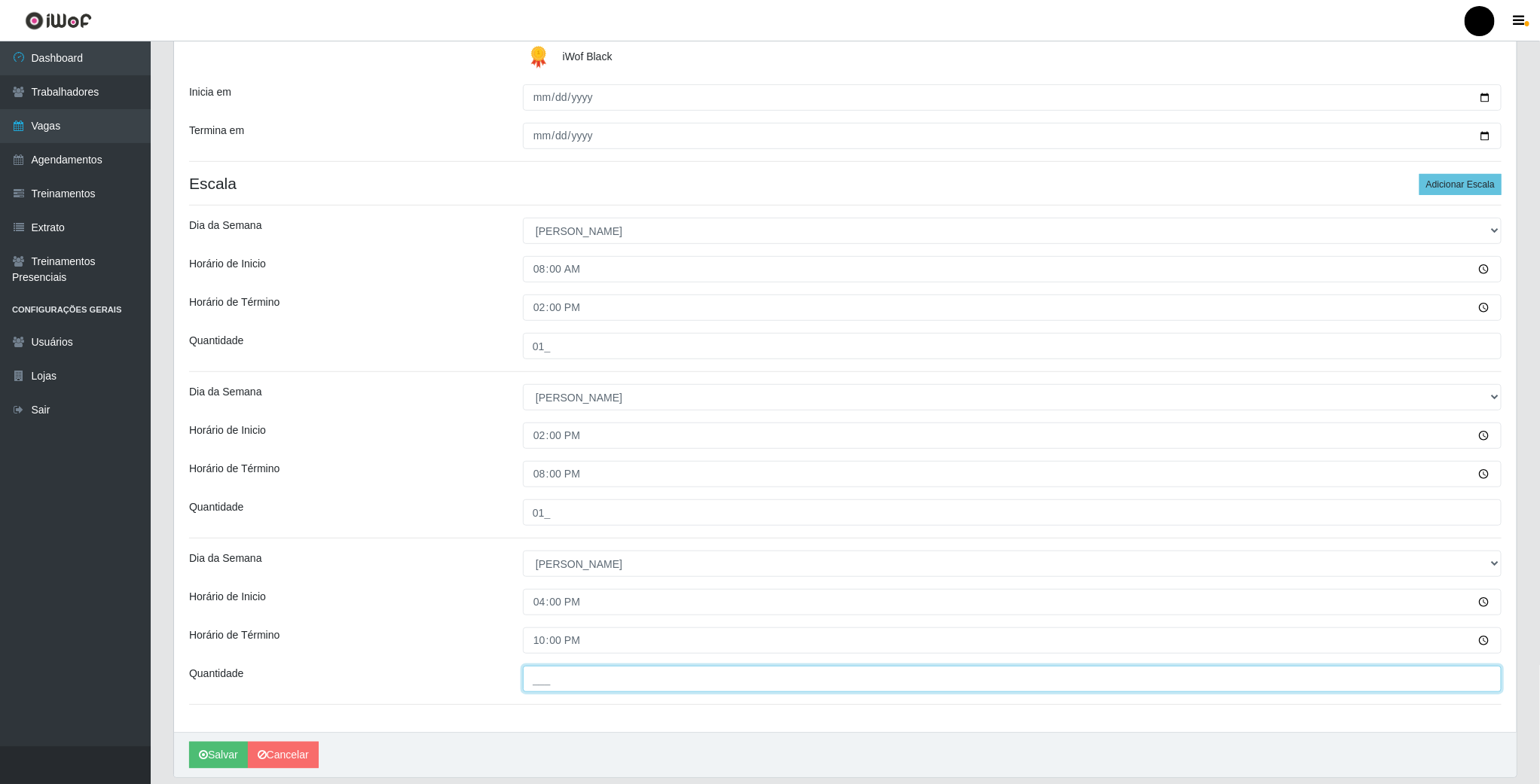
click at [576, 669] on input "___" at bounding box center [1012, 679] width 979 height 26
type input "01_"
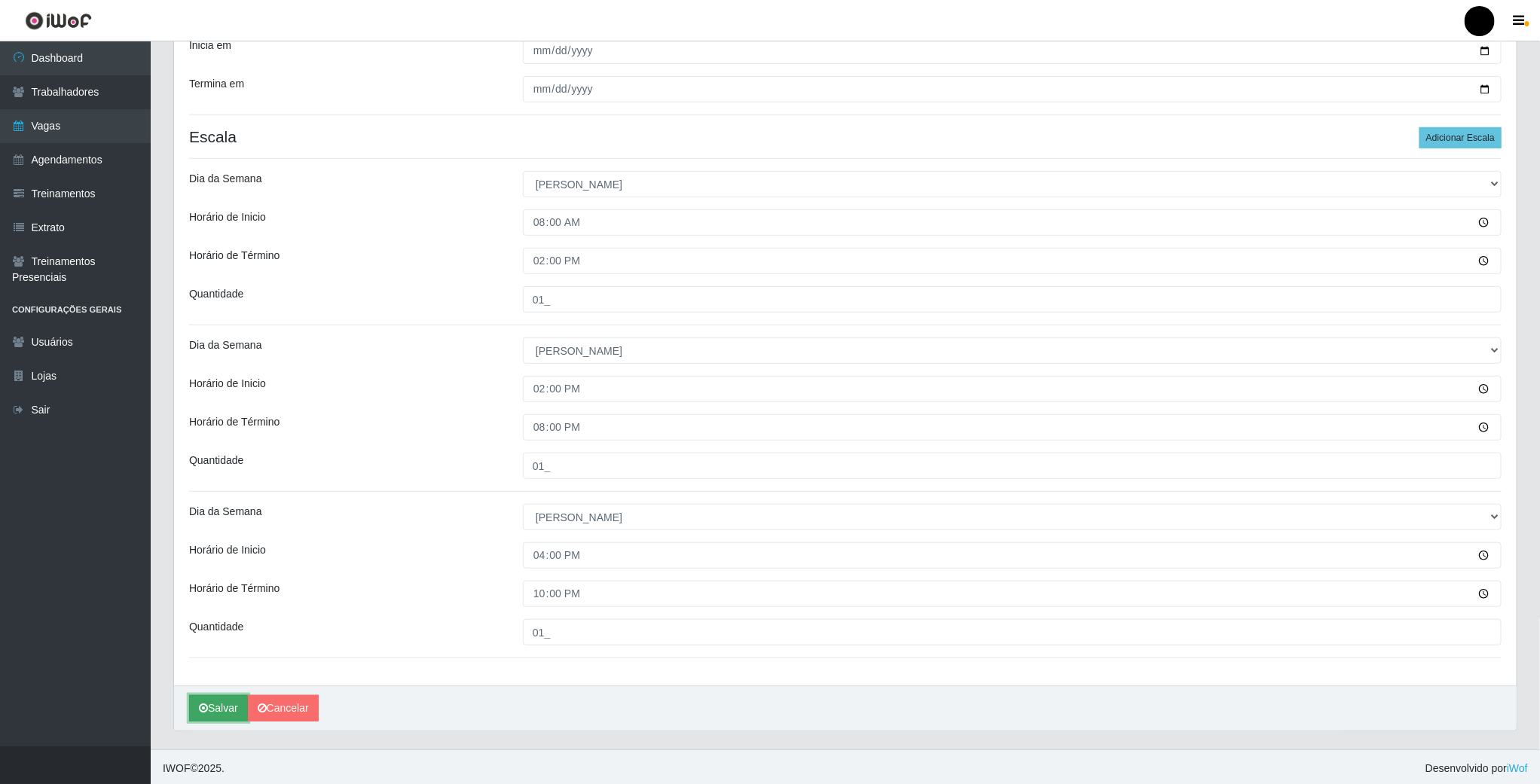
click at [213, 715] on button "Salvar" at bounding box center [219, 709] width 59 height 26
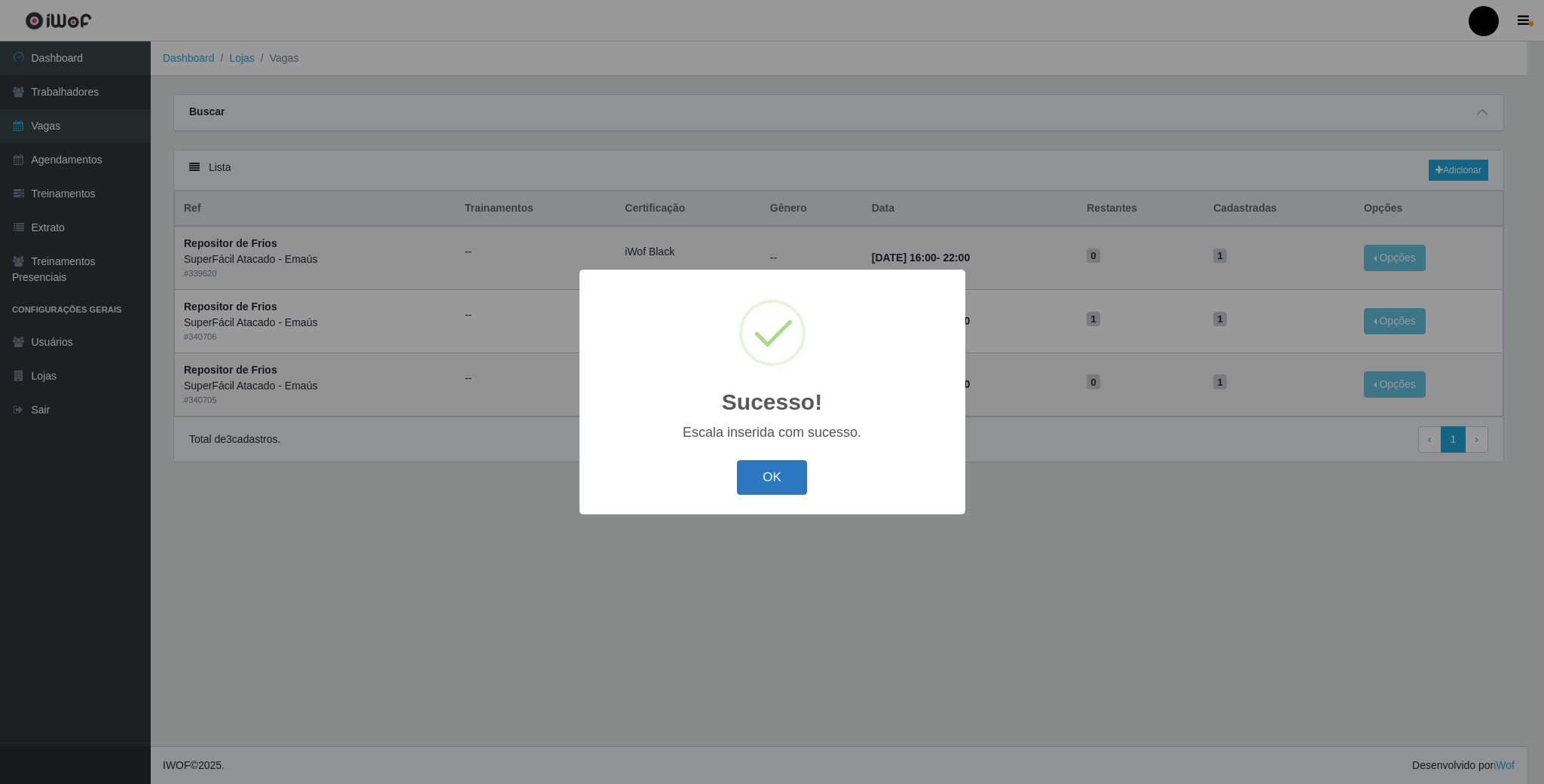
click at [776, 481] on button "OK" at bounding box center [772, 478] width 70 height 35
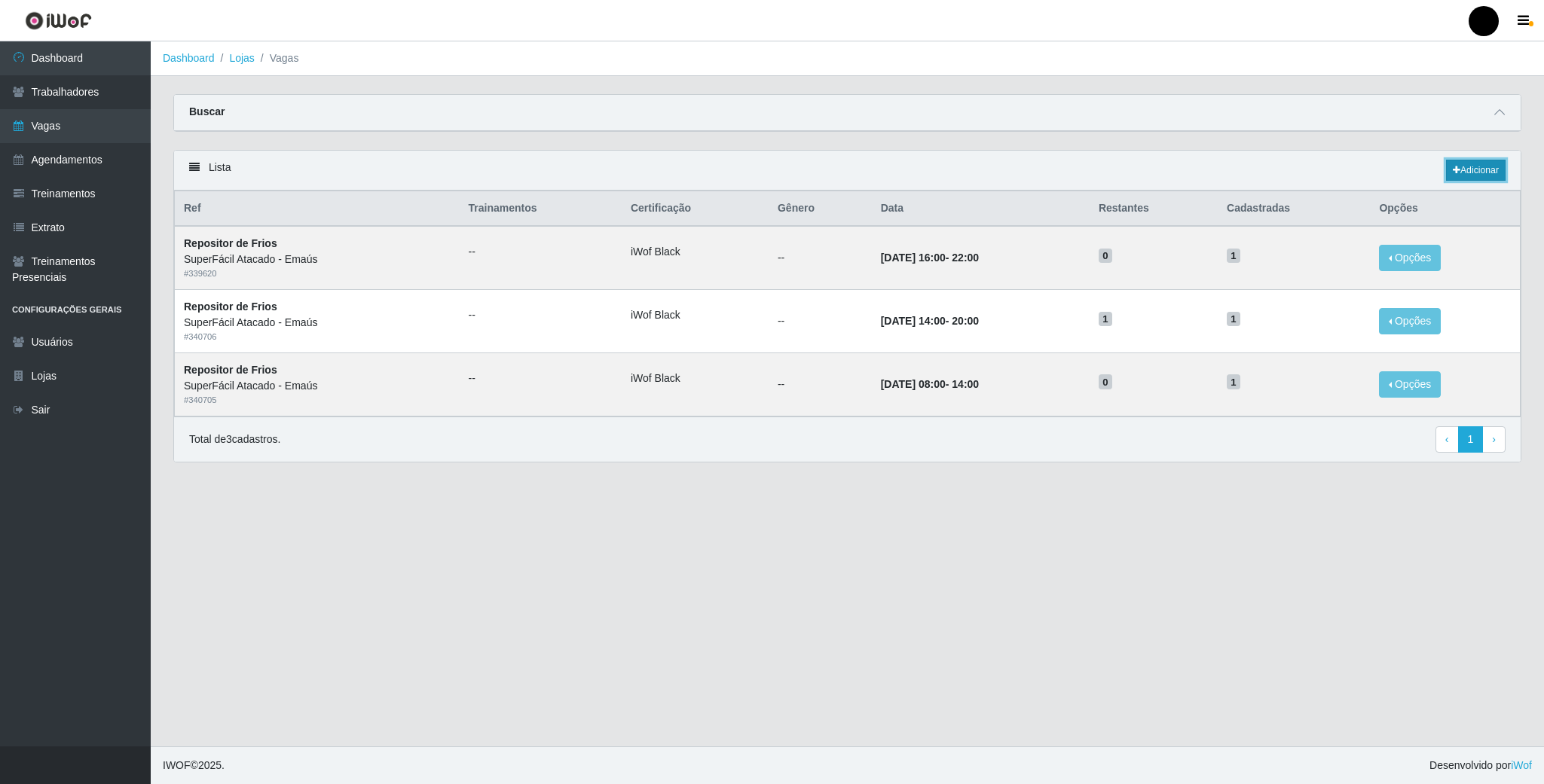
click at [1466, 170] on link "Adicionar" at bounding box center [1475, 169] width 59 height 21
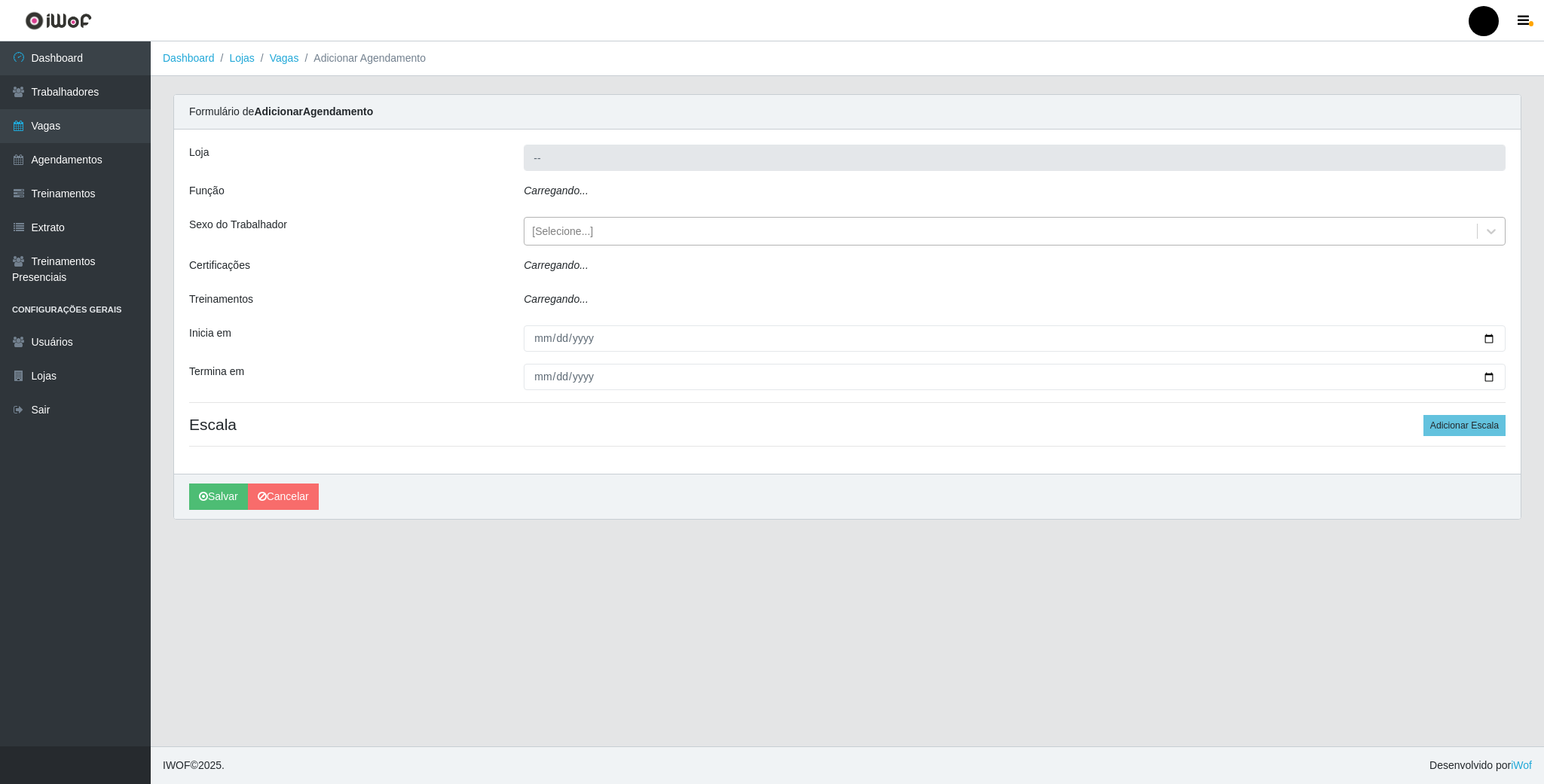
type input "SuperFácil Atacado - Emaús"
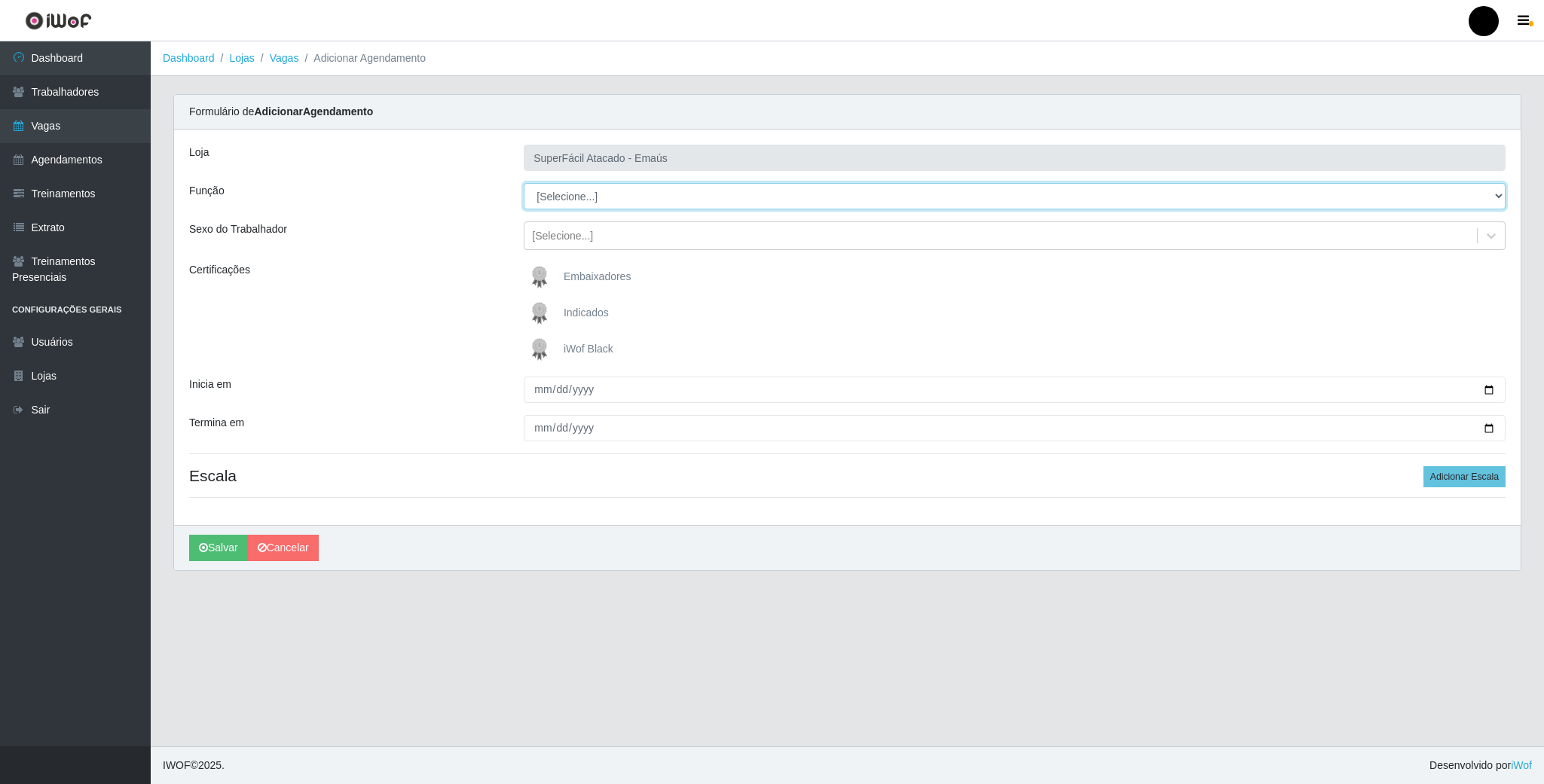
click at [1497, 204] on select "[Selecione...] Auxiliar de Estacionamento Auxiliar de Estacionamento + Auxiliar…" at bounding box center [1015, 196] width 982 height 26
select select "112"
click at [524, 184] on select "[Selecione...] Auxiliar de Estacionamento Auxiliar de Estacionamento + Auxiliar…" at bounding box center [1015, 196] width 982 height 26
click at [532, 350] on img at bounding box center [542, 349] width 36 height 30
click at [0, 0] on input "iWof Black" at bounding box center [0, 0] width 0 height 0
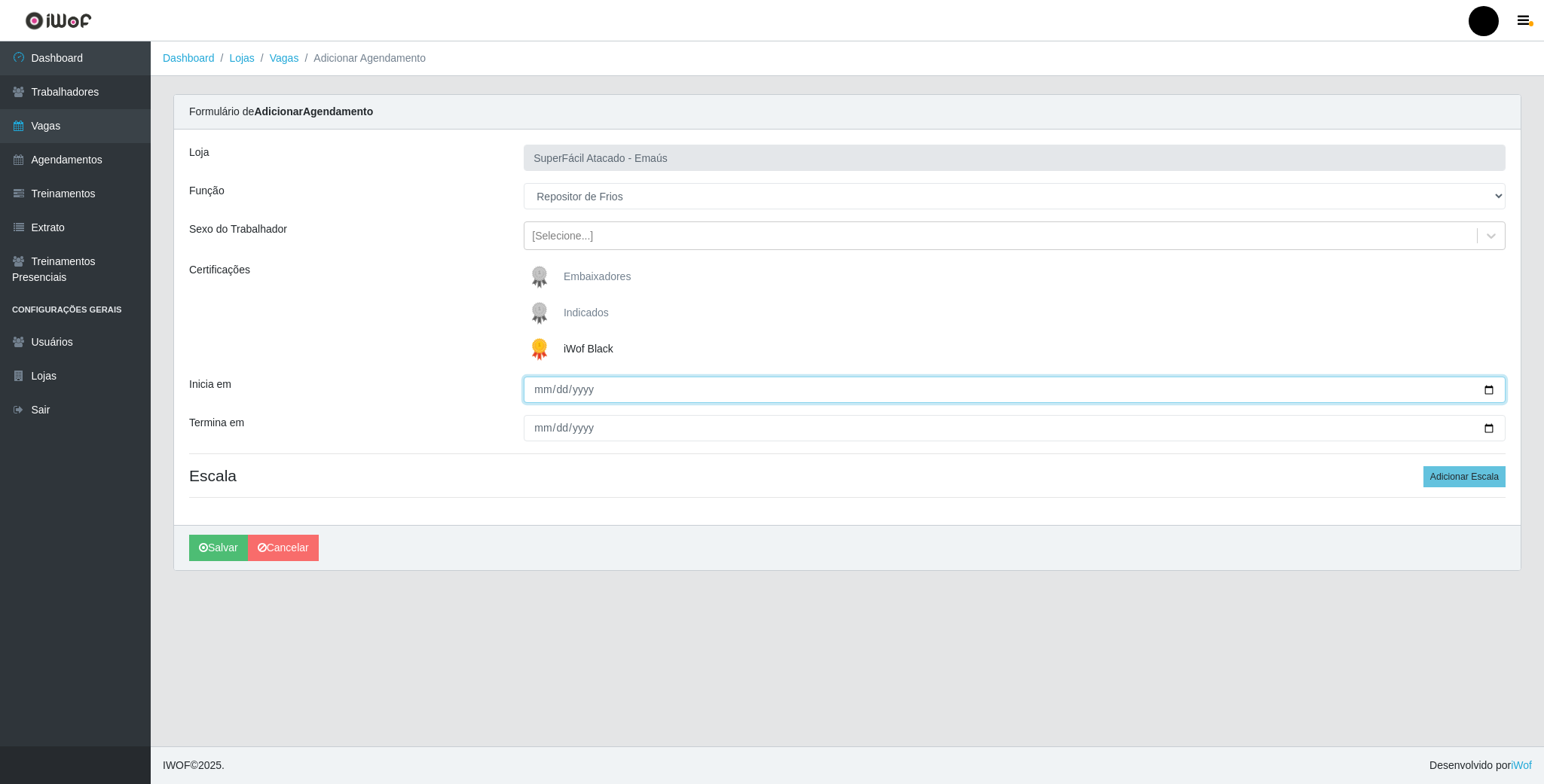
click at [1479, 392] on input "Inicia em" at bounding box center [1015, 390] width 982 height 26
click at [1495, 392] on input "Inicia em" at bounding box center [1015, 390] width 982 height 26
type input "2025-09-08"
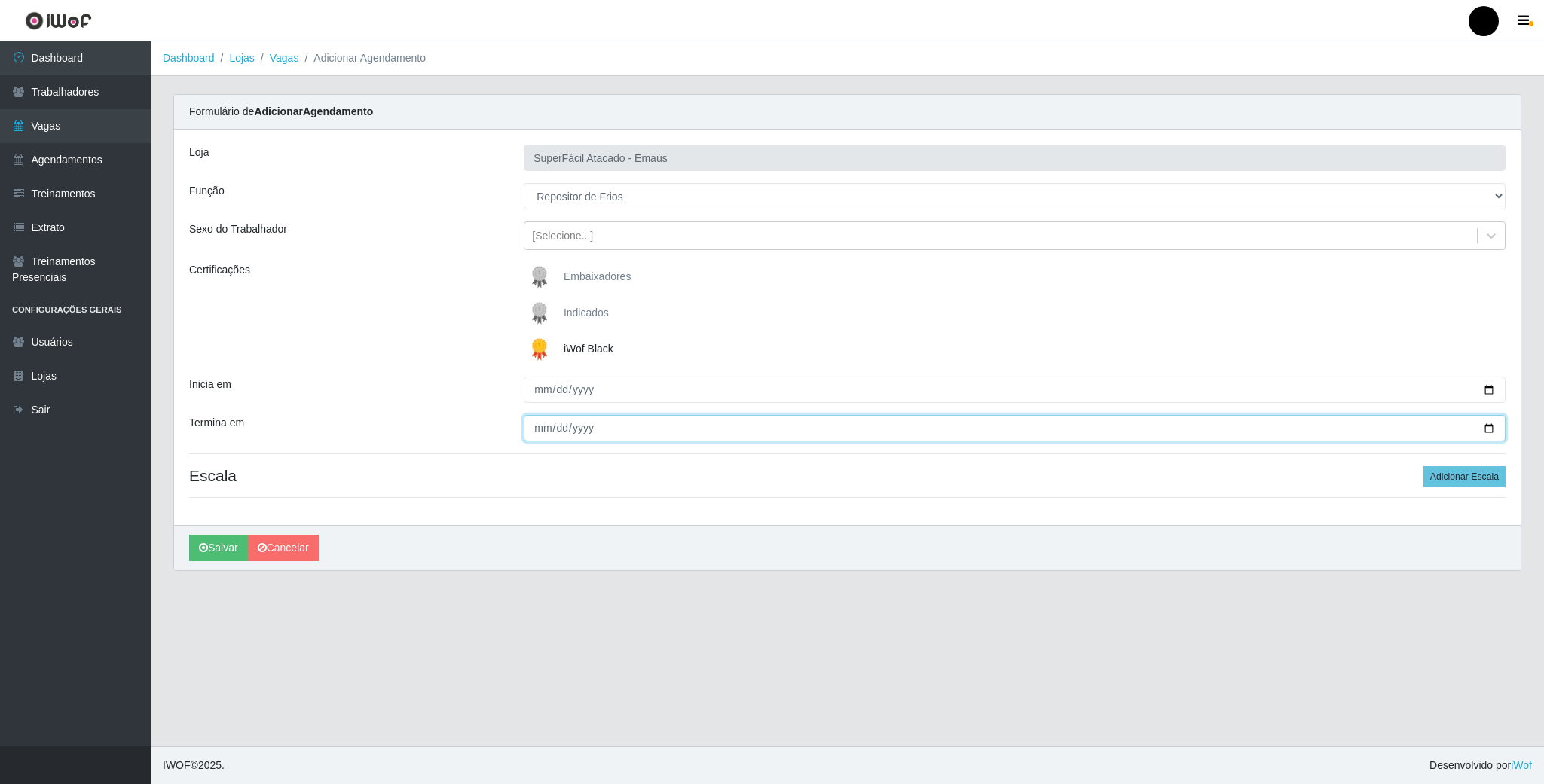
click at [1479, 424] on input "Termina em" at bounding box center [1015, 428] width 982 height 26
click at [1485, 431] on input "Termina em" at bounding box center [1015, 428] width 982 height 26
type input "2025-09-08"
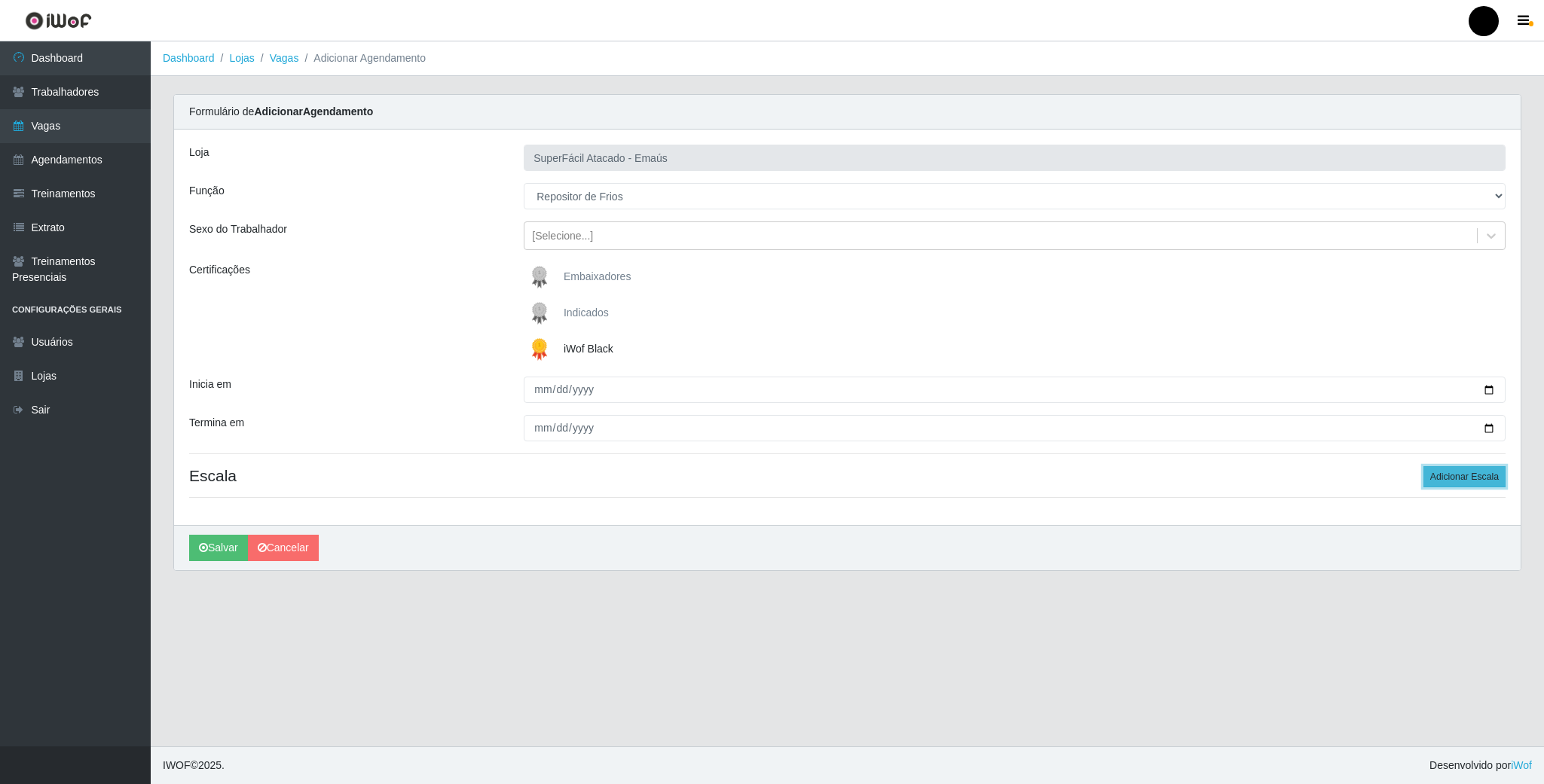
click at [1450, 472] on button "Adicionar Escala" at bounding box center [1465, 476] width 82 height 21
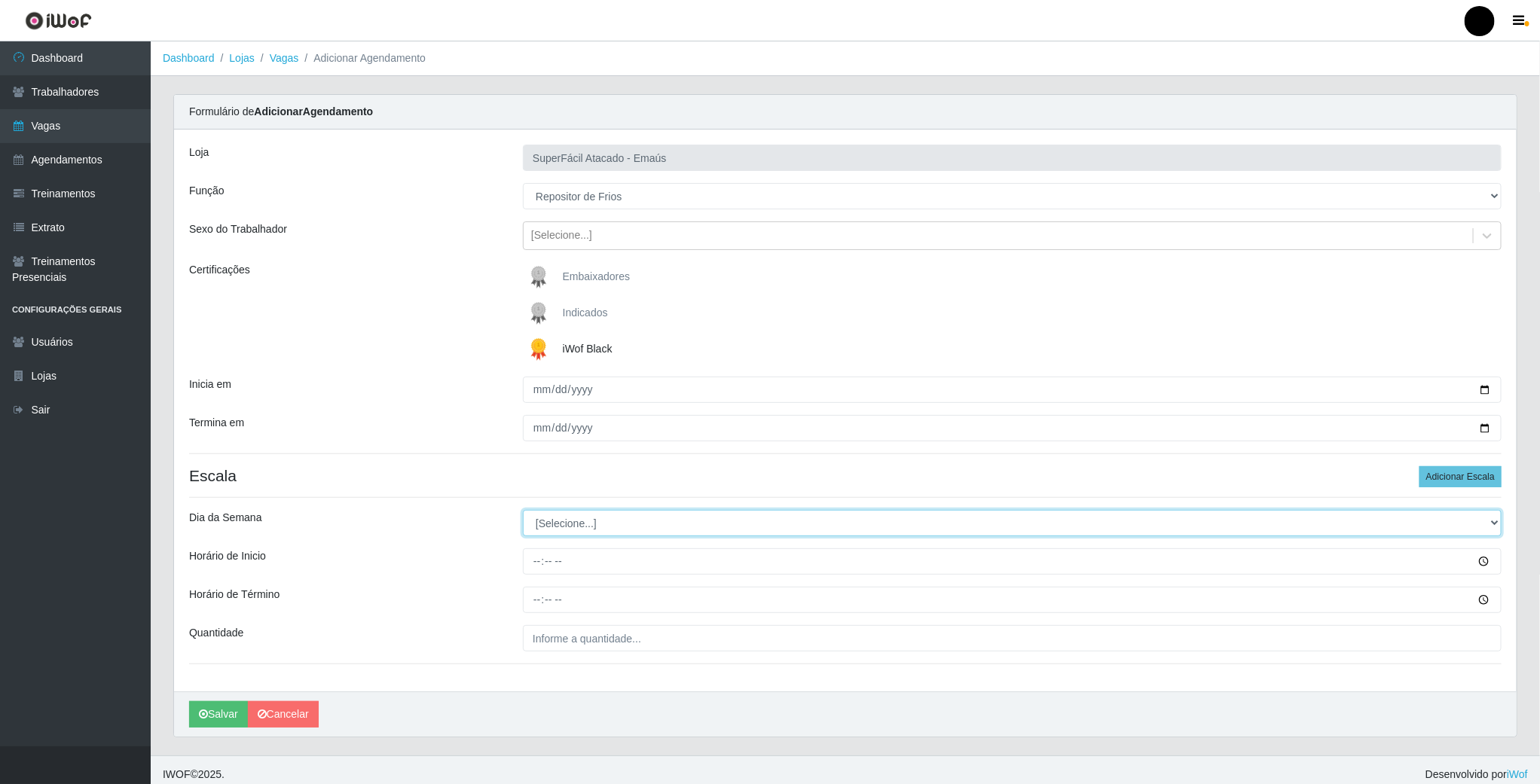
click at [552, 527] on select "[Selecione...] Segunda Terça Quarta Quinta Sexta Sábado Domingo" at bounding box center [1012, 523] width 979 height 26
select select "1"
click at [523, 512] on select "[Selecione...] Segunda Terça Quarta Quinta Sexta Sábado Domingo" at bounding box center [1012, 523] width 979 height 26
click at [535, 559] on input "Horário de Inicio" at bounding box center [1012, 561] width 979 height 26
type input "08:00"
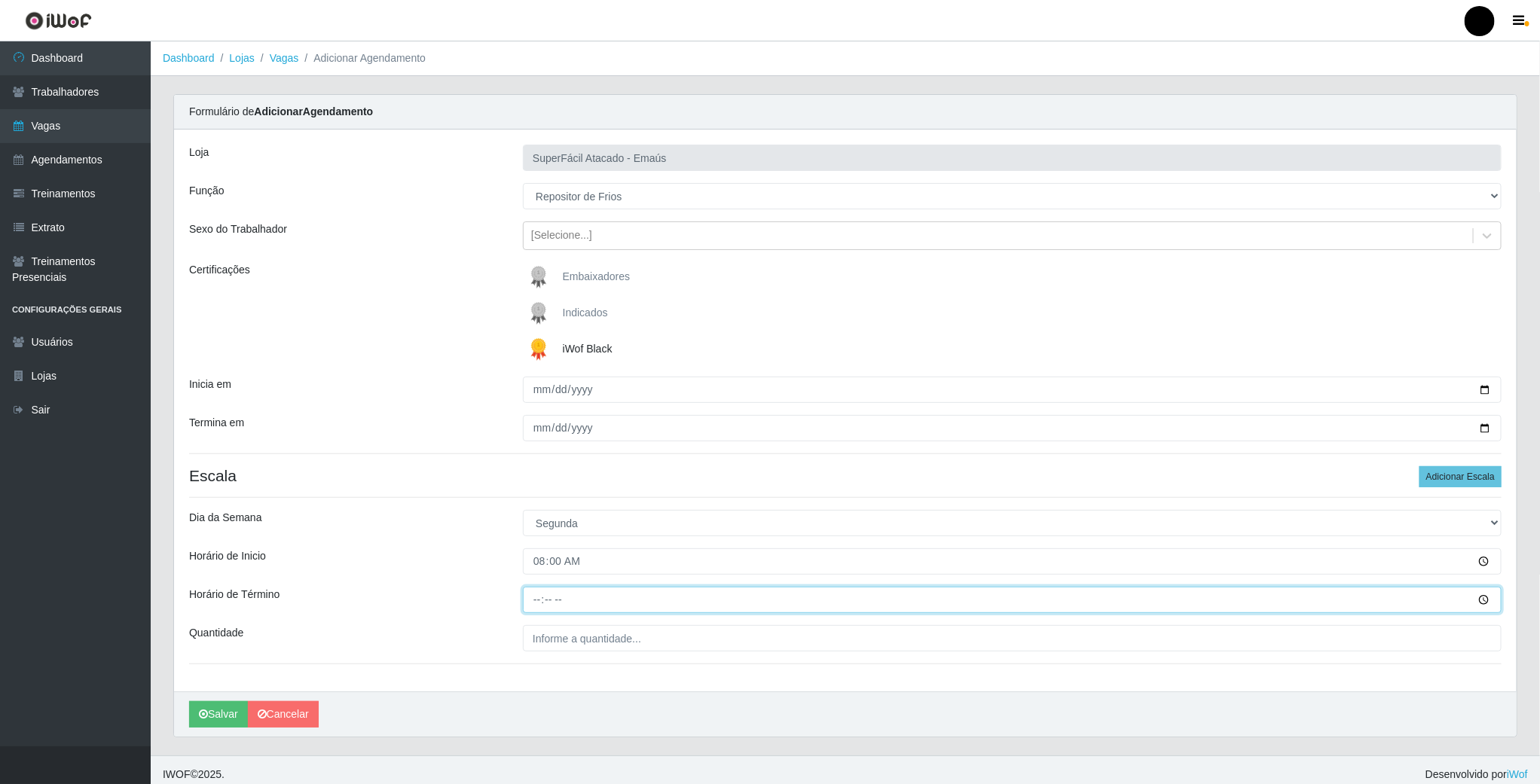
click at [532, 608] on input "Horário de Término" at bounding box center [1012, 600] width 979 height 26
type input "14:00"
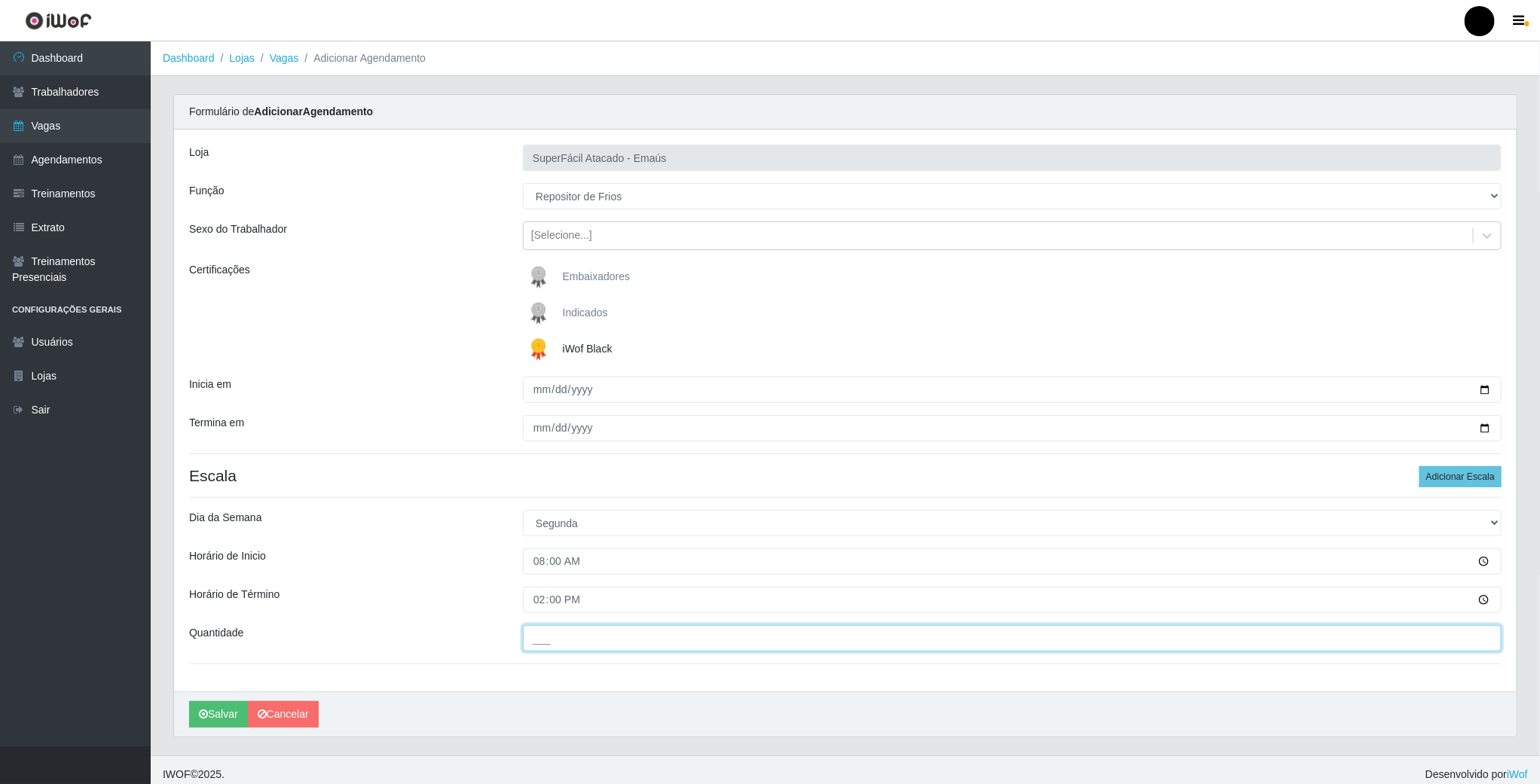
click at [538, 638] on input "___" at bounding box center [1012, 638] width 979 height 26
type input "01_"
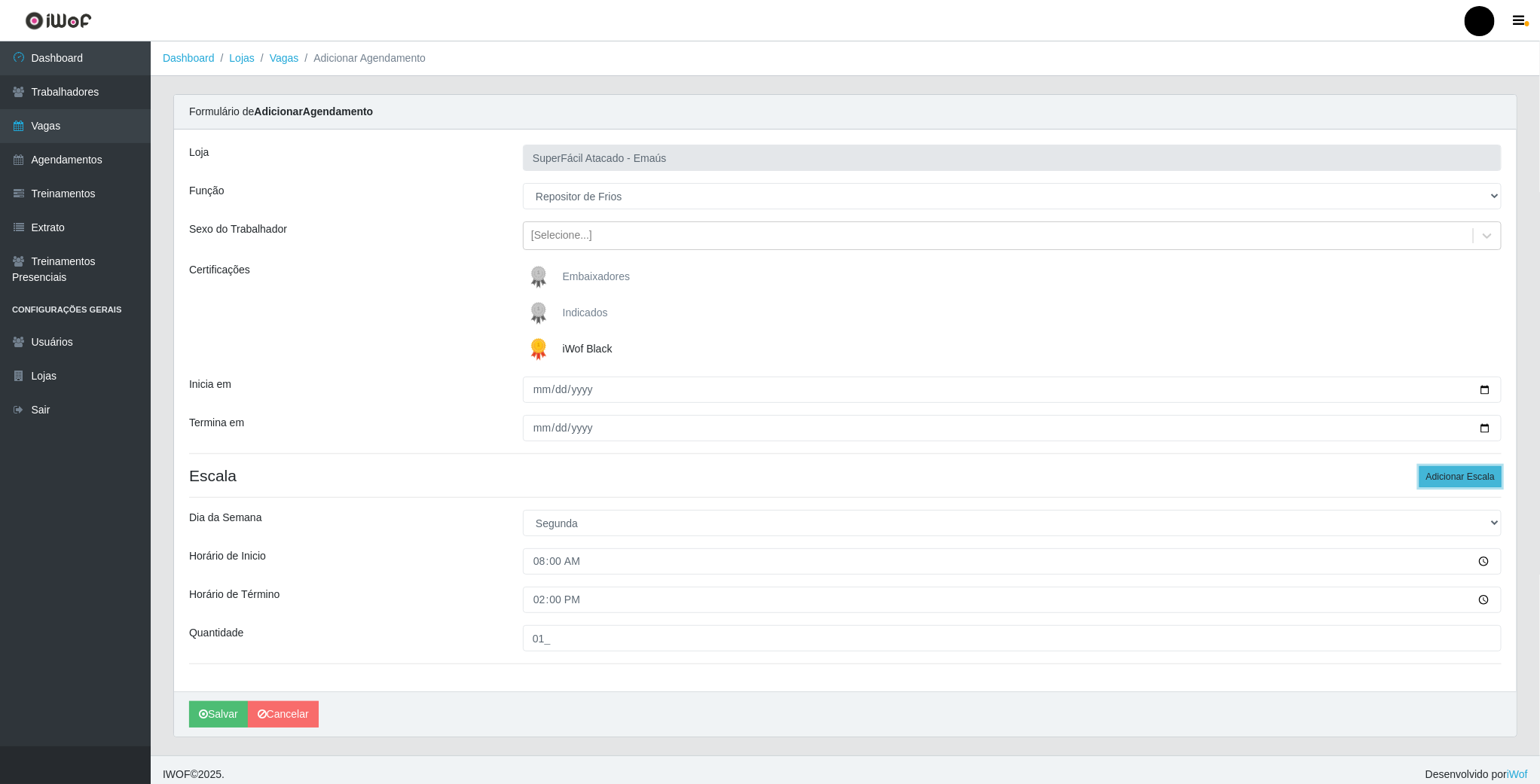
click at [1461, 486] on button "Adicionar Escala" at bounding box center [1461, 476] width 82 height 21
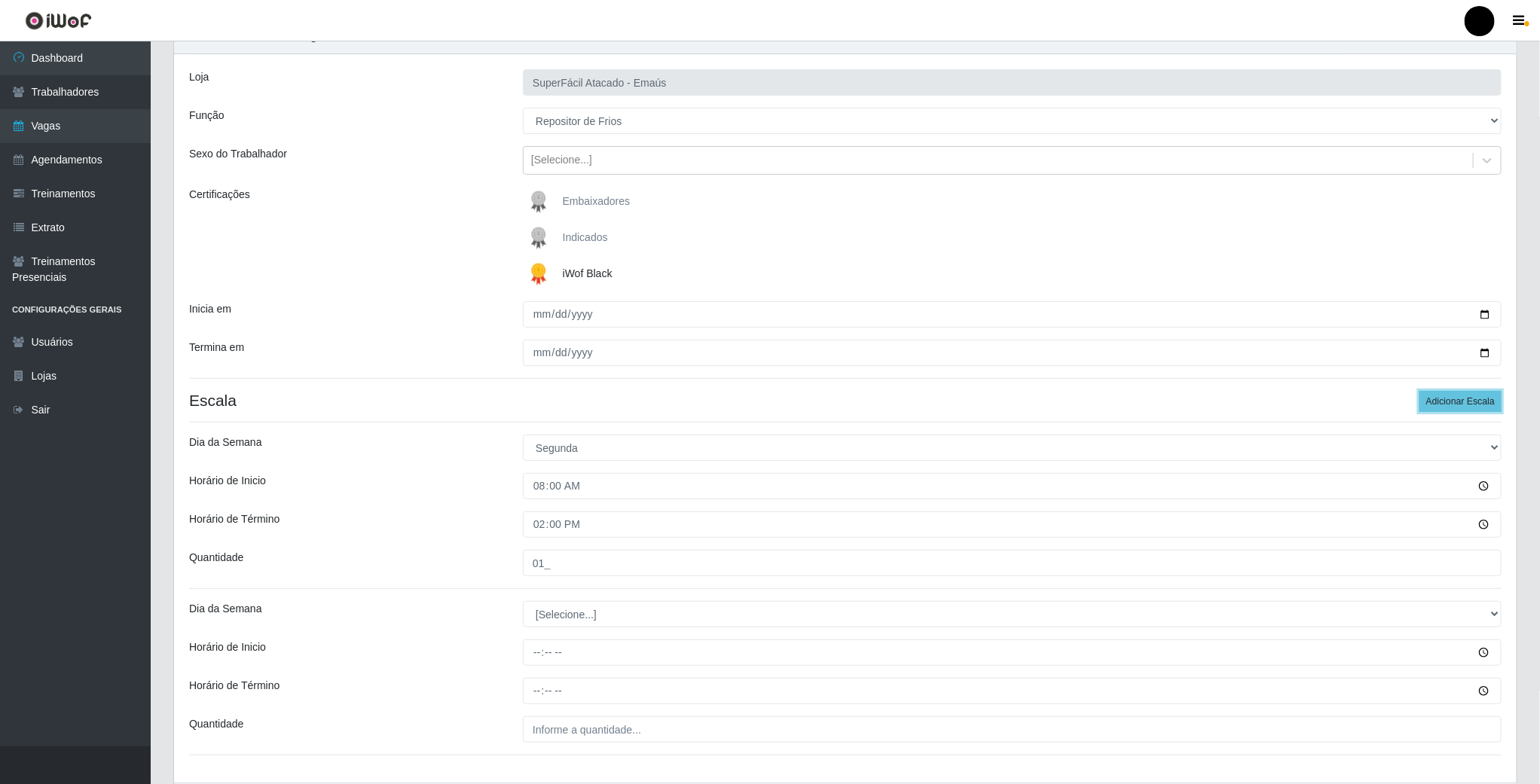
scroll to position [179, 0]
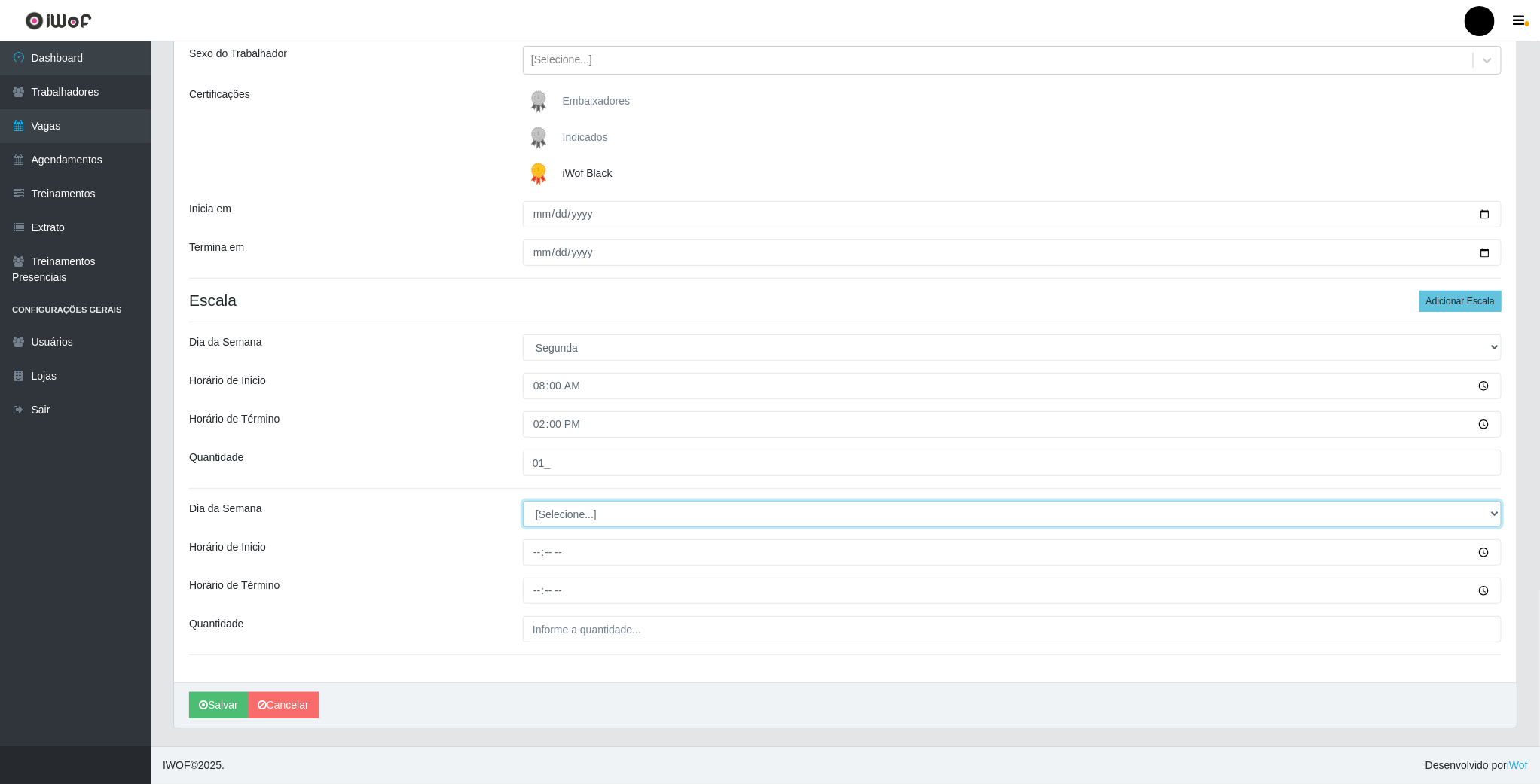
click at [577, 511] on select "[Selecione...] Segunda Terça Quarta Quinta Sexta Sábado Domingo" at bounding box center [1012, 514] width 979 height 26
select select "1"
click at [523, 501] on select "[Selecione...] Segunda Terça Quarta Quinta Sexta Sábado Domingo" at bounding box center [1012, 514] width 979 height 26
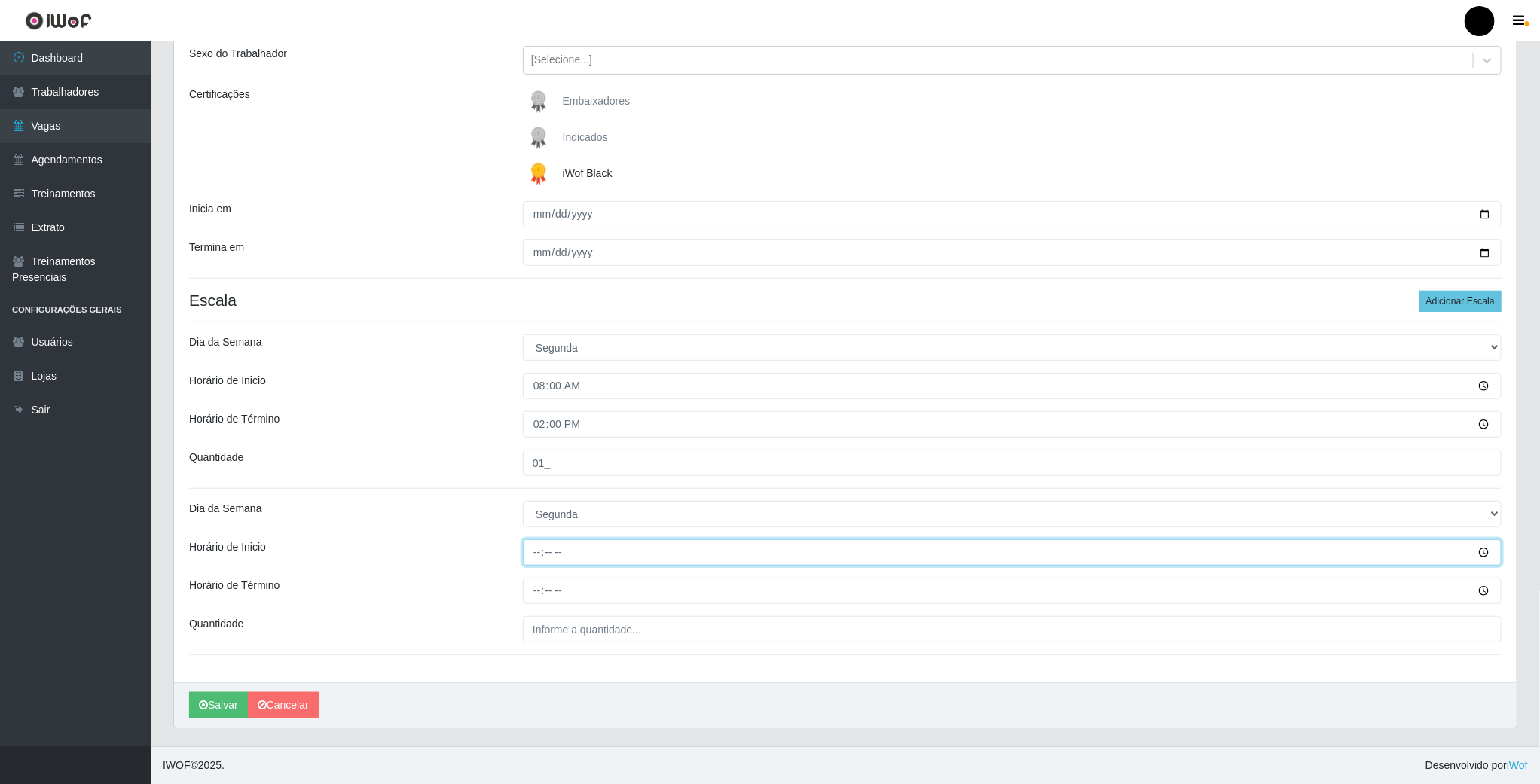
click at [534, 550] on input "Horário de Inicio" at bounding box center [1012, 552] width 979 height 26
type input "14:00"
click at [530, 590] on input "Horário de Término" at bounding box center [1012, 591] width 979 height 26
type input "20:00"
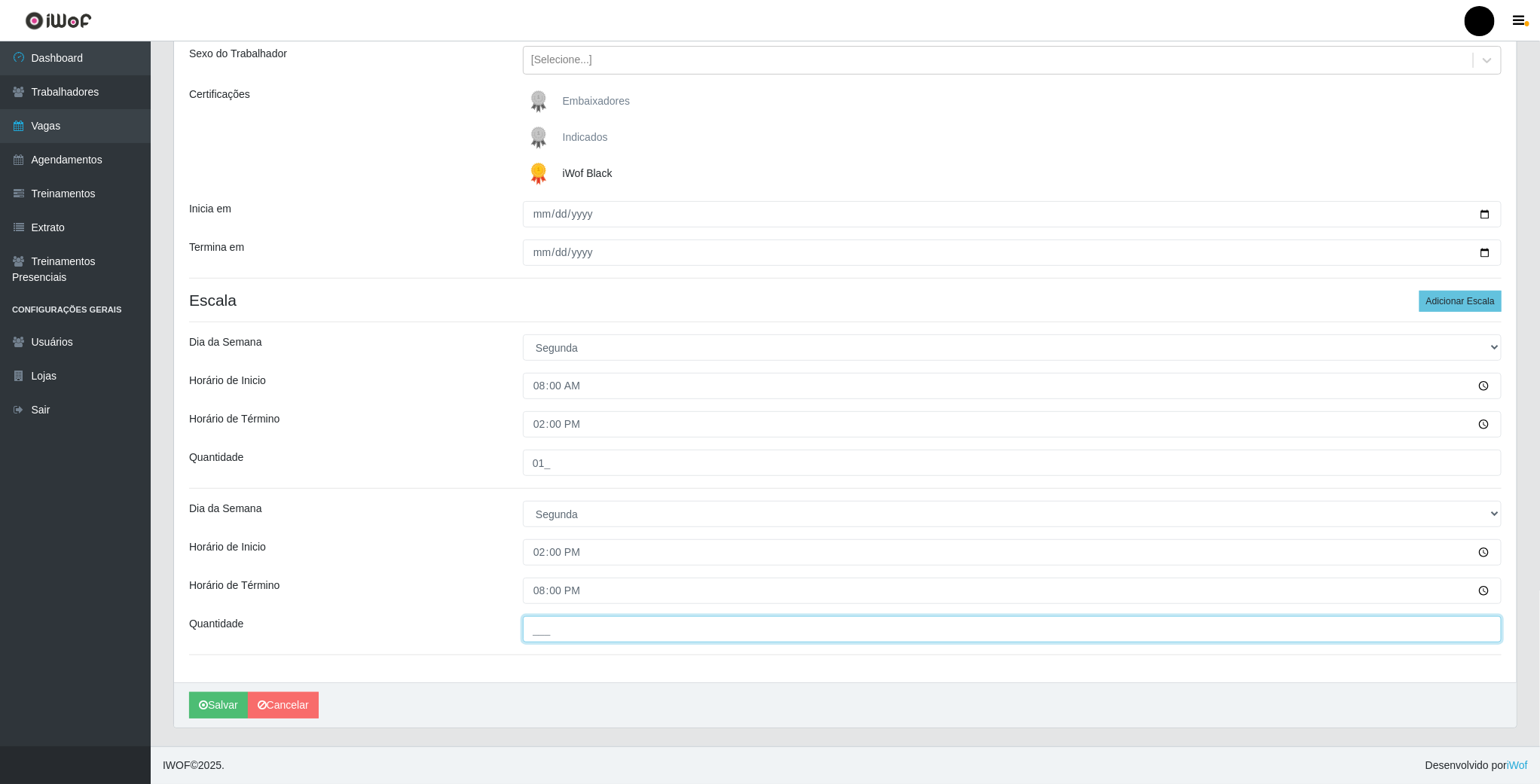
click at [569, 619] on input "___" at bounding box center [1012, 629] width 979 height 26
type input "01_"
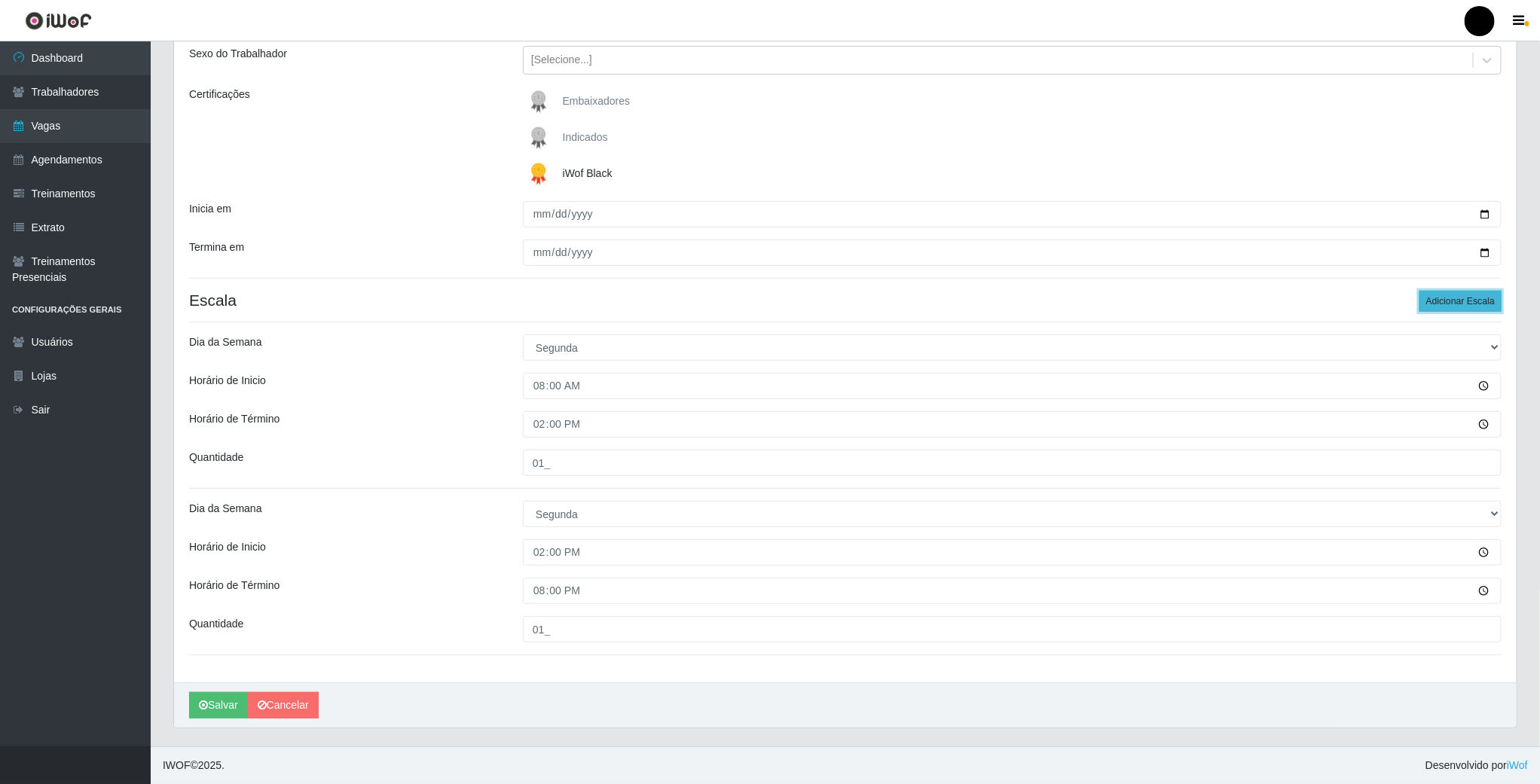
click at [1451, 292] on button "Adicionar Escala" at bounding box center [1461, 301] width 82 height 21
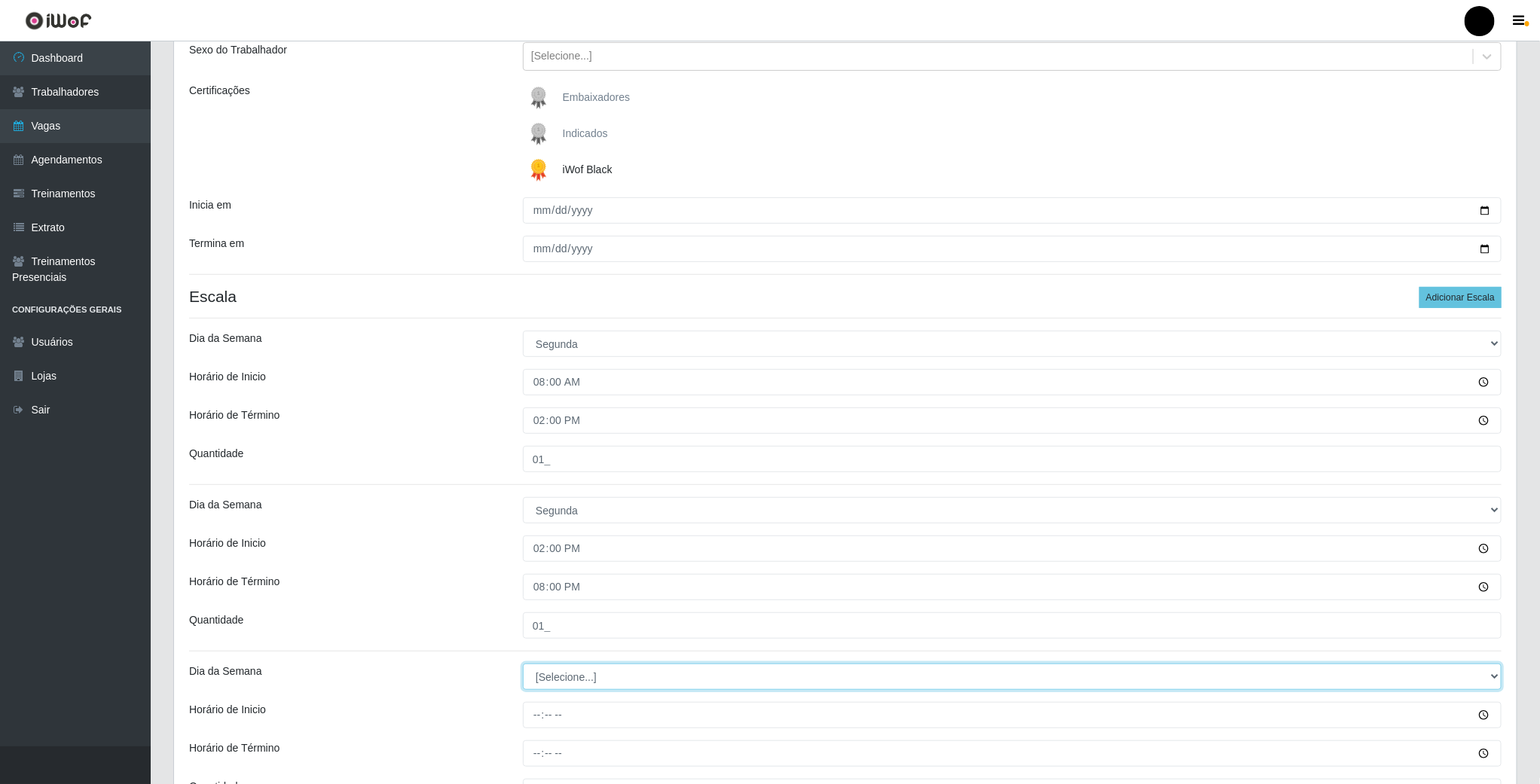
click at [559, 689] on select "[Selecione...] Segunda Terça Quarta Quinta Sexta Sábado Domingo" at bounding box center [1012, 677] width 979 height 26
select select "1"
click at [523, 666] on select "[Selecione...] Segunda Terça Quarta Quinta Sexta Sábado Domingo" at bounding box center [1012, 677] width 979 height 26
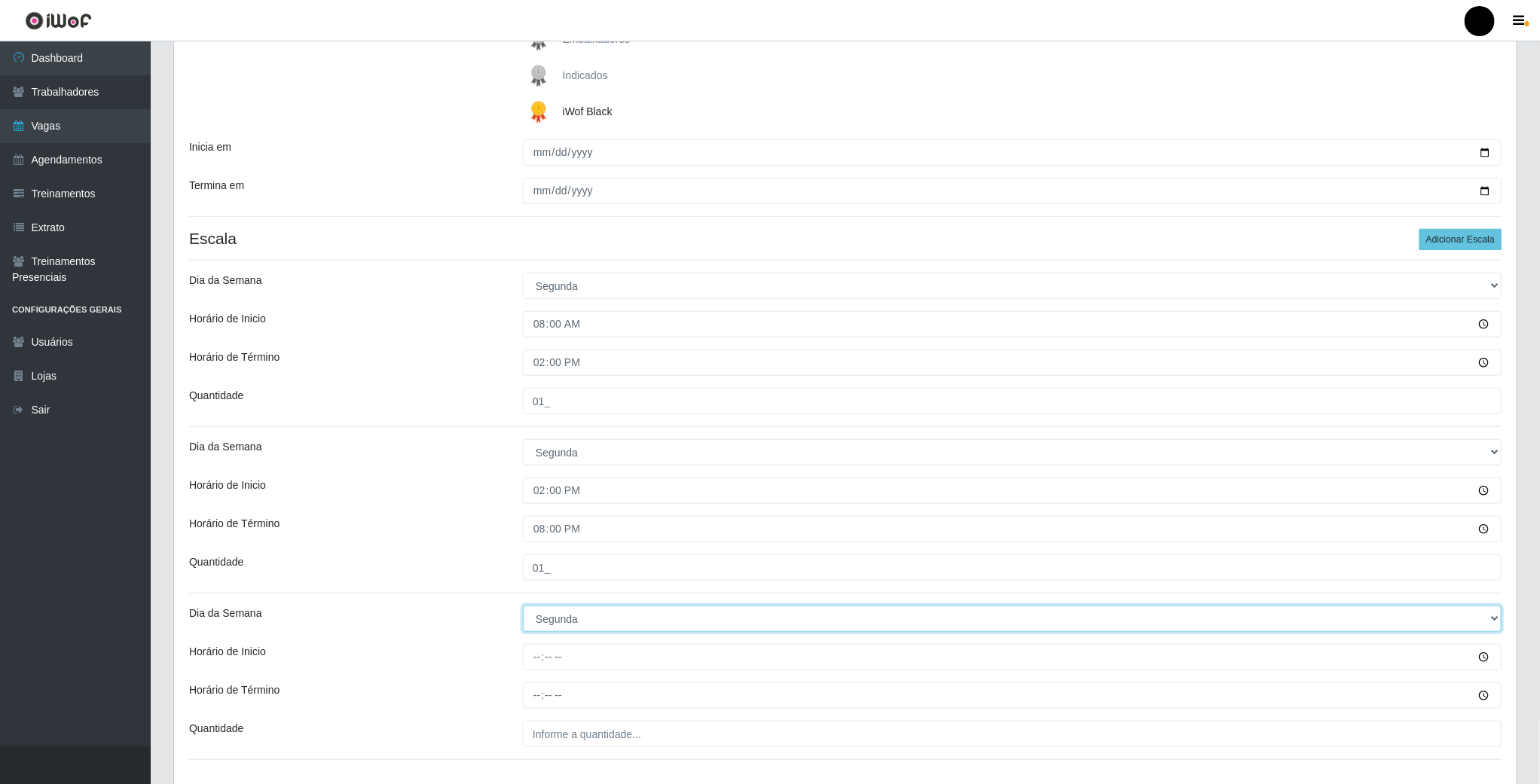
scroll to position [293, 0]
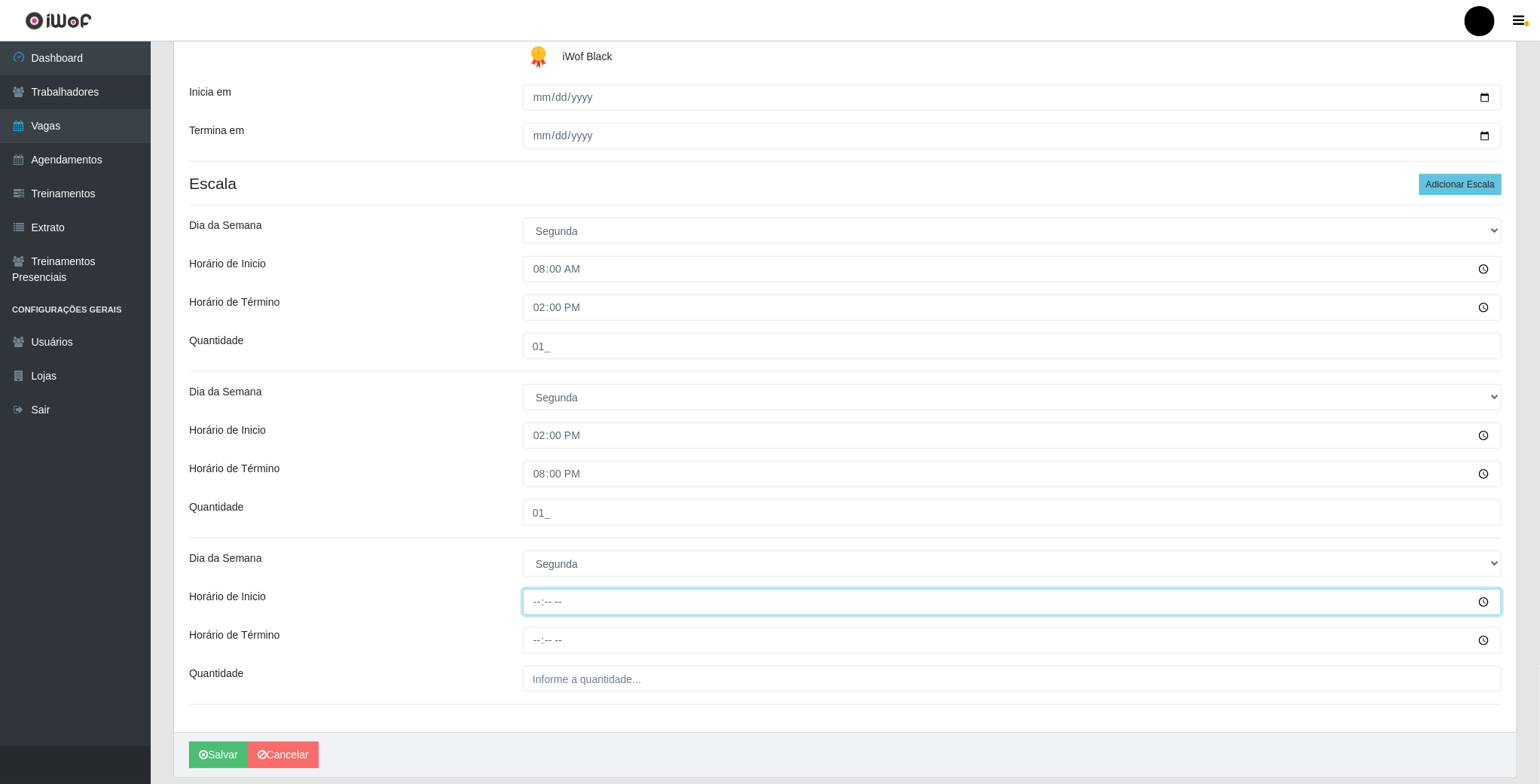
click at [534, 605] on input "Horário de Inicio" at bounding box center [1012, 602] width 979 height 26
type input "16:00"
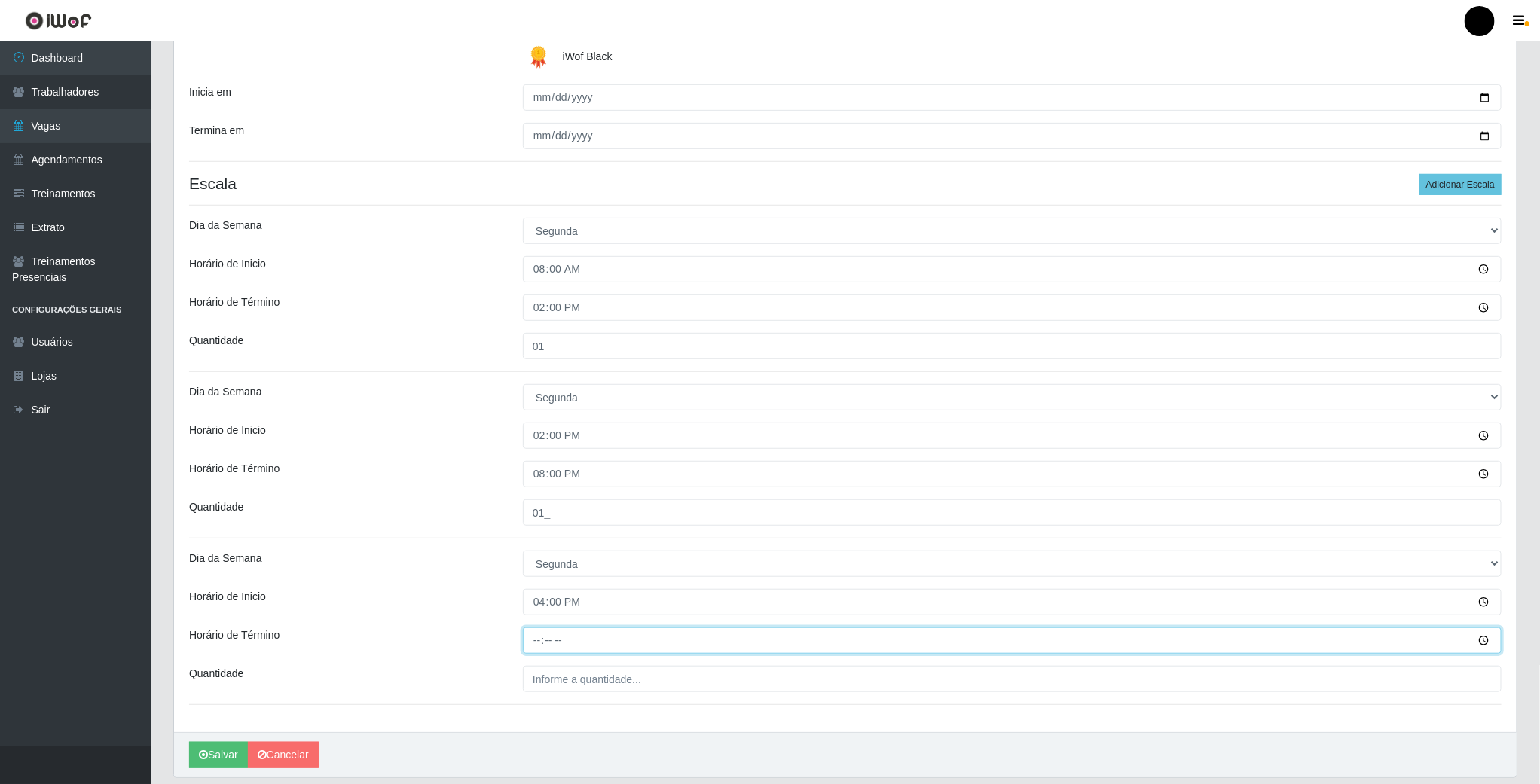
click at [542, 642] on input "Horário de Término" at bounding box center [1012, 641] width 979 height 26
type input "22:00"
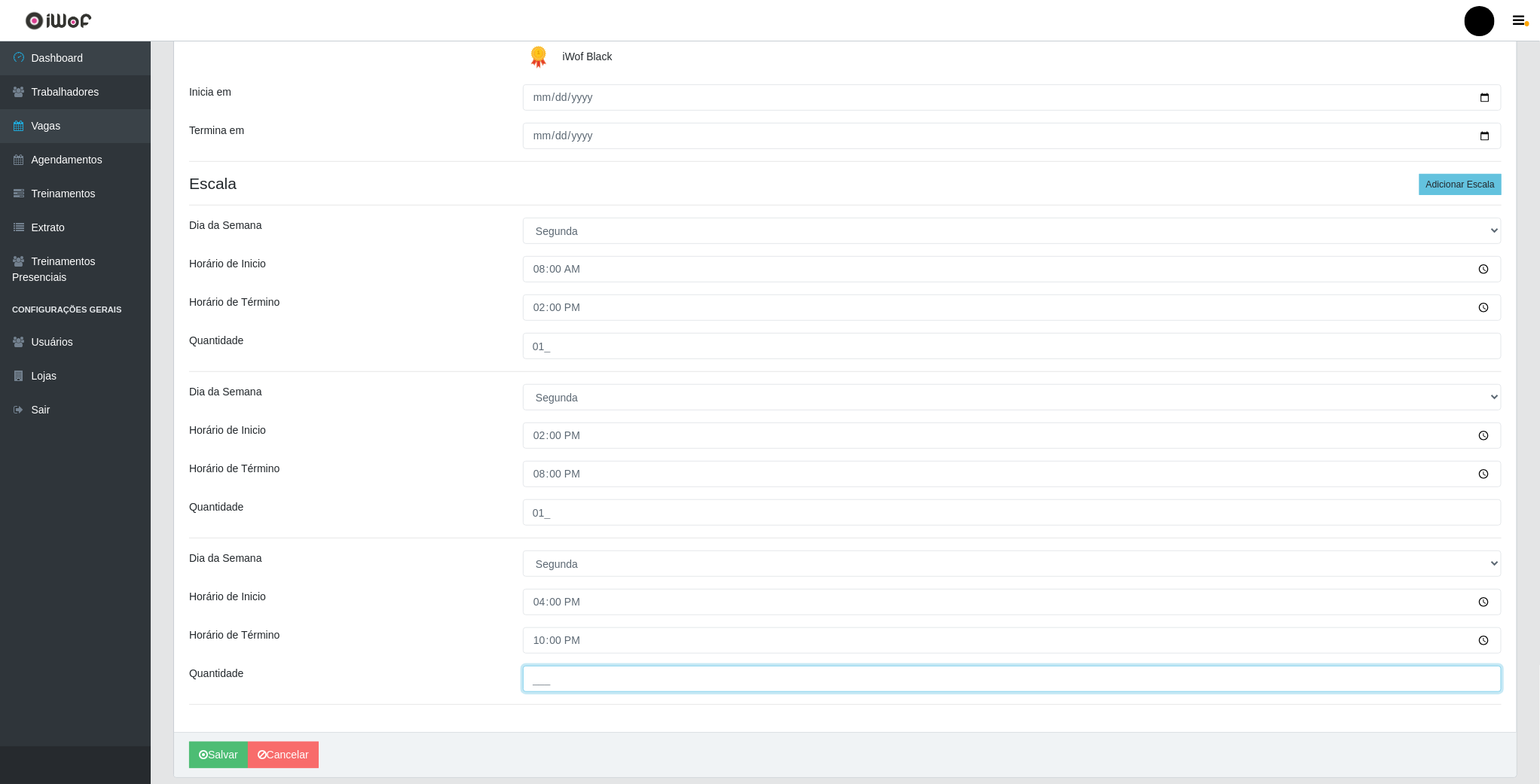
click at [547, 681] on input "___" at bounding box center [1012, 679] width 979 height 26
type input "01_"
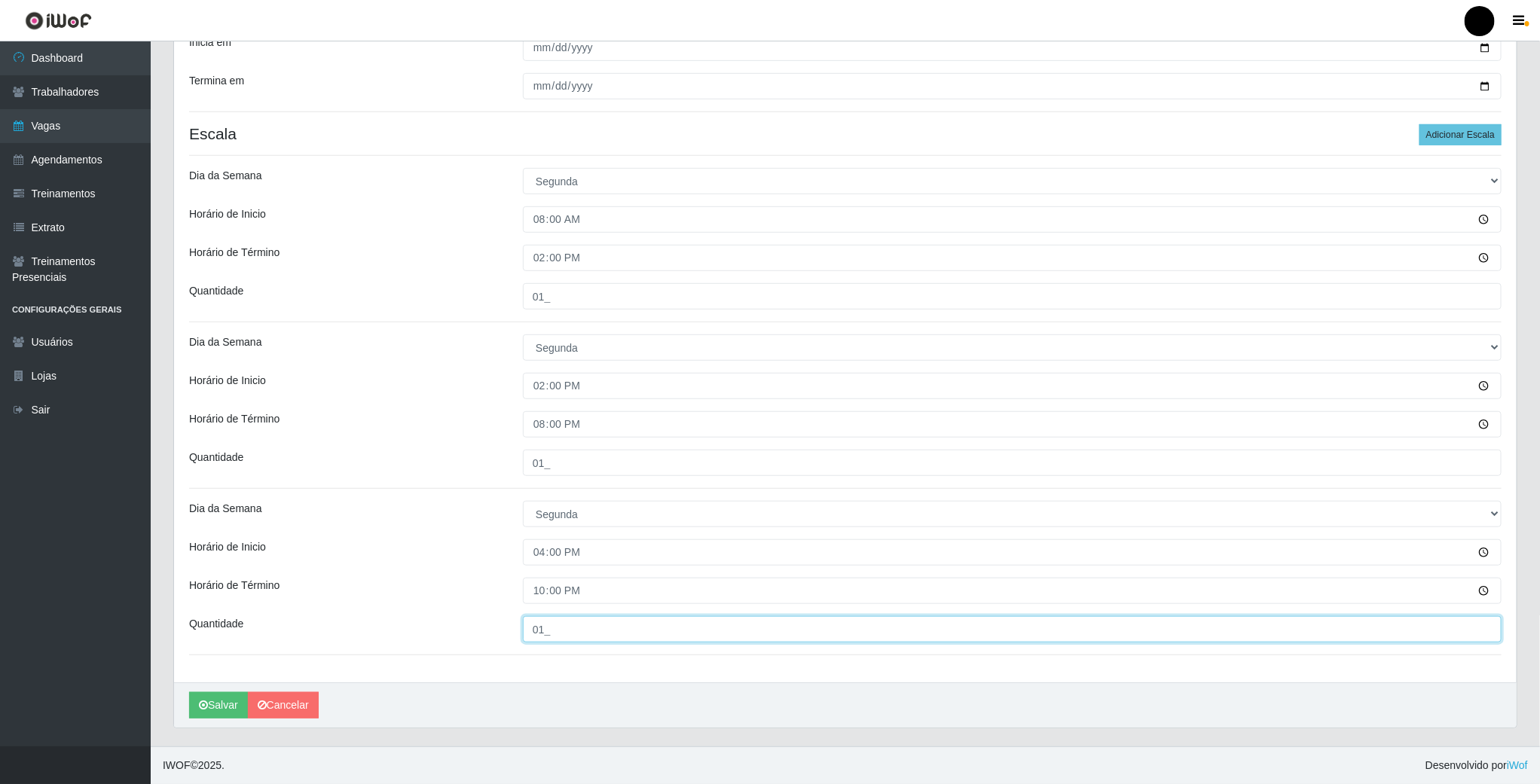
scroll to position [347, 0]
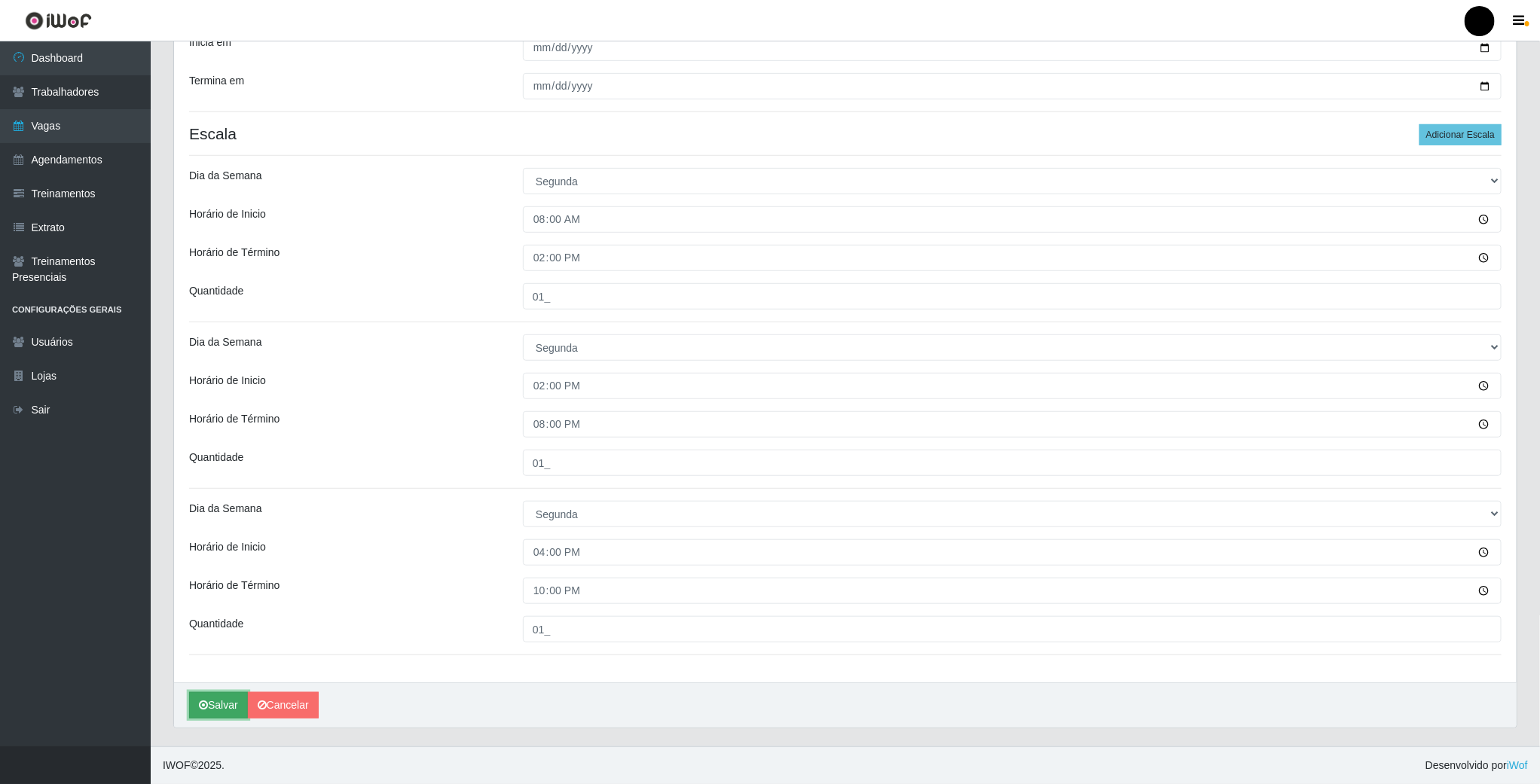
click at [217, 692] on button "Salvar" at bounding box center [219, 705] width 59 height 26
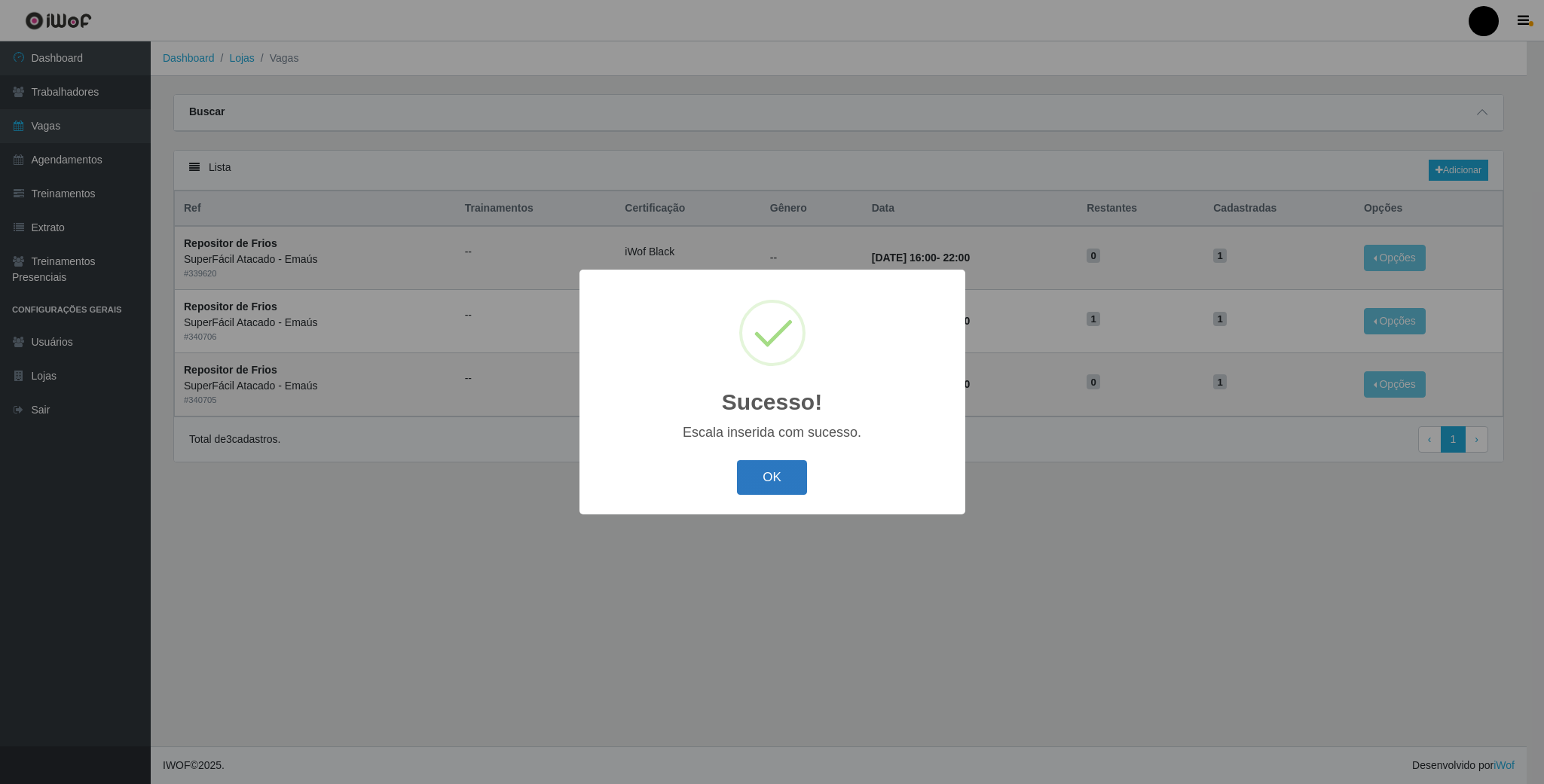
click at [770, 479] on button "OK" at bounding box center [772, 478] width 70 height 35
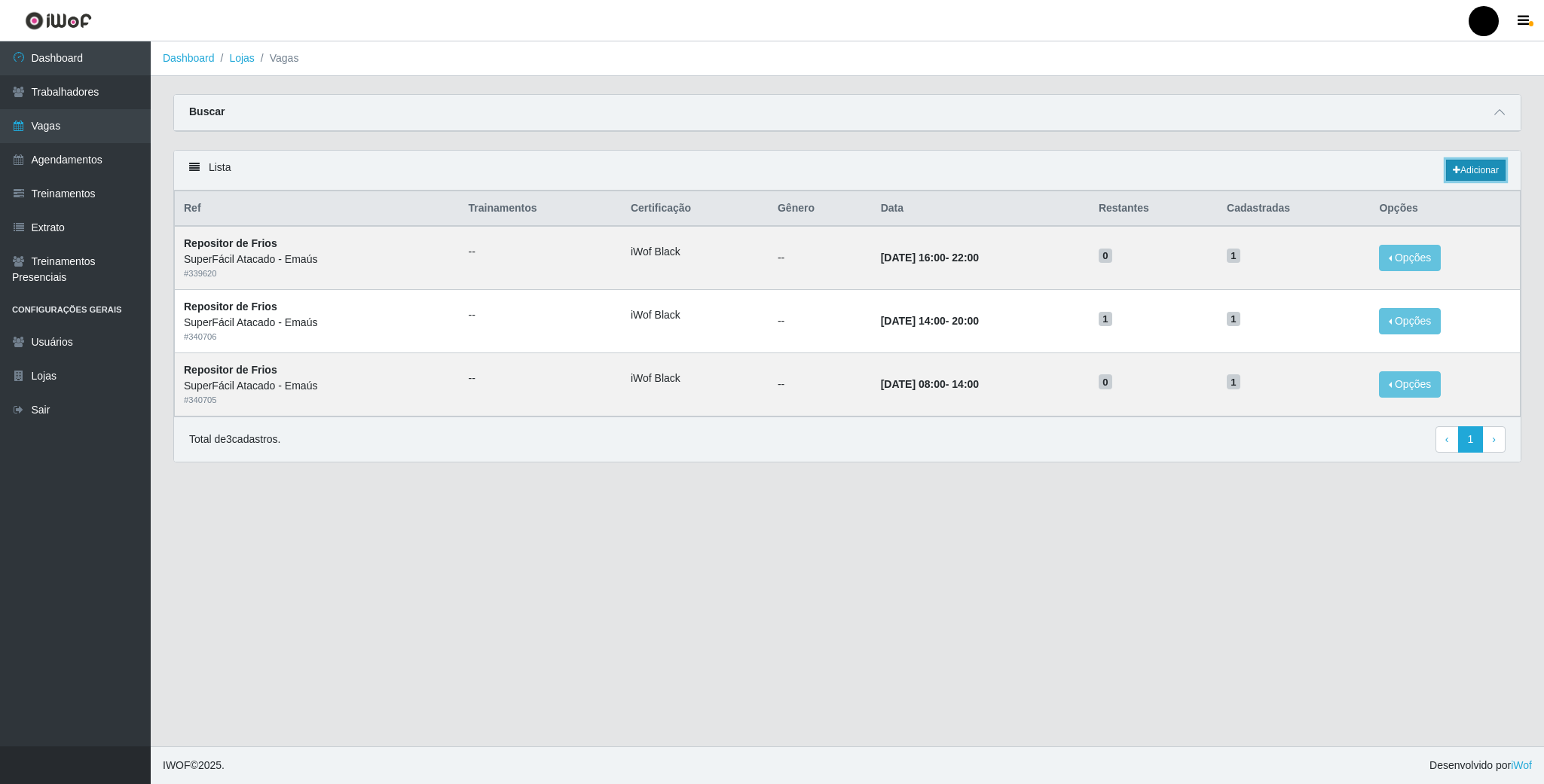
click at [1477, 177] on link "Adicionar" at bounding box center [1475, 169] width 59 height 21
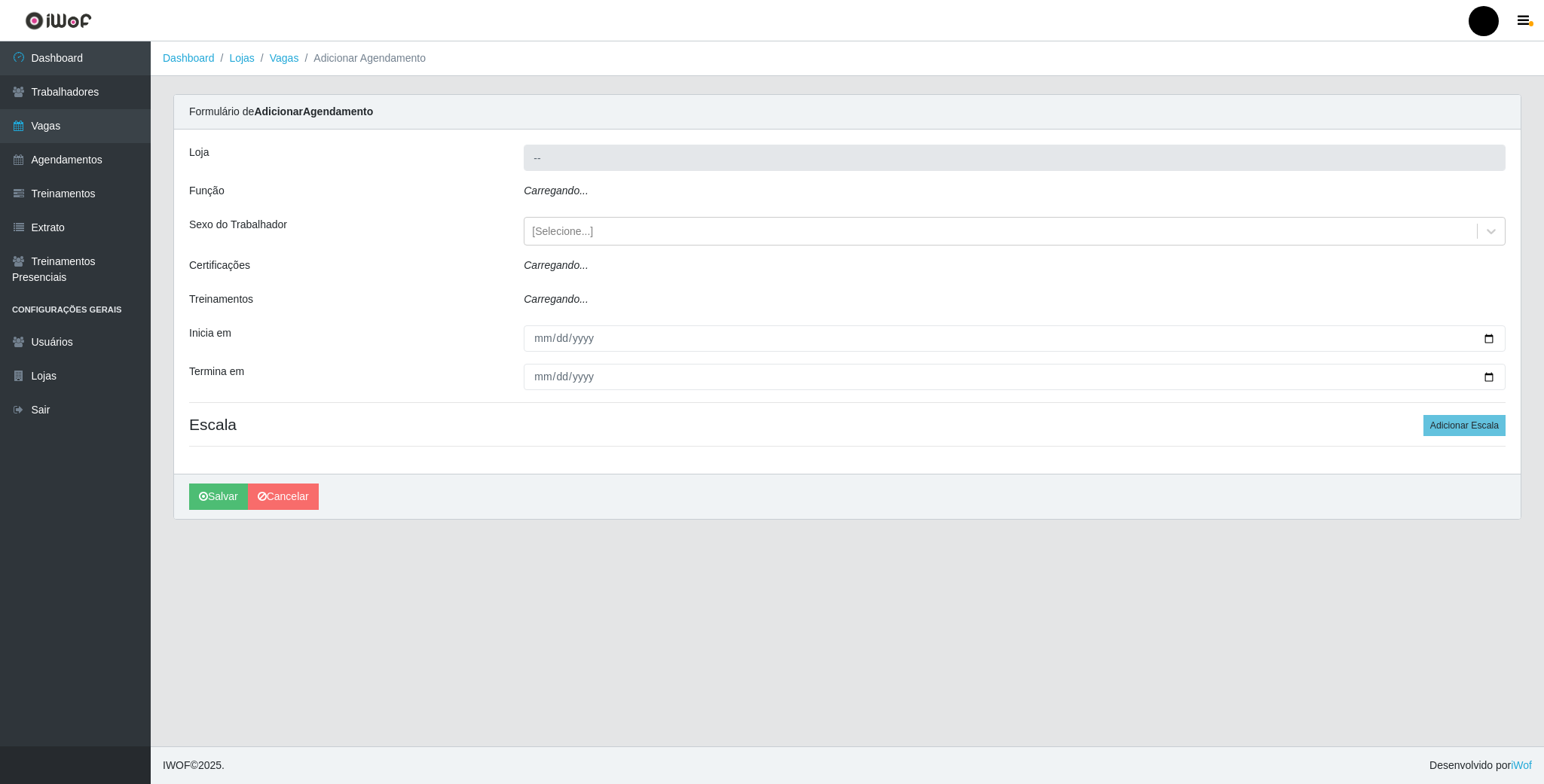
type input "SuperFácil Atacado - Emaús"
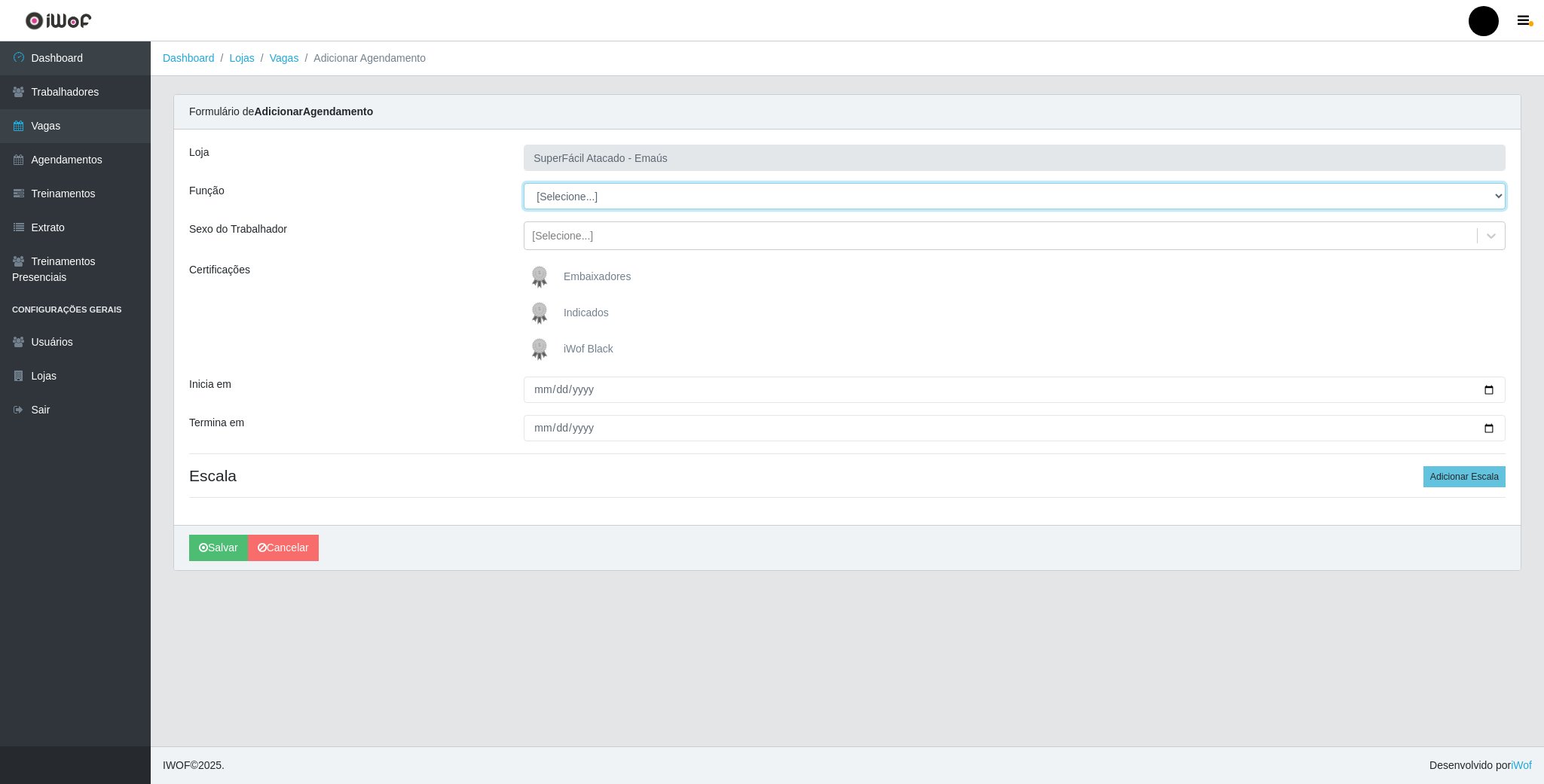
click at [1495, 193] on select "[Selecione...] Auxiliar de Estacionamento Auxiliar de Estacionamento + Auxiliar…" at bounding box center [1015, 196] width 982 height 26
select select "112"
click at [524, 184] on select "[Selecione...] Auxiliar de Estacionamento Auxiliar de Estacionamento + Auxiliar…" at bounding box center [1015, 196] width 982 height 26
click at [538, 349] on img at bounding box center [542, 349] width 36 height 30
click at [0, 0] on input "iWof Black" at bounding box center [0, 0] width 0 height 0
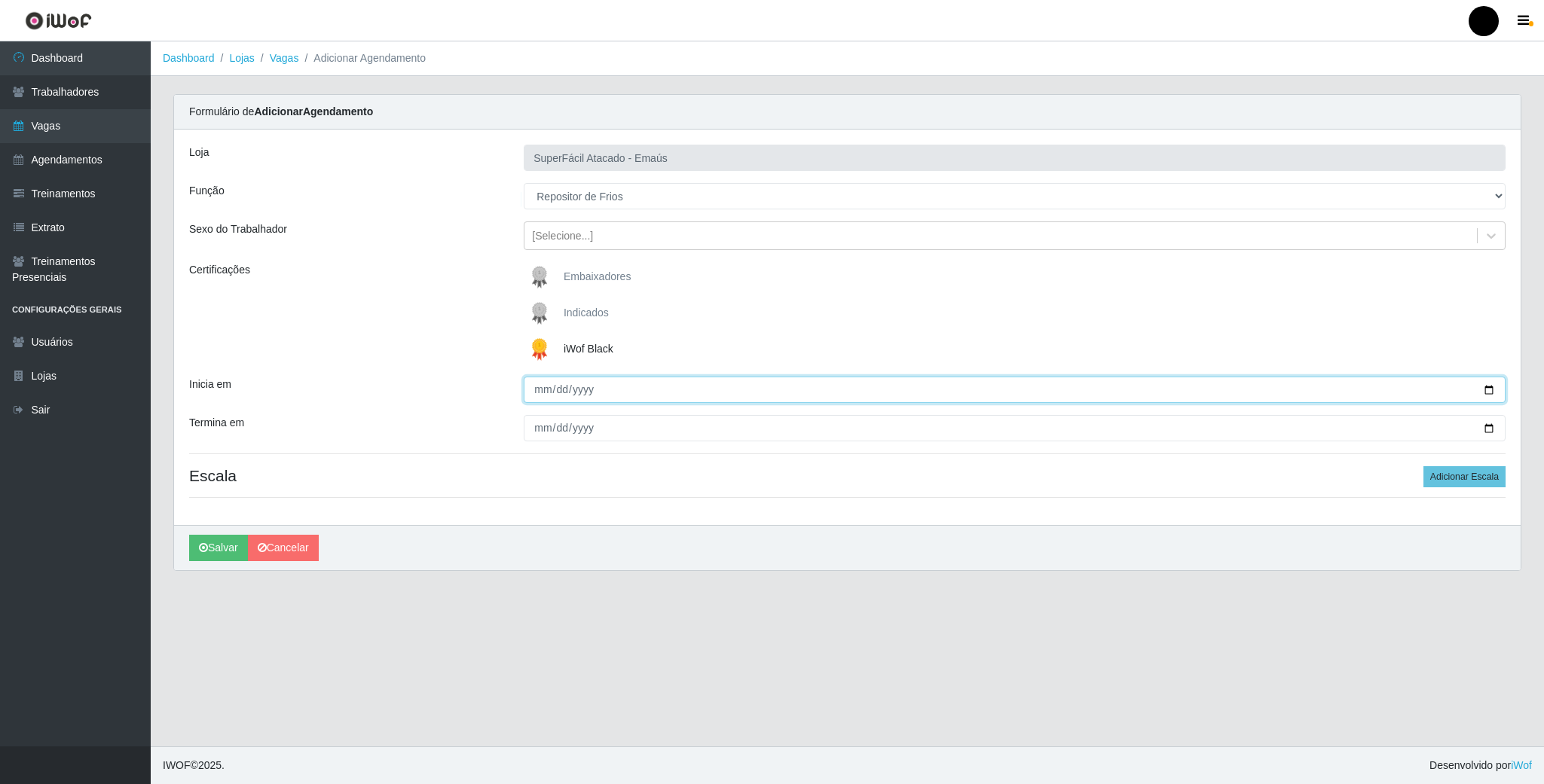
click at [1485, 394] on input "Inicia em" at bounding box center [1015, 390] width 982 height 26
type input "2025-09-09"
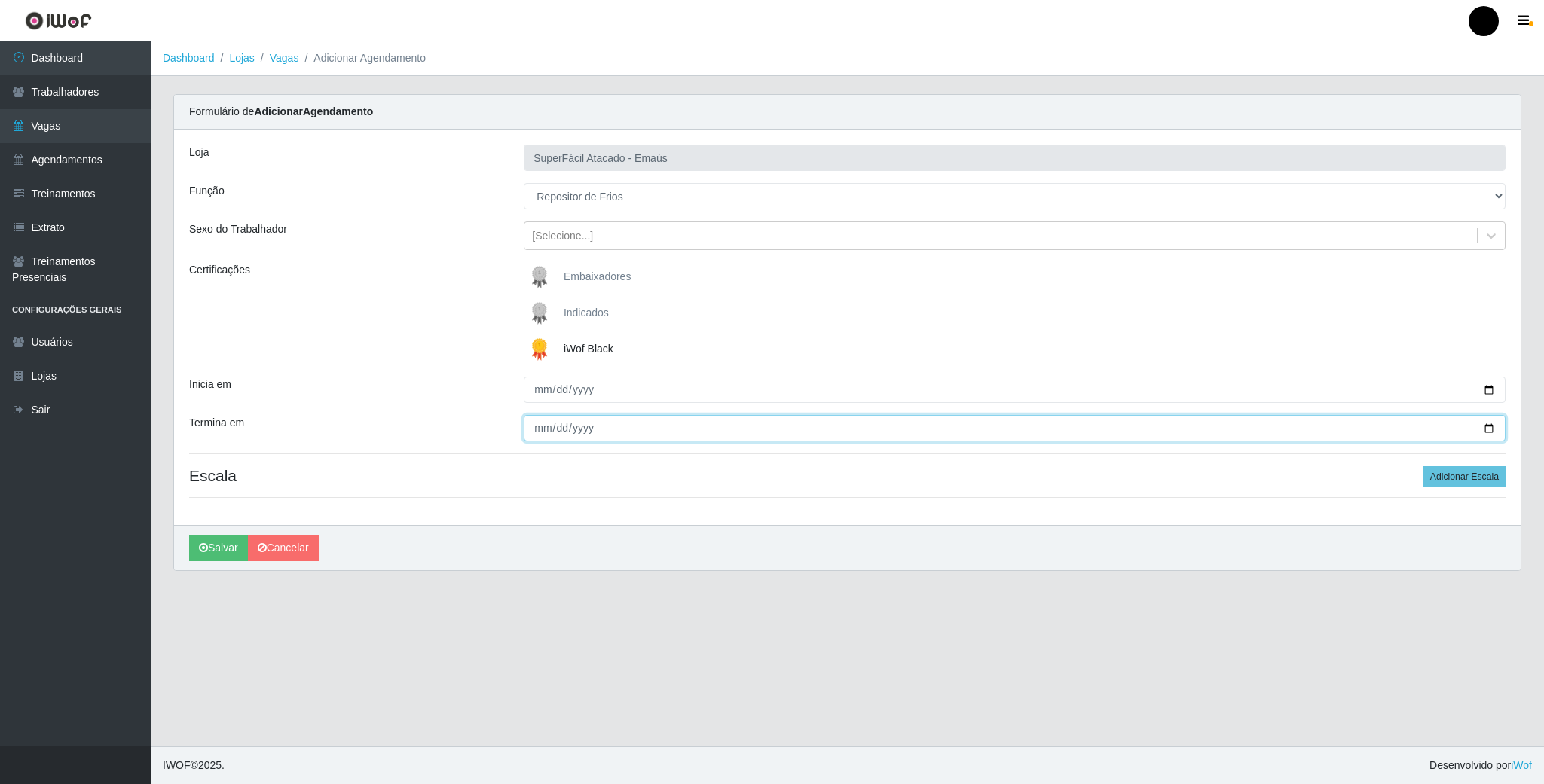
click at [1462, 419] on input "Termina em" at bounding box center [1015, 428] width 982 height 26
click at [673, 423] on input "Termina em" at bounding box center [1015, 428] width 982 height 26
click at [806, 431] on input "Termina em" at bounding box center [1015, 428] width 982 height 26
click at [774, 434] on input "Termina em" at bounding box center [1015, 428] width 982 height 26
click at [1479, 428] on input "Termina em" at bounding box center [1015, 428] width 982 height 26
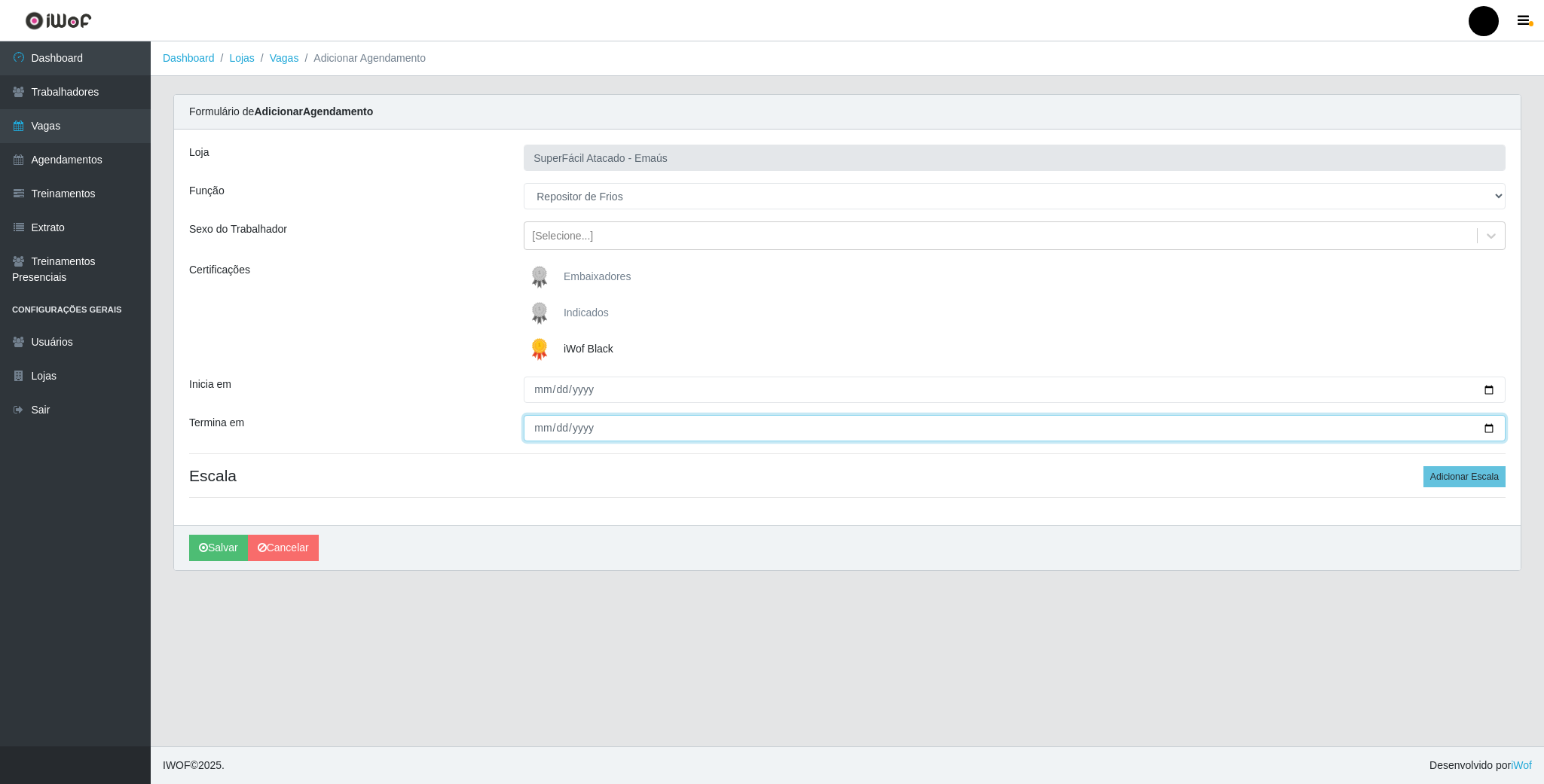
click at [1481, 428] on input "Termina em" at bounding box center [1015, 428] width 982 height 26
type input "2025-09-09"
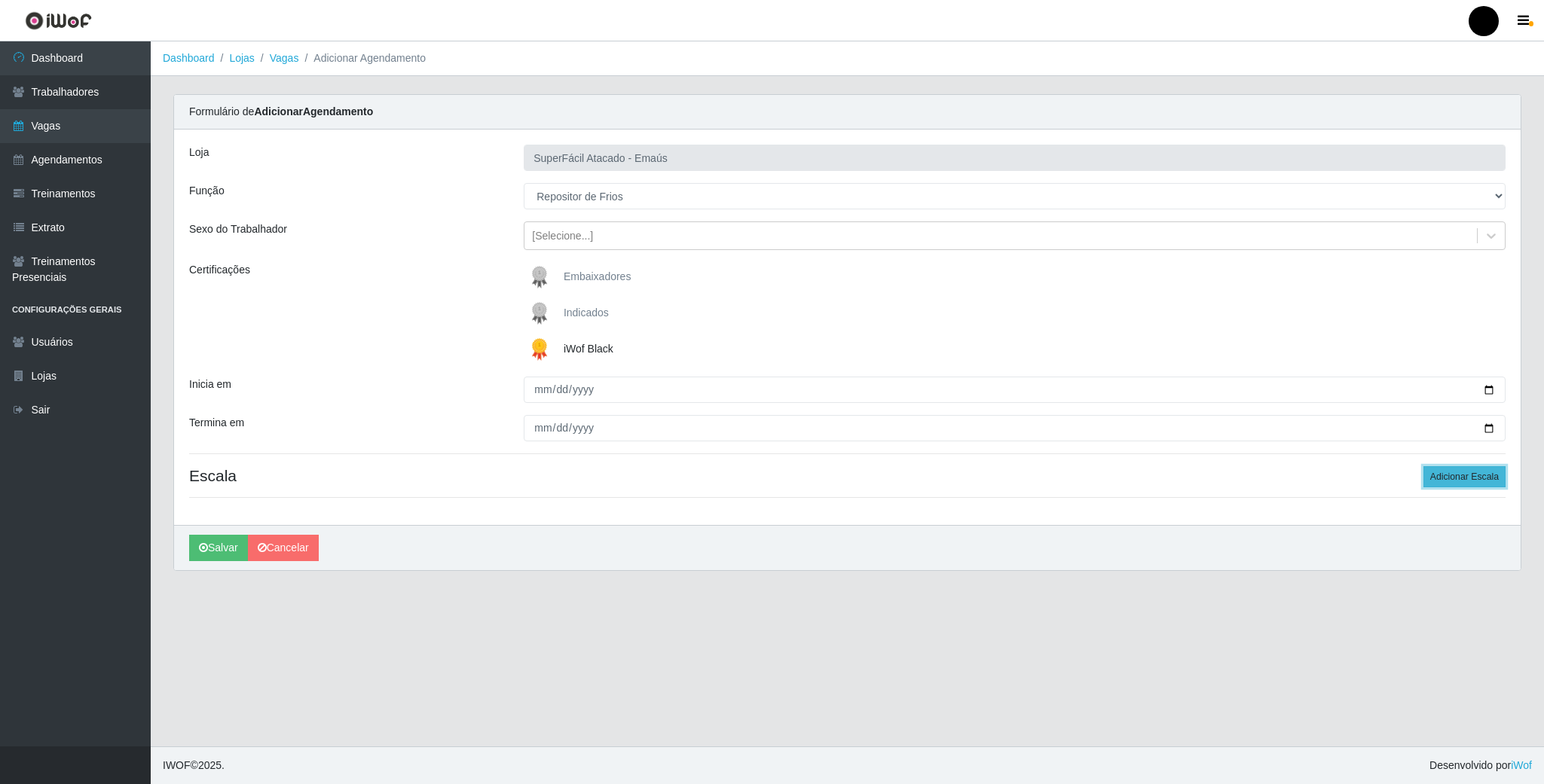
click at [1450, 484] on button "Adicionar Escala" at bounding box center [1465, 476] width 82 height 21
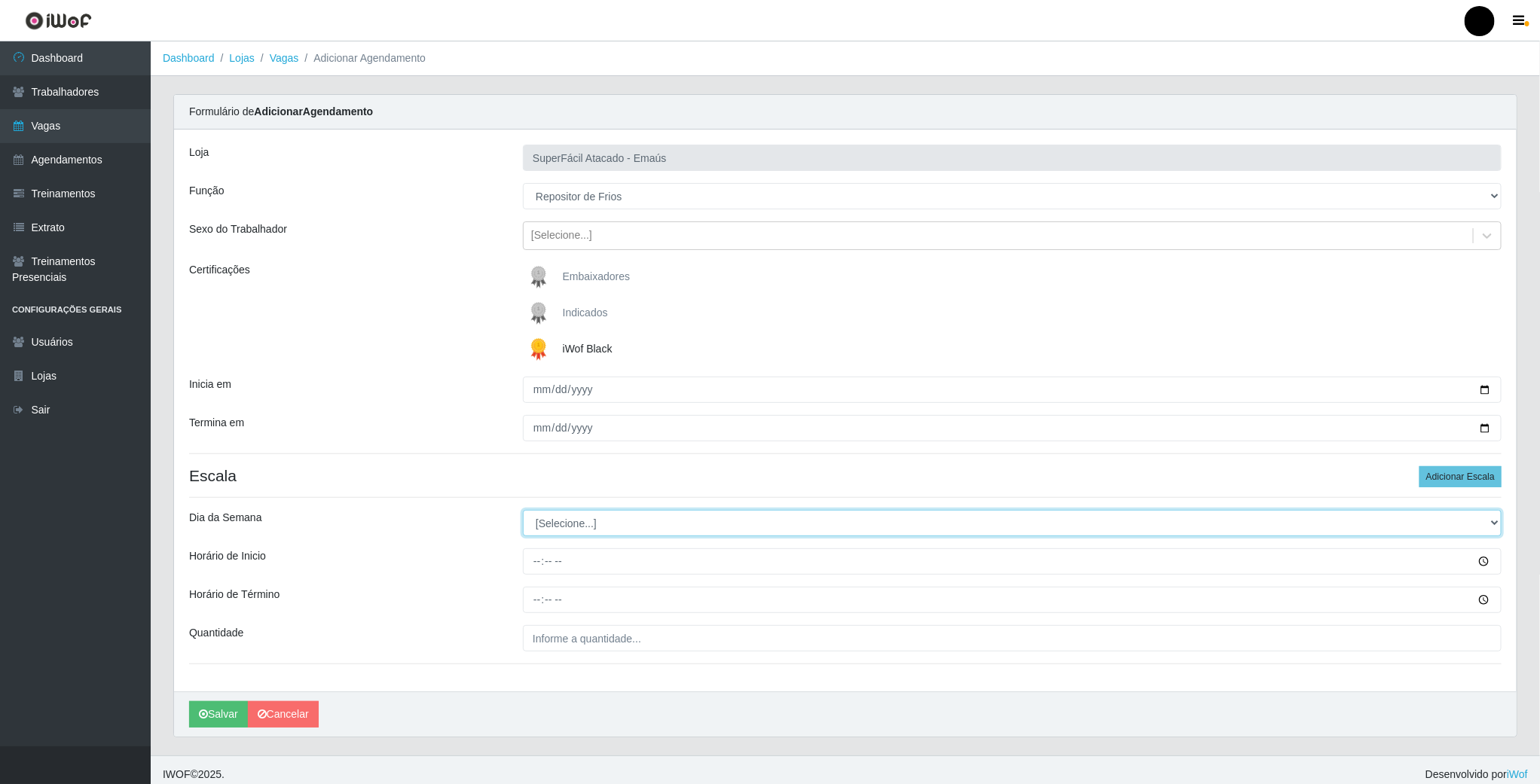
click at [547, 531] on select "[Selecione...] Segunda Terça Quarta Quinta Sexta Sábado Domingo" at bounding box center [1012, 523] width 979 height 26
select select "2"
click at [523, 512] on select "[Selecione...] Segunda Terça Quarta Quinta Sexta Sábado Domingo" at bounding box center [1012, 523] width 979 height 26
click at [535, 568] on input "Horário de Inicio" at bounding box center [1012, 561] width 979 height 26
type input "08:00"
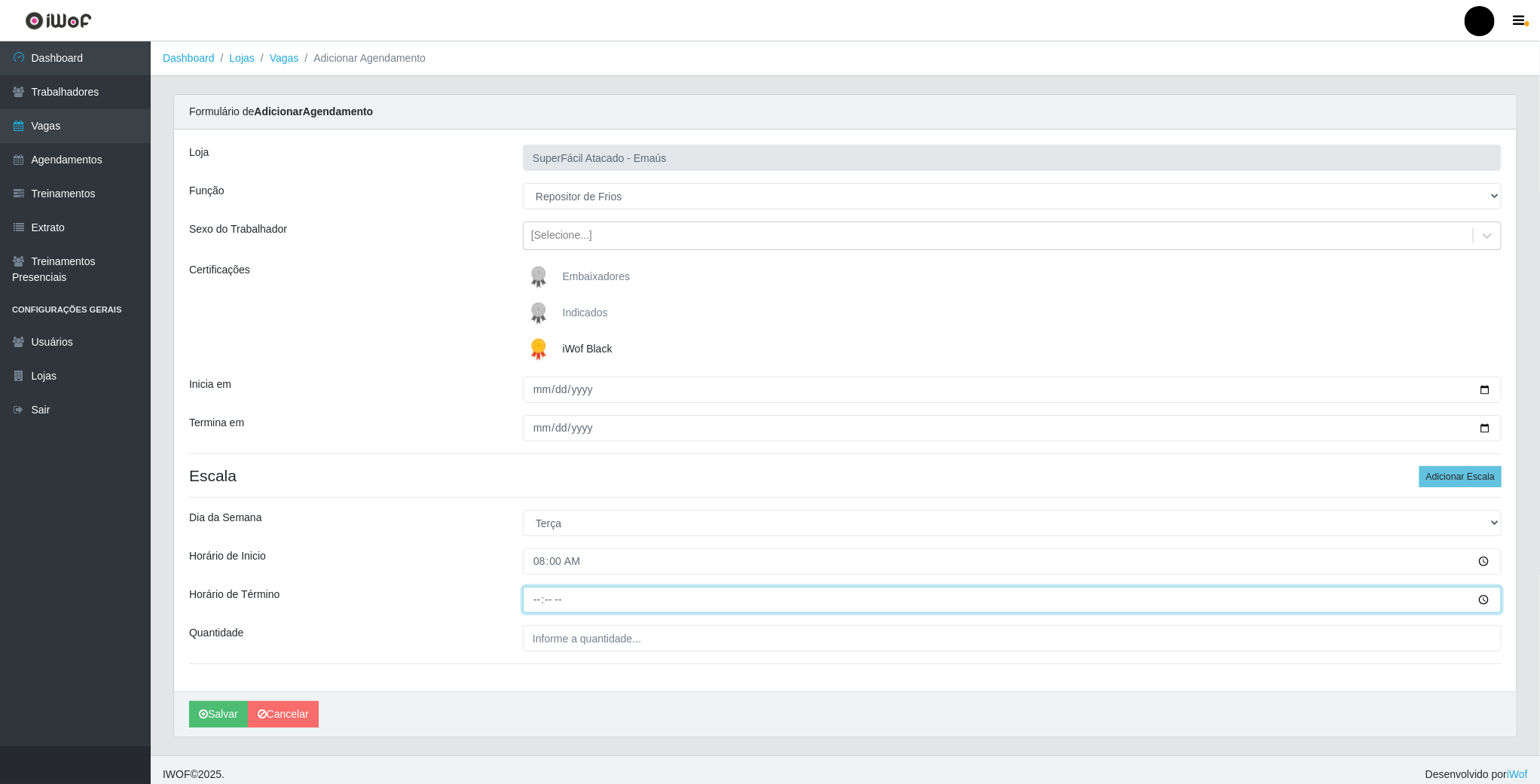
click at [536, 600] on input "Horário de Término" at bounding box center [1012, 600] width 979 height 26
type input "14:00"
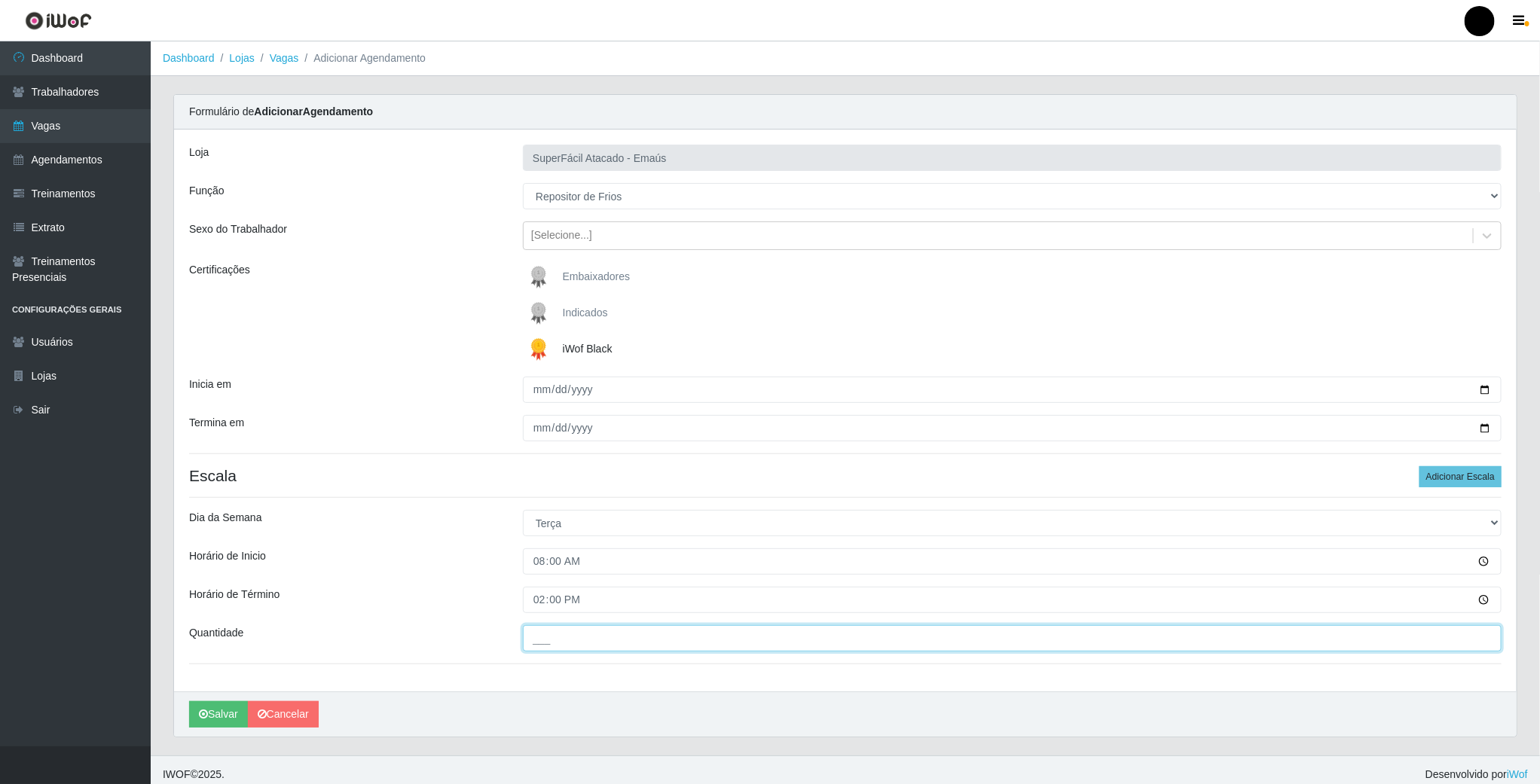
click at [535, 638] on input "___" at bounding box center [1012, 638] width 979 height 26
type input "01_"
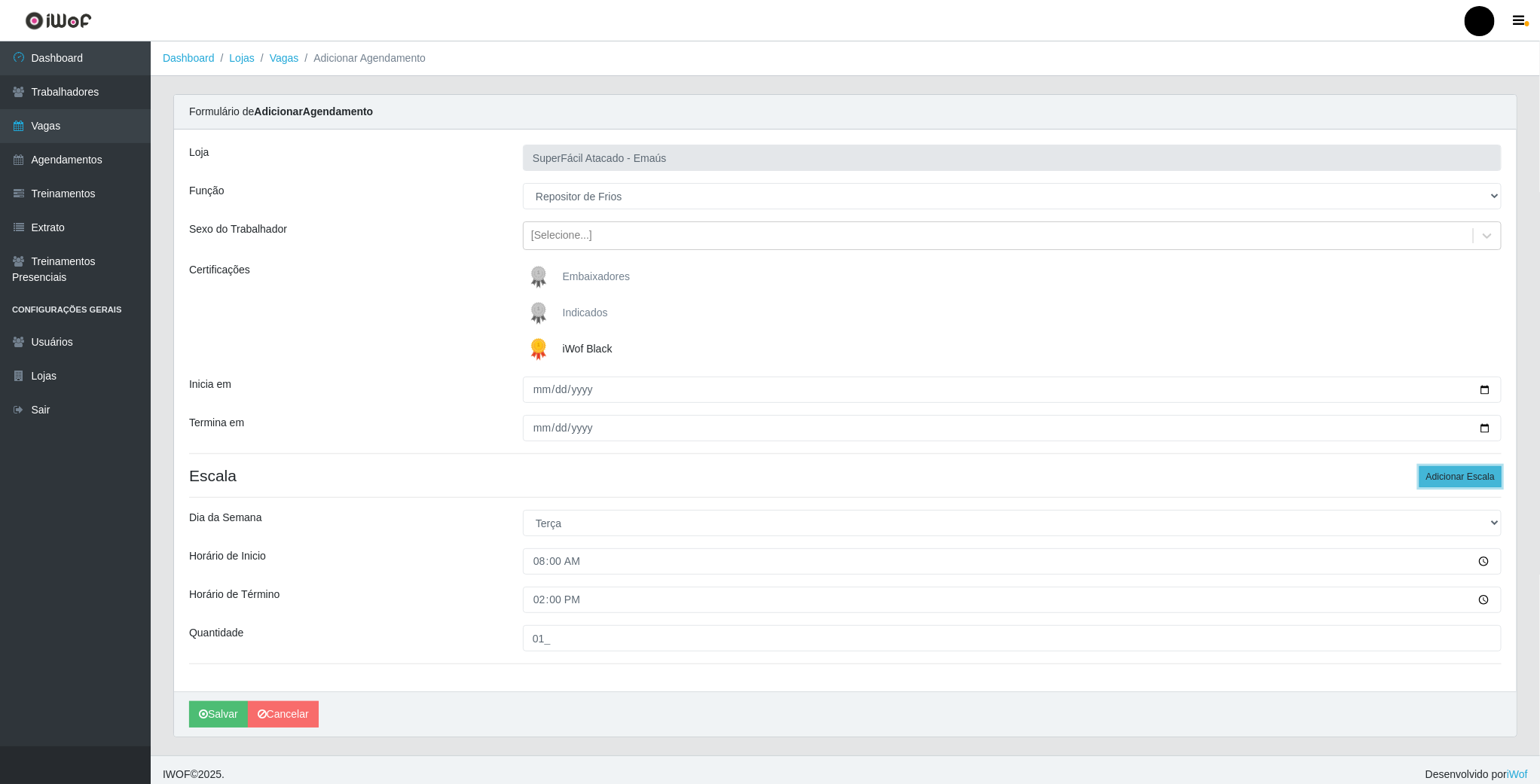
click at [1433, 480] on button "Adicionar Escala" at bounding box center [1461, 476] width 82 height 21
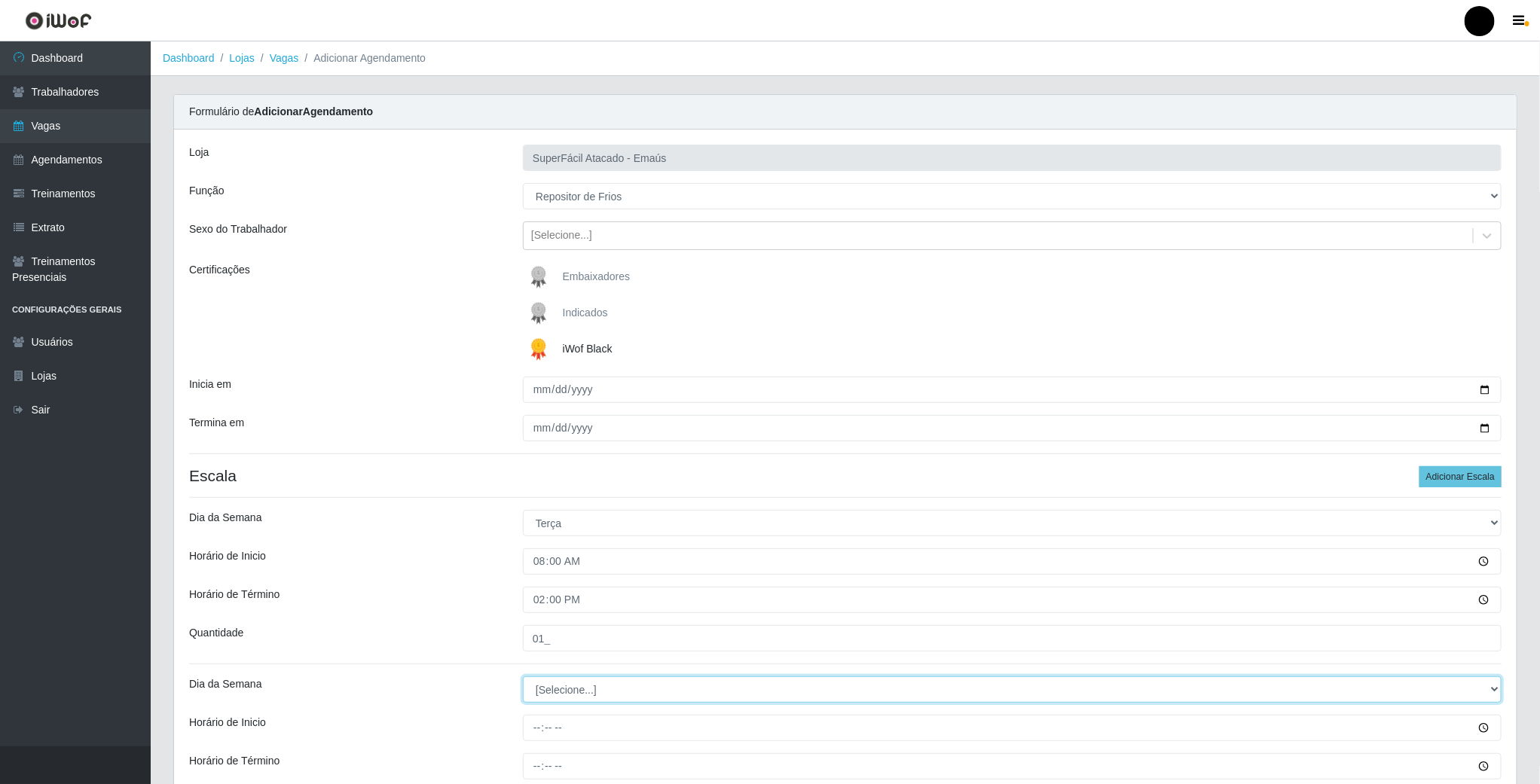
drag, startPoint x: 547, startPoint y: 685, endPoint x: 598, endPoint y: 620, distance: 82.6
click at [598, 620] on div "Loja SuperFácil Atacado - Emaús Função [Selecione...] Auxiliar de Estacionament…" at bounding box center [845, 494] width 1343 height 729
click at [541, 687] on select "[Selecione...] Segunda Terça Quarta Quinta Sexta Sábado Domingo" at bounding box center [1012, 689] width 979 height 26
select select "2"
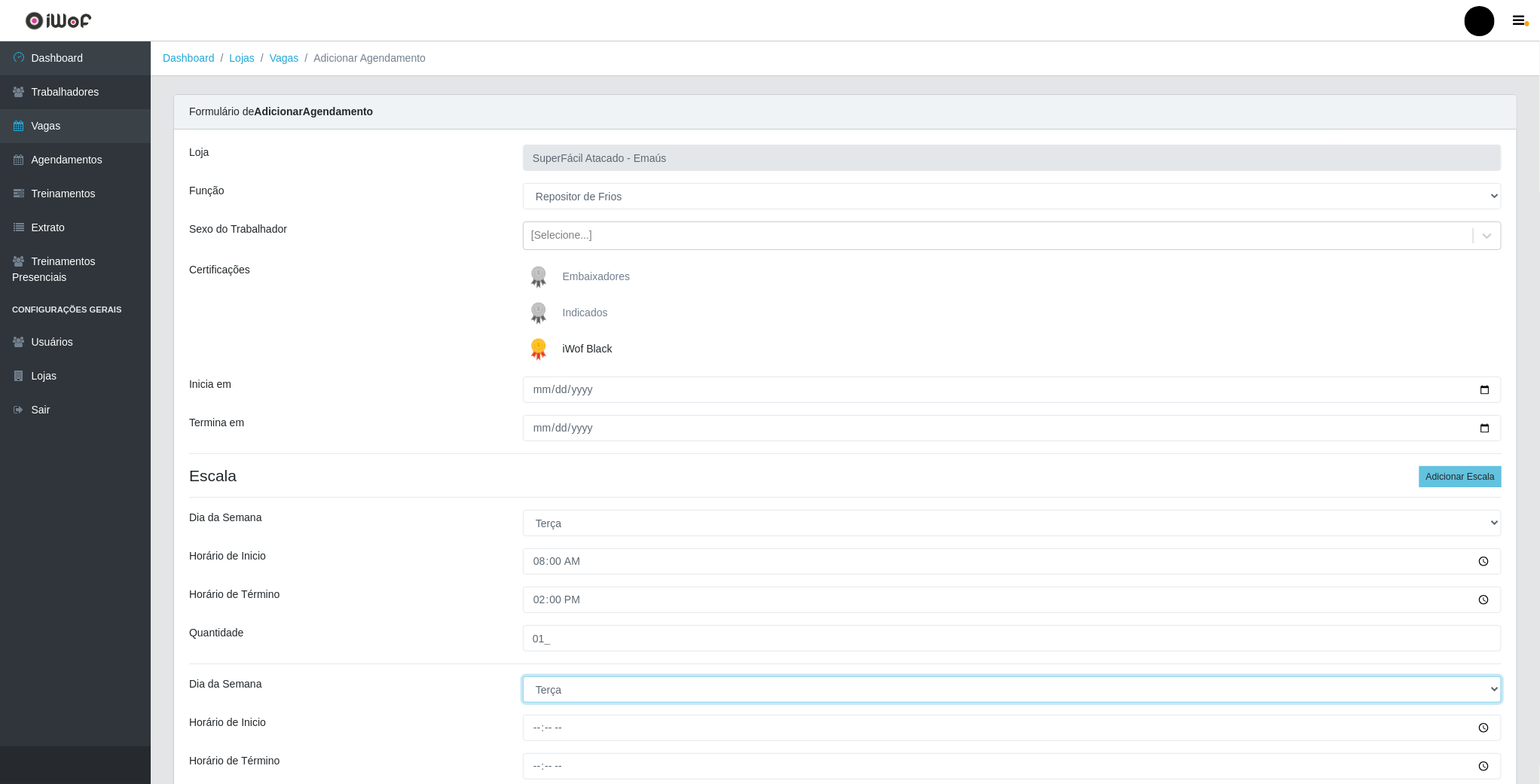
click at [523, 678] on select "[Selecione...] Segunda Terça Quarta Quinta Sexta Sábado Domingo" at bounding box center [1012, 689] width 979 height 26
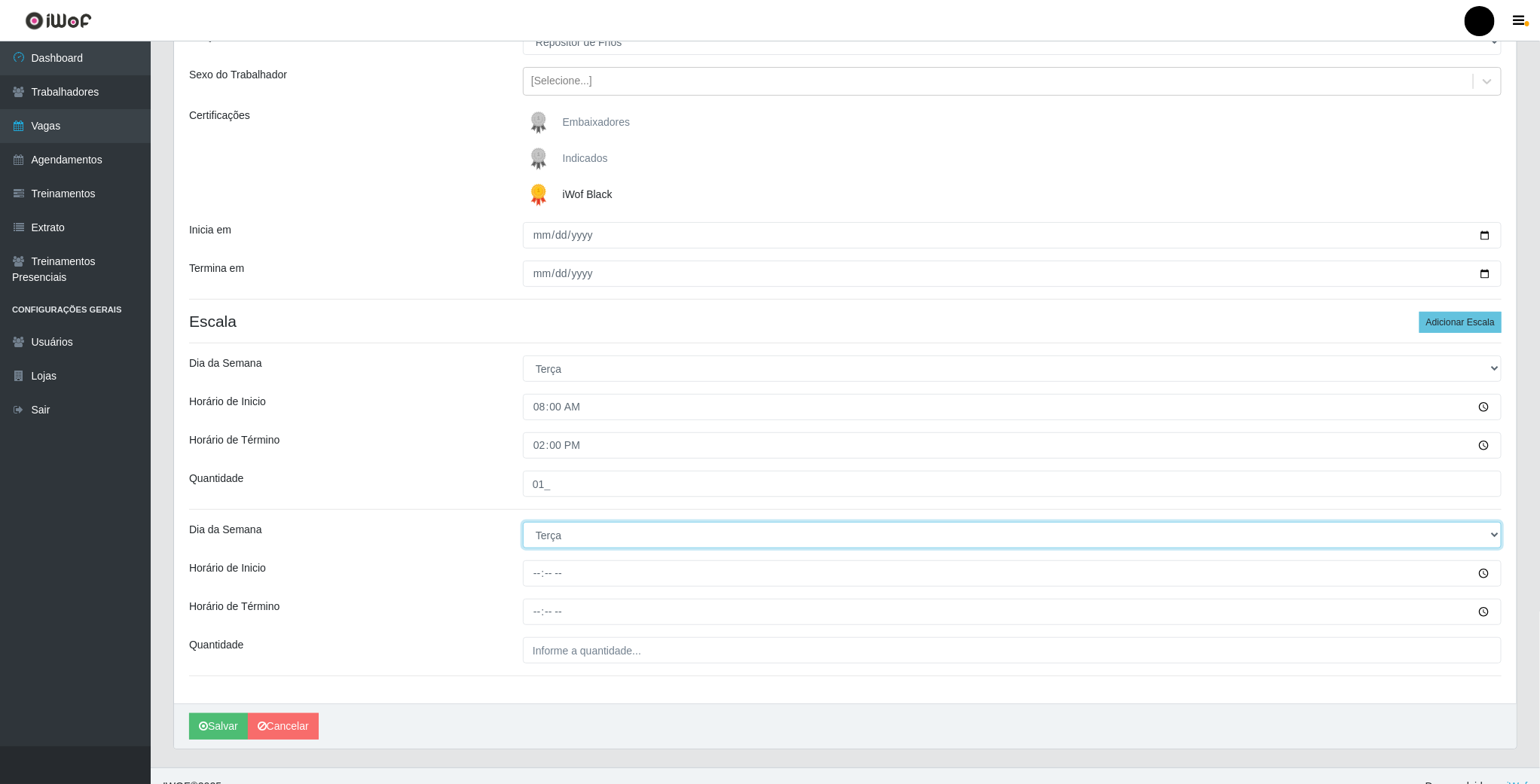
scroll to position [179, 0]
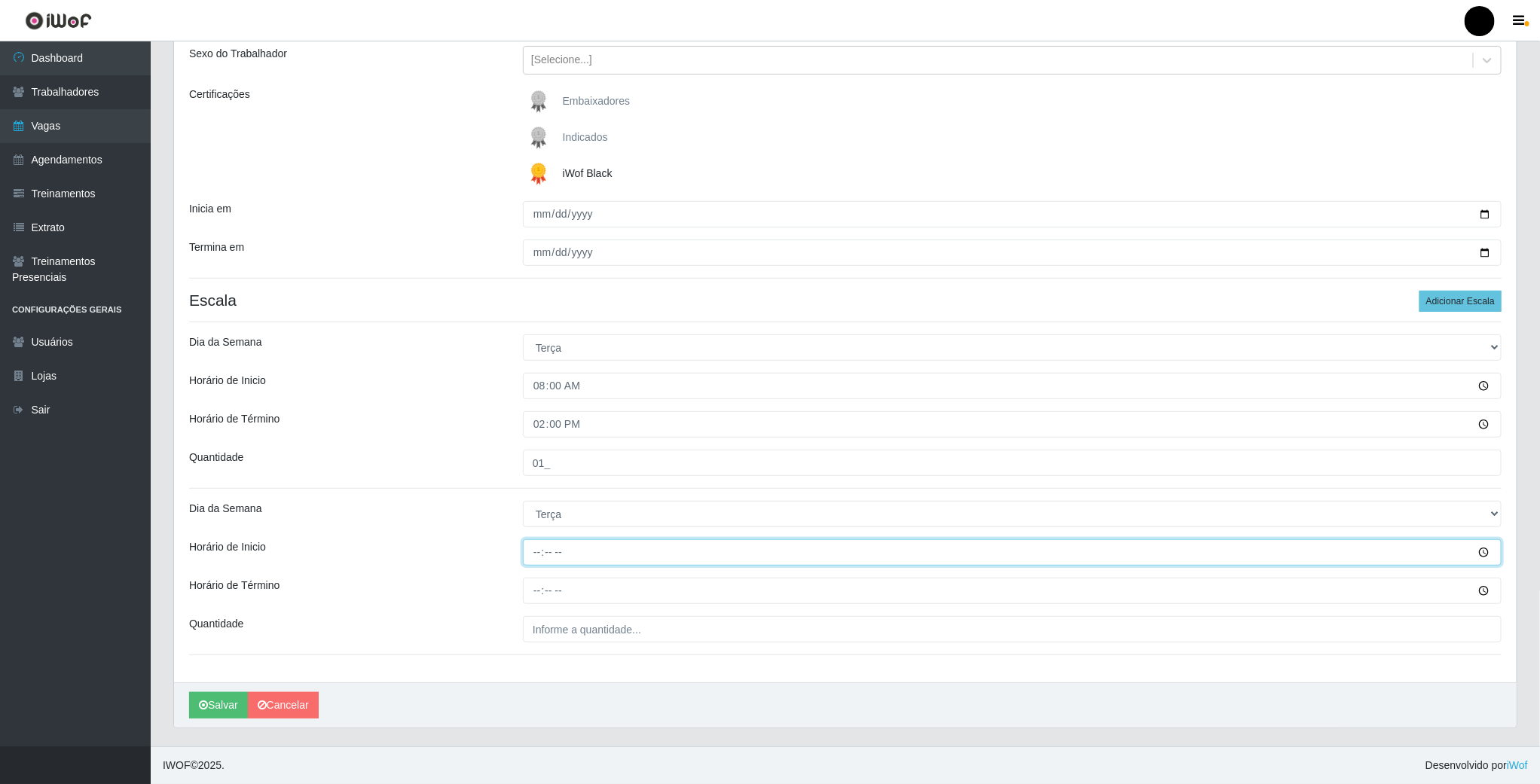
click at [532, 549] on input "Horário de Inicio" at bounding box center [1012, 552] width 979 height 26
type input "14:00"
click at [535, 585] on input "Horário de Término" at bounding box center [1012, 591] width 979 height 26
type input "20:00"
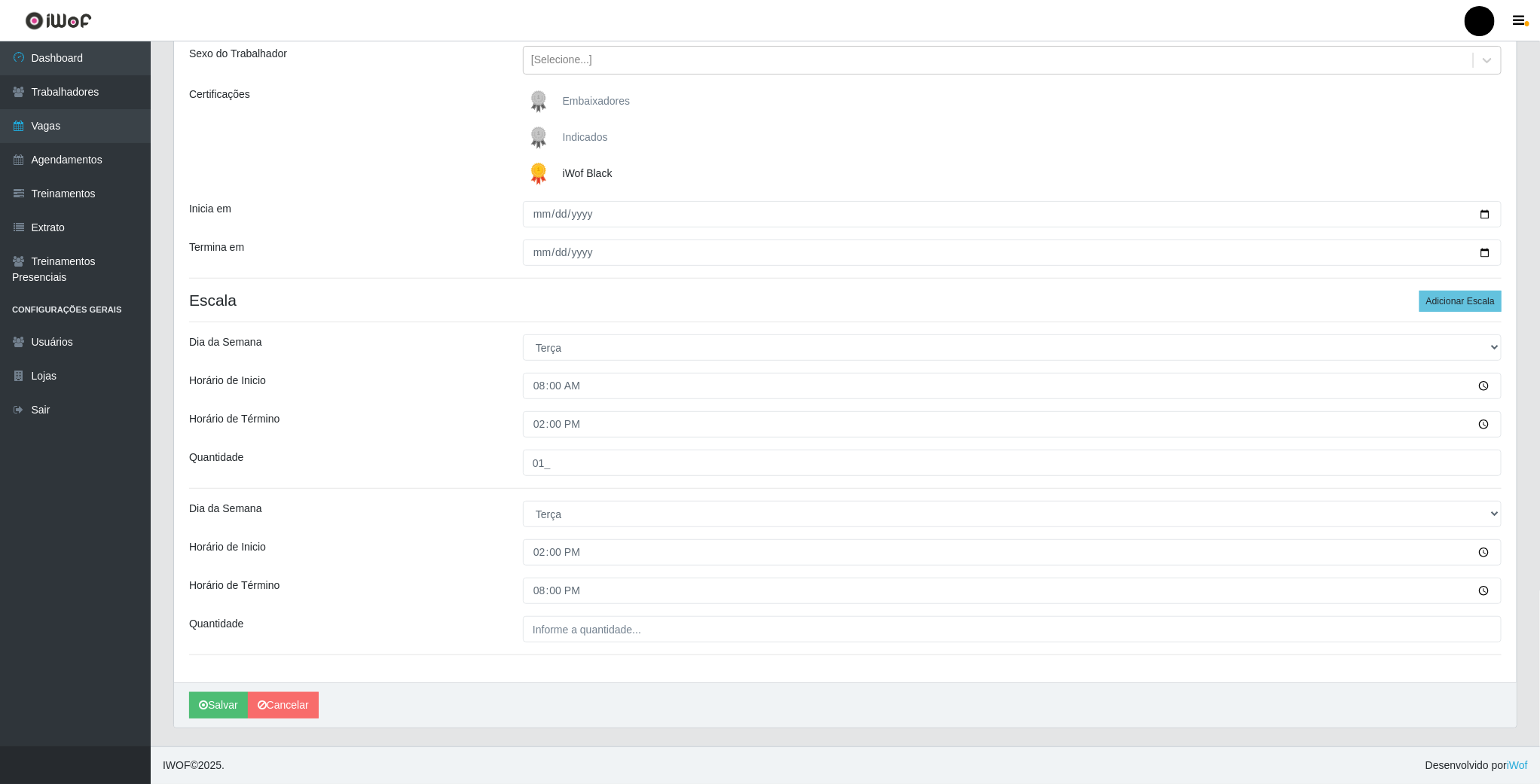
click at [549, 642] on div "Loja SuperFácil Atacado - Emaús Função [Selecione...] Auxiliar de Estacionament…" at bounding box center [845, 318] width 1343 height 729
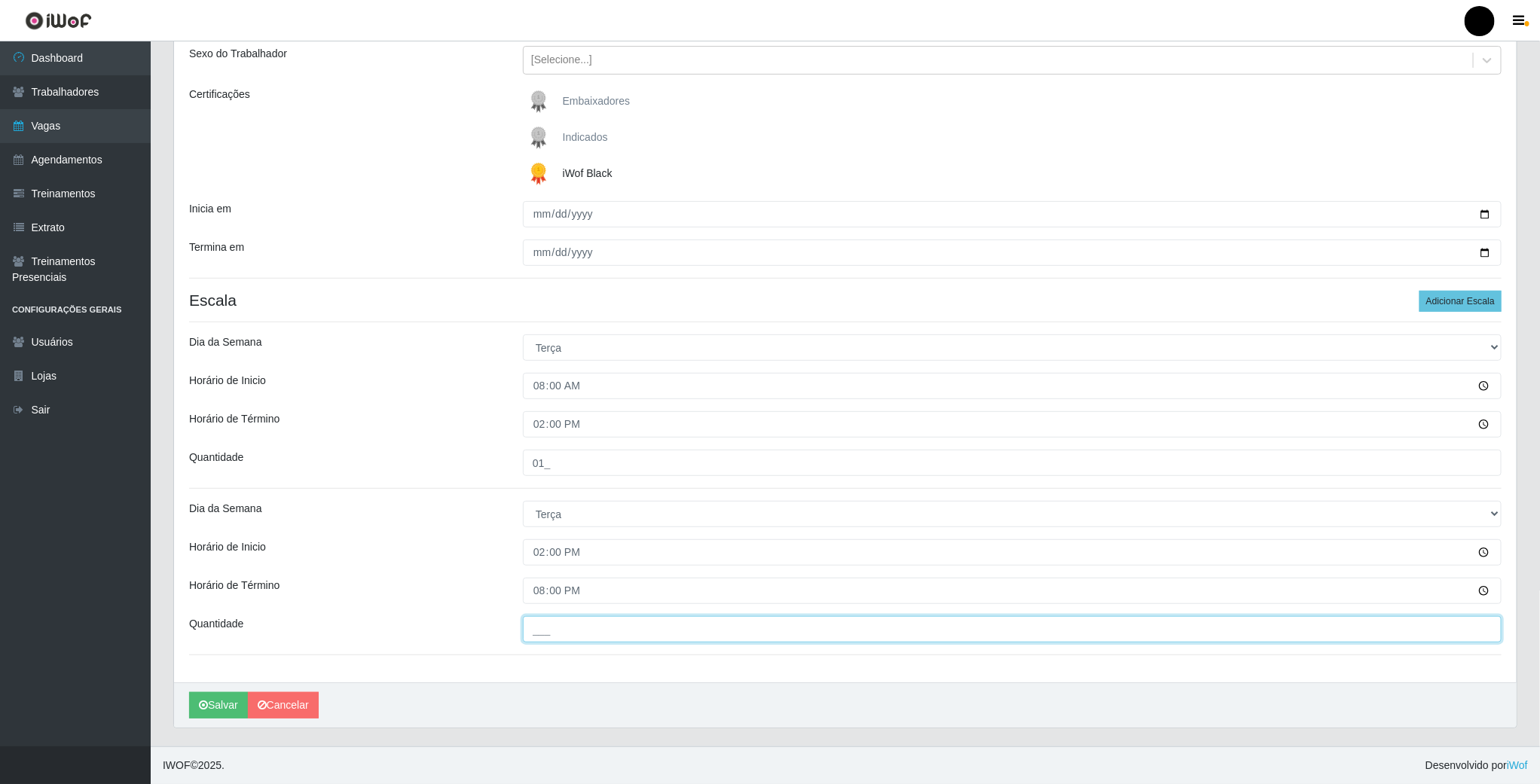
click at [549, 635] on input "___" at bounding box center [1012, 629] width 979 height 26
type input "01_"
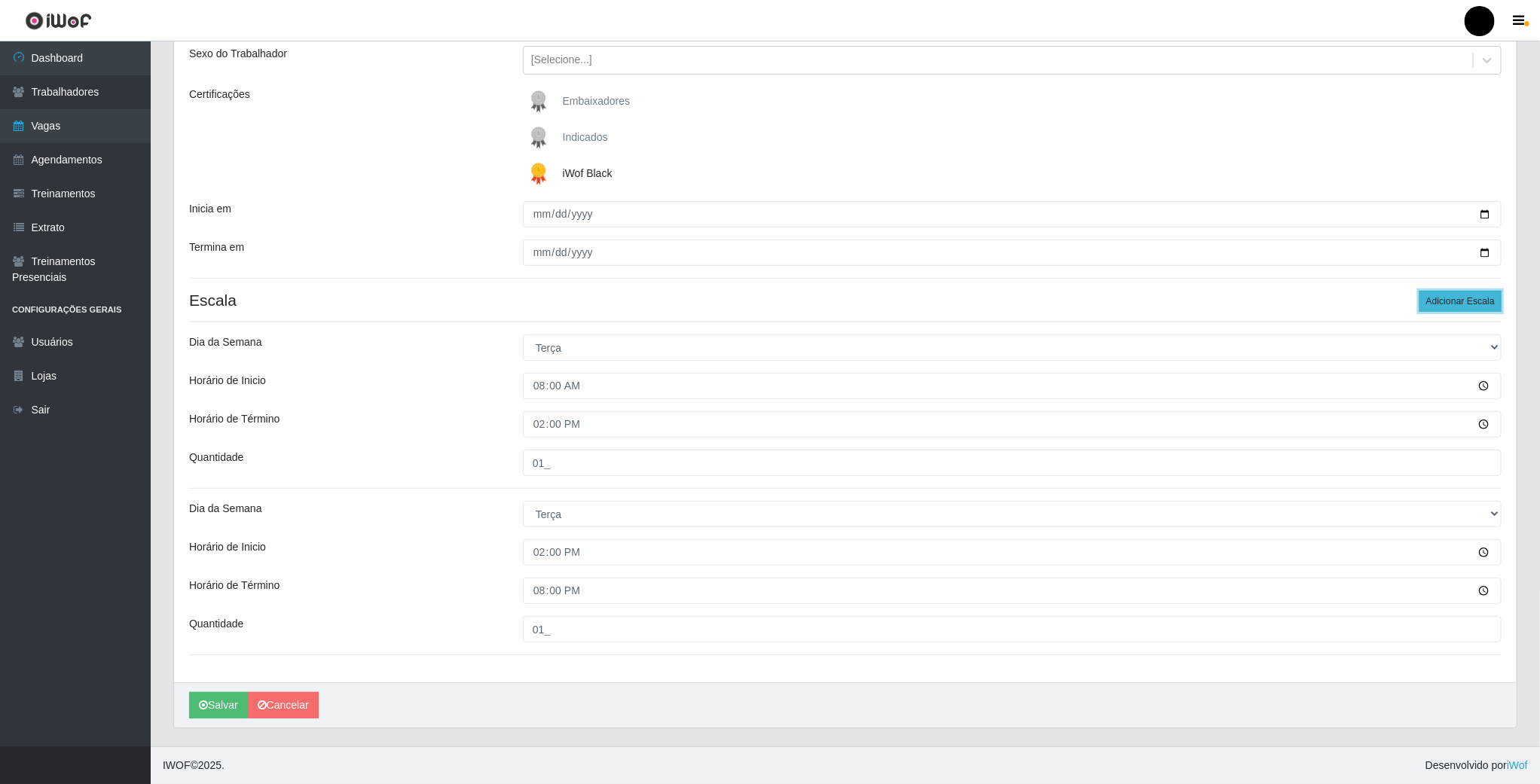
click at [1491, 303] on button "Adicionar Escala" at bounding box center [1461, 301] width 82 height 21
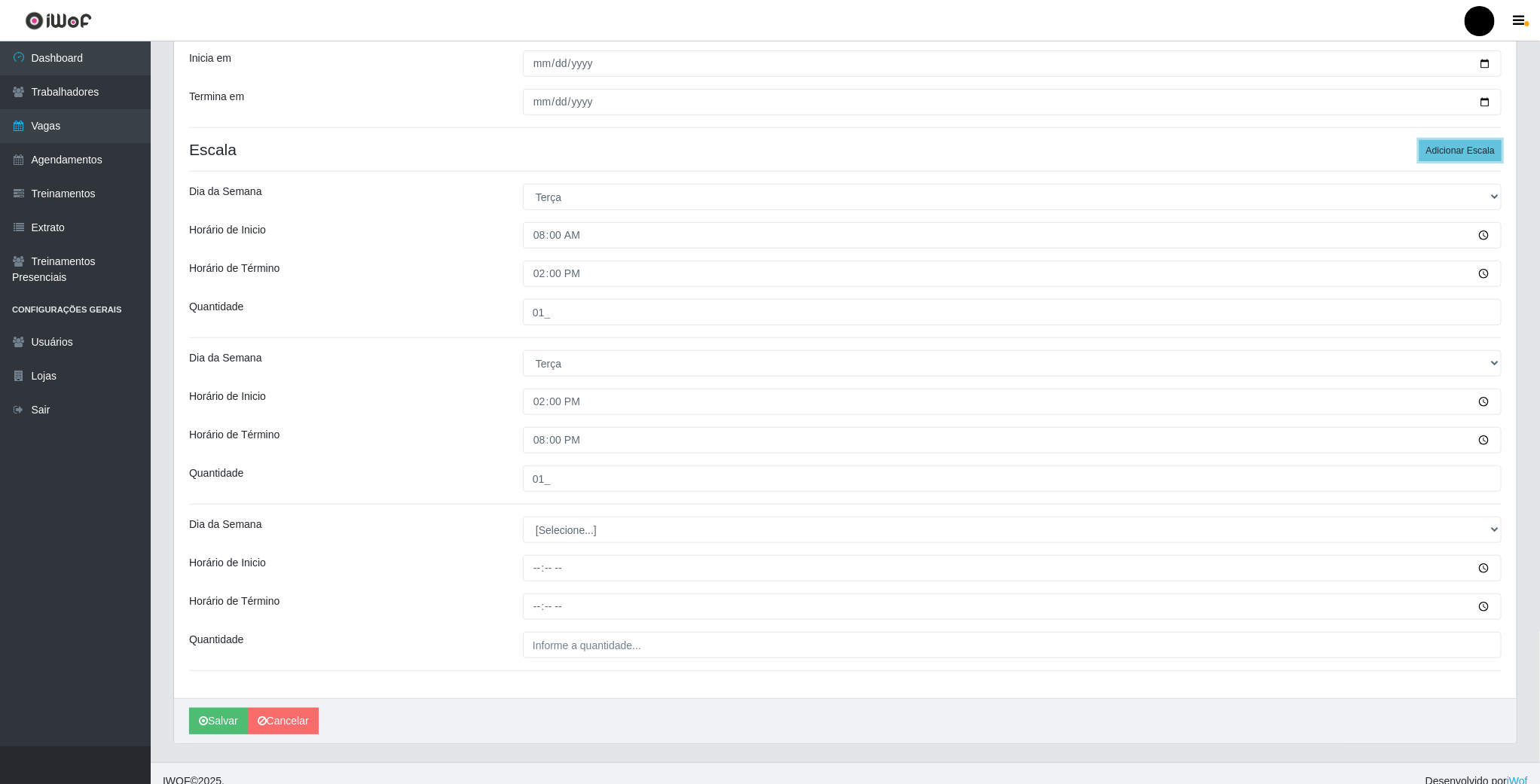
scroll to position [347, 0]
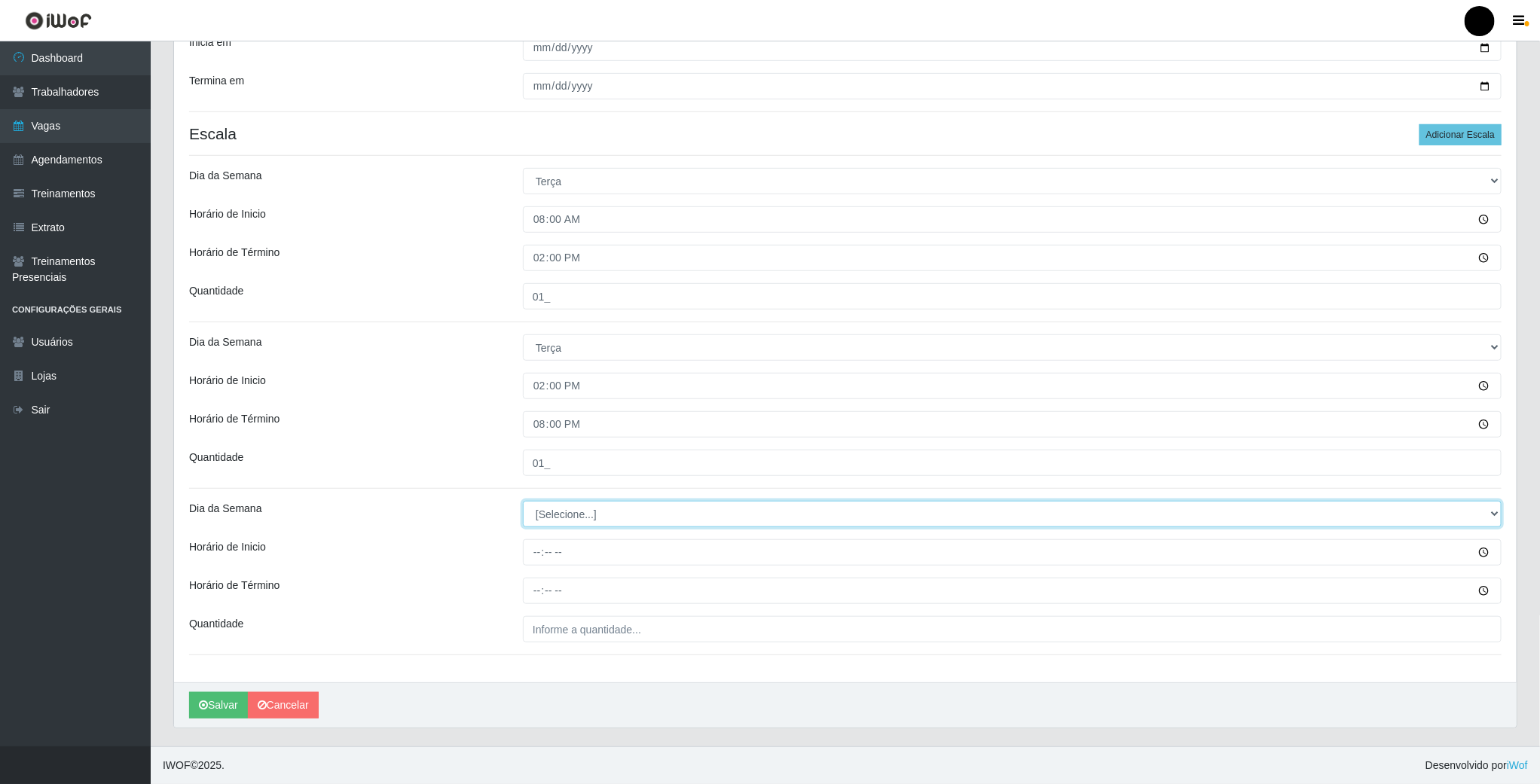
click at [554, 501] on select "[Selecione...] Segunda Terça Quarta Quinta Sexta Sábado Domingo" at bounding box center [1012, 514] width 979 height 26
select select "2"
click at [523, 501] on select "[Selecione...] Segunda Terça Quarta Quinta Sexta Sábado Domingo" at bounding box center [1012, 514] width 979 height 26
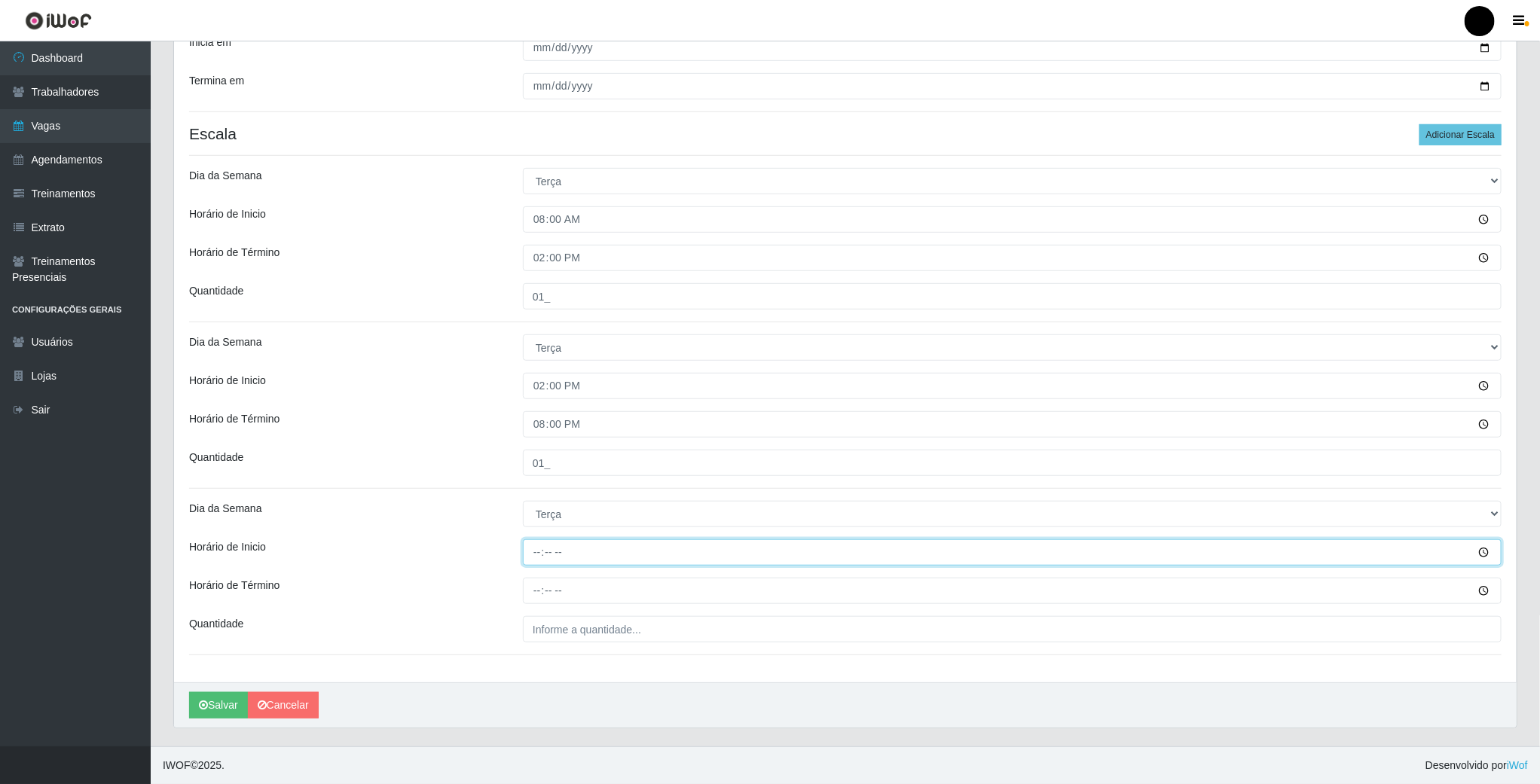
click at [540, 554] on input "Horário de Inicio" at bounding box center [1012, 552] width 979 height 26
type input "16:00"
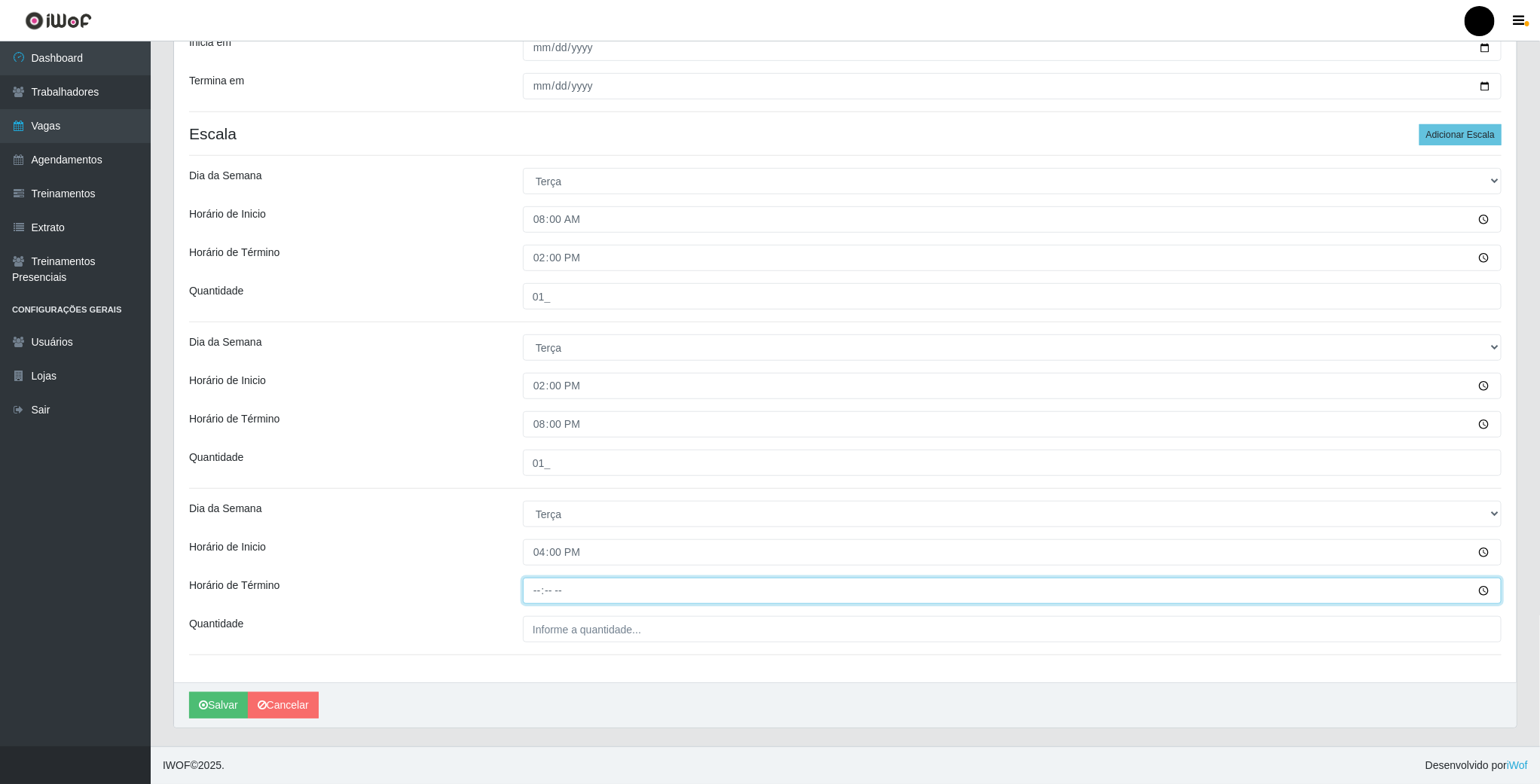
click at [535, 584] on input "Horário de Término" at bounding box center [1012, 591] width 979 height 26
type input "22:00"
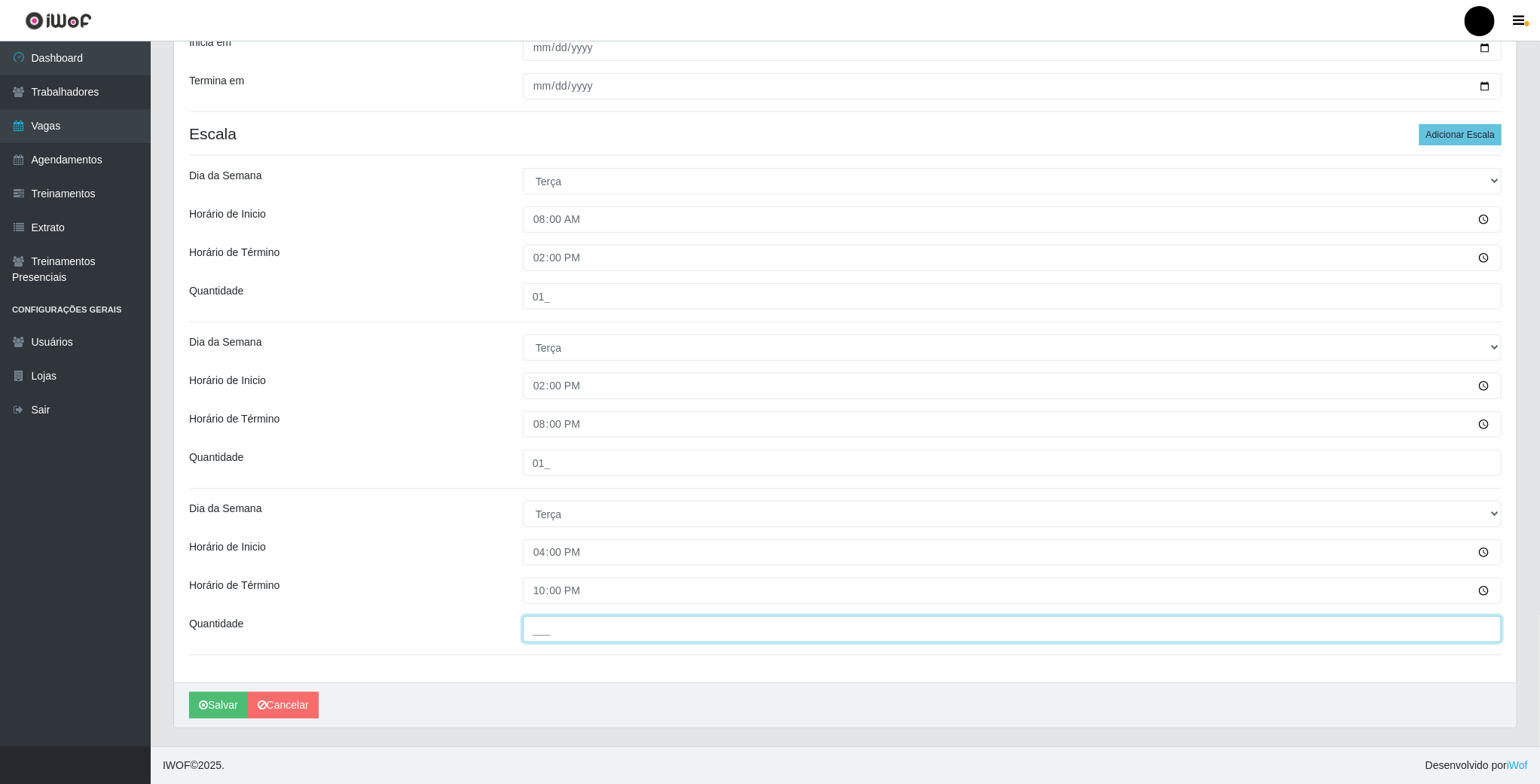
click at [572, 625] on input "___" at bounding box center [1012, 629] width 979 height 26
type input "01_"
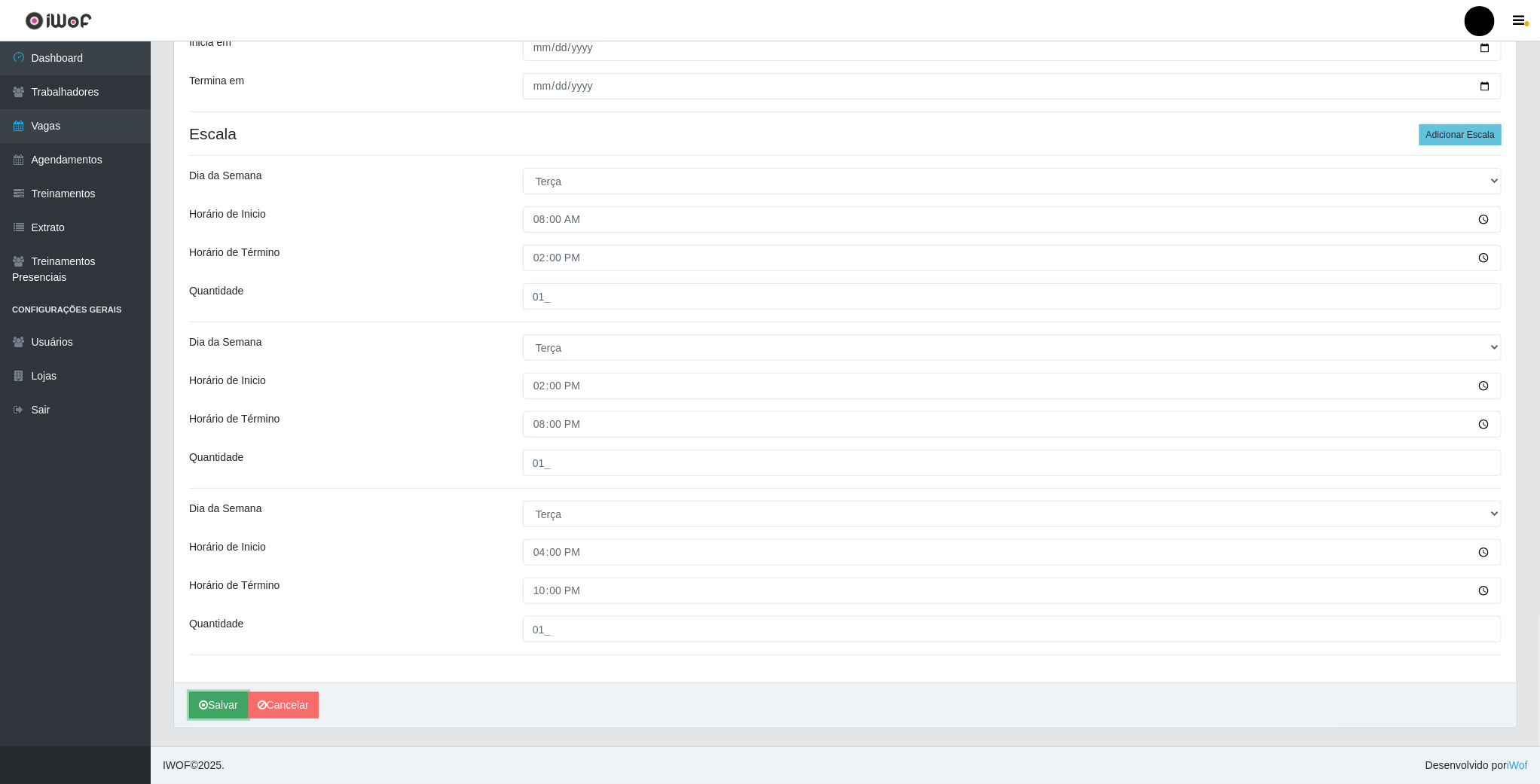
click at [206, 708] on icon "submit" at bounding box center [203, 705] width 9 height 11
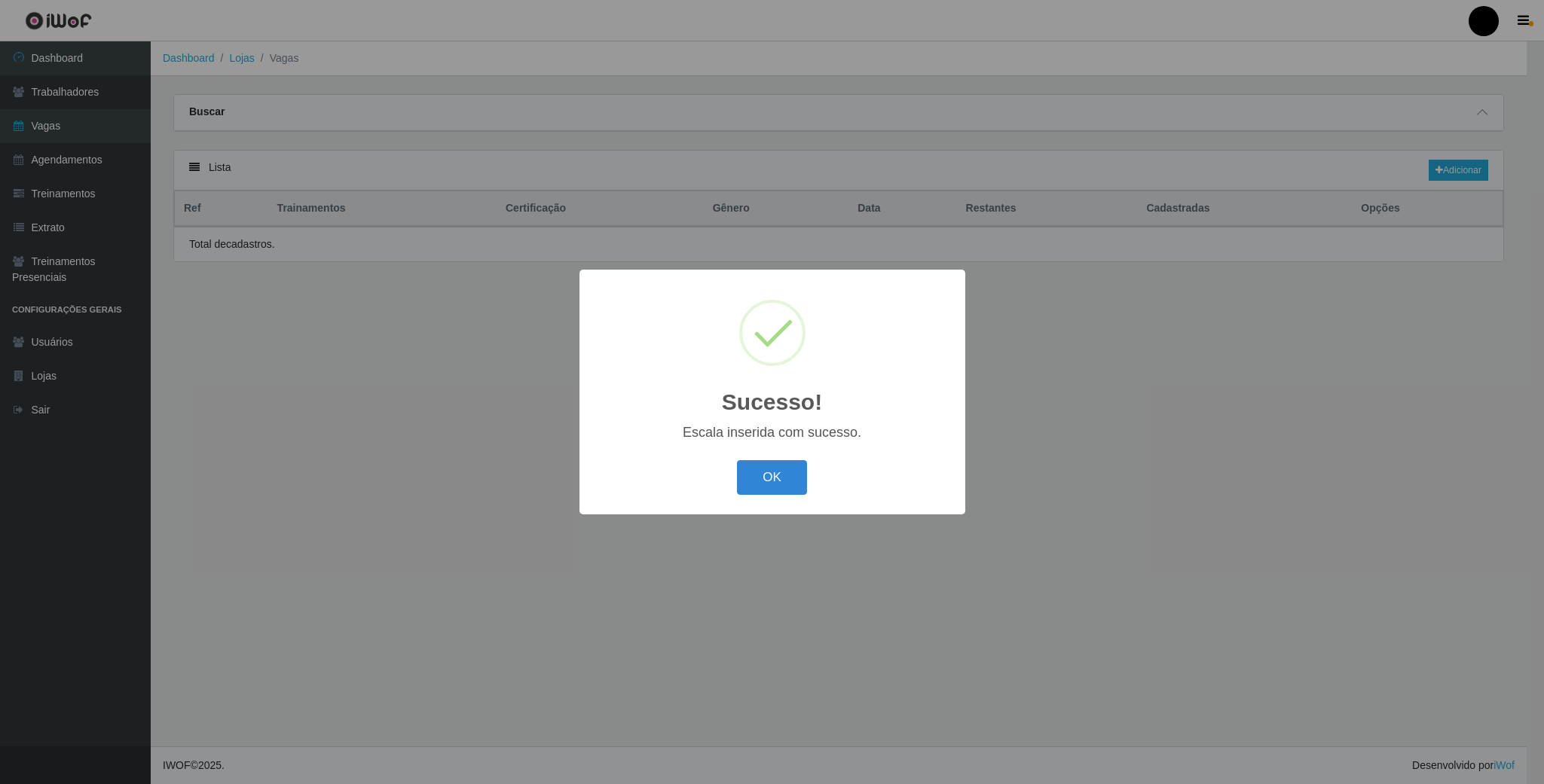
select select "112"
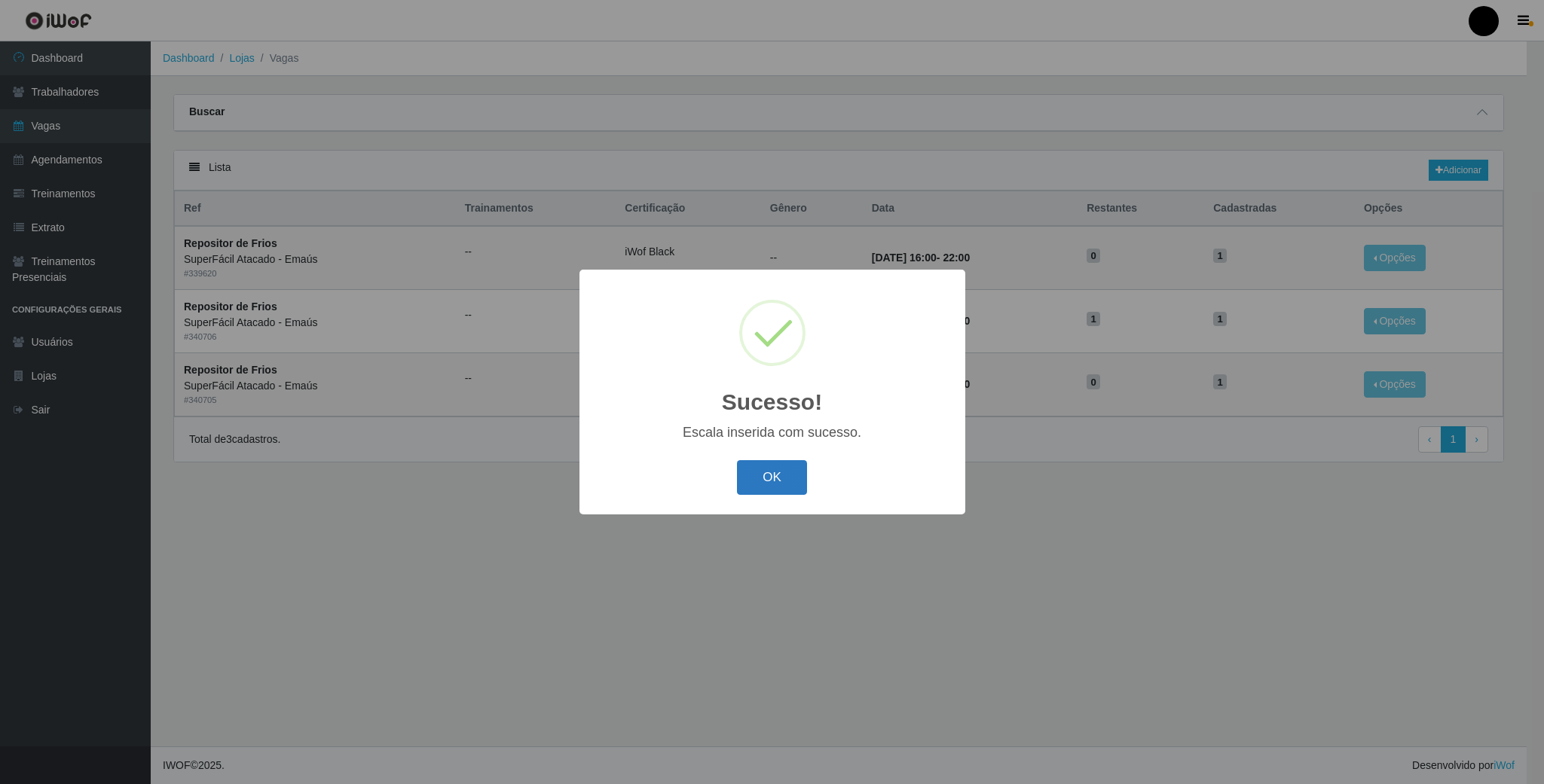
click at [760, 472] on button "OK" at bounding box center [772, 478] width 70 height 35
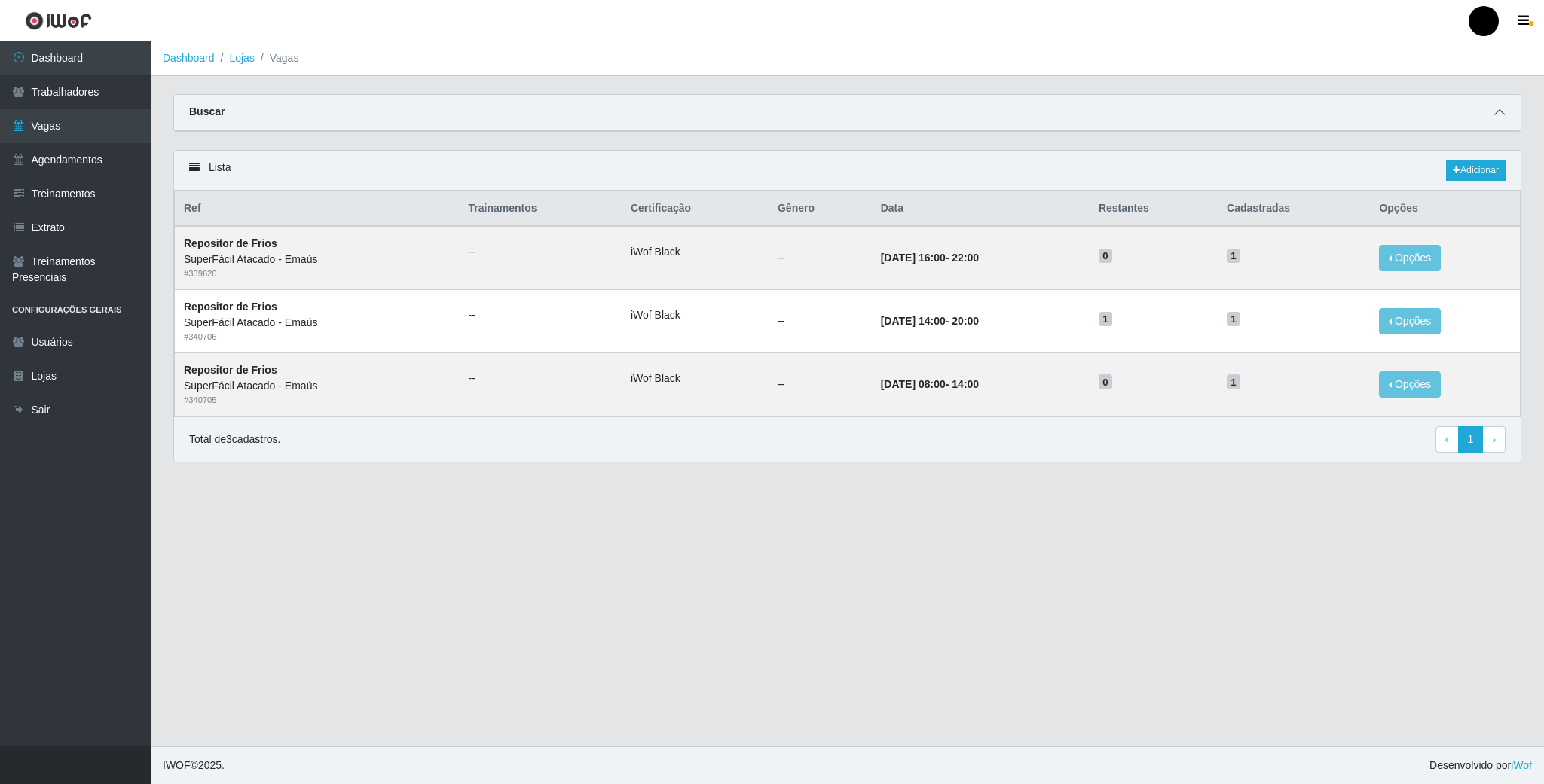
click at [1502, 109] on icon at bounding box center [1500, 112] width 11 height 11
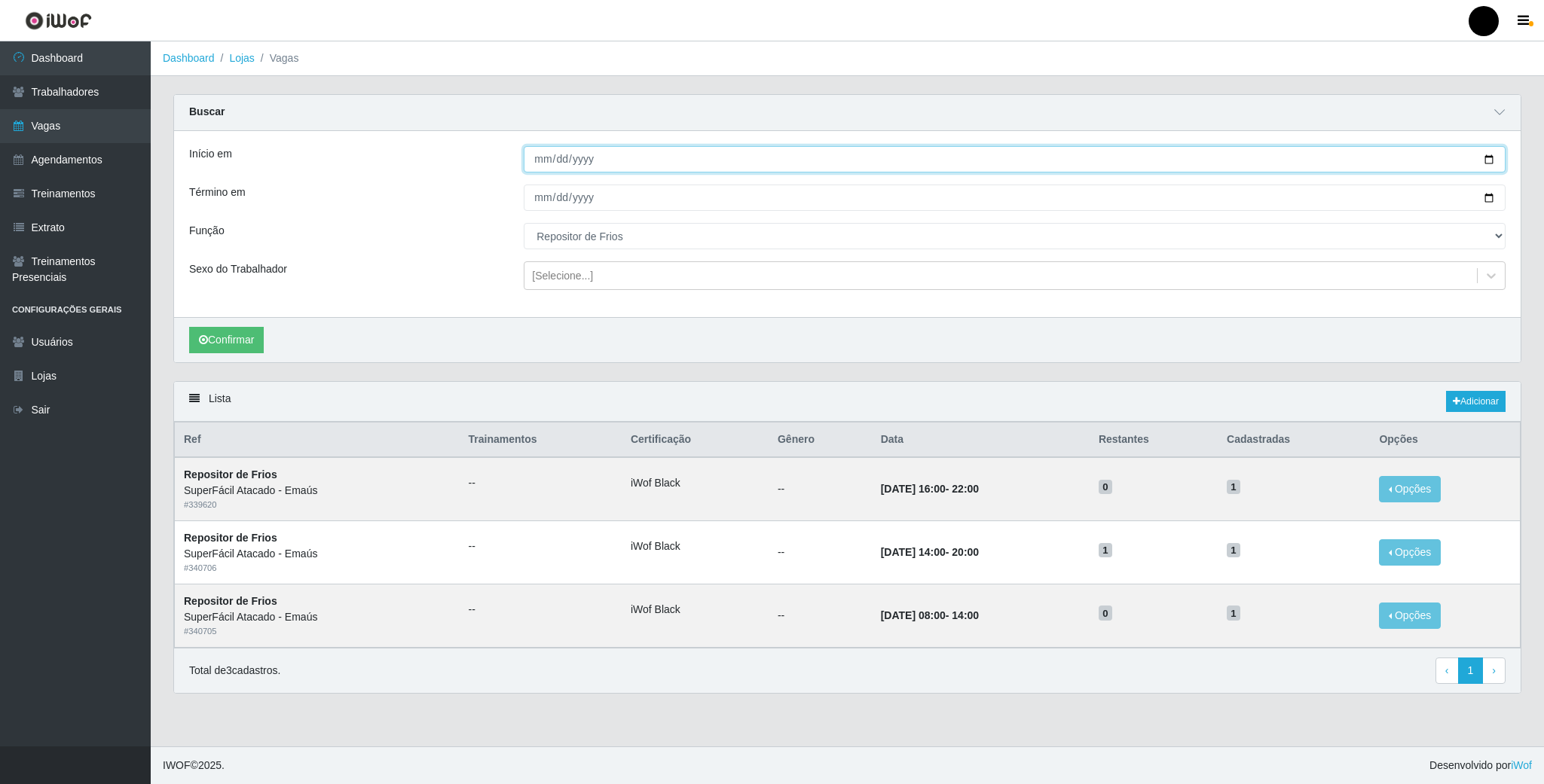
click at [1485, 163] on input "2025-09-05" at bounding box center [1015, 159] width 982 height 26
type input "2025-08-31"
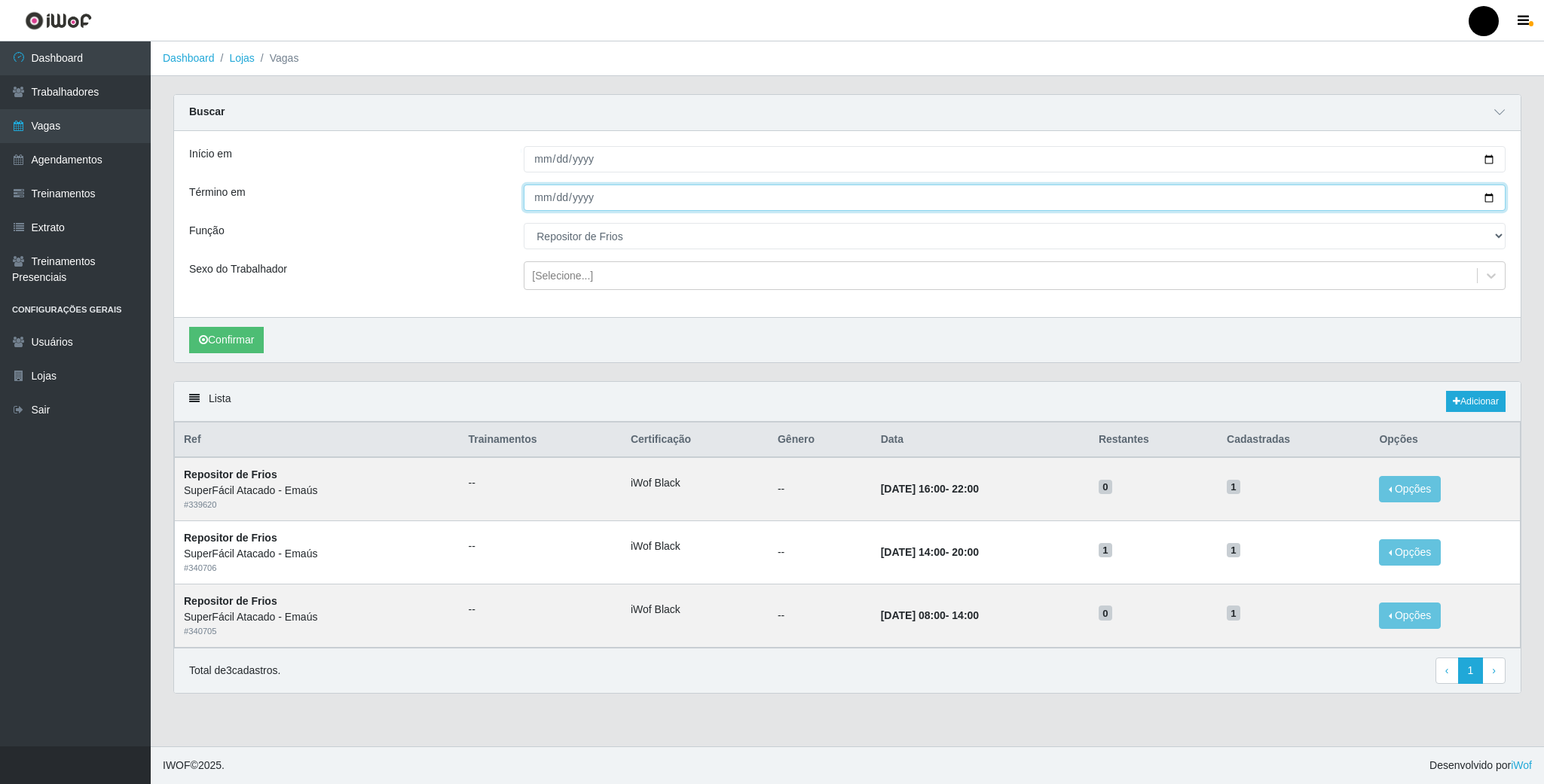
click at [1483, 192] on input "2025-09-05" at bounding box center [1015, 198] width 982 height 26
type input "2025-09-09"
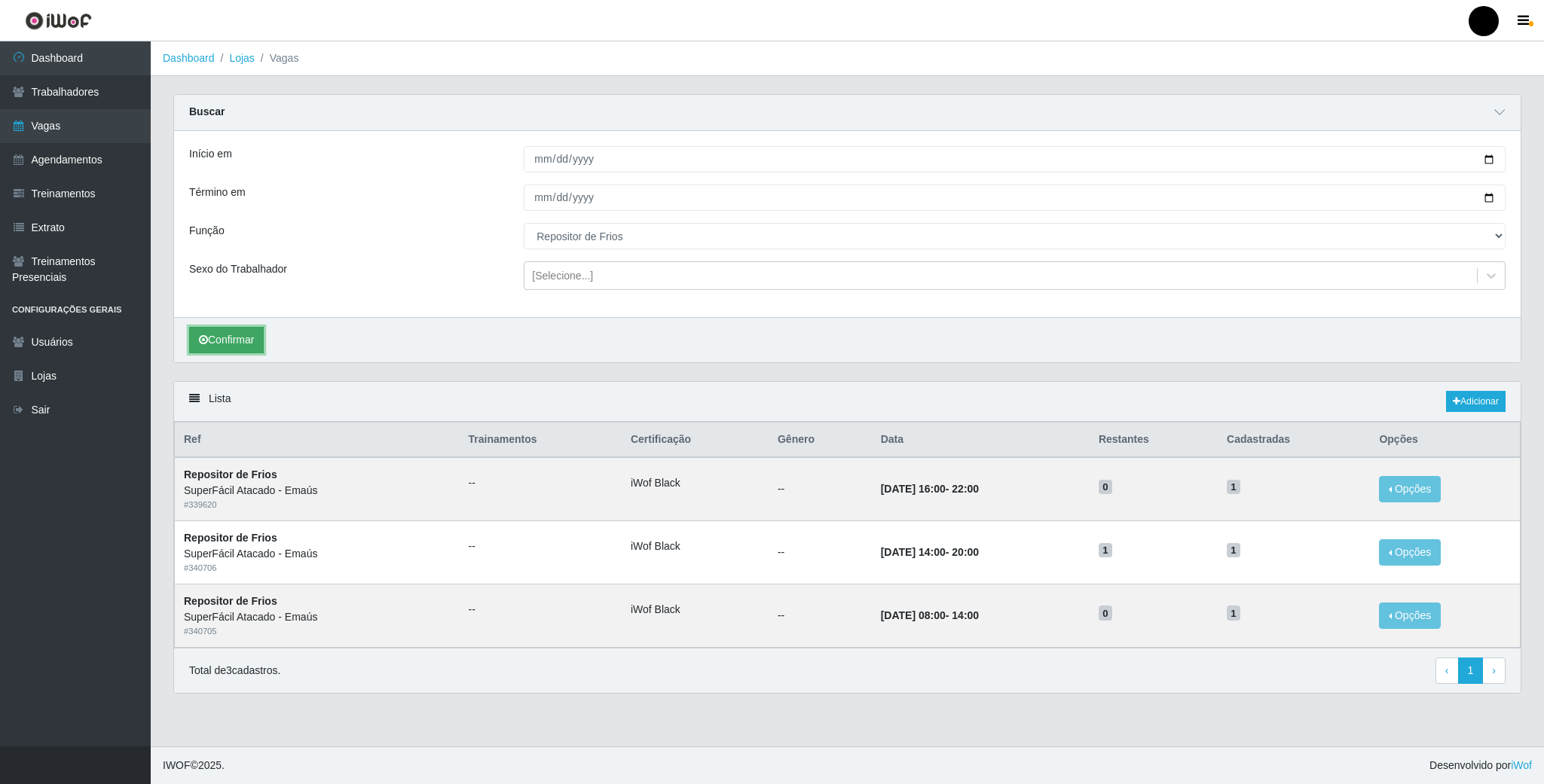
click at [224, 332] on button "Confirmar" at bounding box center [227, 340] width 75 height 26
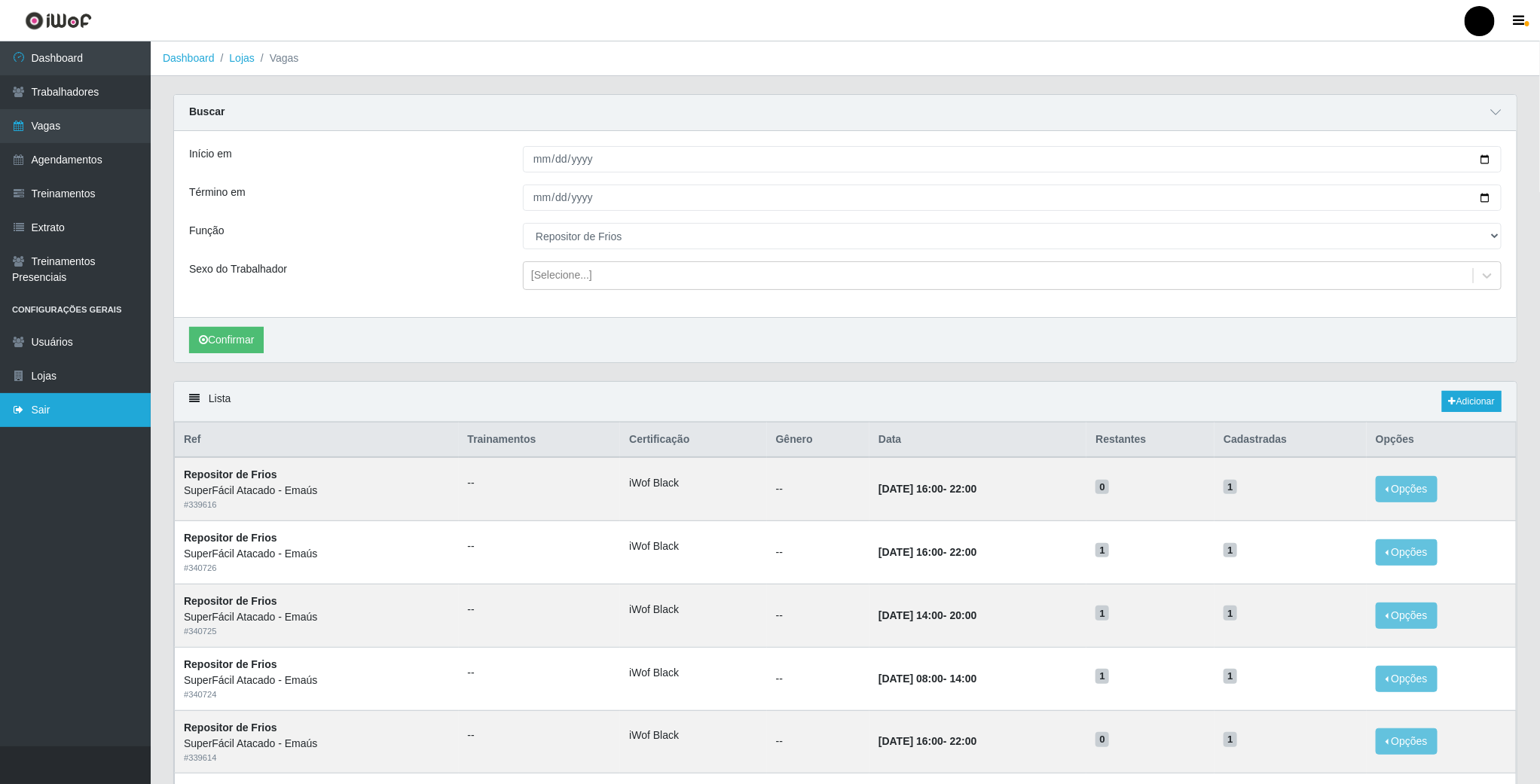
click at [57, 411] on link "Sair" at bounding box center [75, 410] width 151 height 34
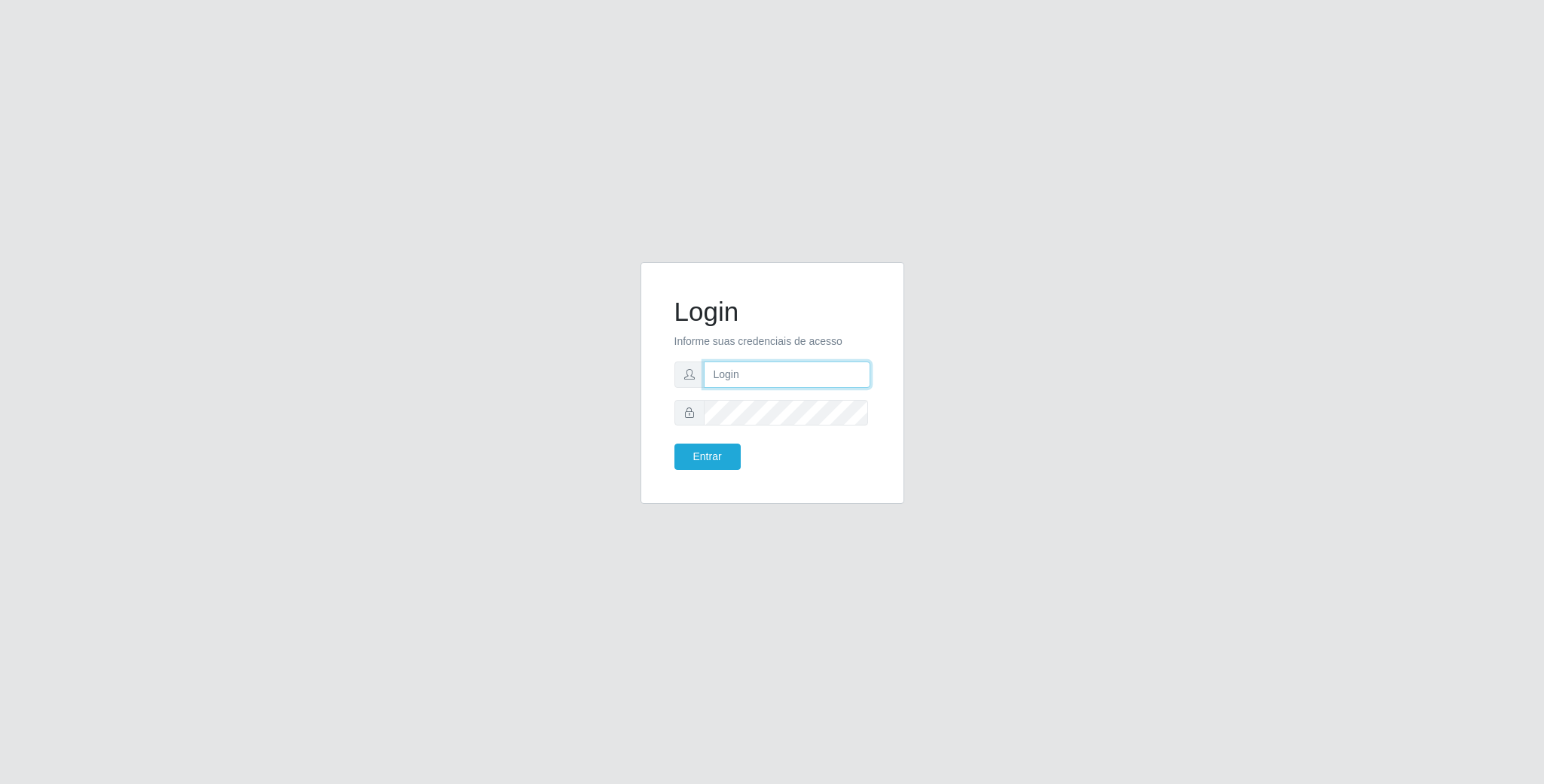
type input "geovanamatias2015@gmail.com"
